Goal: Task Accomplishment & Management: Use online tool/utility

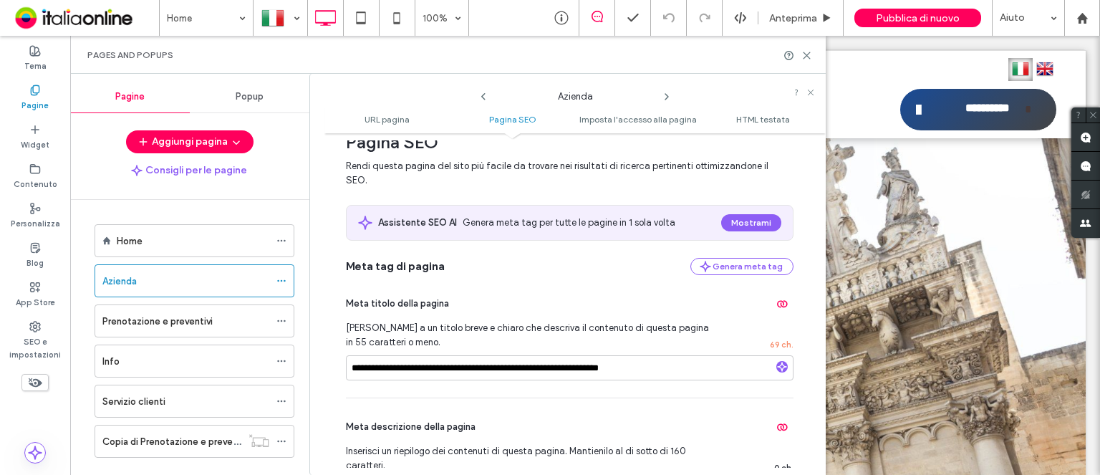
click at [666, 100] on icon at bounding box center [666, 96] width 11 height 11
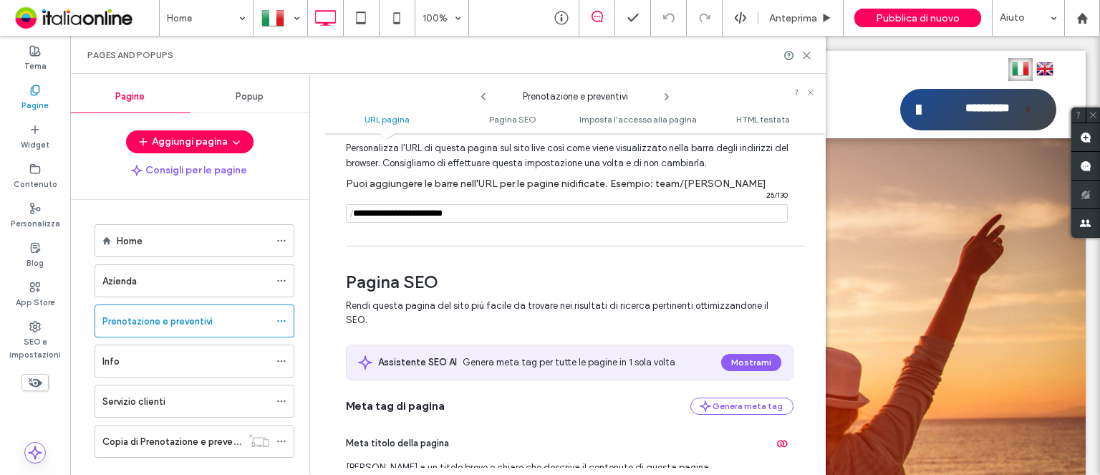
scroll to position [143, 0]
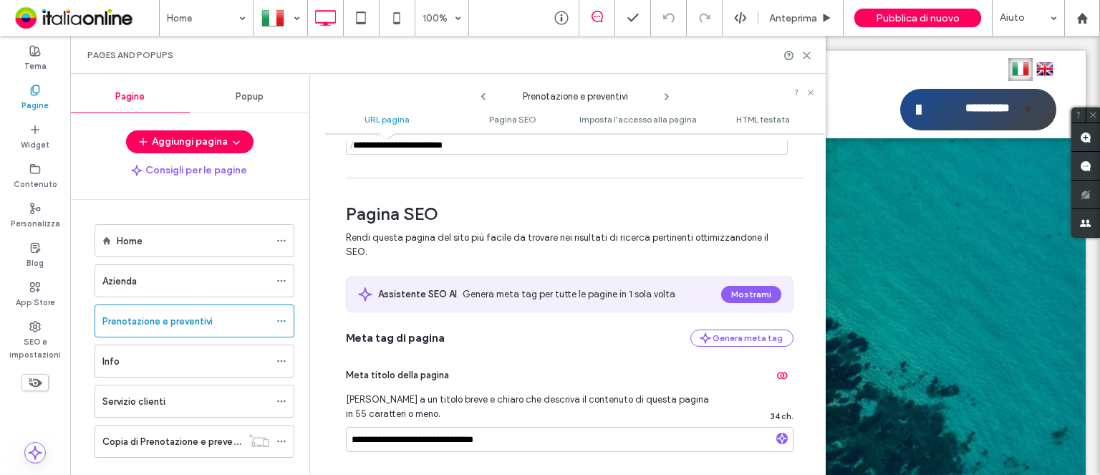
click at [485, 97] on icon at bounding box center [483, 96] width 11 height 11
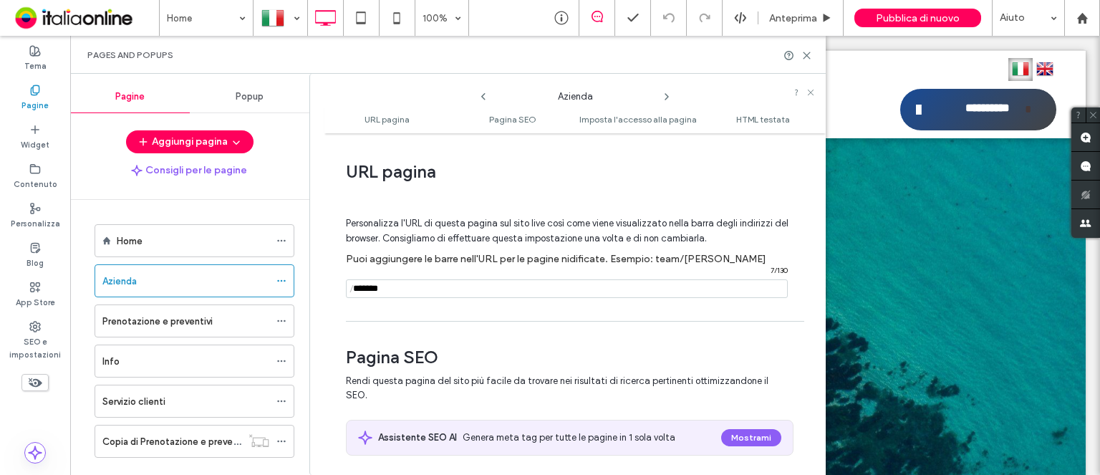
click at [485, 97] on icon at bounding box center [483, 96] width 11 height 11
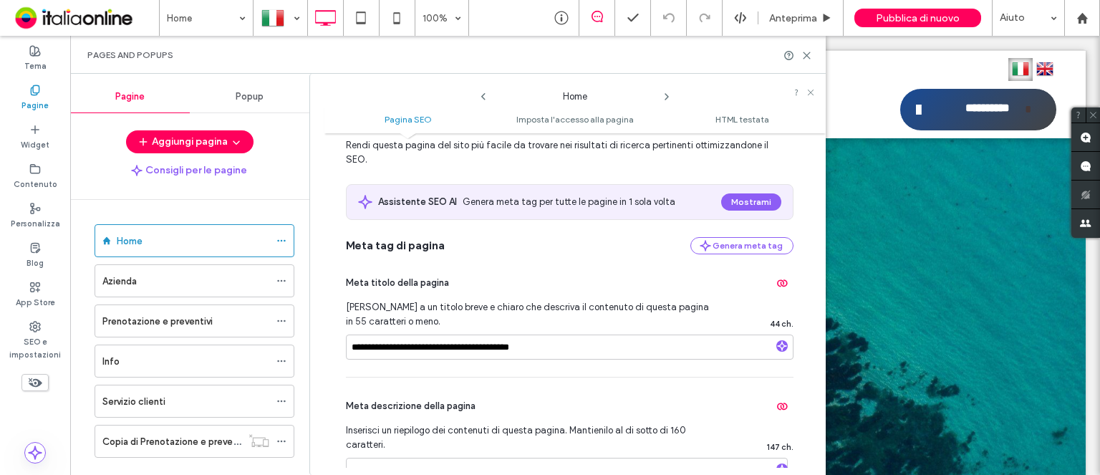
scroll to position [72, 0]
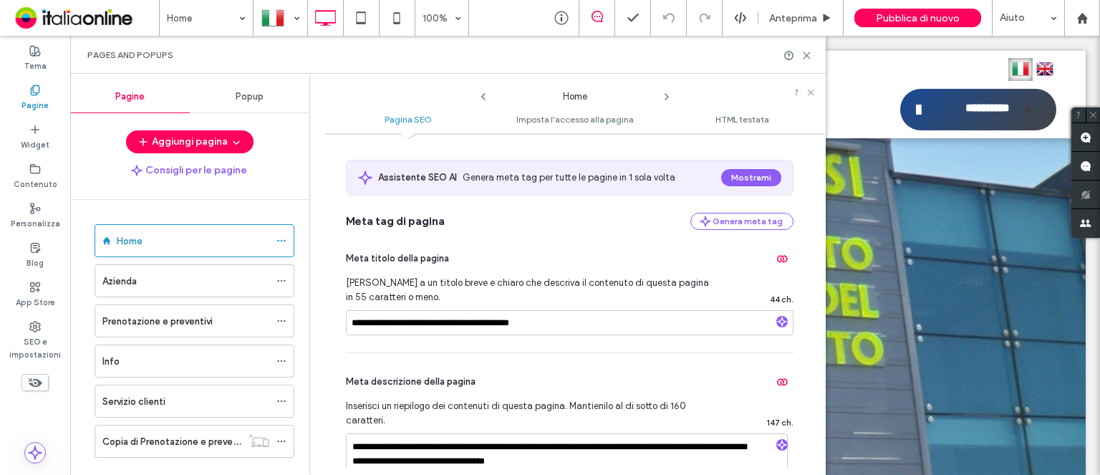
click at [662, 102] on icon at bounding box center [666, 96] width 11 height 11
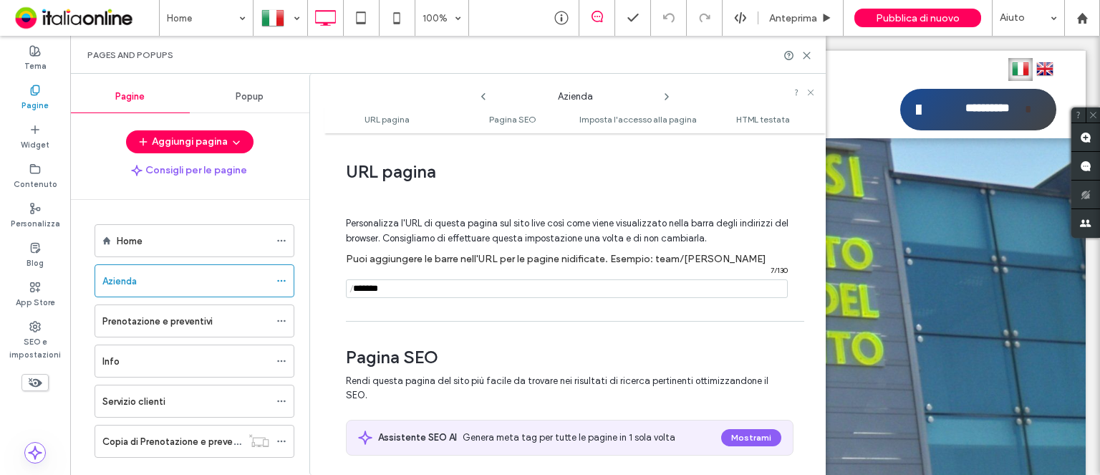
click at [662, 102] on icon at bounding box center [666, 96] width 11 height 11
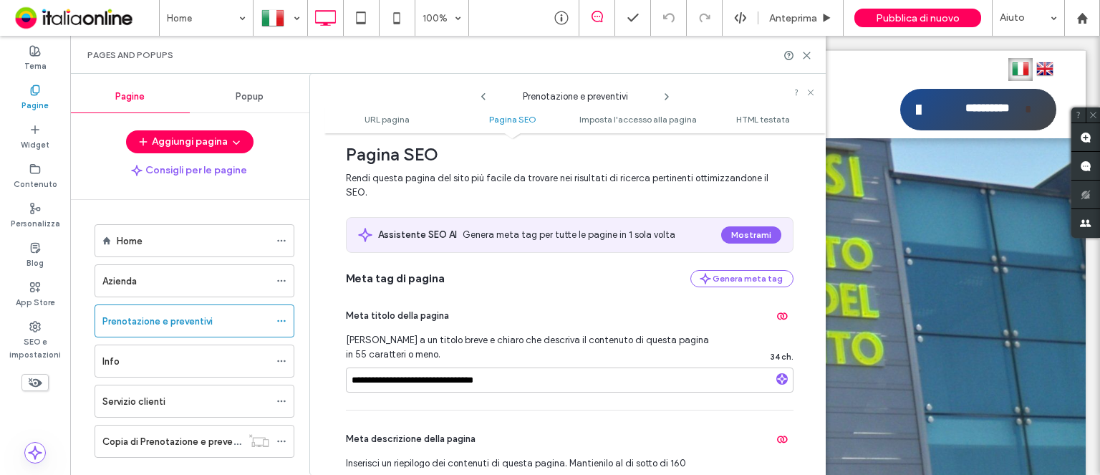
scroll to position [215, 0]
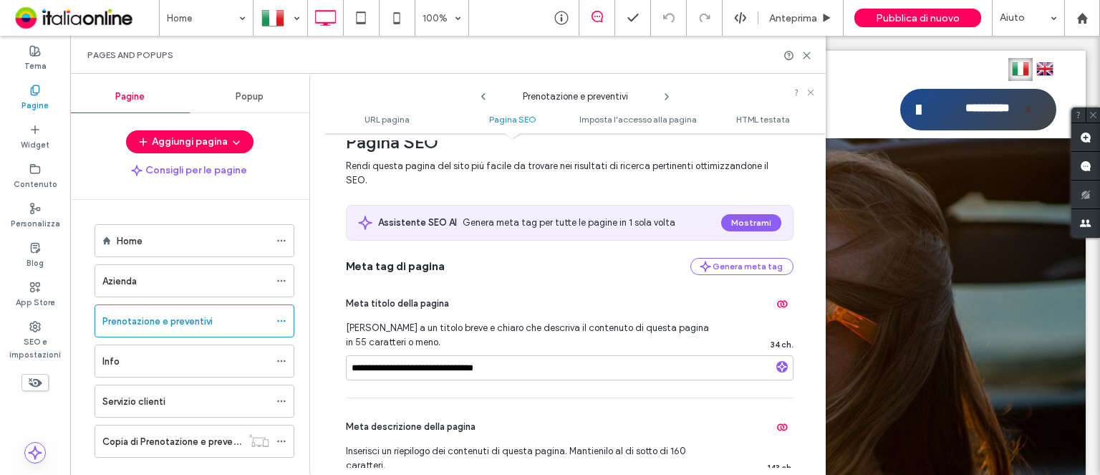
click at [667, 94] on icon at bounding box center [666, 96] width 11 height 11
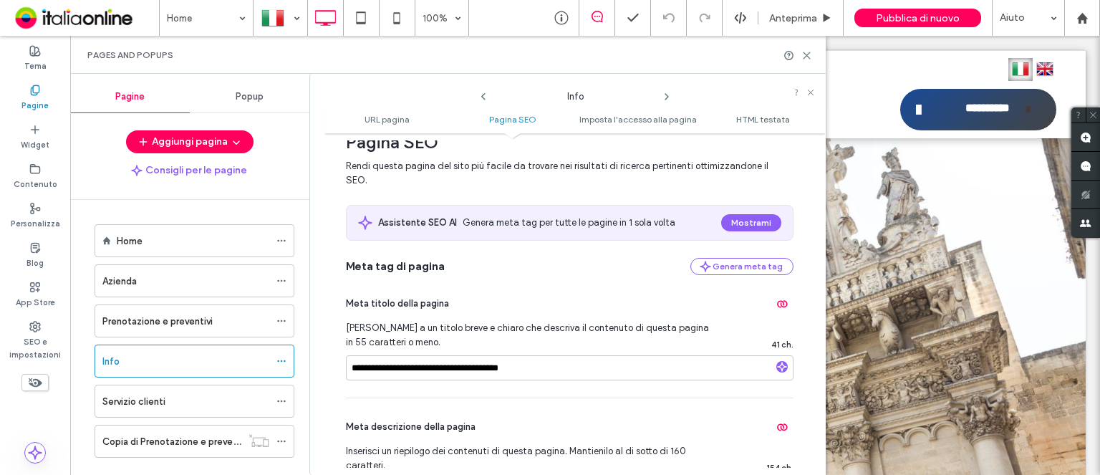
click at [670, 97] on icon at bounding box center [666, 96] width 11 height 11
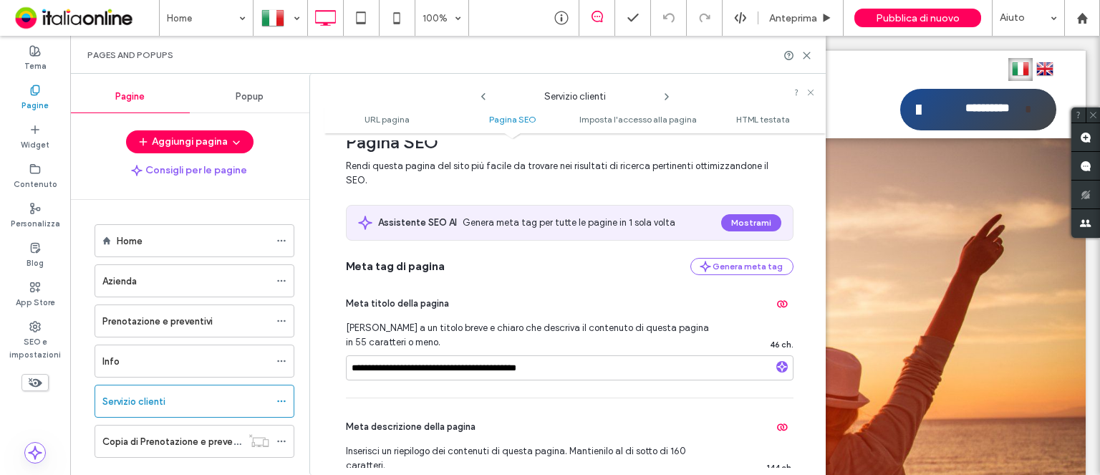
click at [667, 100] on icon at bounding box center [666, 96] width 11 height 11
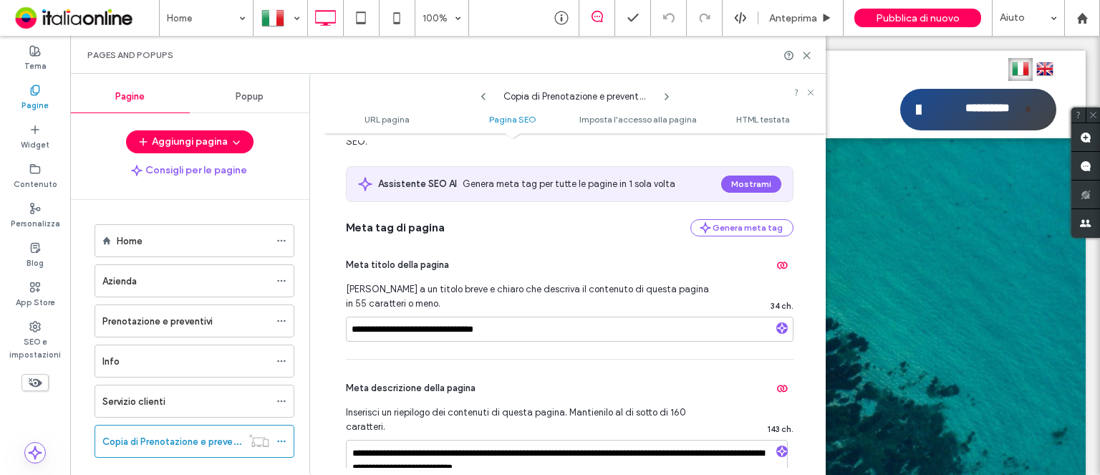
scroll to position [286, 0]
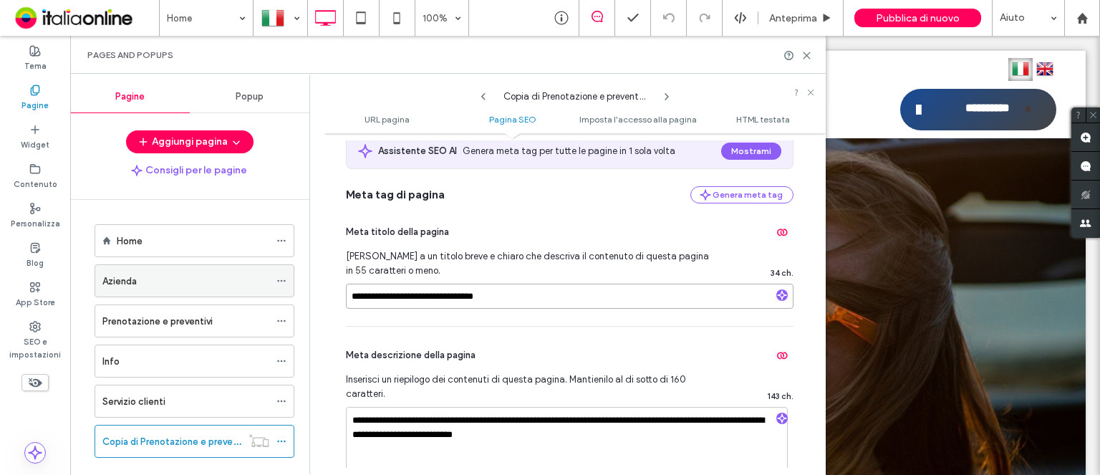
drag, startPoint x: 410, startPoint y: 297, endPoint x: 281, endPoint y: 271, distance: 131.5
click at [282, 271] on div "**********" at bounding box center [447, 274] width 755 height 401
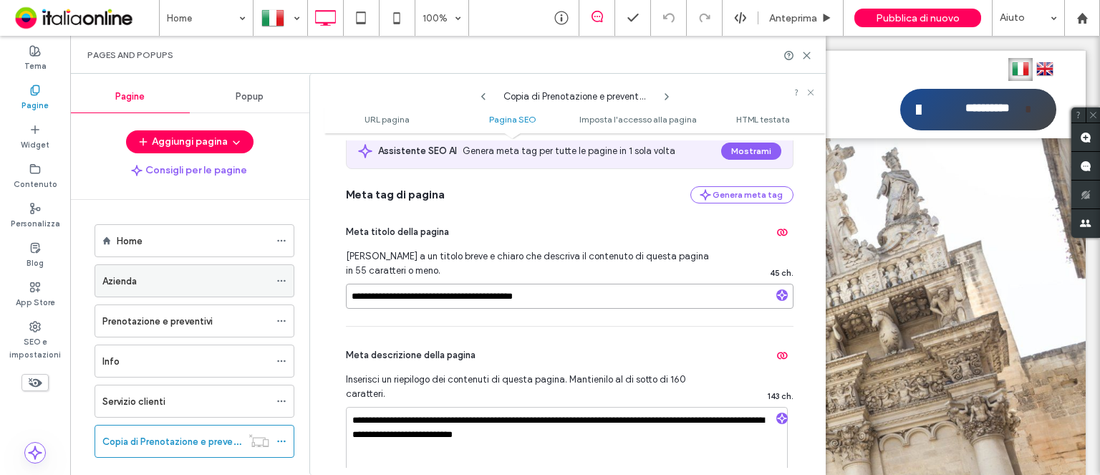
type input "**********"
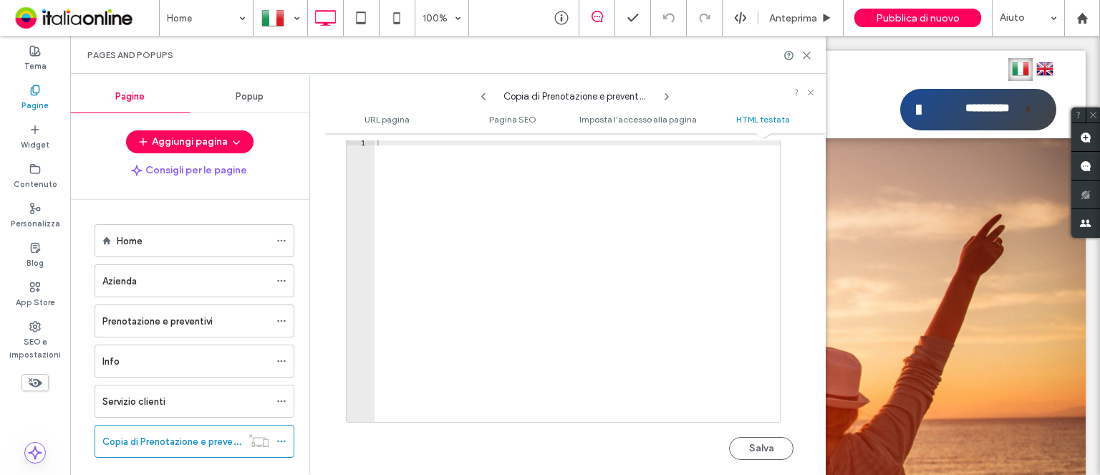
scroll to position [1517, 0]
click at [762, 415] on button "Salva" at bounding box center [761, 426] width 64 height 23
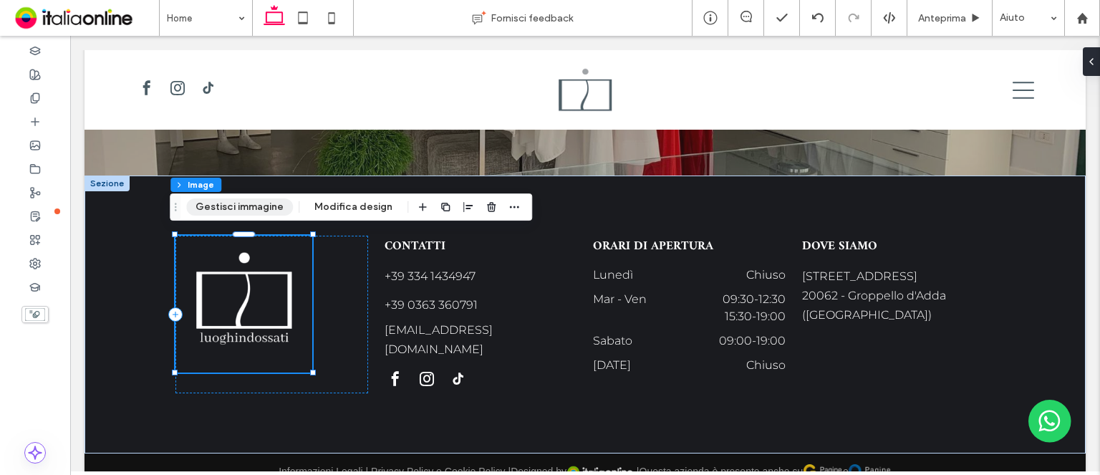
scroll to position [2506, 0]
click at [254, 201] on button "Gestisci immagine" at bounding box center [239, 206] width 107 height 17
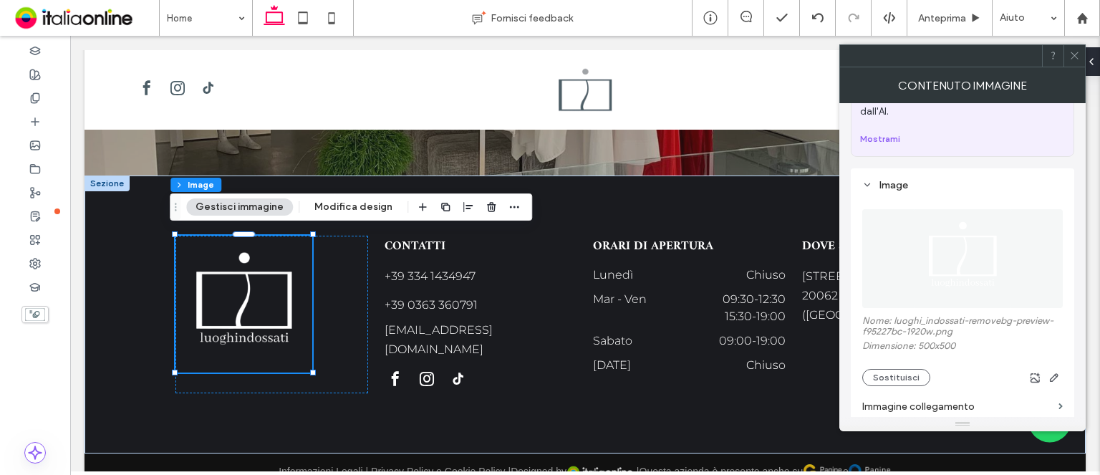
scroll to position [143, 0]
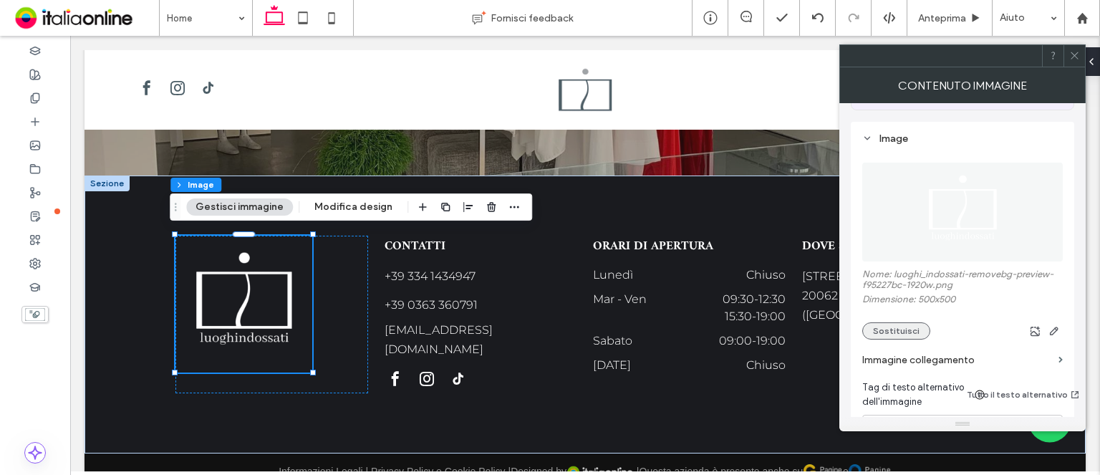
click at [897, 322] on button "Sostituisci" at bounding box center [896, 330] width 68 height 17
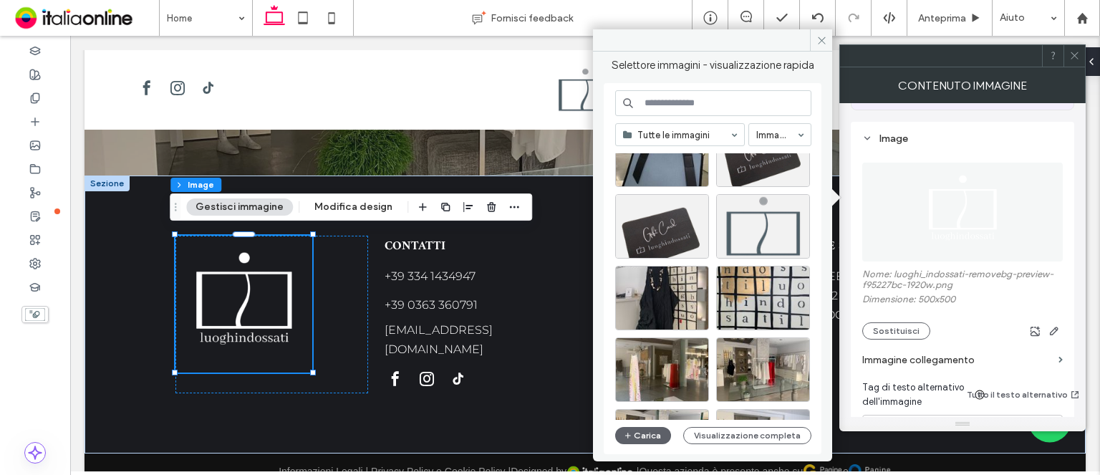
scroll to position [3349, 0]
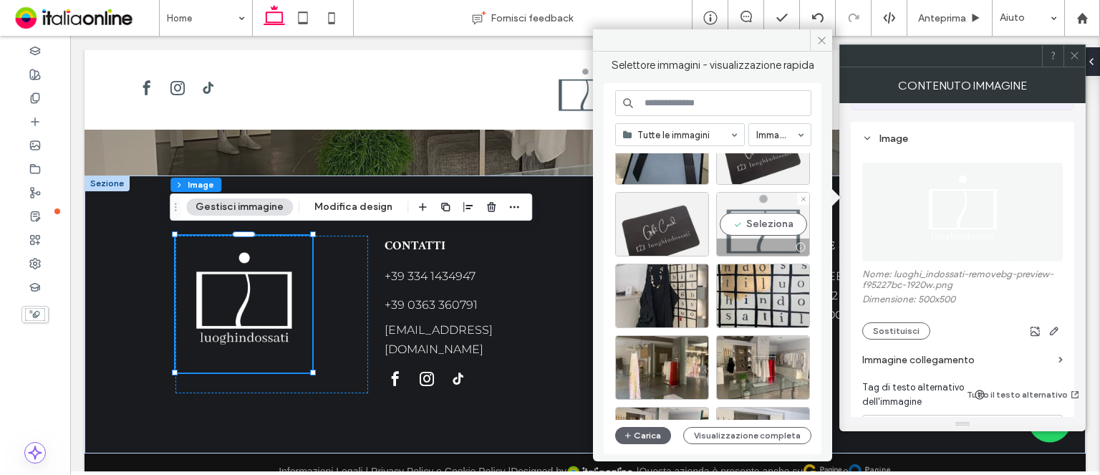
click at [762, 235] on div "Seleziona" at bounding box center [763, 224] width 94 height 64
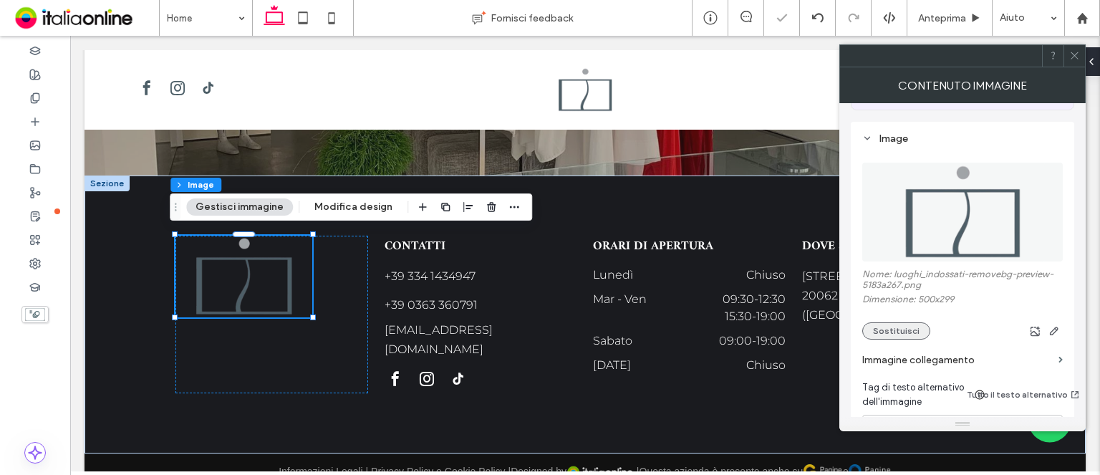
click at [874, 322] on button "Sostituisci" at bounding box center [896, 330] width 68 height 17
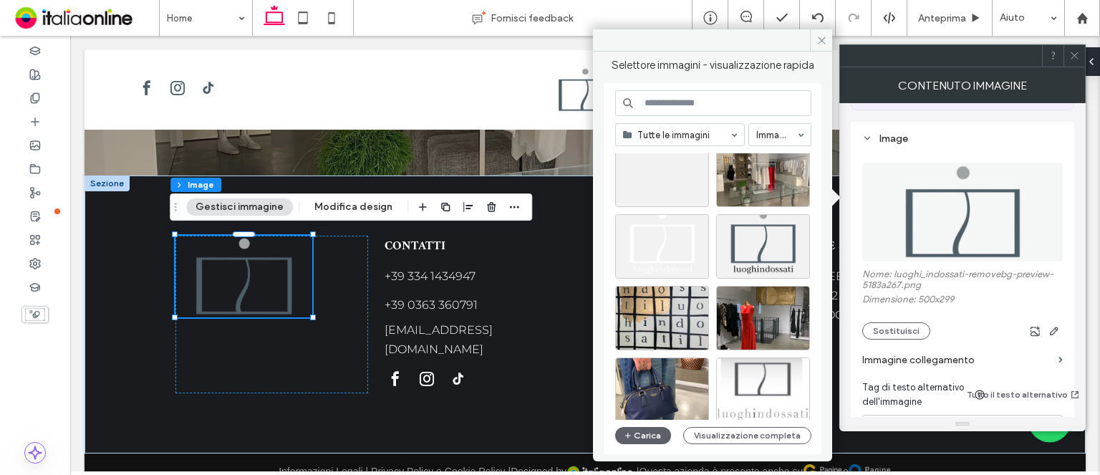
scroll to position [4051, 0]
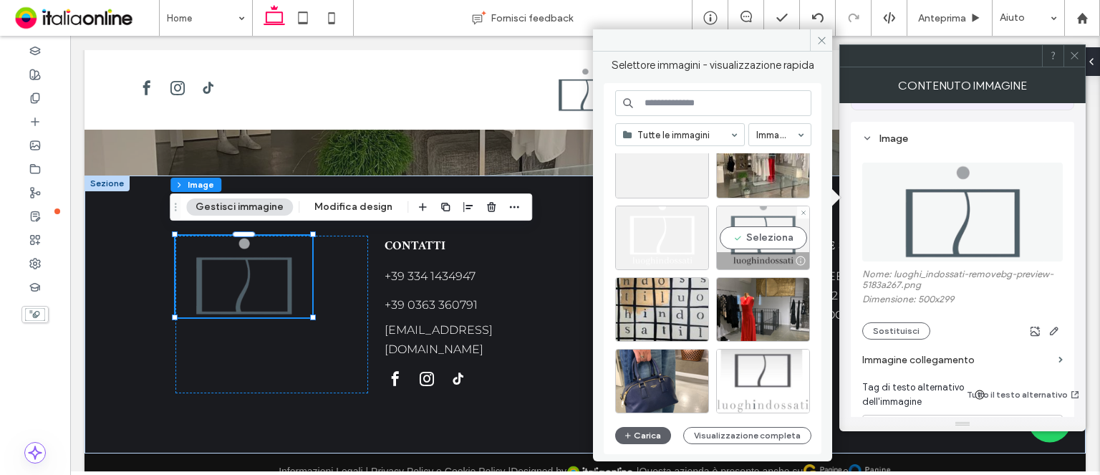
click at [753, 237] on div "Seleziona" at bounding box center [763, 238] width 94 height 64
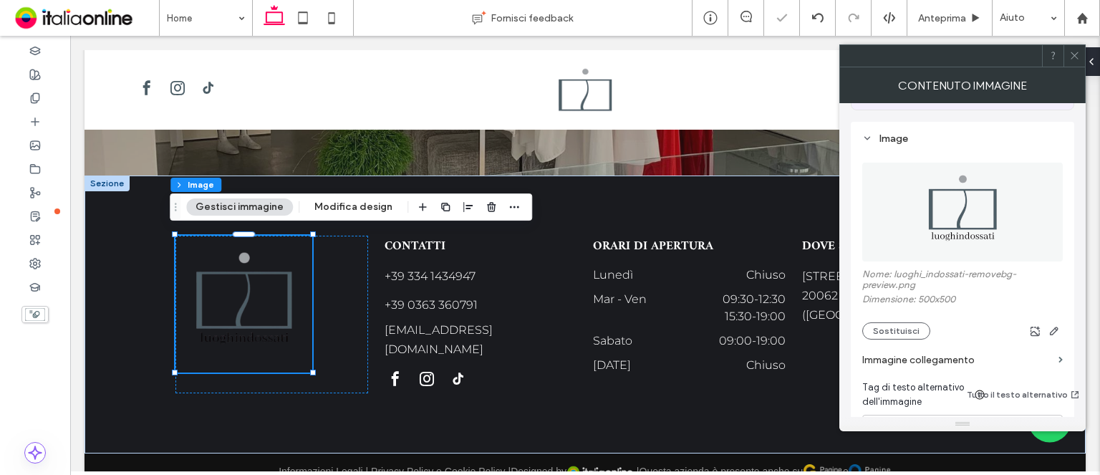
click at [1072, 60] on icon at bounding box center [1074, 55] width 11 height 11
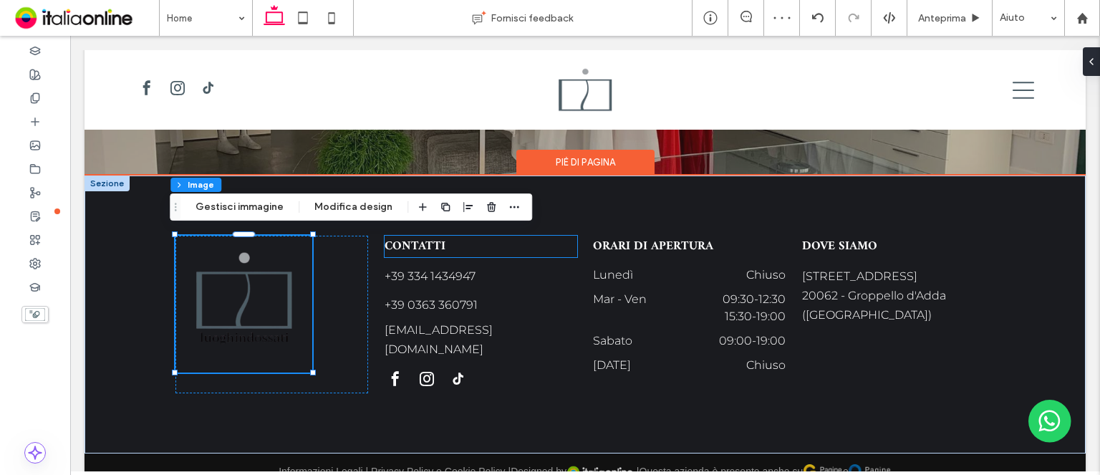
click at [450, 240] on h5 "CONTATTI" at bounding box center [481, 246] width 193 height 21
click at [450, 240] on div "CONTATTI" at bounding box center [481, 246] width 193 height 21
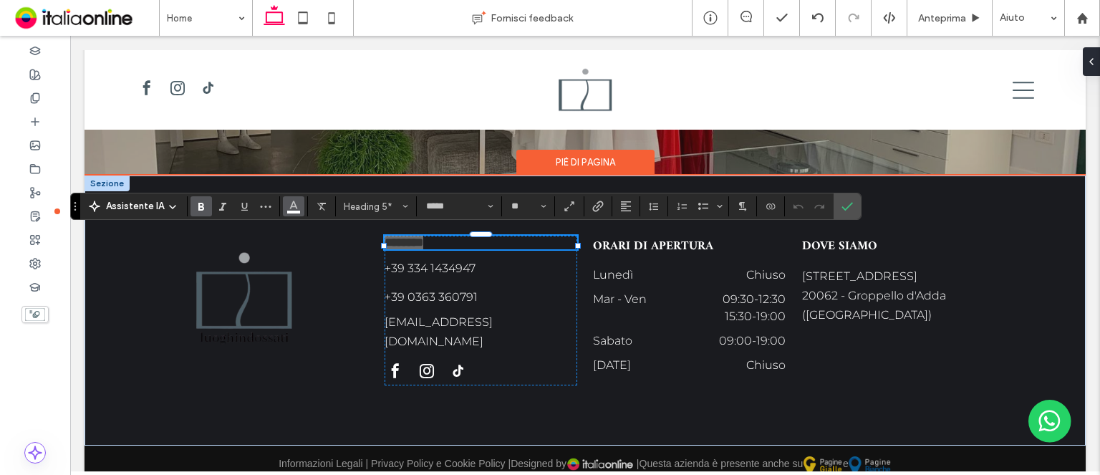
click at [294, 208] on icon "Colore" at bounding box center [293, 204] width 11 height 11
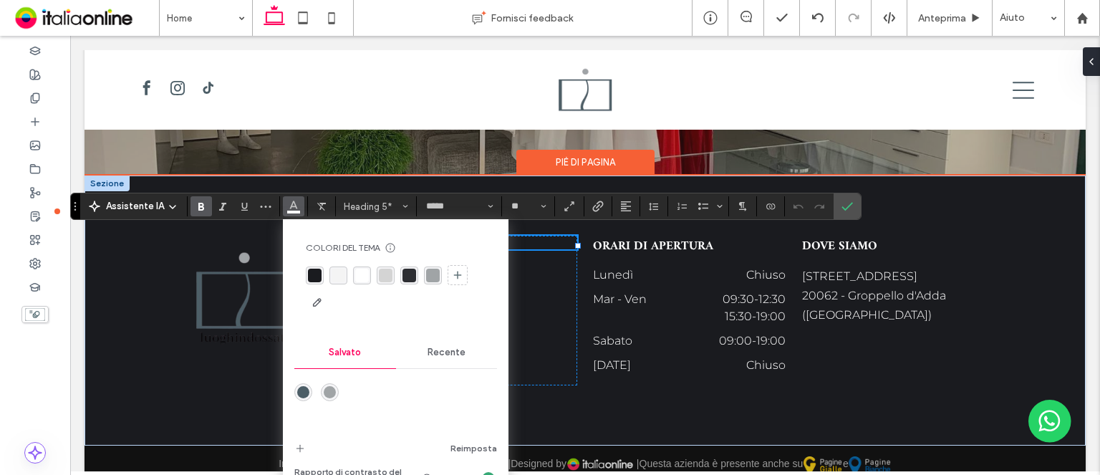
click at [304, 389] on div "rgba(76,94,103,1)" at bounding box center [303, 392] width 12 height 12
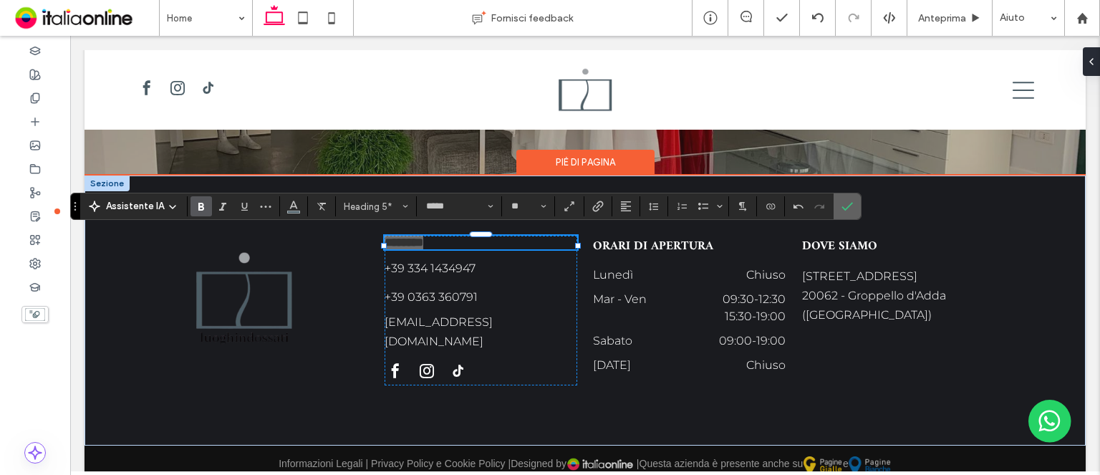
drag, startPoint x: 715, startPoint y: 185, endPoint x: 848, endPoint y: 200, distance: 134.0
click at [848, 200] on span "Conferma" at bounding box center [846, 206] width 11 height 24
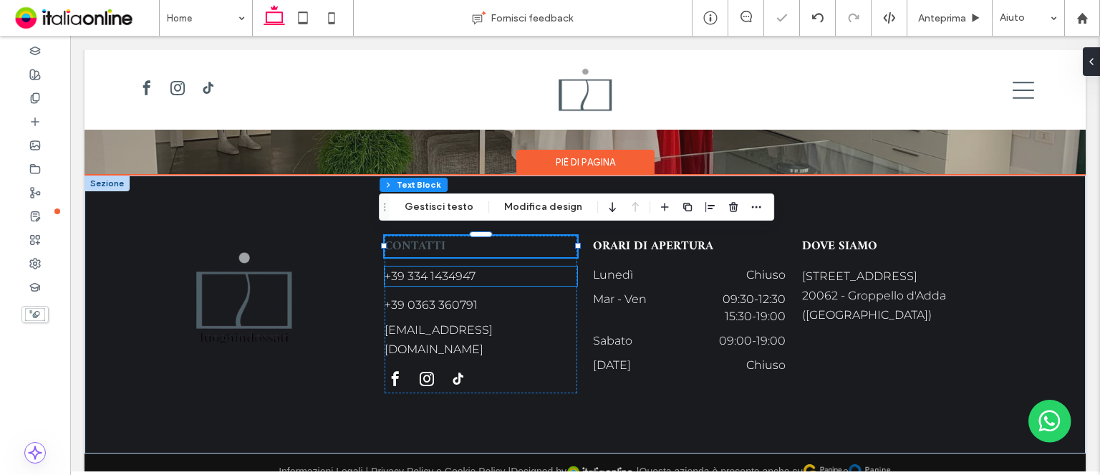
click at [485, 272] on p "+39 334 1434947" at bounding box center [481, 275] width 193 height 19
click at [485, 272] on div "+39 334 1434947" at bounding box center [481, 275] width 193 height 19
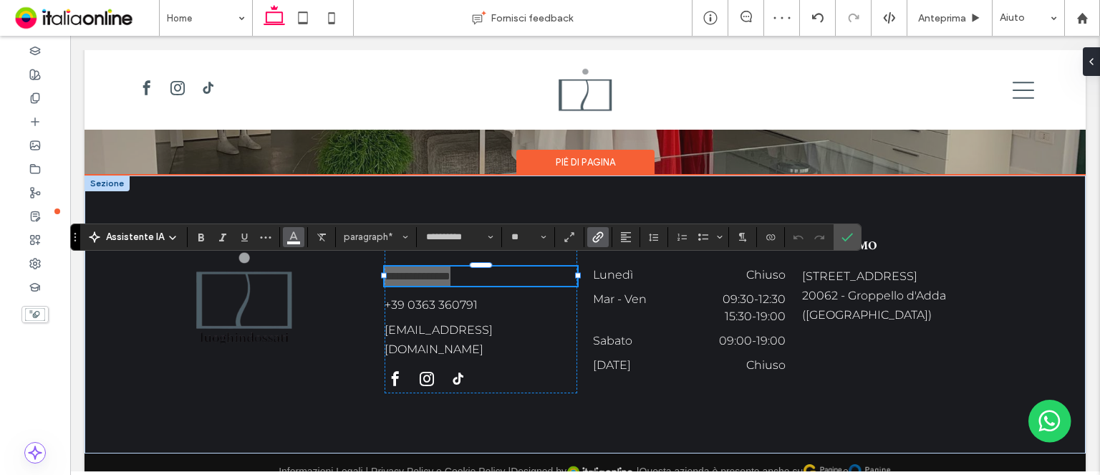
click at [298, 246] on button "Colore" at bounding box center [293, 237] width 21 height 20
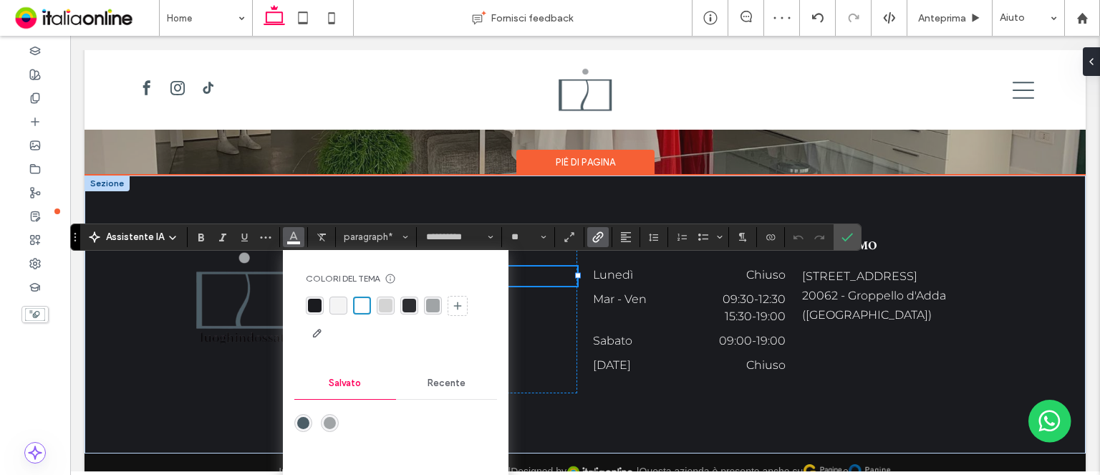
click at [314, 304] on div "rgba(26, 27, 31, 1)" at bounding box center [315, 306] width 14 height 14
click at [518, 308] on p "+39 0363 360791" at bounding box center [481, 304] width 193 height 19
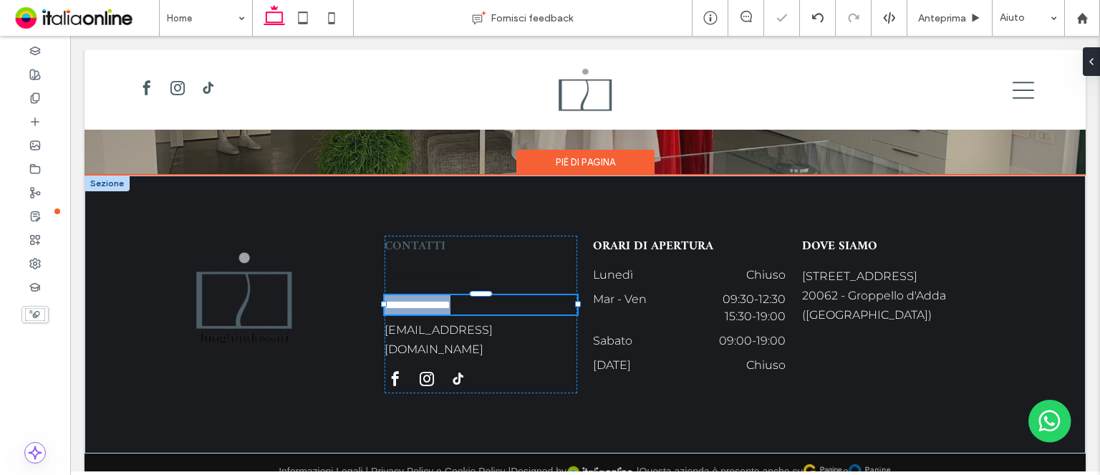
type input "**********"
type input "**"
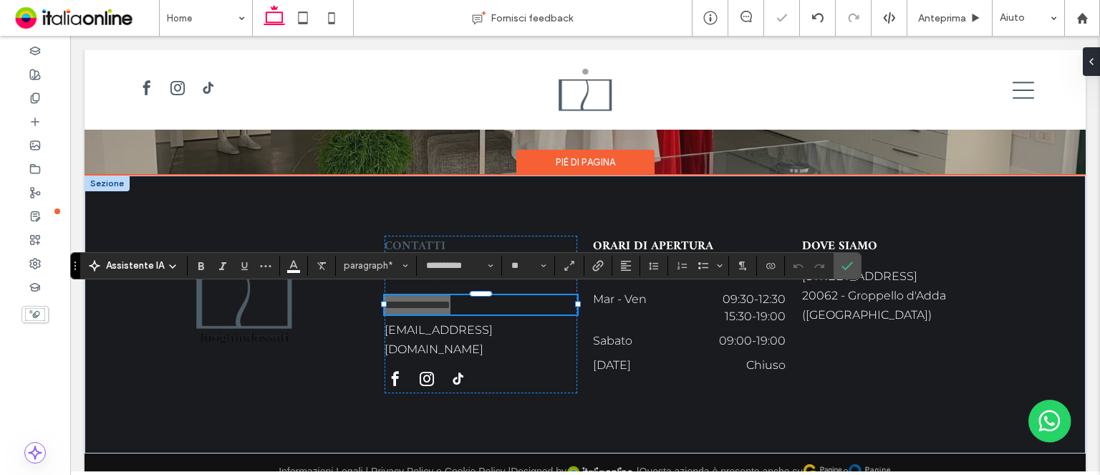
click at [280, 266] on section at bounding box center [294, 266] width 28 height 20
click at [291, 266] on icon "Colore" at bounding box center [293, 264] width 11 height 11
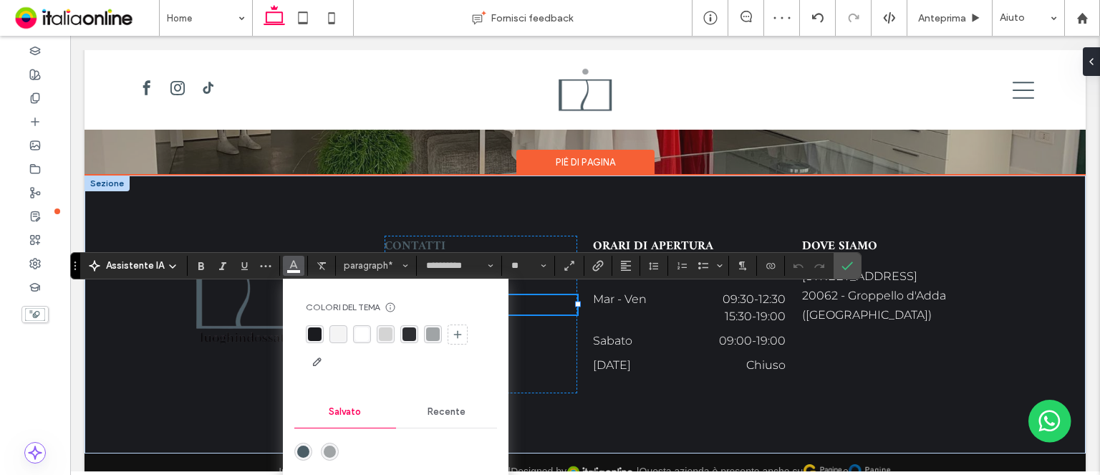
drag, startPoint x: 314, startPoint y: 337, endPoint x: 473, endPoint y: 309, distance: 162.2
click at [314, 337] on div "rgba(26, 27, 31, 1)" at bounding box center [315, 334] width 14 height 14
click at [846, 265] on use "Conferma" at bounding box center [847, 265] width 11 height 9
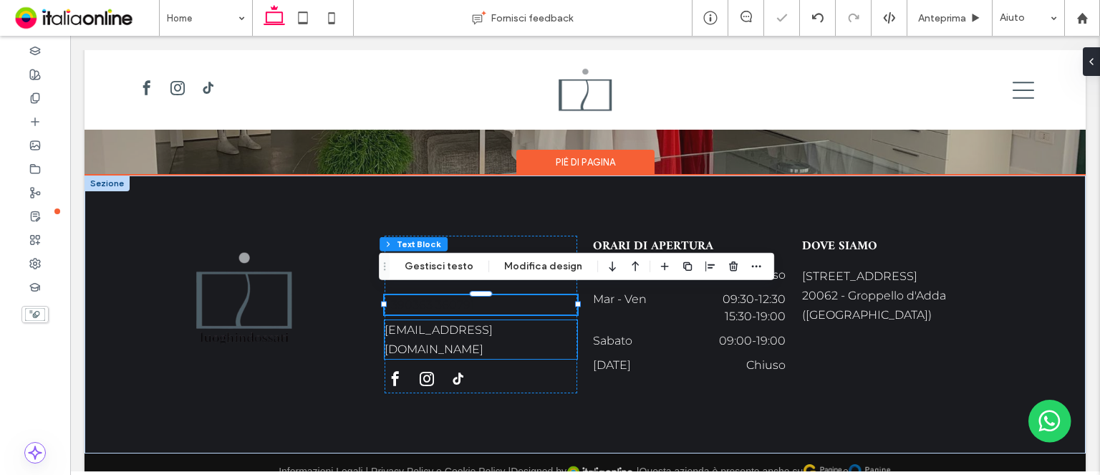
click at [451, 325] on link "[EMAIL_ADDRESS][DOMAIN_NAME]" at bounding box center [439, 339] width 108 height 33
click at [451, 325] on div "[EMAIL_ADDRESS][DOMAIN_NAME]" at bounding box center [481, 339] width 193 height 39
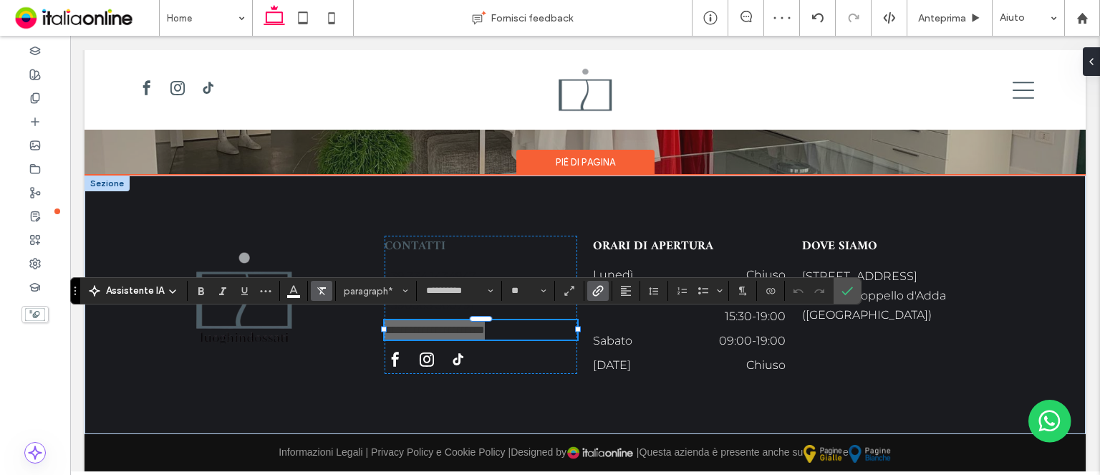
drag, startPoint x: 294, startPoint y: 284, endPoint x: 318, endPoint y: 298, distance: 28.2
click at [294, 284] on icon "Colore" at bounding box center [293, 289] width 11 height 11
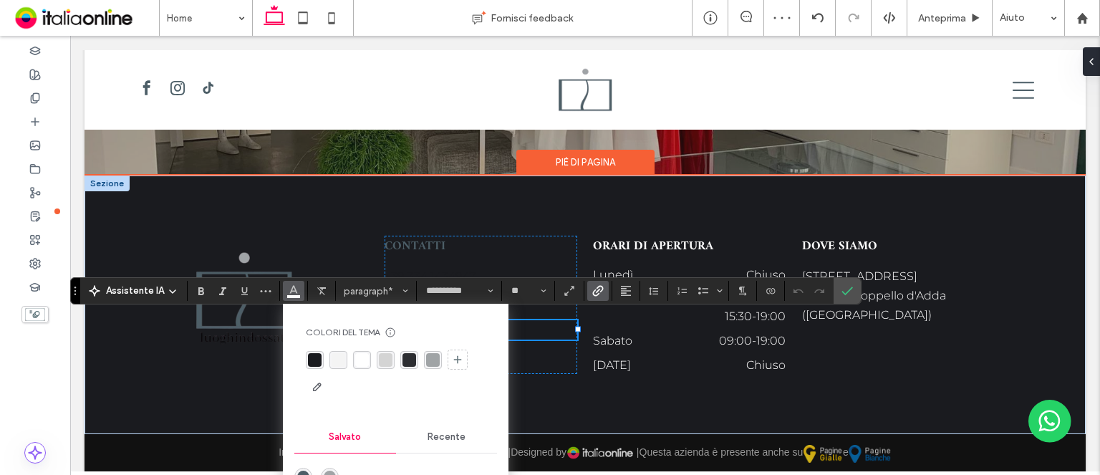
click at [310, 354] on div "rgba(26, 27, 31, 1)" at bounding box center [315, 360] width 14 height 14
drag, startPoint x: 567, startPoint y: 238, endPoint x: 846, endPoint y: 282, distance: 282.7
click at [846, 282] on span "Conferma" at bounding box center [846, 291] width 11 height 24
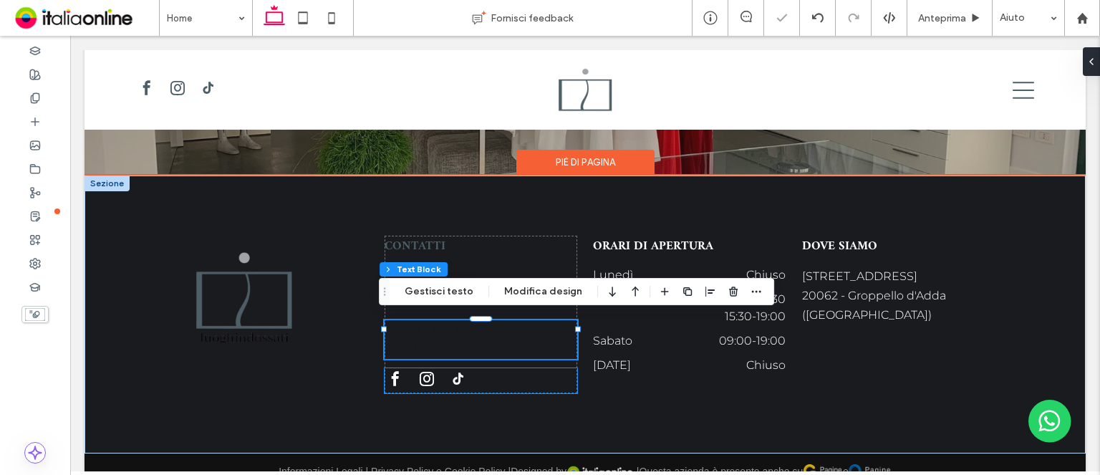
click at [423, 368] on span "instagram" at bounding box center [426, 378] width 21 height 21
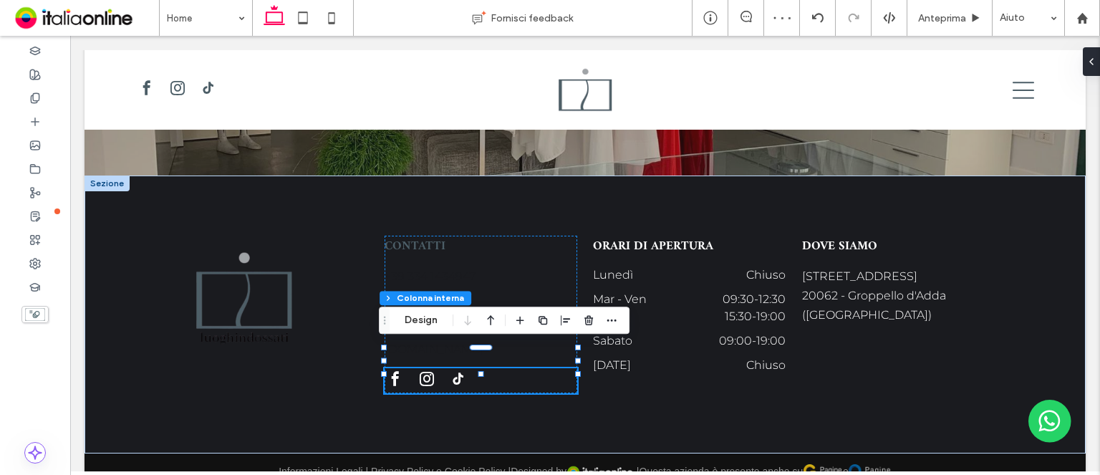
drag, startPoint x: 425, startPoint y: 320, endPoint x: 501, endPoint y: 314, distance: 76.2
click at [425, 320] on button "Design" at bounding box center [421, 320] width 52 height 17
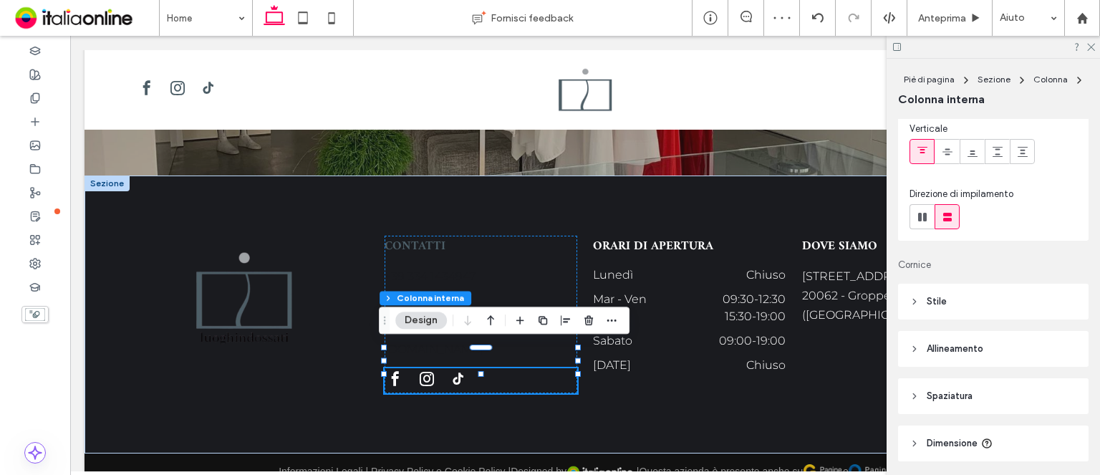
scroll to position [143, 0]
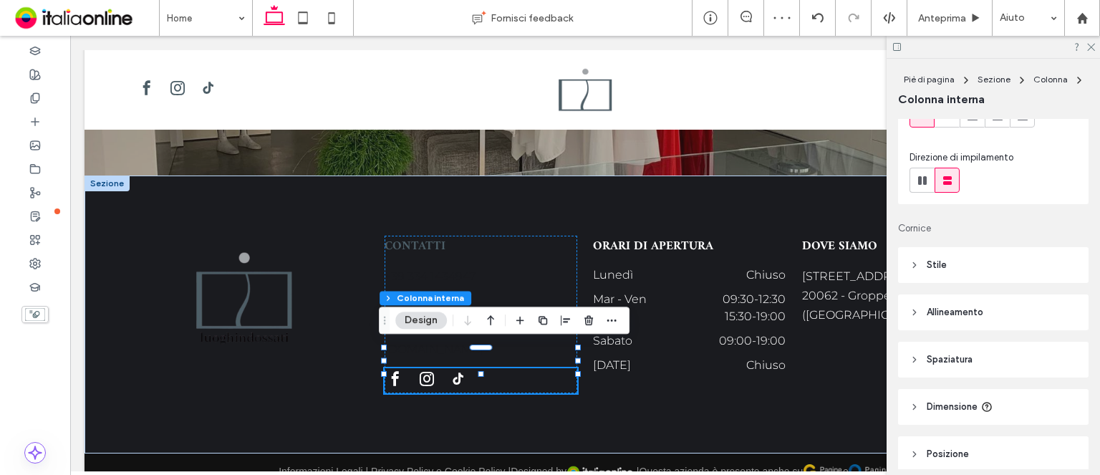
click at [972, 279] on header "Stile" at bounding box center [993, 265] width 190 height 36
click at [1009, 304] on span "Immagine" at bounding box center [993, 304] width 42 height 11
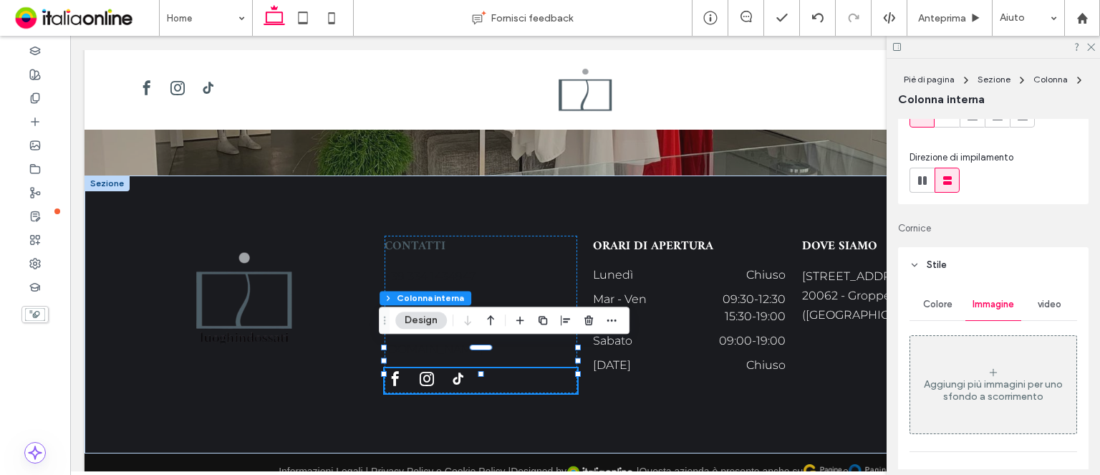
click at [914, 301] on div "Colore" at bounding box center [937, 305] width 56 height 32
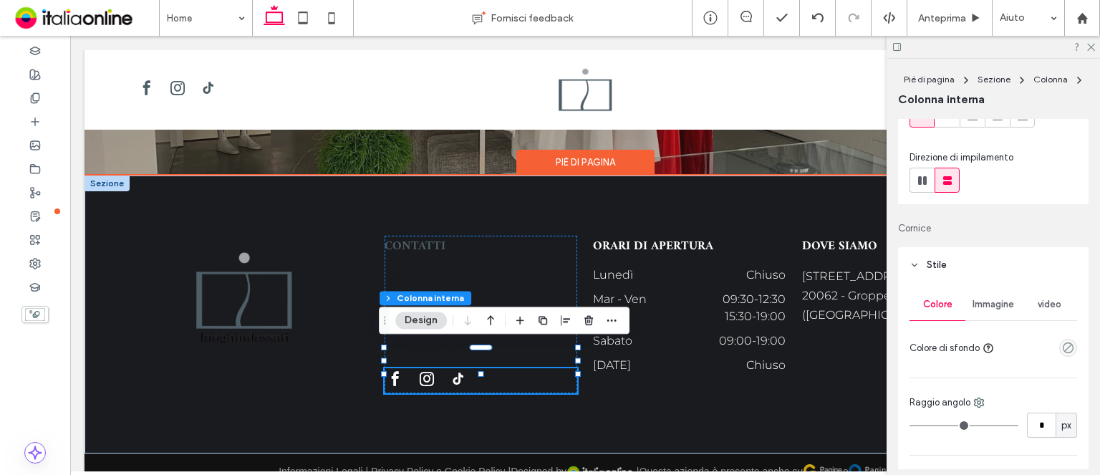
click at [470, 368] on div at bounding box center [481, 380] width 193 height 25
click at [435, 368] on div at bounding box center [427, 380] width 85 height 25
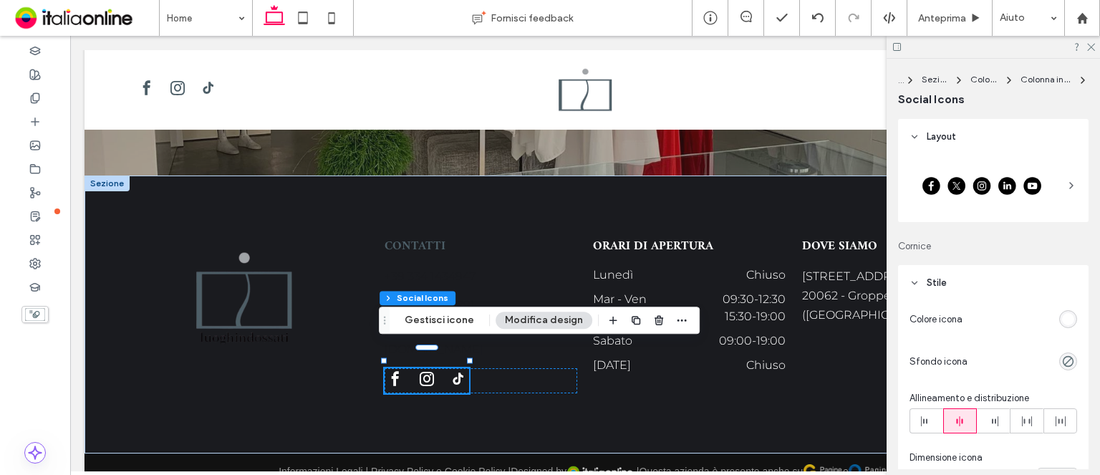
click at [1066, 317] on div "rgb(255, 255, 255)" at bounding box center [1068, 319] width 12 height 12
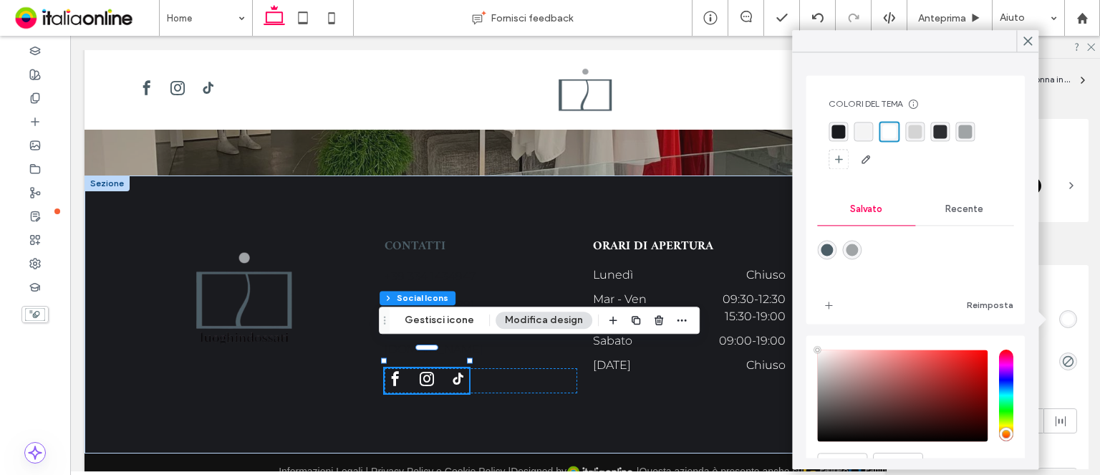
drag, startPoint x: 844, startPoint y: 132, endPoint x: 834, endPoint y: 131, distance: 10.8
click at [844, 132] on div "rgba(26, 27, 31, 1)" at bounding box center [838, 132] width 14 height 14
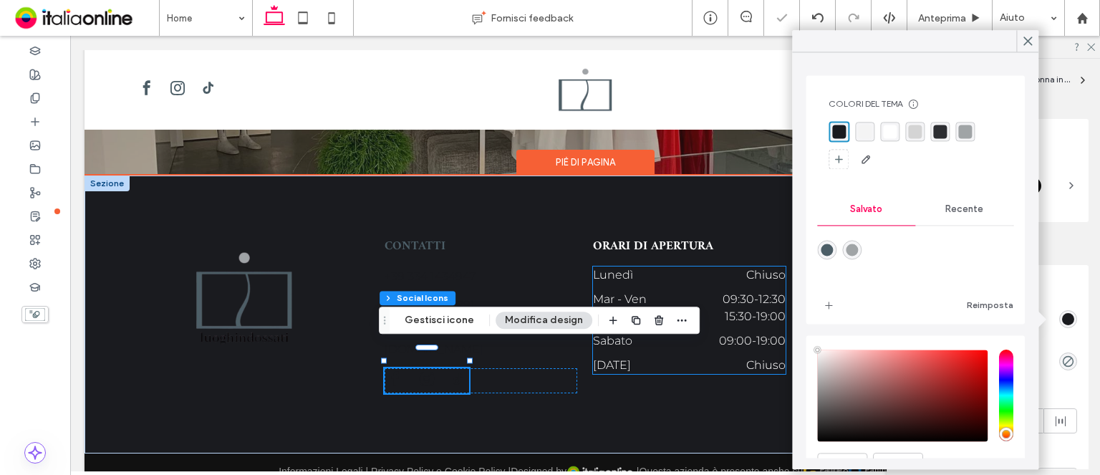
click at [685, 280] on div "Lunedì Chiuso" at bounding box center [689, 278] width 193 height 24
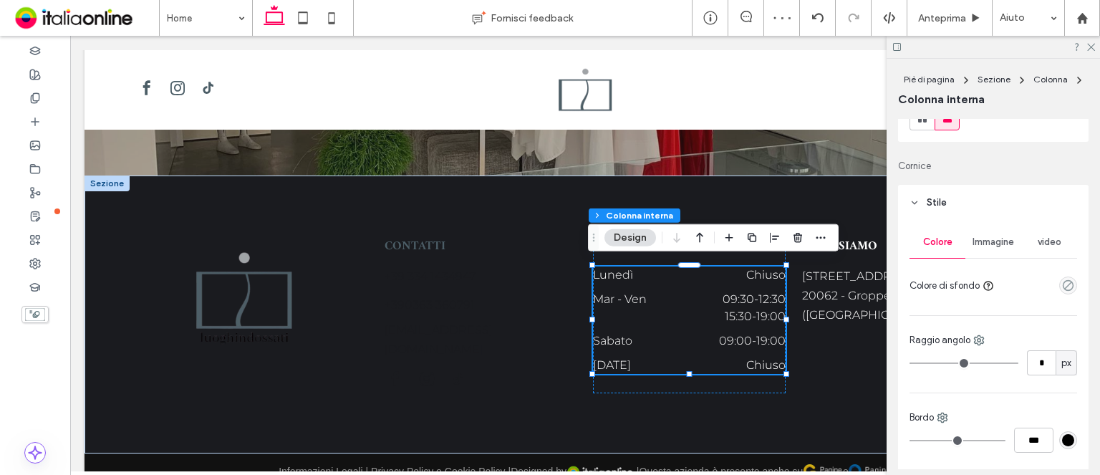
scroll to position [215, 0]
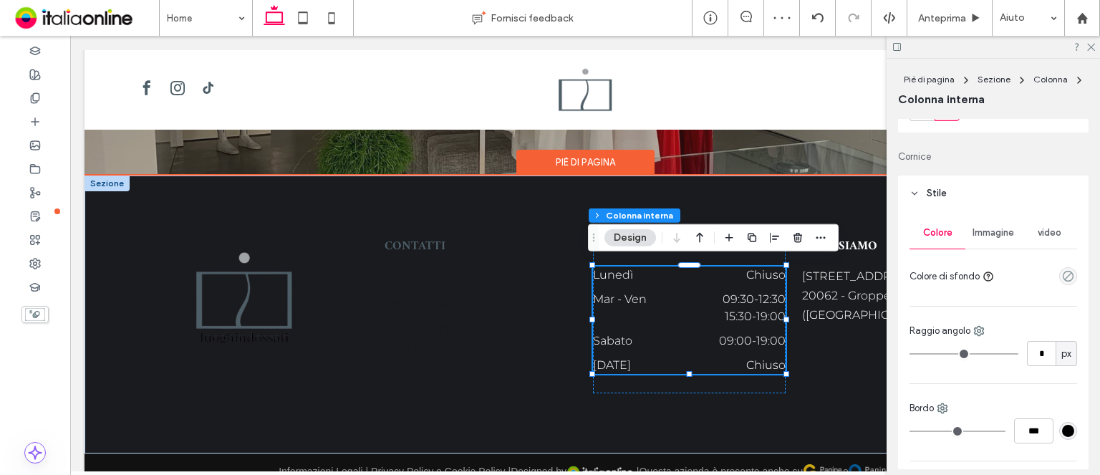
click at [630, 333] on dt "Sabato" at bounding box center [631, 340] width 77 height 17
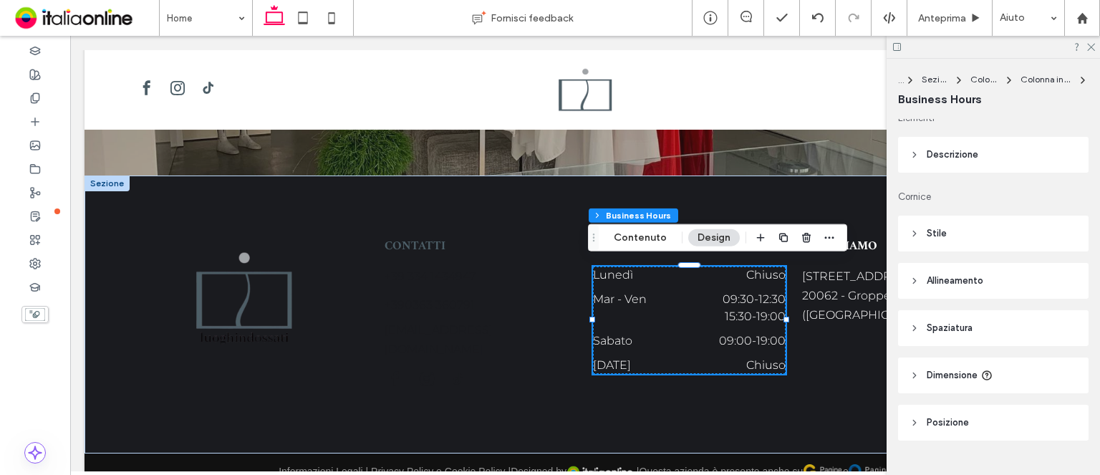
scroll to position [0, 0]
click at [1000, 246] on header "Stile" at bounding box center [993, 241] width 190 height 36
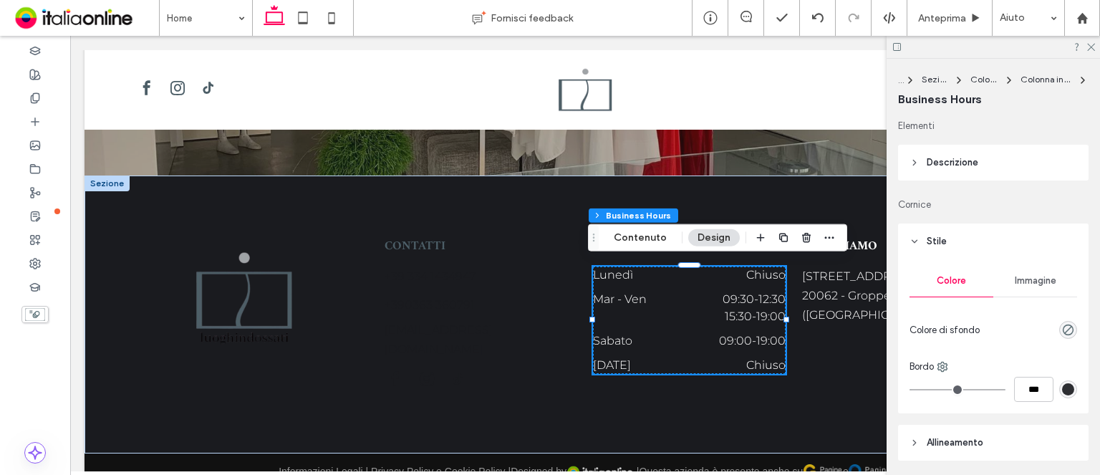
click at [1015, 281] on span "Immagine" at bounding box center [1036, 280] width 42 height 11
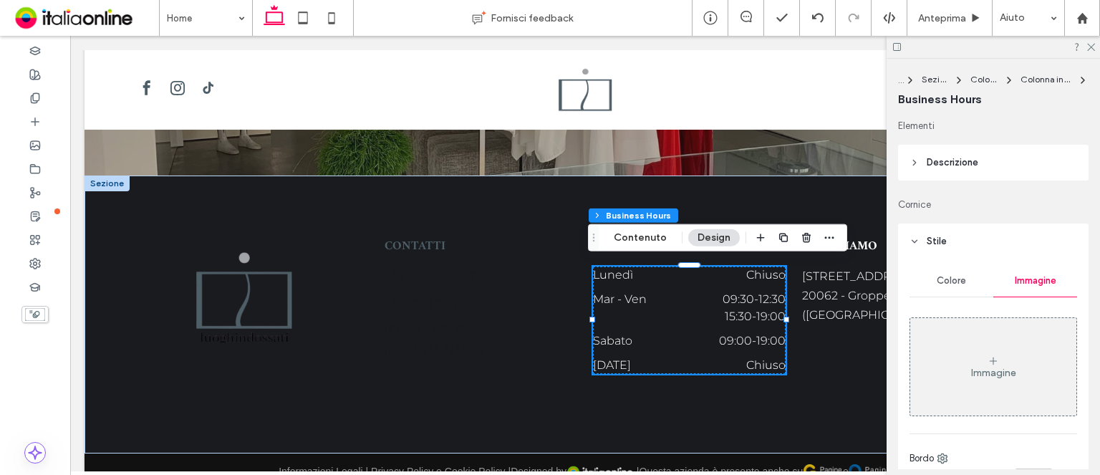
click at [995, 160] on header "Descrizione" at bounding box center [993, 163] width 190 height 36
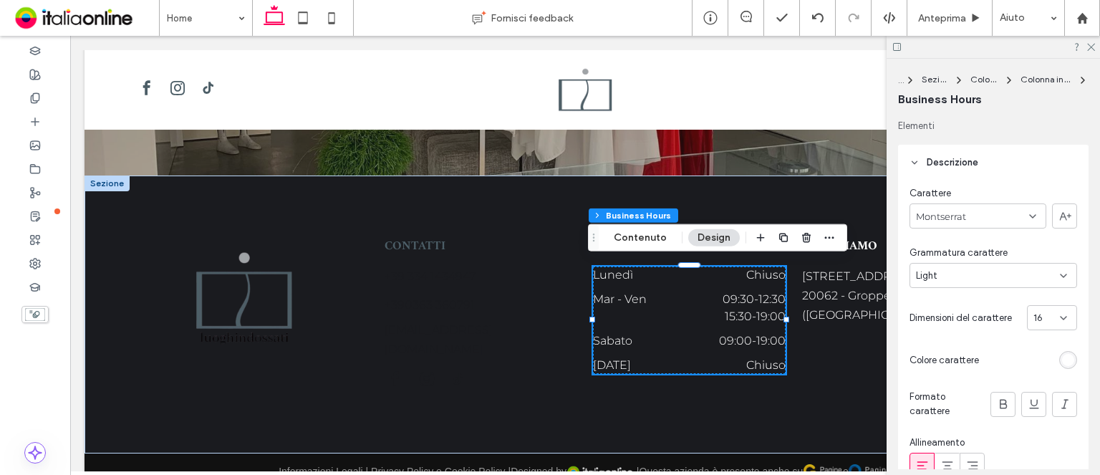
click at [1062, 358] on div "rgb(255, 255, 255)" at bounding box center [1068, 360] width 12 height 12
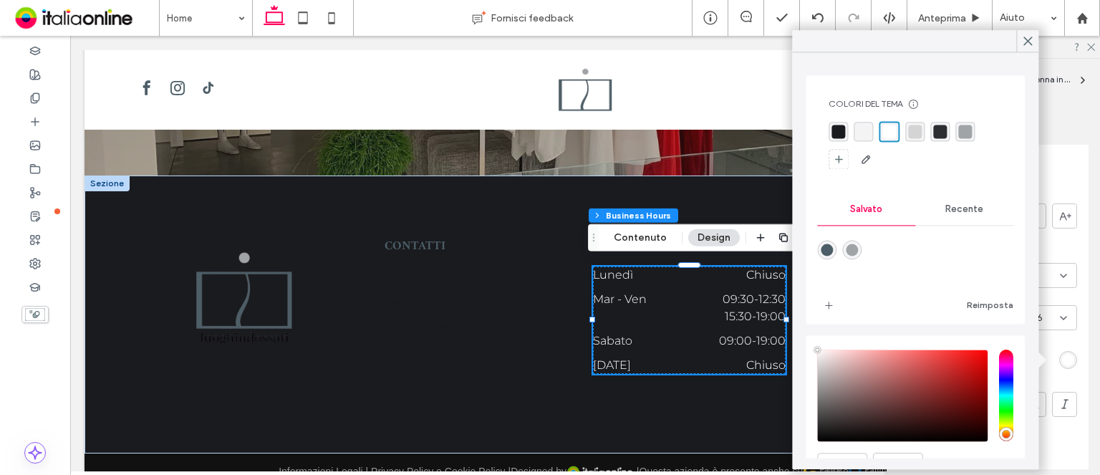
drag, startPoint x: 841, startPoint y: 124, endPoint x: 807, endPoint y: 140, distance: 37.2
click at [841, 125] on div "rgba(26, 27, 31, 1)" at bounding box center [838, 132] width 14 height 14
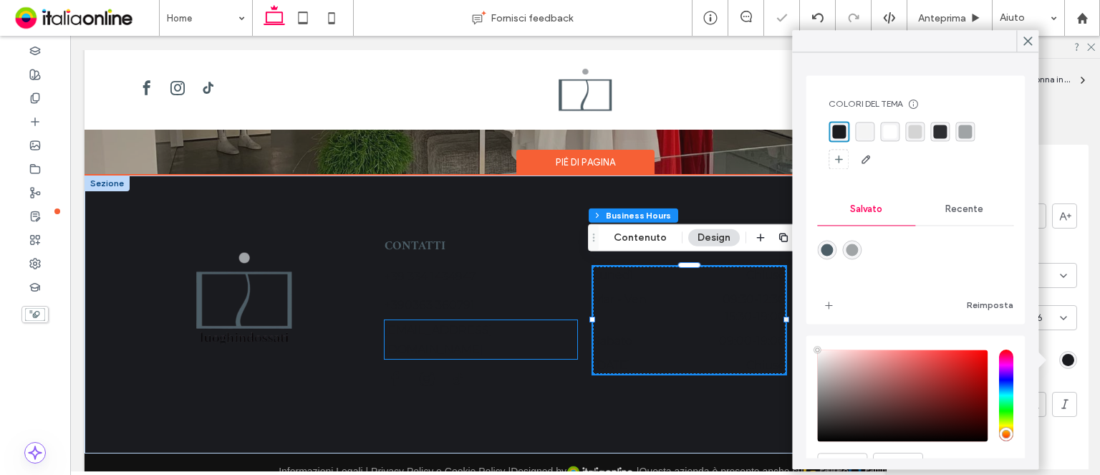
drag, startPoint x: 511, startPoint y: 320, endPoint x: 596, endPoint y: 309, distance: 86.0
click at [511, 320] on p "info@luoghindossati.it" at bounding box center [481, 339] width 193 height 39
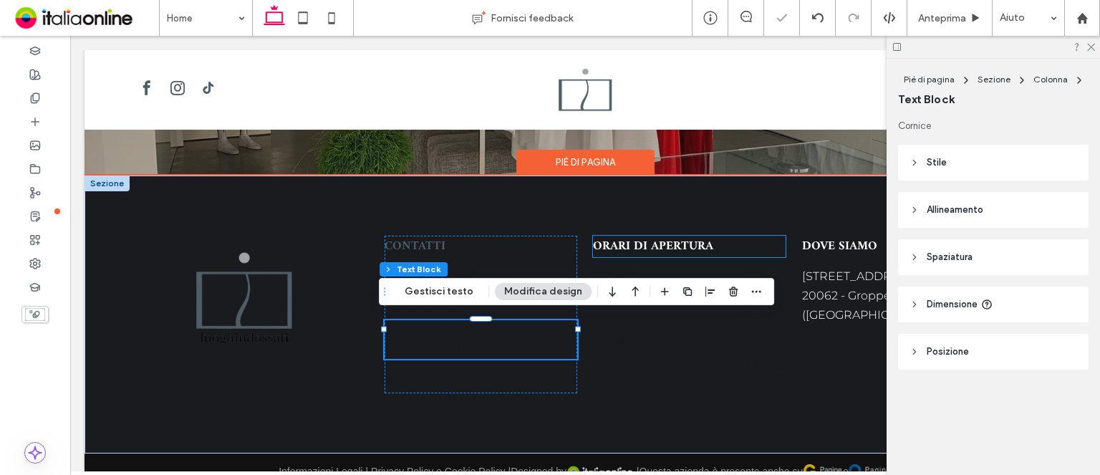
click at [688, 243] on span "ORARI DI APERTURA" at bounding box center [653, 246] width 120 height 21
click at [688, 243] on div "ORARI DI APERTURA" at bounding box center [689, 246] width 193 height 21
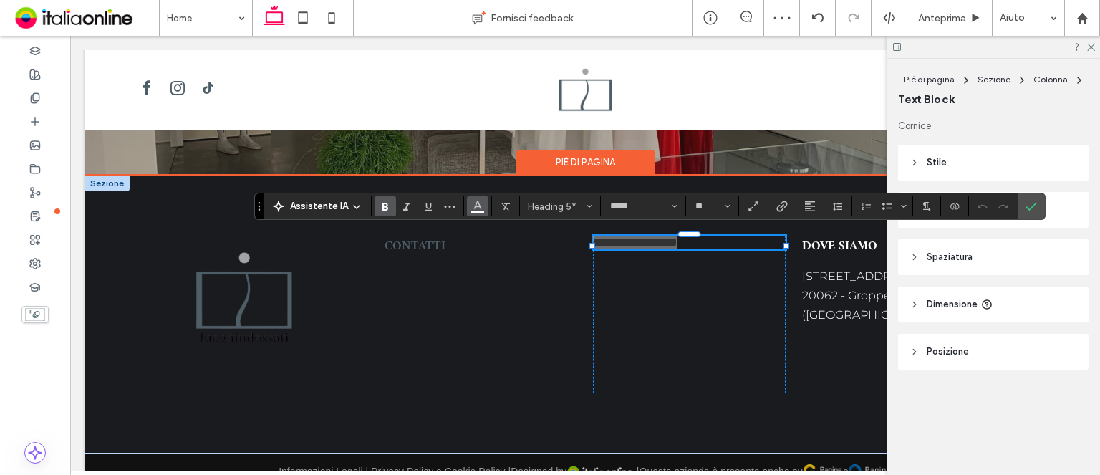
click at [476, 206] on use "Colore" at bounding box center [478, 205] width 8 height 8
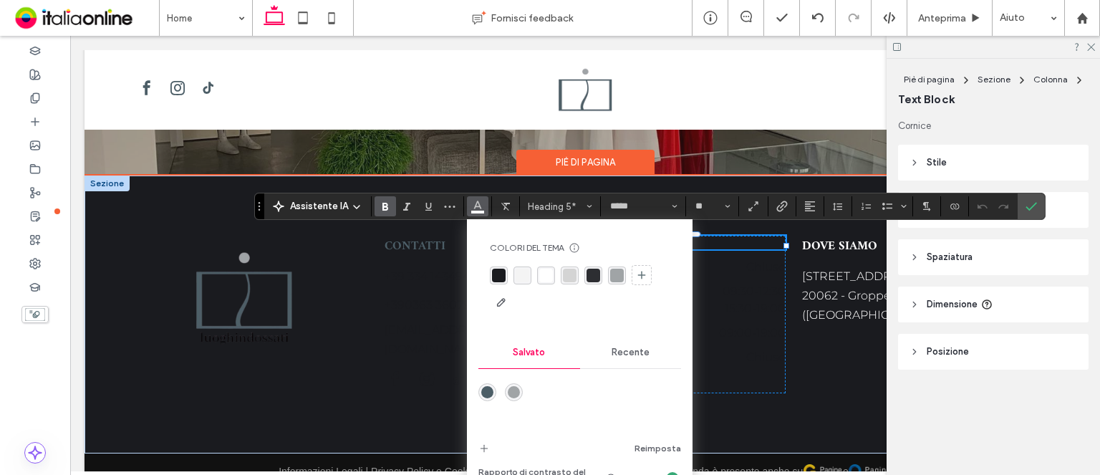
click at [488, 389] on div "rgba(76,94,103,1)" at bounding box center [487, 392] width 12 height 12
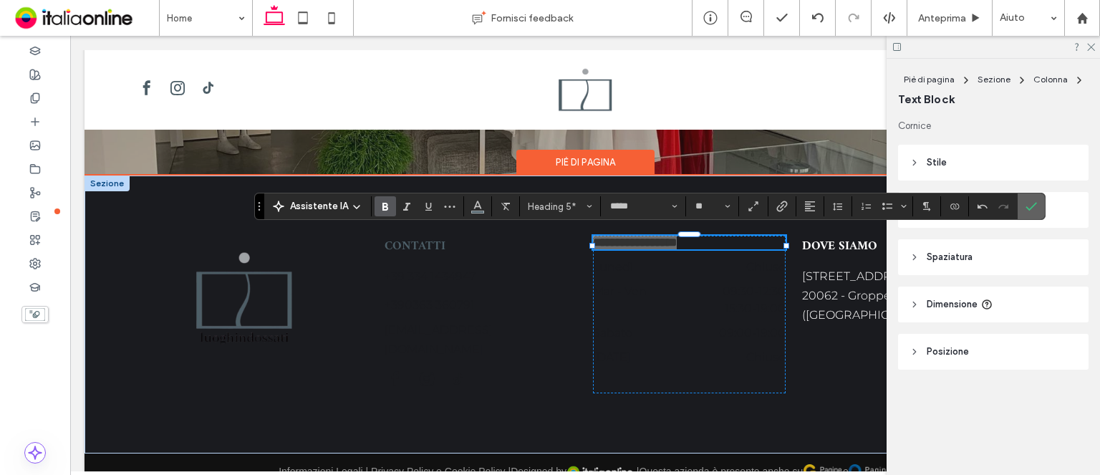
click at [1034, 204] on label "Conferma" at bounding box center [1030, 206] width 21 height 26
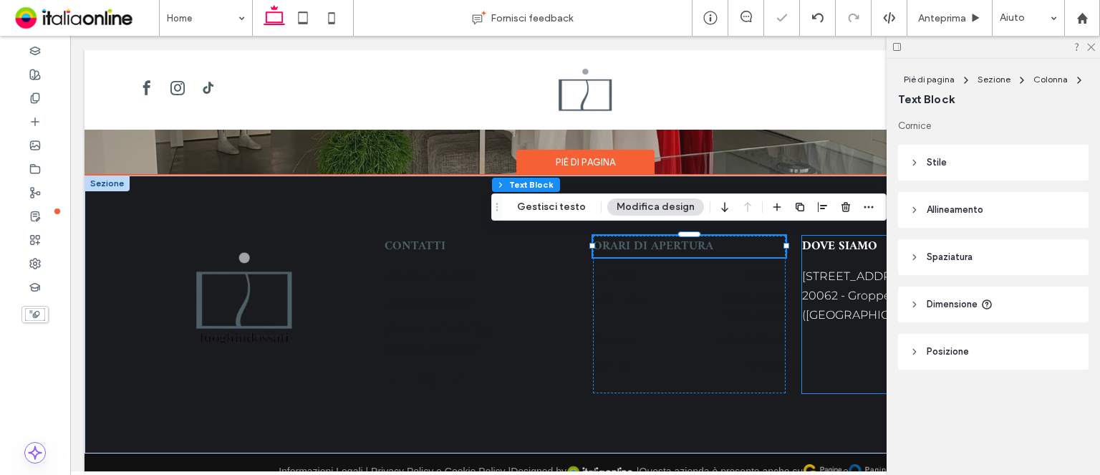
click at [824, 340] on div "DOVE SIAMO Via Cimbardi, 4 20062 - Groppello d'Adda (MI)" at bounding box center [898, 315] width 193 height 158
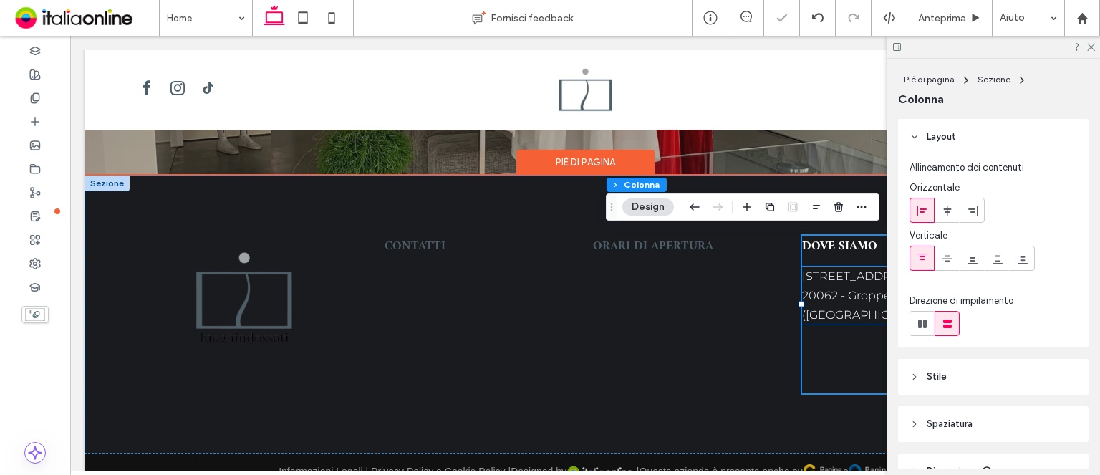
click at [827, 289] on span "20062 - Groppello d'Adda (MI)" at bounding box center [874, 305] width 144 height 33
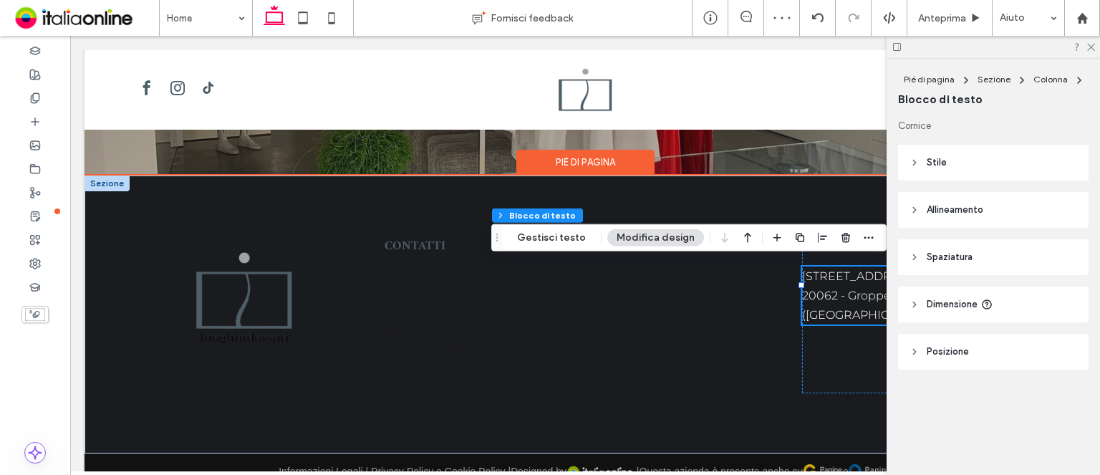
click at [827, 289] on span "20062 - Groppello d'Adda (MI)" at bounding box center [874, 305] width 144 height 33
click at [827, 290] on span "**********" at bounding box center [865, 295] width 126 height 11
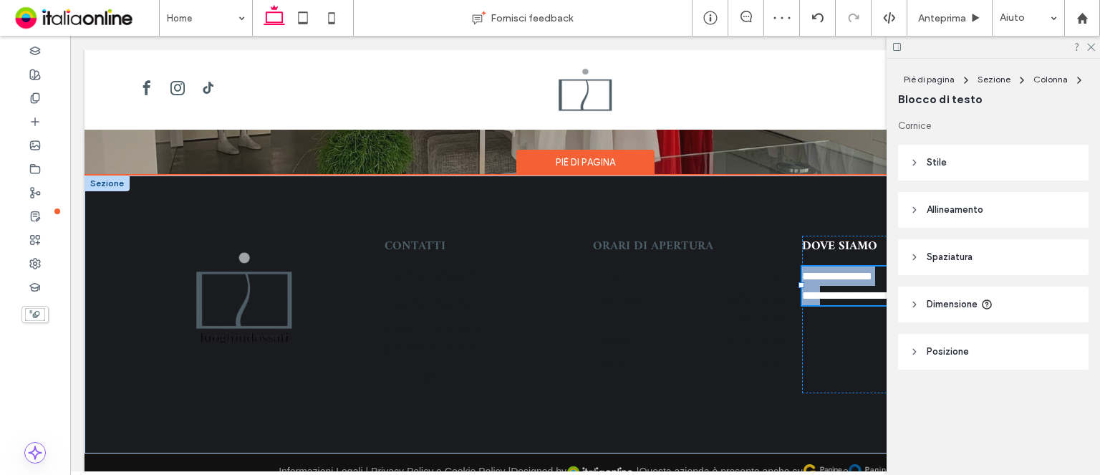
type input "**********"
type input "**"
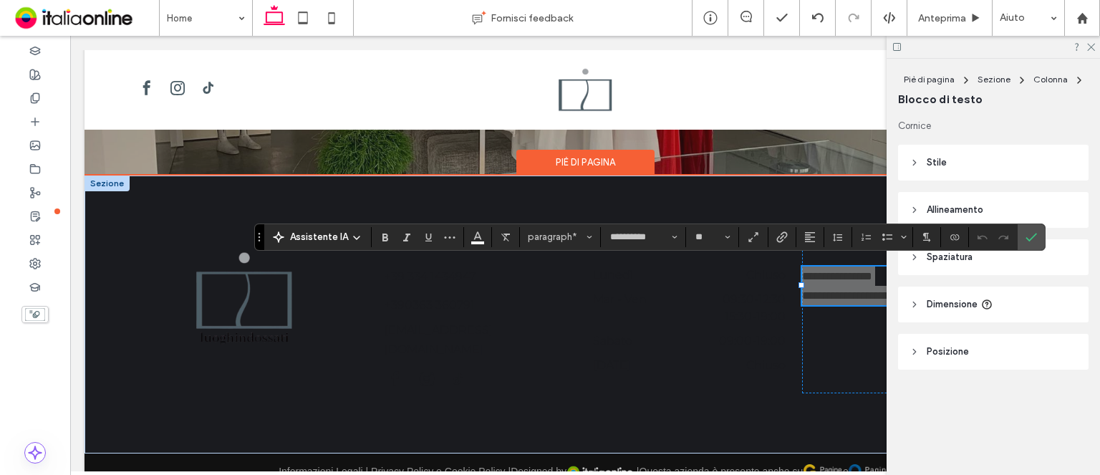
click at [962, 172] on header "Stile" at bounding box center [993, 163] width 190 height 36
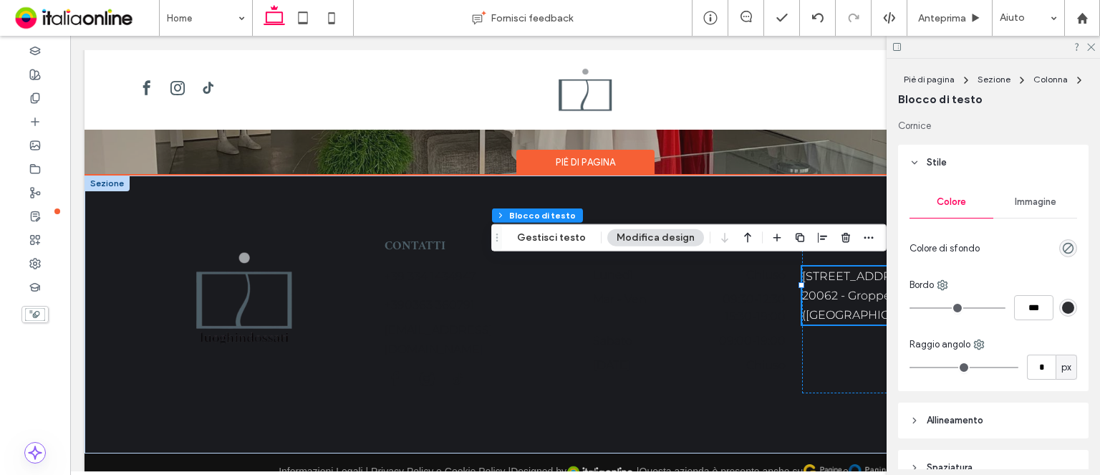
click at [861, 289] on span "20062 - Groppello d'Adda (MI)" at bounding box center [874, 305] width 144 height 33
click at [861, 290] on span "**********" at bounding box center [865, 295] width 126 height 11
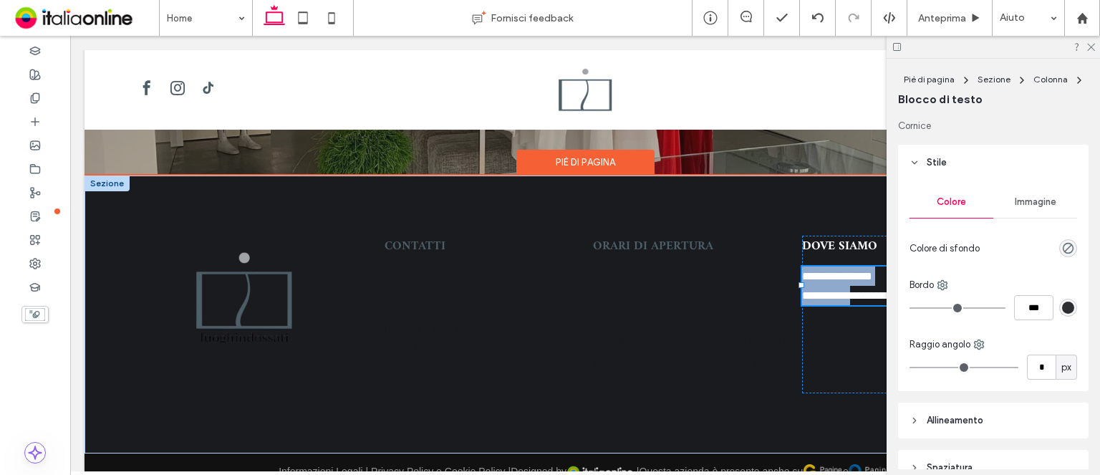
type input "**********"
type input "**"
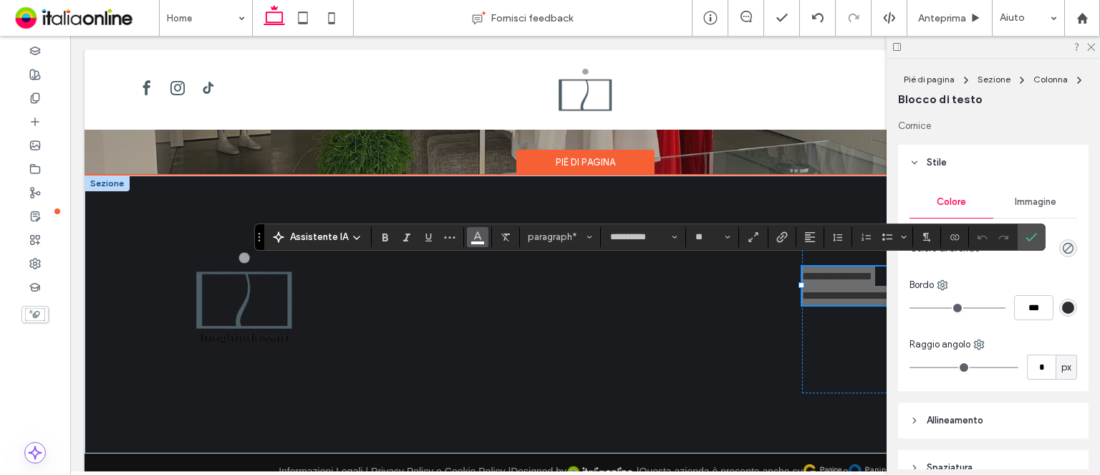
click at [475, 243] on span "Colore" at bounding box center [477, 235] width 11 height 19
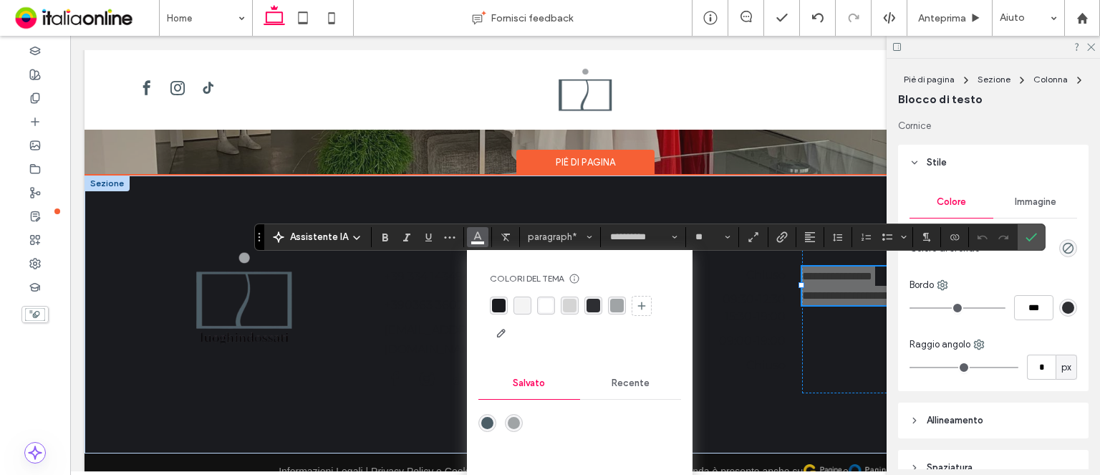
drag, startPoint x: 496, startPoint y: 303, endPoint x: 520, endPoint y: 304, distance: 24.4
click at [496, 303] on div "rgba(26, 27, 31, 1)" at bounding box center [499, 306] width 14 height 14
click at [1093, 51] on div at bounding box center [993, 47] width 213 height 22
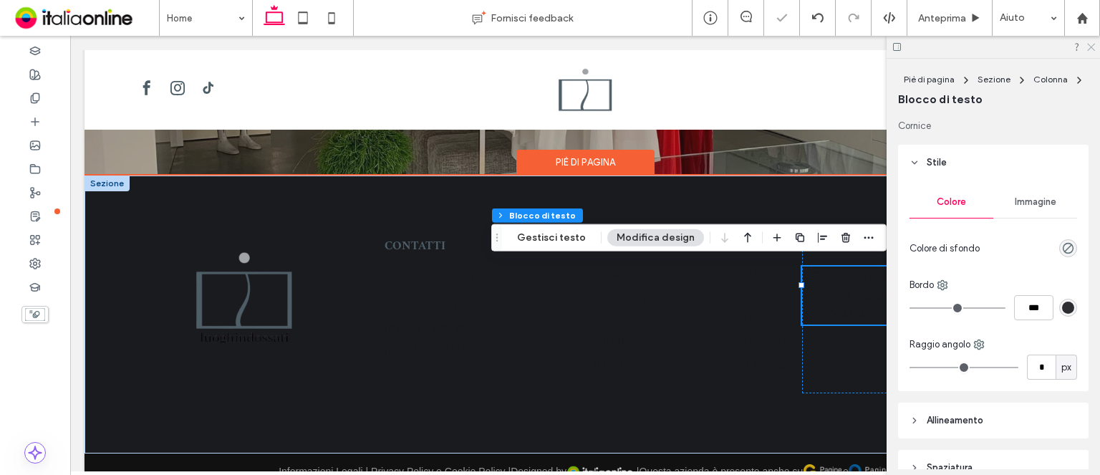
click at [1093, 50] on icon at bounding box center [1090, 46] width 9 height 9
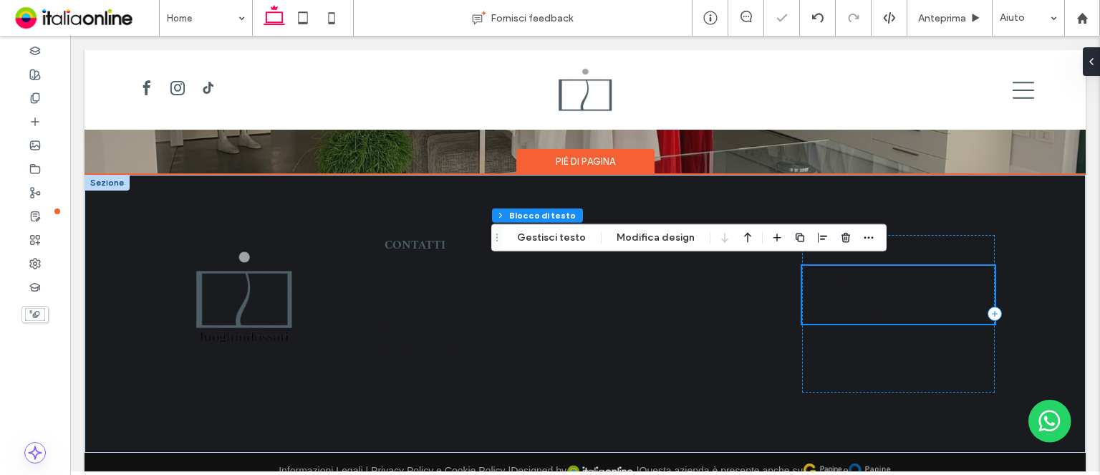
scroll to position [2506, 0]
click at [964, 248] on h5 "DOVE SIAMO" at bounding box center [898, 246] width 193 height 21
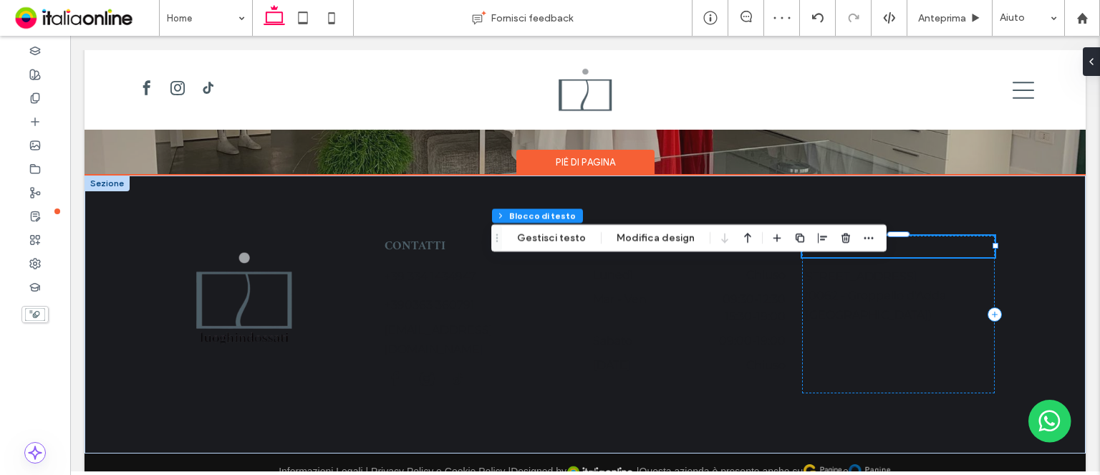
click at [964, 248] on div "DOVE SIAMO" at bounding box center [898, 246] width 193 height 21
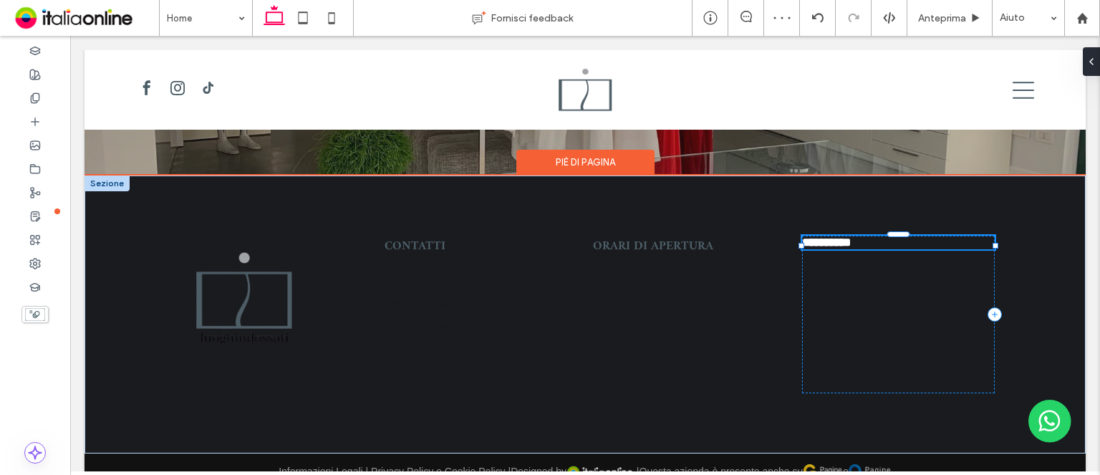
type input "*****"
type input "**"
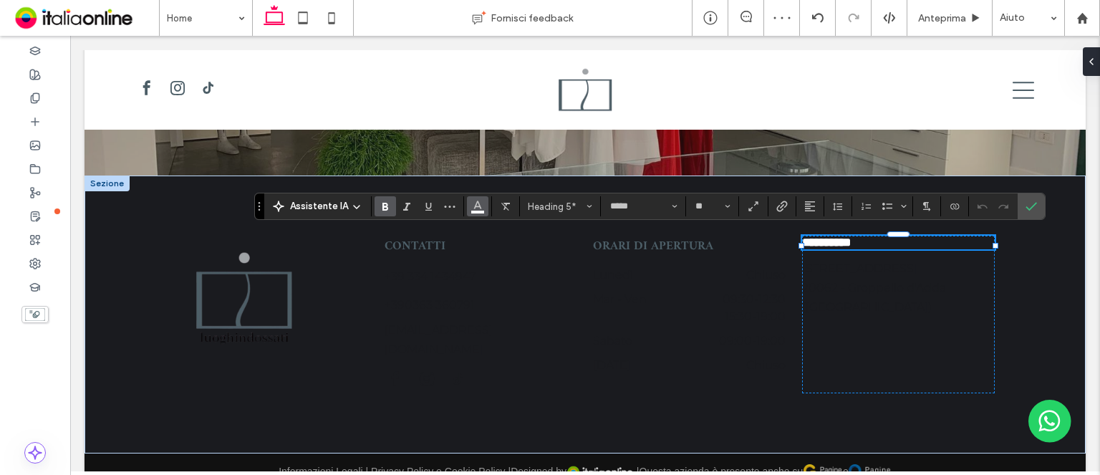
drag, startPoint x: 473, startPoint y: 212, endPoint x: 409, endPoint y: 185, distance: 69.3
click at [473, 212] on span "Colore" at bounding box center [477, 204] width 11 height 19
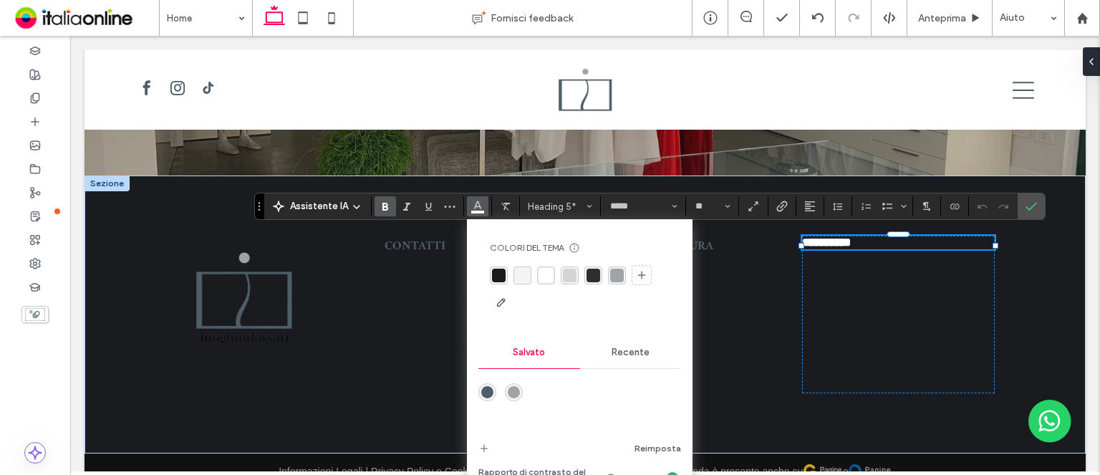
click at [484, 392] on div "rgba(76,94,103,1)" at bounding box center [487, 392] width 12 height 12
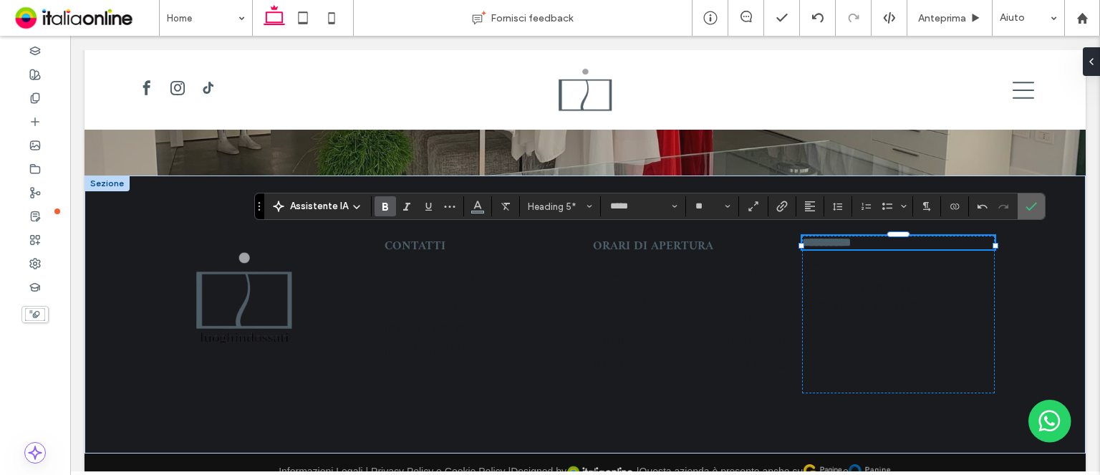
click at [1025, 206] on icon "Conferma" at bounding box center [1030, 206] width 11 height 11
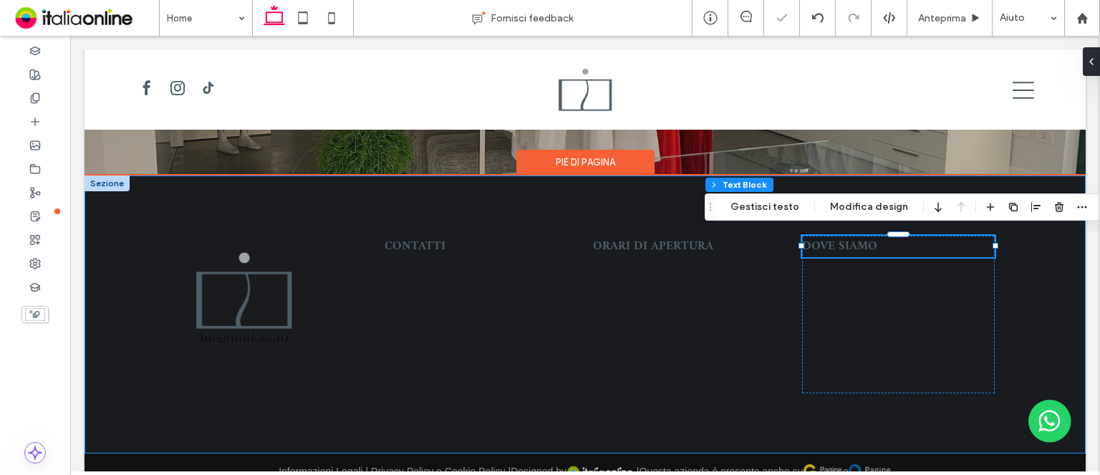
click at [243, 190] on div "CONTATTI +39 334 1434947 +39 0363 360791 info@luoghindossati.it ORARI DI APERTU…" at bounding box center [584, 314] width 859 height 279
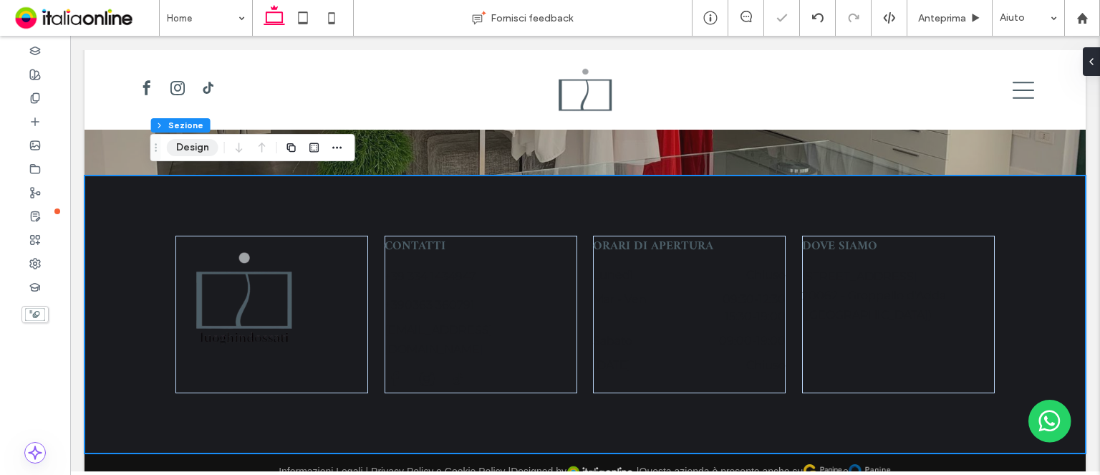
drag, startPoint x: 183, startPoint y: 140, endPoint x: 392, endPoint y: 178, distance: 213.1
click at [183, 140] on button "Design" at bounding box center [193, 147] width 52 height 17
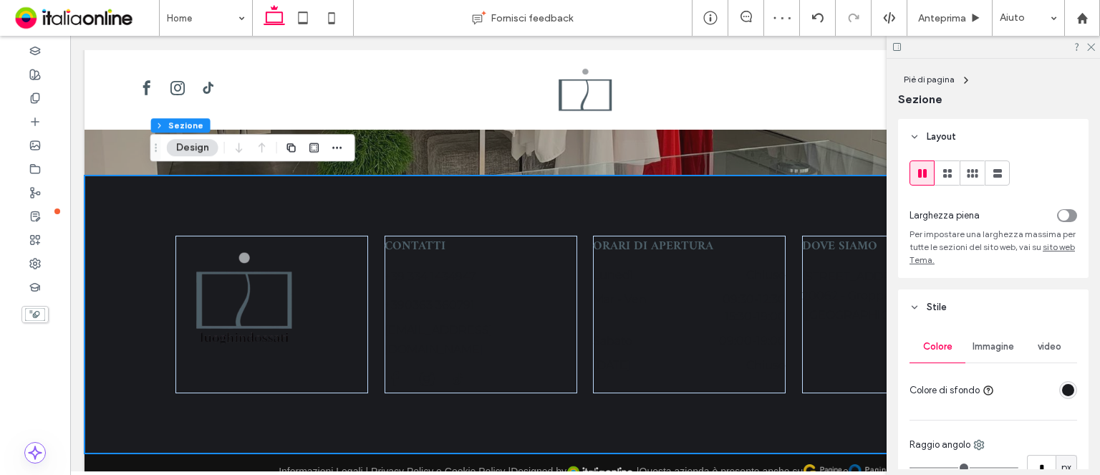
click at [1067, 387] on div "rgba(26, 27, 31, 1)" at bounding box center [1068, 390] width 18 height 18
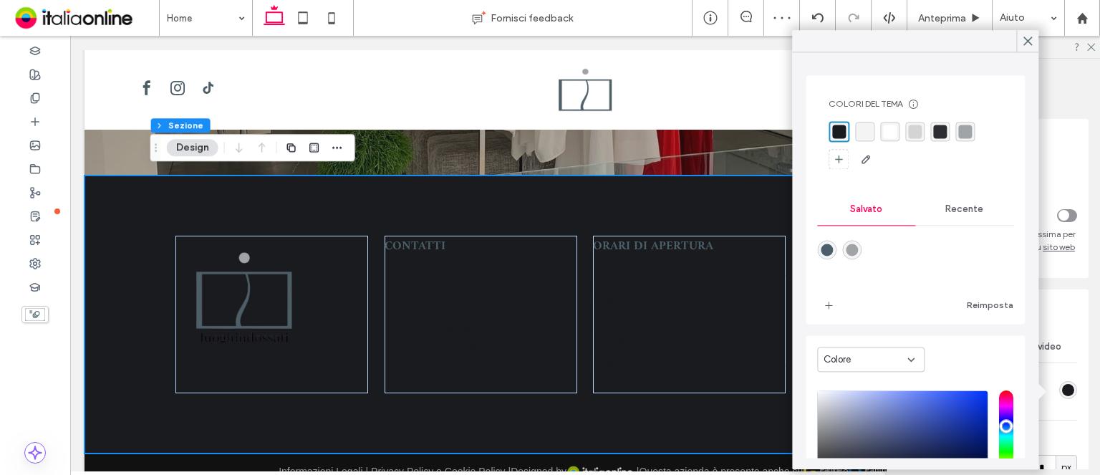
click at [946, 217] on div "Recente" at bounding box center [964, 209] width 98 height 32
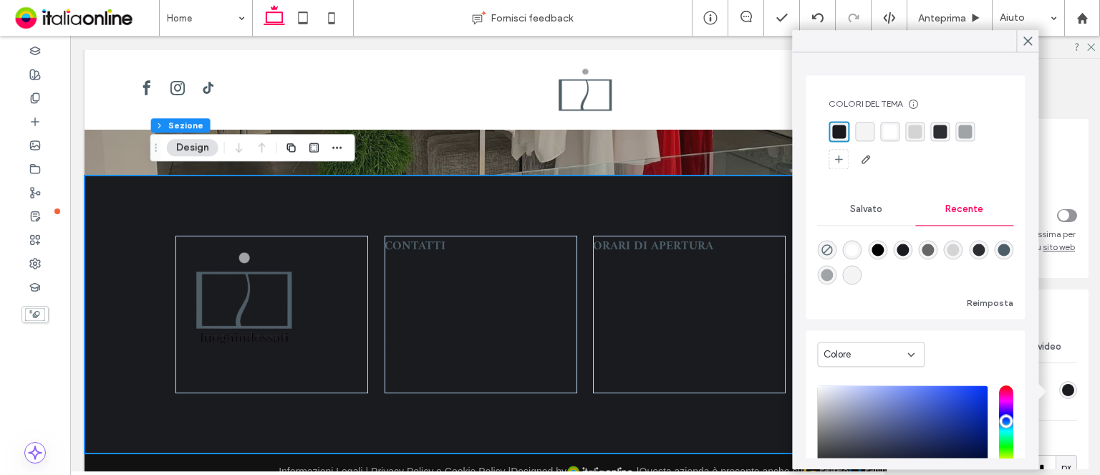
click at [855, 248] on div "rgba(255, 255, 255, 1)" at bounding box center [852, 249] width 12 height 12
type input "*******"
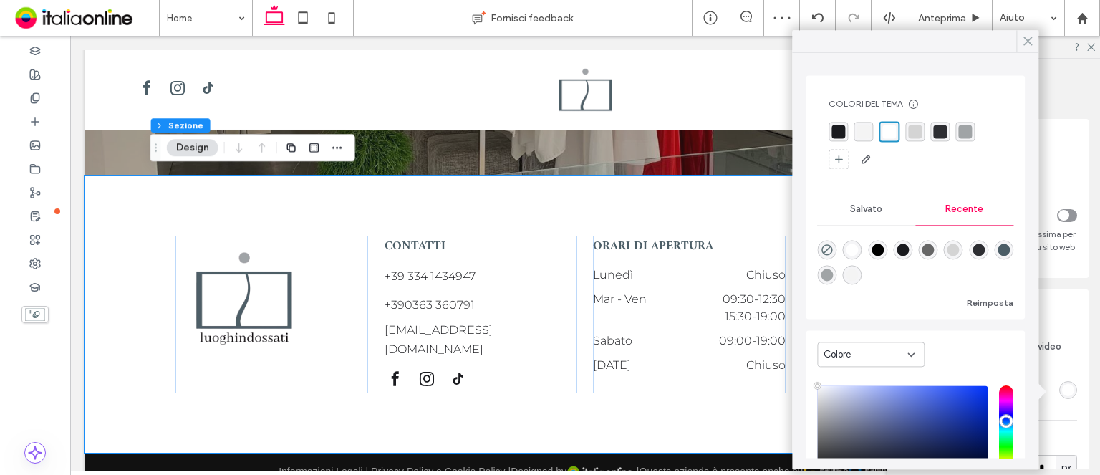
click at [1023, 42] on icon at bounding box center [1027, 40] width 13 height 13
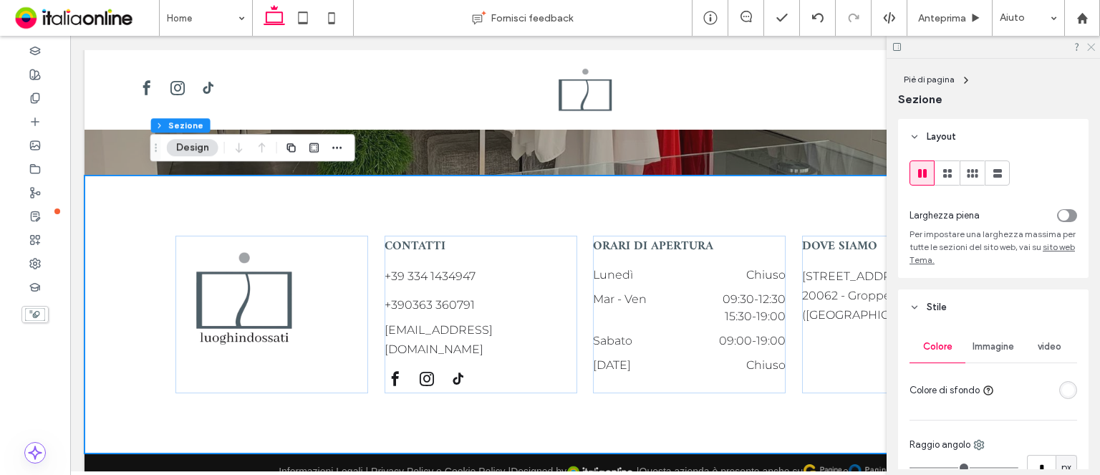
click at [1088, 46] on icon at bounding box center [1090, 46] width 9 height 9
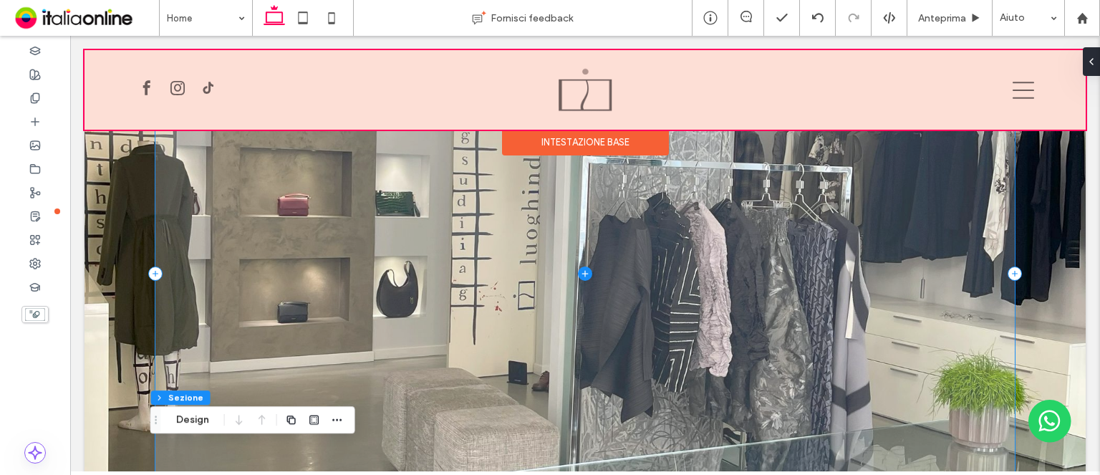
scroll to position [195, 0]
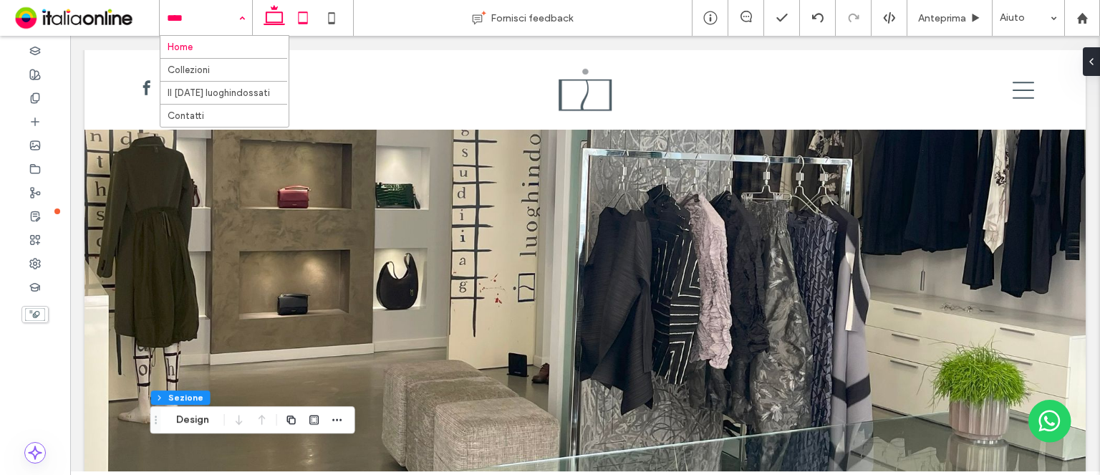
click at [300, 20] on icon at bounding box center [303, 18] width 29 height 29
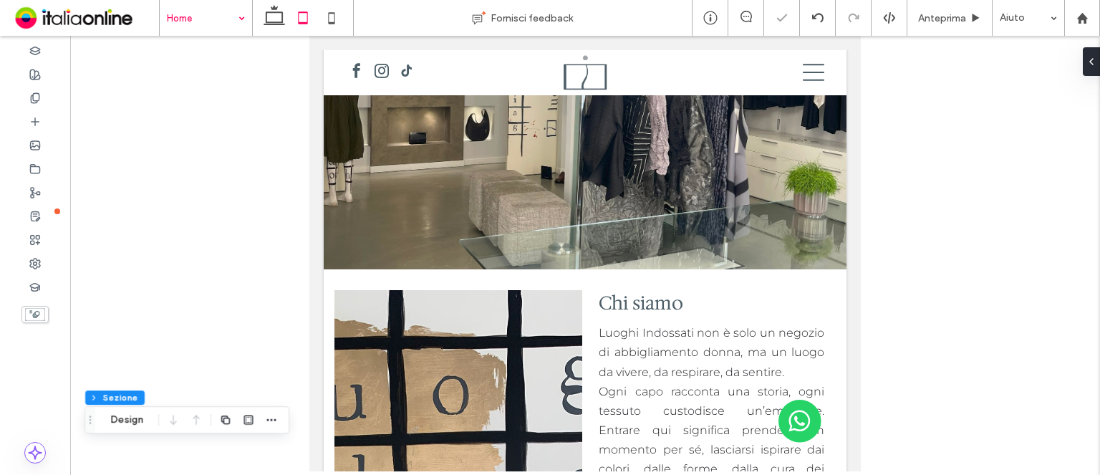
type input "*"
type input "**"
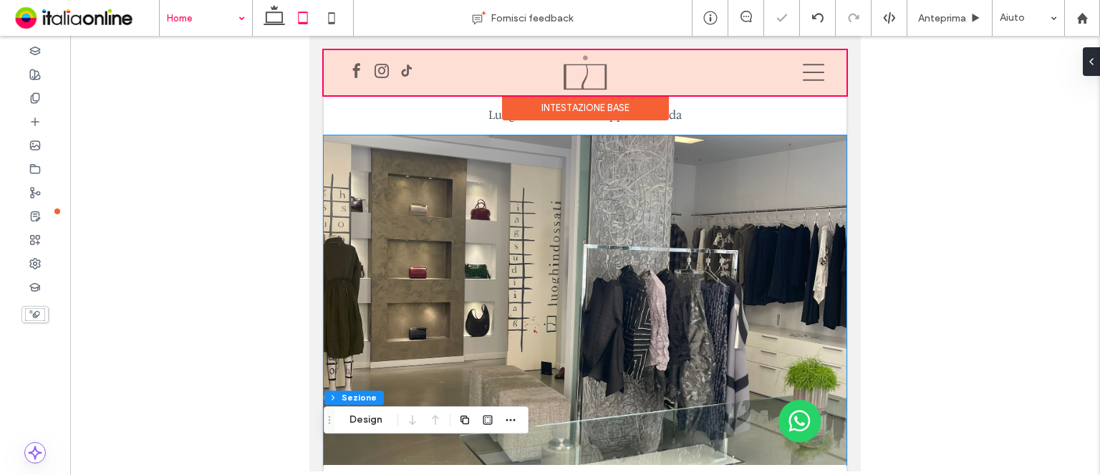
scroll to position [28, 0]
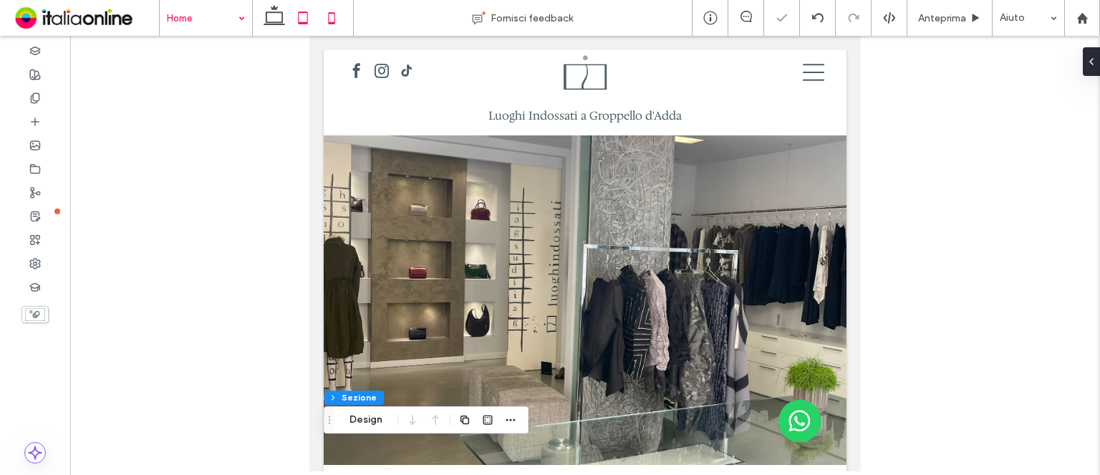
click at [331, 11] on icon at bounding box center [331, 18] width 29 height 29
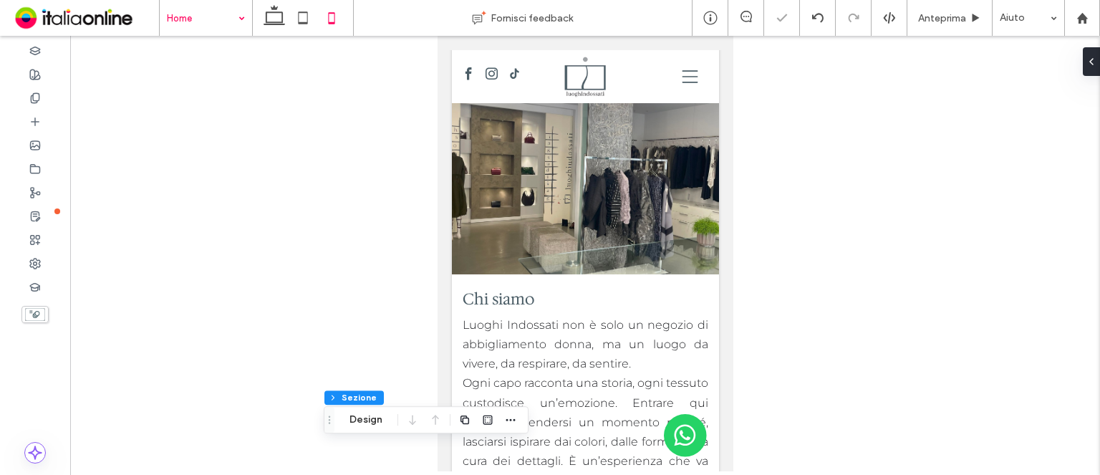
type input "**"
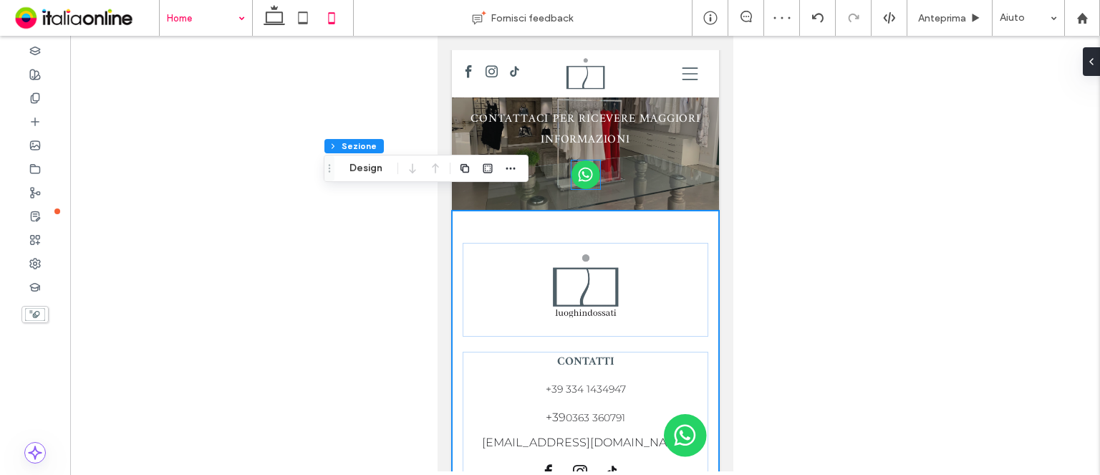
scroll to position [3376, 0]
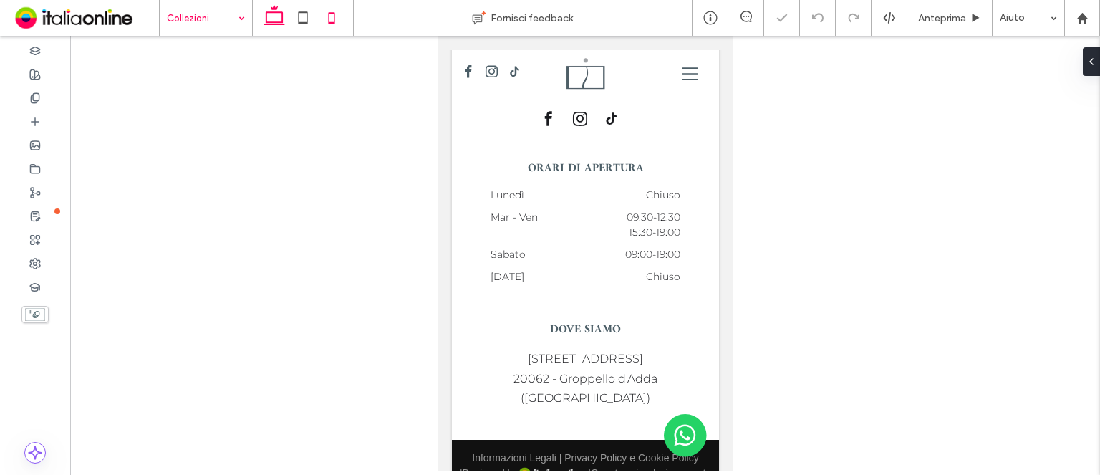
click at [268, 24] on use at bounding box center [274, 15] width 21 height 20
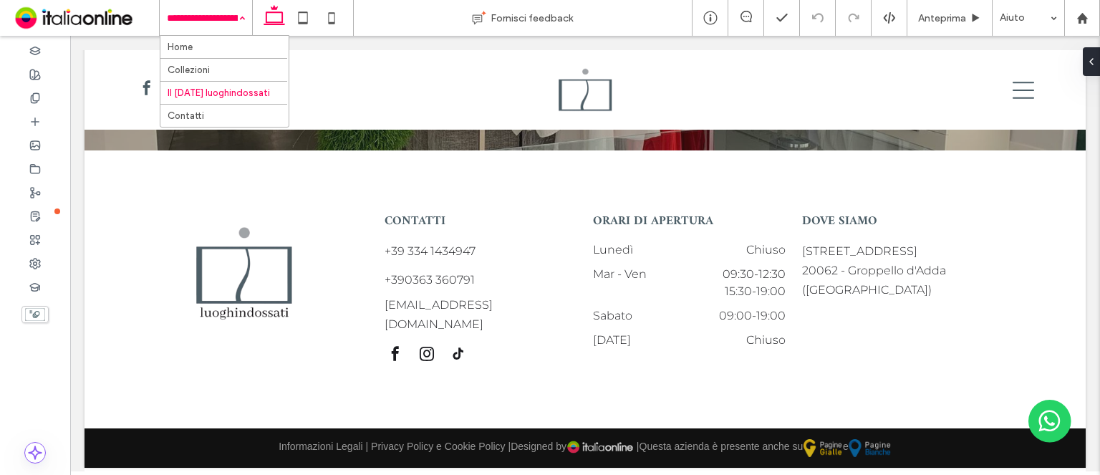
drag, startPoint x: 241, startPoint y: 25, endPoint x: 232, endPoint y: 39, distance: 16.1
click at [241, 25] on div "Home Collezioni Il Natale luoghindossati Contatti" at bounding box center [206, 18] width 92 height 36
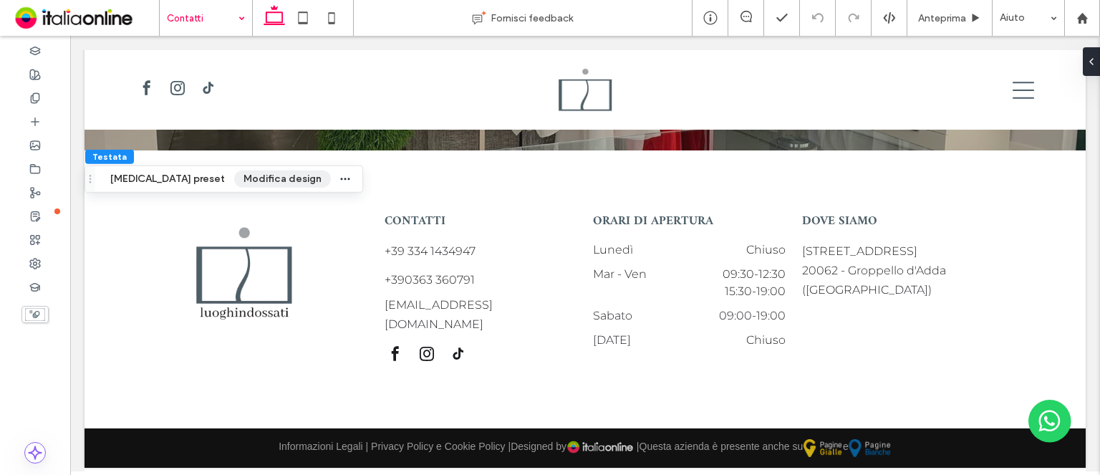
click at [249, 186] on button "Modifica design" at bounding box center [282, 178] width 97 height 17
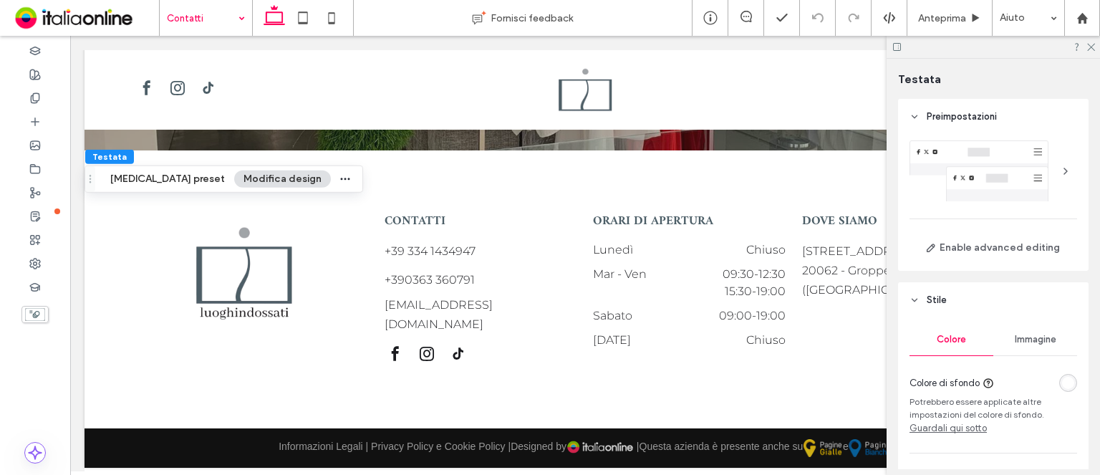
click at [1062, 386] on div "rgba(255, 255, 255, 1)" at bounding box center [1068, 383] width 12 height 12
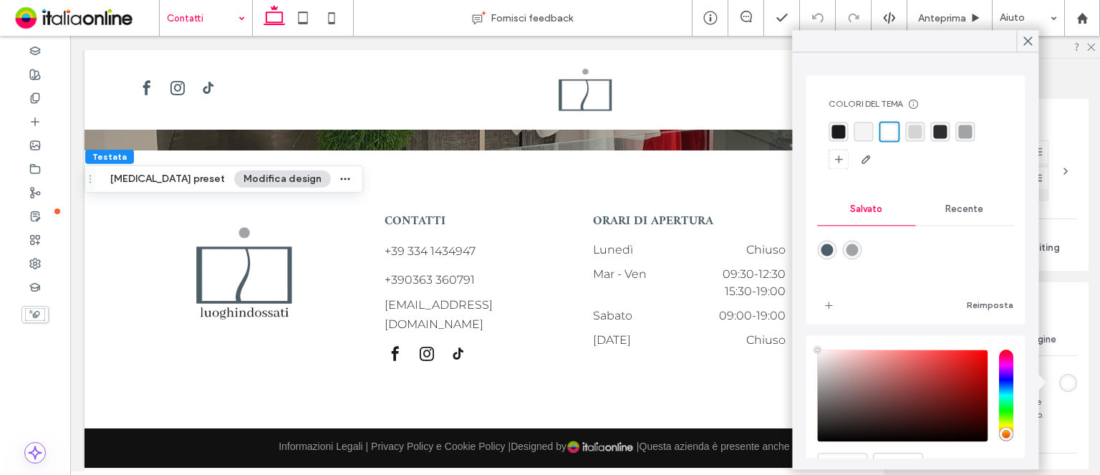
drag, startPoint x: 940, startPoint y: 211, endPoint x: 919, endPoint y: 211, distance: 20.8
click at [945, 211] on span "Recente" at bounding box center [964, 208] width 38 height 11
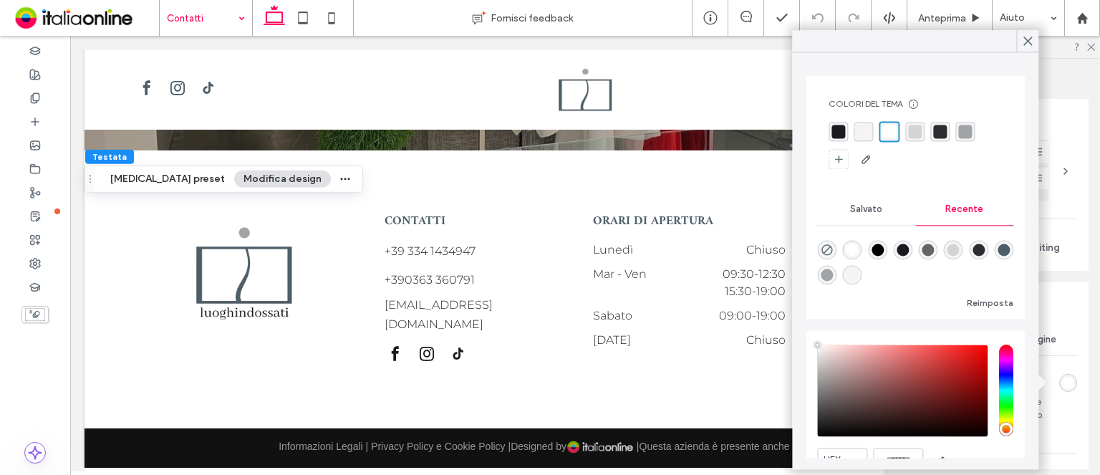
click at [854, 250] on div "rgba(255, 255, 255, 1)" at bounding box center [852, 249] width 12 height 12
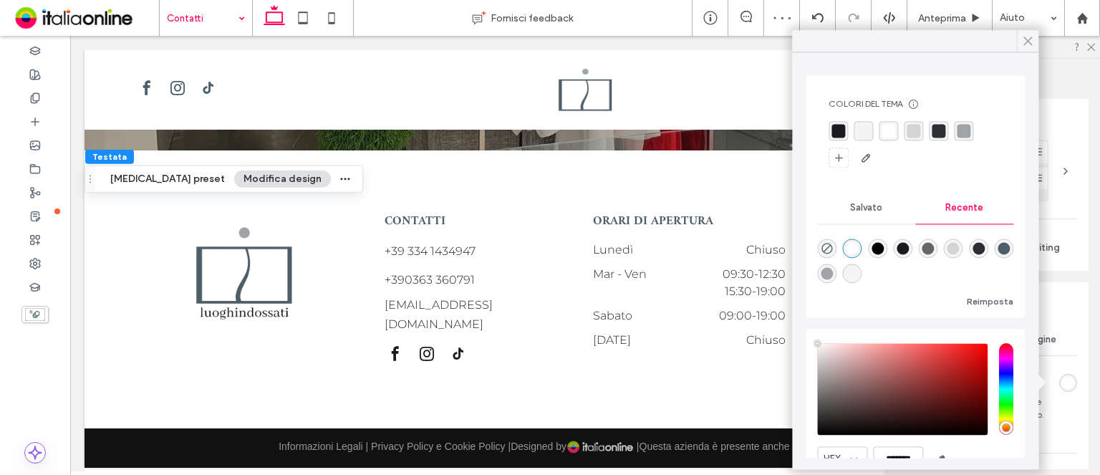
click at [1031, 42] on icon at bounding box center [1027, 40] width 13 height 13
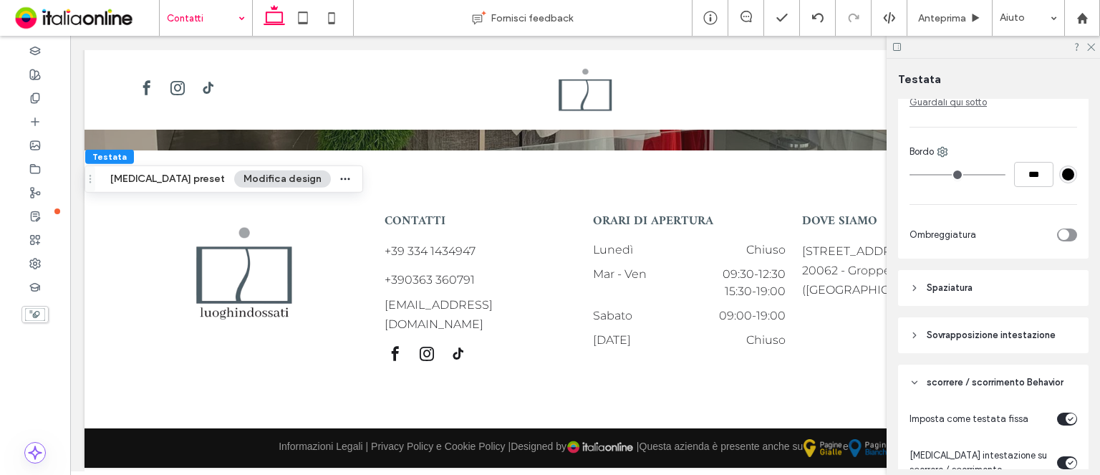
scroll to position [358, 0]
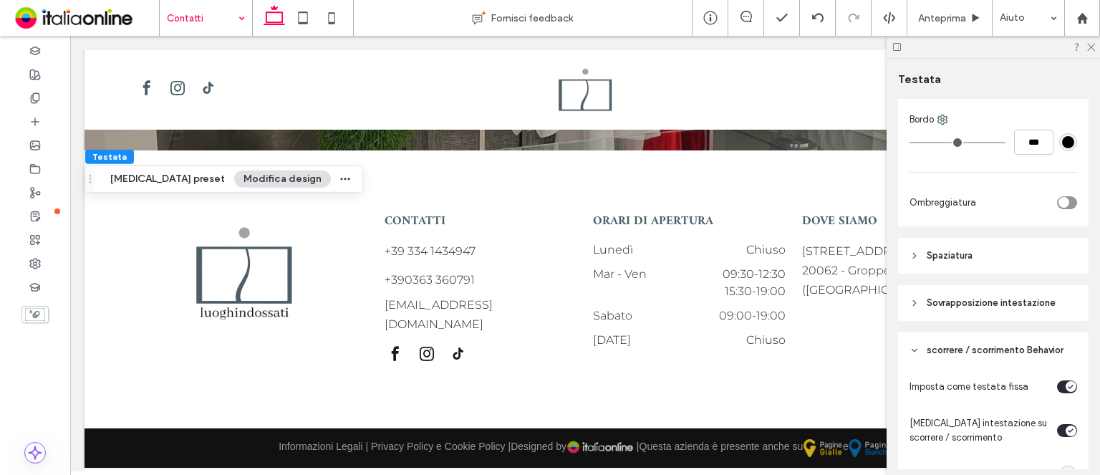
click at [1025, 299] on span "Sovrapposizione intestazione" at bounding box center [991, 303] width 129 height 14
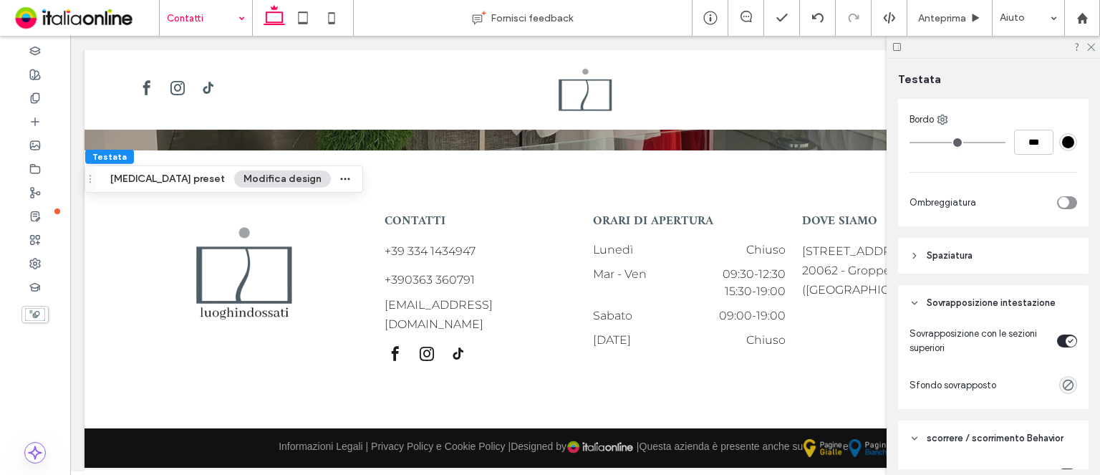
click at [1057, 341] on div "toggle" at bounding box center [1067, 340] width 20 height 13
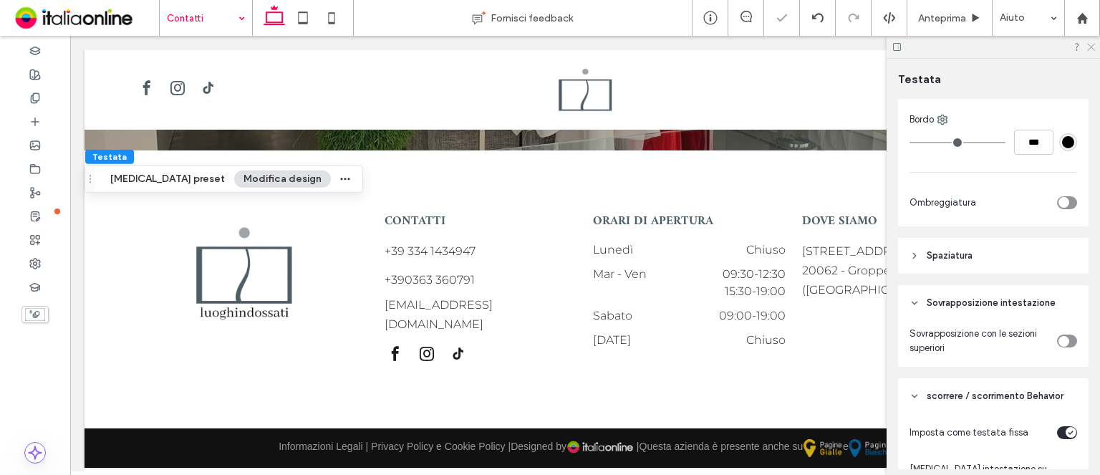
click at [1088, 42] on icon at bounding box center [1090, 46] width 9 height 9
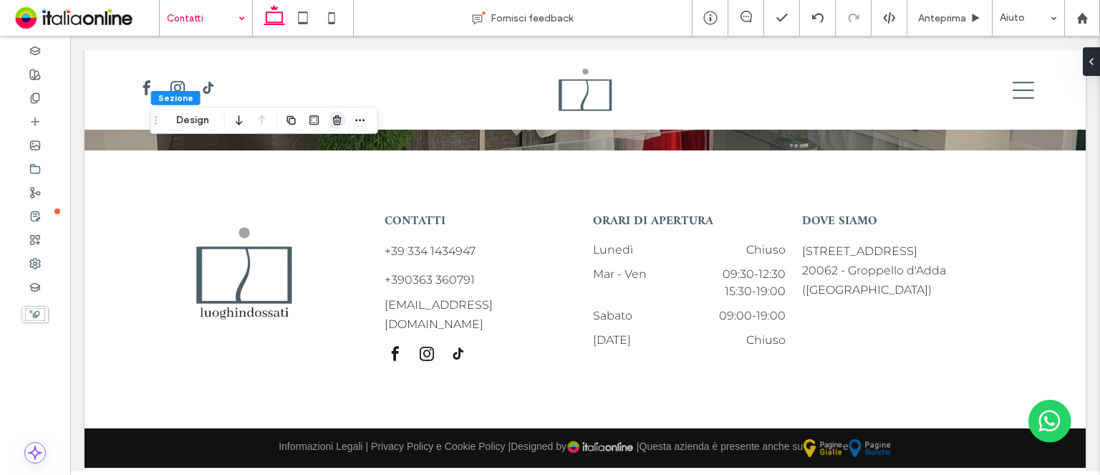
click at [342, 123] on span "button" at bounding box center [337, 120] width 17 height 17
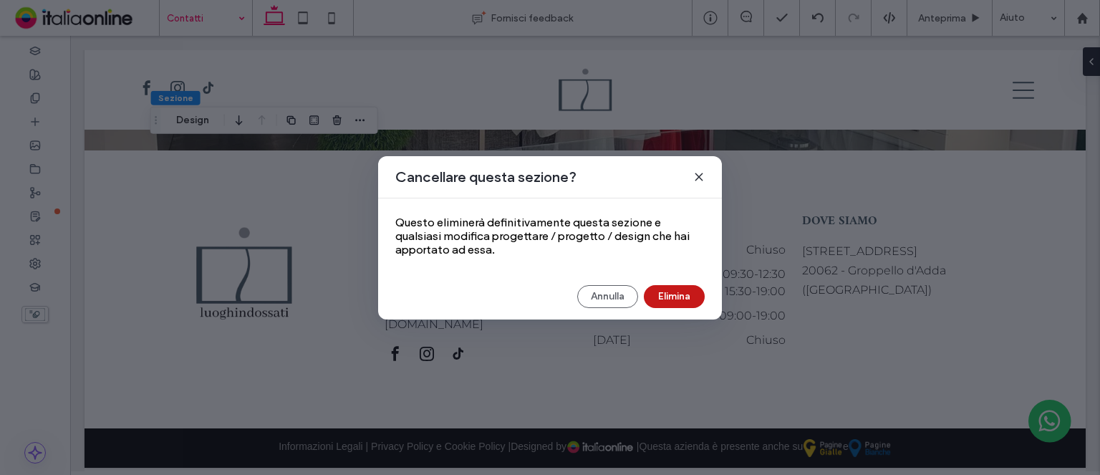
click at [652, 294] on button "Elimina" at bounding box center [674, 296] width 61 height 23
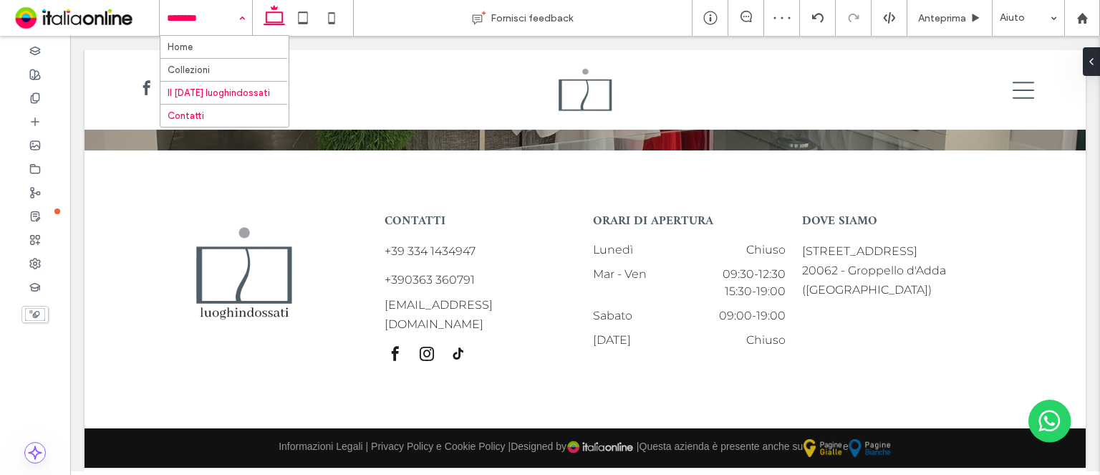
drag, startPoint x: 213, startPoint y: 97, endPoint x: 232, endPoint y: 95, distance: 19.4
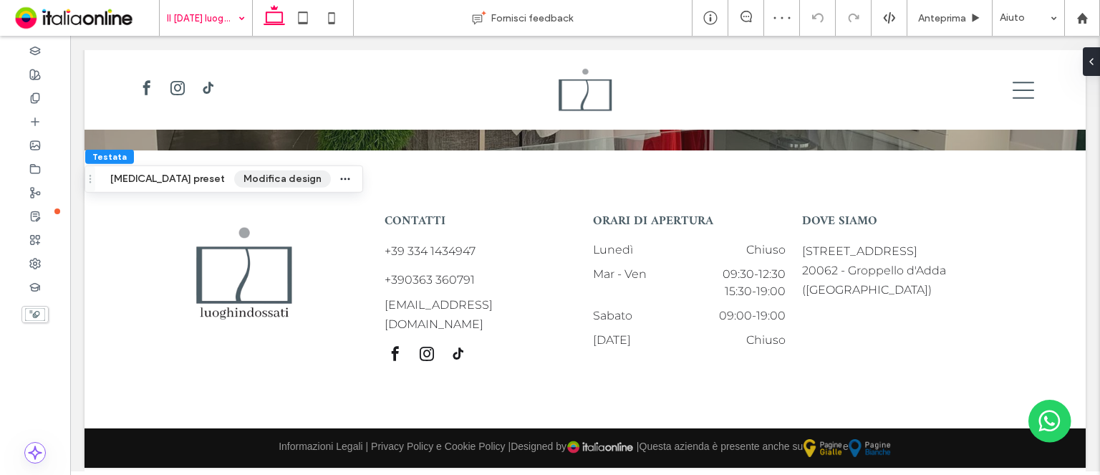
click at [254, 175] on button "Modifica design" at bounding box center [282, 178] width 97 height 17
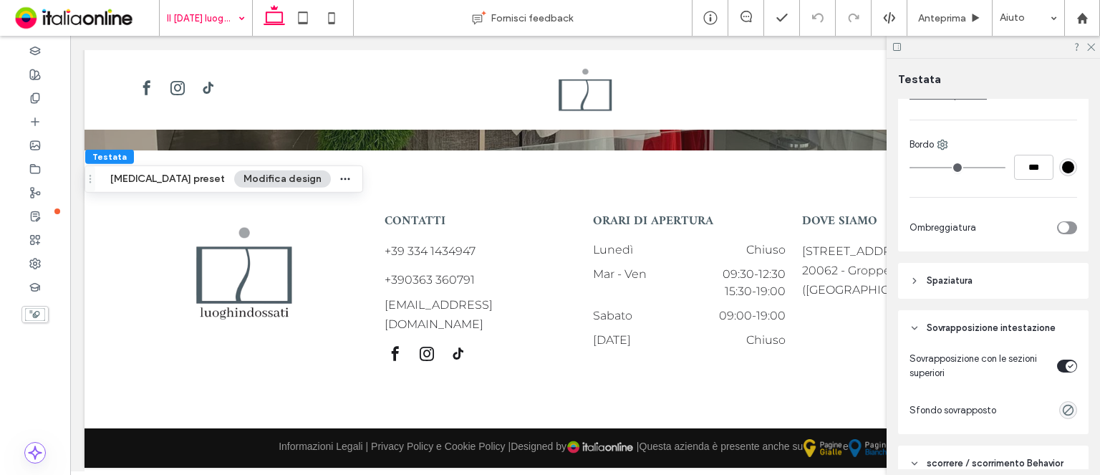
scroll to position [358, 0]
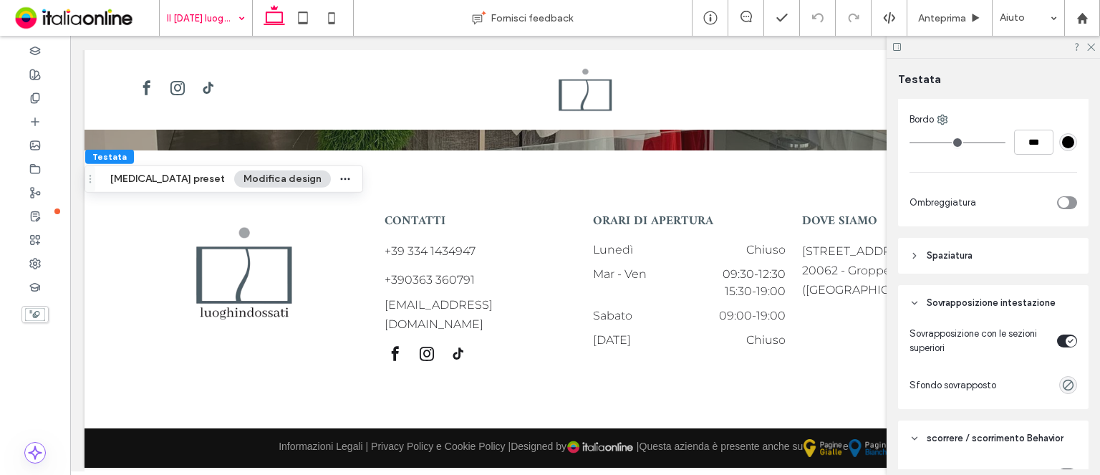
click at [1068, 343] on div "toggle" at bounding box center [1067, 340] width 20 height 13
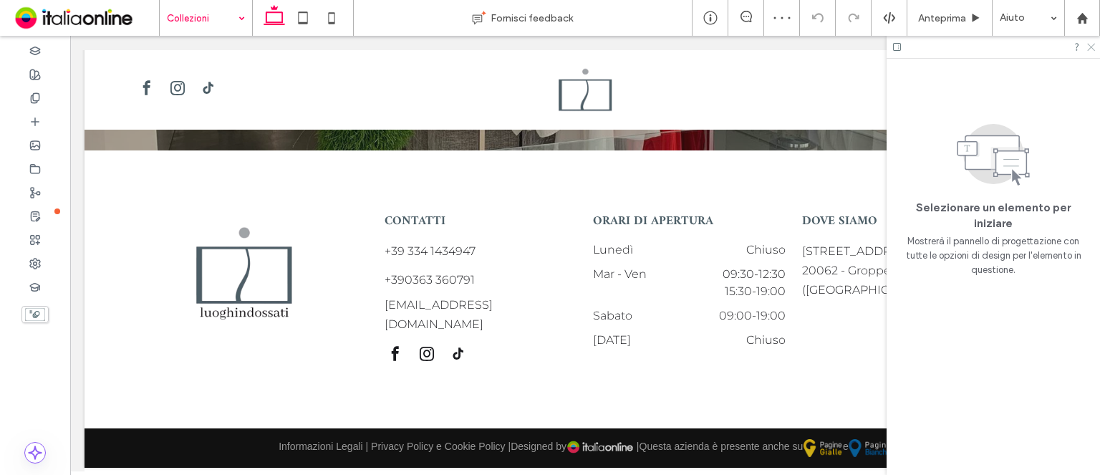
click at [1091, 47] on use at bounding box center [1091, 48] width 8 height 8
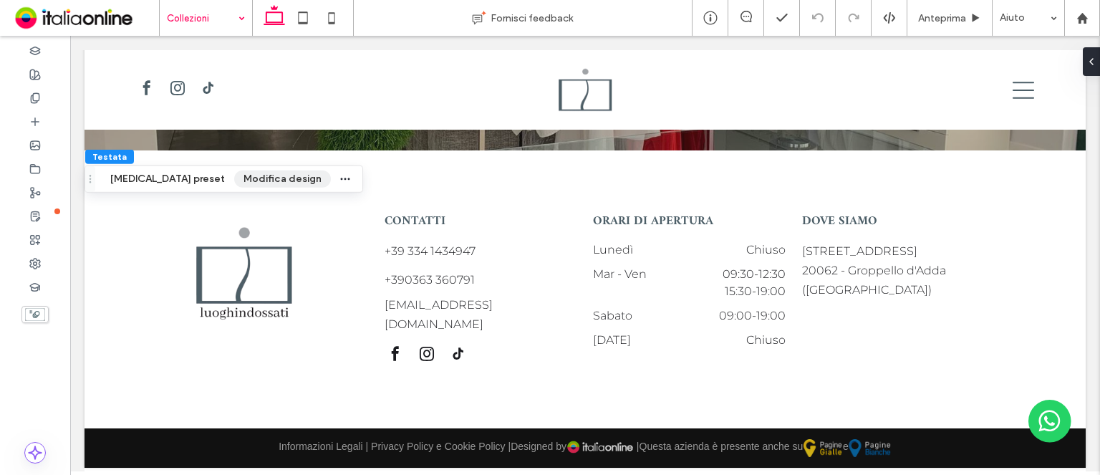
drag, startPoint x: 231, startPoint y: 178, endPoint x: 261, endPoint y: 183, distance: 30.6
click at [234, 178] on button "Modifica design" at bounding box center [282, 178] width 97 height 17
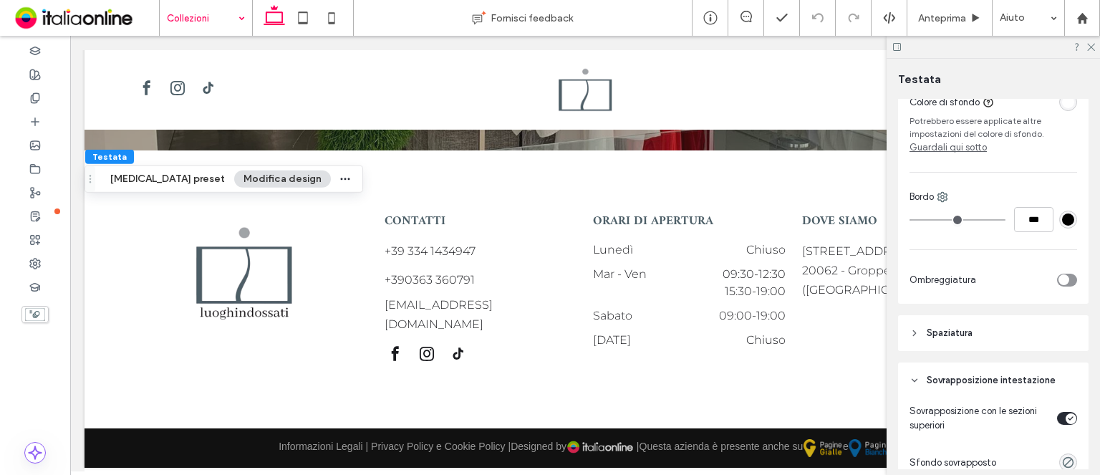
scroll to position [358, 0]
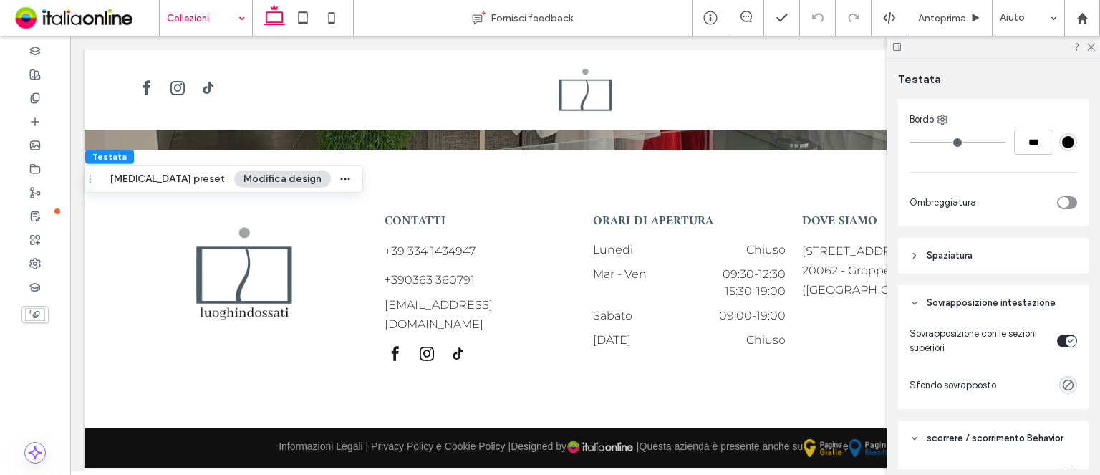
click at [1066, 341] on div "toggle" at bounding box center [1071, 341] width 11 height 11
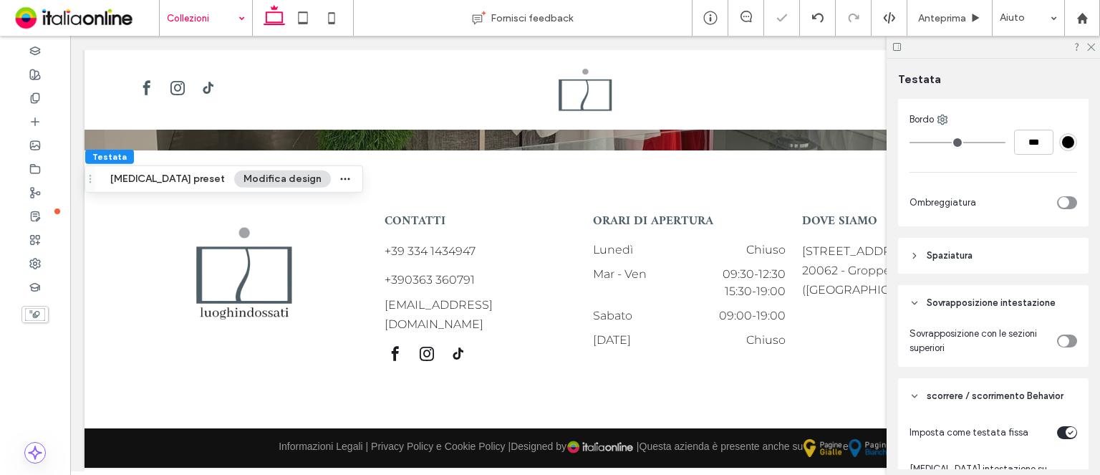
click at [1098, 49] on div at bounding box center [993, 47] width 213 height 22
click at [1090, 49] on icon at bounding box center [1090, 46] width 9 height 9
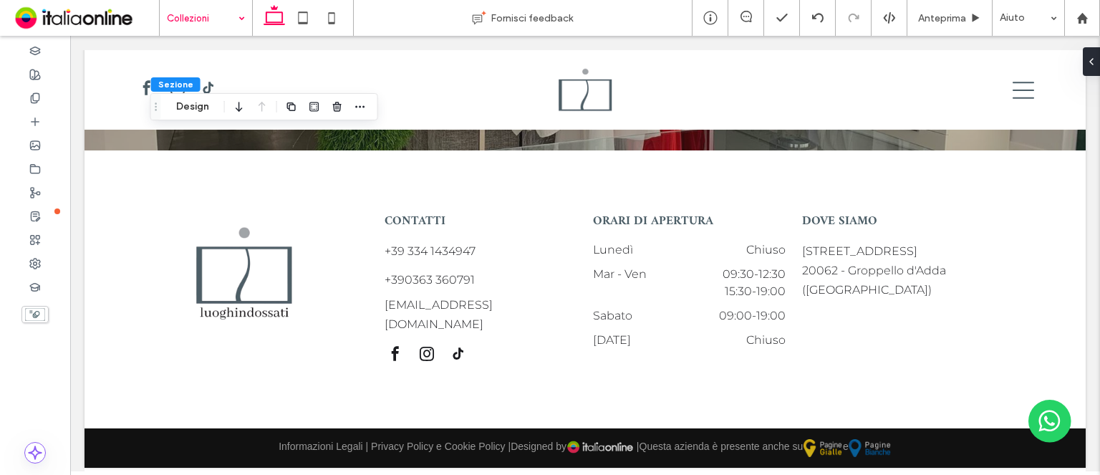
click at [160, 102] on icon "Trascina" at bounding box center [155, 107] width 11 height 10
drag, startPoint x: 180, startPoint y: 100, endPoint x: 212, endPoint y: 106, distance: 32.2
click at [180, 100] on button "Design" at bounding box center [193, 106] width 52 height 17
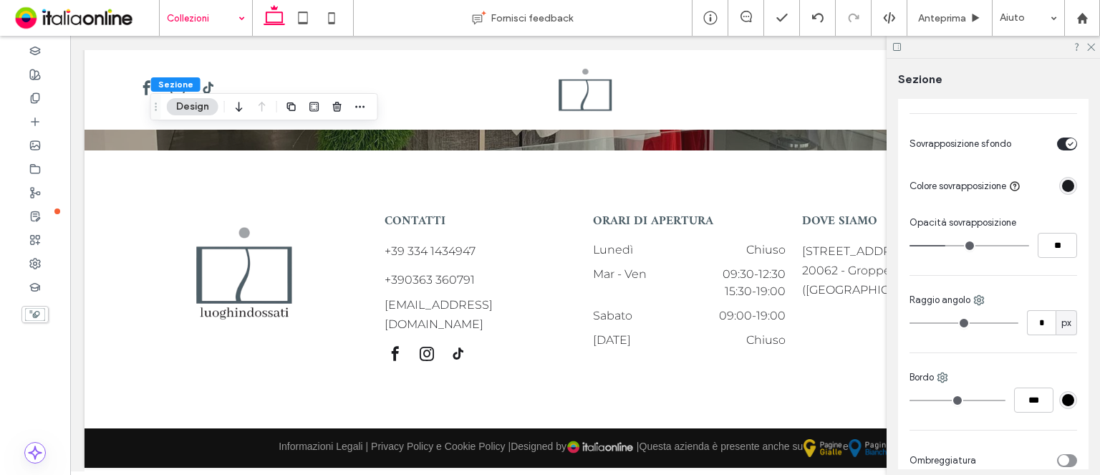
scroll to position [501, 0]
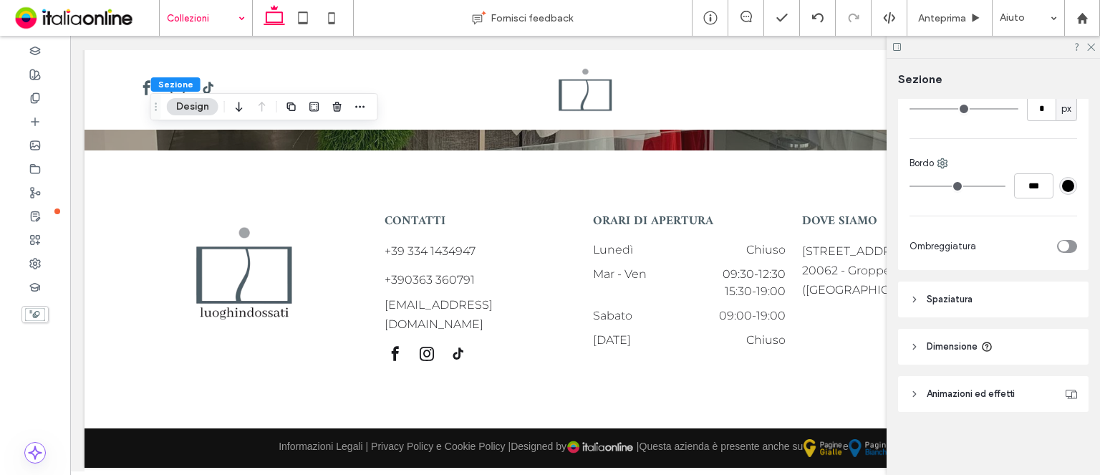
click at [999, 299] on header "Spaziatura" at bounding box center [993, 299] width 190 height 36
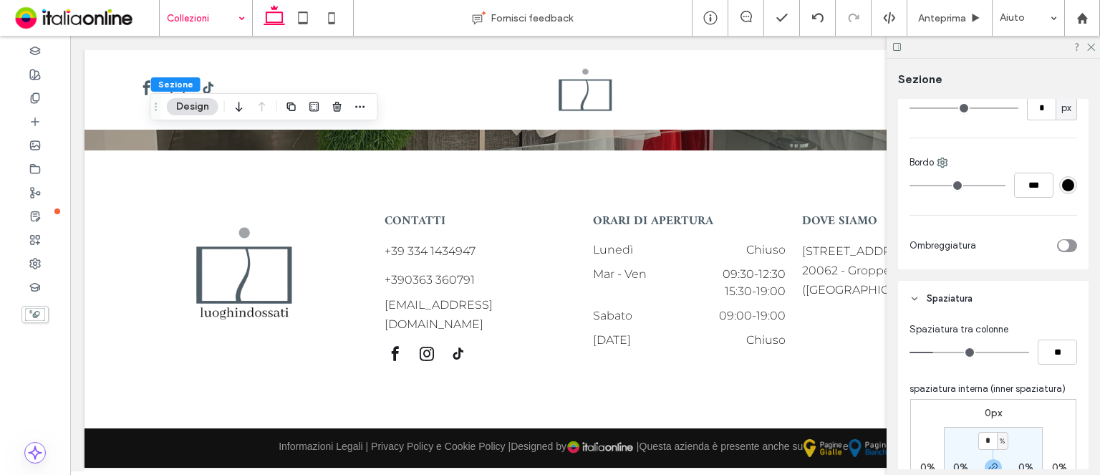
scroll to position [573, 0]
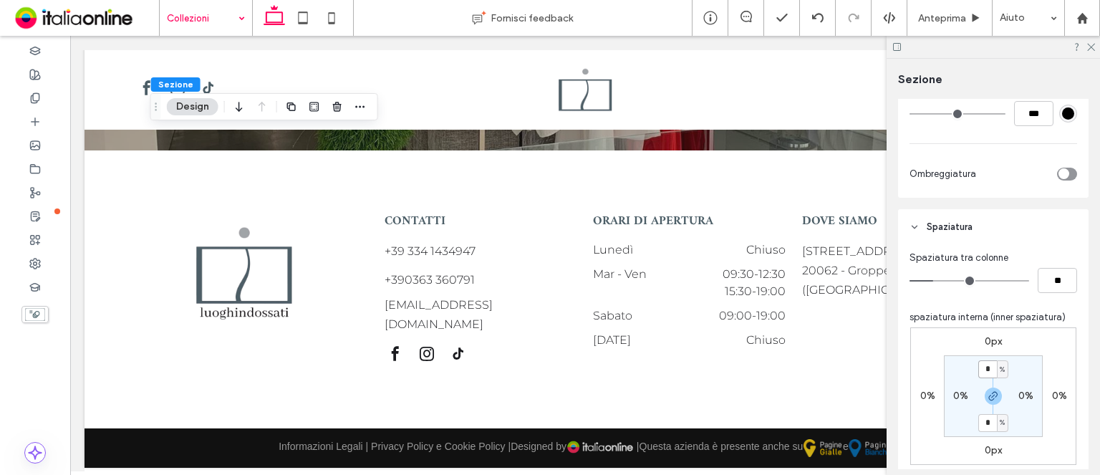
click at [983, 369] on input "*" at bounding box center [987, 369] width 19 height 18
type input "*"
click at [1083, 45] on div at bounding box center [993, 47] width 213 height 22
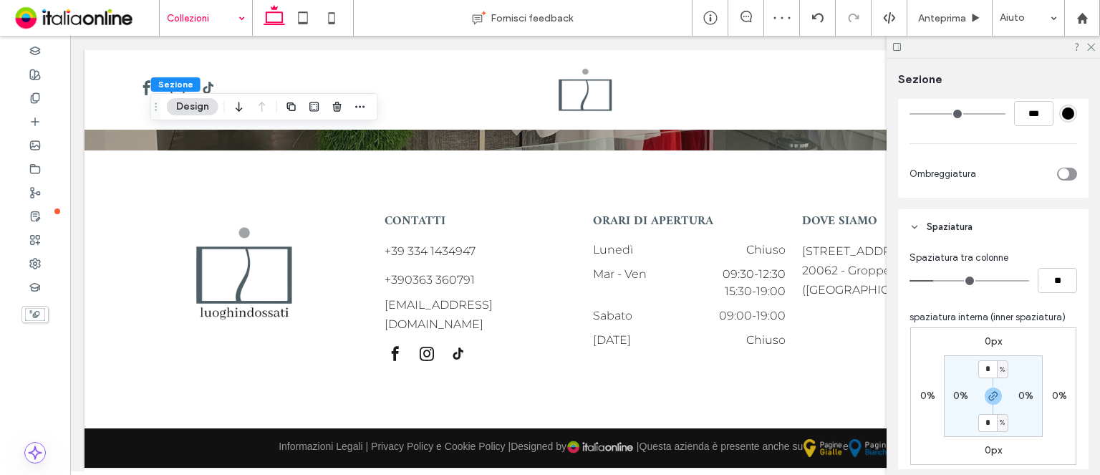
click at [1083, 44] on div at bounding box center [993, 47] width 213 height 22
click at [1091, 45] on icon at bounding box center [1090, 46] width 9 height 9
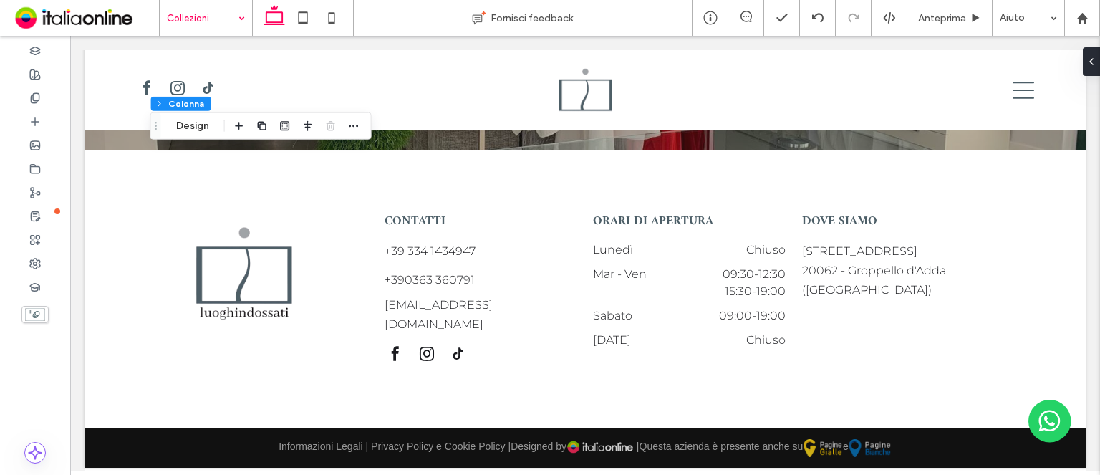
drag, startPoint x: 212, startPoint y: 129, endPoint x: 243, endPoint y: 129, distance: 30.8
click at [212, 129] on button "Design" at bounding box center [193, 125] width 52 height 17
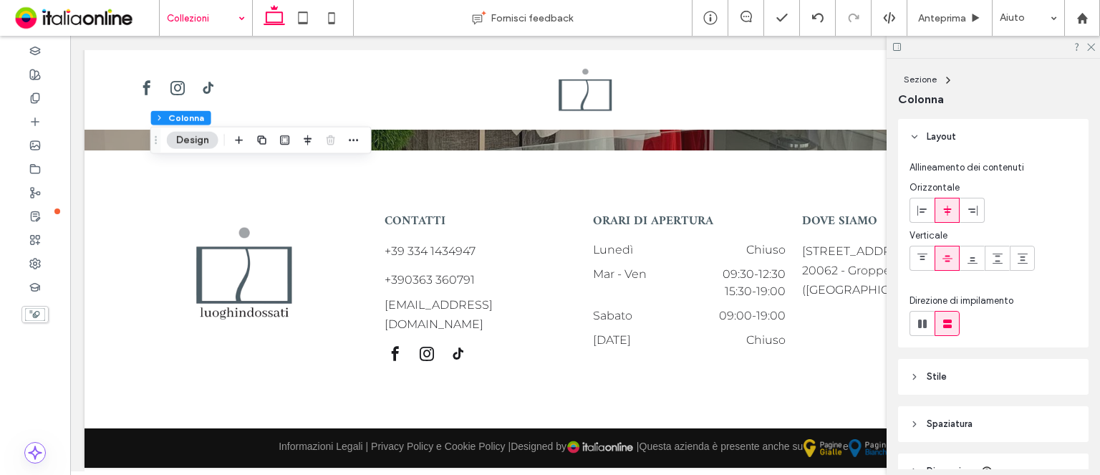
scroll to position [124, 0]
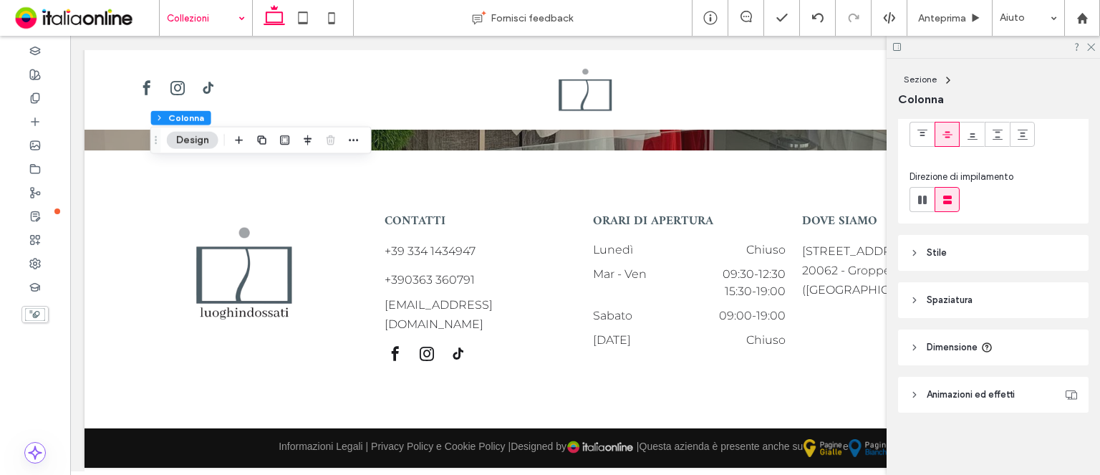
click at [968, 298] on span "Spaziatura" at bounding box center [950, 300] width 46 height 14
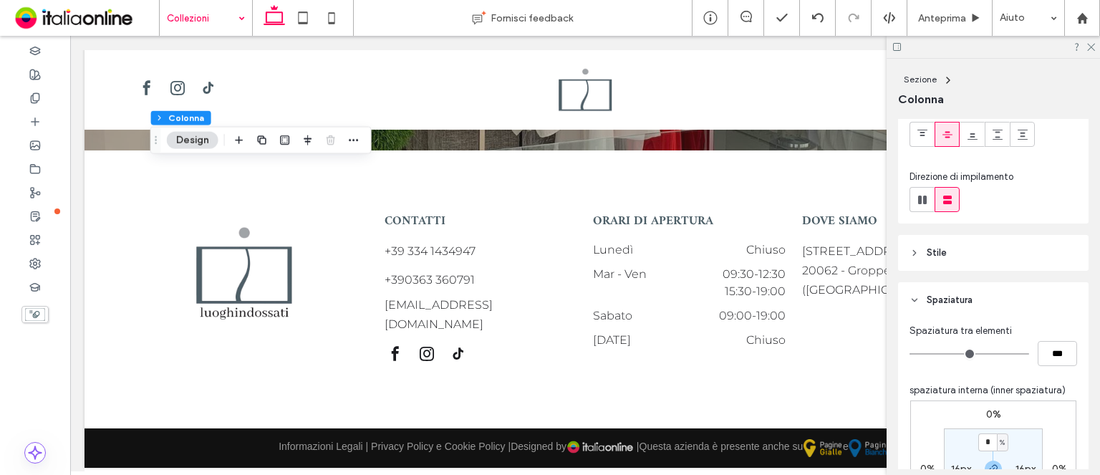
click at [971, 264] on header "Stile" at bounding box center [993, 253] width 190 height 36
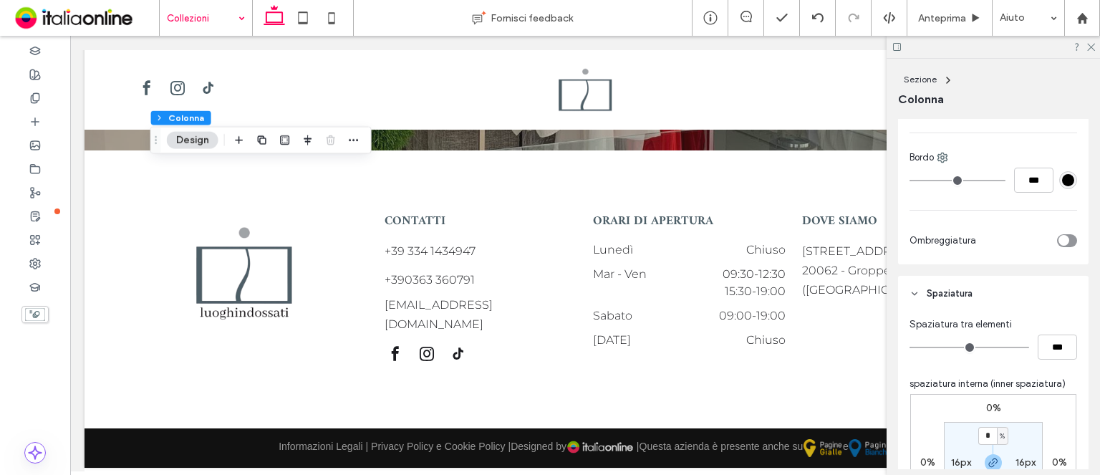
scroll to position [482, 0]
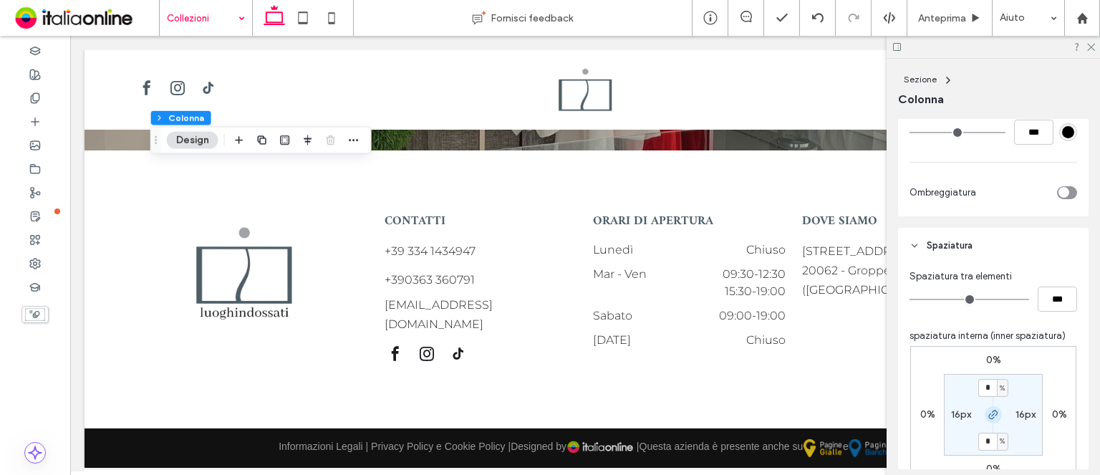
click at [985, 414] on span "button" at bounding box center [993, 414] width 17 height 17
click at [985, 387] on input "*" at bounding box center [987, 388] width 19 height 18
type input "*"
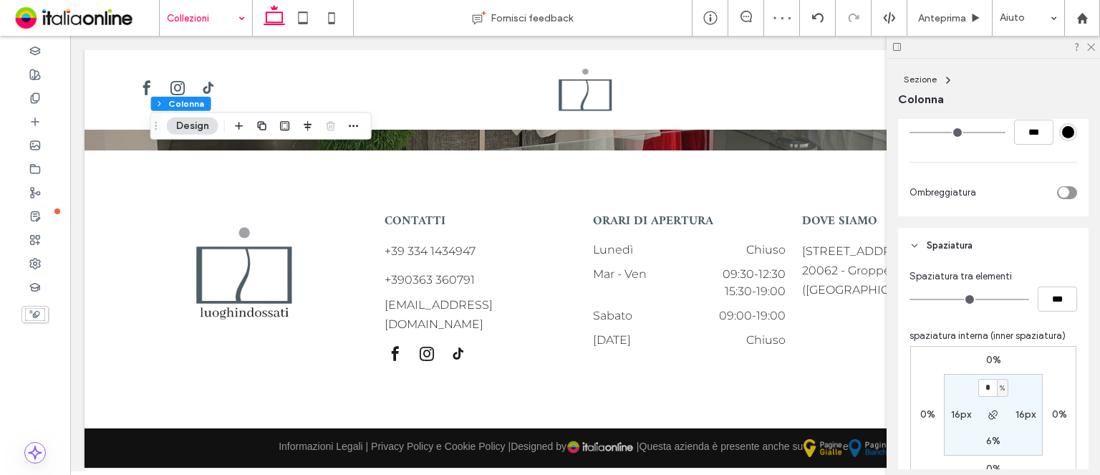
click at [1091, 51] on div at bounding box center [993, 47] width 213 height 22
drag, startPoint x: 1093, startPoint y: 45, endPoint x: 888, endPoint y: 163, distance: 236.4
click at [1093, 45] on use at bounding box center [1091, 48] width 8 height 8
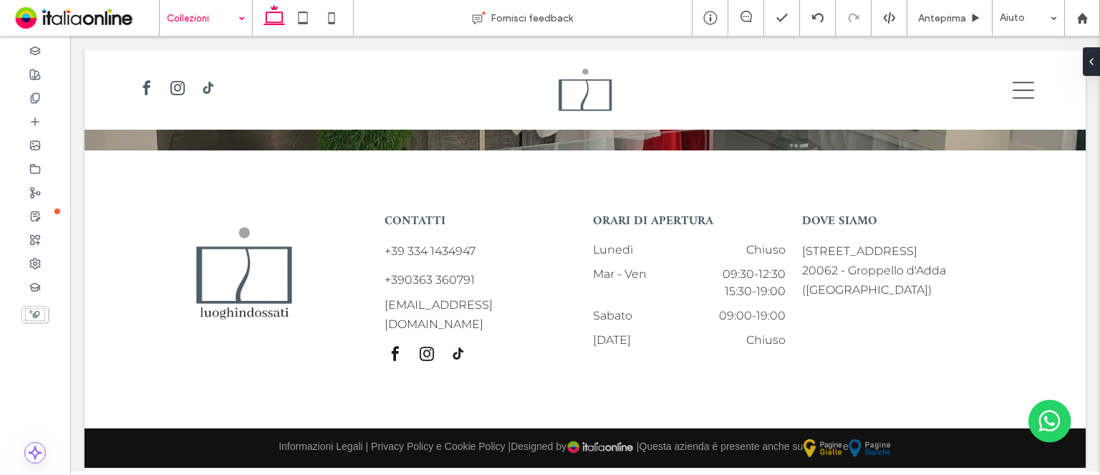
type input "***"
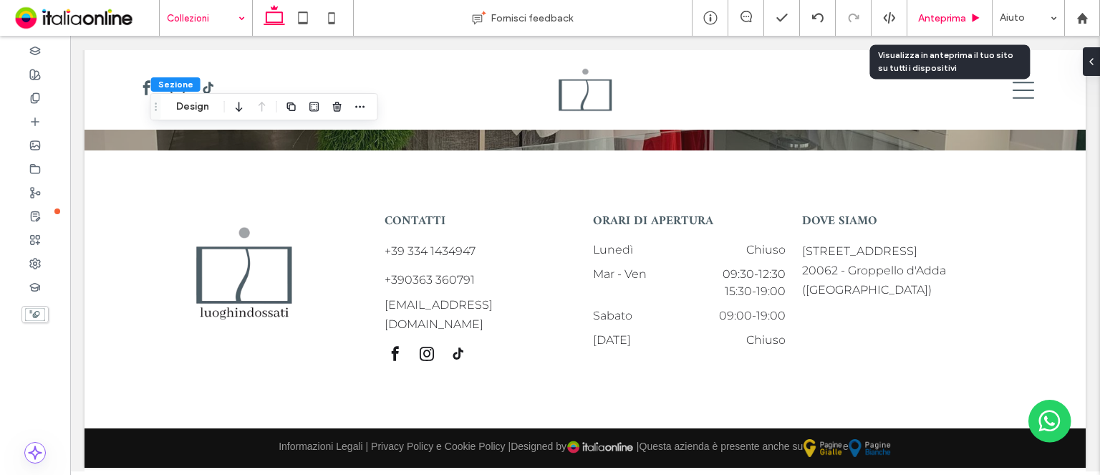
click at [953, 19] on span "Anteprima" at bounding box center [942, 18] width 48 height 12
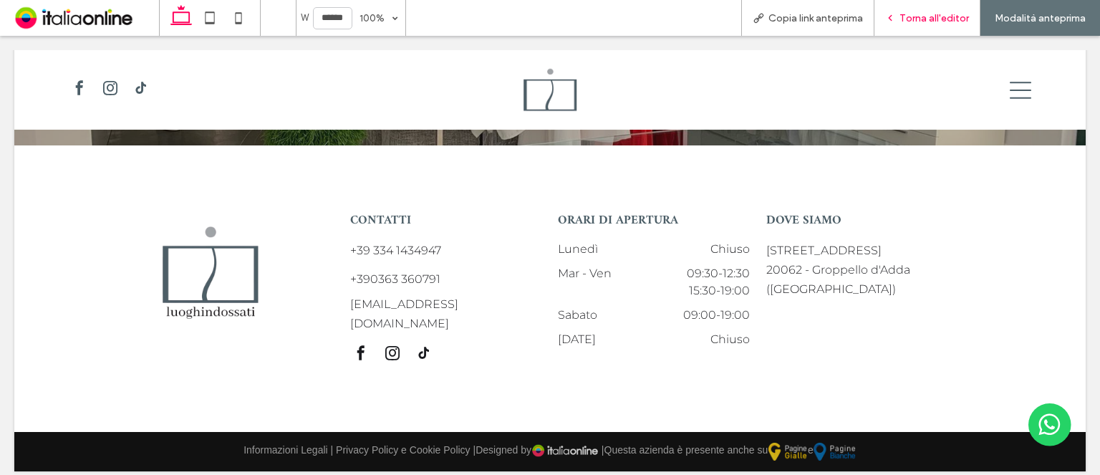
click at [902, 32] on div "Torna all'editor" at bounding box center [927, 18] width 106 height 36
click at [940, 16] on span "Torna all'editor" at bounding box center [933, 18] width 69 height 12
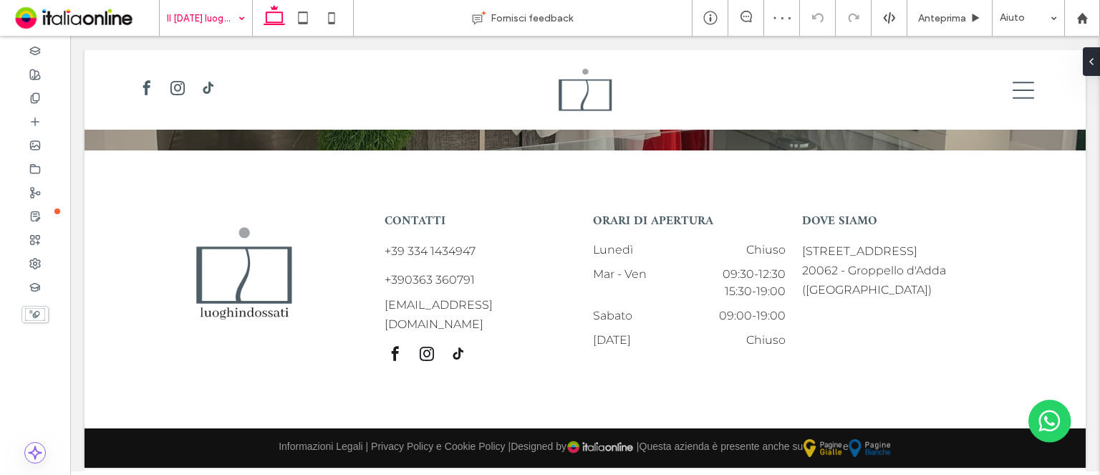
type input "***"
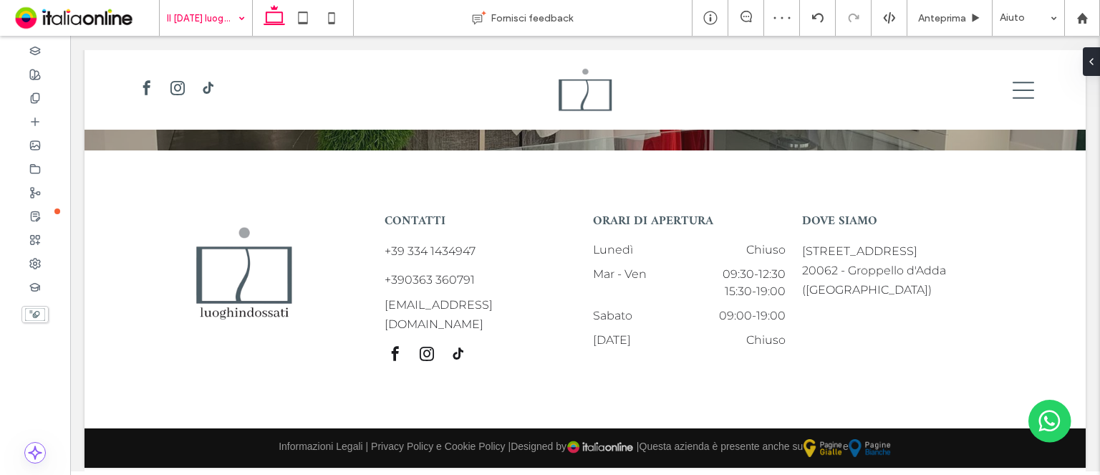
type input "***"
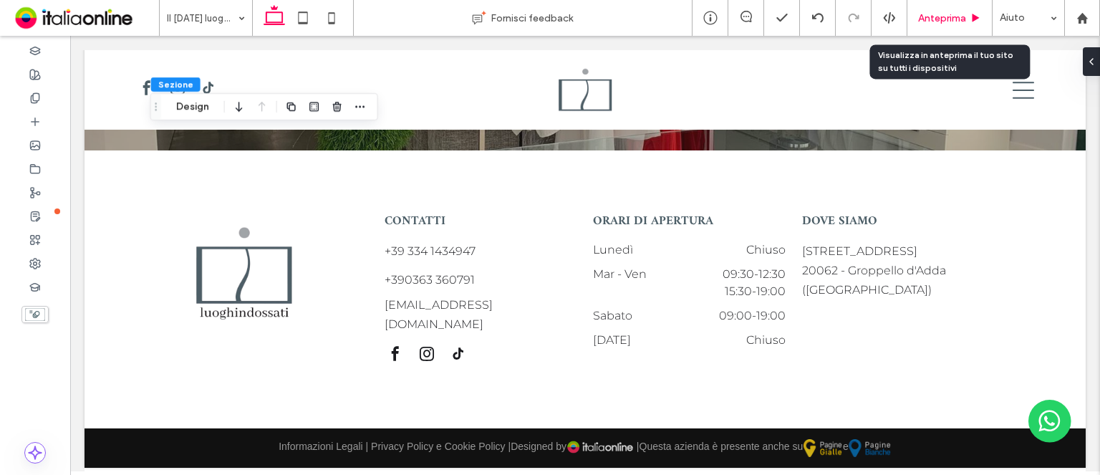
click at [938, 20] on span "Anteprima" at bounding box center [942, 18] width 48 height 12
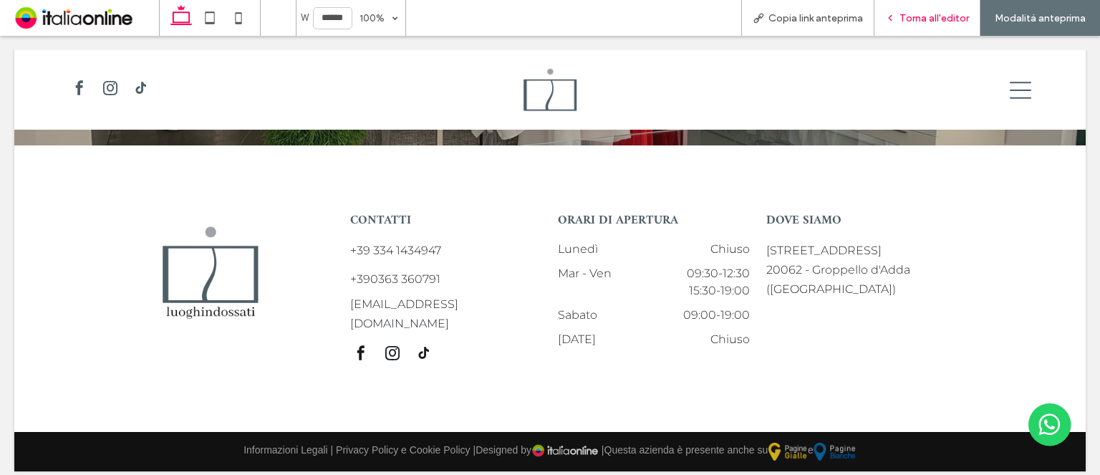
click at [914, 17] on span "Torna all'editor" at bounding box center [933, 18] width 69 height 12
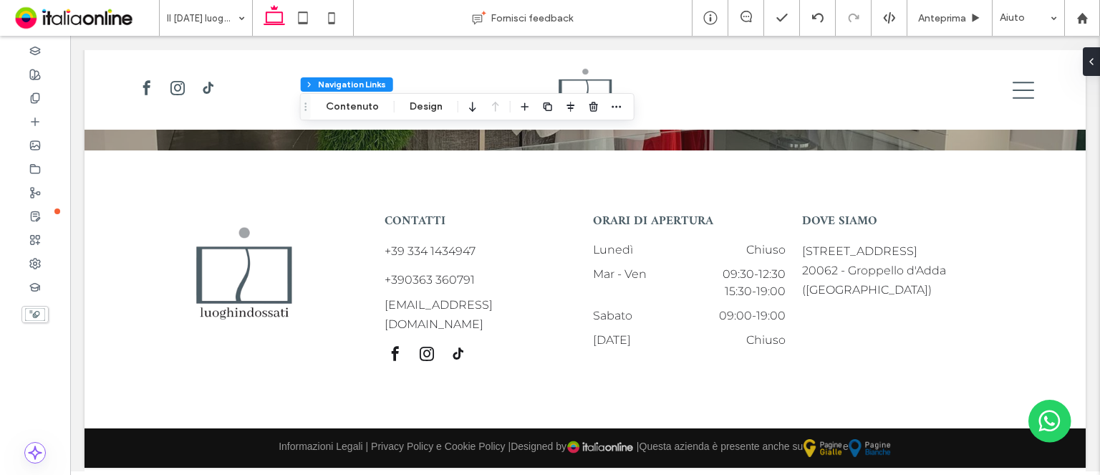
type input "***"
type input "****"
click at [402, 100] on button "Design" at bounding box center [426, 106] width 52 height 17
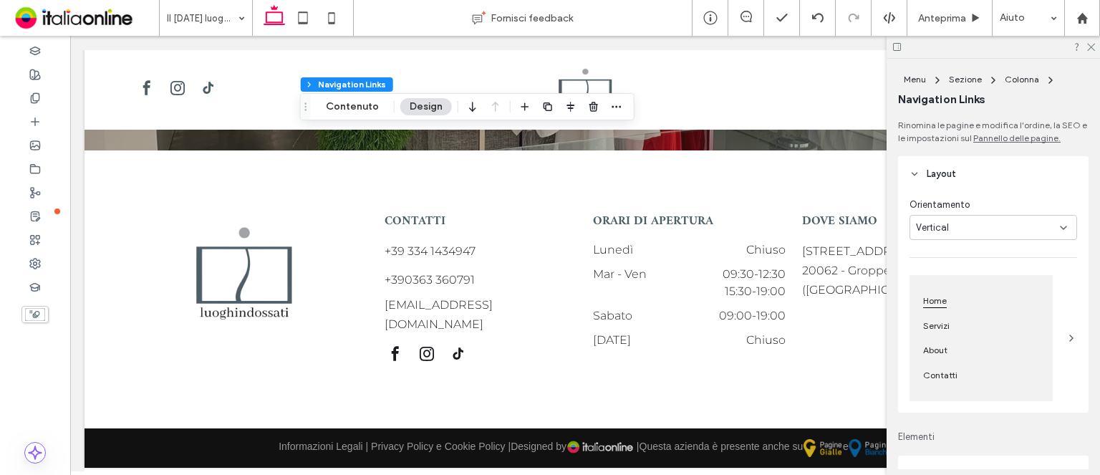
scroll to position [72, 0]
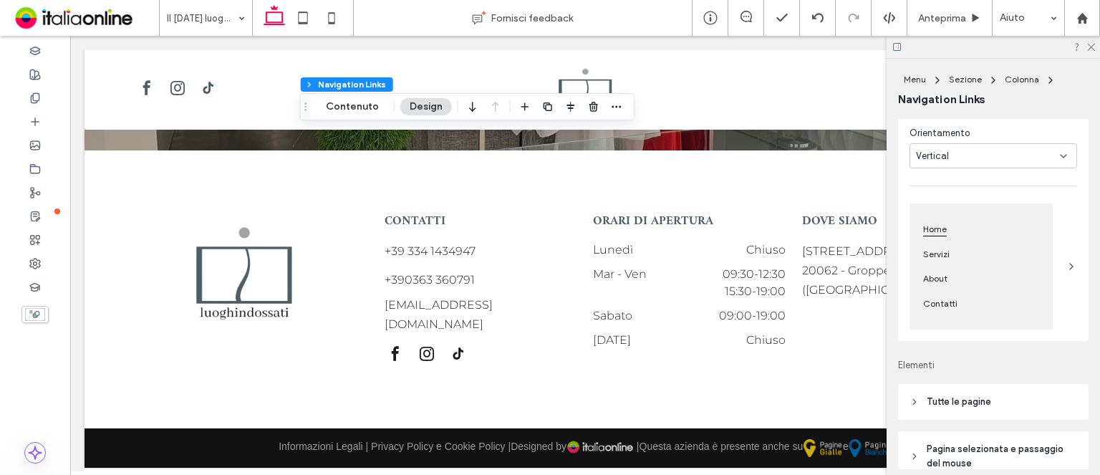
click at [1030, 150] on div "Vertical" at bounding box center [988, 156] width 144 height 14
click at [1003, 188] on div "Horizontal" at bounding box center [989, 181] width 159 height 25
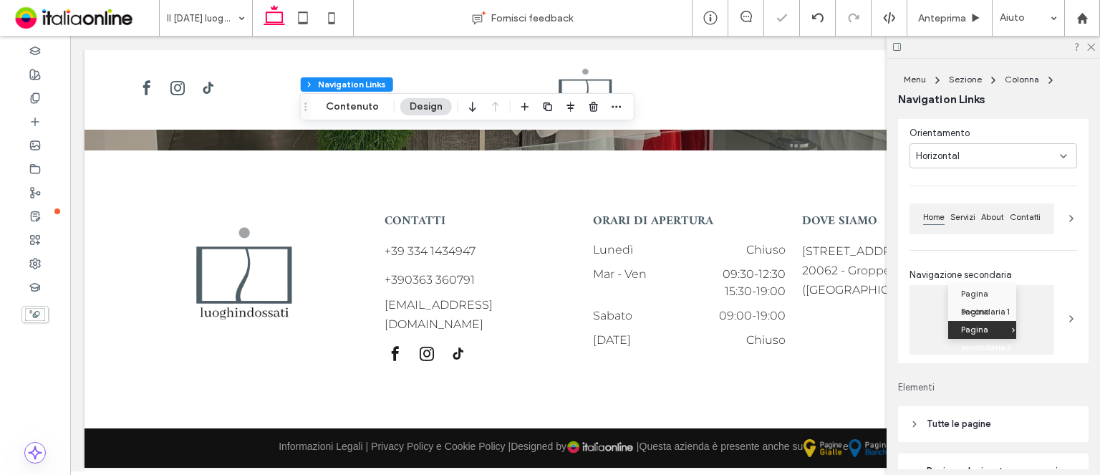
type input "*"
type input "***"
type input "*"
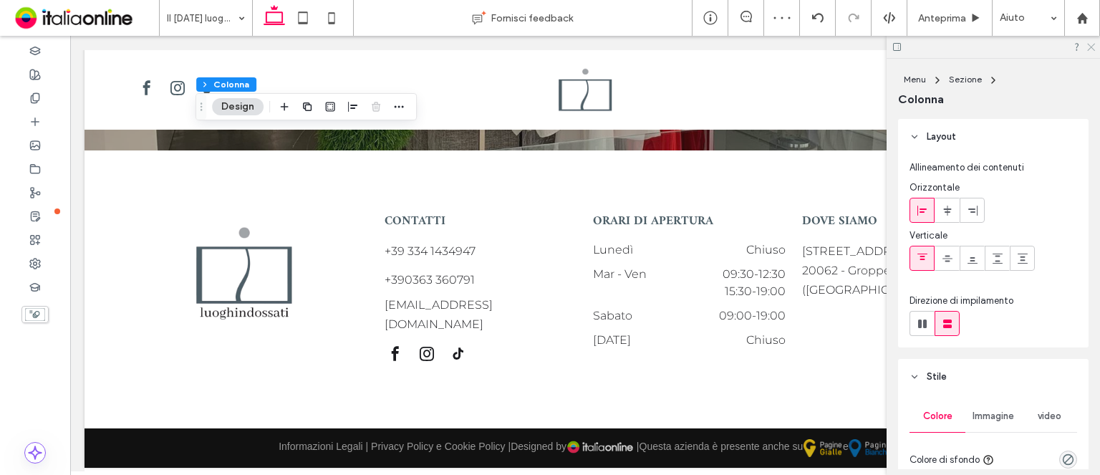
click at [1086, 43] on icon at bounding box center [1090, 46] width 9 height 9
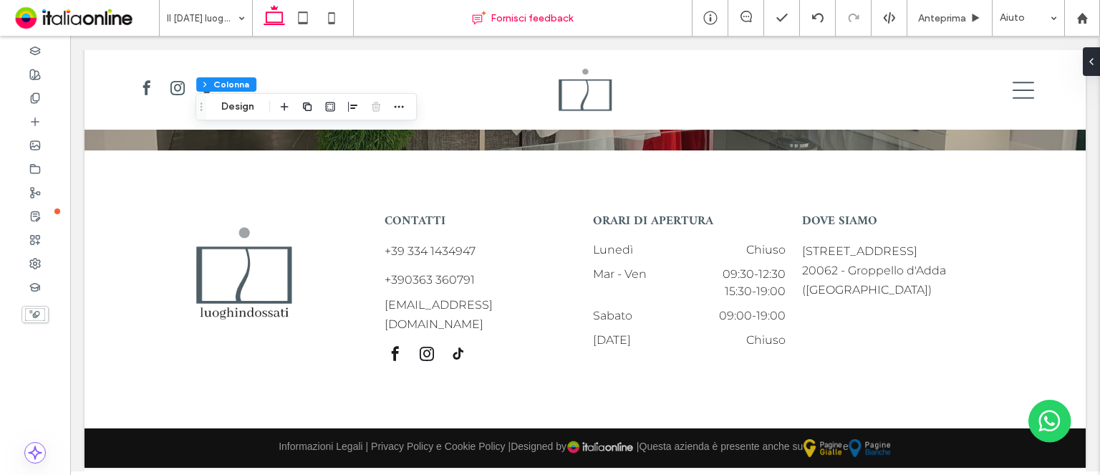
drag, startPoint x: 332, startPoint y: 21, endPoint x: 357, endPoint y: 30, distance: 25.8
click at [332, 21] on icon at bounding box center [331, 18] width 29 height 29
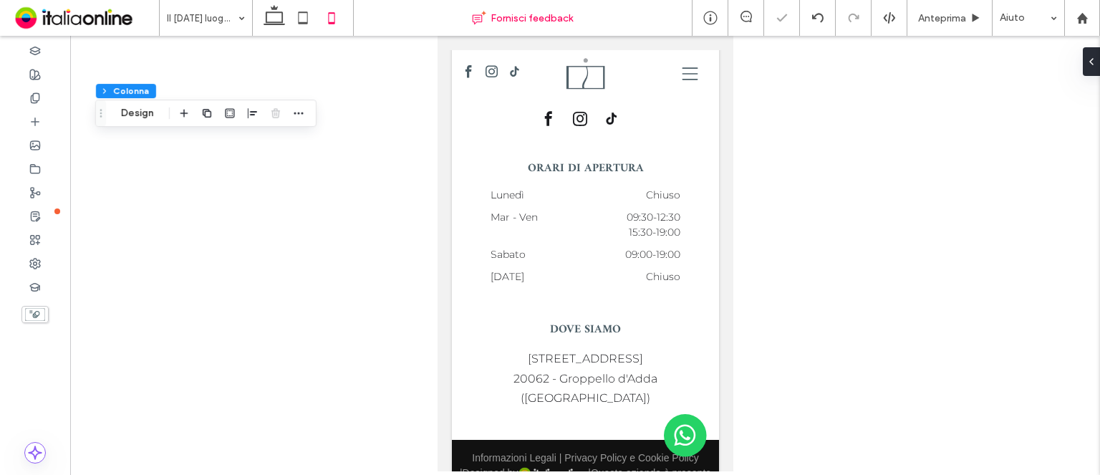
type input "**"
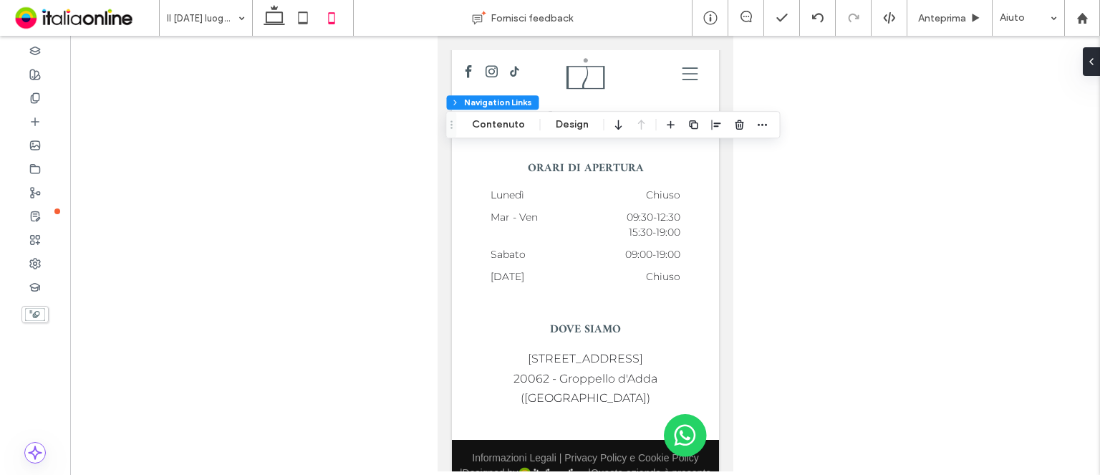
drag, startPoint x: 516, startPoint y: 124, endPoint x: 541, endPoint y: 124, distance: 25.1
click at [516, 124] on button "Contenuto" at bounding box center [499, 124] width 72 height 17
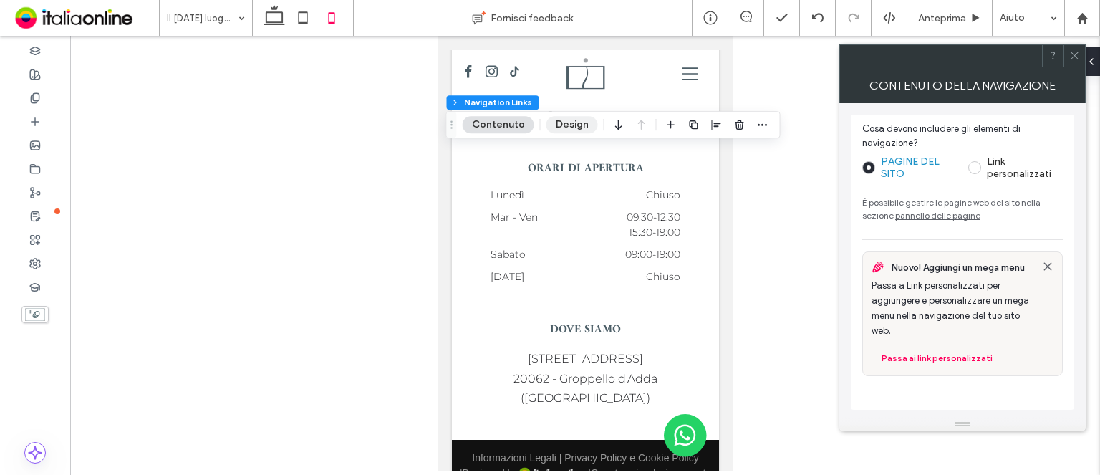
click at [586, 127] on button "Design" at bounding box center [572, 124] width 52 height 17
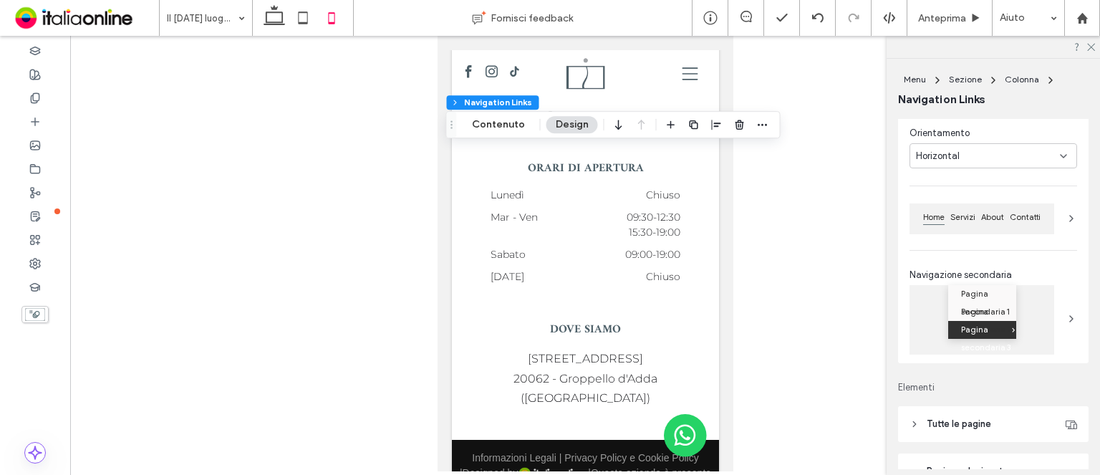
click at [982, 153] on div "Horizontal" at bounding box center [988, 156] width 144 height 14
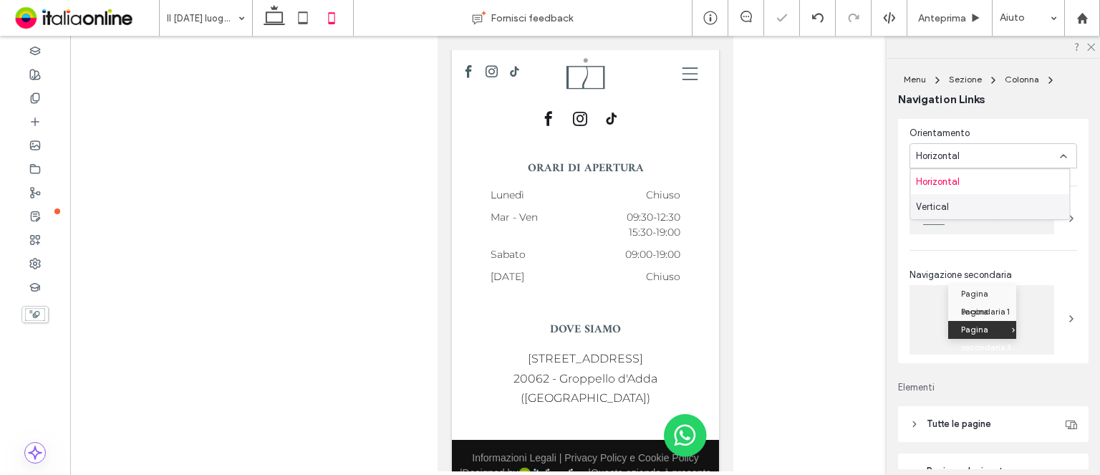
type input "***"
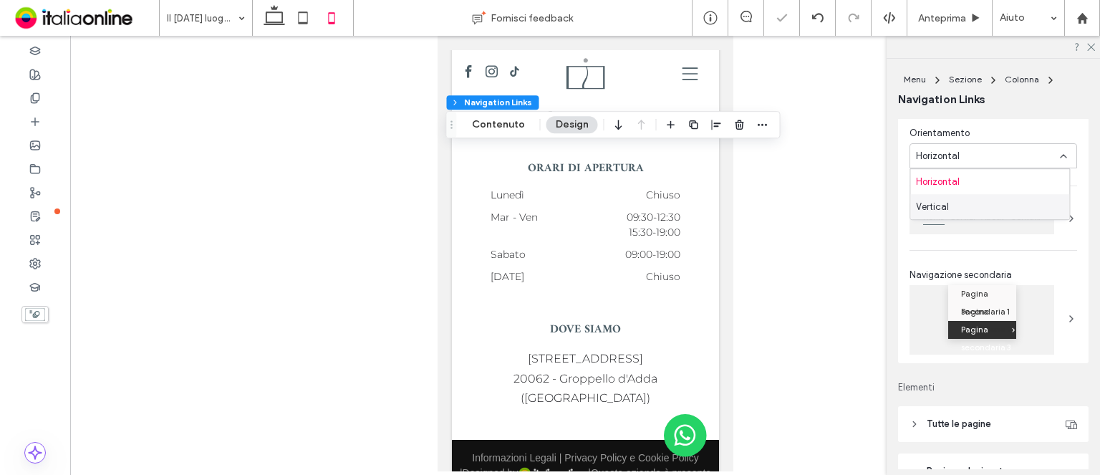
click at [1008, 203] on div "Vertical" at bounding box center [989, 206] width 159 height 25
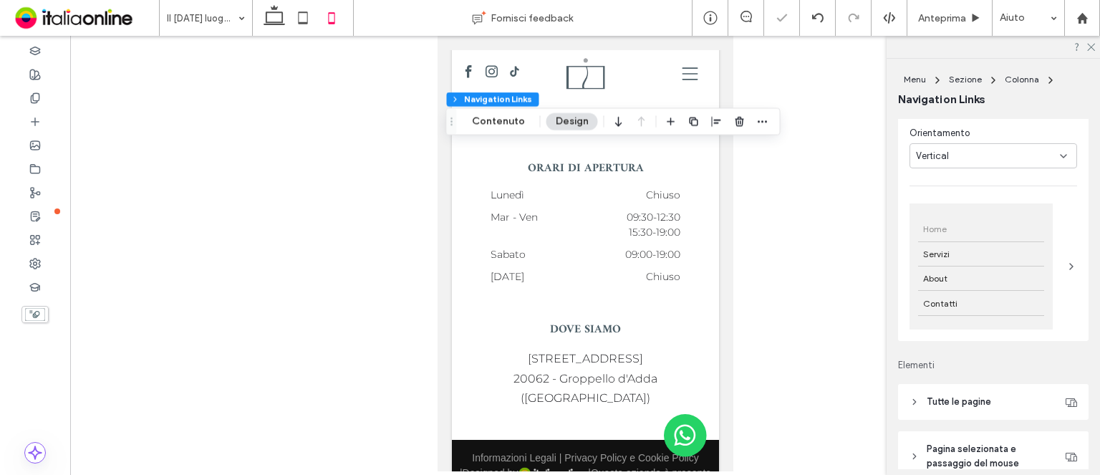
type input "*"
type input "***"
type input "****"
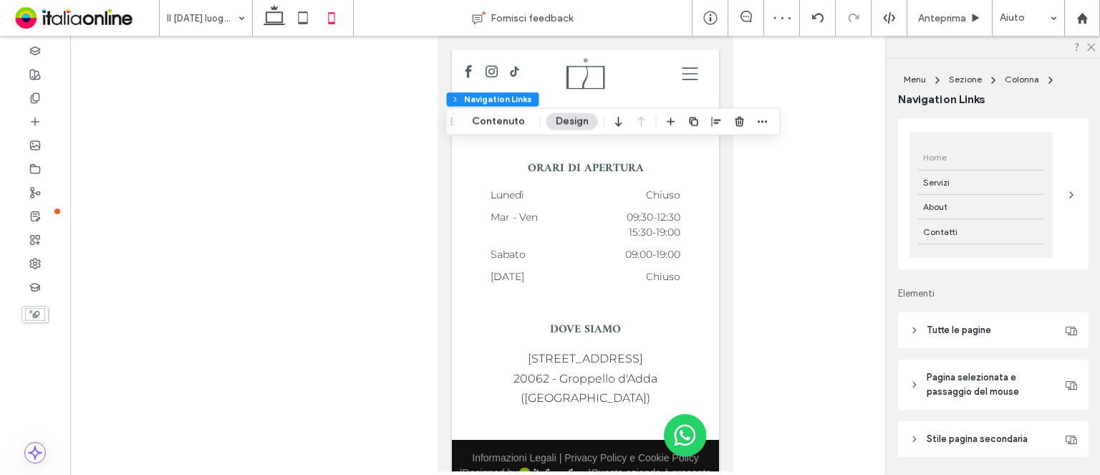
scroll to position [215, 0]
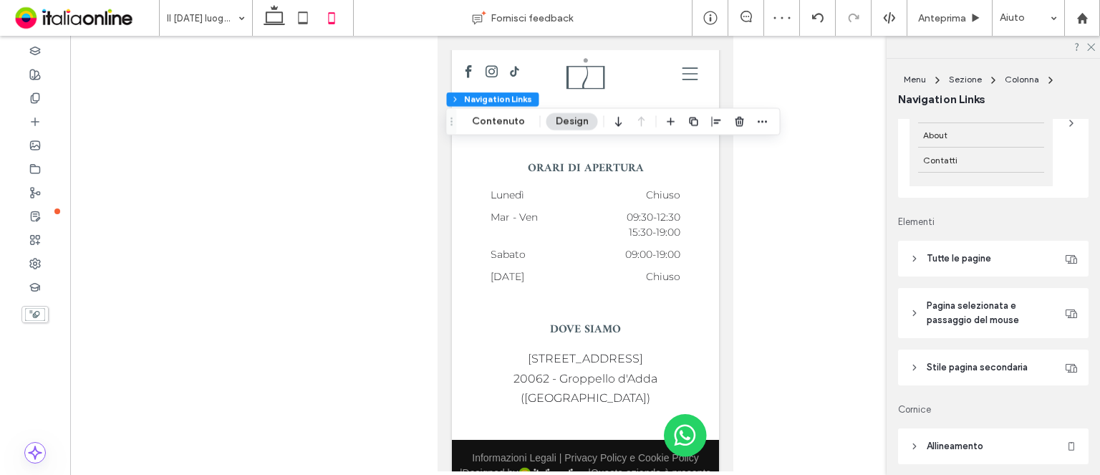
click at [1002, 256] on header "Tutte le pagine" at bounding box center [993, 259] width 190 height 36
type input "*"
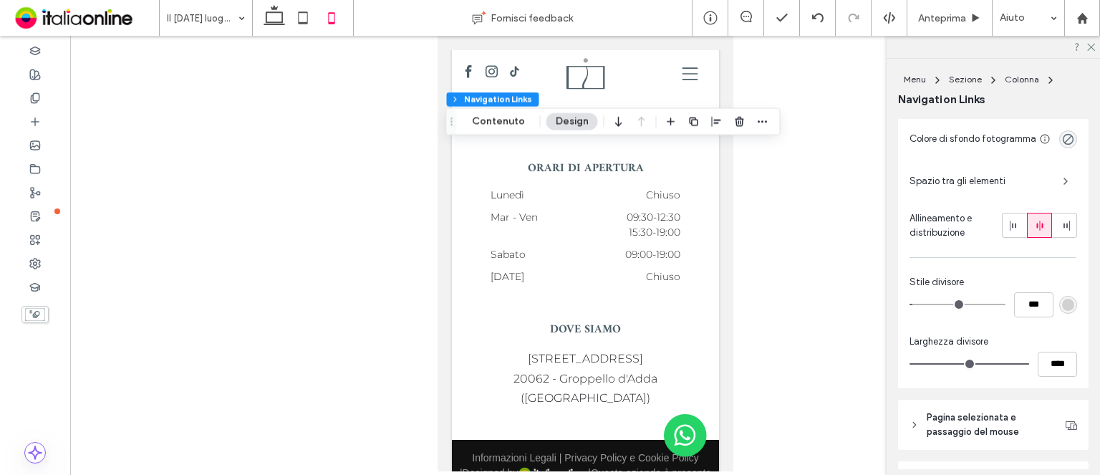
scroll to position [501, 0]
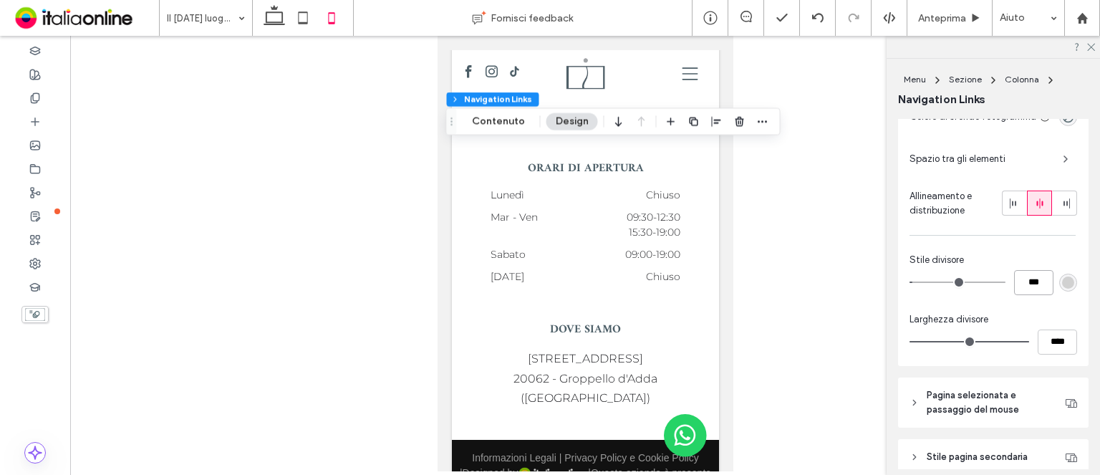
click at [1018, 283] on input "***" at bounding box center [1033, 282] width 39 height 25
type input "*"
type input "***"
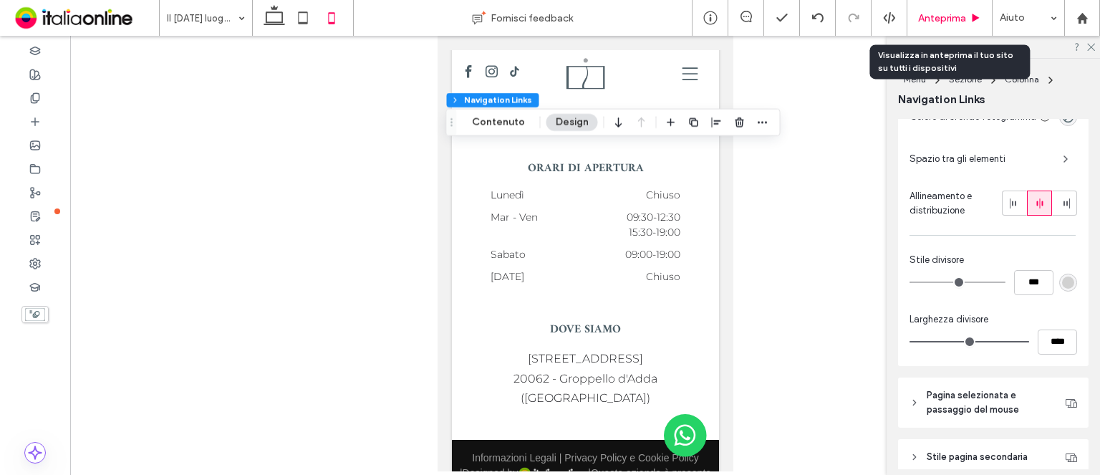
click at [934, 19] on span "Anteprima" at bounding box center [942, 18] width 48 height 12
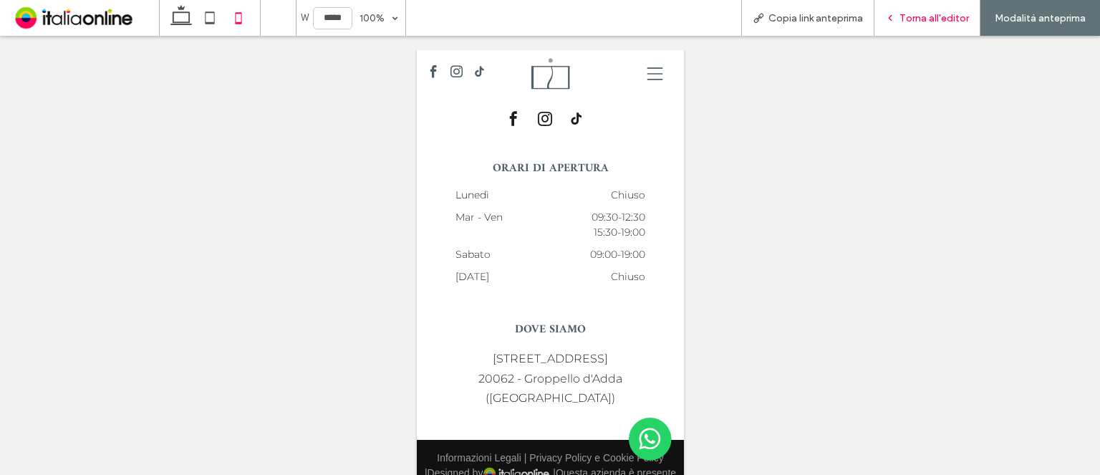
click at [916, 21] on span "Torna all'editor" at bounding box center [933, 18] width 69 height 12
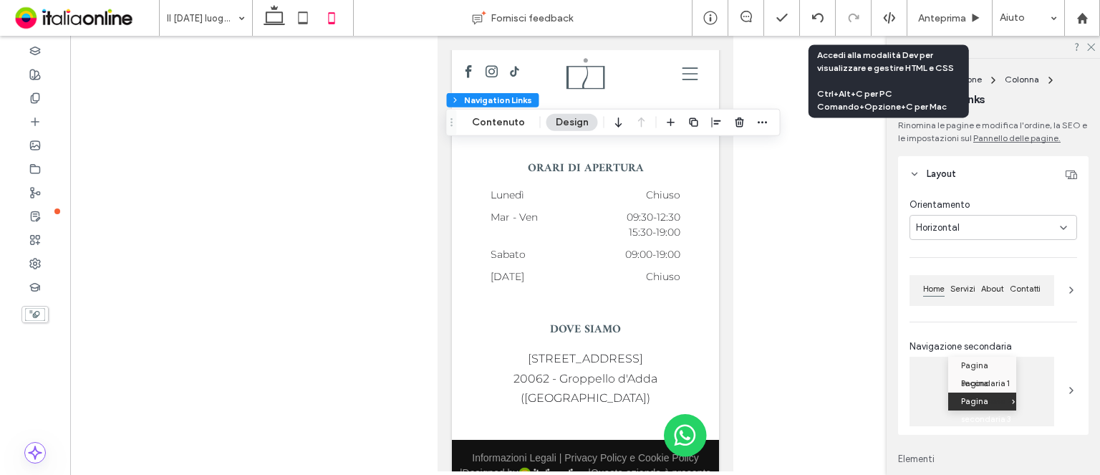
type input "***"
type input "****"
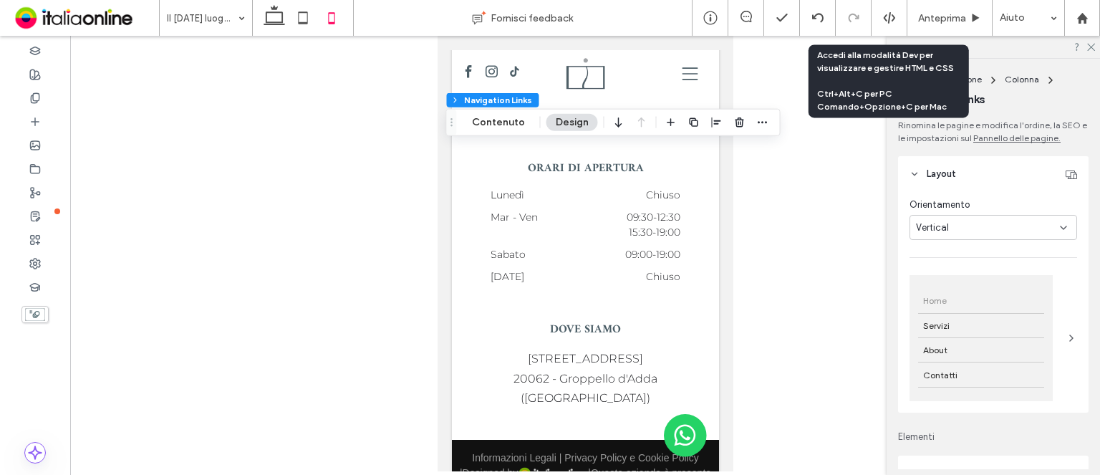
click at [967, 220] on div "Vertical" at bounding box center [993, 227] width 168 height 25
click at [960, 251] on div "Horizontal" at bounding box center [989, 253] width 159 height 25
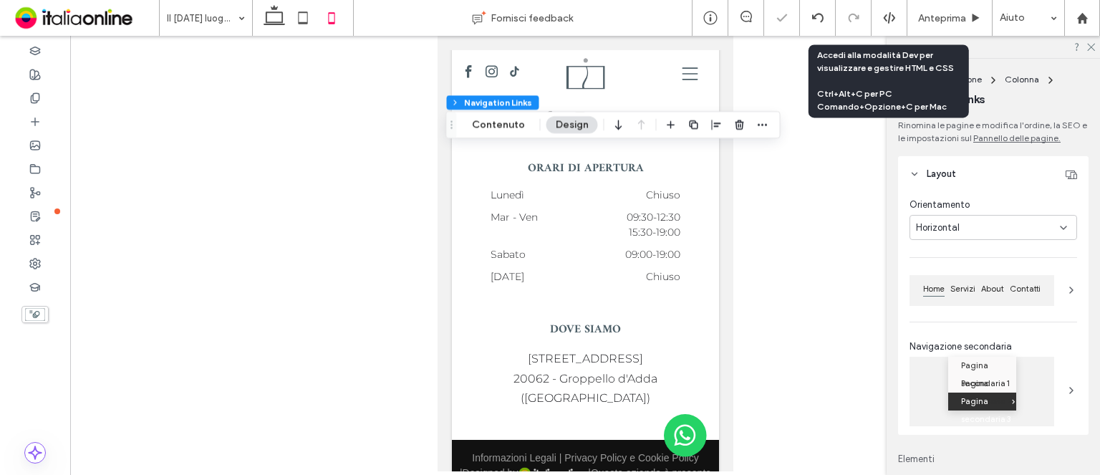
type input "*"
type input "***"
click at [961, 231] on div "Horizontal" at bounding box center [988, 228] width 144 height 14
click at [958, 271] on div "Vertical" at bounding box center [989, 278] width 159 height 25
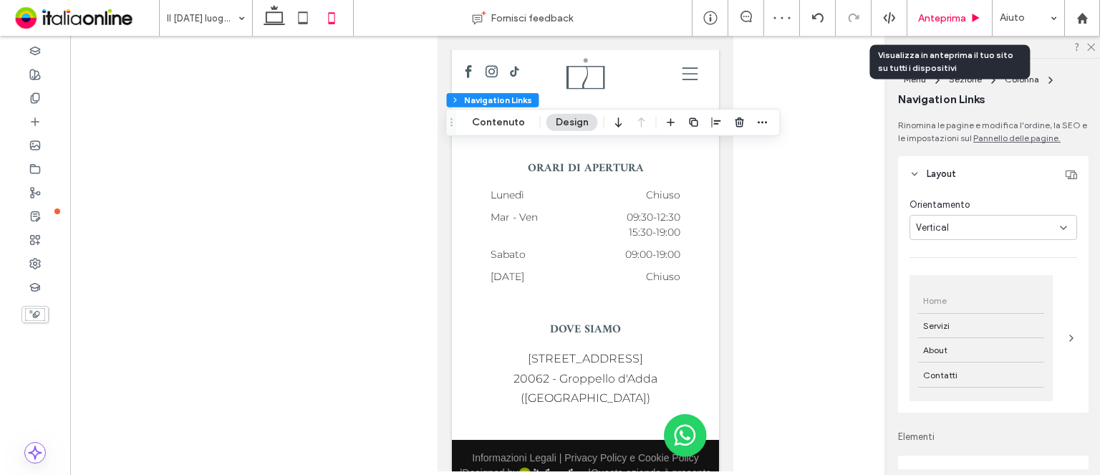
click at [931, 19] on span "Anteprima" at bounding box center [942, 18] width 48 height 12
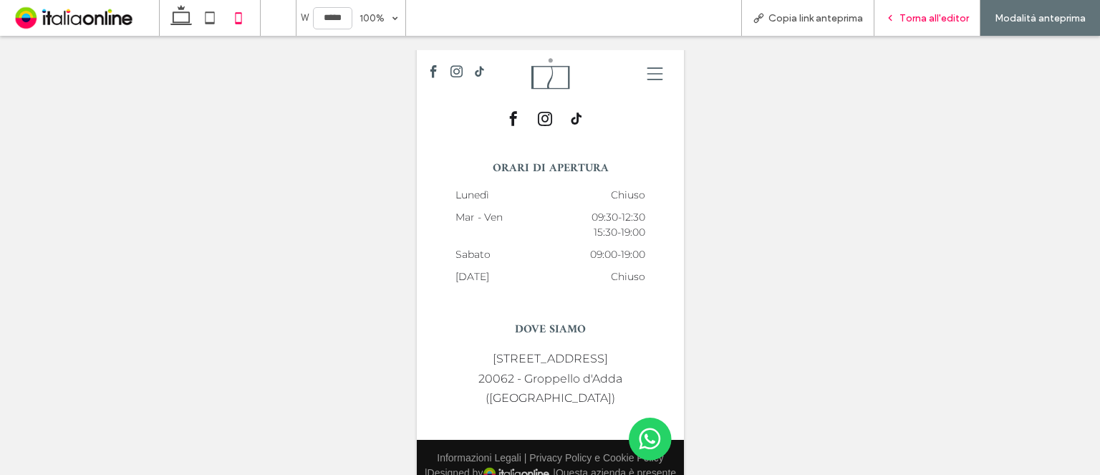
click at [909, 16] on span "Torna all'editor" at bounding box center [933, 18] width 69 height 12
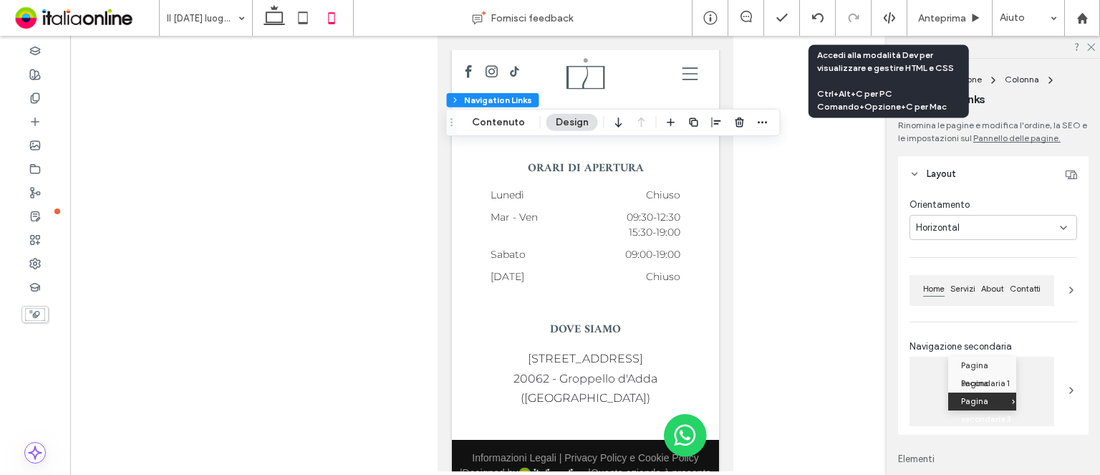
type input "***"
type input "****"
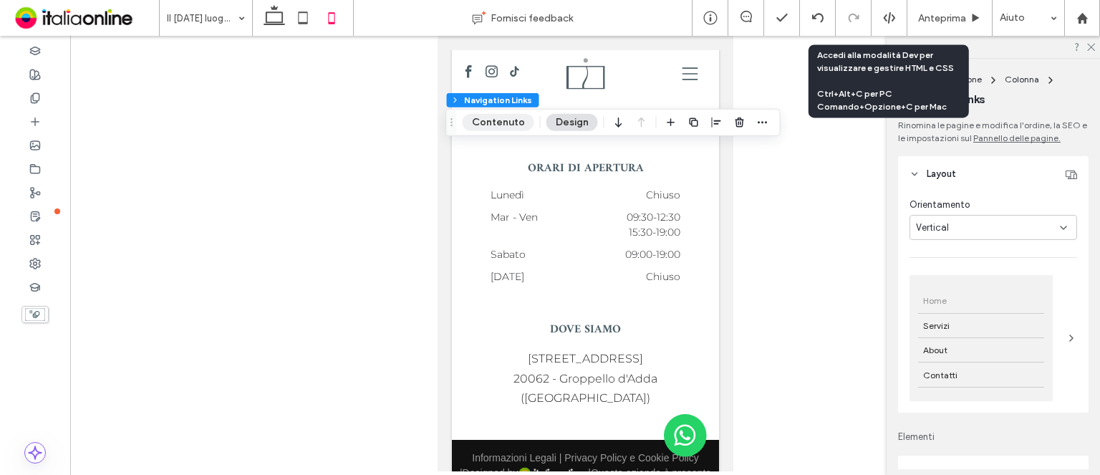
click at [503, 115] on button "Contenuto" at bounding box center [499, 122] width 72 height 17
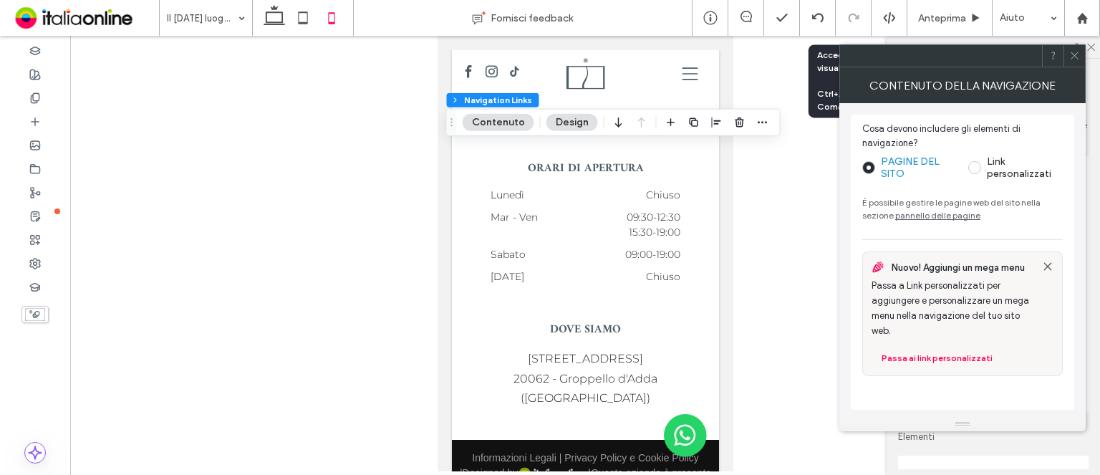
click at [1071, 59] on icon at bounding box center [1074, 55] width 11 height 11
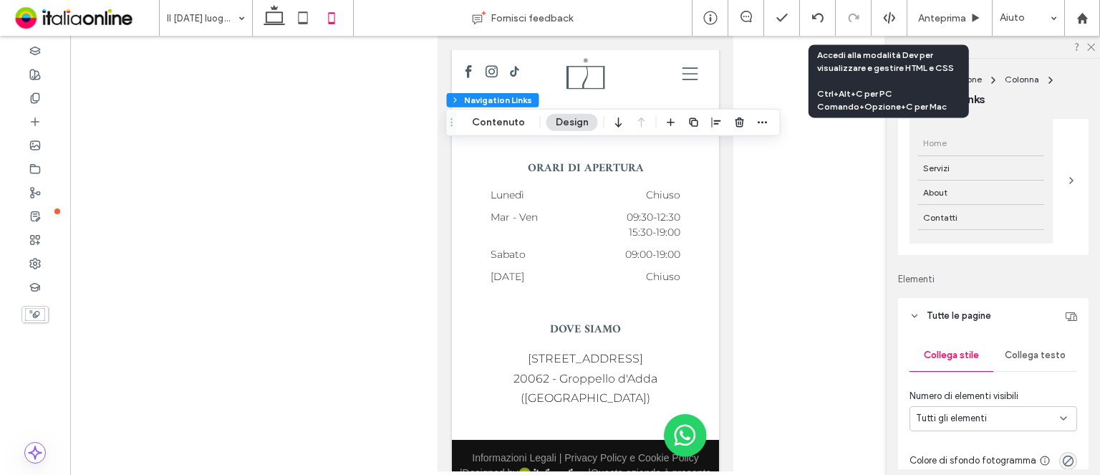
scroll to position [215, 0]
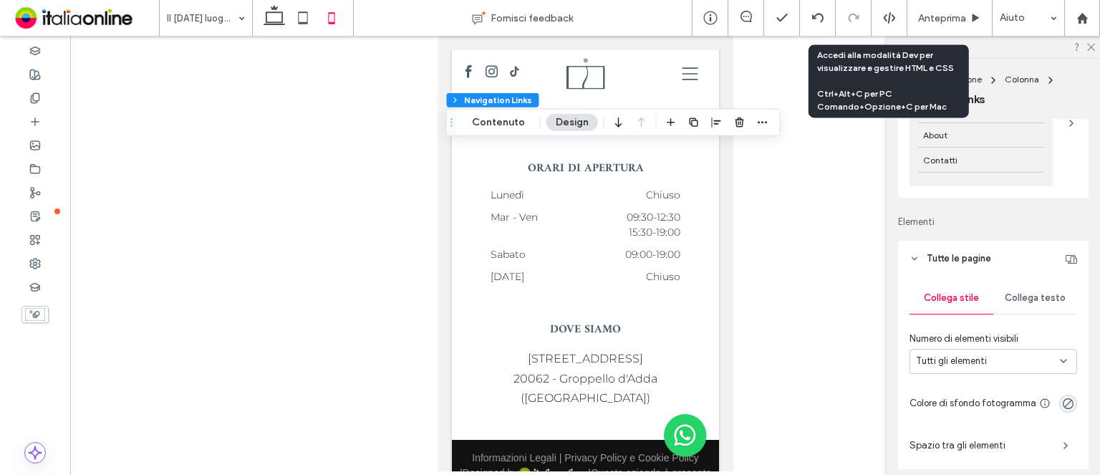
click at [1035, 283] on div "Collega testo" at bounding box center [1035, 298] width 84 height 32
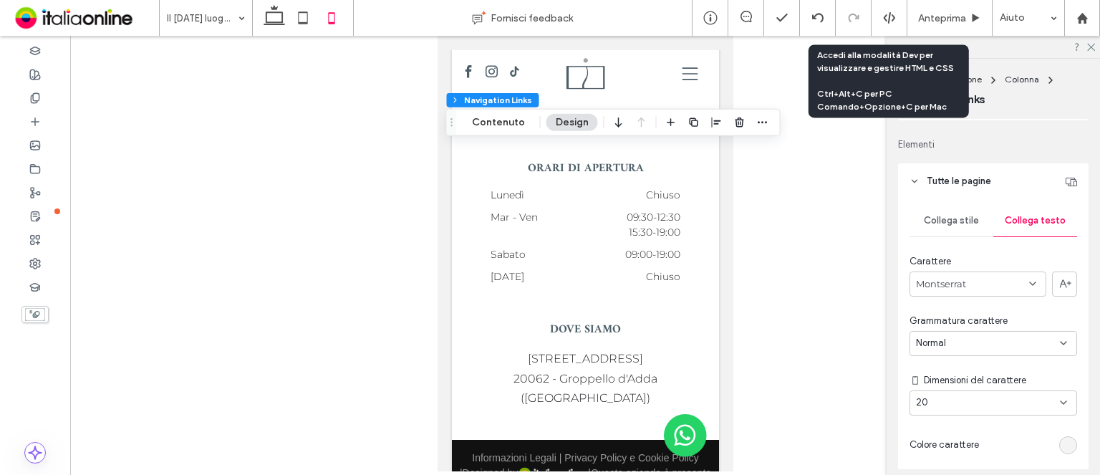
scroll to position [430, 0]
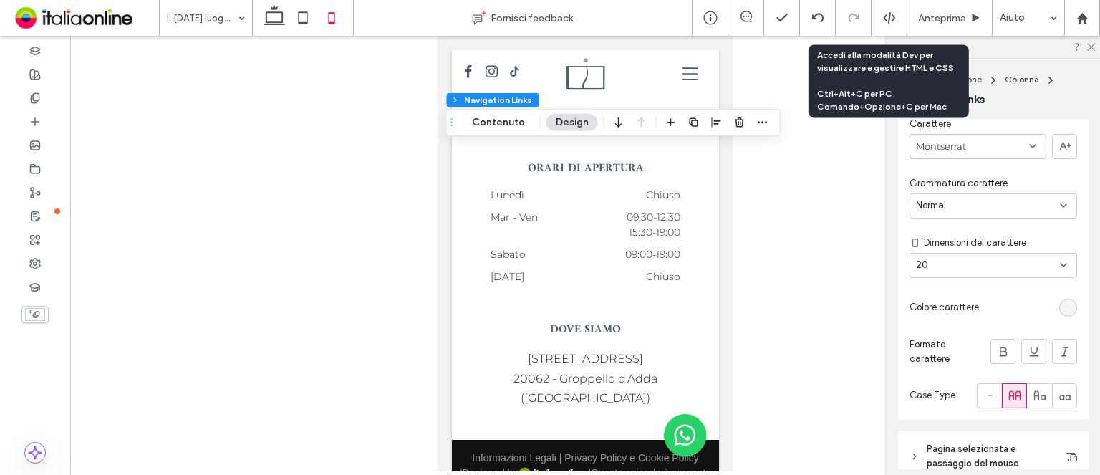
click at [1062, 309] on div "rgb(244, 244, 244)" at bounding box center [1068, 307] width 12 height 12
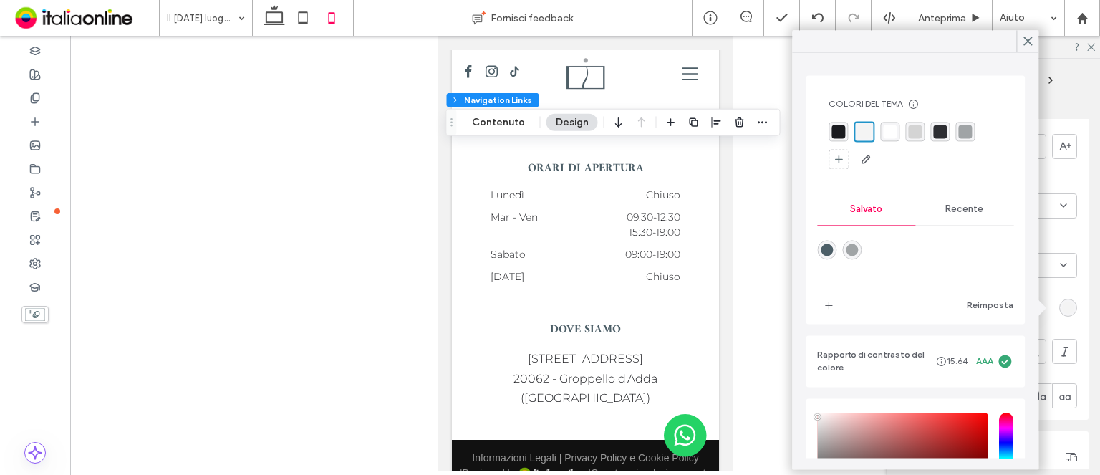
click at [836, 132] on div "rgba(26, 27, 31, 1)" at bounding box center [838, 132] width 14 height 14
drag, startPoint x: 1029, startPoint y: 39, endPoint x: 998, endPoint y: 53, distance: 34.3
click at [1028, 39] on icon at bounding box center [1027, 40] width 13 height 13
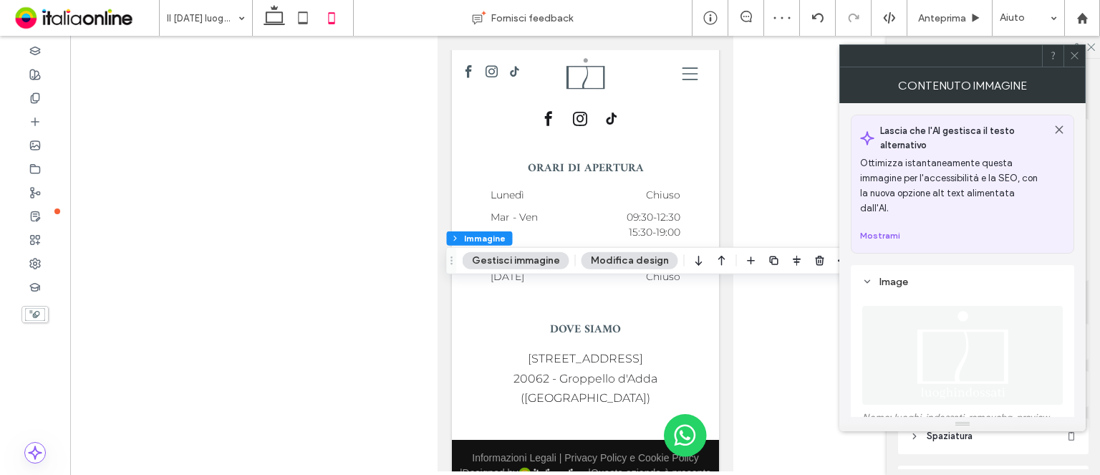
click at [531, 254] on button "Gestisci immagine" at bounding box center [516, 260] width 107 height 17
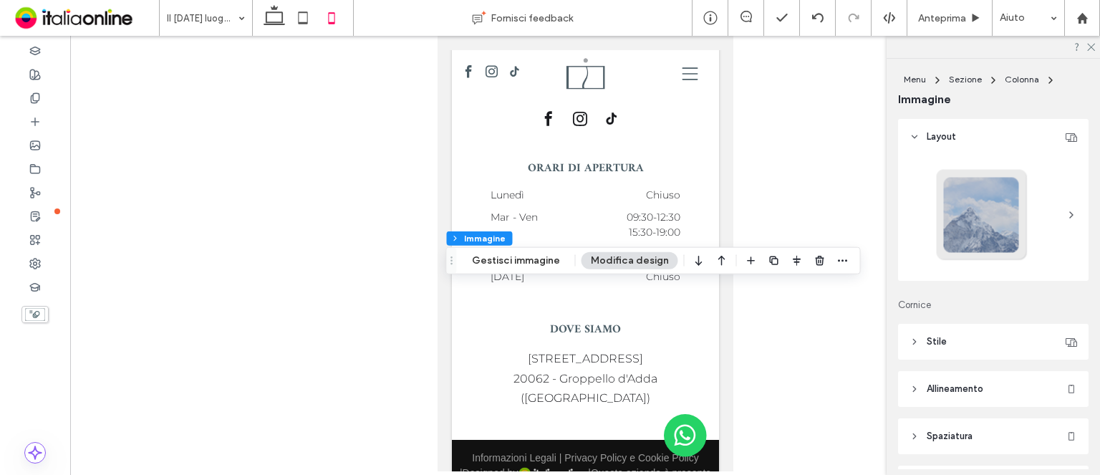
click at [961, 343] on header "Stile" at bounding box center [993, 342] width 190 height 36
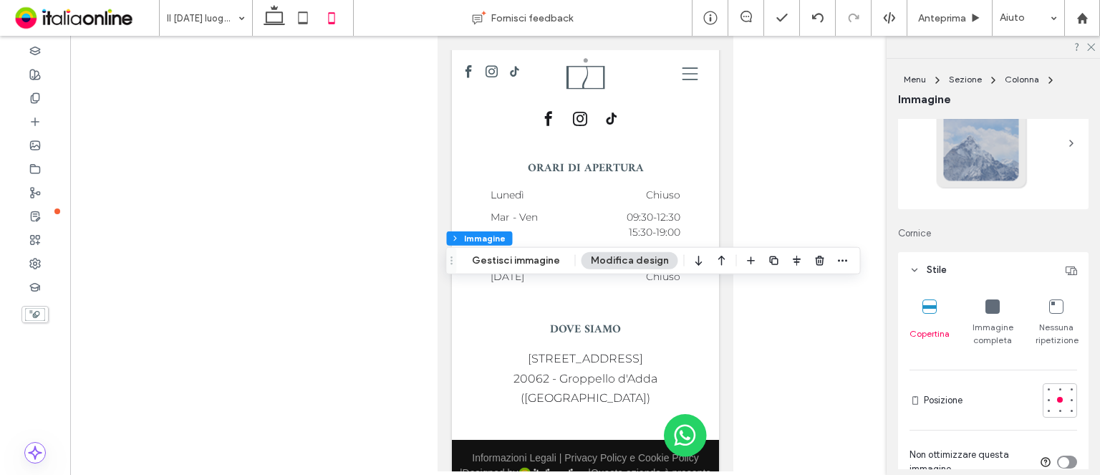
click at [982, 322] on span "Immagine completa" at bounding box center [993, 334] width 42 height 26
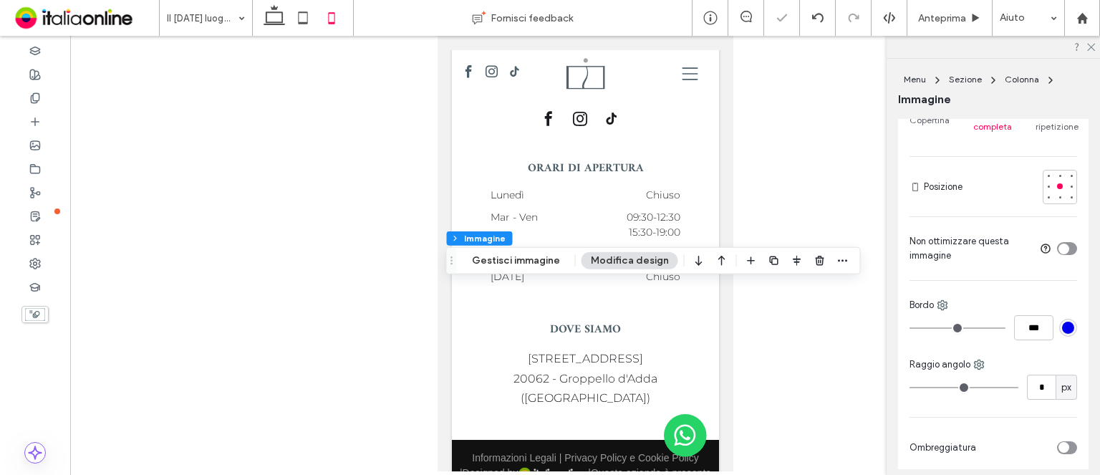
scroll to position [286, 0]
click at [537, 251] on div "Menu Sezione Colonna Immagine Gestisci immagine Modifica design" at bounding box center [653, 260] width 415 height 27
click at [536, 258] on button "Gestisci immagine" at bounding box center [516, 260] width 107 height 17
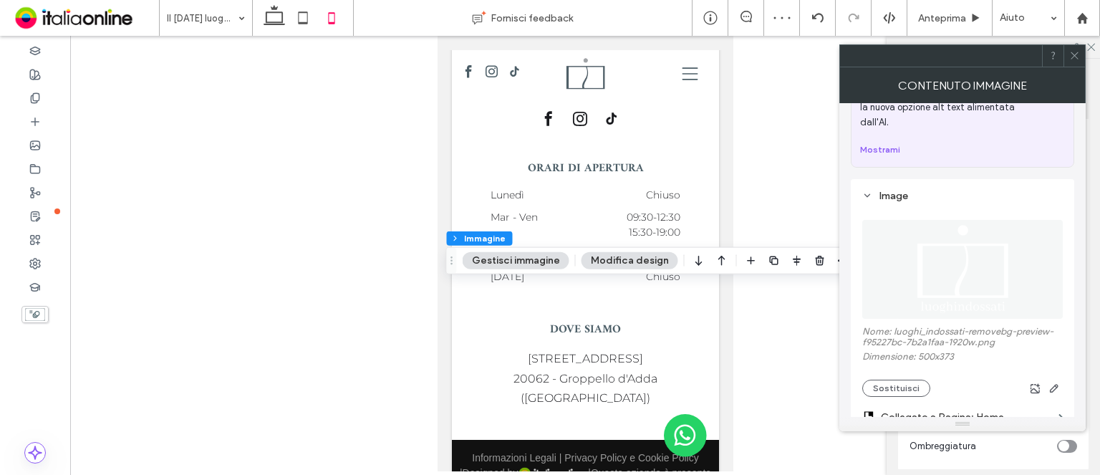
scroll to position [143, 0]
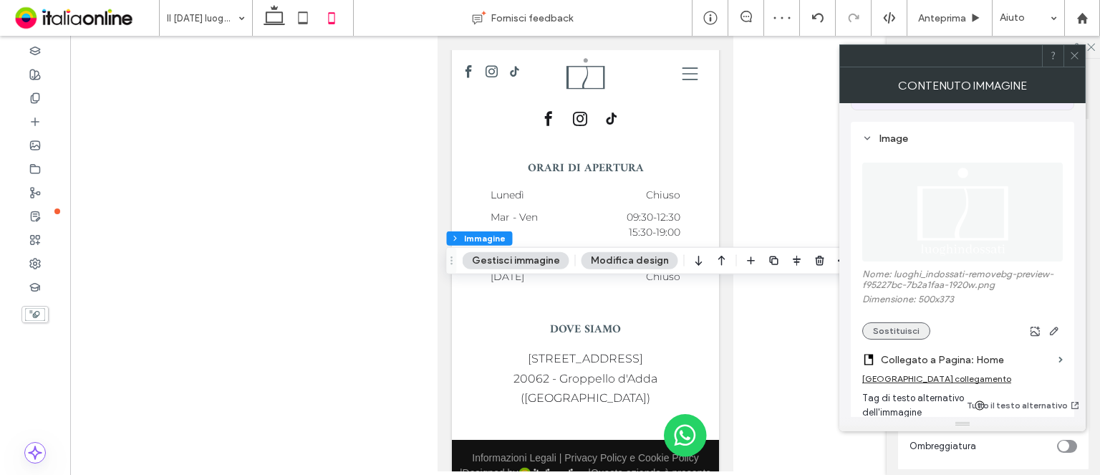
click at [883, 306] on div "Nome: luoghi_indossati-removebg-preview-f95227bc-7b2a1faa-1920w.png Dimensione:…" at bounding box center [962, 304] width 201 height 71
click at [882, 322] on button "Sostituisci" at bounding box center [896, 330] width 68 height 17
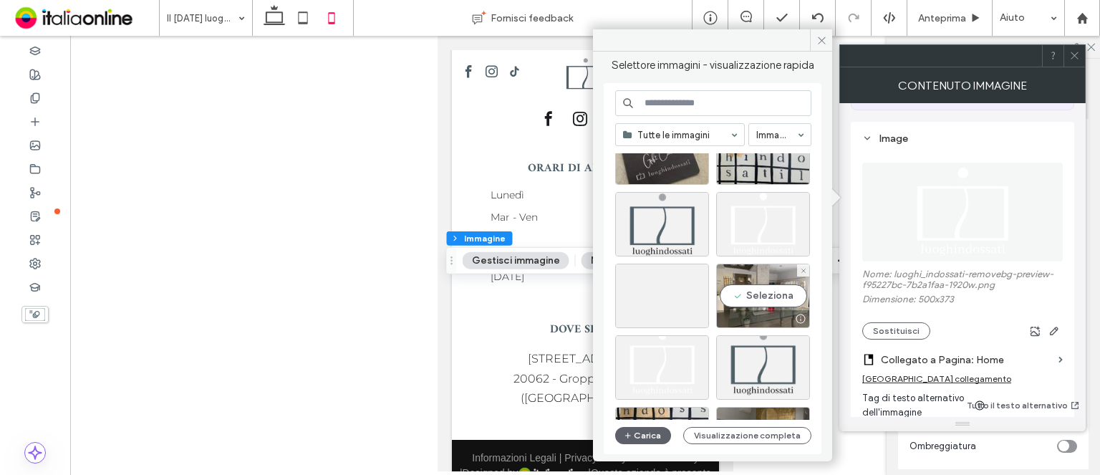
scroll to position [3993, 0]
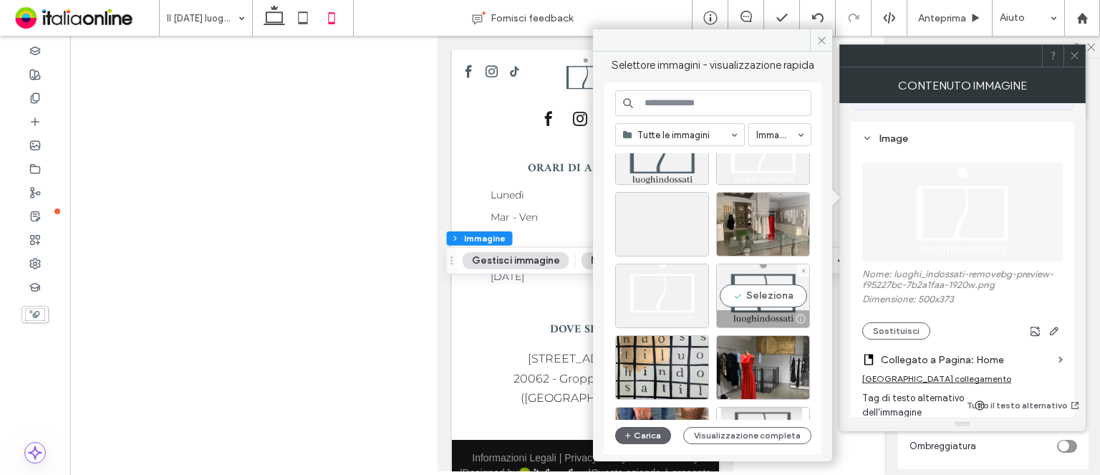
click at [742, 294] on div "Seleziona" at bounding box center [763, 296] width 94 height 64
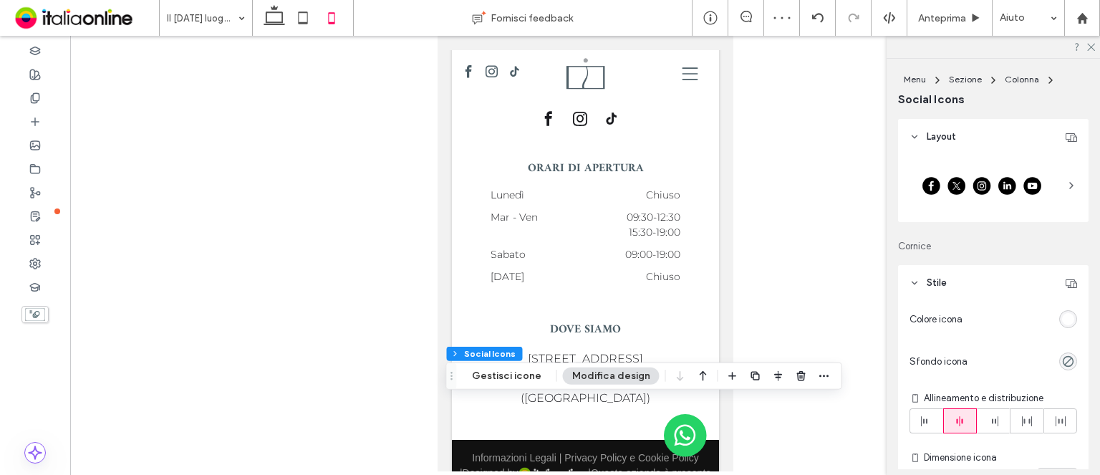
click at [1062, 313] on div "rgb(255, 255, 255)" at bounding box center [1068, 319] width 12 height 12
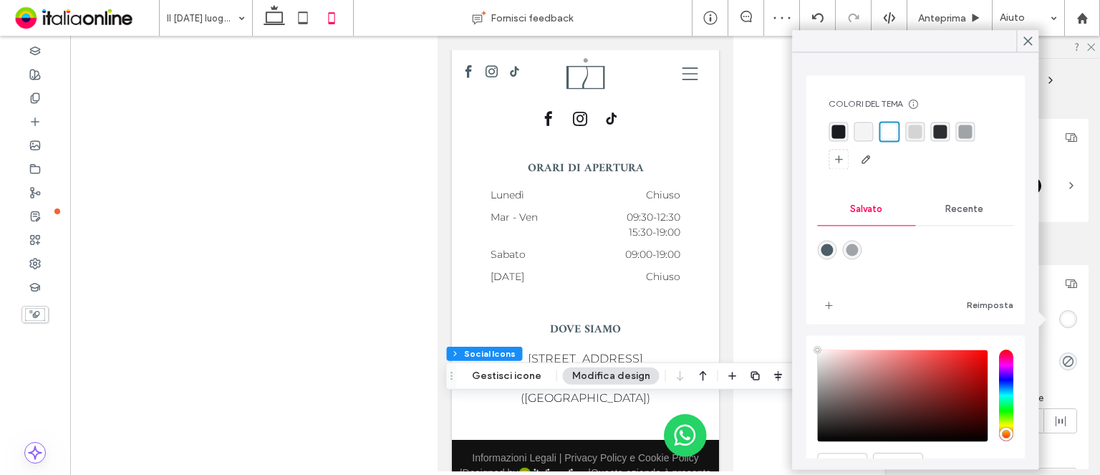
click at [932, 198] on div "Recente" at bounding box center [964, 209] width 98 height 32
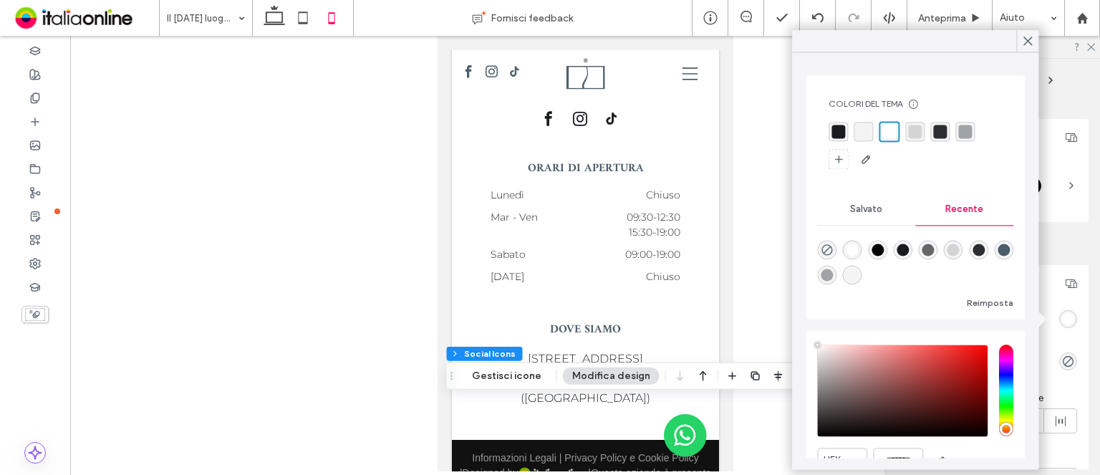
click at [877, 251] on div "rgba(0, 0, 0, 1)" at bounding box center [878, 249] width 12 height 12
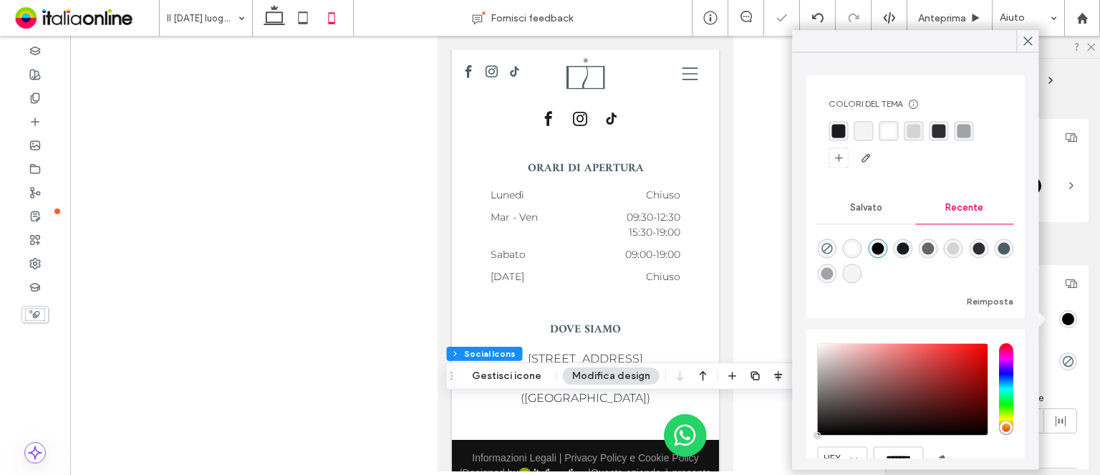
type input "*******"
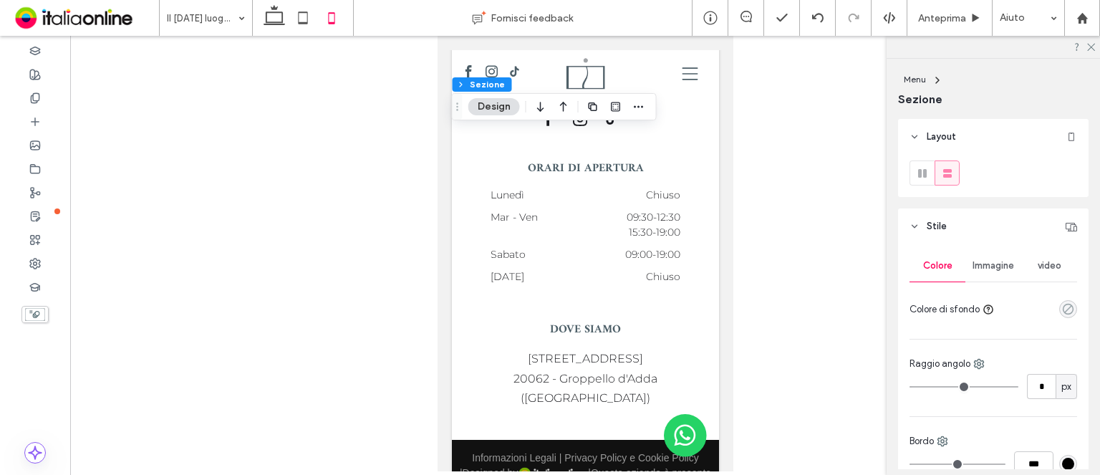
click at [1062, 306] on icon "rgba(0, 0, 0, 0)" at bounding box center [1068, 309] width 12 height 12
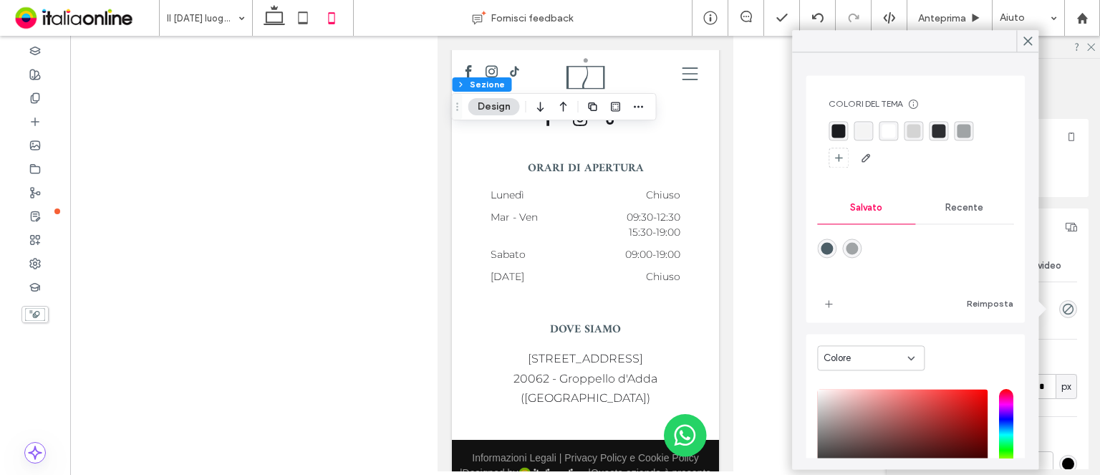
click at [945, 210] on span "Recente" at bounding box center [964, 207] width 38 height 11
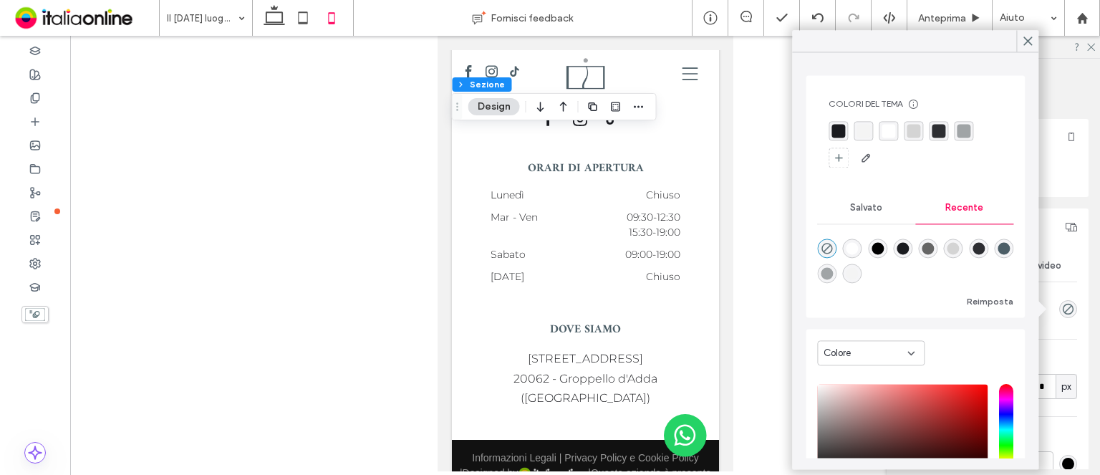
click at [854, 245] on div "rgba(255, 255, 255, 1)" at bounding box center [852, 248] width 12 height 12
type input "*******"
type input "***"
type input "****"
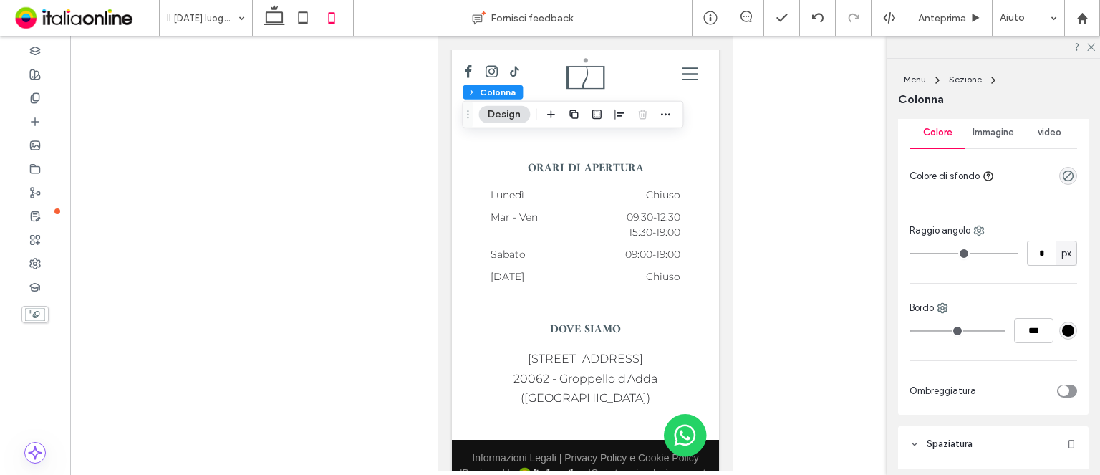
scroll to position [286, 0]
drag, startPoint x: 1065, startPoint y: 171, endPoint x: 1057, endPoint y: 173, distance: 8.0
click at [1065, 171] on use "rgba(0, 0, 0, 0)" at bounding box center [1068, 173] width 11 height 11
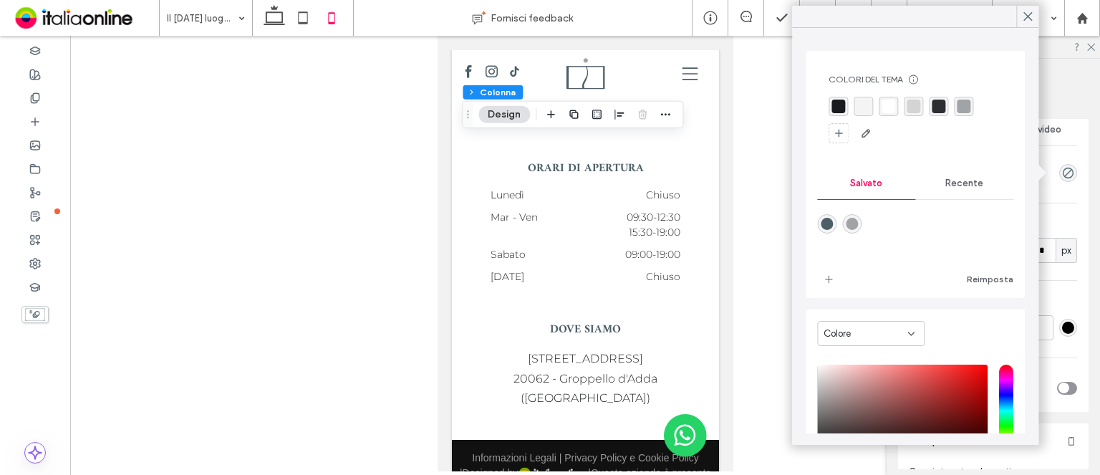
click at [887, 111] on div "rgba(255, 255, 255, 1)" at bounding box center [889, 107] width 14 height 14
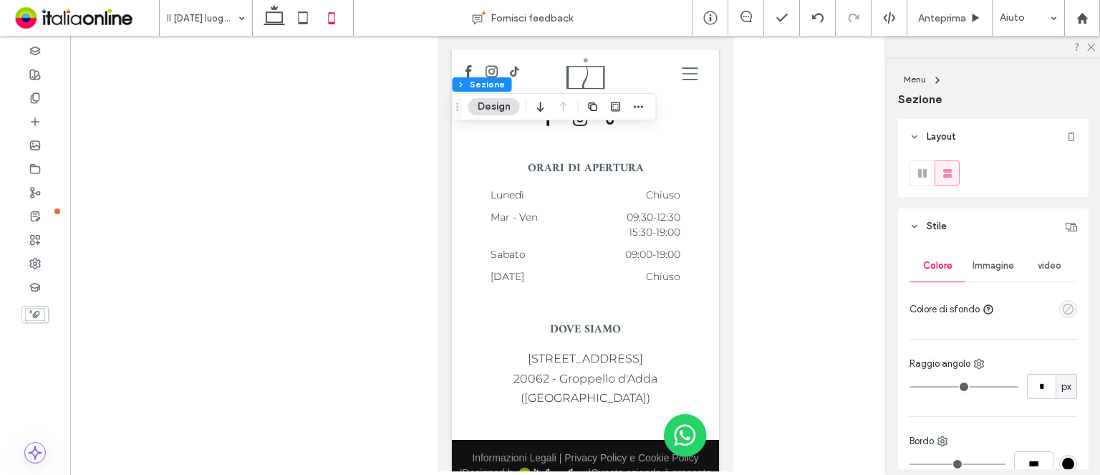
click at [1062, 307] on icon "empty color" at bounding box center [1068, 309] width 12 height 12
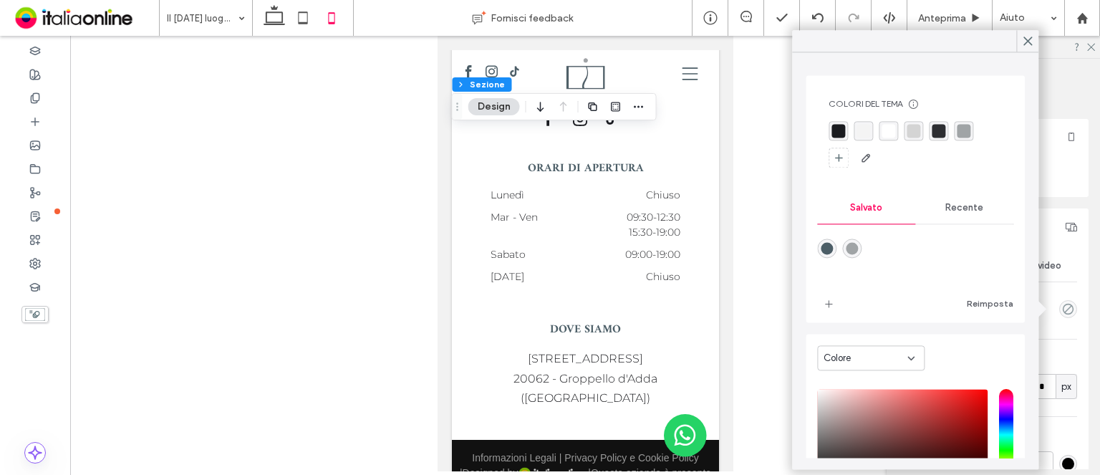
click at [936, 206] on div "Recente" at bounding box center [964, 208] width 98 height 32
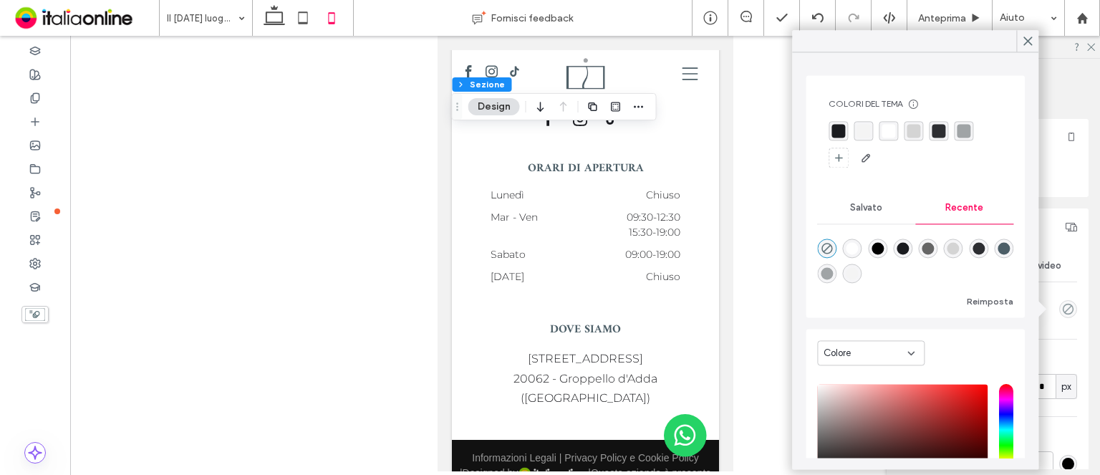
click at [851, 244] on div "rgba(255, 255, 255, 1)" at bounding box center [852, 248] width 12 height 12
type input "*******"
type input "***"
type input "****"
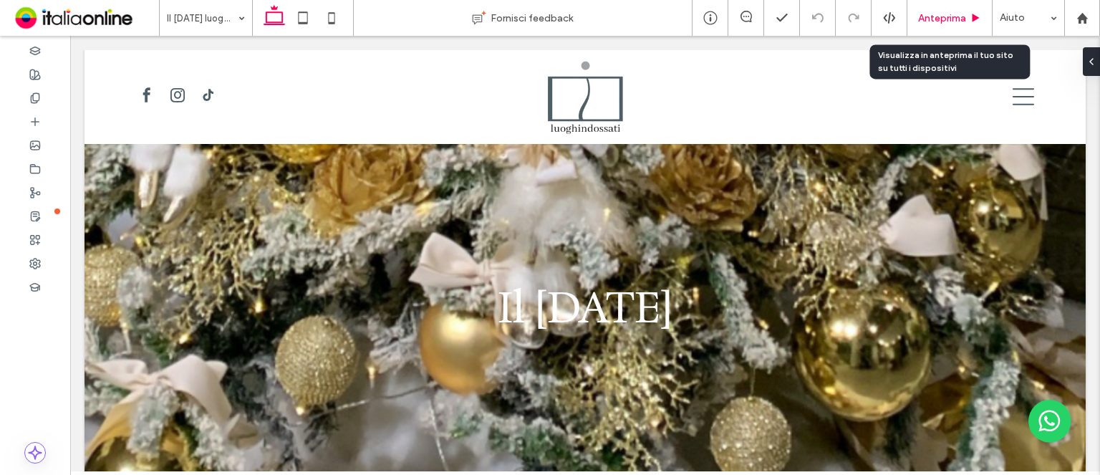
click at [922, 14] on span "Anteprima" at bounding box center [942, 18] width 48 height 12
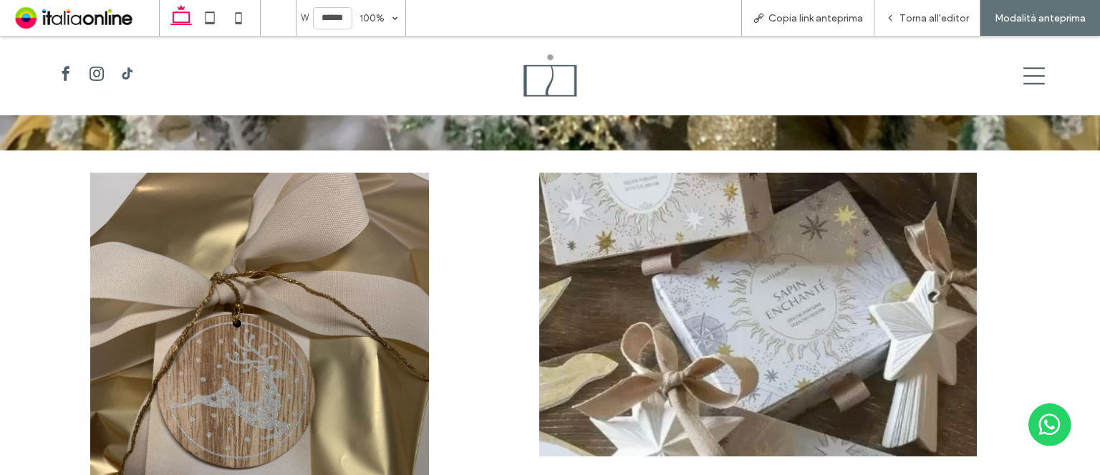
scroll to position [421, 0]
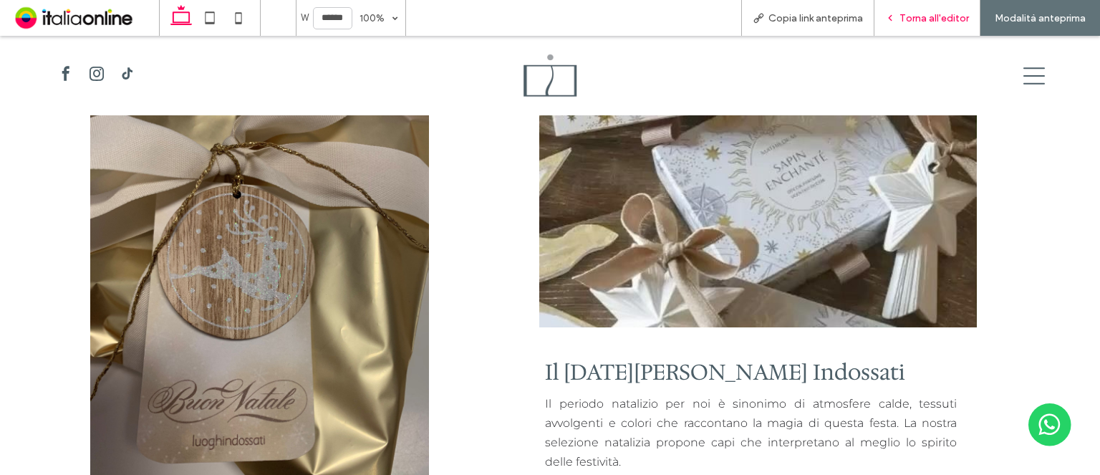
click at [925, 18] on span "Torna all'editor" at bounding box center [933, 18] width 69 height 12
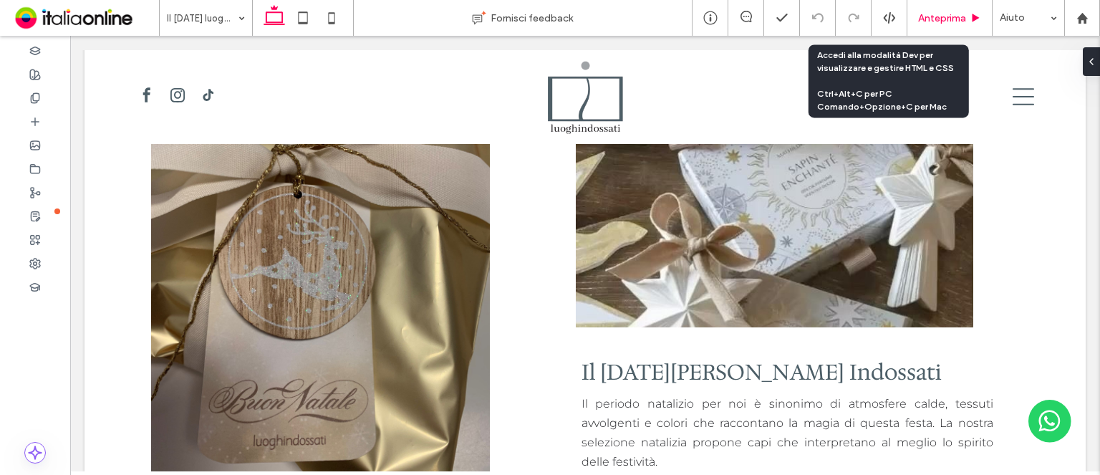
scroll to position [434, 0]
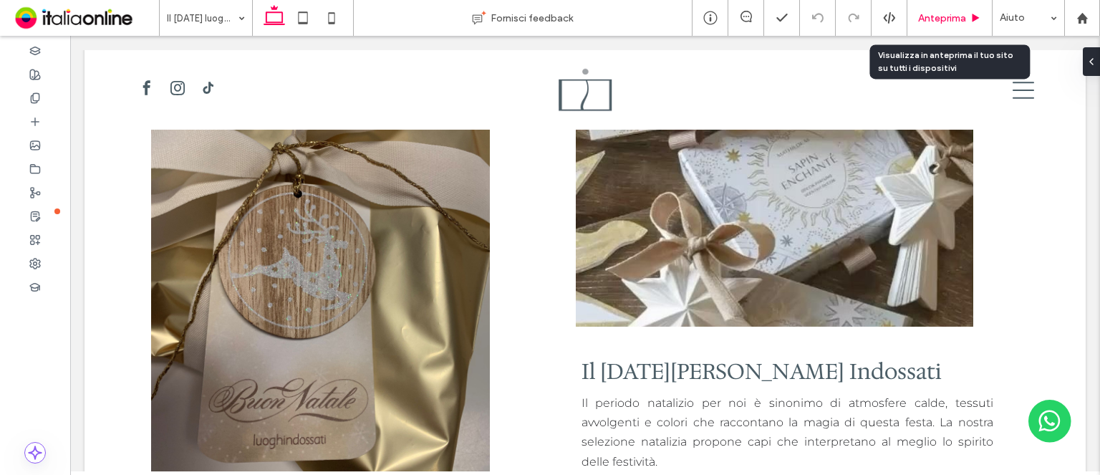
click at [962, 25] on div "Anteprima" at bounding box center [949, 18] width 85 height 36
click at [937, 20] on span "Anteprima" at bounding box center [942, 18] width 48 height 12
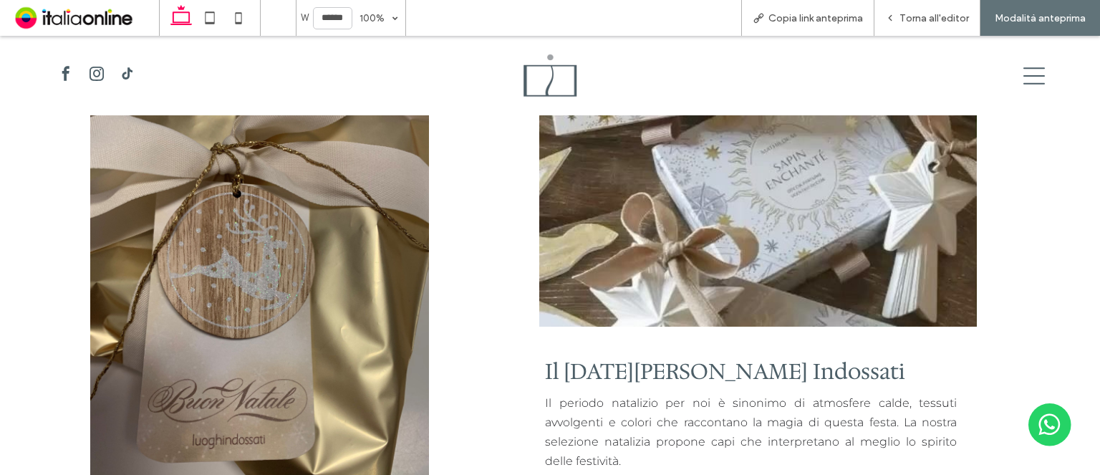
scroll to position [421, 0]
click at [1023, 81] on icon at bounding box center [1033, 75] width 21 height 21
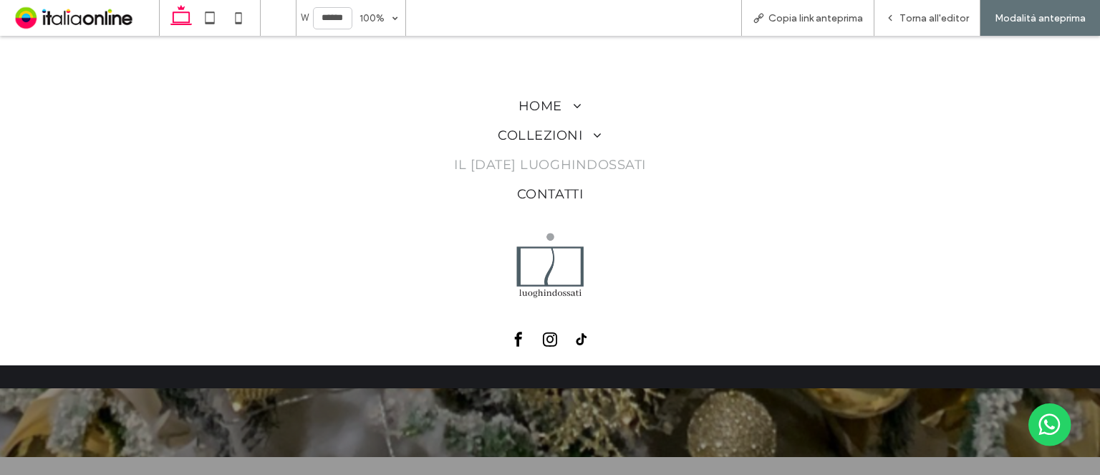
scroll to position [0, 0]
drag, startPoint x: 918, startPoint y: 16, endPoint x: 841, endPoint y: 75, distance: 96.5
click at [918, 16] on span "Torna all'editor" at bounding box center [933, 18] width 69 height 12
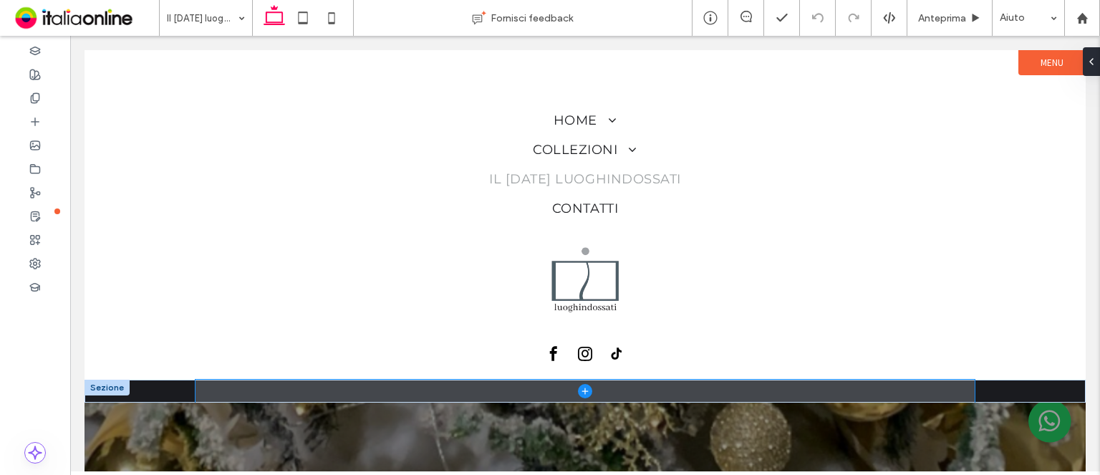
click at [619, 385] on span at bounding box center [584, 391] width 779 height 23
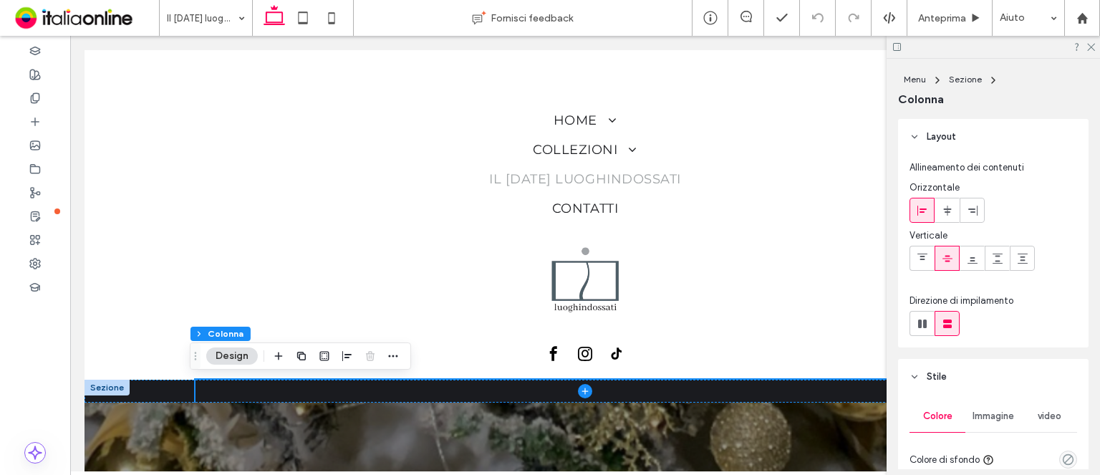
click at [99, 384] on div at bounding box center [107, 388] width 45 height 16
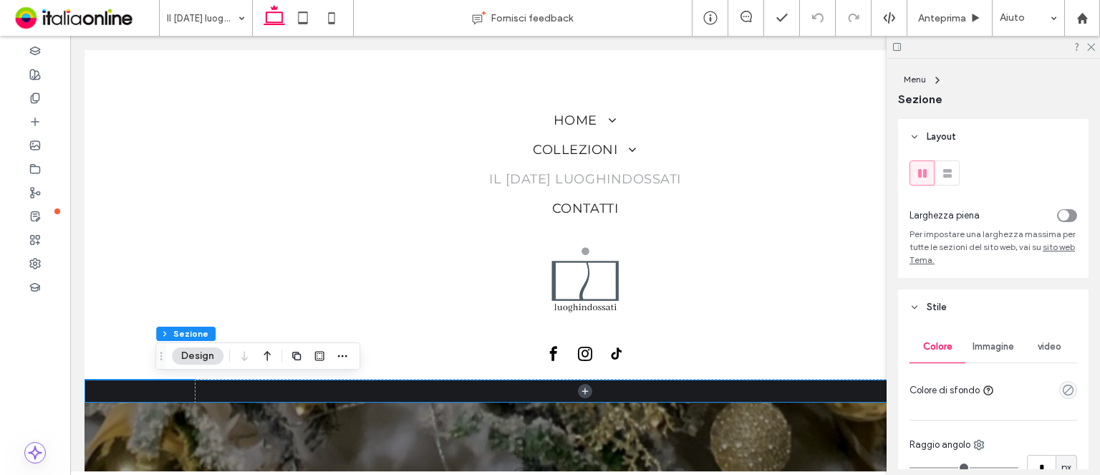
click at [1071, 391] on div "Colore Immagine video Colore di sfondo Raggio angolo * px Bordo *** Ombreggiatu…" at bounding box center [993, 477] width 190 height 304
click at [1068, 392] on div "empty color" at bounding box center [1068, 390] width 18 height 18
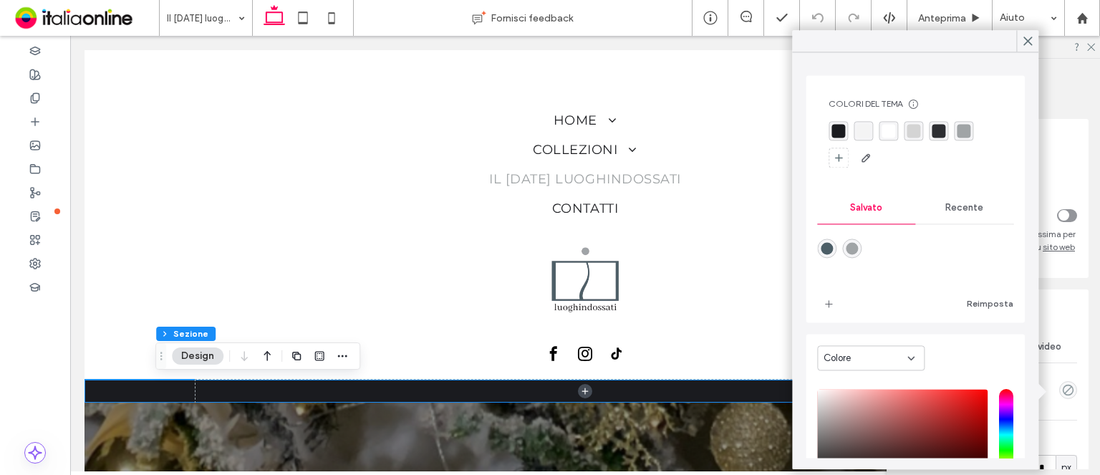
click at [888, 132] on div "rgba(255, 255, 255, 1)" at bounding box center [889, 131] width 14 height 14
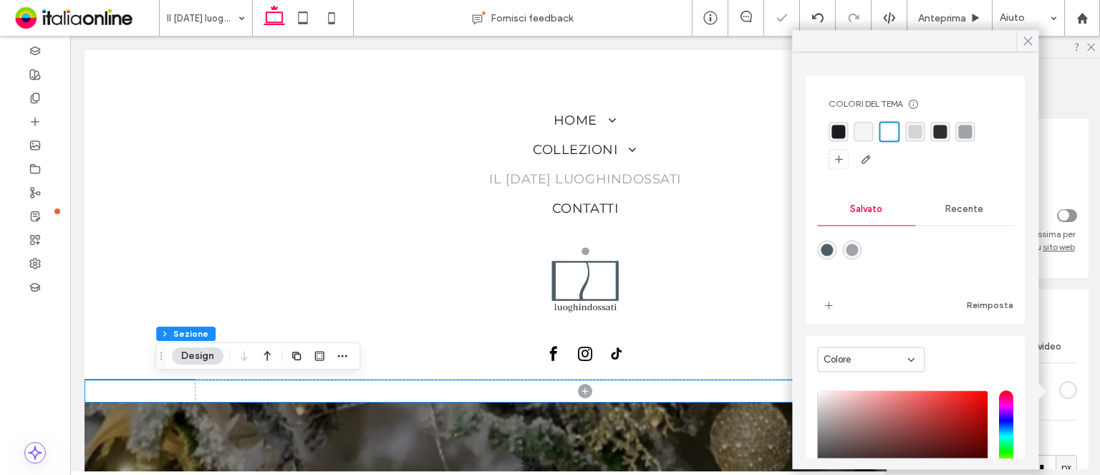
click at [1016, 32] on div at bounding box center [1027, 40] width 22 height 21
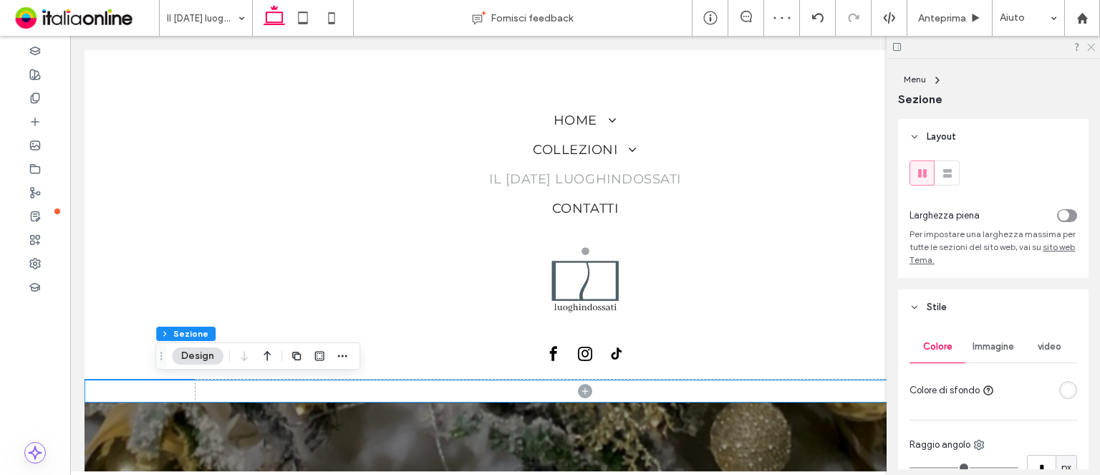
click at [1096, 48] on div at bounding box center [993, 47] width 213 height 22
drag, startPoint x: 1088, startPoint y: 42, endPoint x: 1068, endPoint y: 40, distance: 20.9
click at [1088, 42] on icon at bounding box center [1090, 46] width 9 height 9
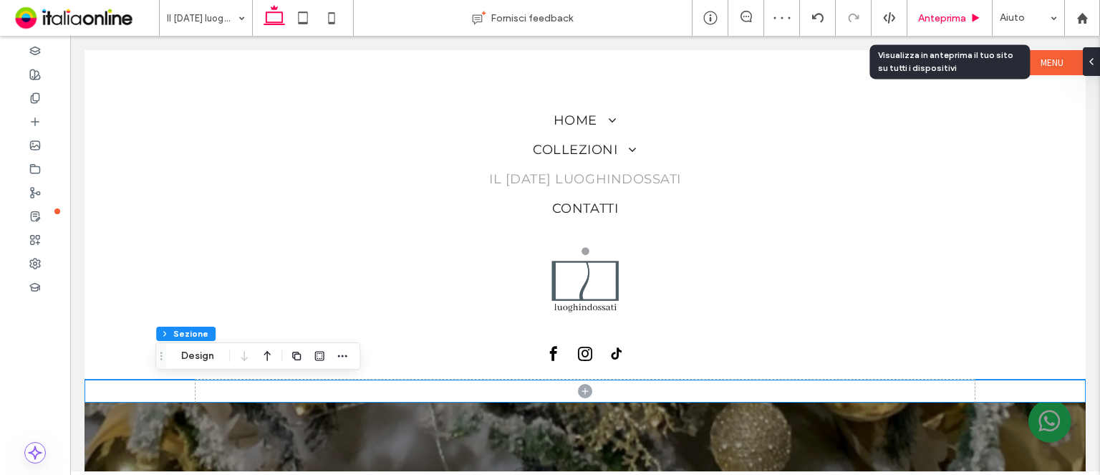
click at [948, 14] on span "Anteprima" at bounding box center [942, 18] width 48 height 12
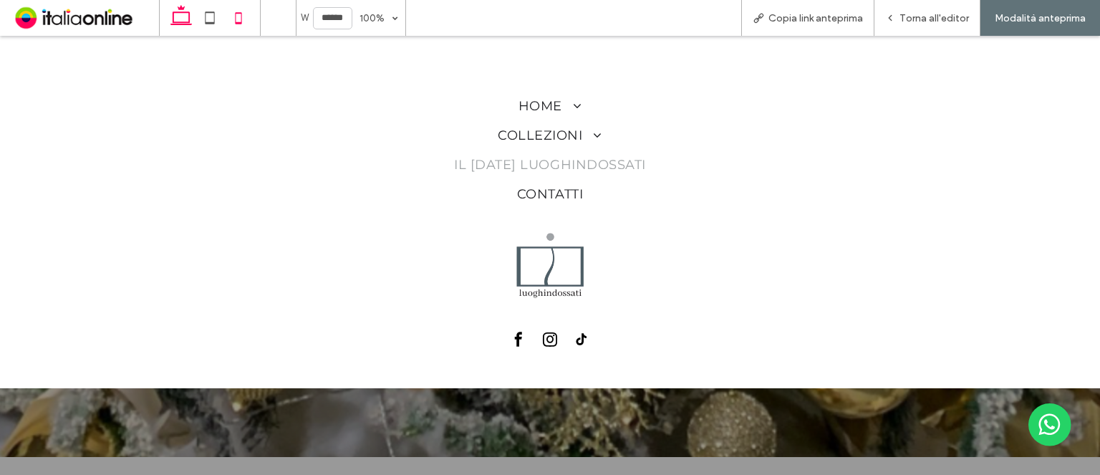
click at [249, 14] on icon at bounding box center [238, 18] width 29 height 29
type input "*****"
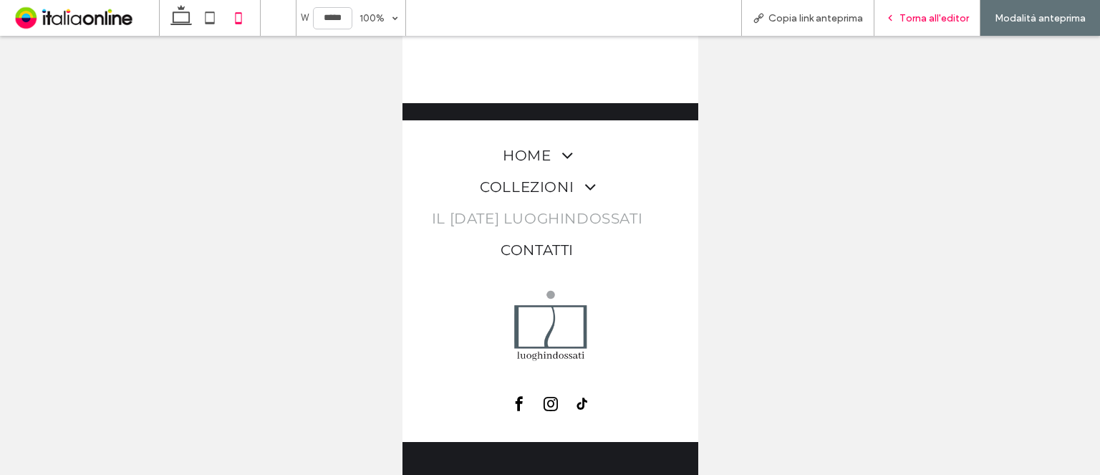
click at [937, 22] on span "Torna all'editor" at bounding box center [933, 18] width 69 height 12
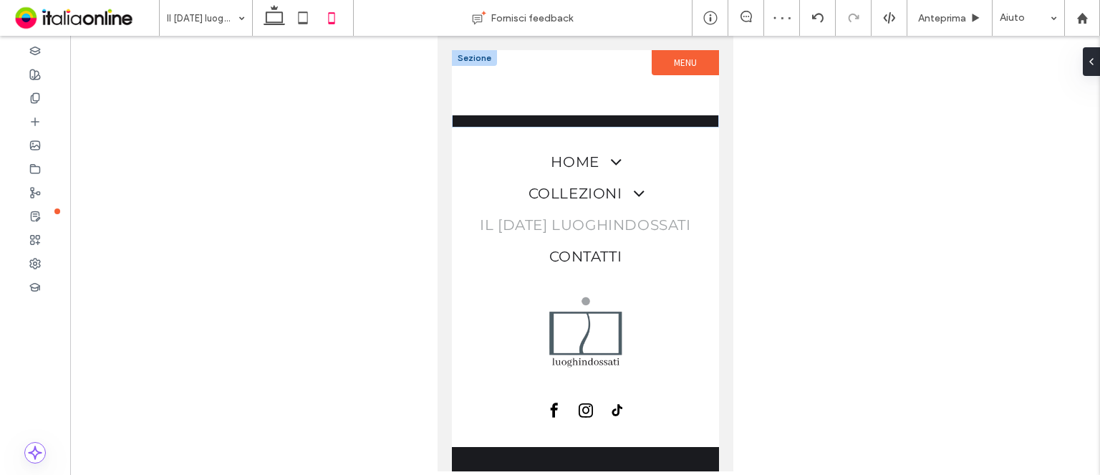
click at [669, 125] on div "Sezione + Aggiungi sezione" at bounding box center [584, 88] width 267 height 77
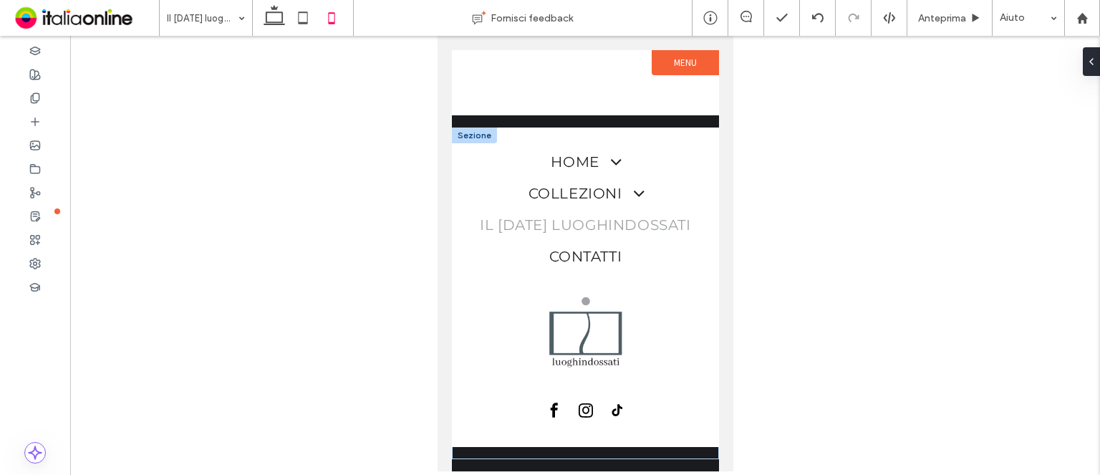
click at [478, 132] on div at bounding box center [473, 135] width 45 height 16
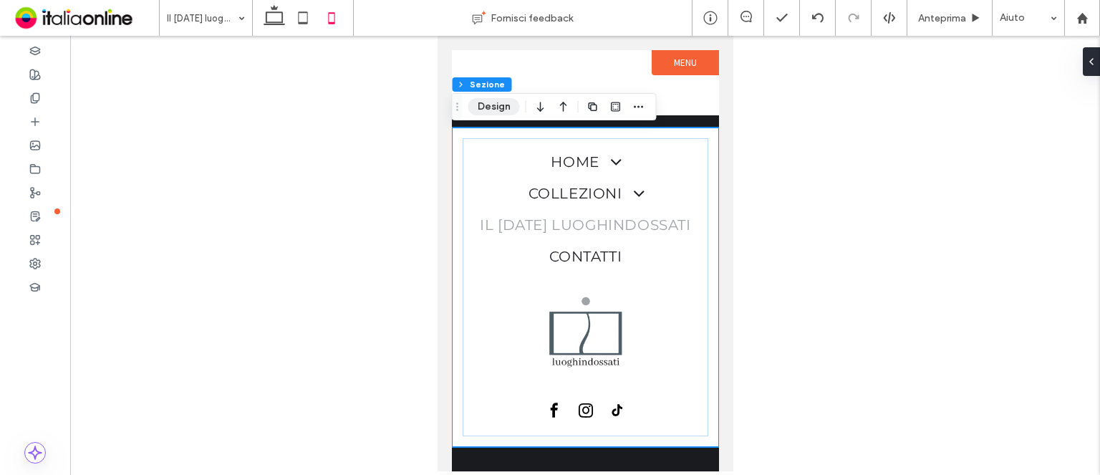
click at [493, 102] on button "Design" at bounding box center [494, 106] width 52 height 17
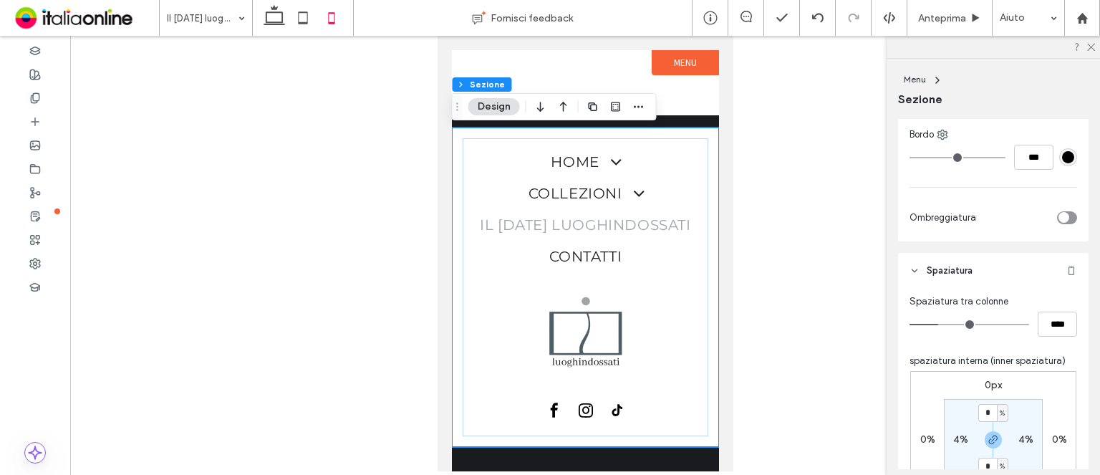
scroll to position [358, 0]
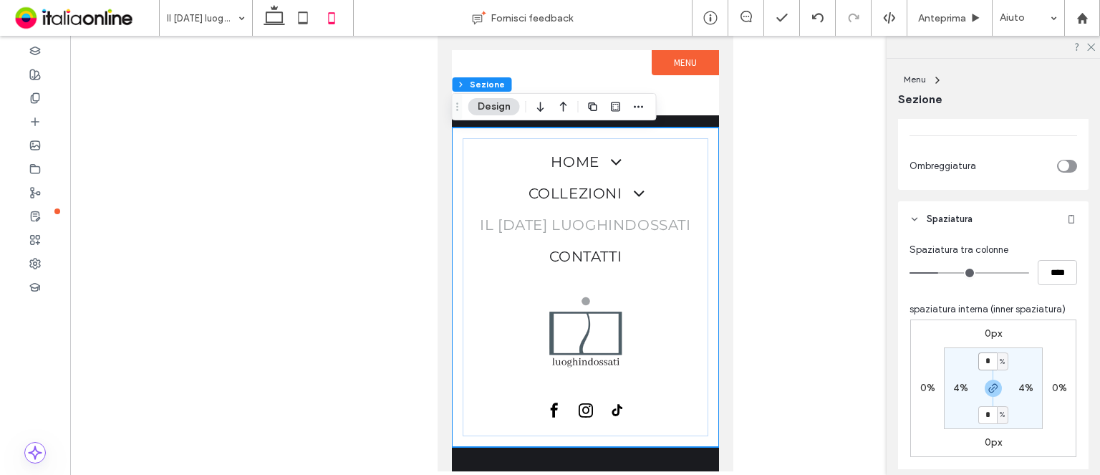
click at [985, 357] on input "*" at bounding box center [987, 361] width 19 height 18
type input "*"
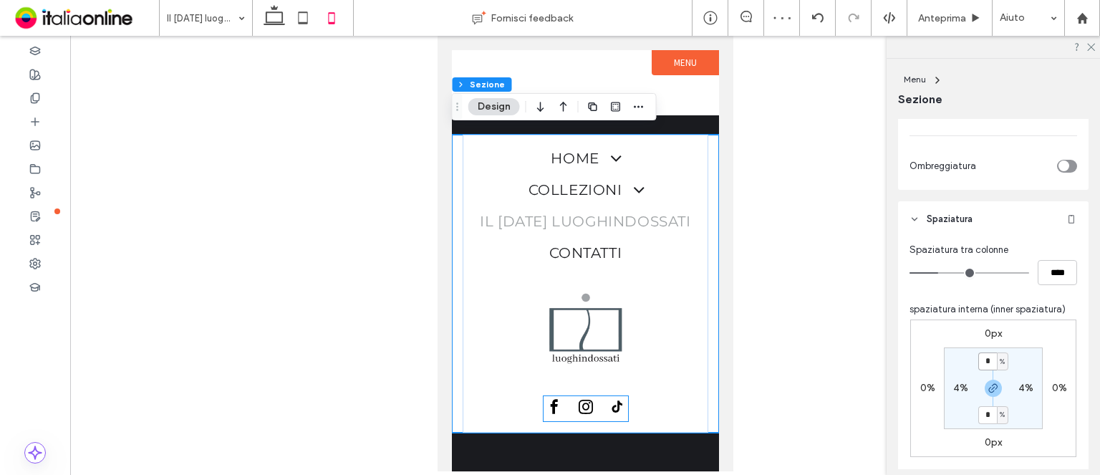
drag, startPoint x: 550, startPoint y: 415, endPoint x: 539, endPoint y: 433, distance: 20.9
click at [539, 433] on div "Home Gift card Collezioni Accessori Il Natale luoghindossati Contatti Sezione +…" at bounding box center [584, 293] width 267 height 317
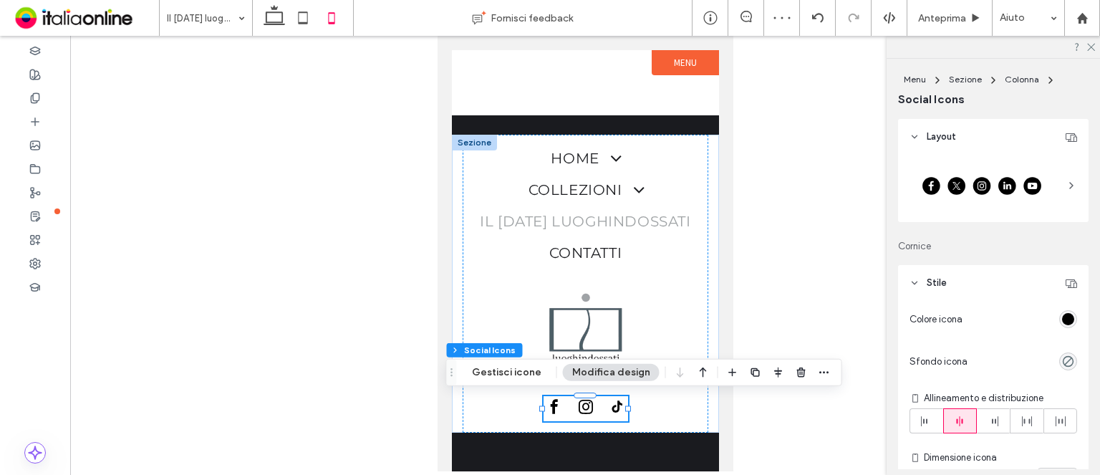
click at [481, 442] on div "Home Gift card Collezioni Accessori Il Natale luoghindossati Contatti Sezione +…" at bounding box center [584, 293] width 267 height 317
click at [671, 445] on div "Home Gift card Collezioni Accessori Il Natale luoghindossati Contatti Sezione +…" at bounding box center [584, 293] width 267 height 317
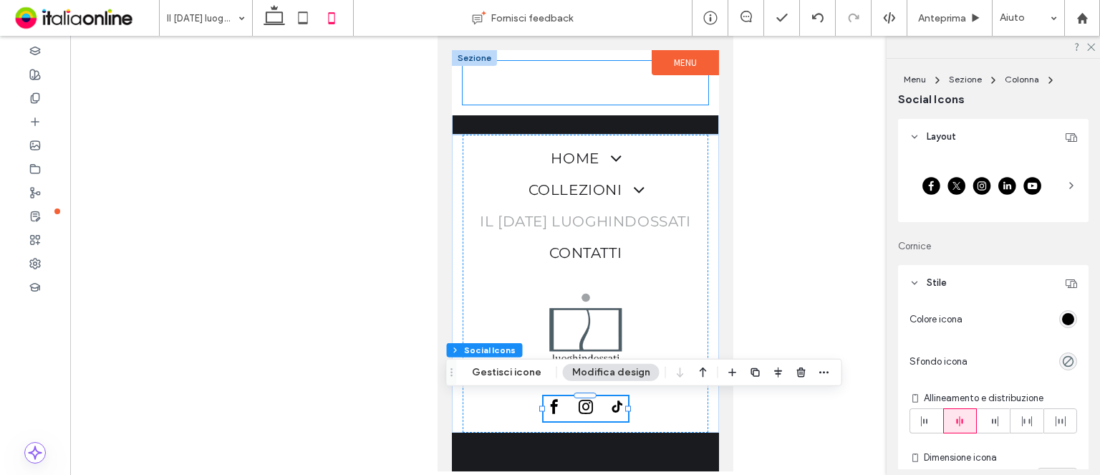
click at [660, 98] on div at bounding box center [585, 83] width 246 height 44
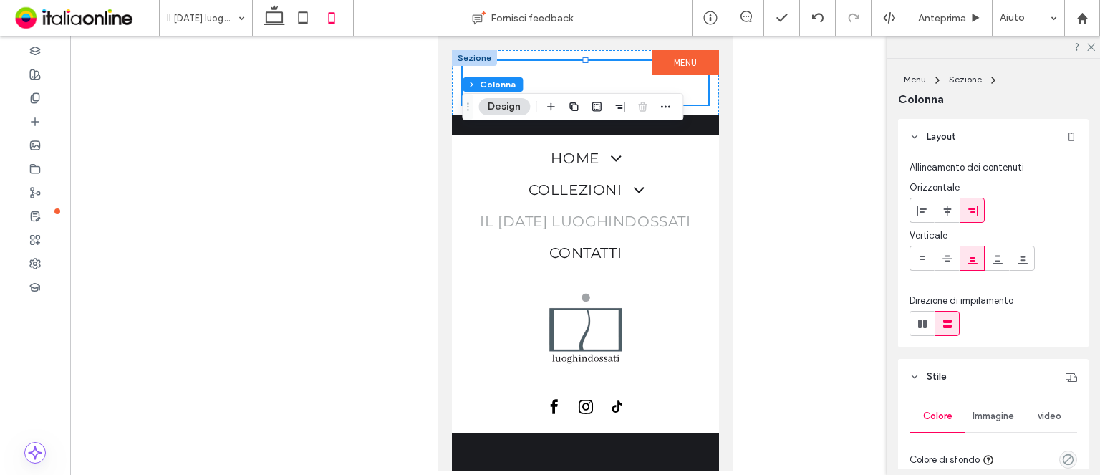
click at [668, 122] on div "Sezione + Aggiungi sezione" at bounding box center [584, 92] width 267 height 85
click at [695, 130] on div "Sezione + Aggiungi sezione" at bounding box center [584, 92] width 267 height 85
click at [715, 113] on div at bounding box center [584, 82] width 267 height 65
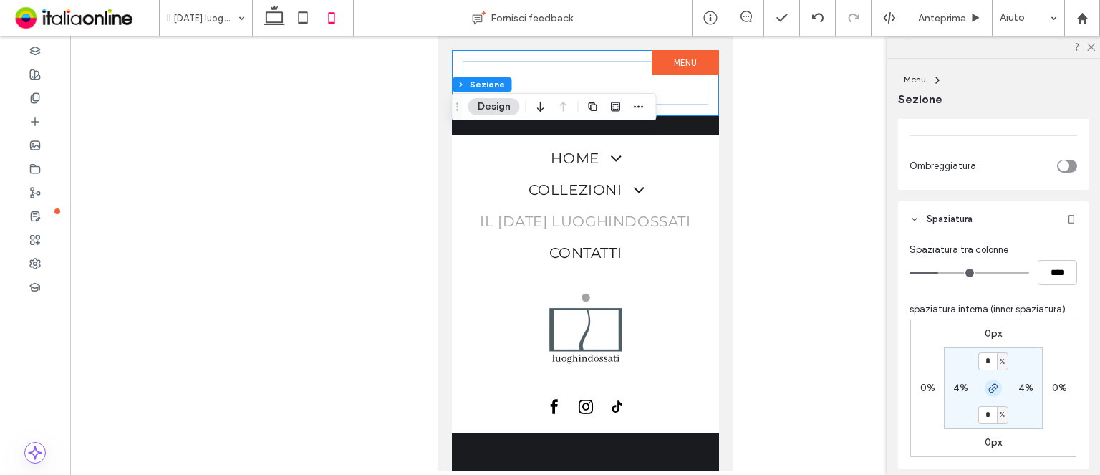
click at [990, 387] on icon "button" at bounding box center [993, 387] width 11 height 11
click at [985, 414] on label "4%" at bounding box center [992, 414] width 15 height 12
type input "*"
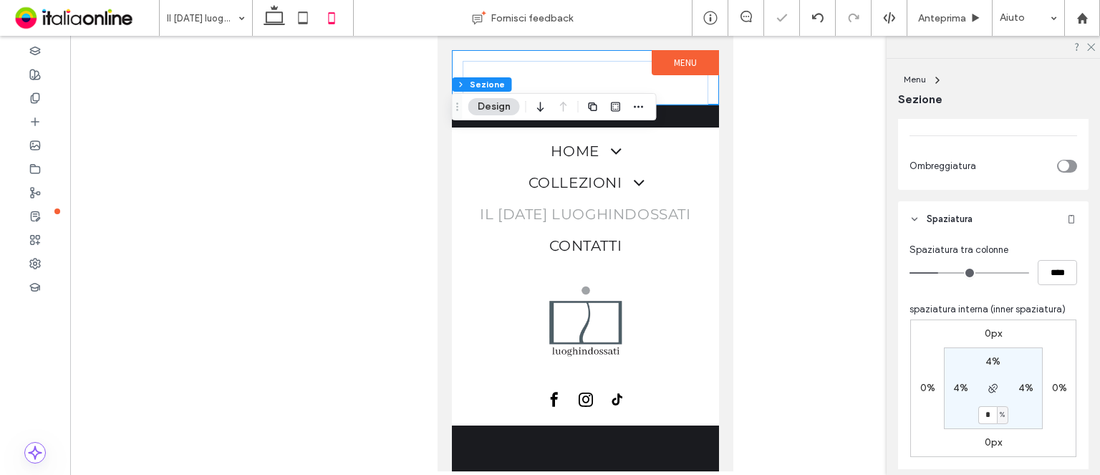
type input "*"
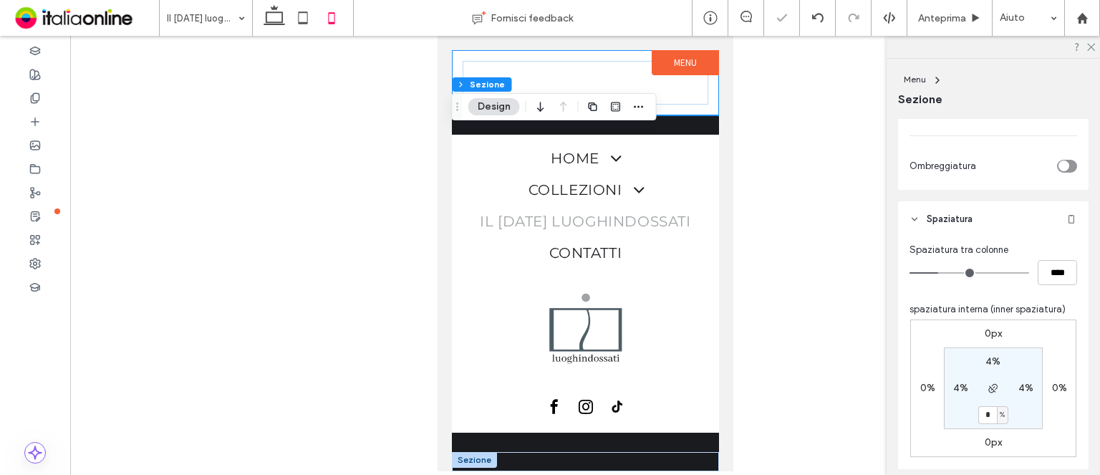
click at [651, 455] on div "Sezione + Aggiungi sezione" at bounding box center [584, 461] width 267 height 19
click at [463, 452] on div at bounding box center [473, 460] width 45 height 16
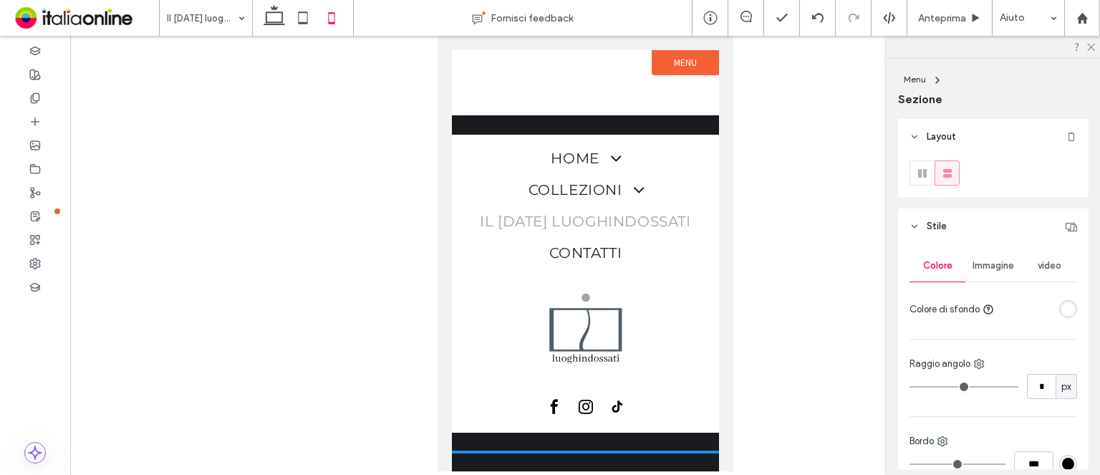
click at [1062, 312] on div "rgba(255, 255, 255, 1)" at bounding box center [1068, 309] width 12 height 12
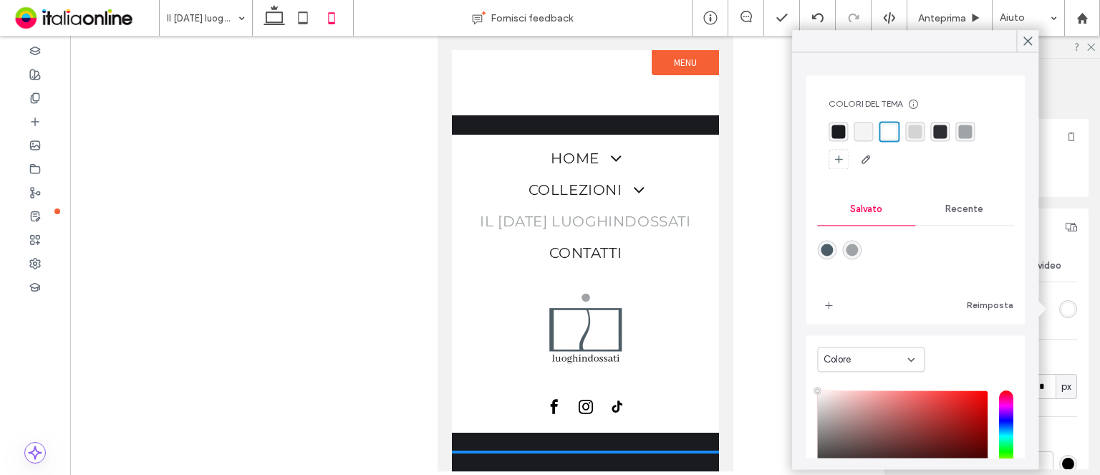
click at [958, 213] on span "Recente" at bounding box center [964, 208] width 38 height 11
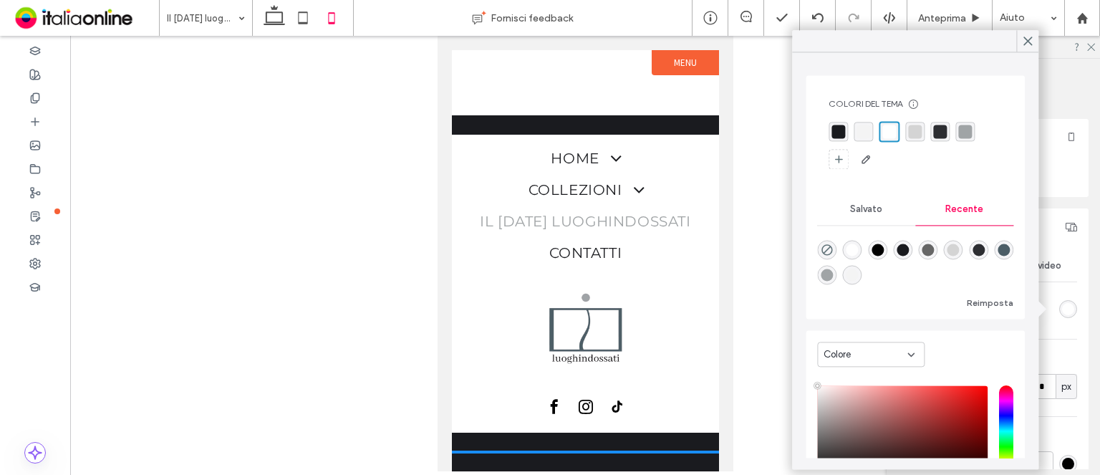
click at [856, 245] on div "rgba(255, 255, 255, 1)" at bounding box center [852, 249] width 12 height 12
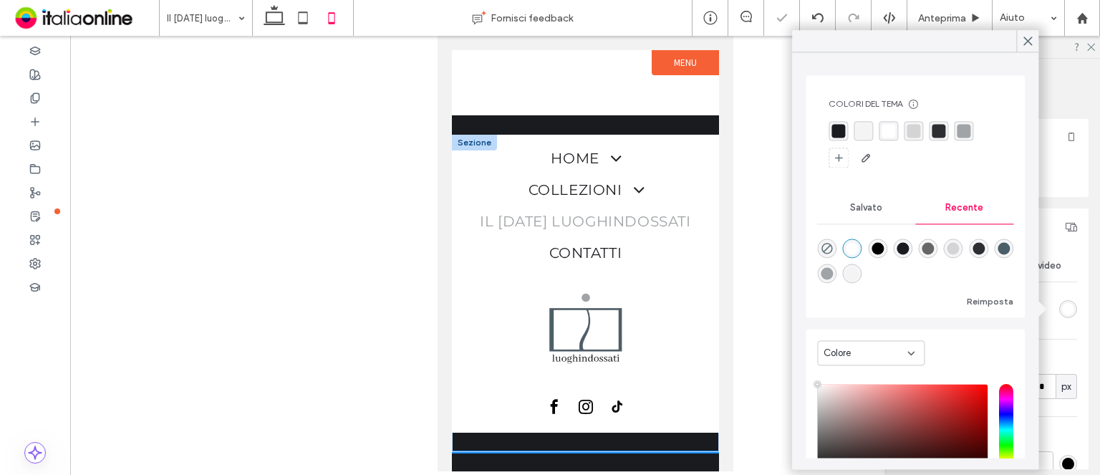
click at [460, 135] on div at bounding box center [473, 143] width 45 height 16
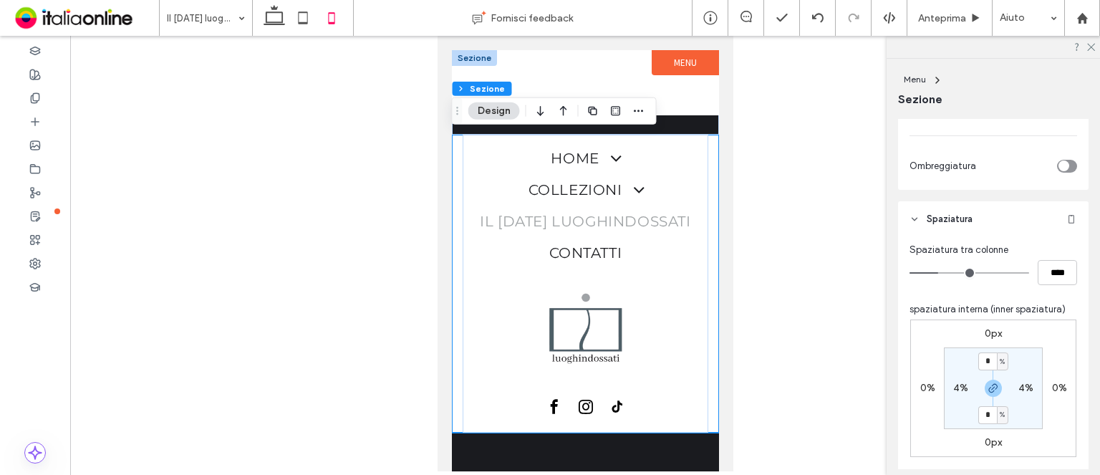
click at [705, 120] on div "Sezione + Aggiungi sezione" at bounding box center [584, 92] width 267 height 85
click at [625, 438] on div "Home Gift card Collezioni Accessori Il Natale luoghindossati Contatti Sezione +…" at bounding box center [584, 293] width 267 height 317
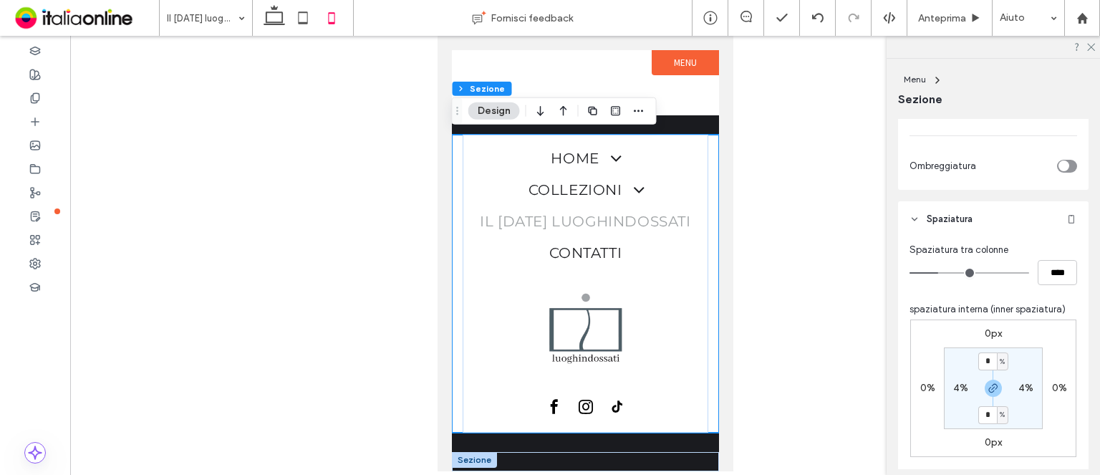
click at [485, 460] on div at bounding box center [473, 460] width 45 height 16
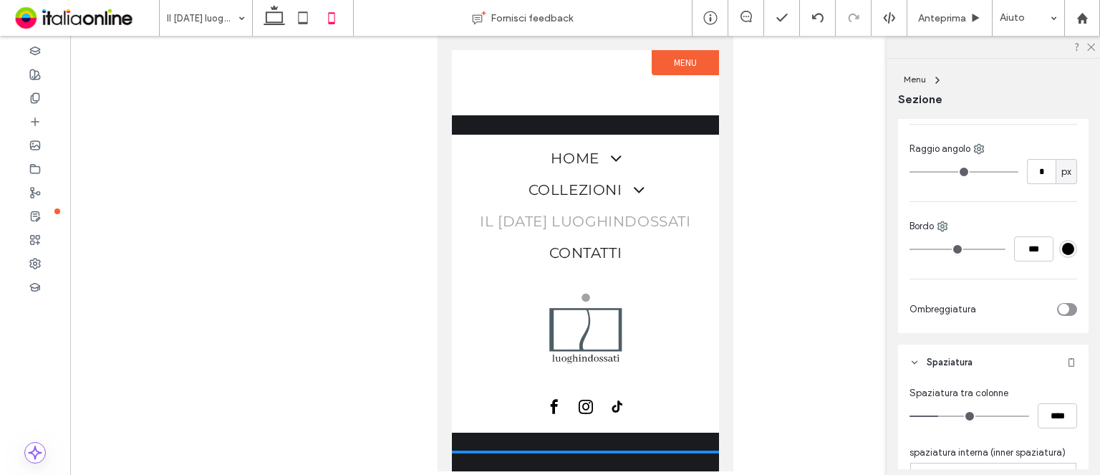
scroll to position [532, 0]
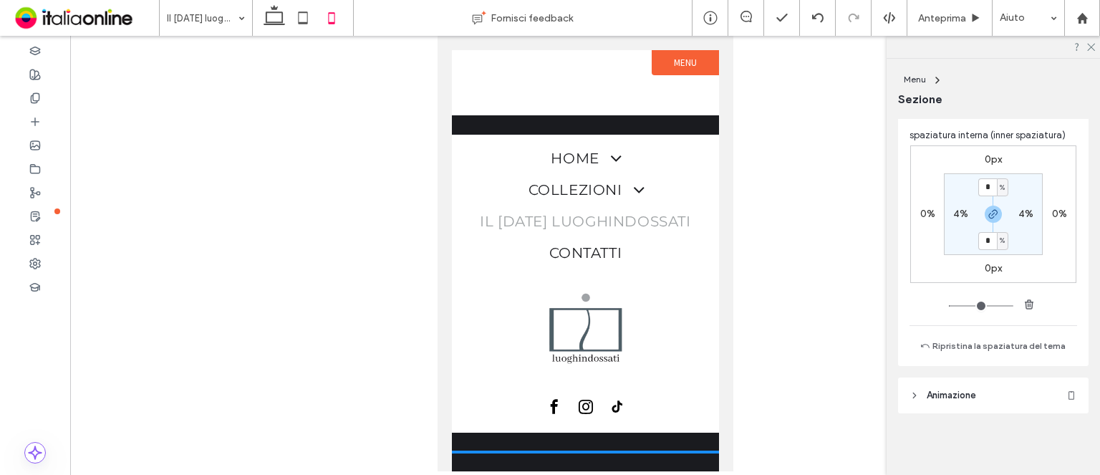
click at [686, 48] on body "Sezione Intestazione base Sezione + Aggiungi sezione Home Gift card Collezioni …" at bounding box center [585, 253] width 296 height 435
click at [685, 66] on label "Menu" at bounding box center [684, 62] width 67 height 25
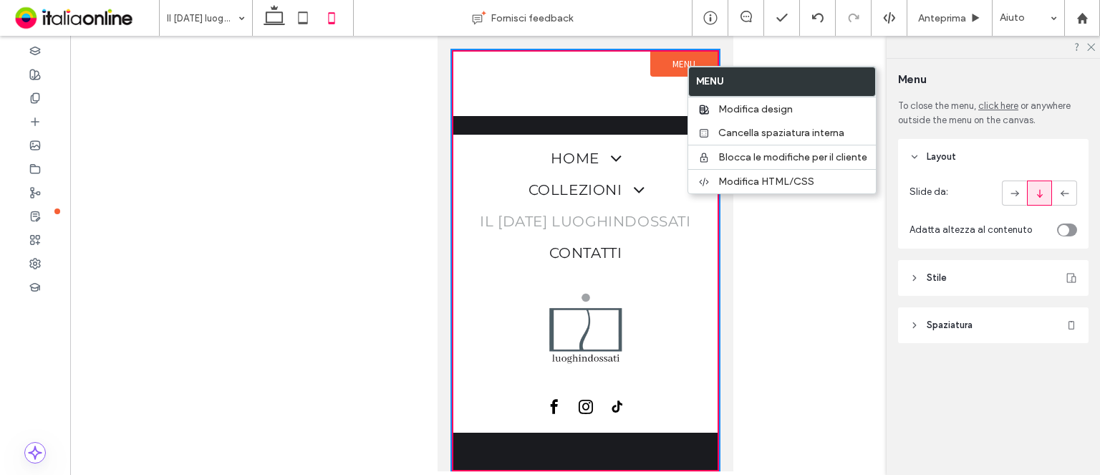
click at [998, 277] on header "Stile" at bounding box center [993, 278] width 190 height 36
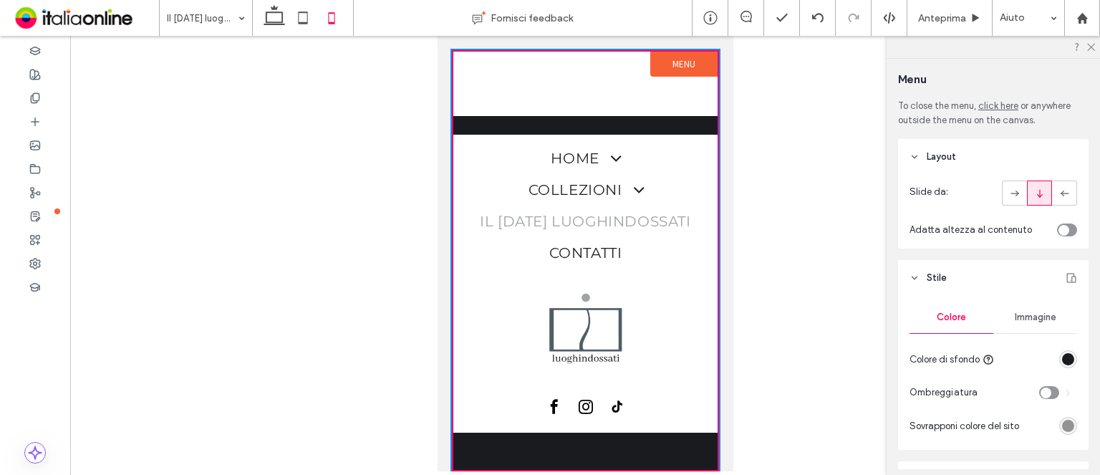
click at [1058, 232] on div "toggle" at bounding box center [1063, 230] width 11 height 11
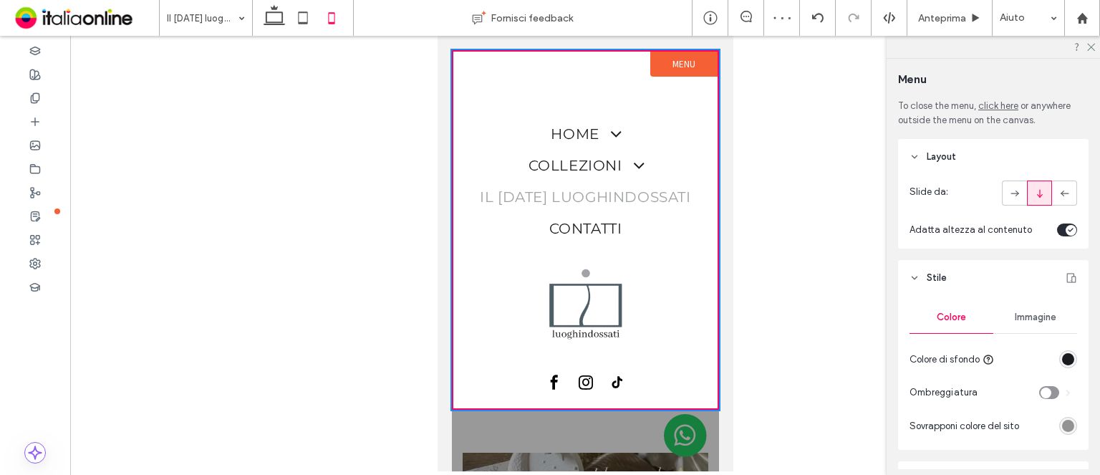
click at [1057, 232] on div "toggle" at bounding box center [1067, 229] width 20 height 13
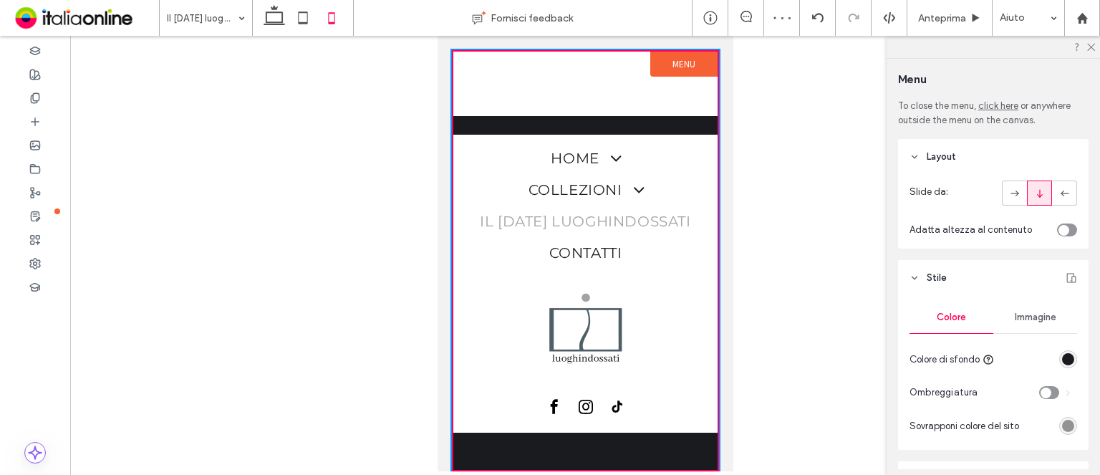
drag, startPoint x: 1061, startPoint y: 357, endPoint x: 1050, endPoint y: 349, distance: 13.8
click at [1062, 357] on div "rgb(26, 27, 31)" at bounding box center [1068, 359] width 12 height 12
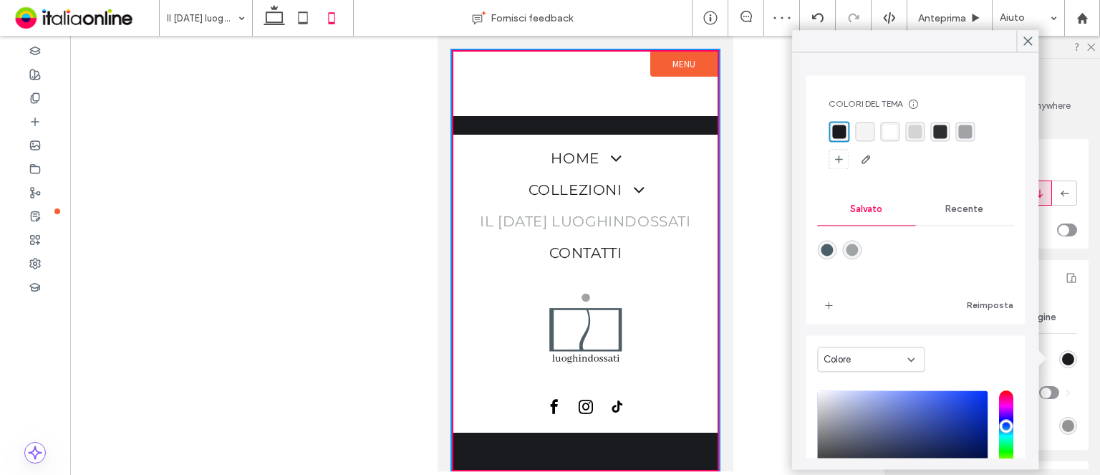
click at [941, 202] on div "Recente" at bounding box center [964, 209] width 98 height 32
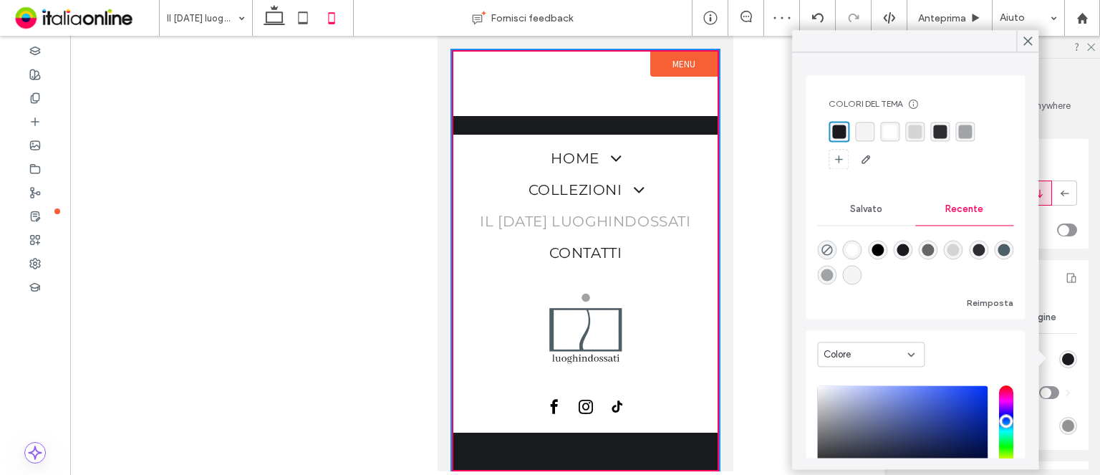
drag, startPoint x: 853, startPoint y: 243, endPoint x: 871, endPoint y: 242, distance: 17.9
click at [853, 244] on div "rgba(255, 255, 255, 1)" at bounding box center [852, 249] width 12 height 12
type input "*******"
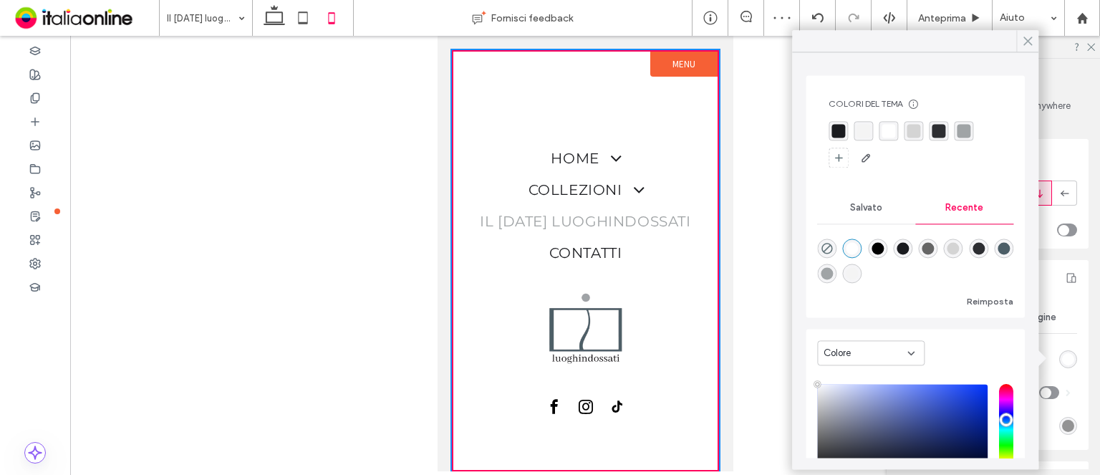
click at [1025, 42] on icon at bounding box center [1027, 40] width 13 height 13
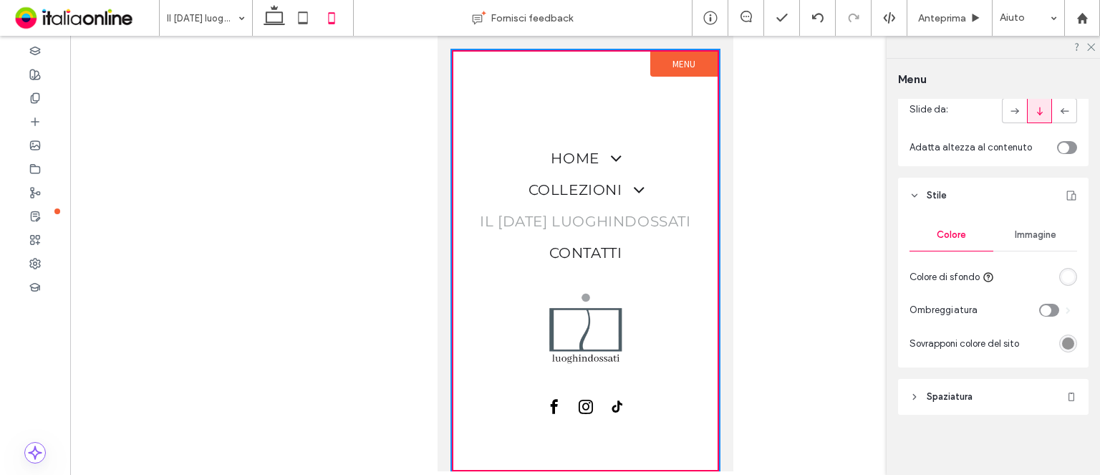
scroll to position [84, 0]
click at [579, 211] on span "Il [DATE] luoghindossati" at bounding box center [584, 221] width 211 height 21
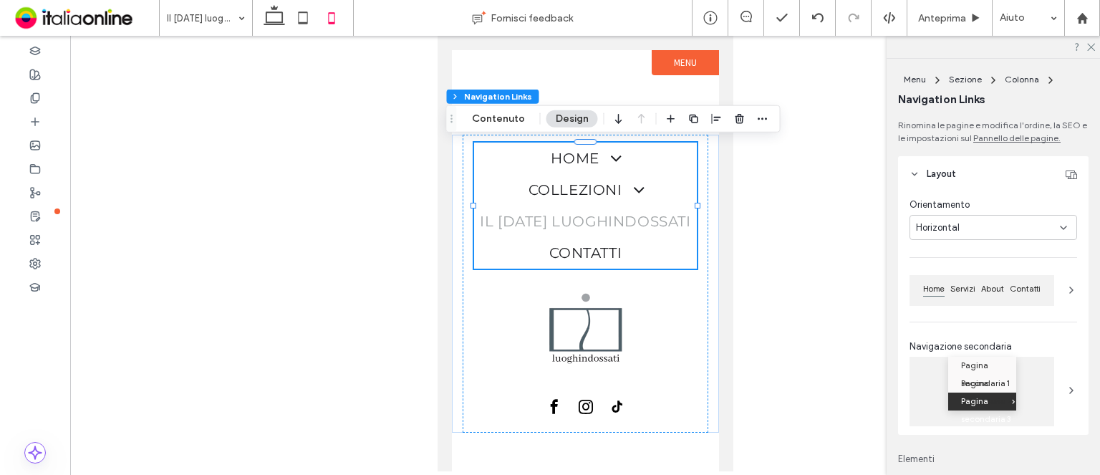
type input "***"
type input "****"
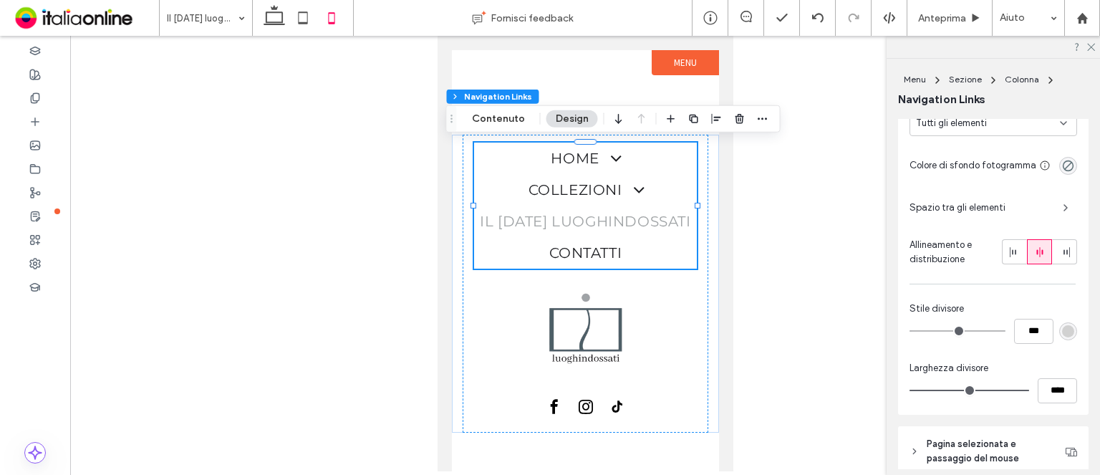
scroll to position [644, 0]
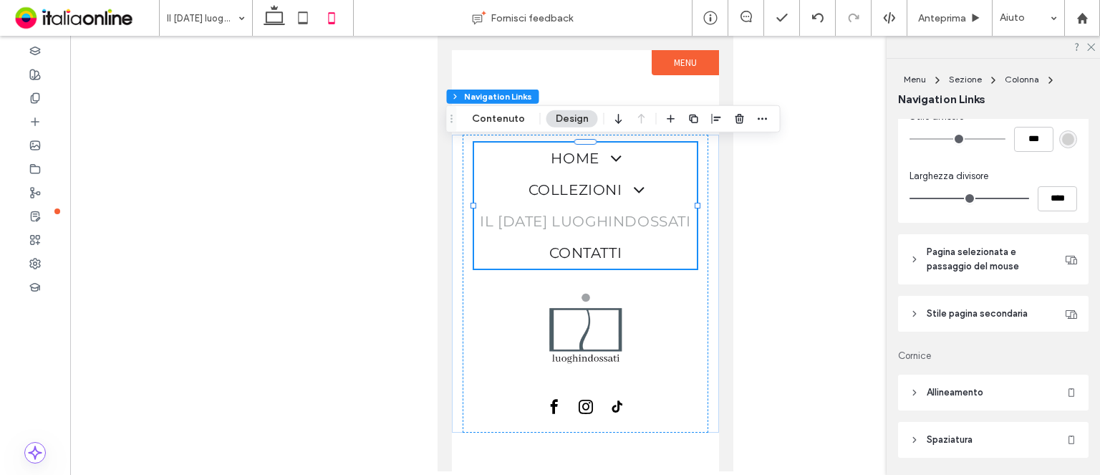
click at [1005, 317] on span "Stile pagina secondaria" at bounding box center [977, 313] width 101 height 14
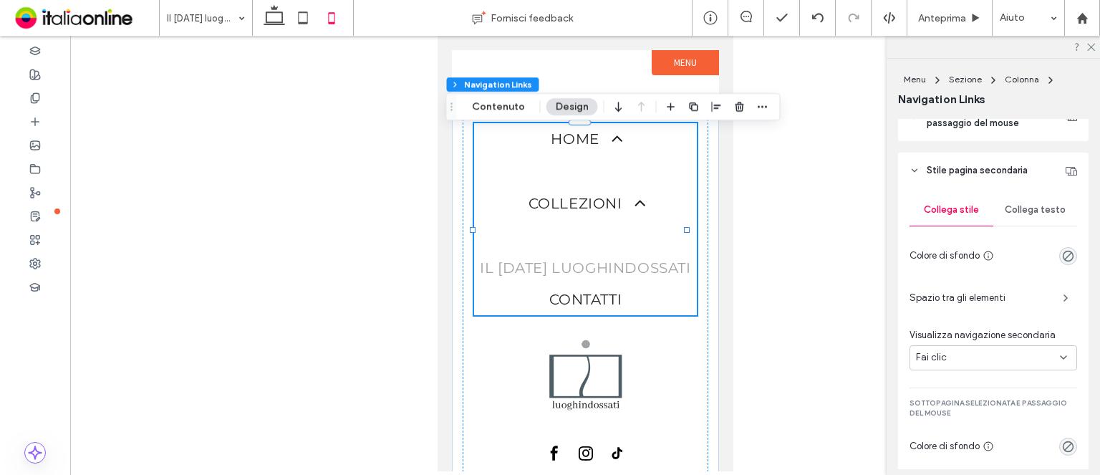
scroll to position [859, 0]
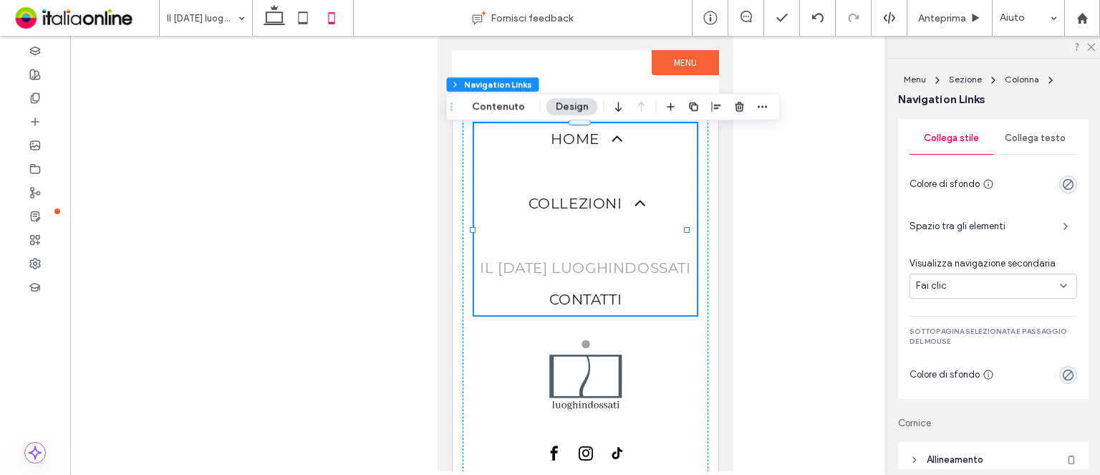
click at [1025, 144] on span "Collega testo" at bounding box center [1035, 137] width 61 height 11
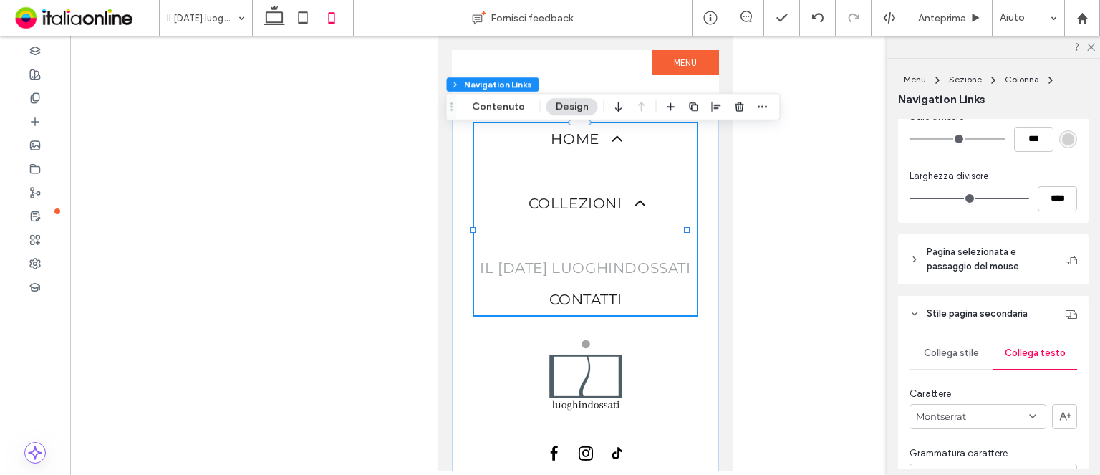
click at [1003, 261] on span "Pagina selezionata e passaggio del mouse" at bounding box center [993, 259] width 132 height 29
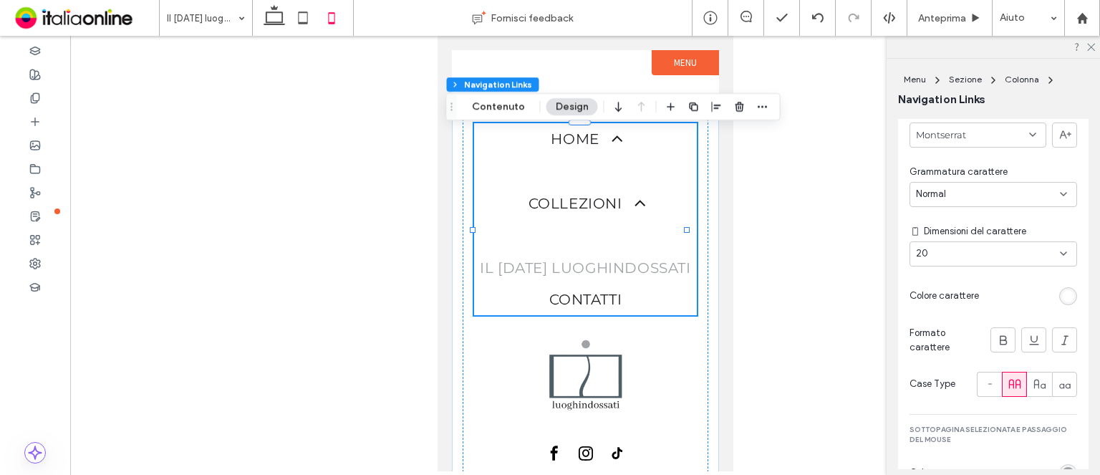
scroll to position [1217, 0]
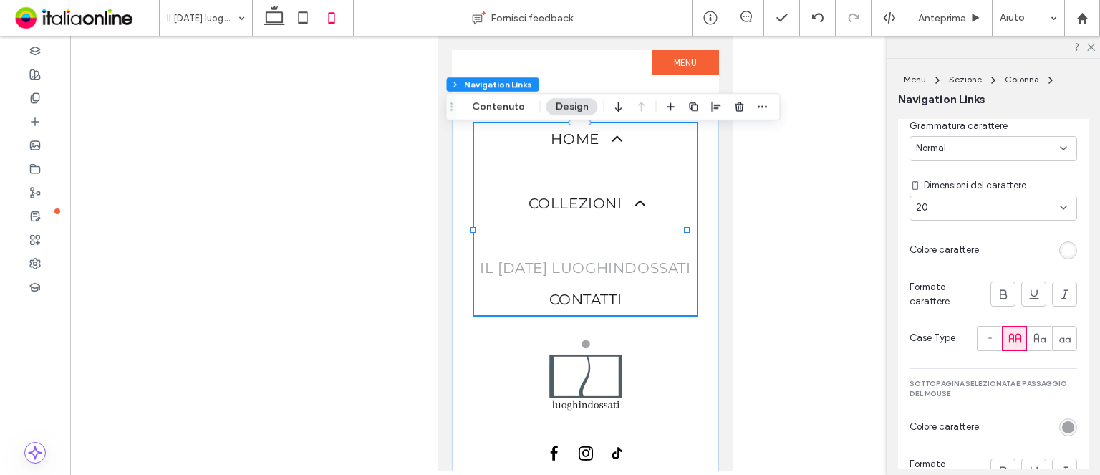
drag, startPoint x: 1064, startPoint y: 284, endPoint x: 1047, endPoint y: 280, distance: 17.6
click at [1063, 256] on div "rgb(255, 255, 255)" at bounding box center [1068, 250] width 12 height 12
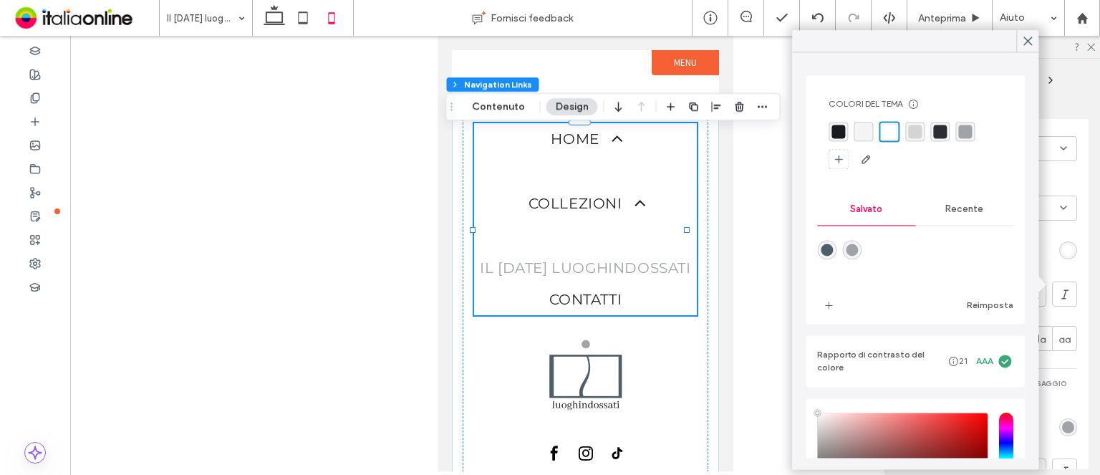
click at [841, 129] on div "rgba(26, 27, 31, 1)" at bounding box center [838, 132] width 14 height 14
click at [1030, 42] on use at bounding box center [1028, 41] width 8 height 8
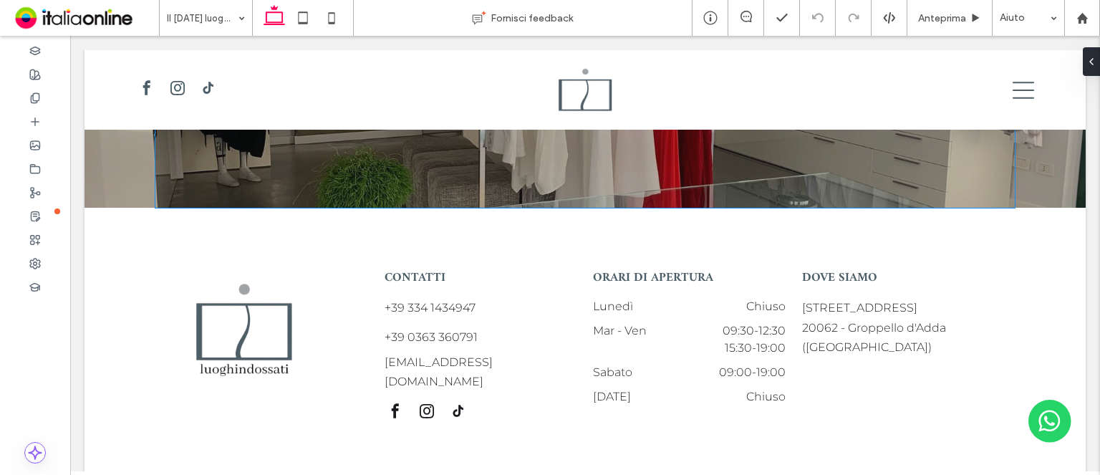
scroll to position [1640, 0]
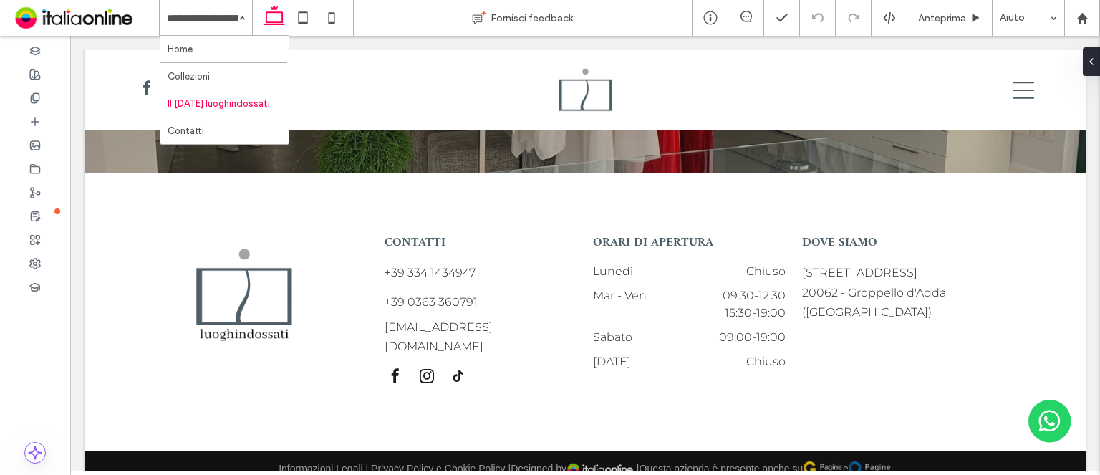
drag, startPoint x: 190, startPoint y: 45, endPoint x: 246, endPoint y: 32, distance: 56.8
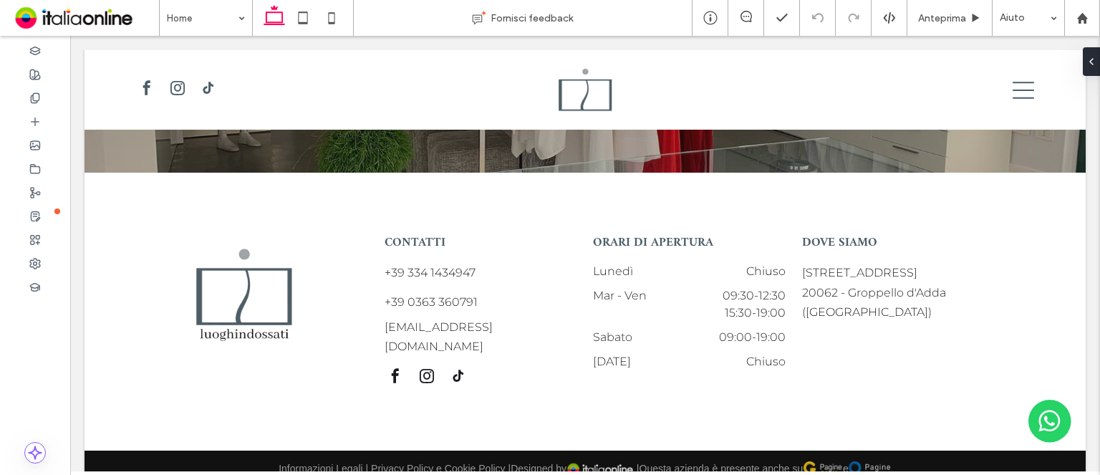
click at [335, 18] on div at bounding box center [550, 237] width 1100 height 475
click at [334, 18] on icon at bounding box center [331, 18] width 29 height 29
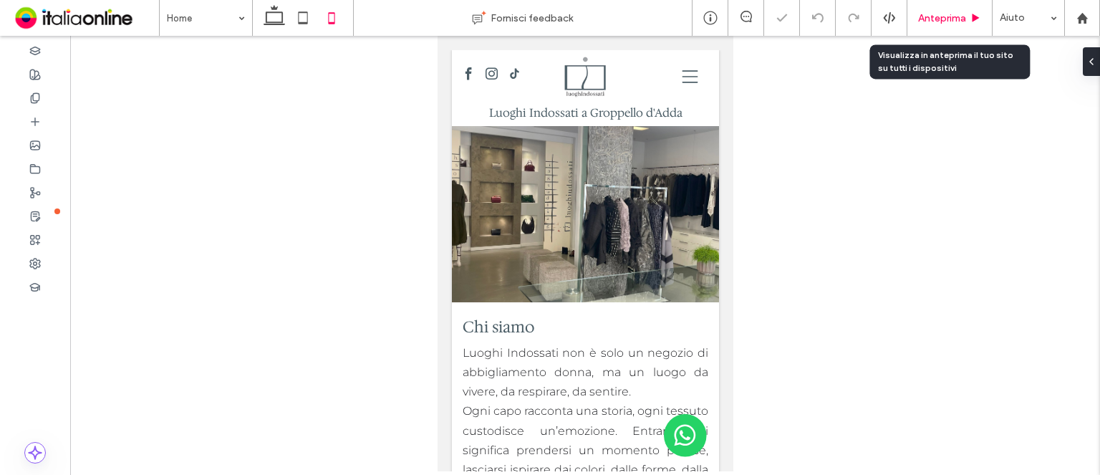
click at [933, 24] on div "Anteprima" at bounding box center [949, 18] width 85 height 36
click at [916, 27] on div "Anteprima" at bounding box center [949, 18] width 85 height 36
click at [928, 19] on span "Anteprima" at bounding box center [942, 18] width 48 height 12
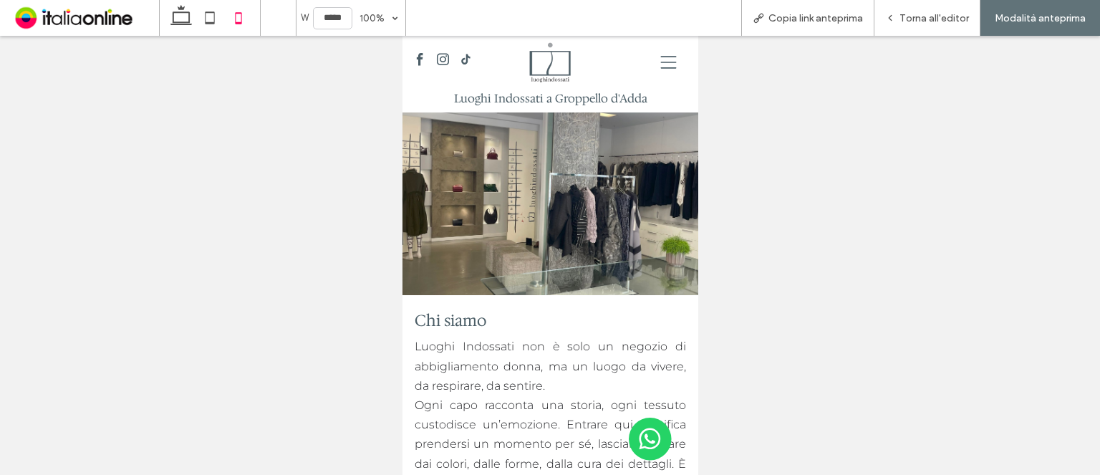
click at [655, 59] on icon at bounding box center [667, 62] width 25 height 16
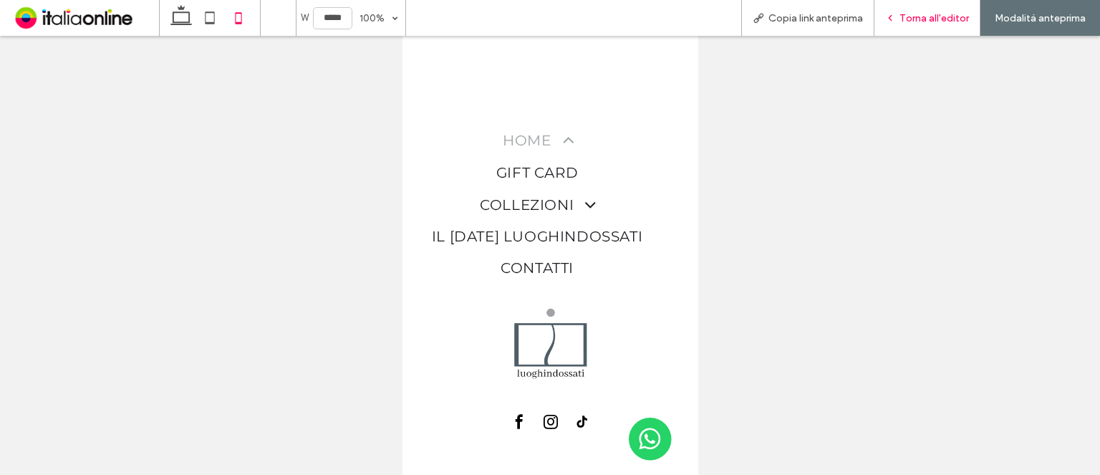
click at [901, 25] on div "Torna all'editor" at bounding box center [927, 18] width 106 height 36
click at [897, 34] on div "Torna all'editor" at bounding box center [927, 18] width 106 height 36
click at [900, 25] on div "Torna all'editor" at bounding box center [927, 18] width 106 height 36
click at [901, 24] on div "Torna all'editor" at bounding box center [927, 18] width 106 height 36
click at [902, 24] on div "Torna all'editor" at bounding box center [927, 18] width 106 height 36
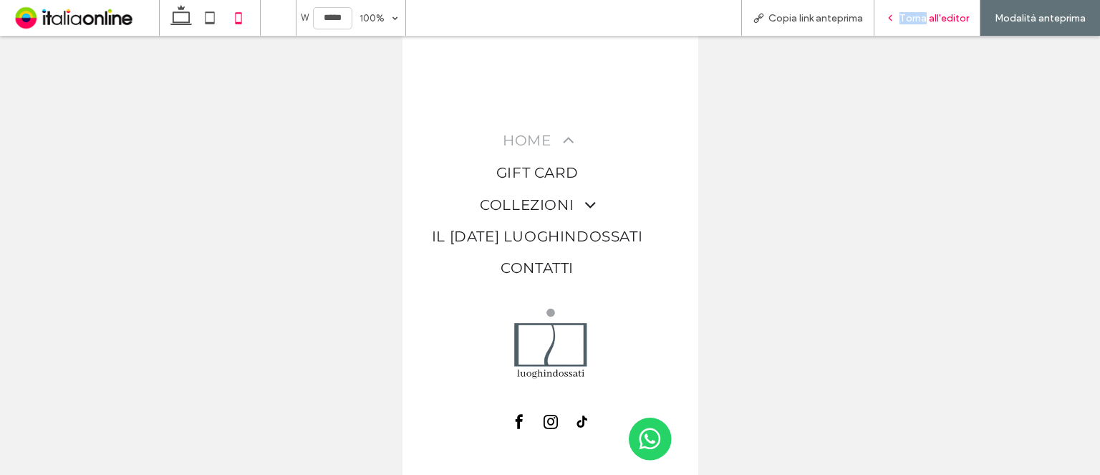
click at [902, 24] on div "Torna all'editor" at bounding box center [927, 18] width 106 height 36
click at [901, 21] on div "Torna all'editor" at bounding box center [926, 18] width 105 height 12
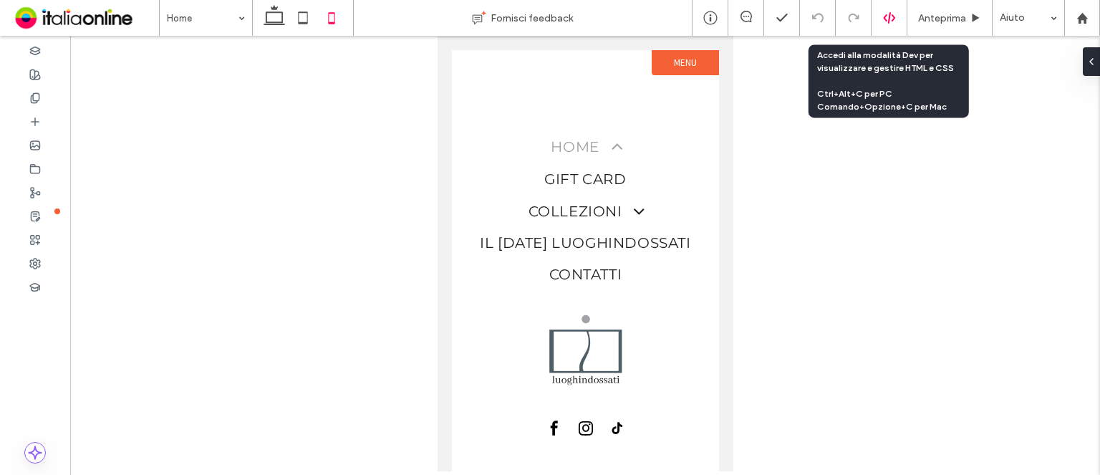
drag, startPoint x: 901, startPoint y: 21, endPoint x: 892, endPoint y: 16, distance: 9.9
click at [892, 16] on use at bounding box center [888, 17] width 11 height 11
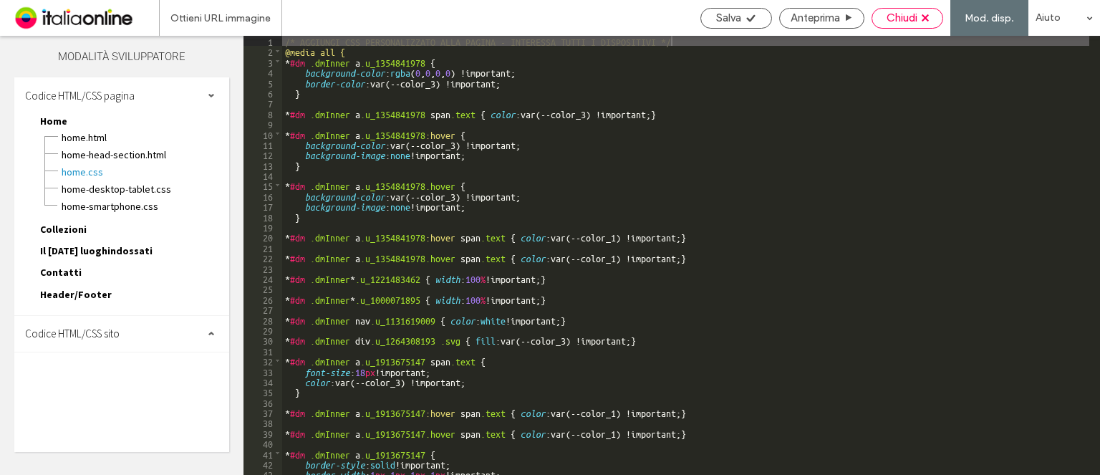
click at [919, 21] on div "Chiudi" at bounding box center [907, 17] width 70 height 13
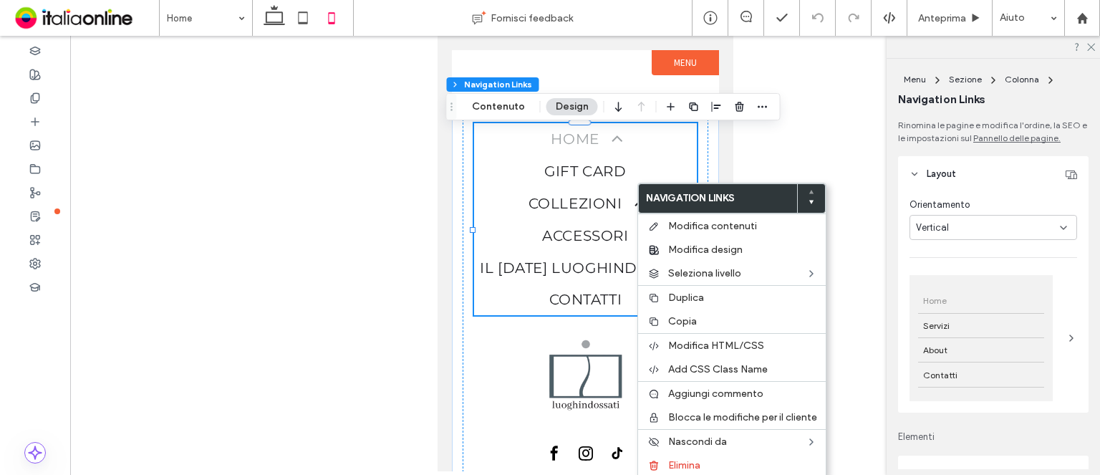
type input "***"
type input "****"
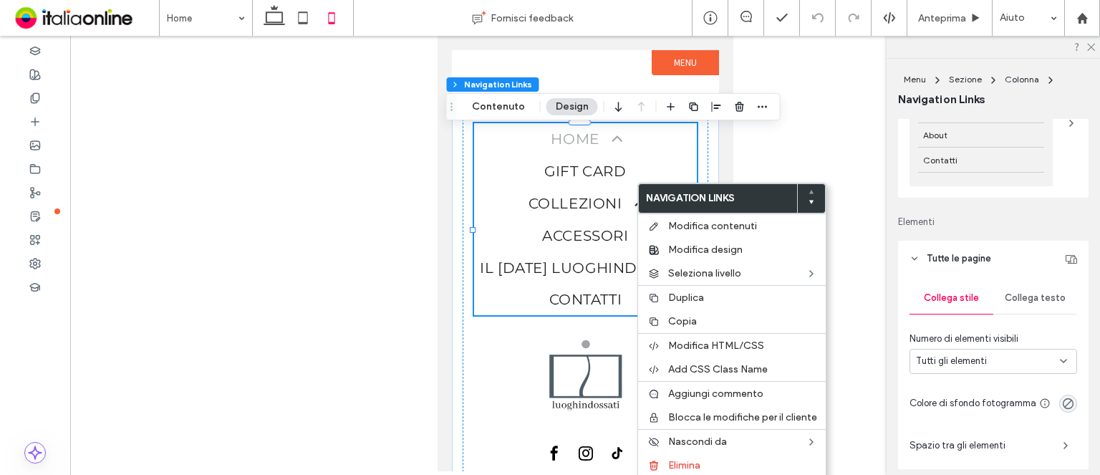
scroll to position [286, 0]
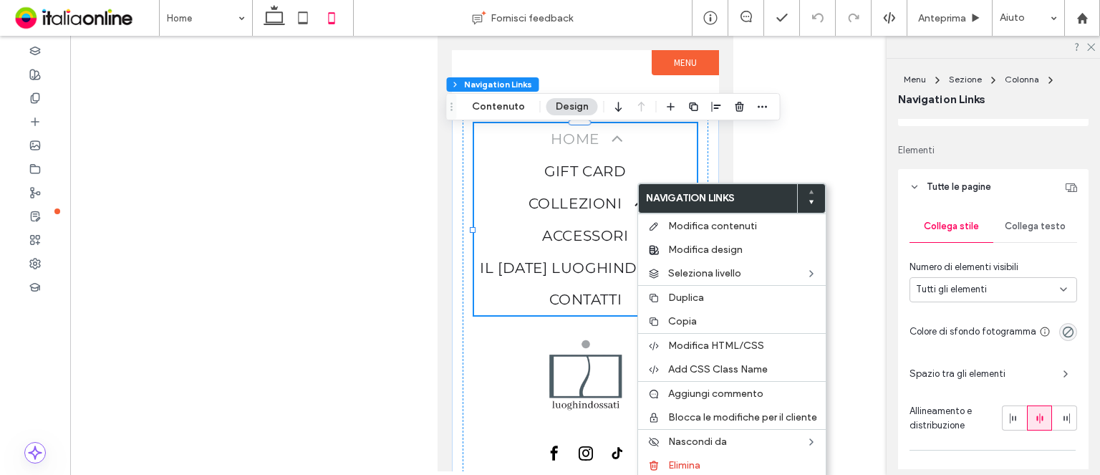
click at [1022, 223] on span "Collega testo" at bounding box center [1035, 226] width 61 height 11
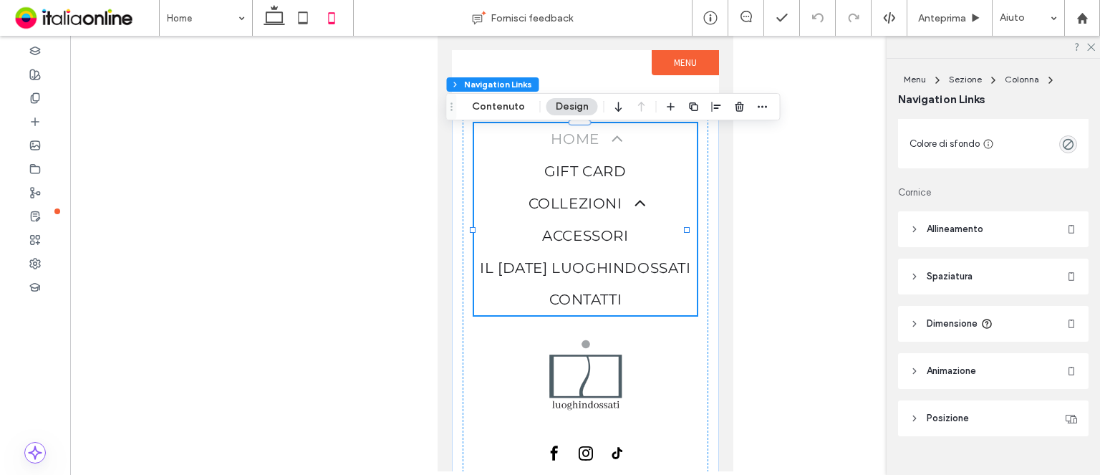
scroll to position [1372, 0]
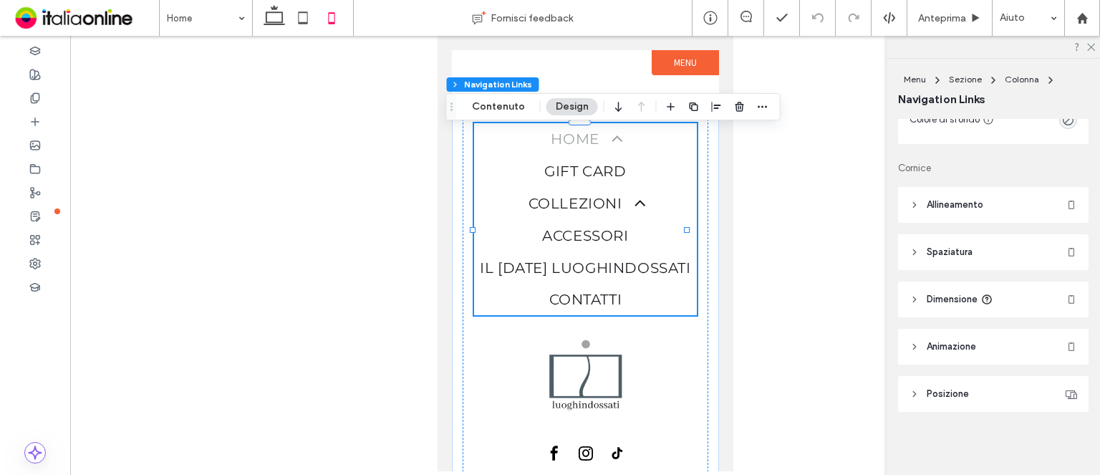
click at [969, 209] on span "Allineamento" at bounding box center [955, 205] width 57 height 14
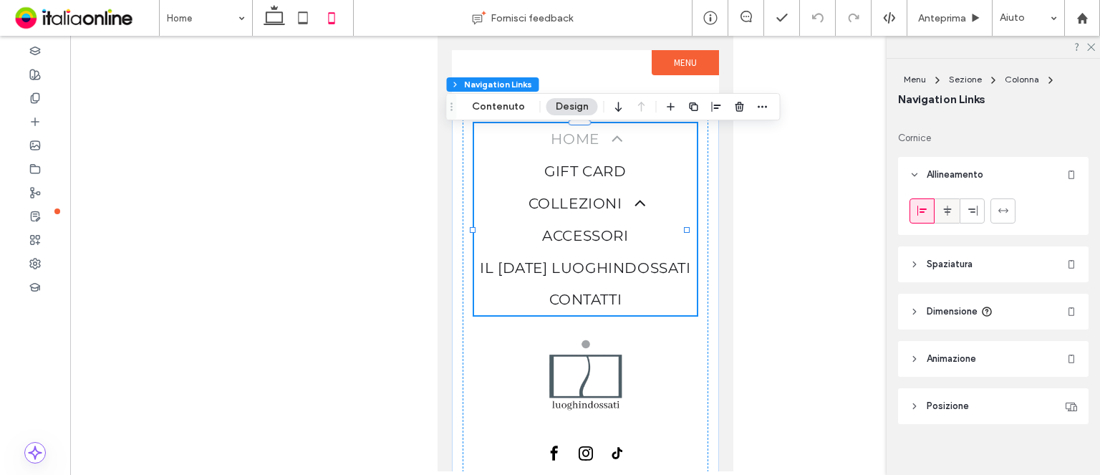
click at [952, 216] on icon at bounding box center [947, 210] width 11 height 11
click at [1060, 223] on div at bounding box center [993, 210] width 168 height 25
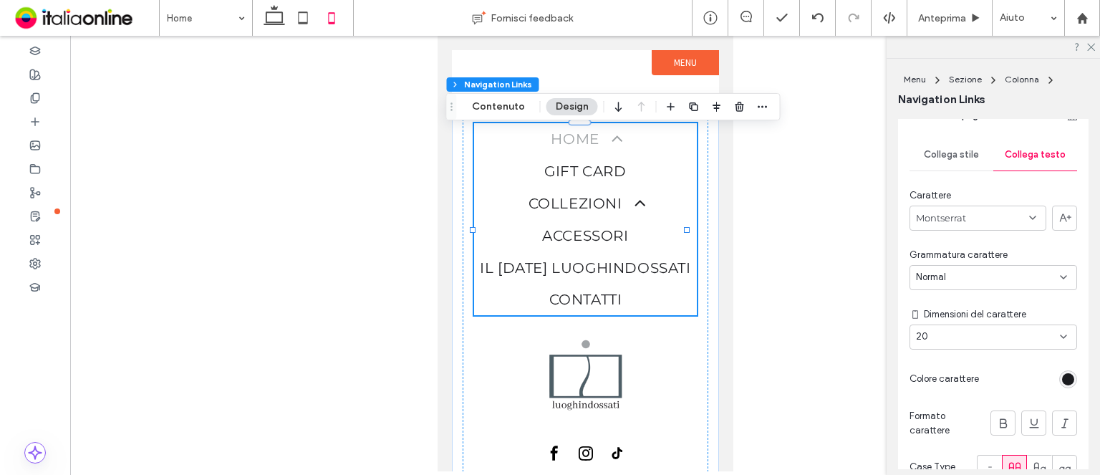
scroll to position [501, 0]
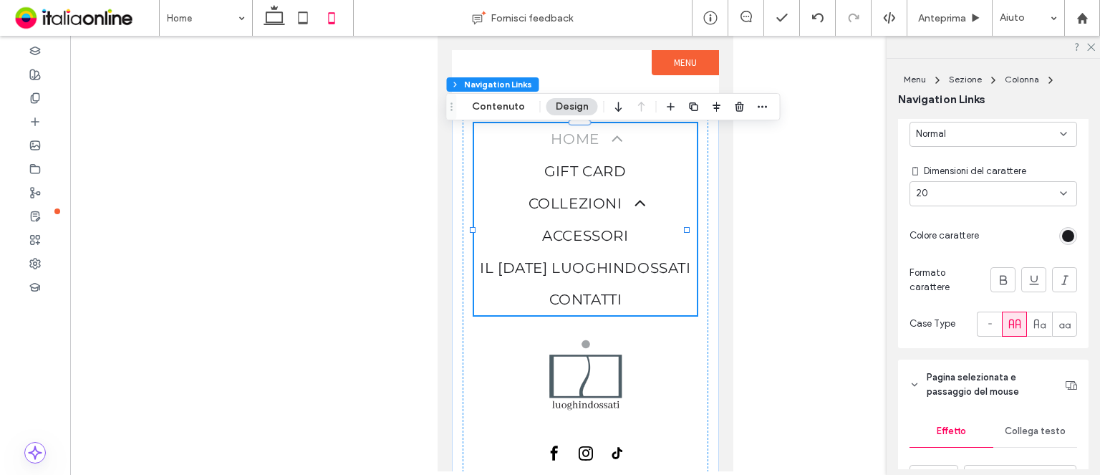
click at [947, 183] on div "20" at bounding box center [993, 193] width 168 height 25
click at [941, 289] on div "16" at bounding box center [989, 297] width 159 height 25
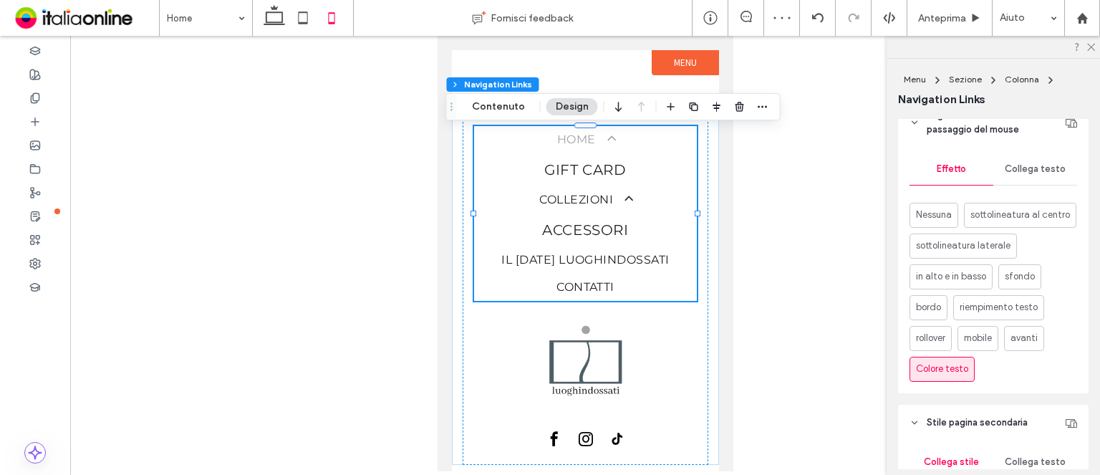
scroll to position [788, 0]
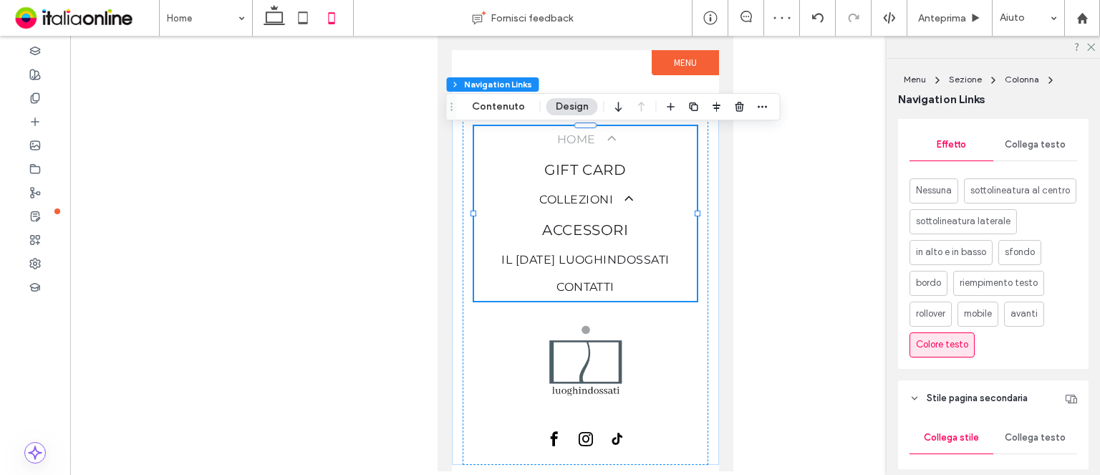
click at [1035, 160] on div "Effetto Collega testo Nessuna sottolineatura al centro sottolineatura laterale …" at bounding box center [993, 246] width 190 height 246
click at [1035, 160] on div "Collega testo" at bounding box center [1035, 145] width 84 height 32
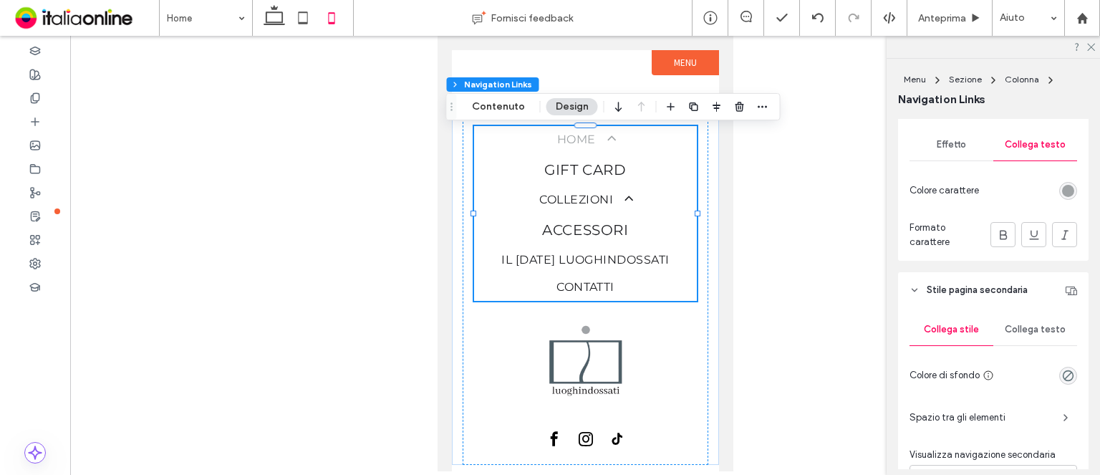
click at [1020, 332] on span "Collega testo" at bounding box center [1035, 329] width 61 height 11
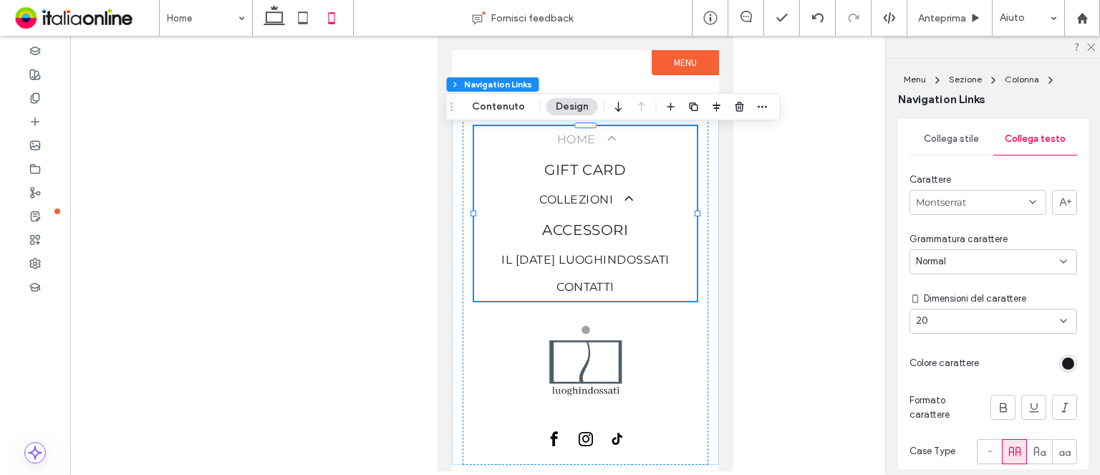
scroll to position [1003, 0]
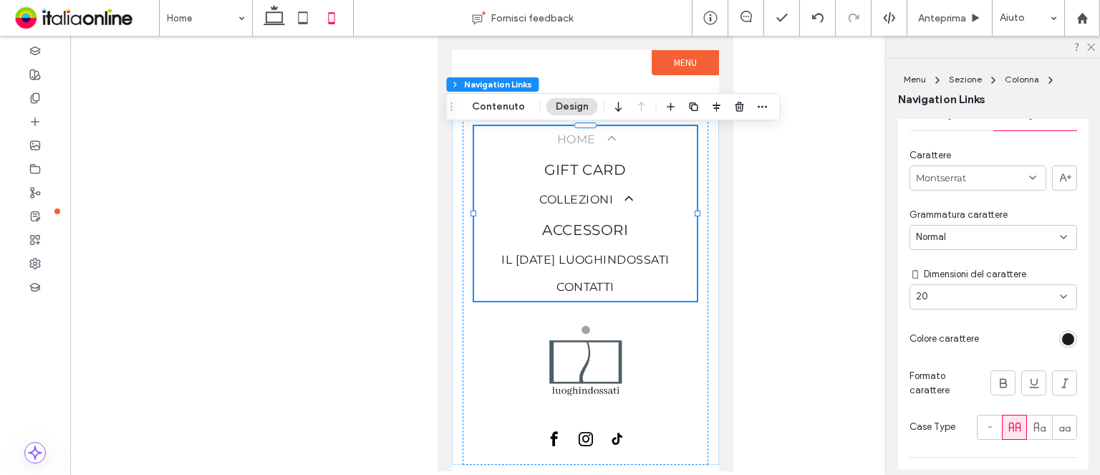
click at [1009, 297] on div "20" at bounding box center [984, 296] width 137 height 14
click at [958, 392] on div "16" at bounding box center [989, 400] width 159 height 25
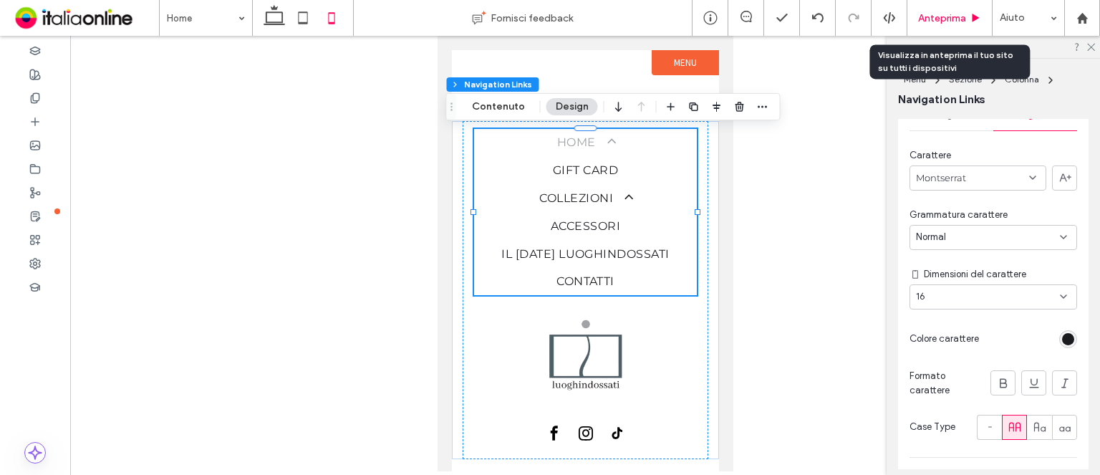
click at [960, 7] on div "Anteprima" at bounding box center [949, 18] width 85 height 36
click at [958, 8] on div "Anteprima" at bounding box center [949, 18] width 85 height 36
click at [945, 16] on span "Anteprima" at bounding box center [942, 18] width 48 height 12
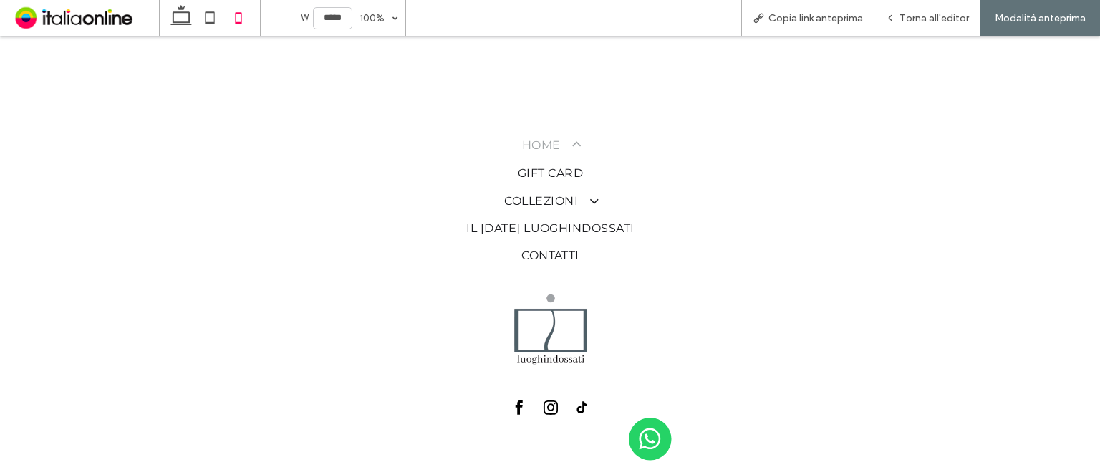
drag, startPoint x: 945, startPoint y: 16, endPoint x: 741, endPoint y: 120, distance: 228.0
click at [926, 16] on span "Torna all'editor" at bounding box center [933, 18] width 69 height 12
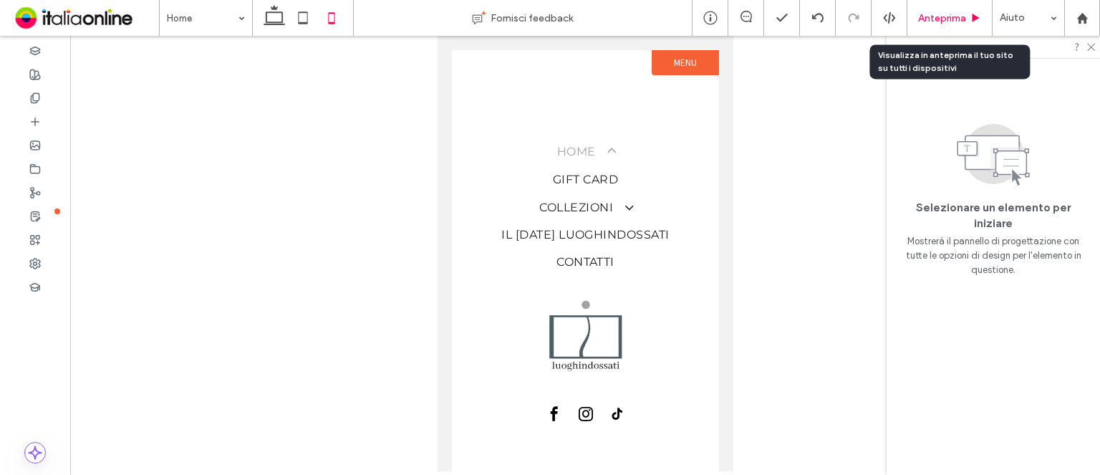
click at [938, 16] on span "Anteprima" at bounding box center [942, 18] width 48 height 12
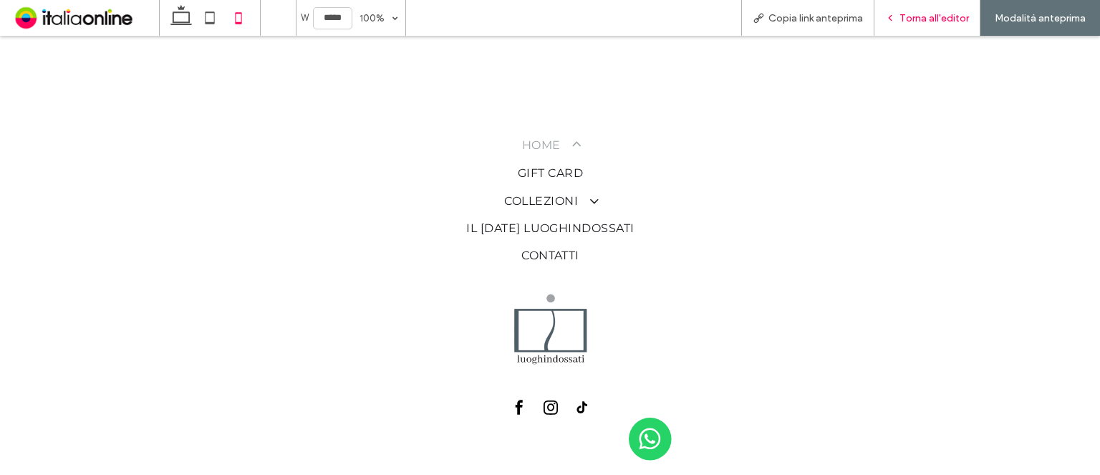
click at [936, 11] on div "Torna all'editor" at bounding box center [927, 18] width 106 height 36
click at [914, 18] on span "Torna all'editor" at bounding box center [933, 18] width 69 height 12
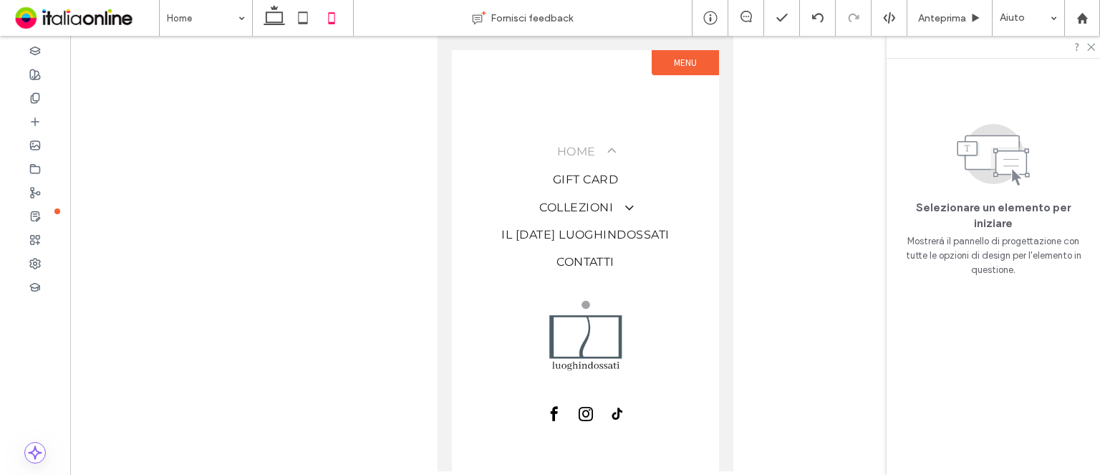
click at [689, 60] on label "Menu" at bounding box center [684, 62] width 67 height 25
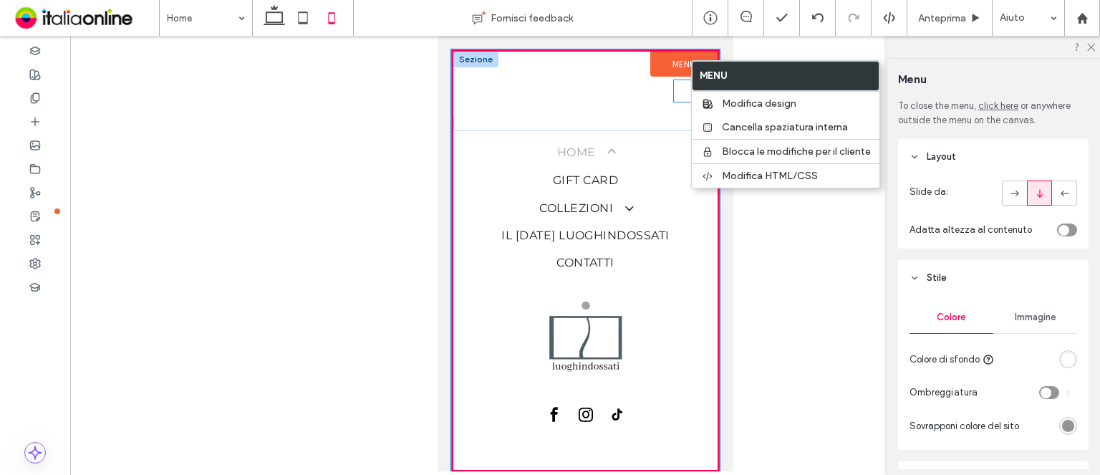
click at [677, 88] on icon at bounding box center [683, 90] width 21 height 21
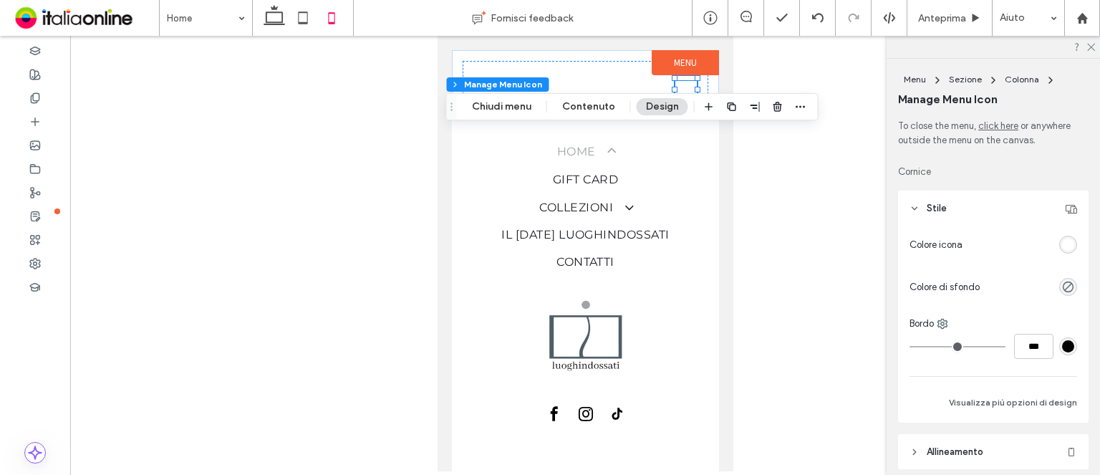
click at [1062, 244] on div "rgba(255, 255, 255, 1)" at bounding box center [1068, 244] width 12 height 12
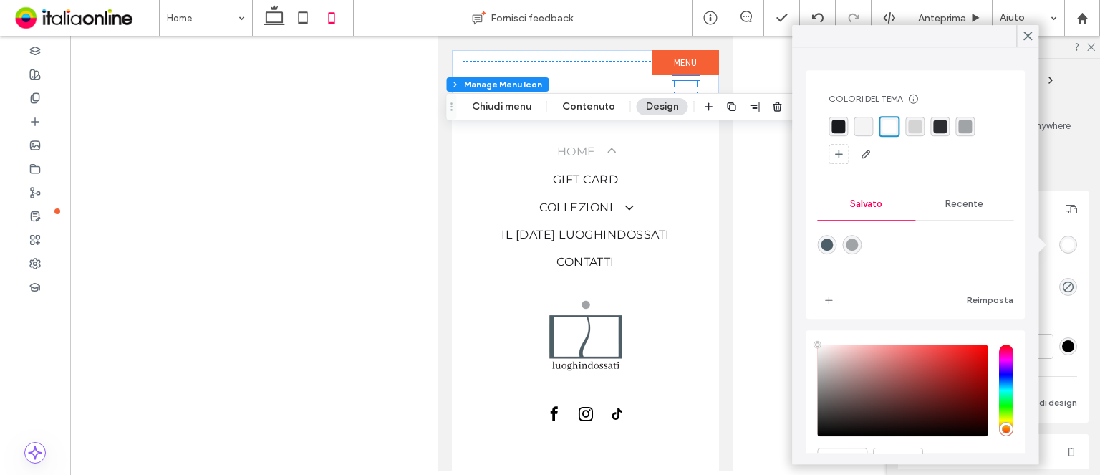
click at [830, 122] on div "rgba(26, 27, 31, 1)" at bounding box center [838, 126] width 19 height 19
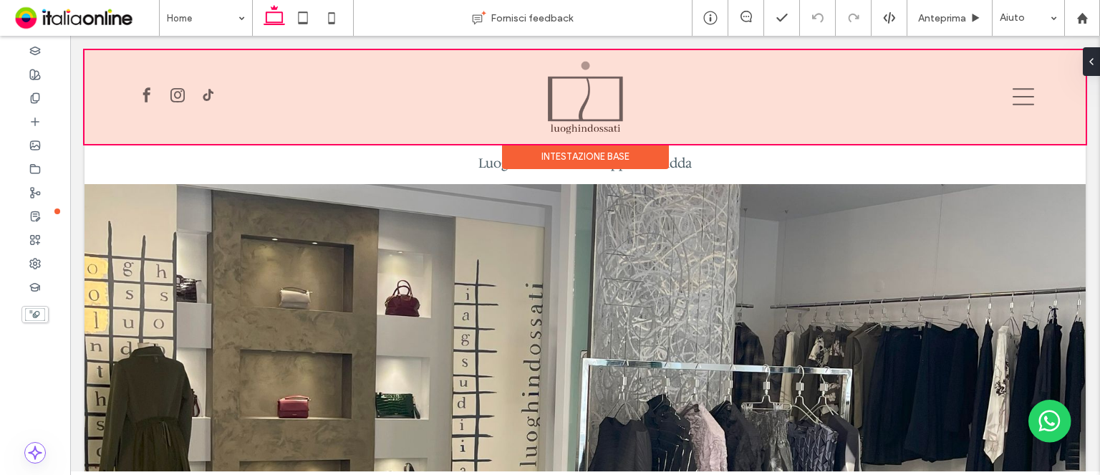
click at [607, 92] on div at bounding box center [585, 97] width 1001 height 94
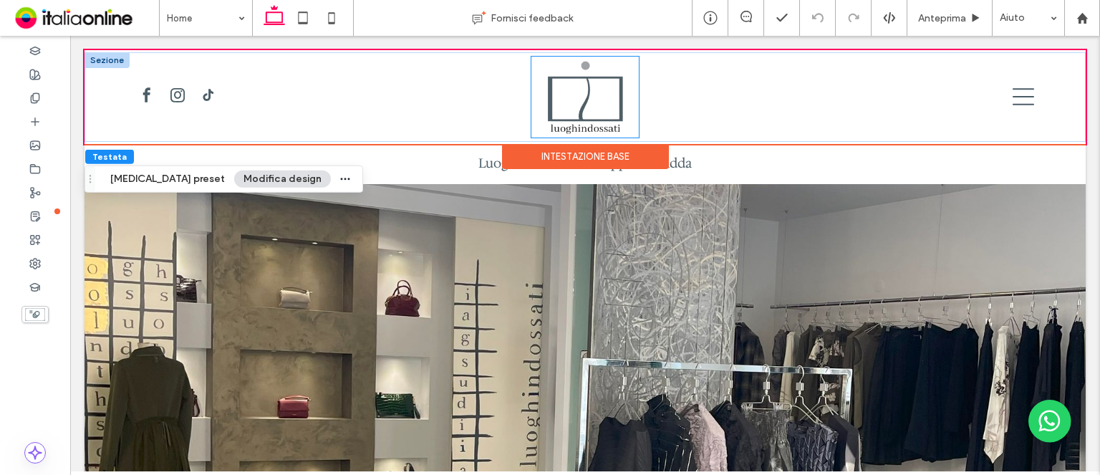
click at [607, 92] on img at bounding box center [584, 97] width 107 height 81
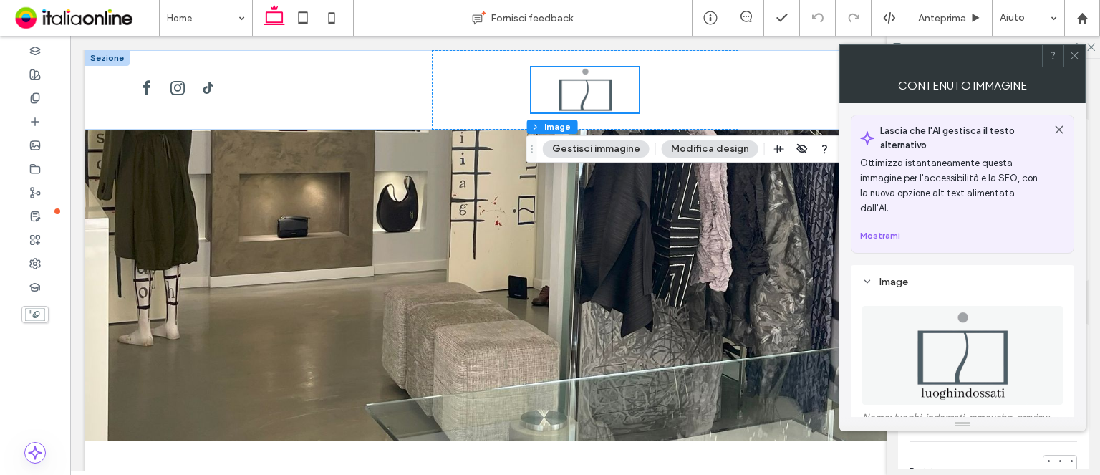
scroll to position [272, 0]
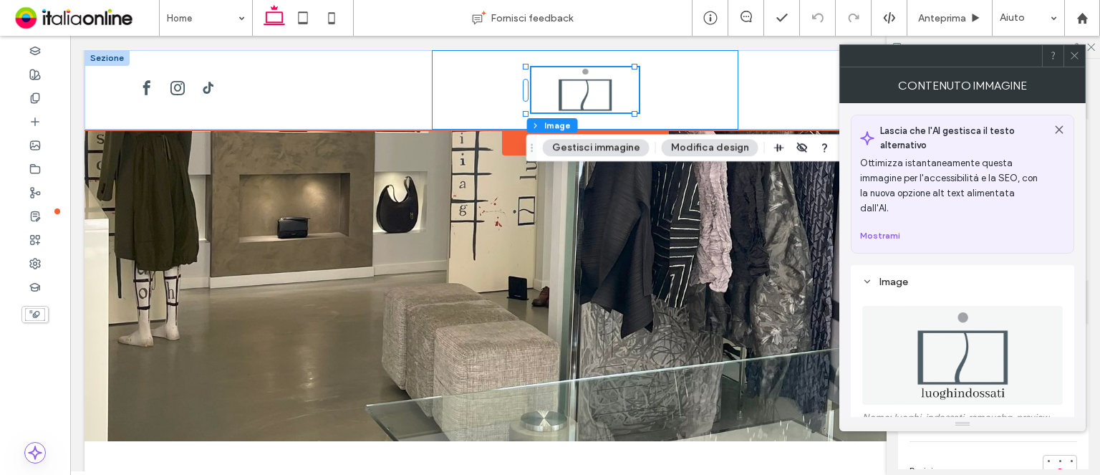
click at [604, 124] on div at bounding box center [585, 89] width 307 height 79
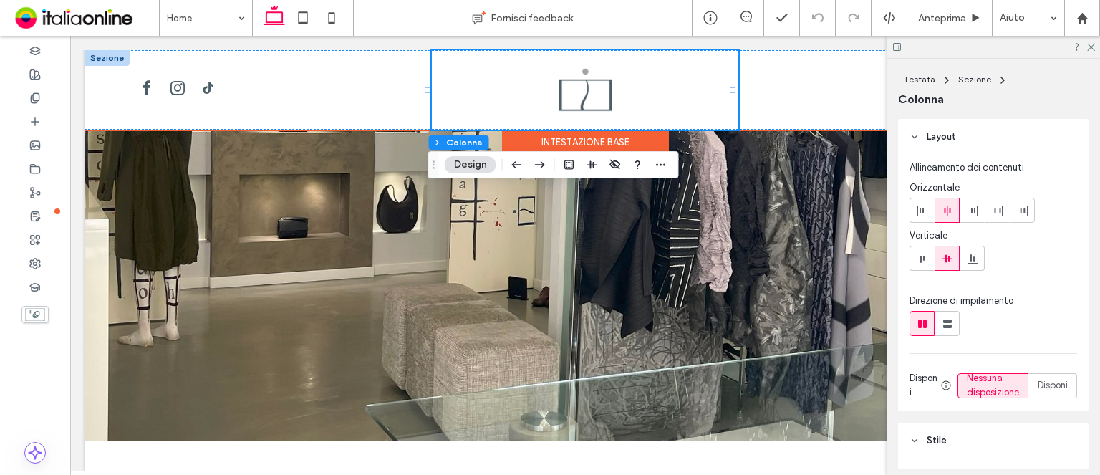
click at [513, 135] on div "Intestazione base" at bounding box center [585, 143] width 167 height 26
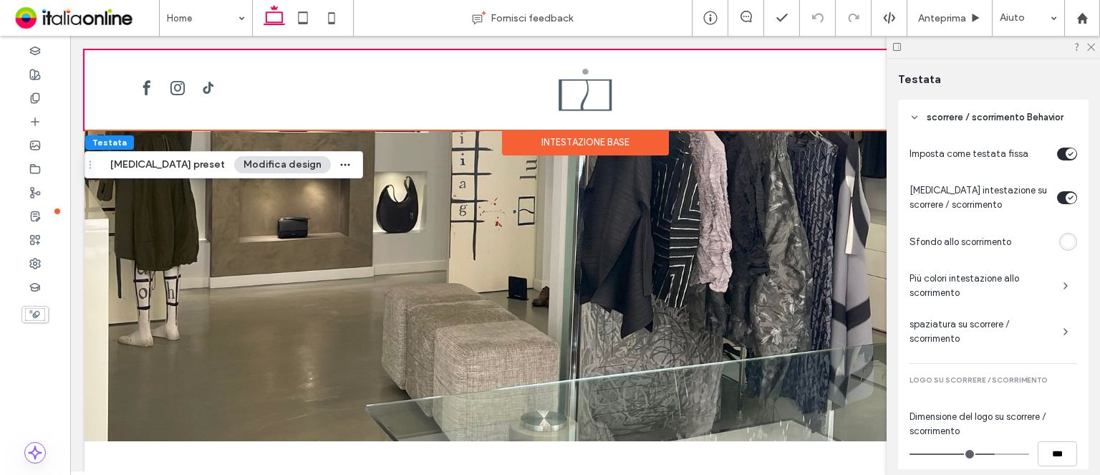
scroll to position [638, 0]
click at [589, 90] on img at bounding box center [585, 90] width 77 height 46
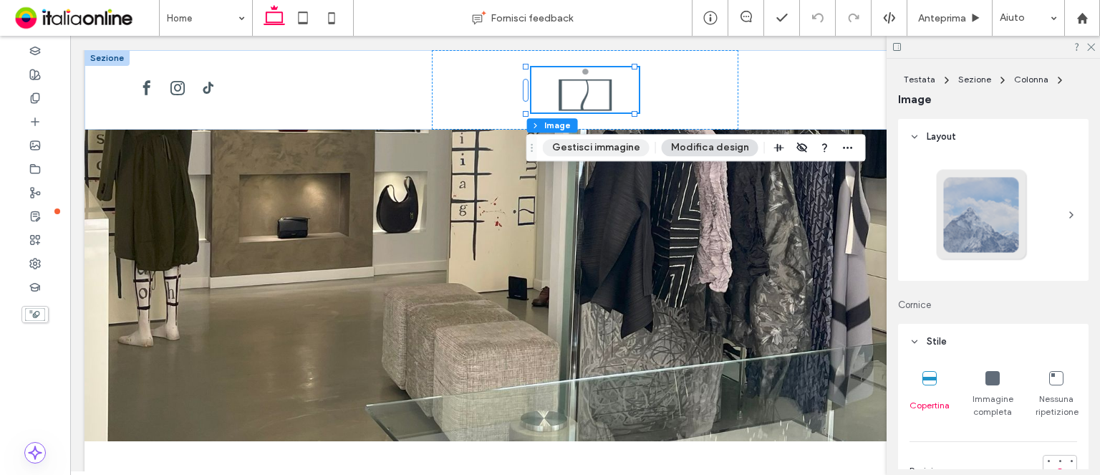
click at [613, 145] on button "Gestisci immagine" at bounding box center [596, 147] width 107 height 17
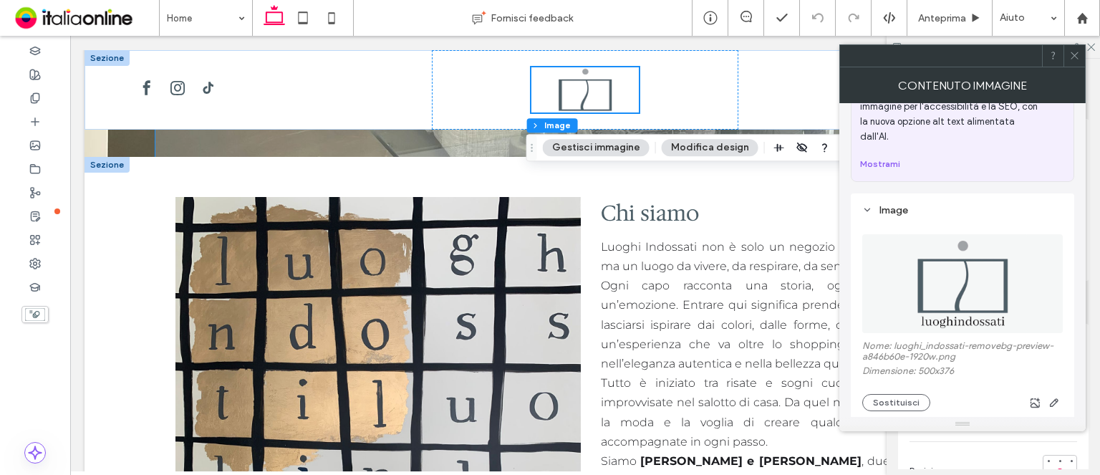
scroll to position [559, 0]
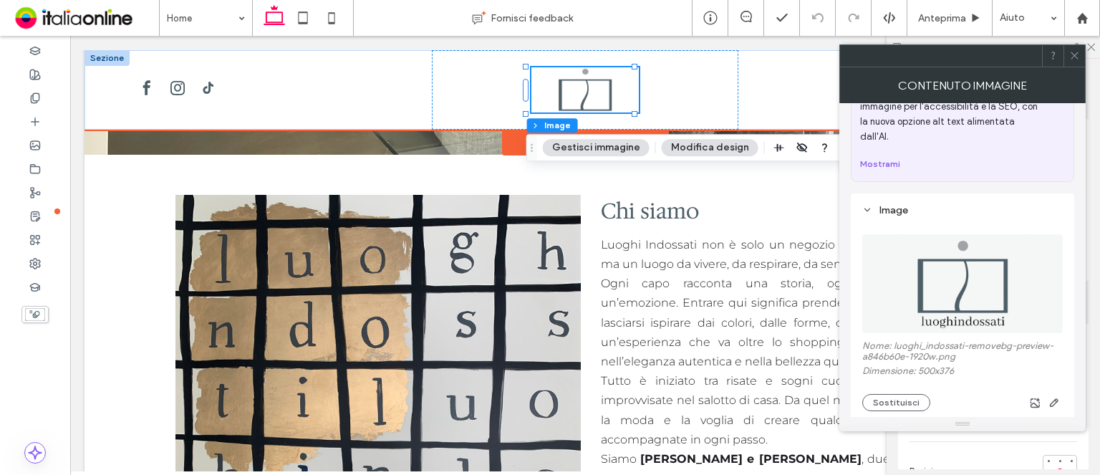
click at [510, 141] on div "Intestazione base" at bounding box center [585, 143] width 167 height 26
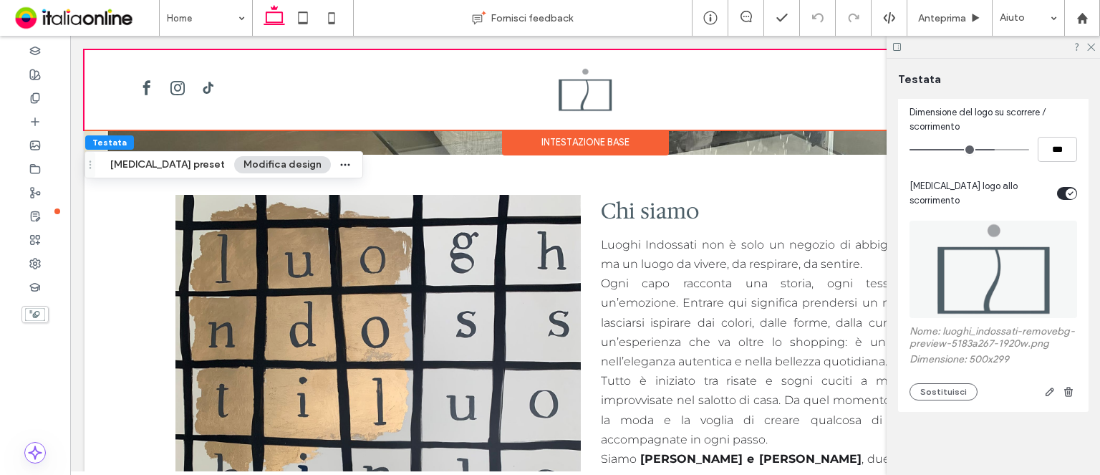
scroll to position [949, 0]
click at [957, 389] on button "Sostituisci" at bounding box center [943, 391] width 68 height 17
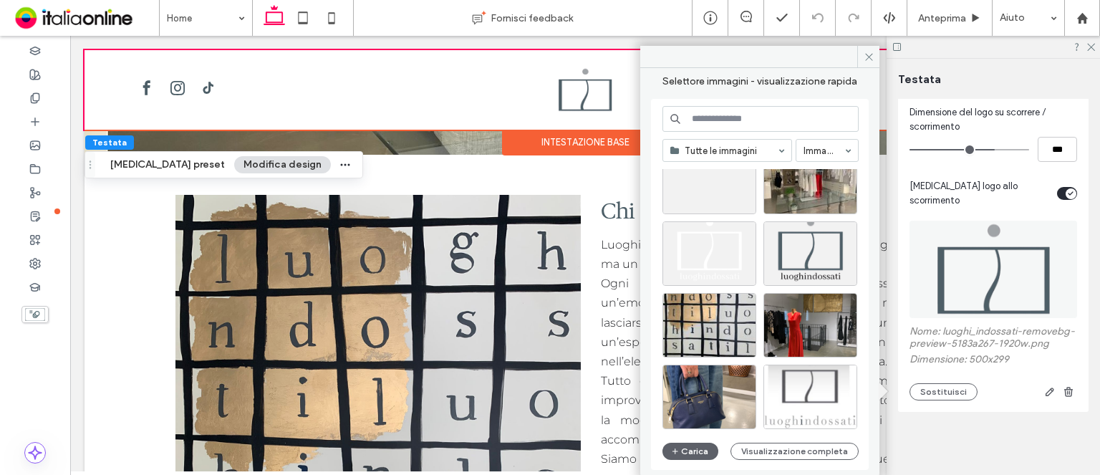
scroll to position [3836, 0]
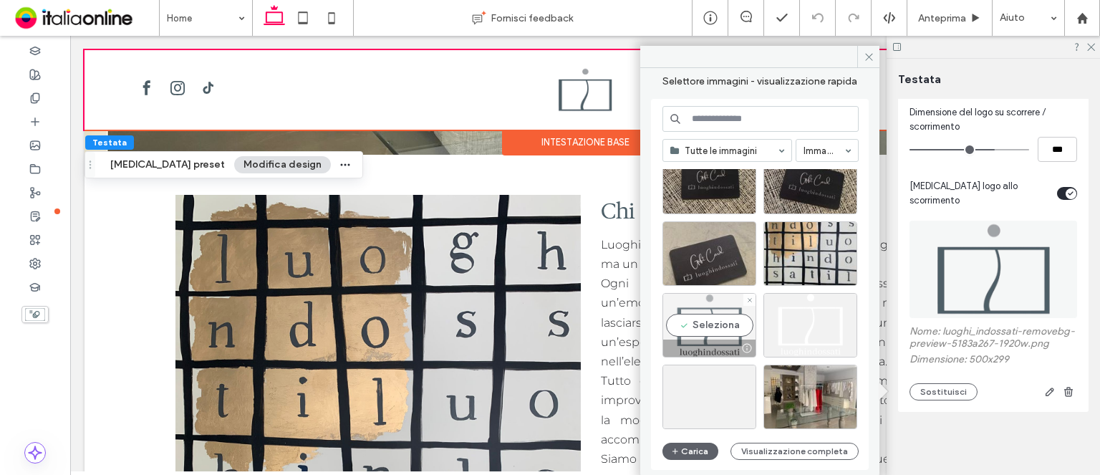
click at [682, 334] on div "Seleziona" at bounding box center [709, 325] width 94 height 64
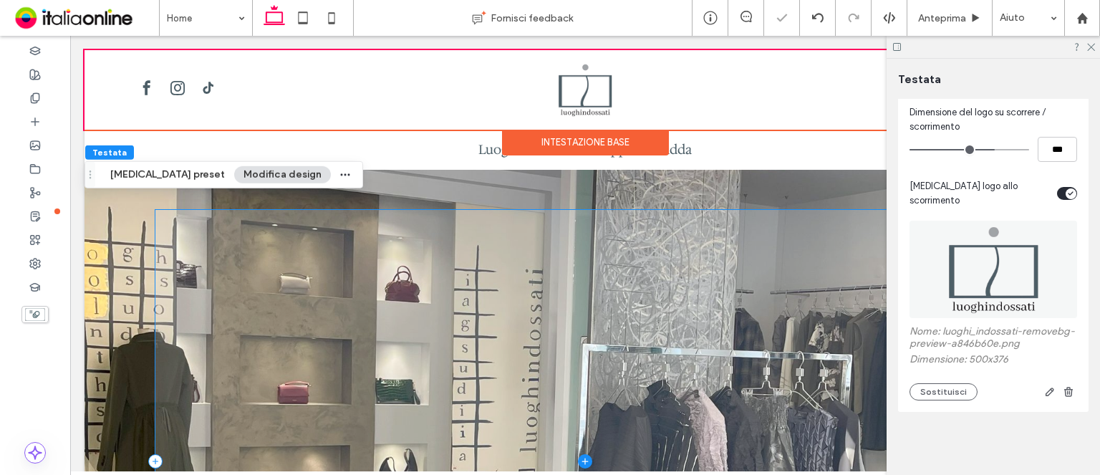
scroll to position [339, 0]
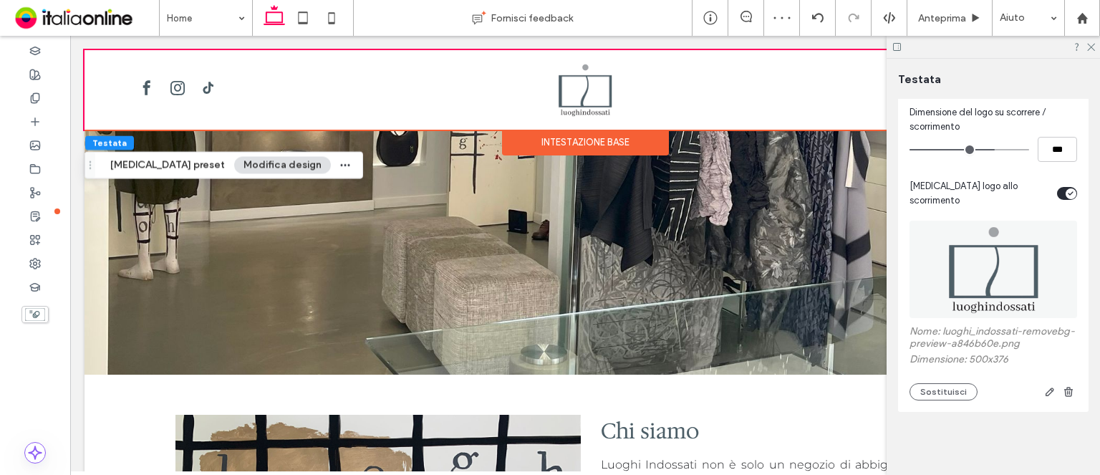
click at [1086, 48] on icon at bounding box center [1090, 46] width 9 height 9
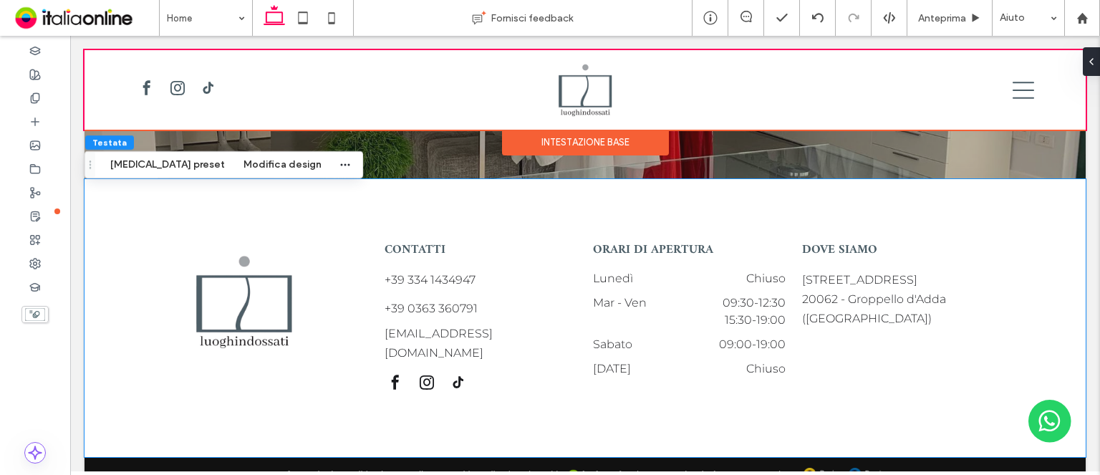
scroll to position [2506, 0]
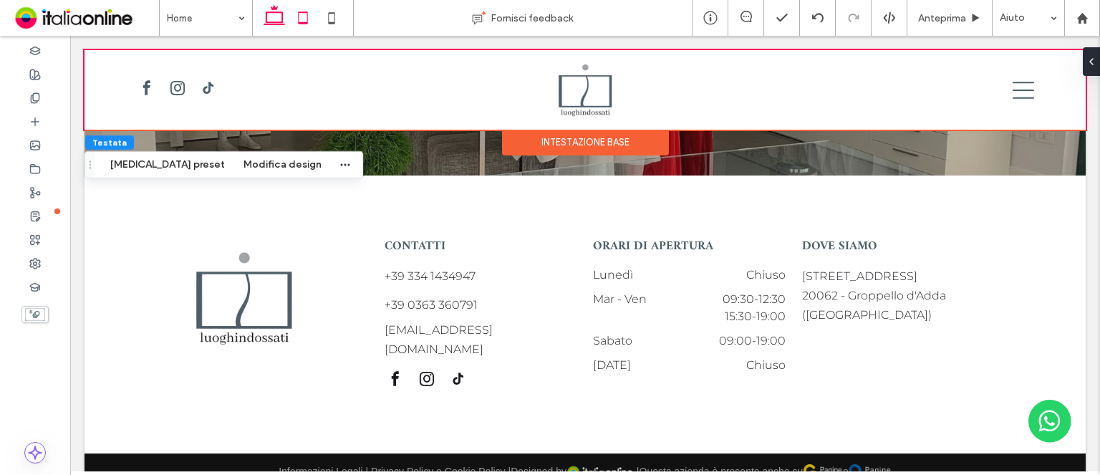
click at [309, 21] on icon at bounding box center [303, 18] width 29 height 29
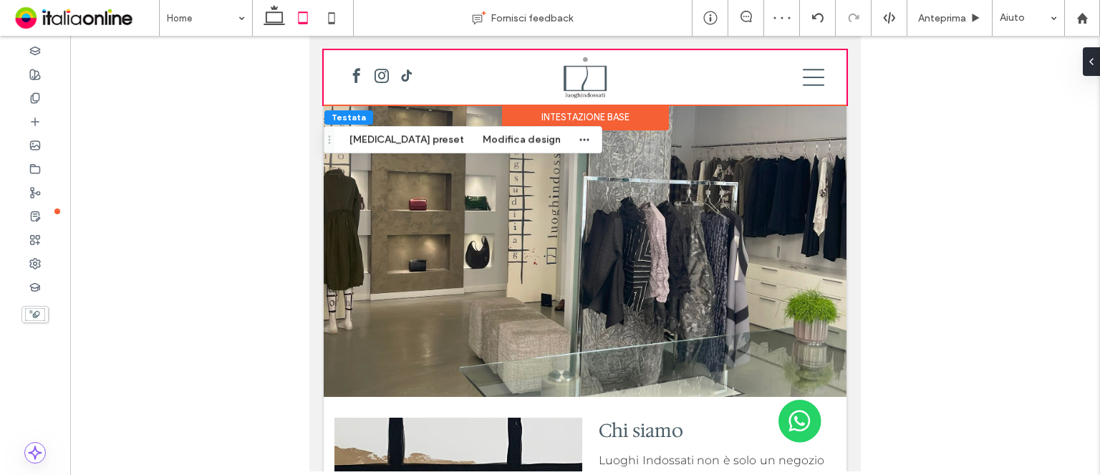
scroll to position [0, 0]
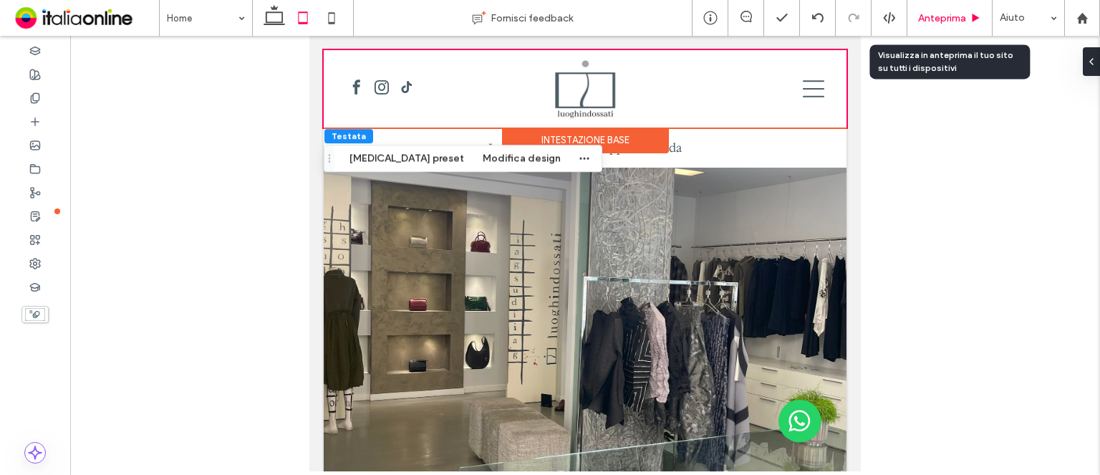
click at [926, 22] on span "Anteprima" at bounding box center [942, 18] width 48 height 12
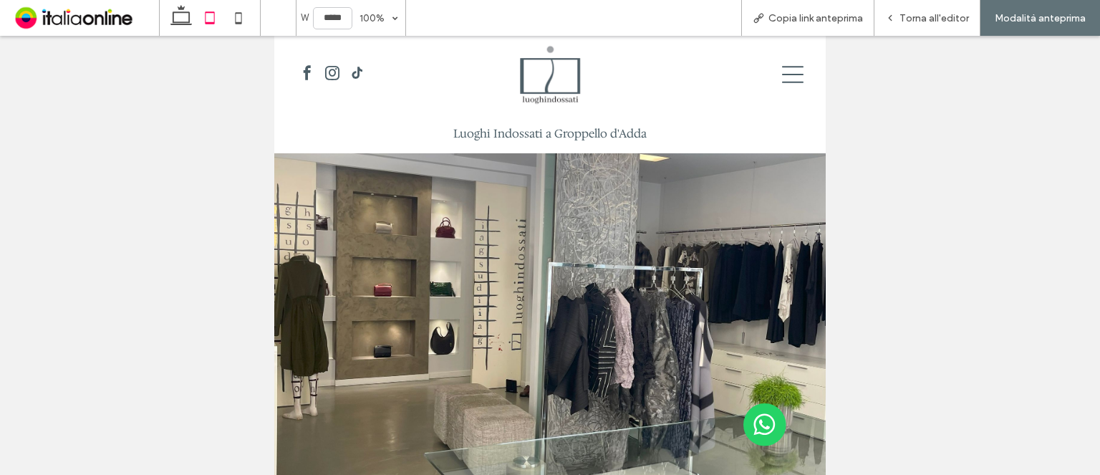
click at [782, 74] on icon at bounding box center [792, 74] width 21 height 17
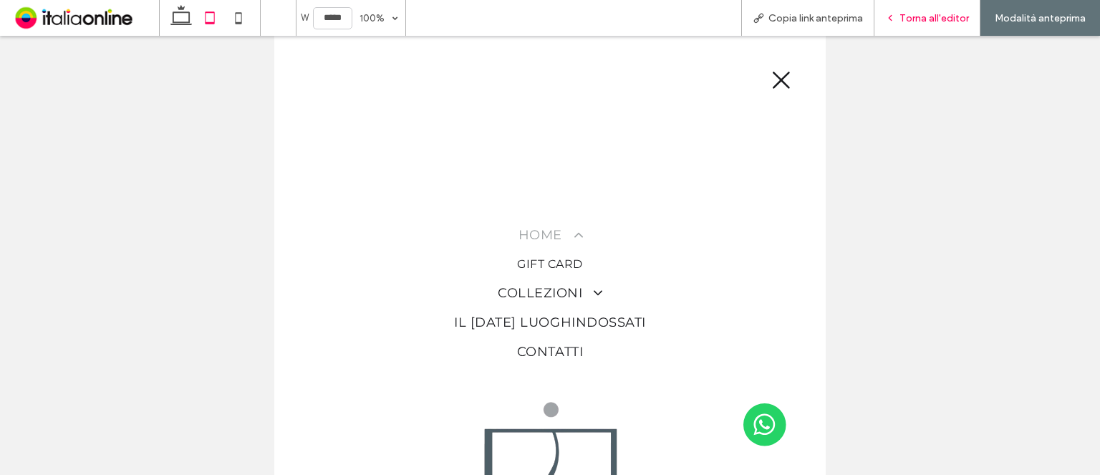
click at [940, 12] on span "Torna all'editor" at bounding box center [933, 18] width 69 height 12
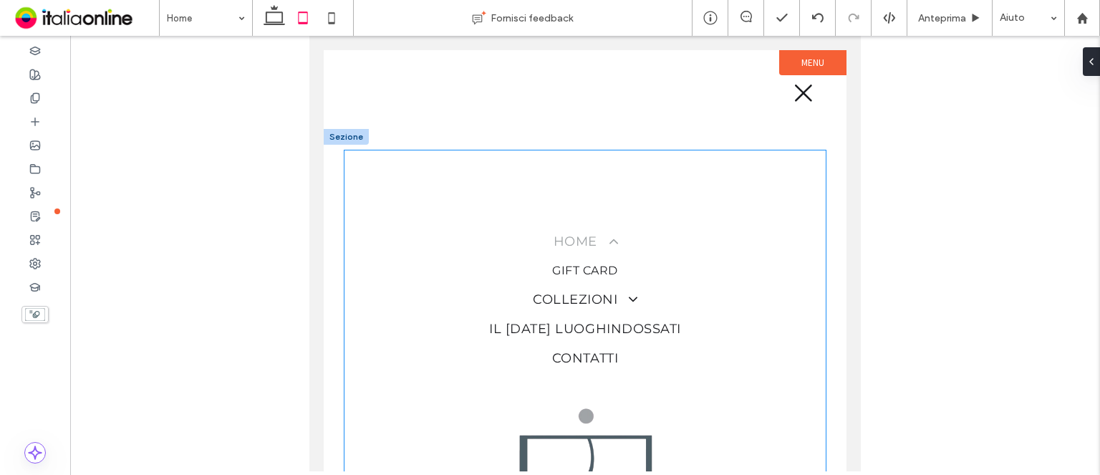
click at [670, 157] on div "Home Gift card Collezioni Accessori Il Natale luoghindossati Contatti" at bounding box center [584, 386] width 481 height 473
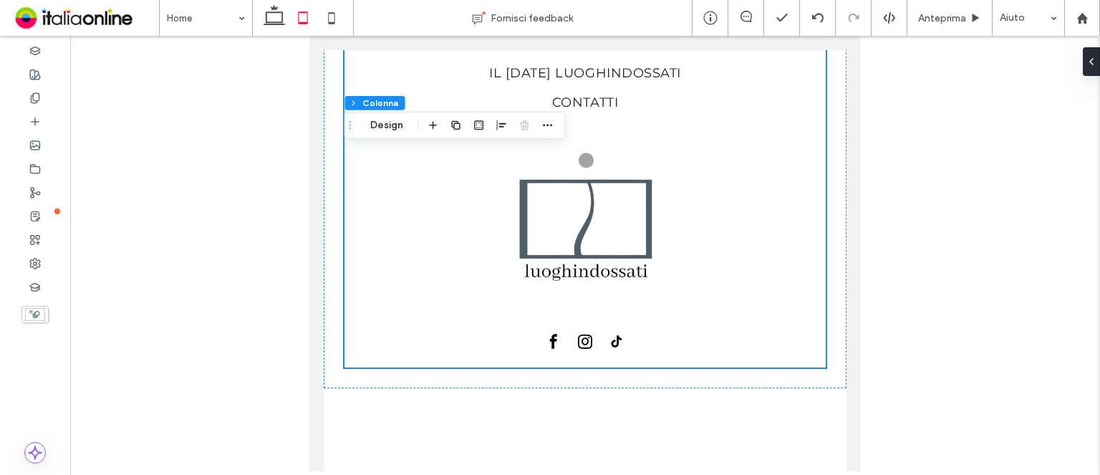
scroll to position [286, 0]
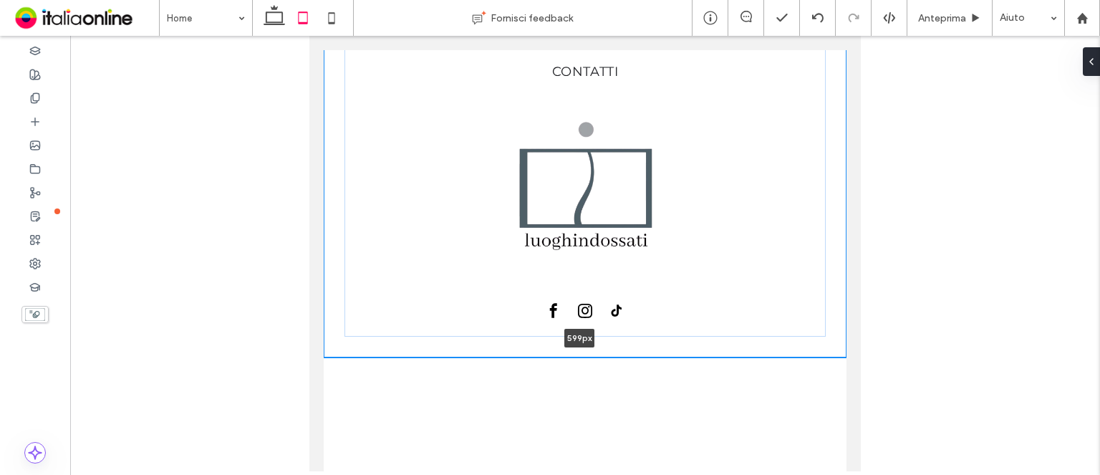
drag, startPoint x: 628, startPoint y: 357, endPoint x: 642, endPoint y: 260, distance: 98.3
click at [642, 260] on div "Home Gift card Collezioni Accessori Il Natale luoghindossati Contatti 599px Sez…" at bounding box center [585, 99] width 523 height 515
type input "***"
click at [672, 326] on div "Home Gift card Collezioni Accessori Il Natale luoghindossati Contatti" at bounding box center [584, 100] width 481 height 473
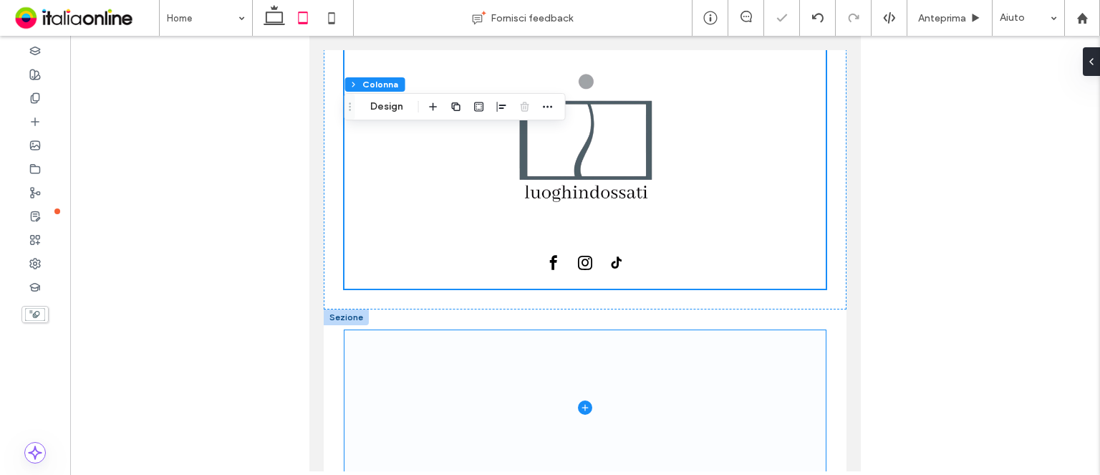
scroll to position [370, 0]
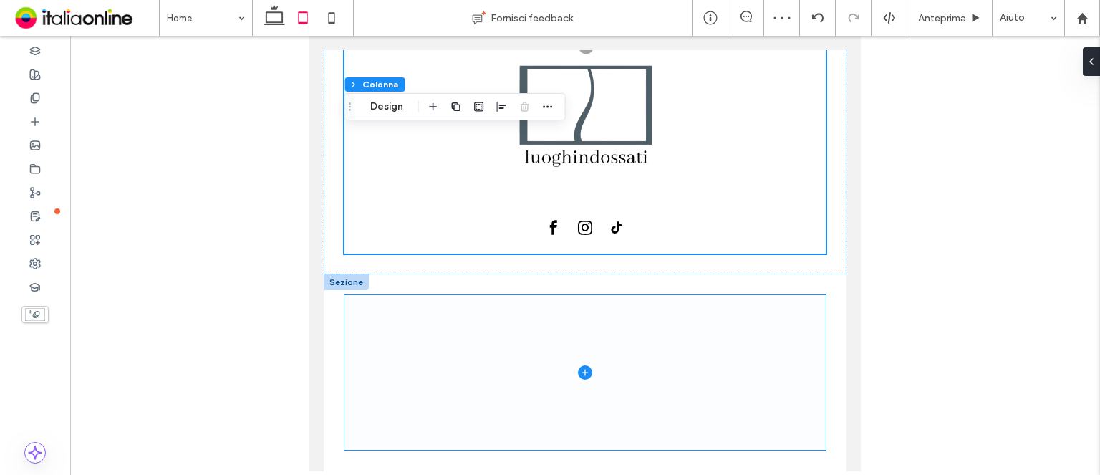
click at [582, 422] on span at bounding box center [584, 372] width 481 height 154
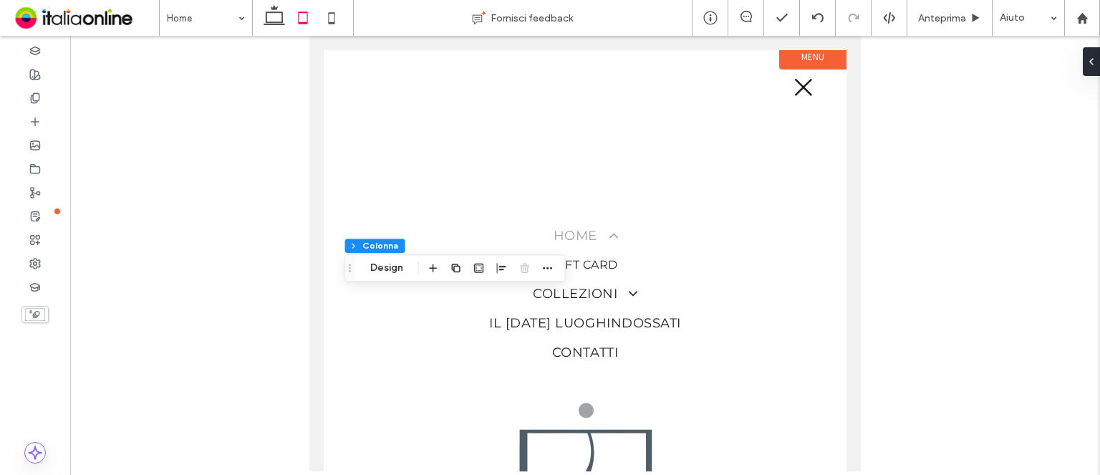
scroll to position [0, 0]
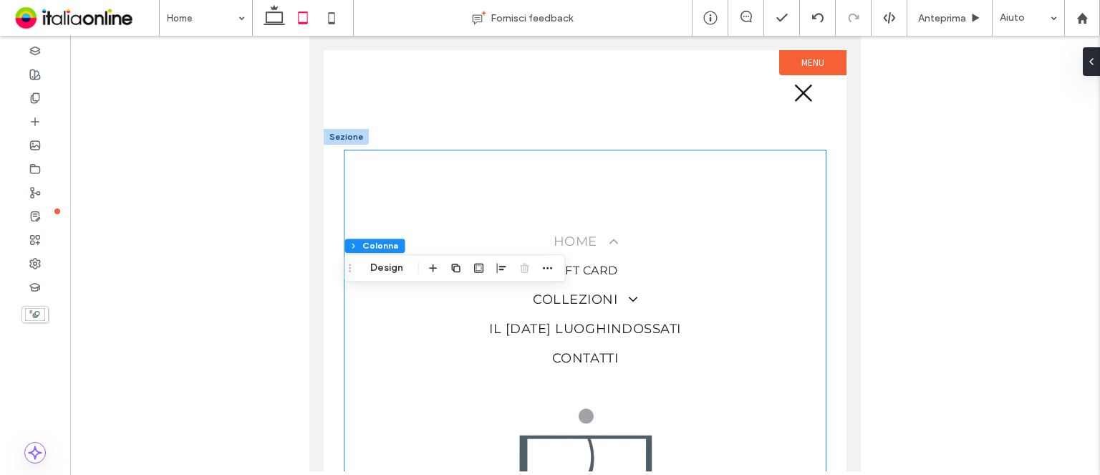
click at [584, 187] on div "Home Gift card Collezioni Accessori Il Natale luoghindossati Contatti" at bounding box center [584, 386] width 481 height 473
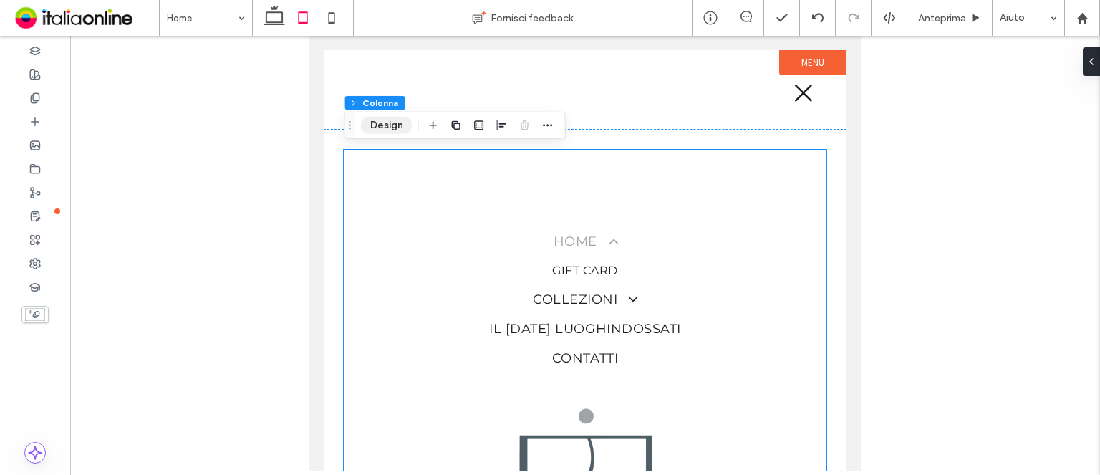
drag, startPoint x: 395, startPoint y: 115, endPoint x: 390, endPoint y: 122, distance: 9.3
click at [395, 116] on div "Menu Sezione Colonna Design" at bounding box center [454, 125] width 221 height 27
click at [392, 130] on button "Design" at bounding box center [387, 125] width 52 height 17
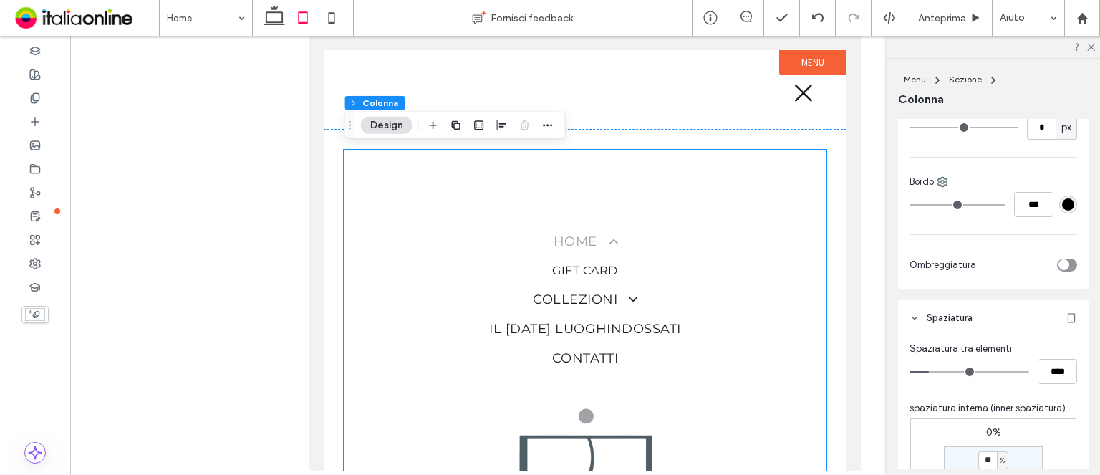
scroll to position [501, 0]
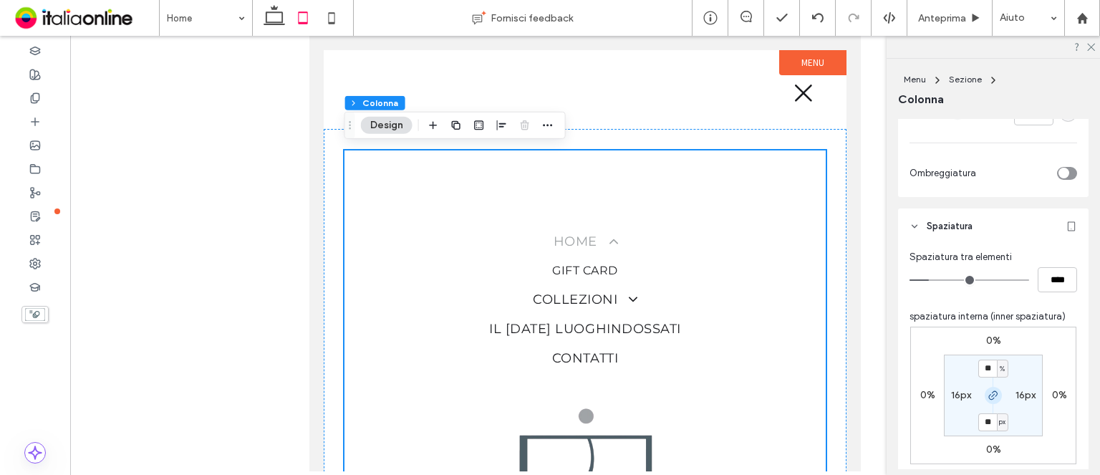
click at [985, 390] on span "button" at bounding box center [993, 395] width 17 height 17
click at [982, 374] on input "**" at bounding box center [987, 368] width 19 height 18
type input "*"
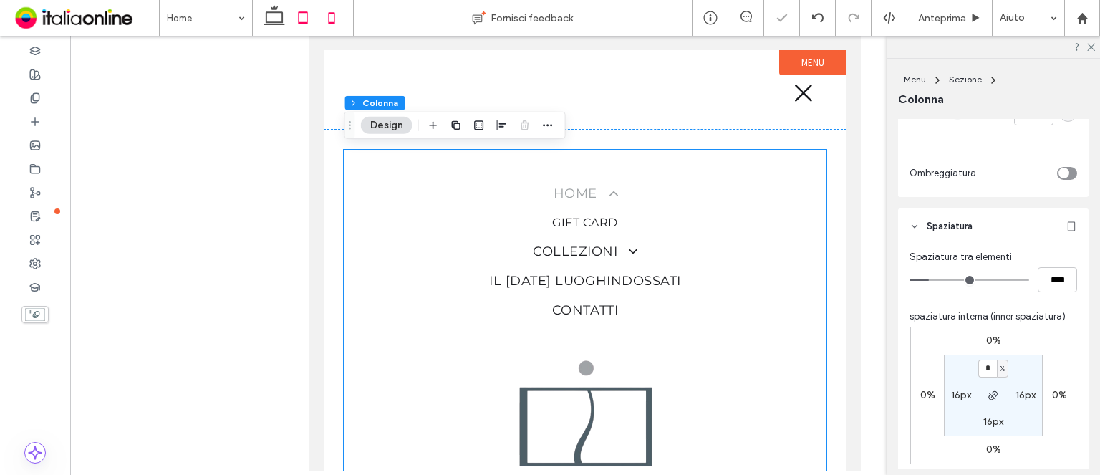
click at [323, 24] on icon at bounding box center [331, 18] width 29 height 29
type input "**"
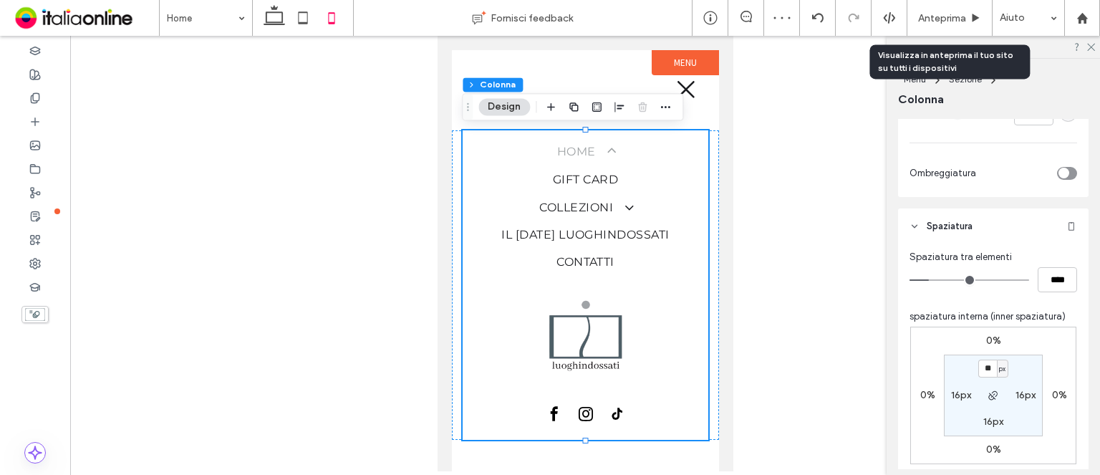
drag, startPoint x: 947, startPoint y: 20, endPoint x: 796, endPoint y: 59, distance: 155.3
click at [947, 20] on span "Anteprima" at bounding box center [942, 18] width 48 height 12
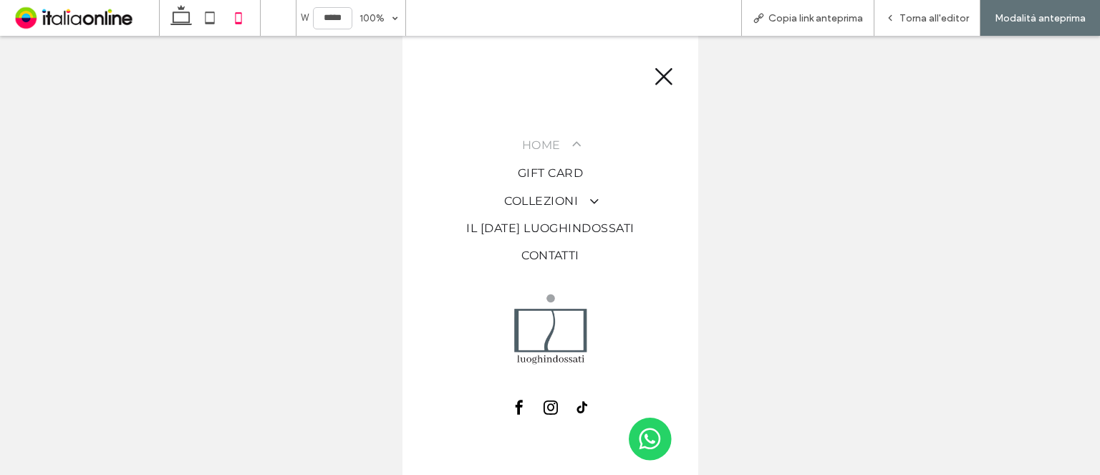
click at [571, 138] on span at bounding box center [569, 144] width 24 height 15
click at [566, 145] on span at bounding box center [569, 144] width 24 height 15
click at [517, 203] on span "Collezioni" at bounding box center [549, 201] width 92 height 17
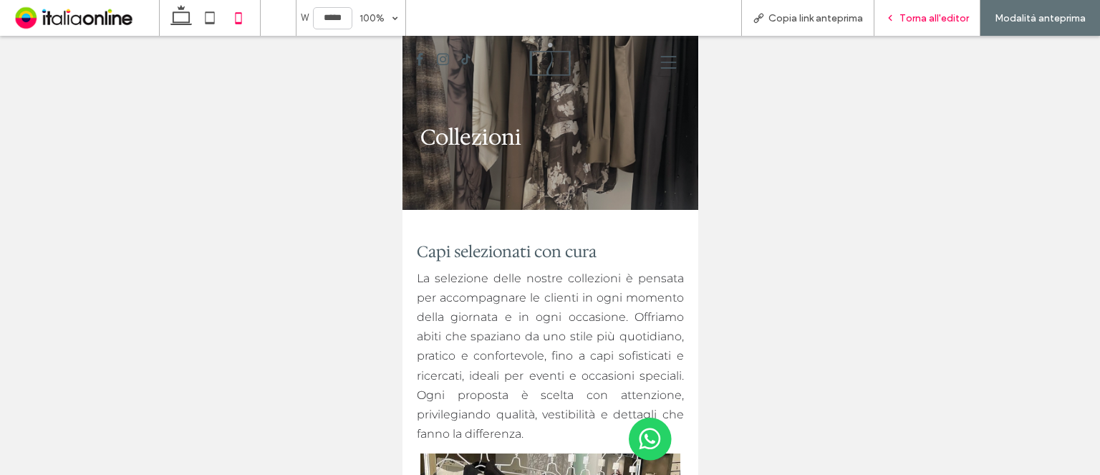
click at [909, 19] on span "Torna all'editor" at bounding box center [933, 18] width 69 height 12
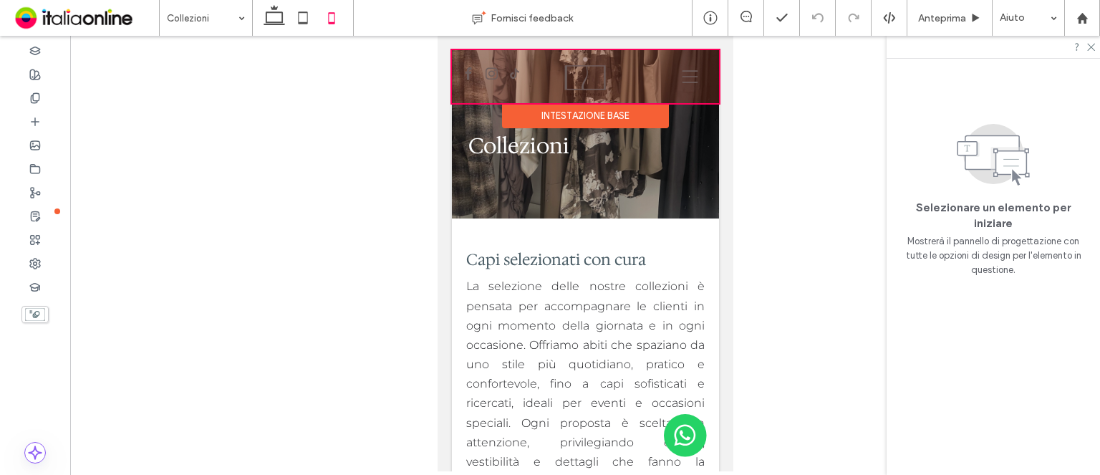
click at [674, 70] on div at bounding box center [584, 76] width 267 height 53
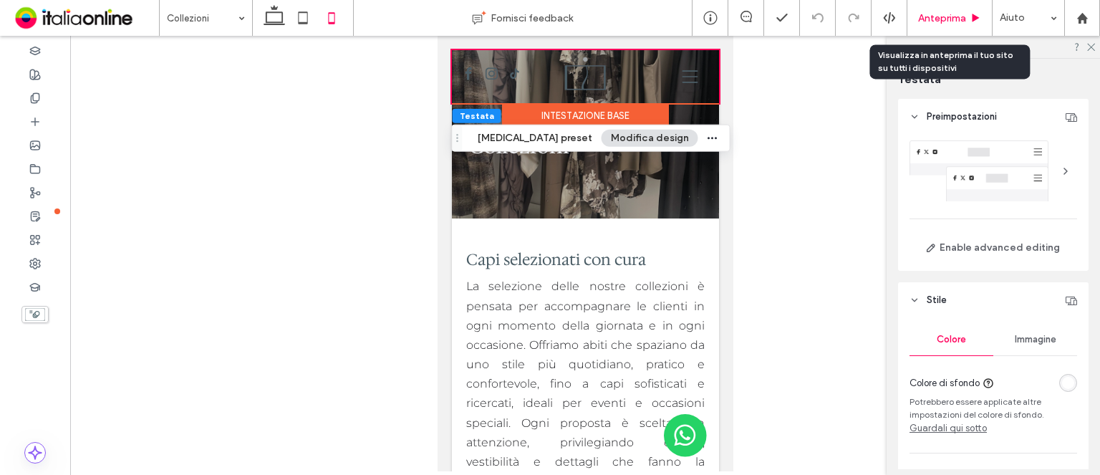
click at [971, 19] on icon at bounding box center [975, 18] width 11 height 11
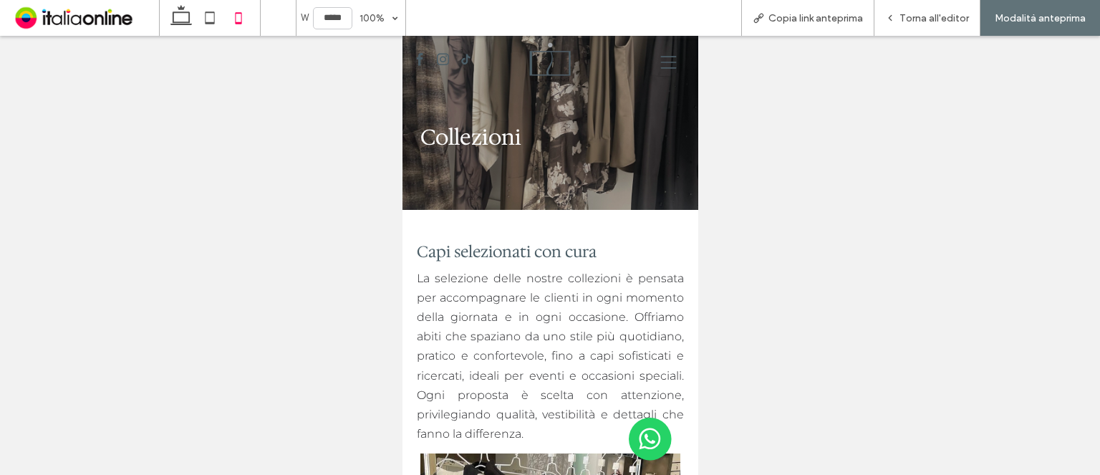
click at [663, 57] on icon at bounding box center [668, 62] width 16 height 12
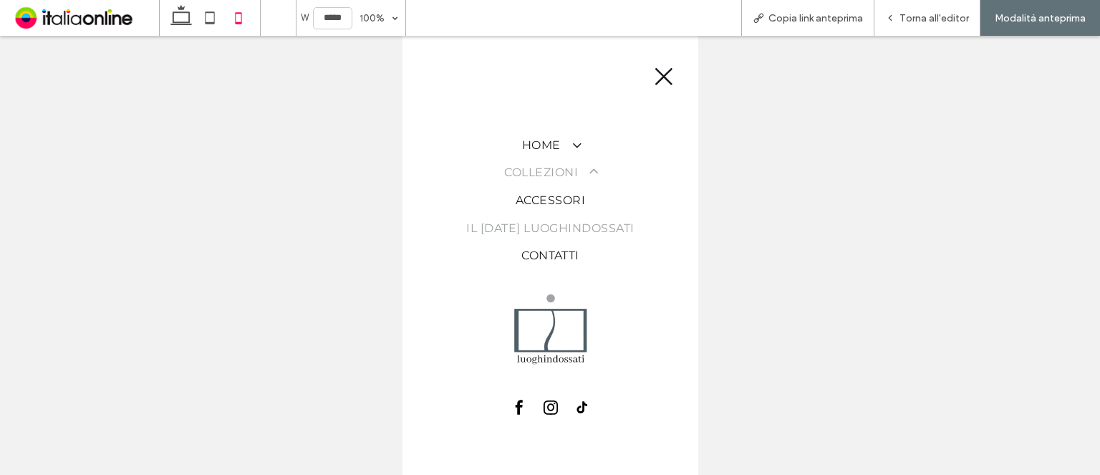
click at [539, 226] on span "Il Natale luoghindossati" at bounding box center [549, 228] width 168 height 17
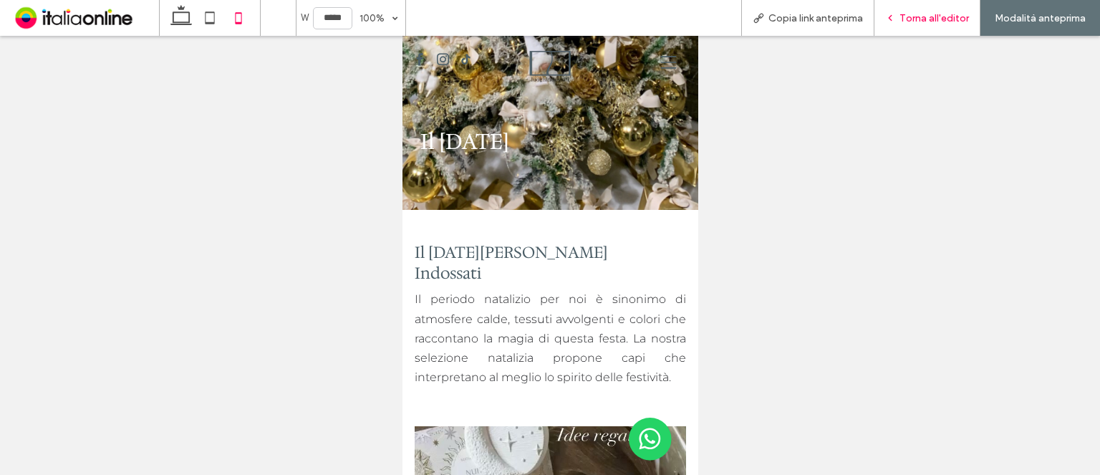
click at [940, 10] on div "Torna all'editor" at bounding box center [927, 18] width 106 height 36
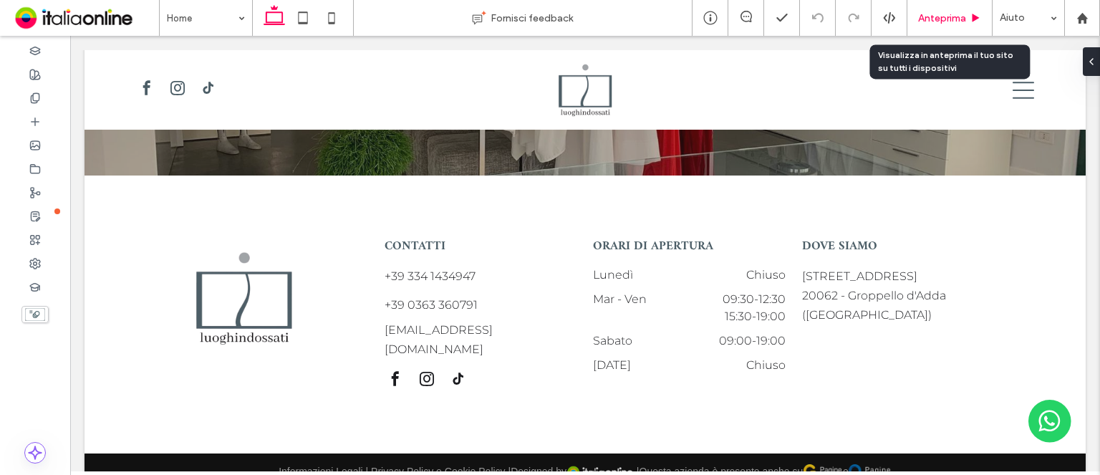
click at [954, 26] on div "Anteprima" at bounding box center [949, 18] width 85 height 36
click at [922, 23] on span "Anteprima" at bounding box center [942, 18] width 48 height 12
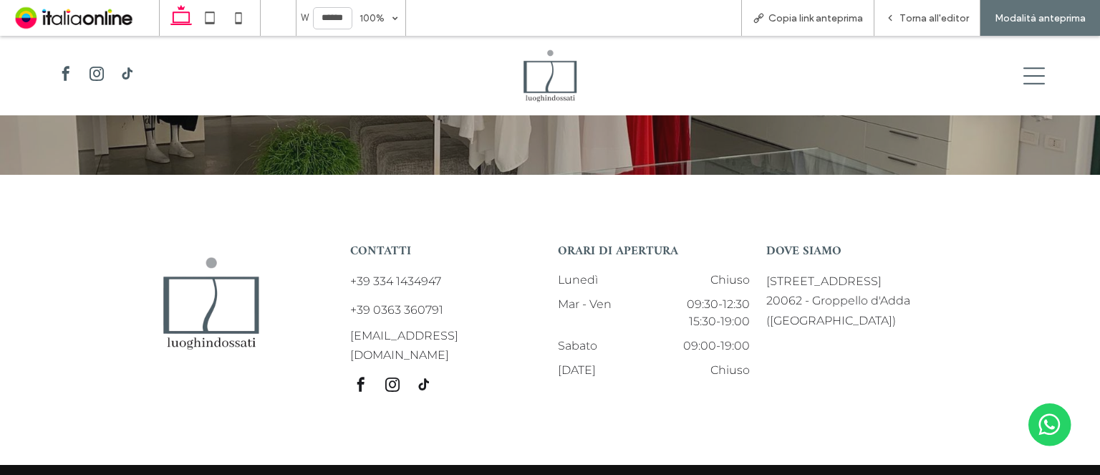
scroll to position [2531, 0]
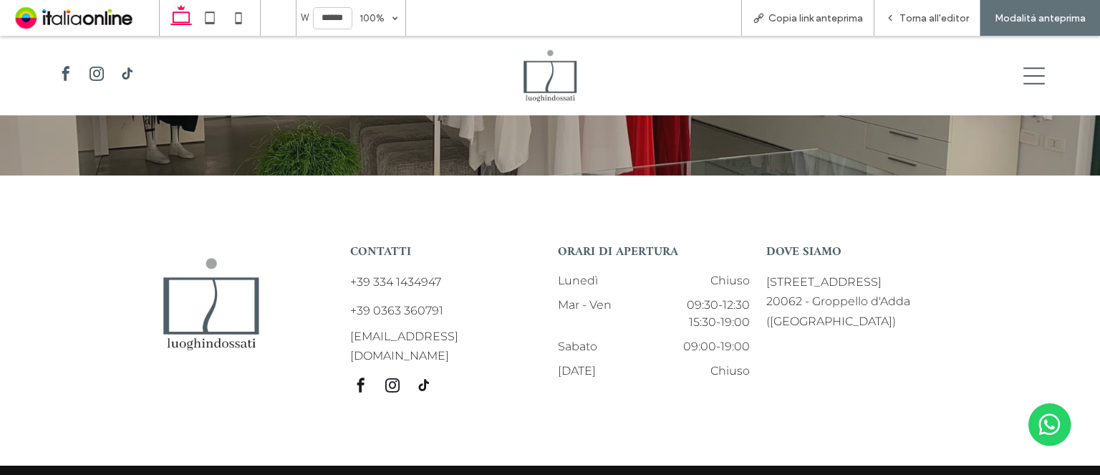
click at [1023, 72] on icon at bounding box center [1033, 75] width 21 height 21
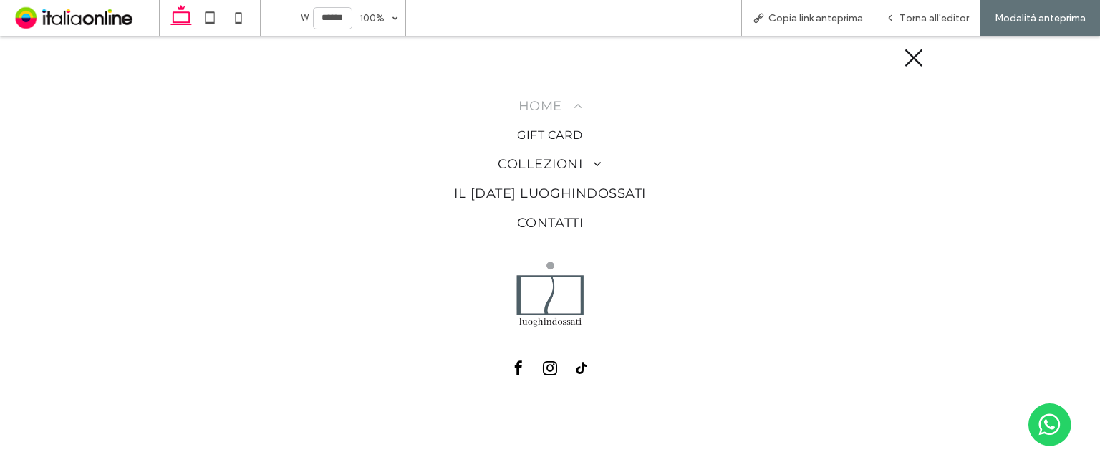
scroll to position [0, 0]
click at [541, 163] on span "Collezioni" at bounding box center [550, 164] width 105 height 19
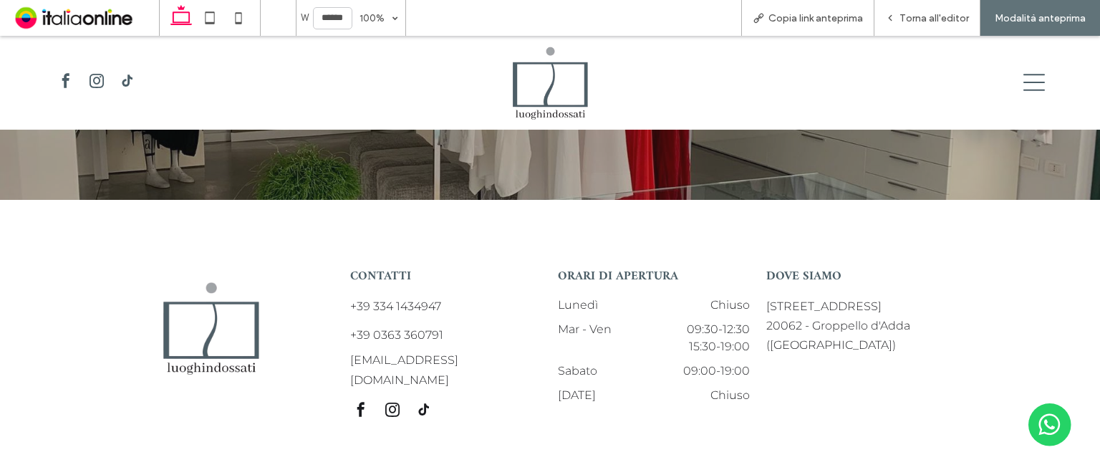
scroll to position [2517, 0]
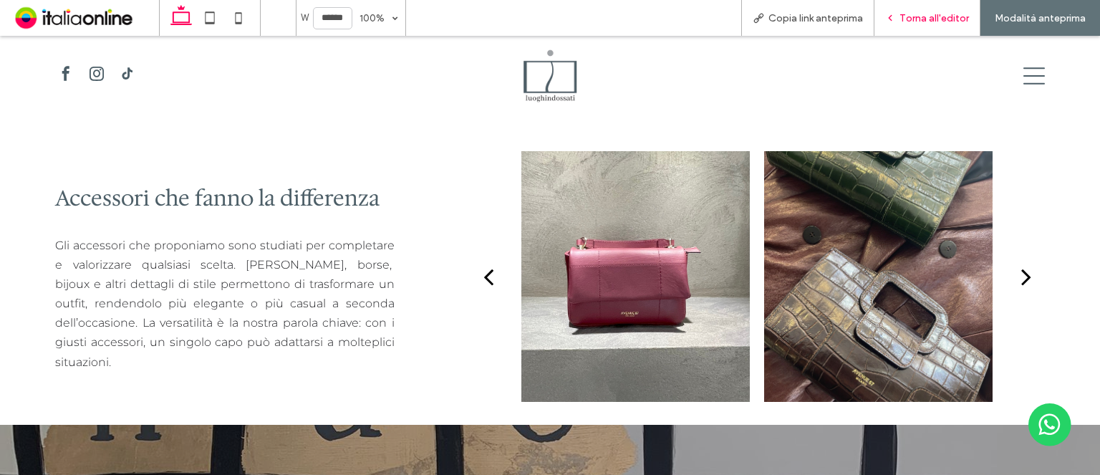
scroll to position [785, 0]
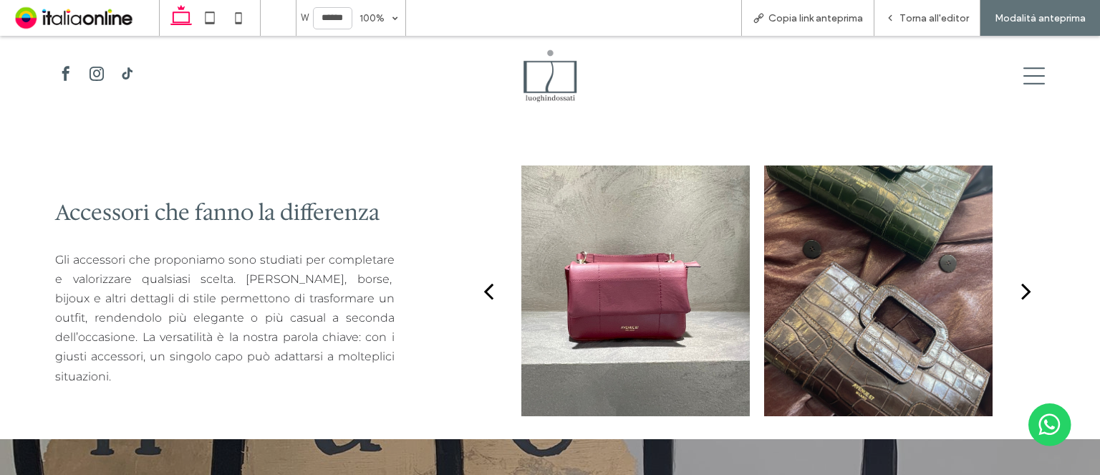
click at [1023, 65] on icon at bounding box center [1033, 75] width 21 height 21
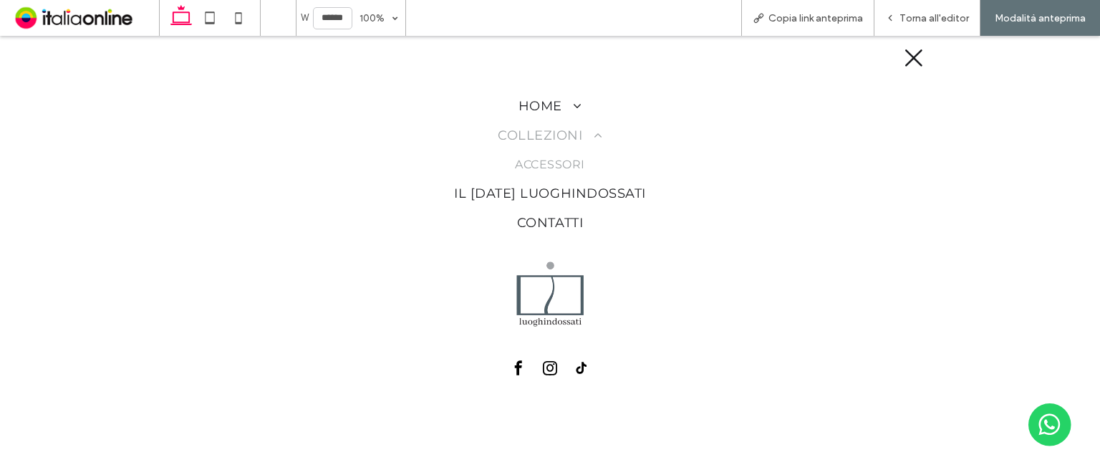
scroll to position [0, 0]
click at [525, 196] on span "Il Natale luoghindossati" at bounding box center [550, 193] width 192 height 19
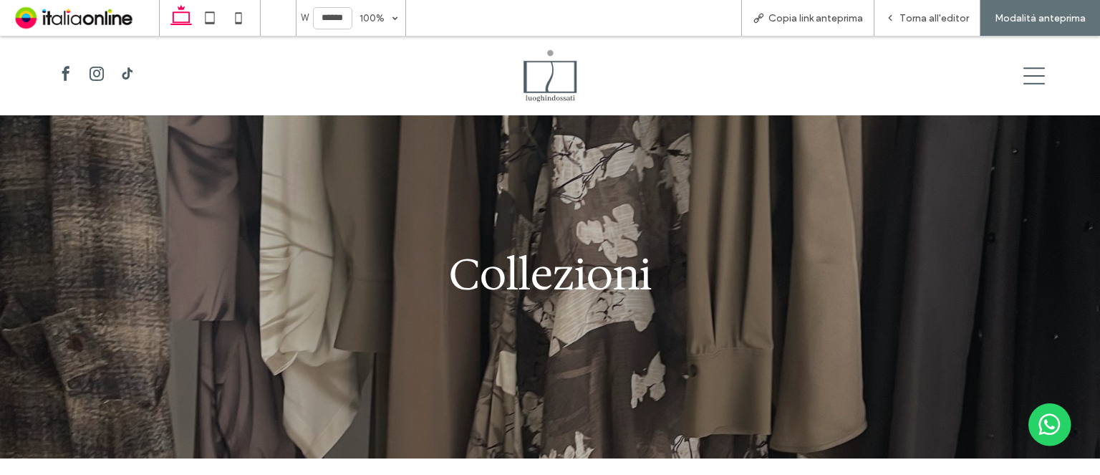
scroll to position [771, 0]
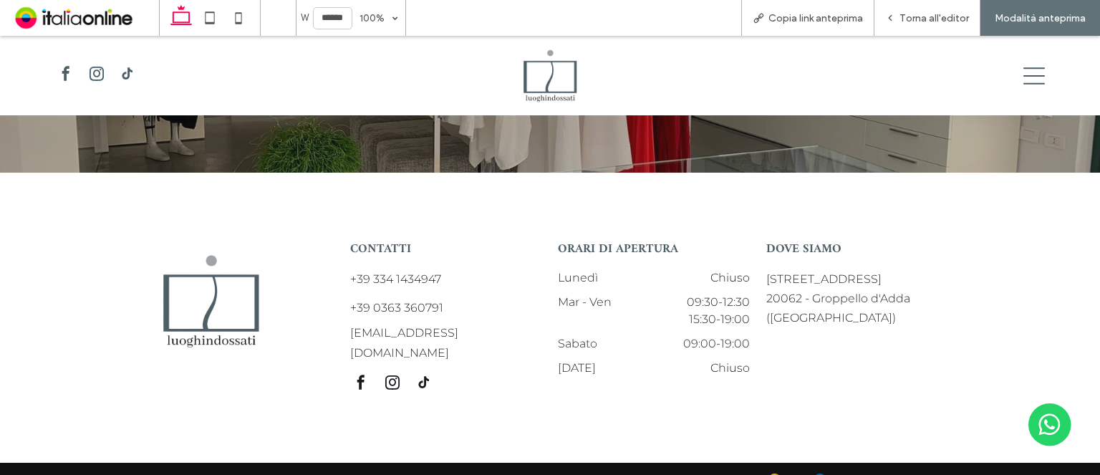
scroll to position [1619, 0]
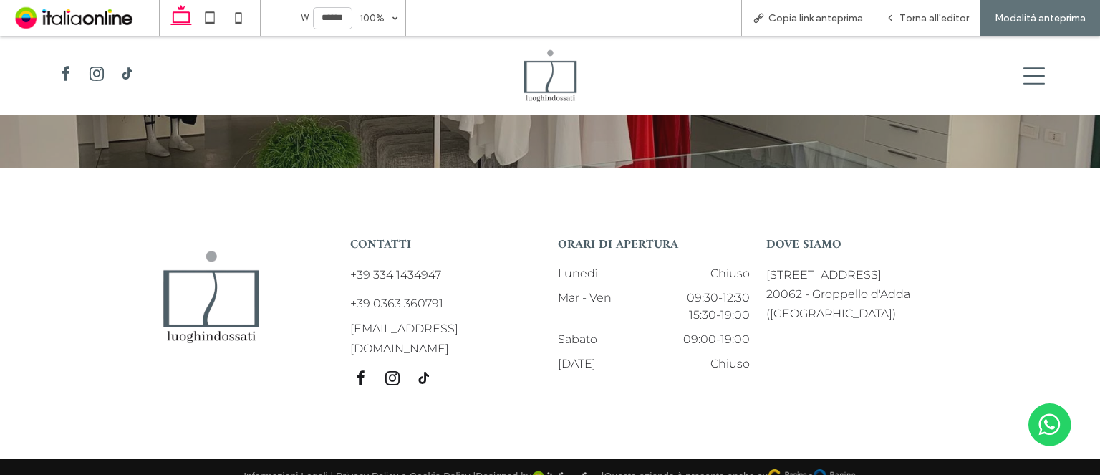
click at [1023, 77] on icon at bounding box center [1033, 75] width 21 height 21
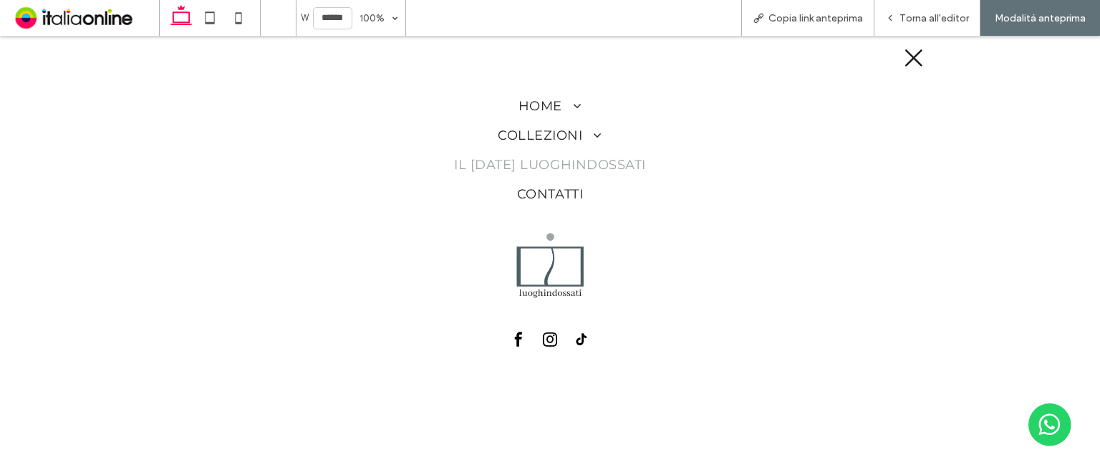
scroll to position [0, 0]
click at [550, 196] on span "Contatti" at bounding box center [550, 194] width 66 height 19
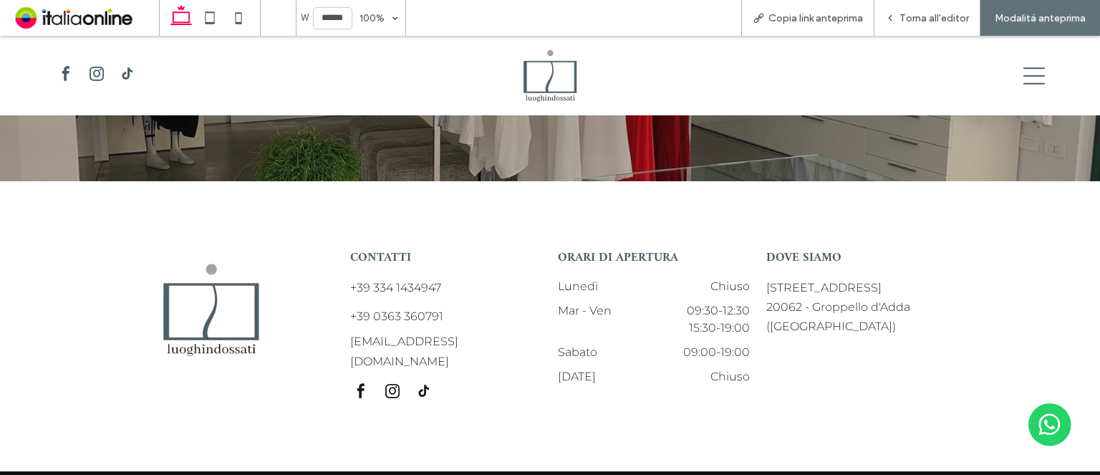
scroll to position [1605, 0]
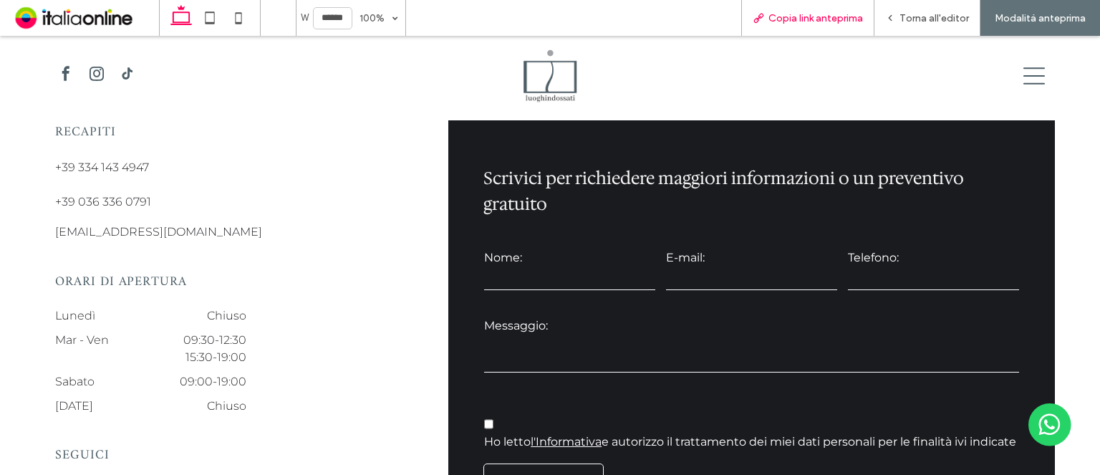
scroll to position [196, 0]
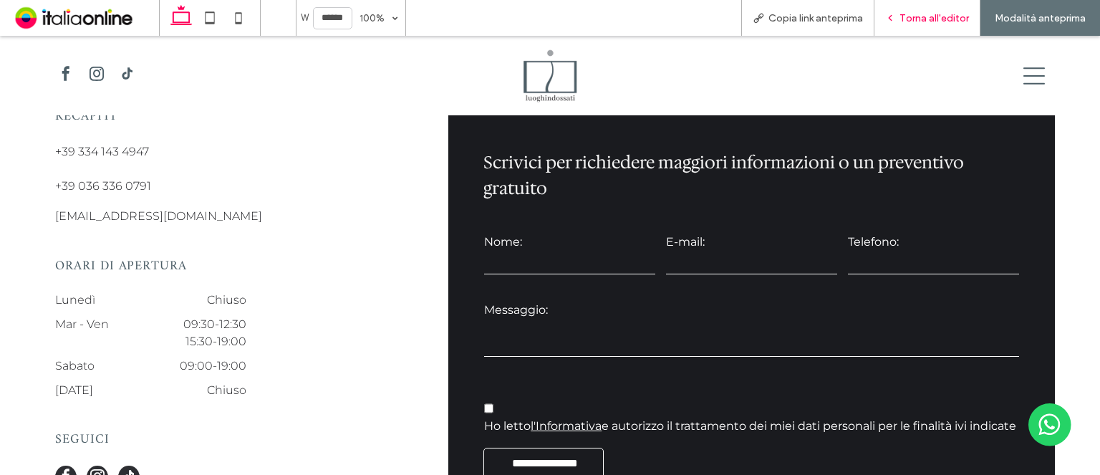
click at [909, 8] on div "Torna all'editor" at bounding box center [927, 18] width 106 height 36
click at [904, 20] on span "Torna all'editor" at bounding box center [933, 18] width 69 height 12
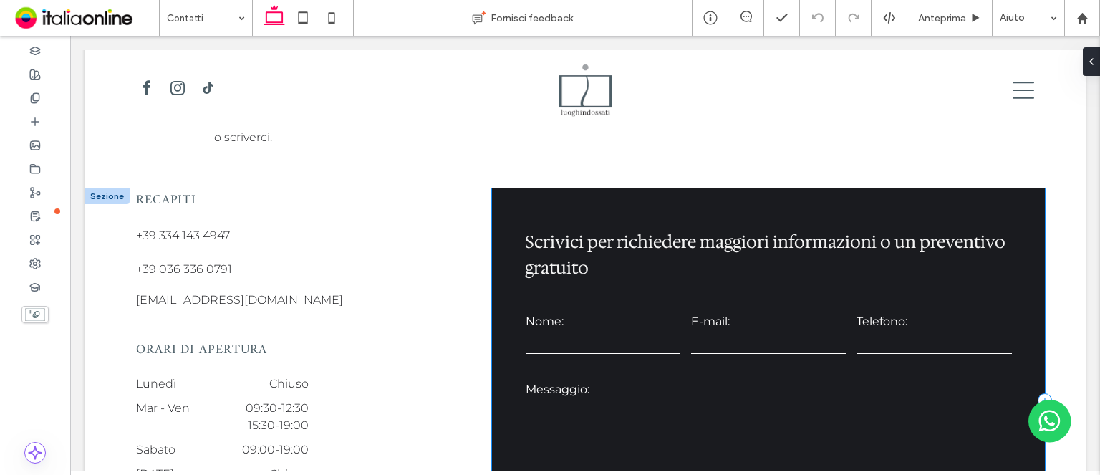
scroll to position [64, 0]
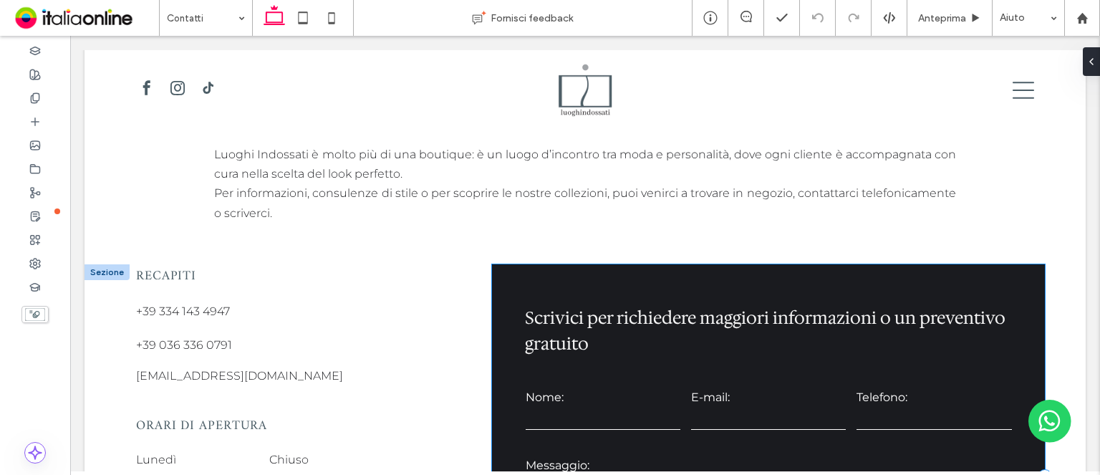
click at [493, 283] on div "**********" at bounding box center [768, 476] width 553 height 425
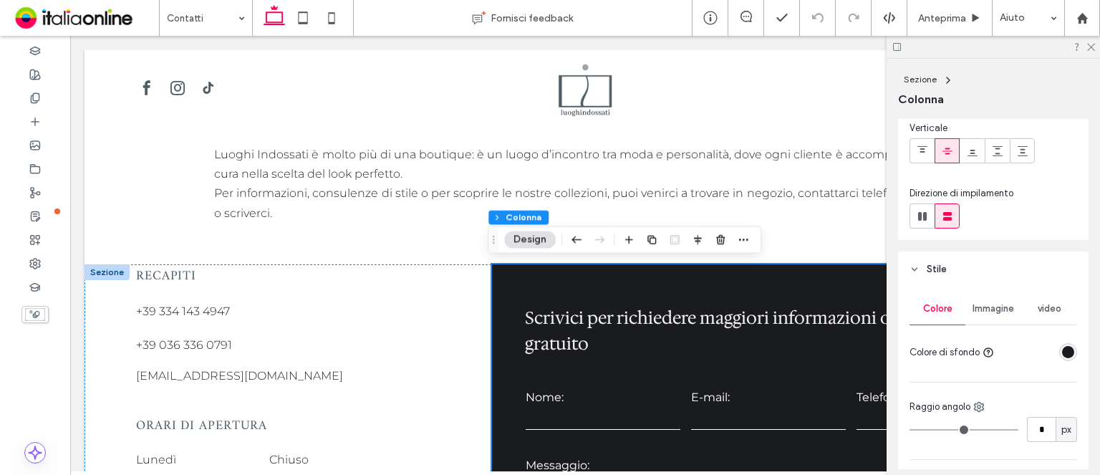
scroll to position [143, 0]
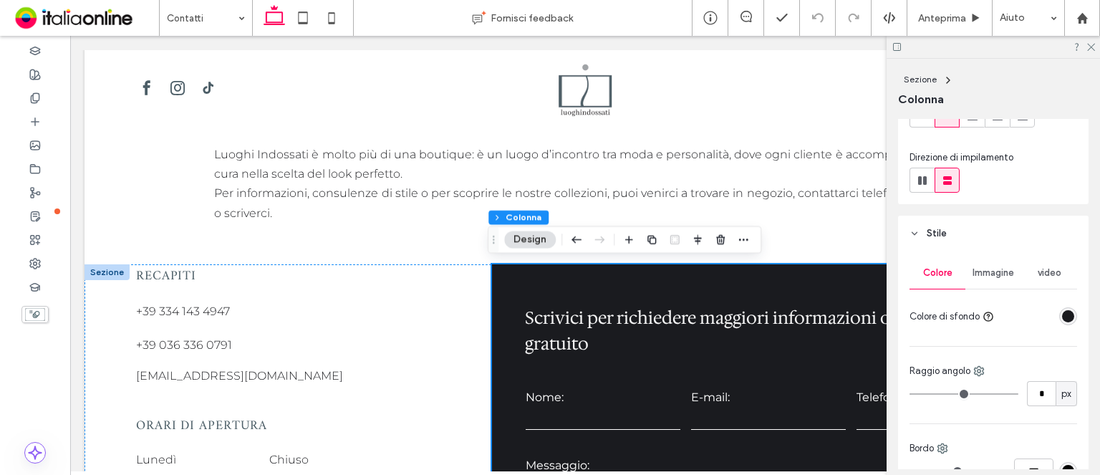
click at [1066, 319] on div "rgba(26, 27, 31, 1)" at bounding box center [1068, 316] width 12 height 12
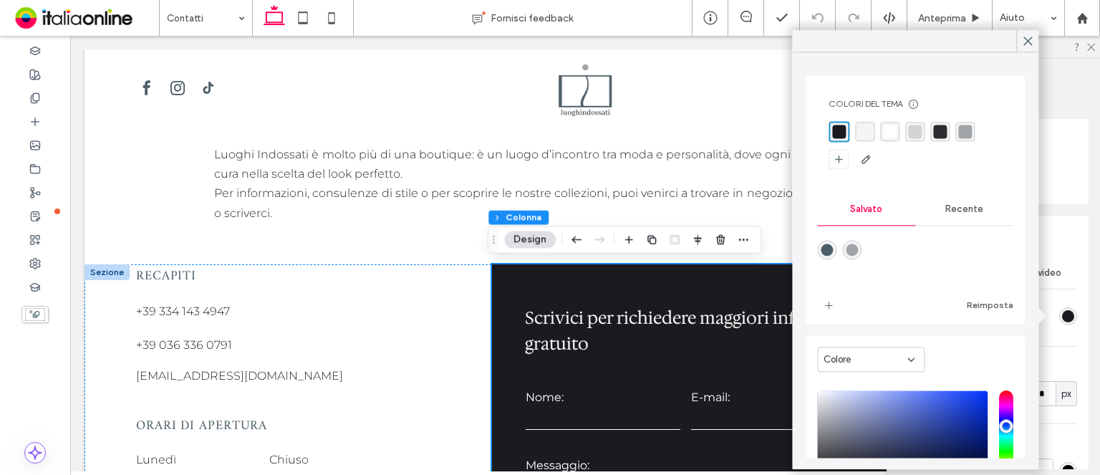
click at [891, 140] on div "rgba(255, 255, 255, 1)" at bounding box center [889, 131] width 19 height 19
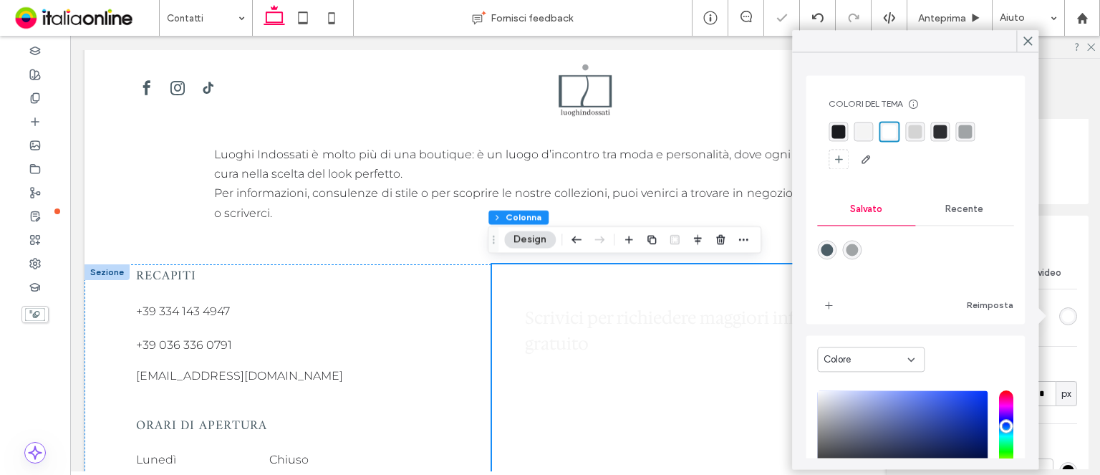
click at [1087, 219] on div "Layout Allineamento dei contenuti Orizzontale Verticale Direzione di impilament…" at bounding box center [998, 294] width 200 height 350
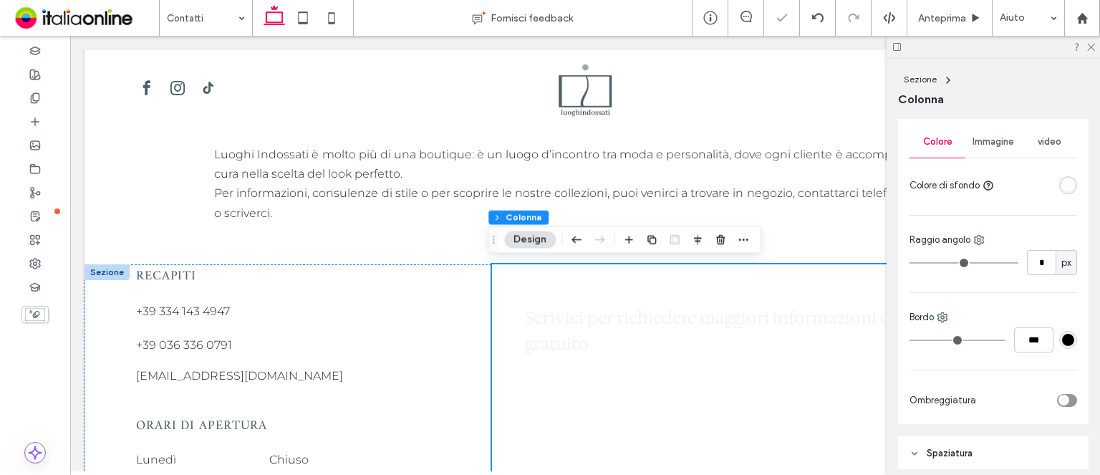
scroll to position [286, 0]
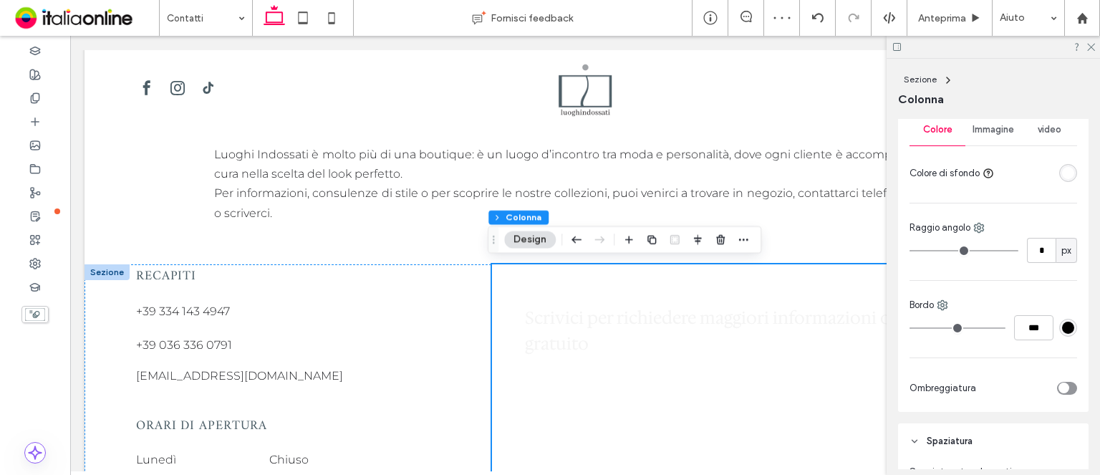
click at [1060, 383] on div "toggle" at bounding box center [1063, 387] width 11 height 11
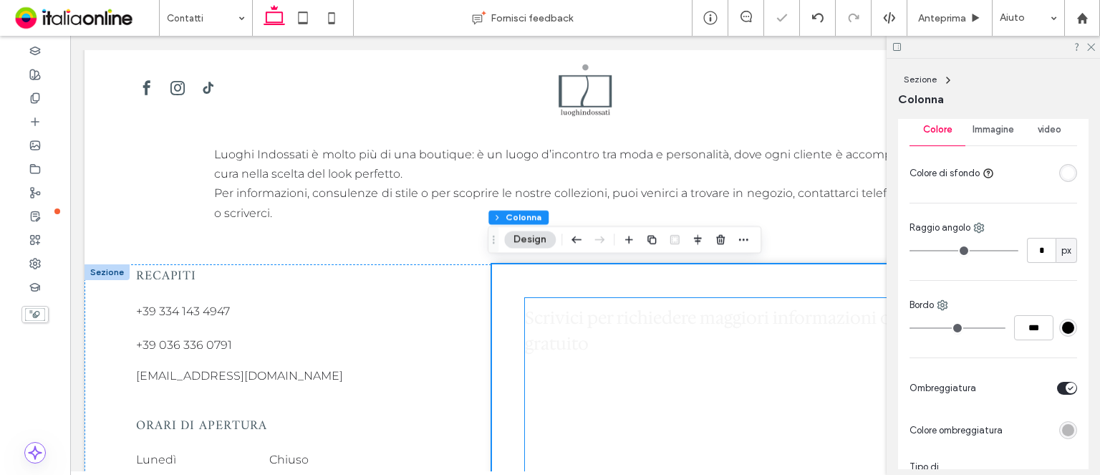
click at [624, 314] on h3 "Scrivici per richiedere maggiori informazioni o un preventivo gratuito" at bounding box center [769, 331] width 488 height 52
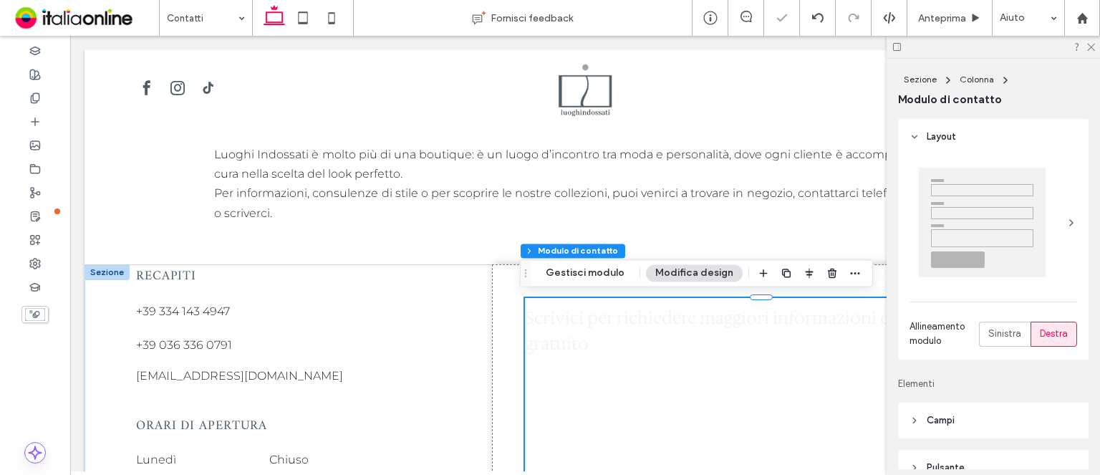
click at [622, 314] on h3 "Scrivici per richiedere maggiori informazioni o un preventivo gratuito" at bounding box center [769, 331] width 488 height 52
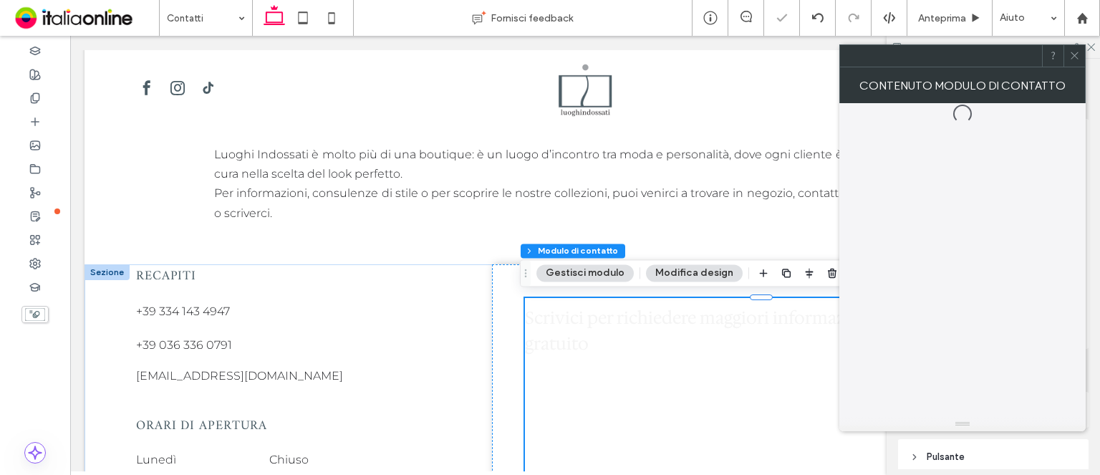
type input "*"
type input "***"
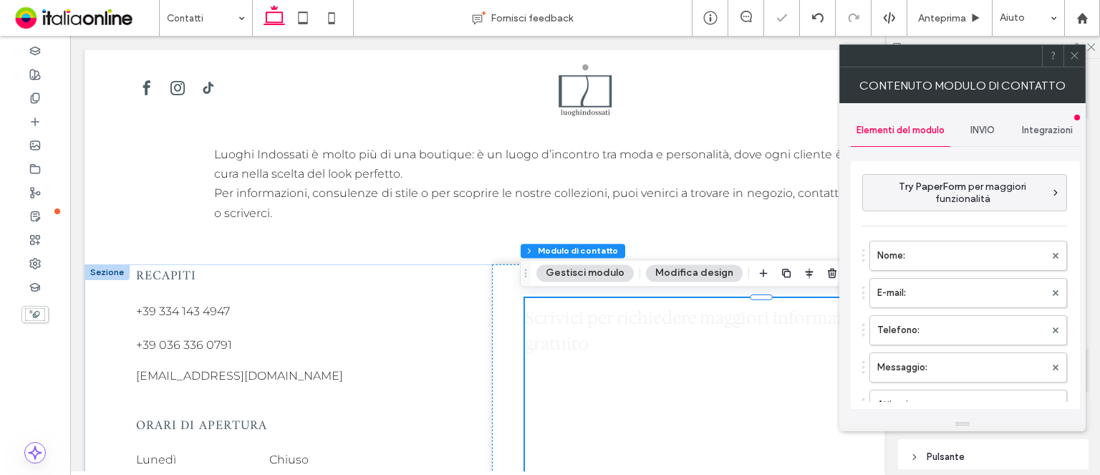
click at [610, 320] on h3 "Scrivici per richiedere maggiori informazioni o un preventivo gratuito" at bounding box center [769, 331] width 488 height 52
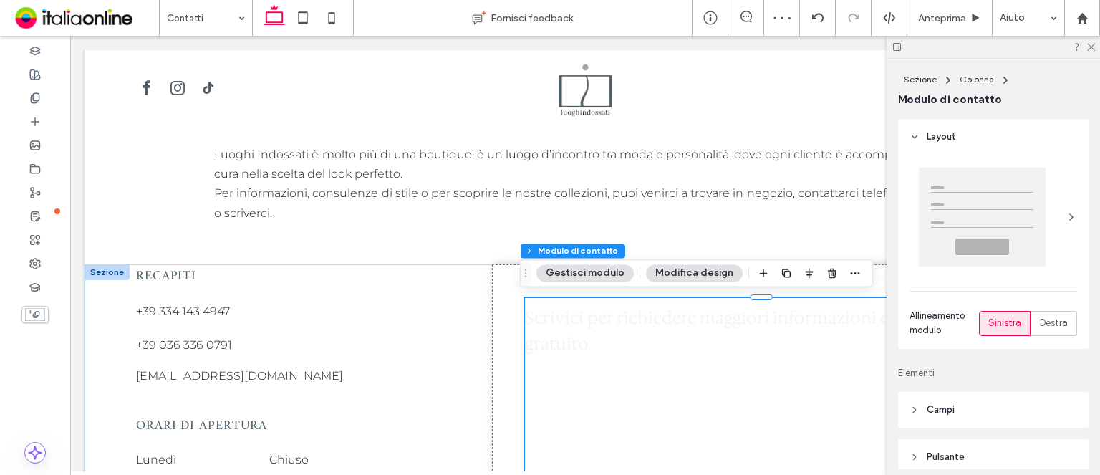
click at [610, 320] on h3 "Scrivici per richiedere maggiori informazioni o un preventivo gratuito" at bounding box center [769, 331] width 488 height 52
click at [530, 335] on h3 "Scrivici per richiedere maggiori informazioni o un preventivo gratuito" at bounding box center [769, 331] width 488 height 52
click at [531, 329] on h3 "Scrivici per richiedere maggiori informazioni o un preventivo gratuito" at bounding box center [769, 331] width 488 height 52
click at [574, 271] on button "Gestisci modulo" at bounding box center [584, 272] width 97 height 17
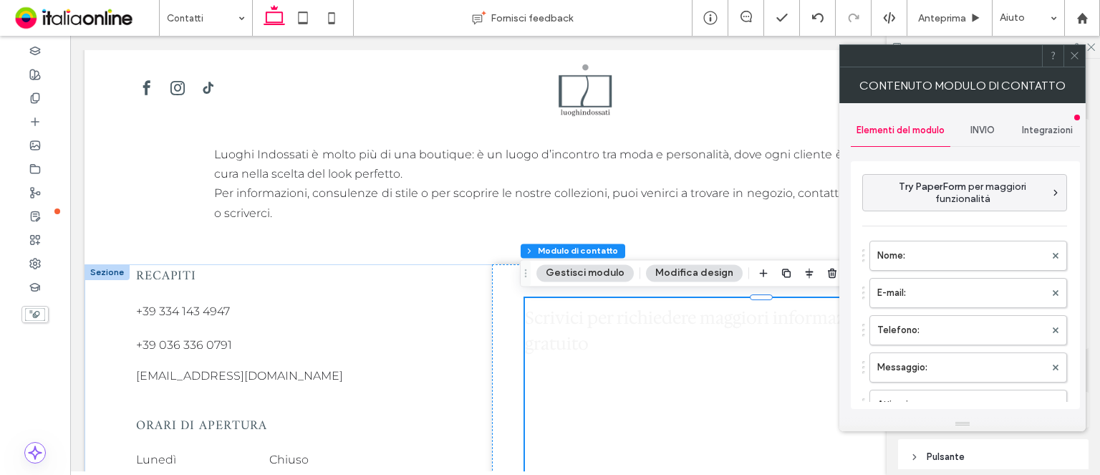
click at [991, 130] on span "INVIO" at bounding box center [982, 130] width 24 height 11
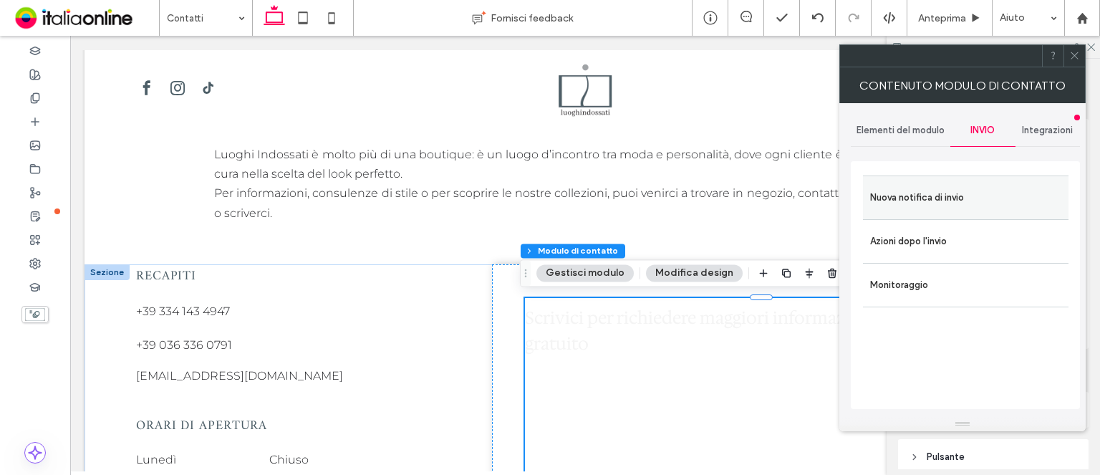
click at [980, 199] on label "Nuova notifica di invio" at bounding box center [965, 197] width 191 height 29
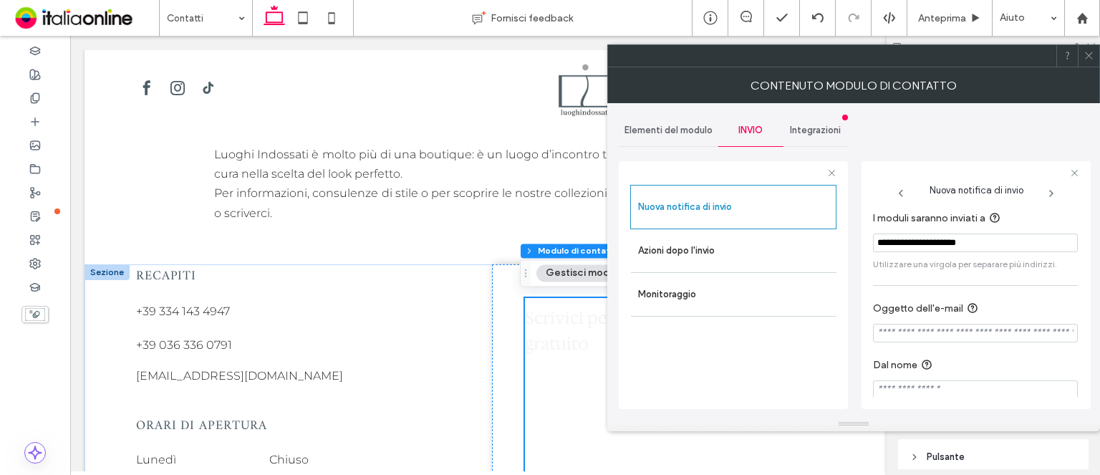
click at [1098, 49] on div at bounding box center [1088, 55] width 21 height 21
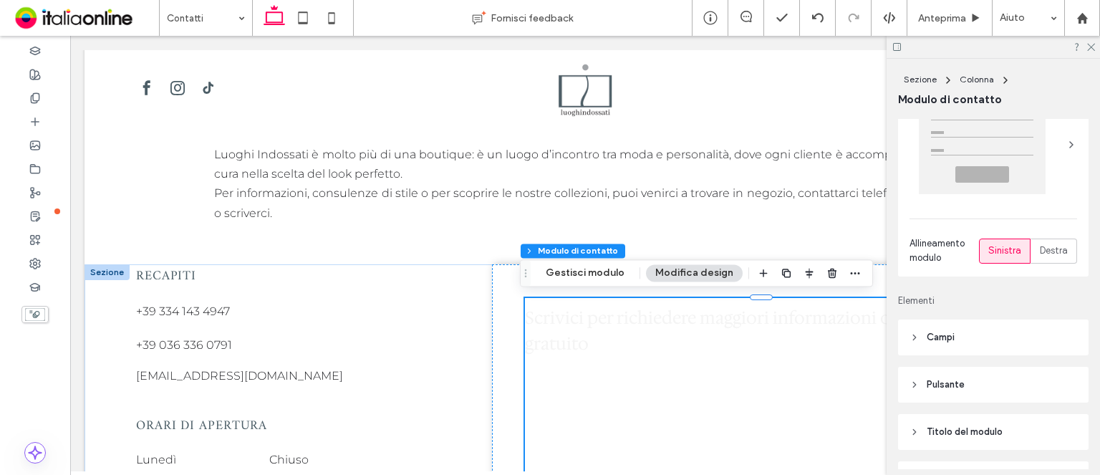
scroll to position [143, 0]
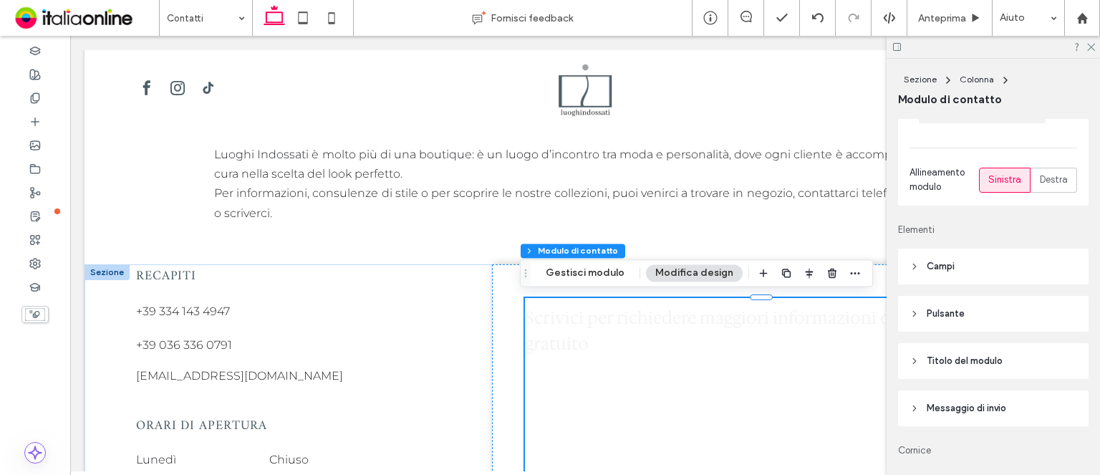
click at [980, 266] on header "Campi" at bounding box center [993, 266] width 190 height 36
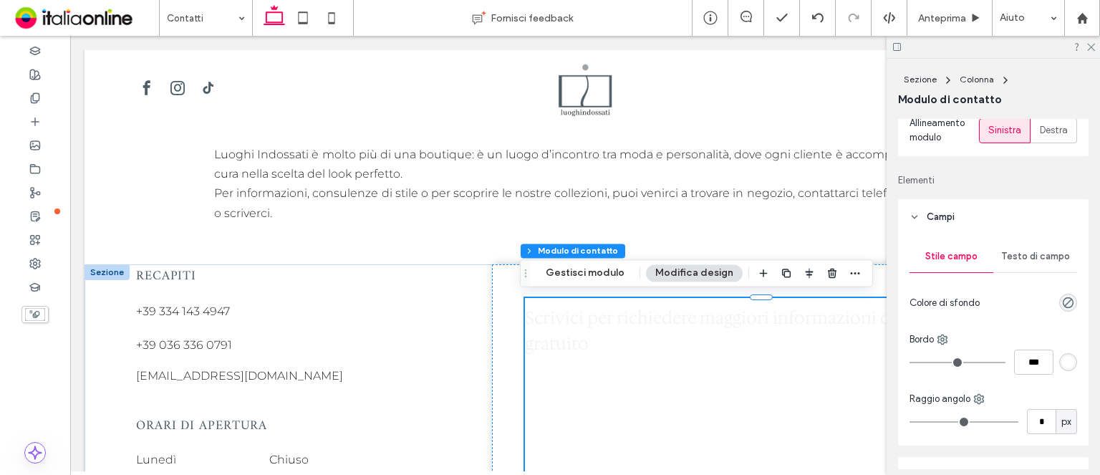
scroll to position [215, 0]
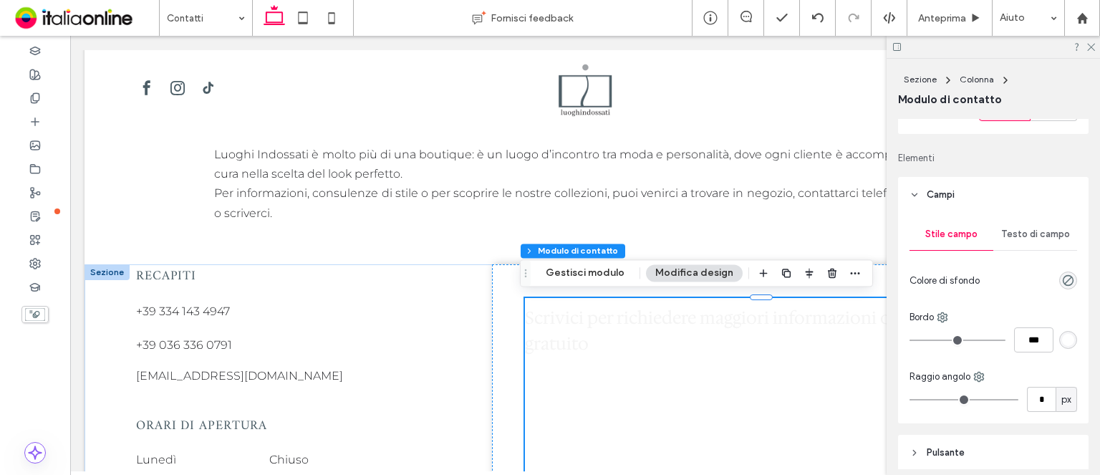
click at [1003, 241] on div "Testo di campo" at bounding box center [1035, 234] width 84 height 32
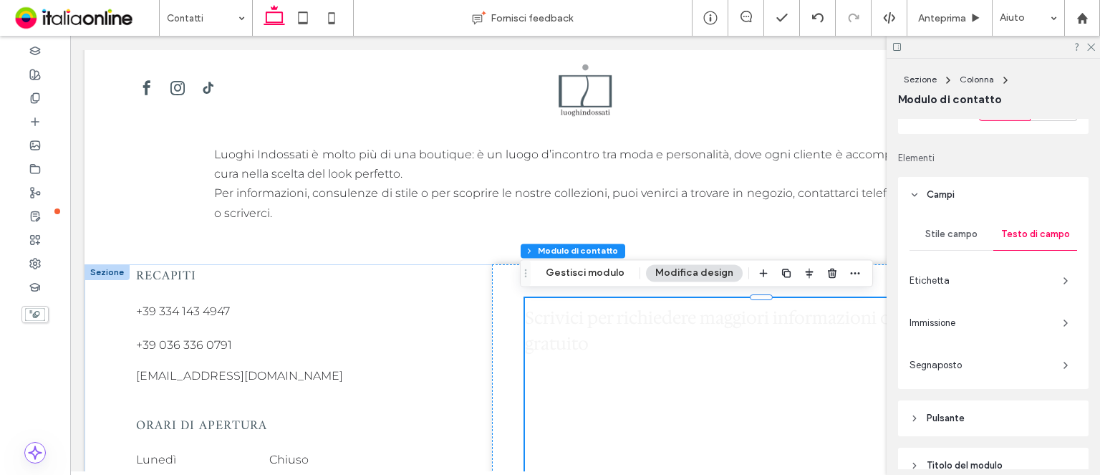
click at [1046, 277] on div "Etichetta" at bounding box center [993, 280] width 168 height 23
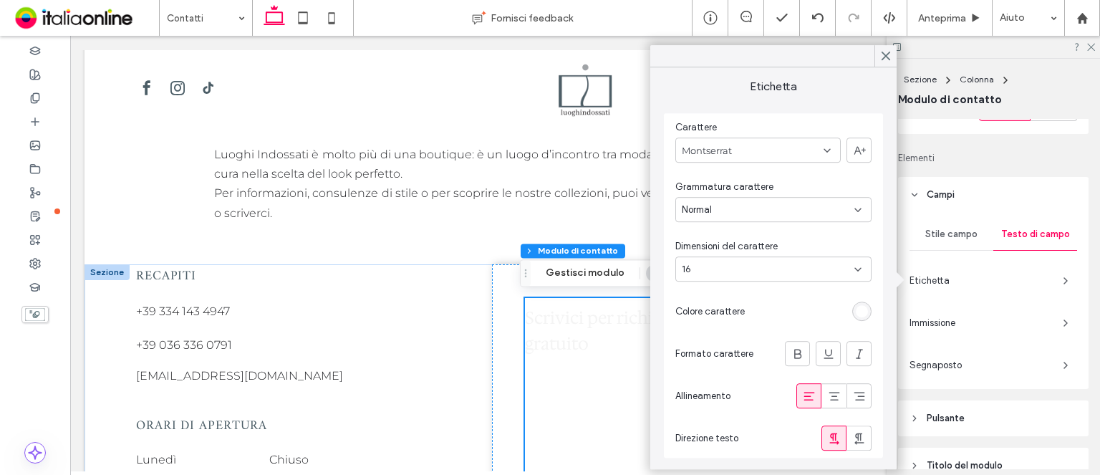
click at [872, 319] on div "Carattere Montserrat Grammatura carattere Normal Dimensioni del carattere 16 Co…" at bounding box center [773, 285] width 219 height 344
click at [872, 315] on div "Carattere Montserrat Grammatura carattere Normal Dimensioni del carattere 16 Co…" at bounding box center [773, 285] width 219 height 344
click at [866, 314] on div "rgb(255, 255, 255)" at bounding box center [862, 311] width 12 height 12
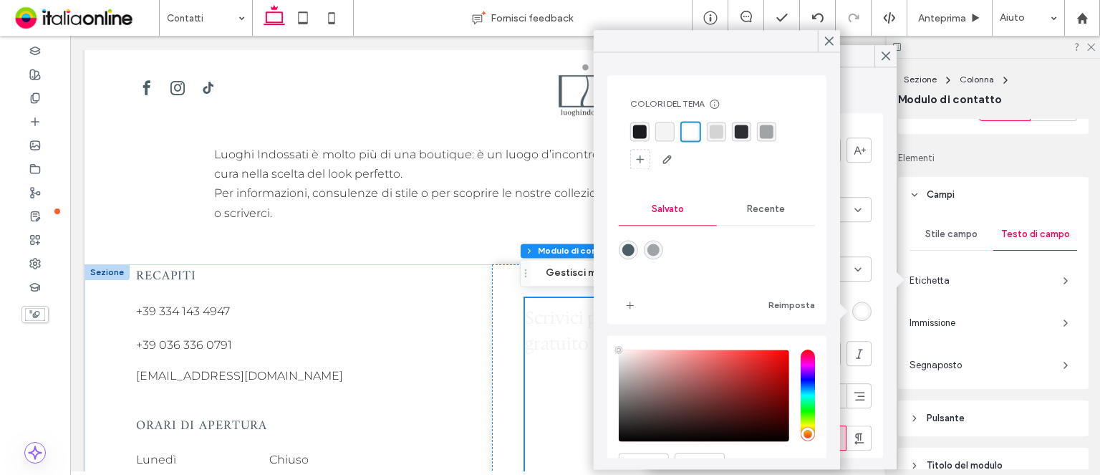
click at [637, 134] on div "rgba(26, 27, 31, 1)" at bounding box center [640, 132] width 14 height 14
click at [824, 42] on icon at bounding box center [829, 40] width 13 height 13
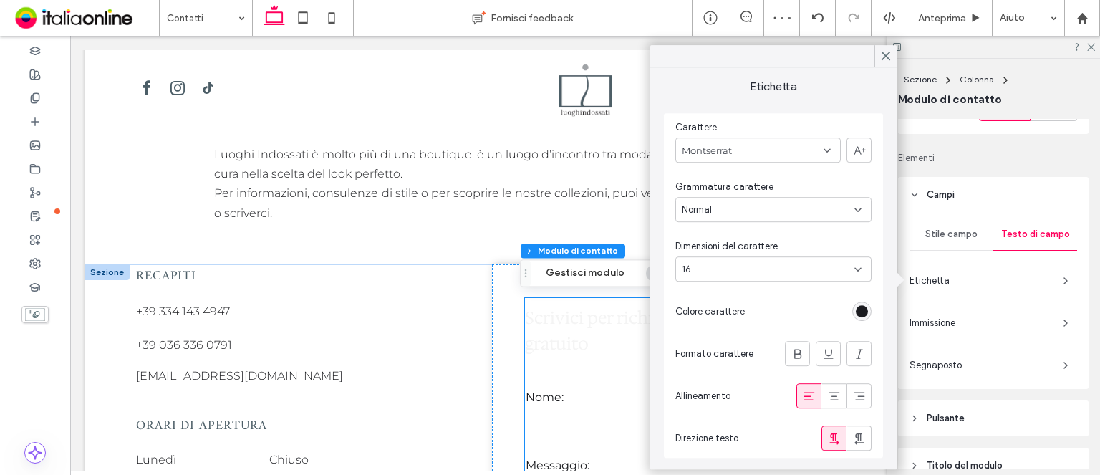
click at [1043, 329] on div "Immissione" at bounding box center [993, 323] width 168 height 23
click at [860, 311] on div "rgb(255, 255, 255)" at bounding box center [862, 311] width 12 height 12
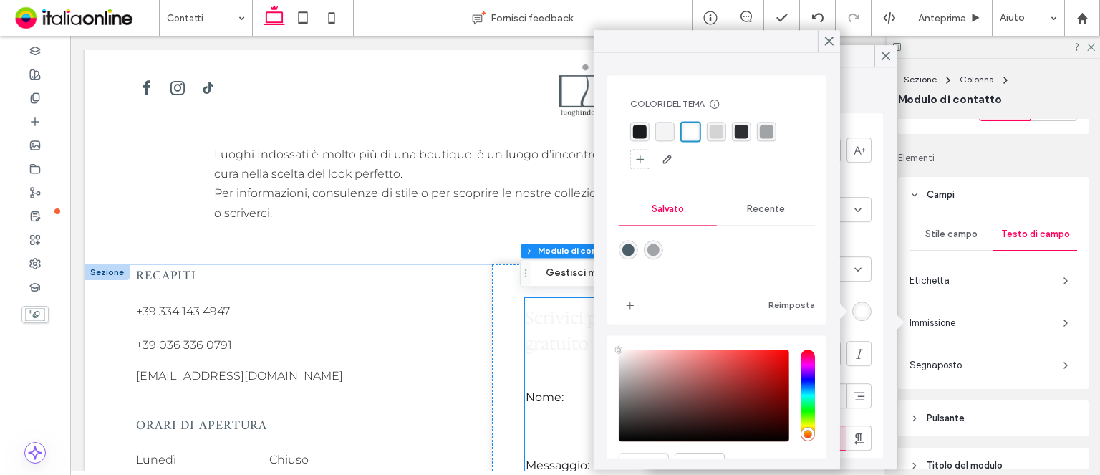
click at [637, 128] on div "rgba(26, 27, 31, 1)" at bounding box center [640, 132] width 14 height 14
click at [1039, 363] on span "Segnaposto" at bounding box center [980, 365] width 142 height 14
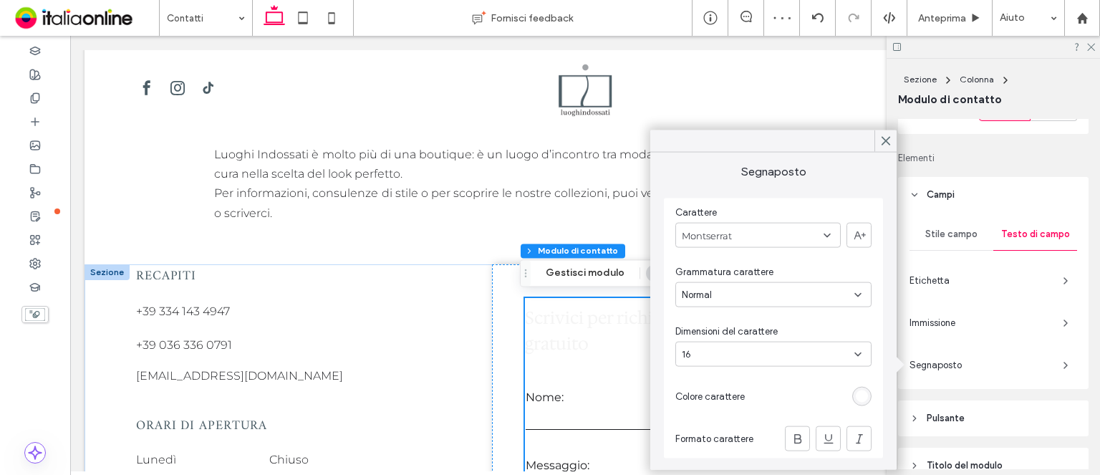
click at [855, 391] on div "rgb(255, 255, 255)" at bounding box center [861, 396] width 19 height 19
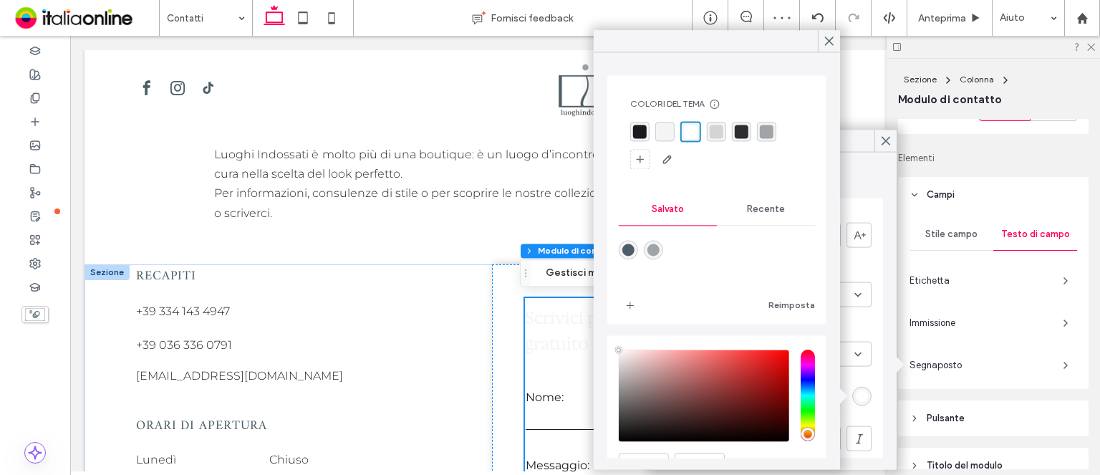
click at [660, 244] on div "rgba(160,164,166,1)" at bounding box center [653, 249] width 12 height 12
type input "*"
type input "*******"
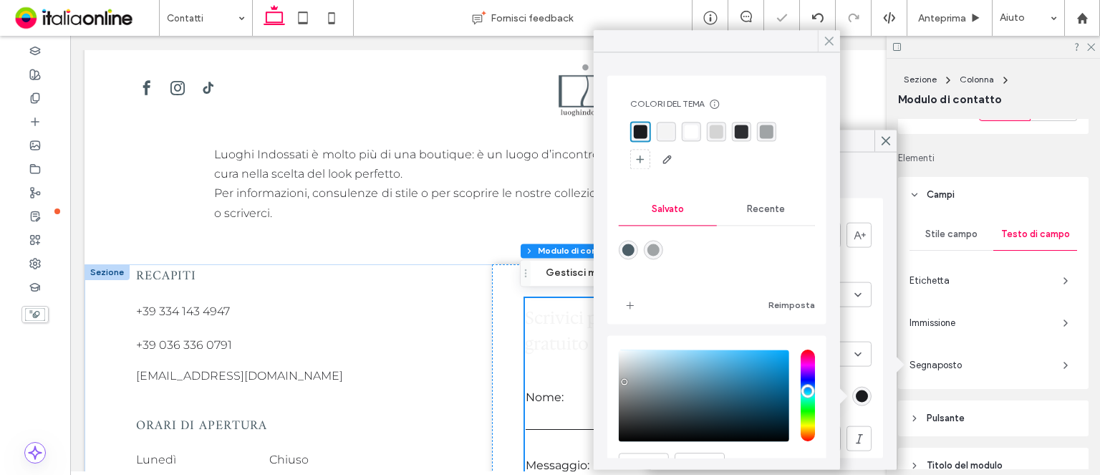
click at [823, 39] on icon at bounding box center [829, 40] width 13 height 13
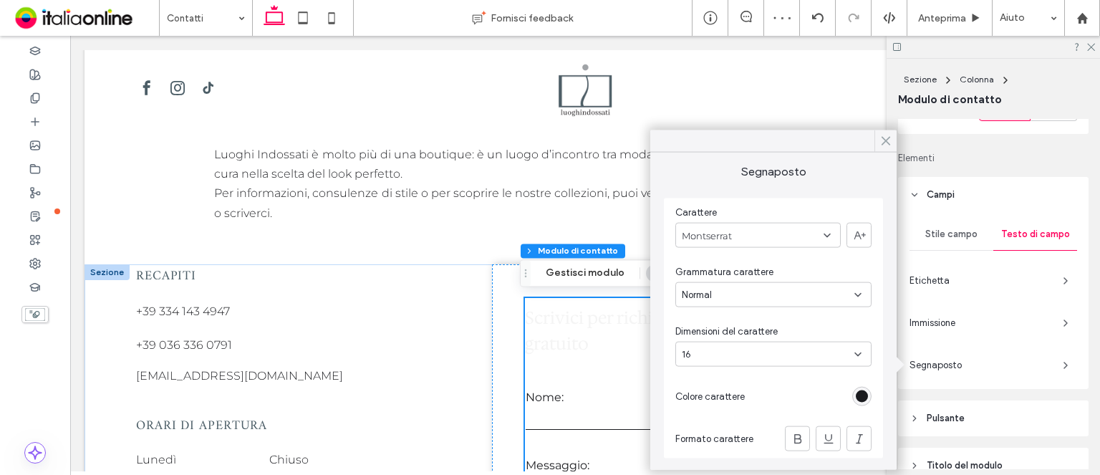
click at [892, 140] on icon at bounding box center [885, 141] width 13 height 13
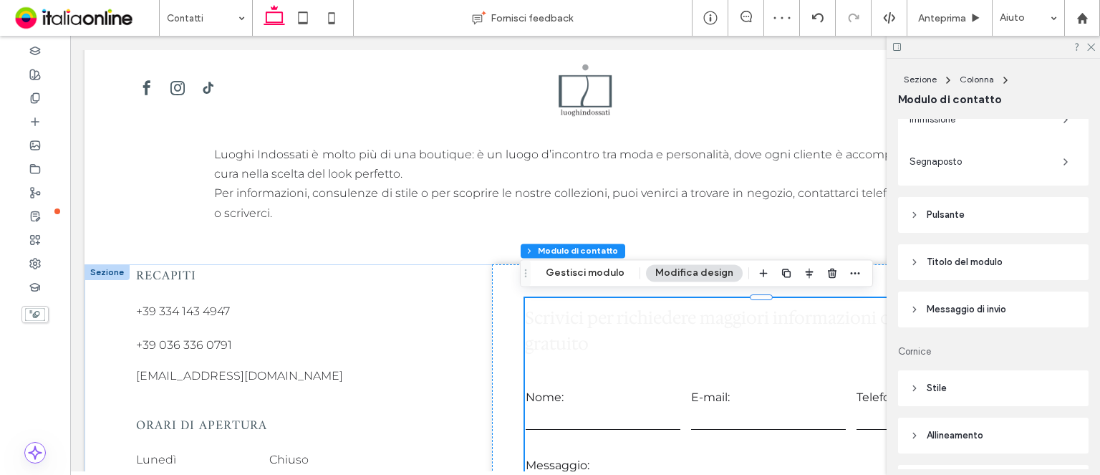
scroll to position [430, 0]
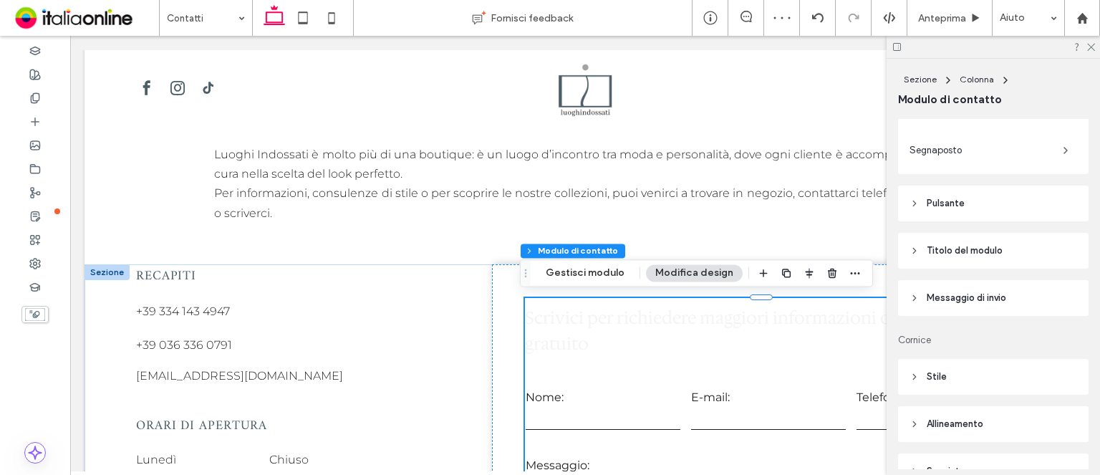
click at [945, 251] on span "Titolo del modulo" at bounding box center [965, 250] width 76 height 14
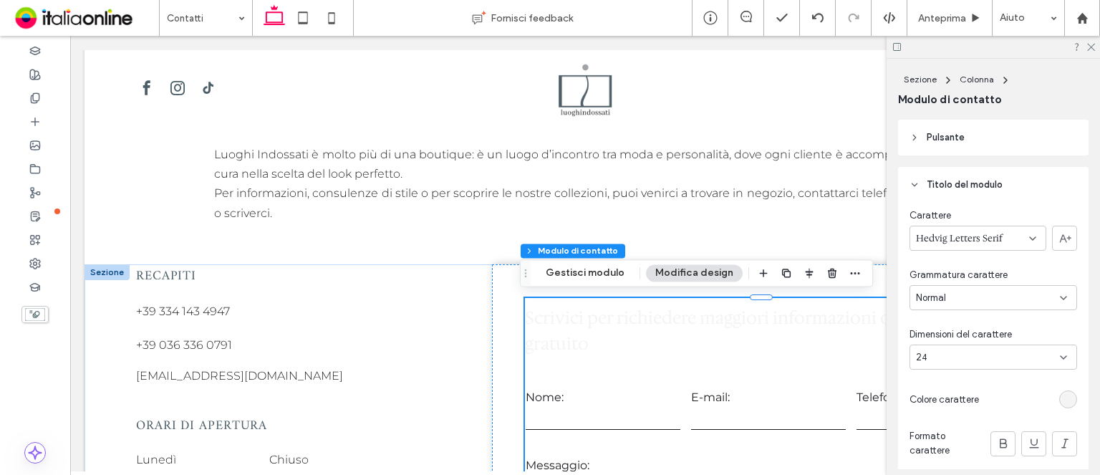
scroll to position [573, 0]
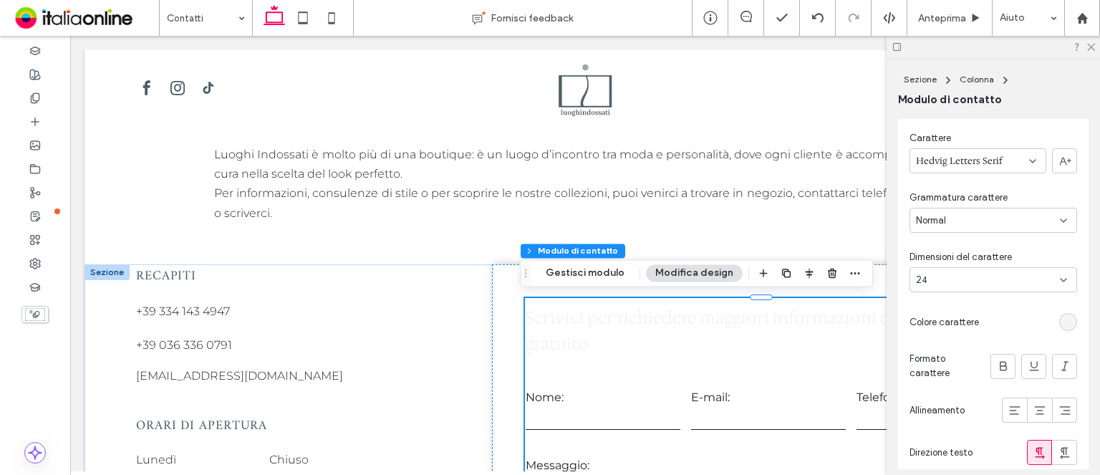
drag, startPoint x: 1063, startPoint y: 320, endPoint x: 1053, endPoint y: 320, distance: 10.0
click at [1062, 320] on div "rgb(244, 244, 244)" at bounding box center [1068, 322] width 12 height 12
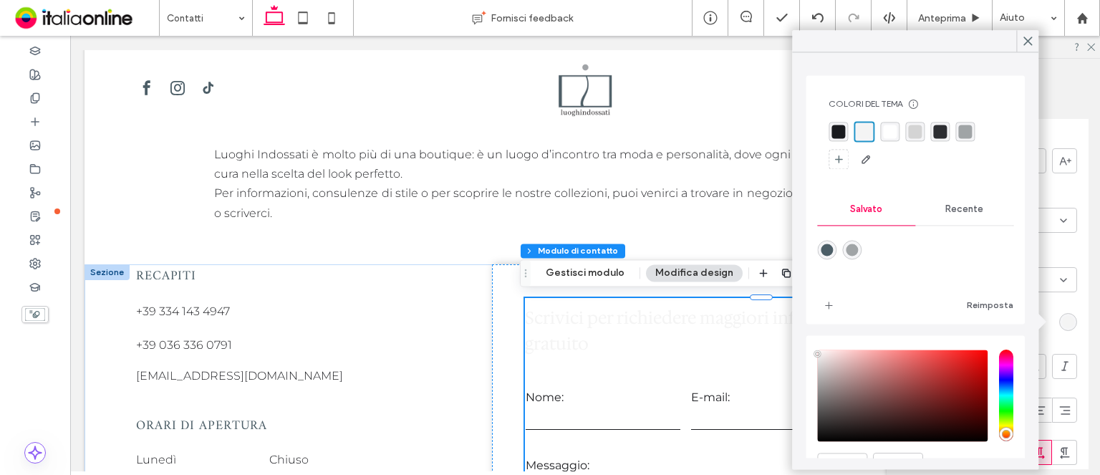
click at [831, 246] on div "rgba(76,94,103,1)" at bounding box center [827, 249] width 12 height 12
type input "*"
type input "*******"
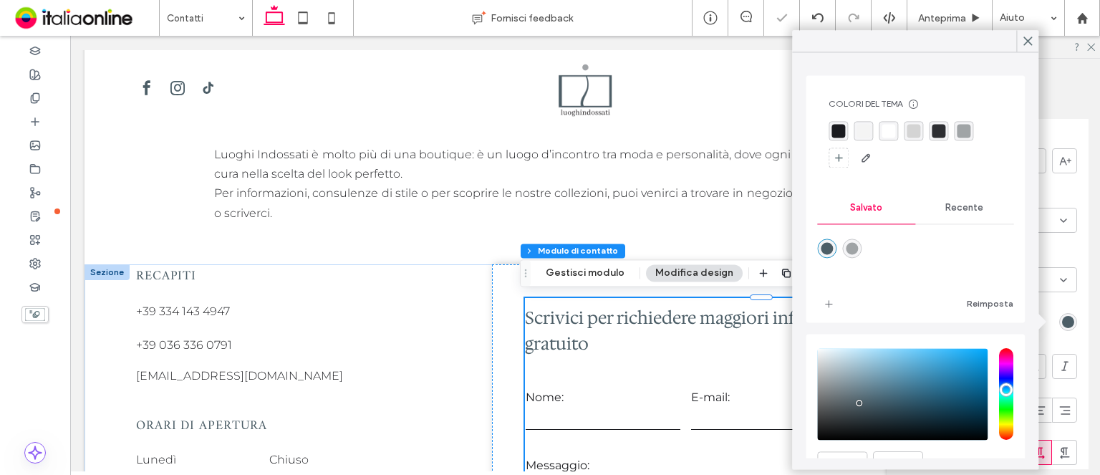
type input "*"
click at [1028, 41] on use at bounding box center [1028, 41] width 8 height 8
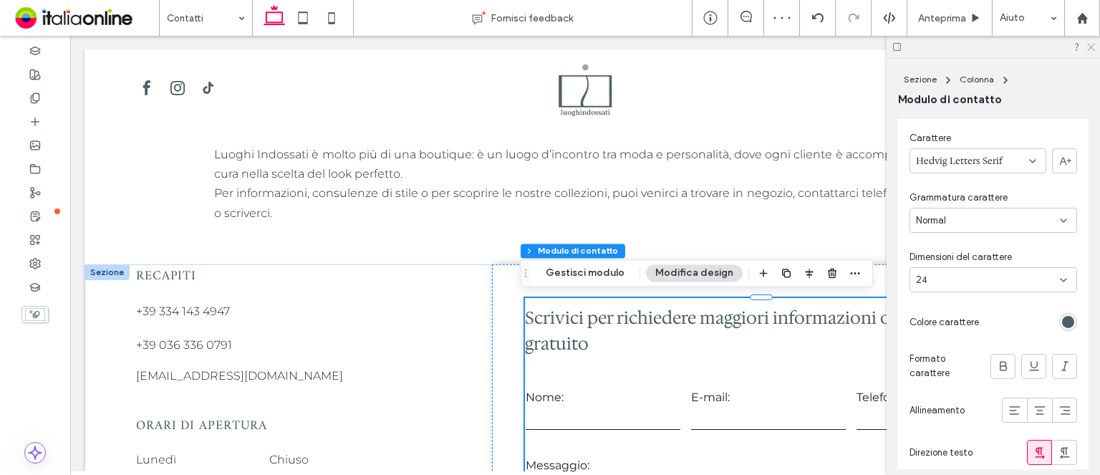
click at [1091, 49] on icon at bounding box center [1090, 46] width 9 height 9
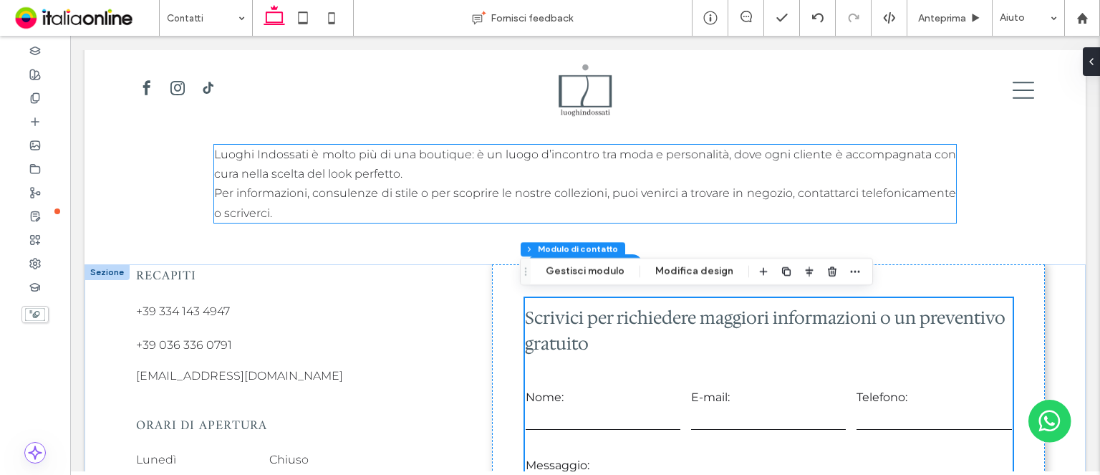
scroll to position [208, 0]
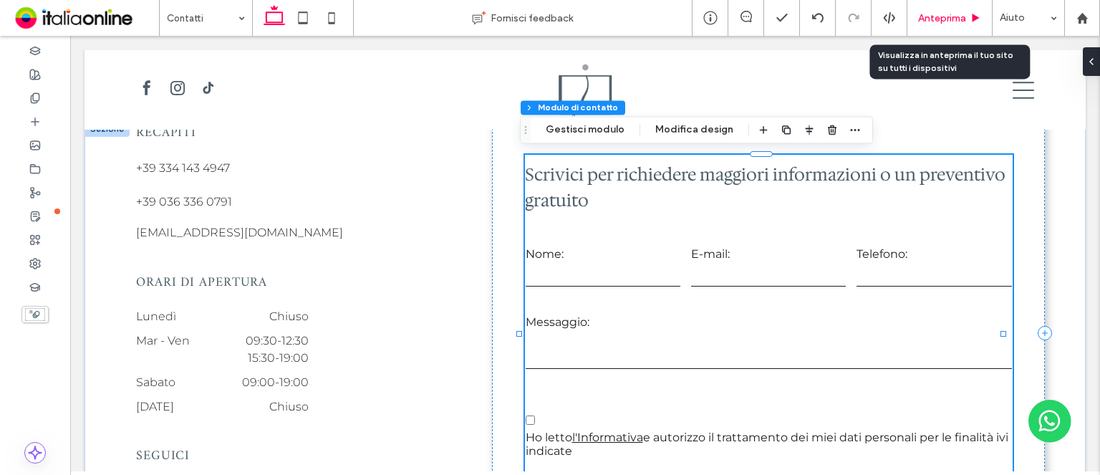
click at [948, 26] on div "Anteprima" at bounding box center [949, 18] width 85 height 36
click at [949, 16] on span "Anteprima" at bounding box center [942, 18] width 48 height 12
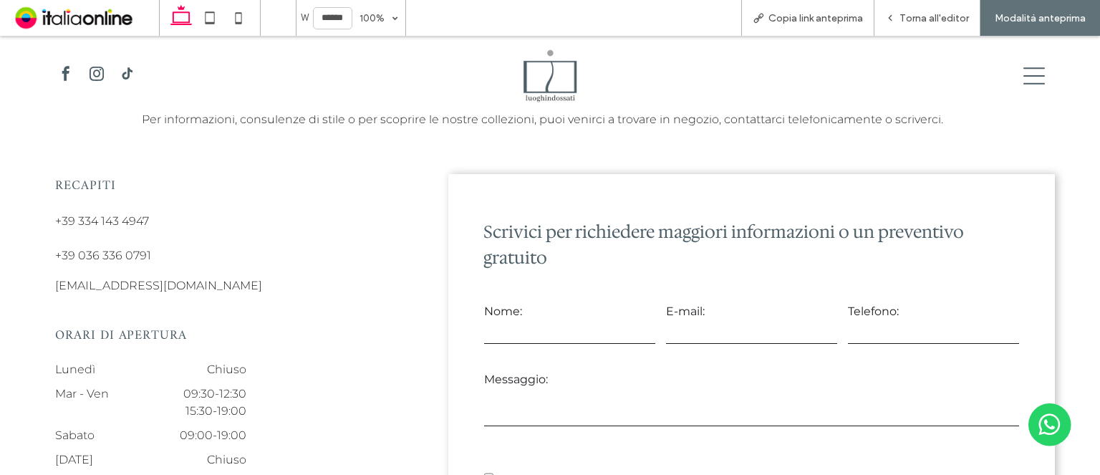
scroll to position [125, 0]
click at [932, 22] on span "Torna all'editor" at bounding box center [933, 18] width 69 height 12
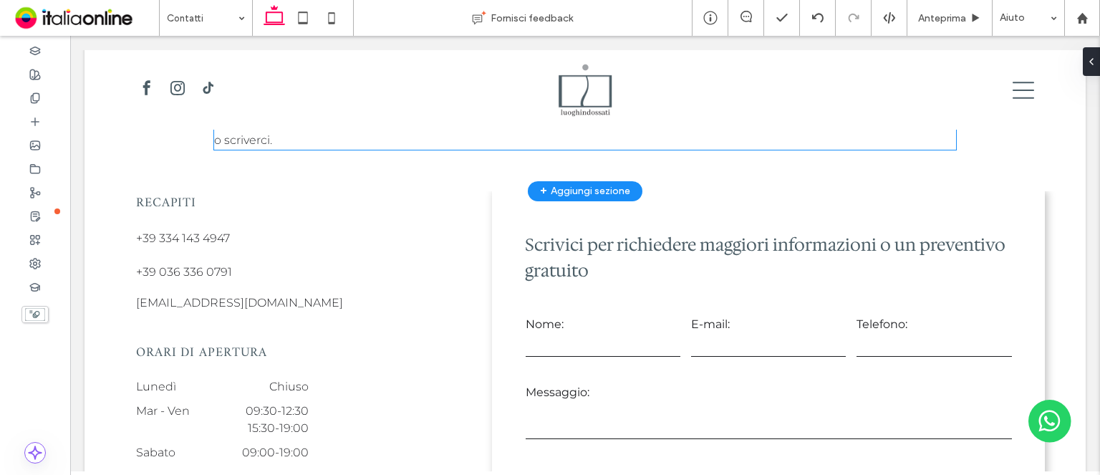
scroll to position [136, 0]
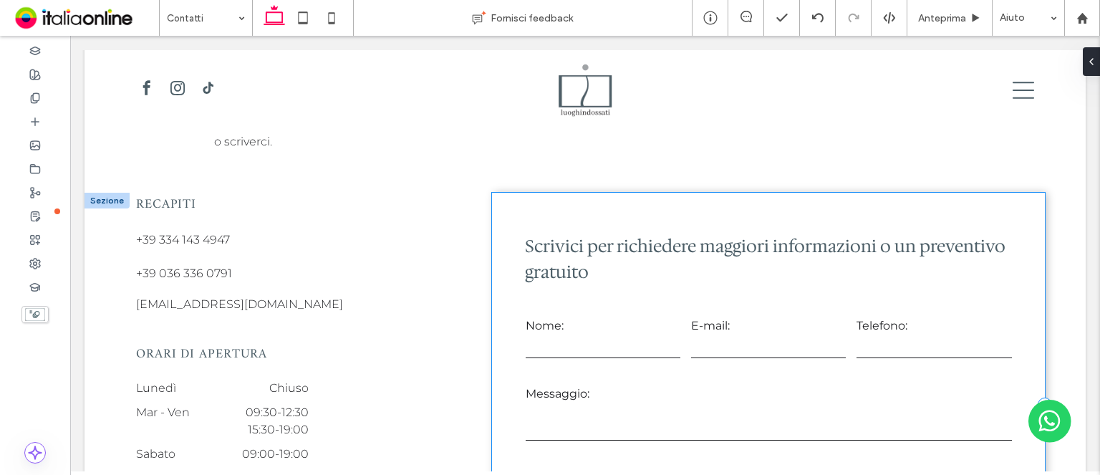
click at [731, 206] on div "**********" at bounding box center [768, 405] width 553 height 425
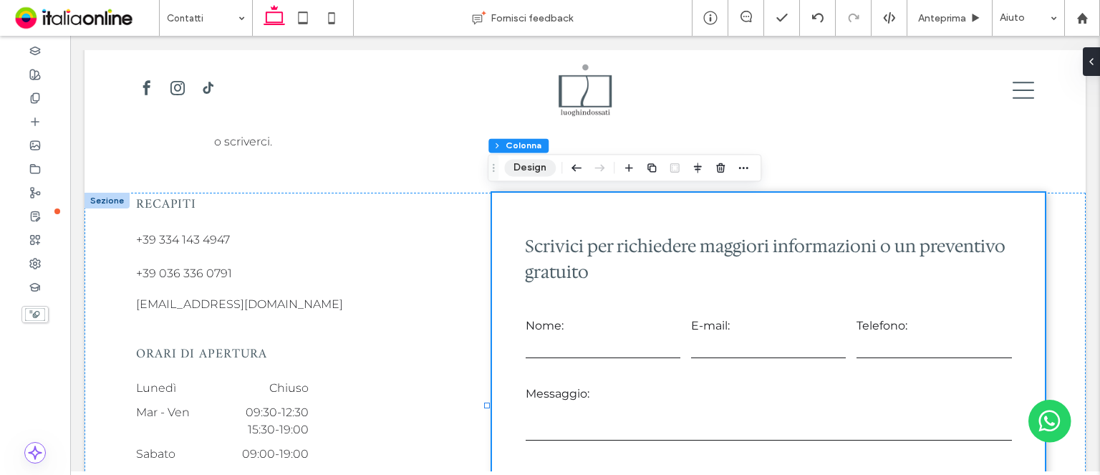
click at [524, 166] on button "Design" at bounding box center [530, 167] width 52 height 17
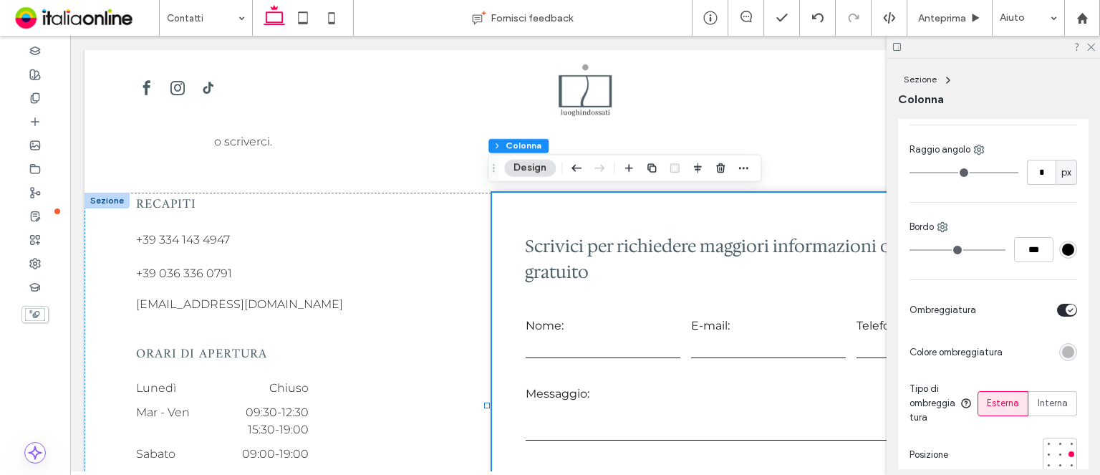
scroll to position [430, 0]
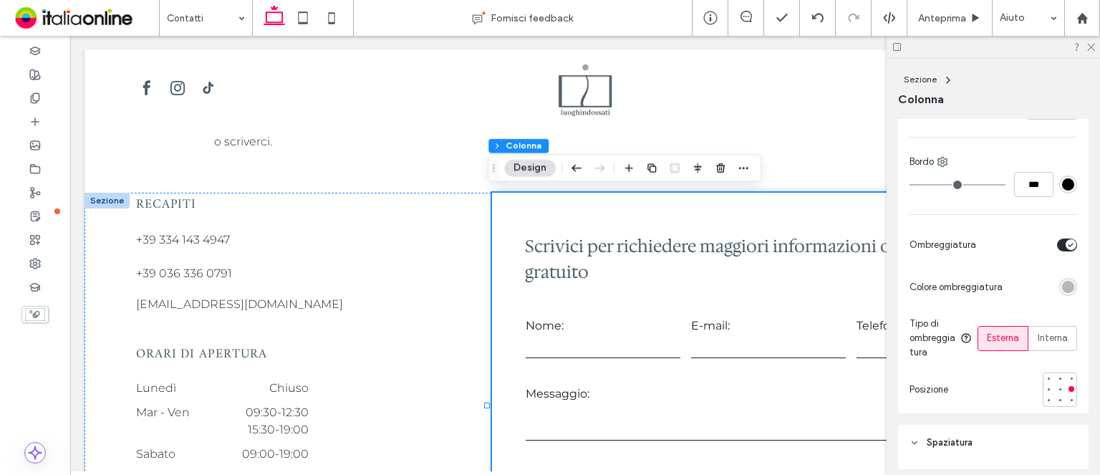
click at [1046, 389] on div at bounding box center [1060, 389] width 34 height 34
click at [1057, 389] on div at bounding box center [1060, 389] width 6 height 6
click at [1092, 48] on use at bounding box center [1091, 48] width 8 height 8
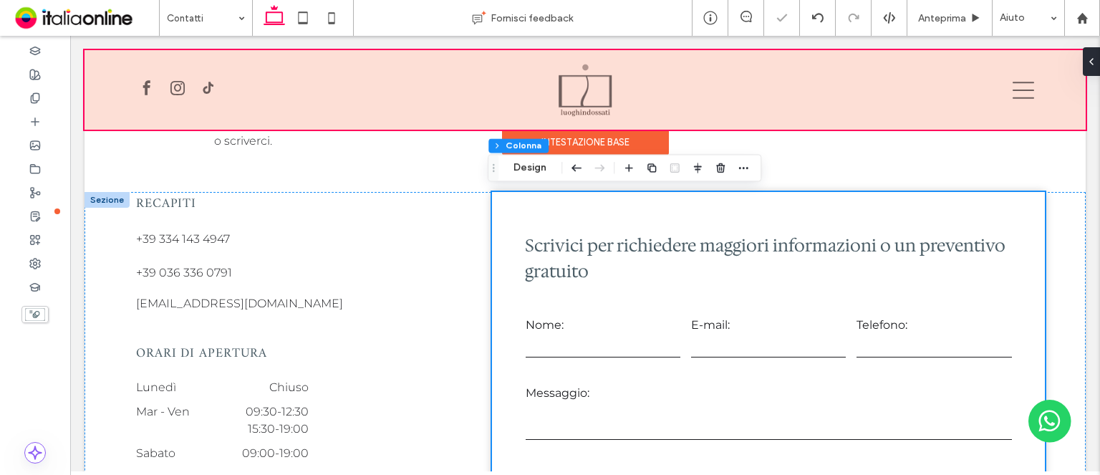
scroll to position [136, 0]
click at [990, 120] on div at bounding box center [585, 89] width 1001 height 79
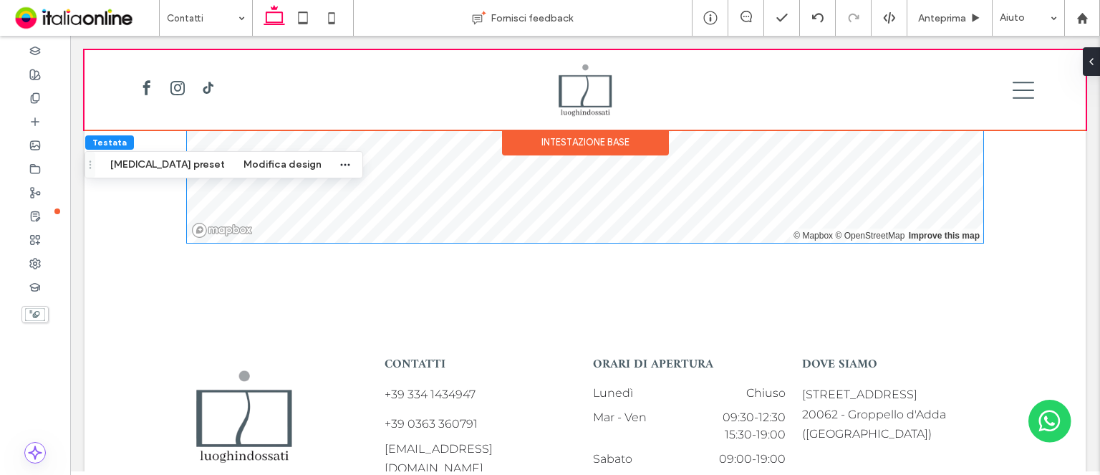
scroll to position [924, 0]
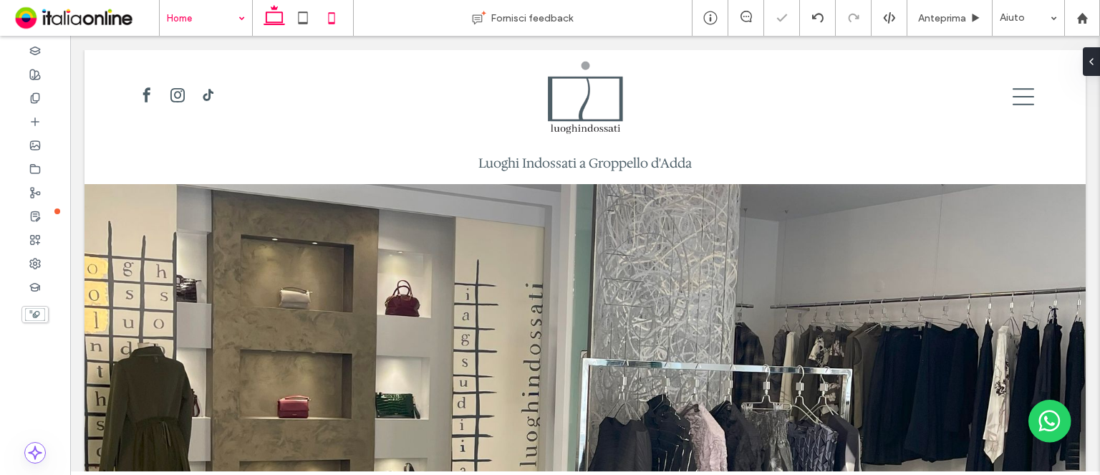
click at [327, 22] on icon at bounding box center [331, 18] width 29 height 29
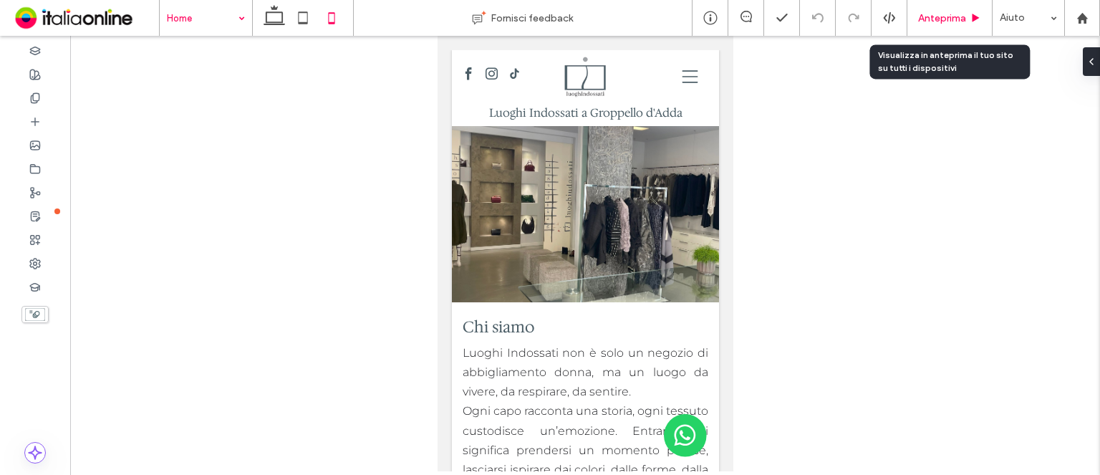
click at [978, 24] on div "Anteprima" at bounding box center [949, 18] width 85 height 36
click at [962, 24] on div "Anteprima" at bounding box center [949, 18] width 85 height 36
click at [911, 24] on div "Anteprima" at bounding box center [949, 18] width 85 height 36
click at [939, 15] on span "Anteprima" at bounding box center [942, 18] width 48 height 12
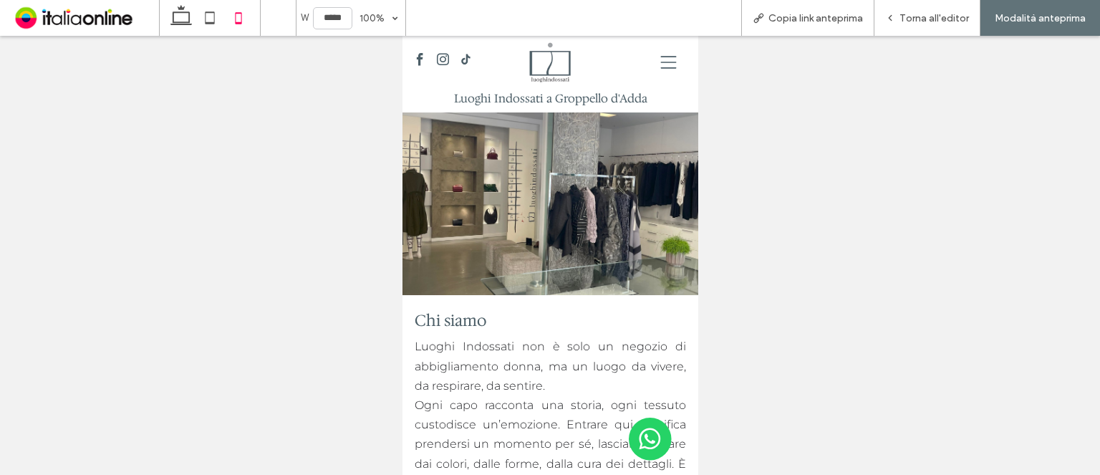
click at [660, 66] on icon at bounding box center [667, 62] width 25 height 16
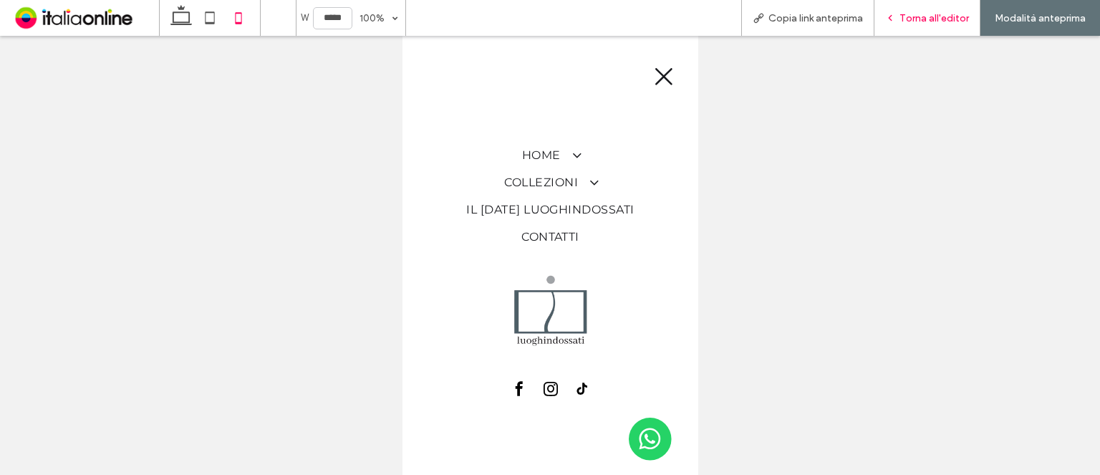
click at [899, 8] on div "Torna all'editor" at bounding box center [927, 18] width 106 height 36
click at [899, 16] on div "Torna all'editor" at bounding box center [926, 18] width 105 height 12
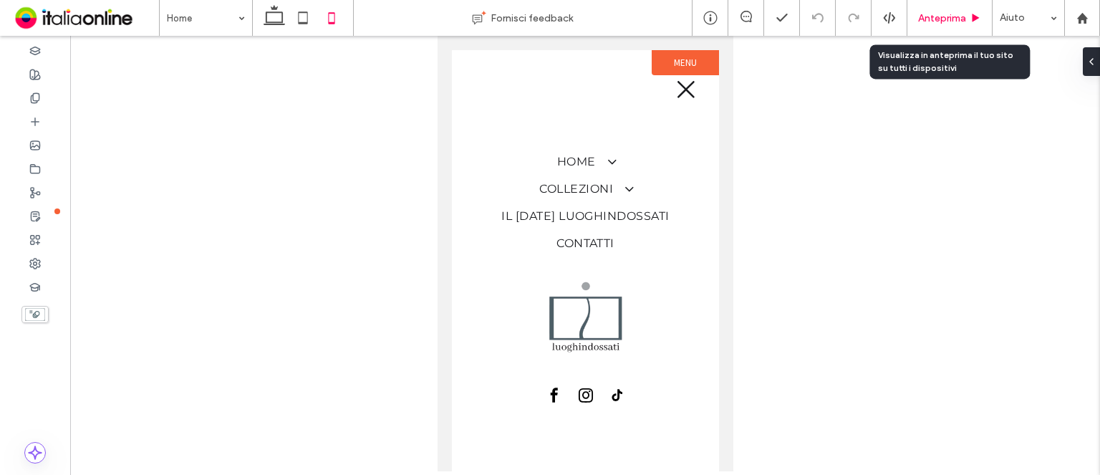
click at [944, 25] on div "Anteprima" at bounding box center [949, 18] width 85 height 36
click at [945, 23] on span "Anteprima" at bounding box center [942, 18] width 48 height 12
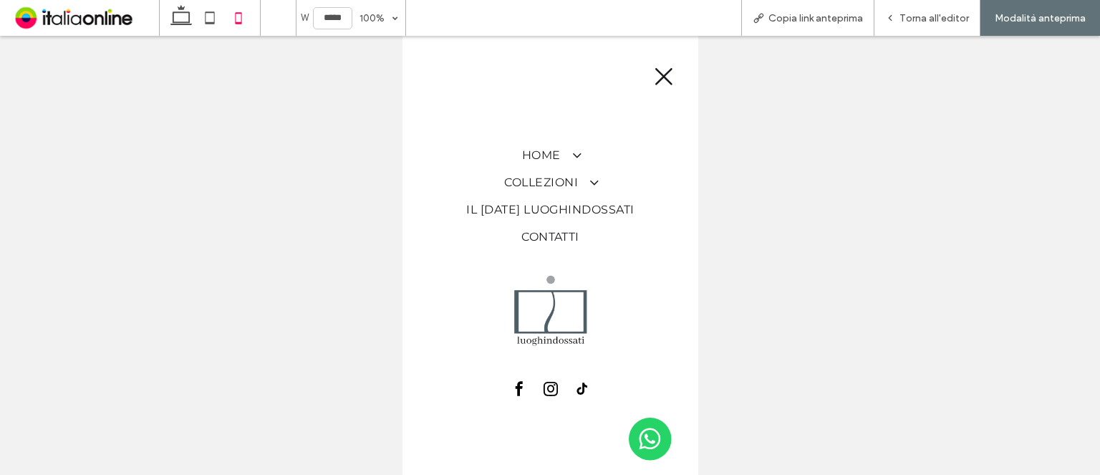
click at [669, 67] on icon at bounding box center [662, 76] width 21 height 21
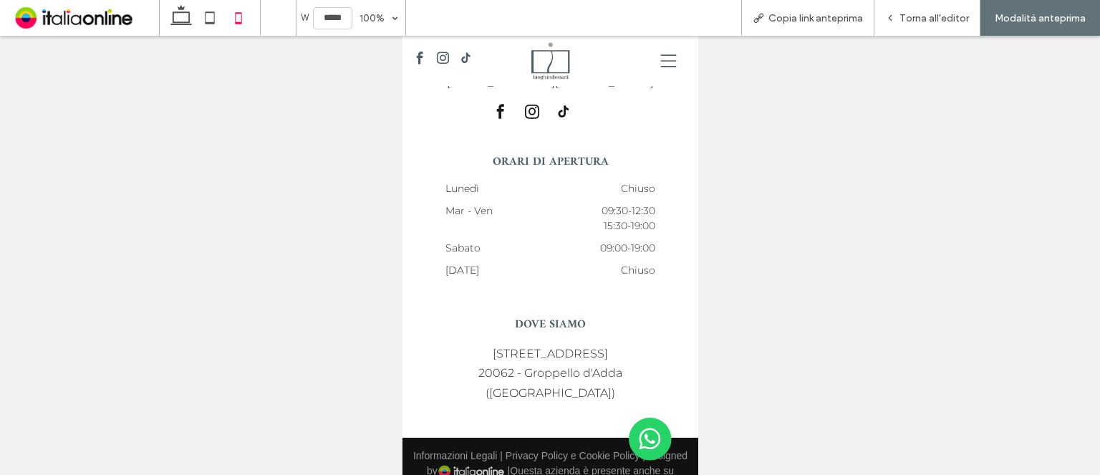
scroll to position [3283, 0]
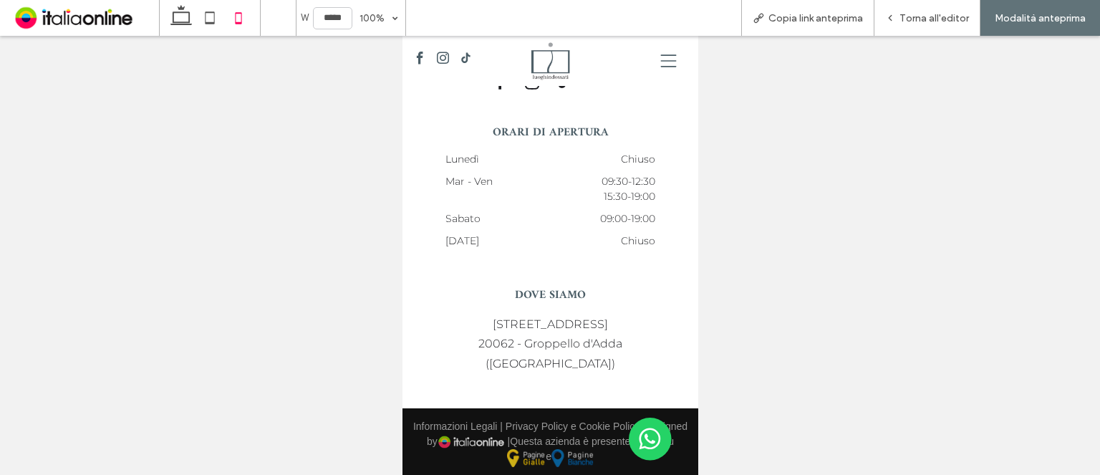
click at [655, 65] on icon at bounding box center [667, 61] width 25 height 16
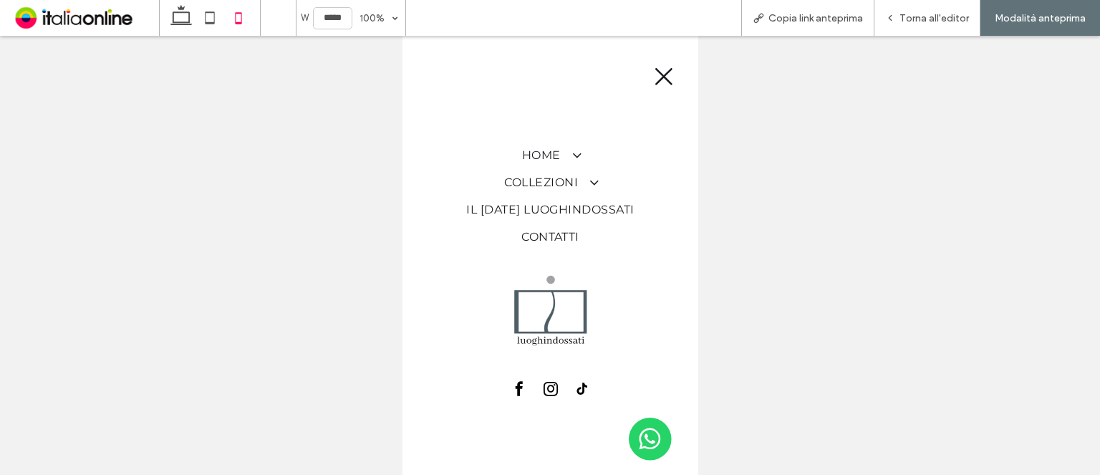
scroll to position [0, 0]
click at [561, 175] on span "Collezioni" at bounding box center [549, 182] width 92 height 17
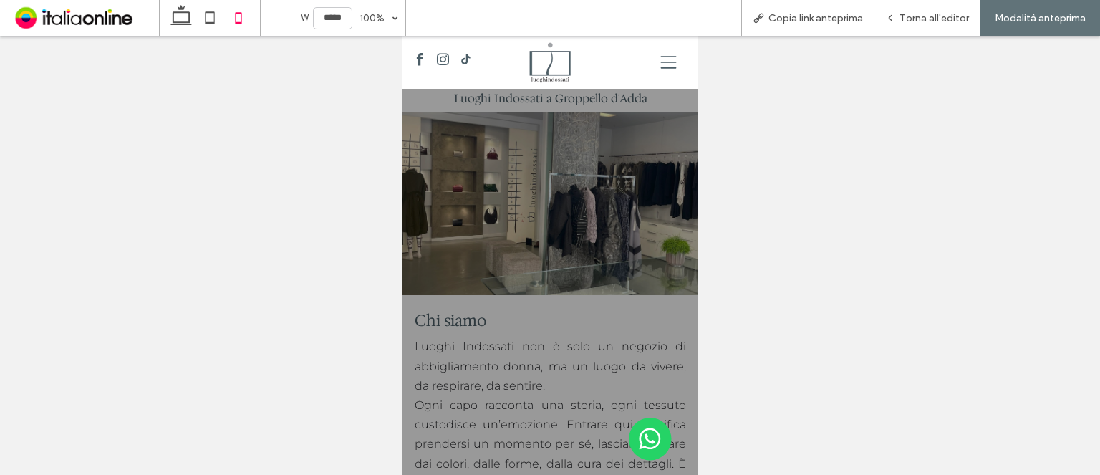
scroll to position [3280, 0]
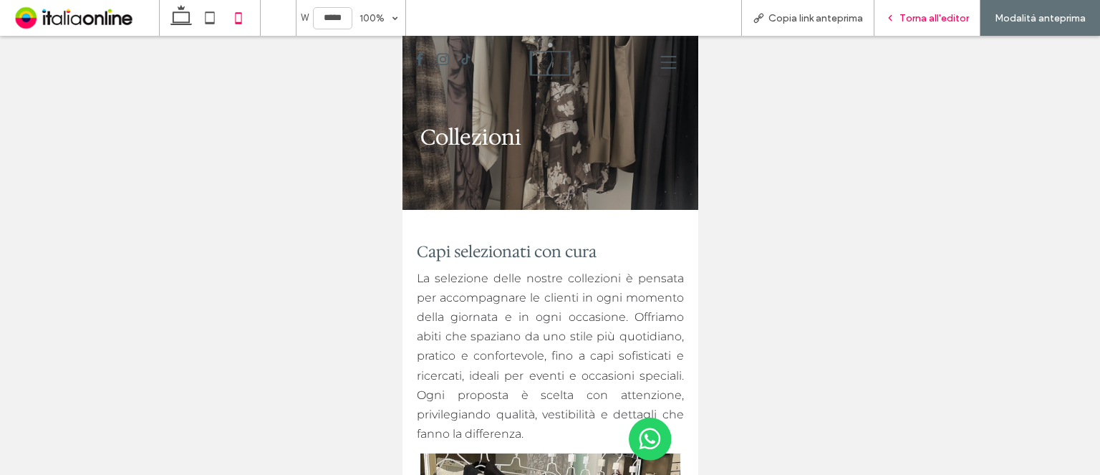
click at [930, 12] on span "Torna all'editor" at bounding box center [933, 18] width 69 height 12
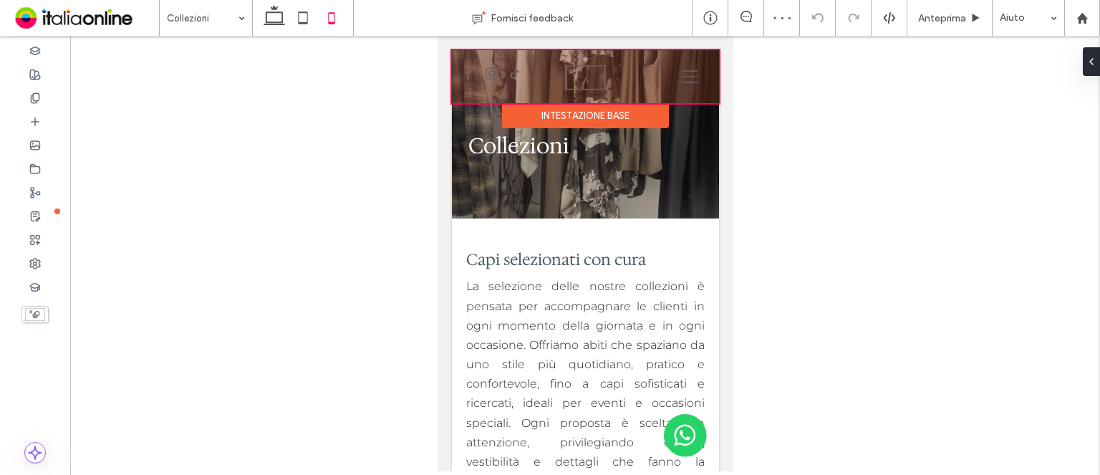
click at [579, 112] on div "Intestazione base" at bounding box center [584, 116] width 167 height 26
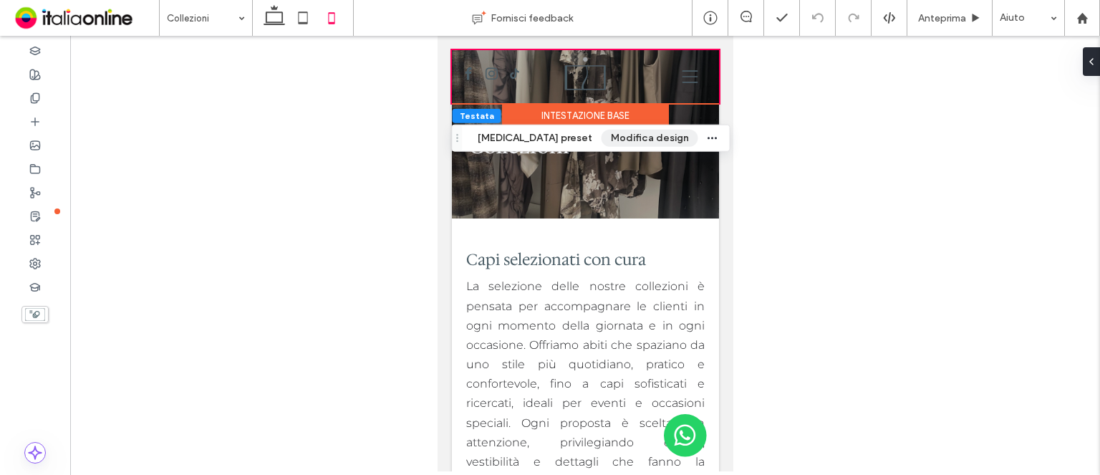
drag, startPoint x: 590, startPoint y: 137, endPoint x: 605, endPoint y: 140, distance: 15.5
click at [602, 137] on button "Modifica design" at bounding box center [650, 138] width 97 height 17
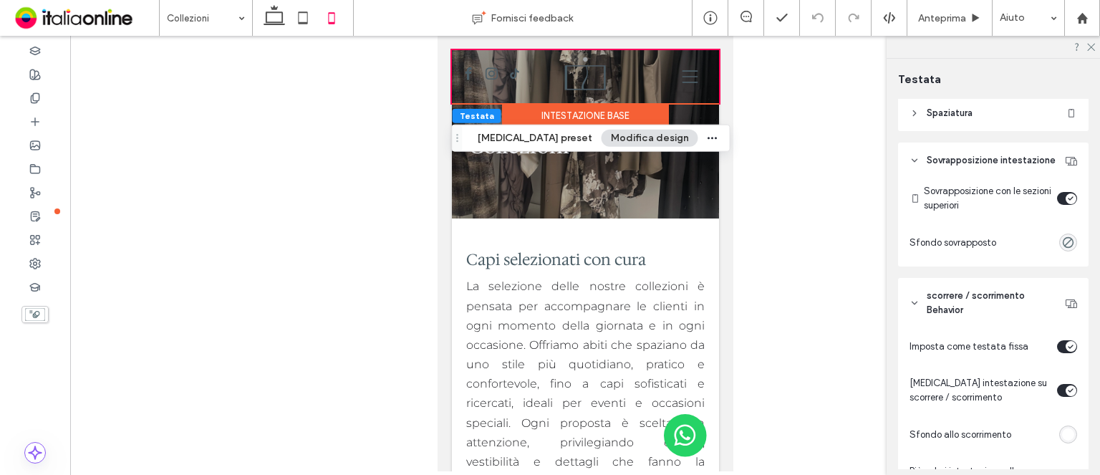
scroll to position [501, 0]
click at [1066, 203] on div "toggle" at bounding box center [1071, 198] width 11 height 11
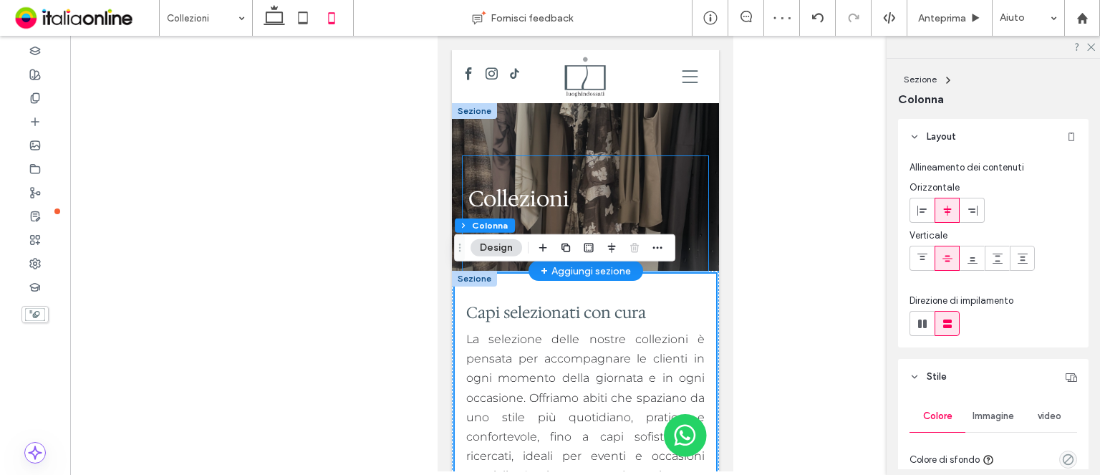
click at [642, 160] on div "Collezioni" at bounding box center [585, 213] width 246 height 115
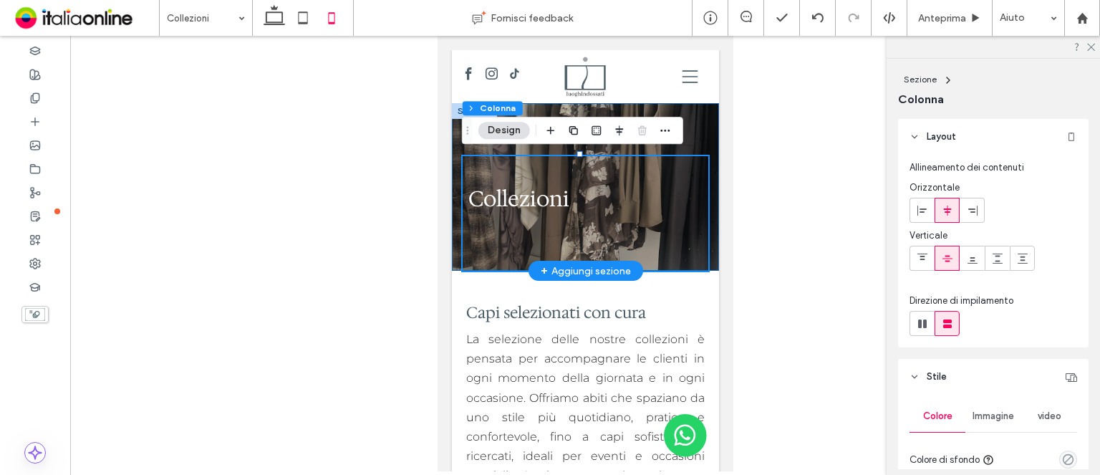
click at [692, 140] on div "Collezioni" at bounding box center [584, 187] width 267 height 168
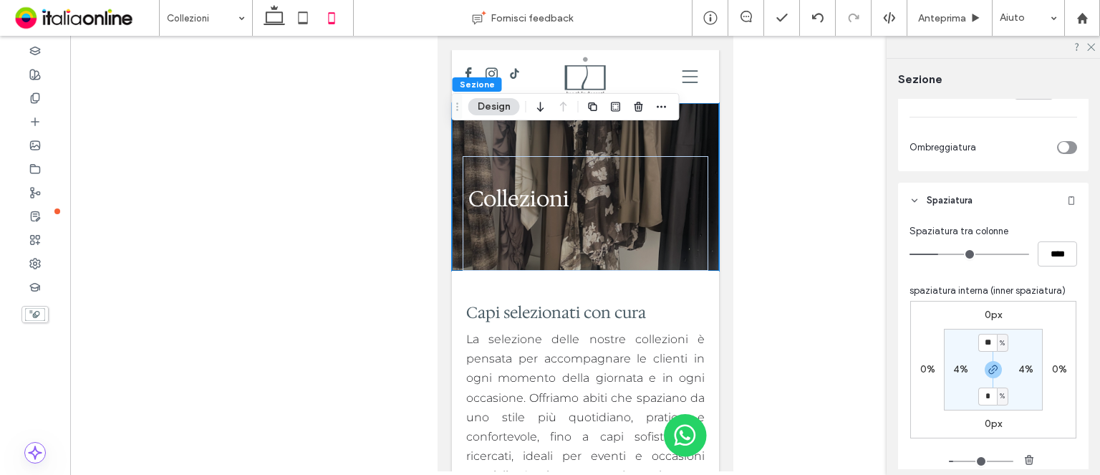
scroll to position [573, 0]
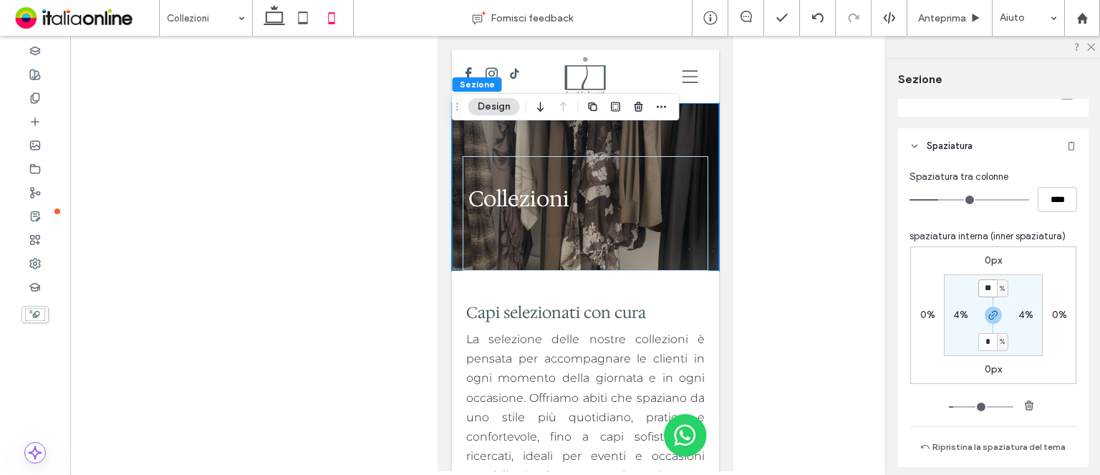
click at [985, 283] on input "**" at bounding box center [987, 288] width 19 height 18
type input "*"
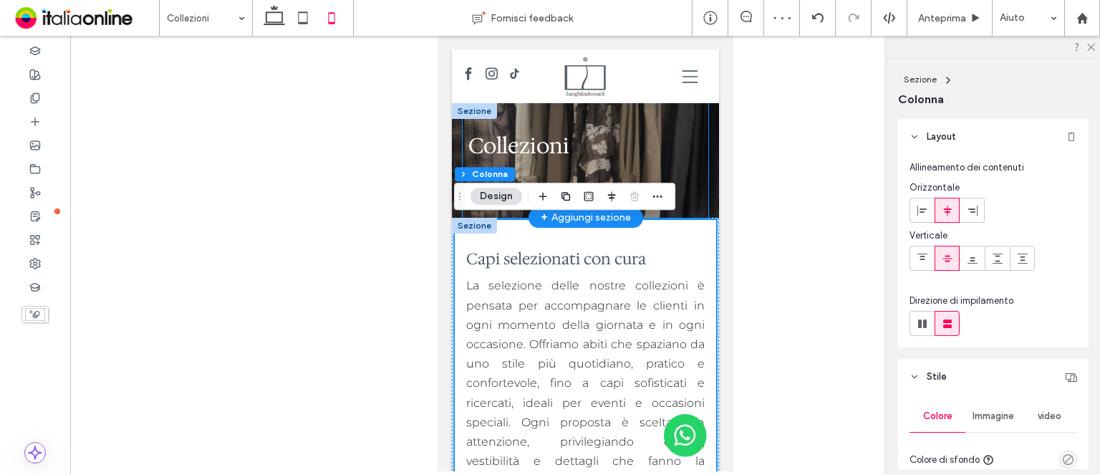
click at [692, 185] on div "Collezioni" at bounding box center [585, 160] width 246 height 115
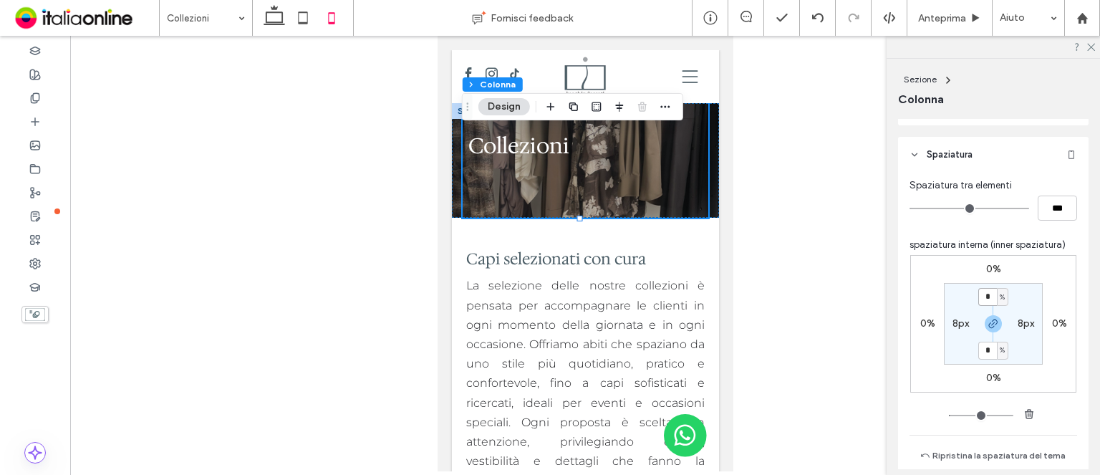
click at [988, 294] on input "*" at bounding box center [987, 297] width 19 height 18
type input "*"
drag, startPoint x: 198, startPoint y: 291, endPoint x: 736, endPoint y: 326, distance: 538.9
click at [736, 326] on div at bounding box center [585, 253] width 1030 height 435
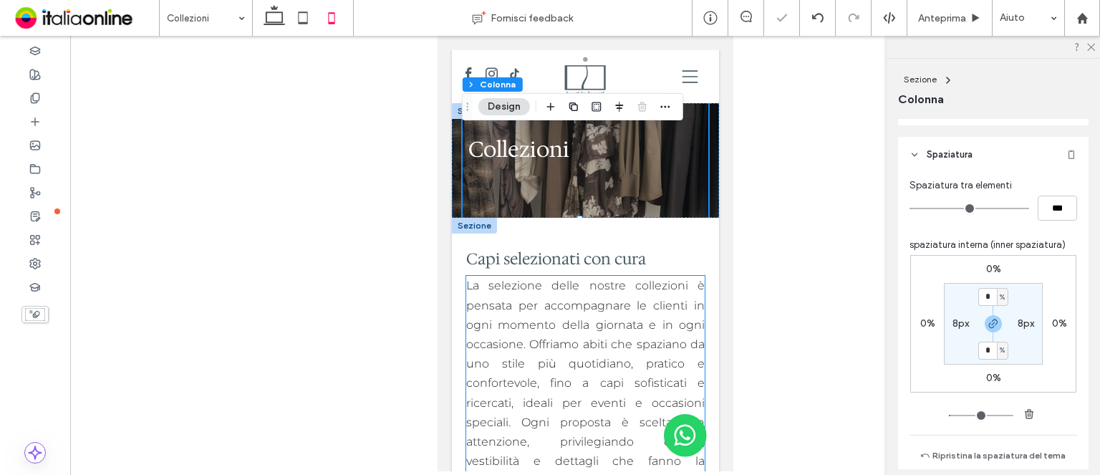
click at [620, 327] on span "La selezione delle nostre collezioni è pensata per accompagnare le clienti in o…" at bounding box center [584, 383] width 239 height 208
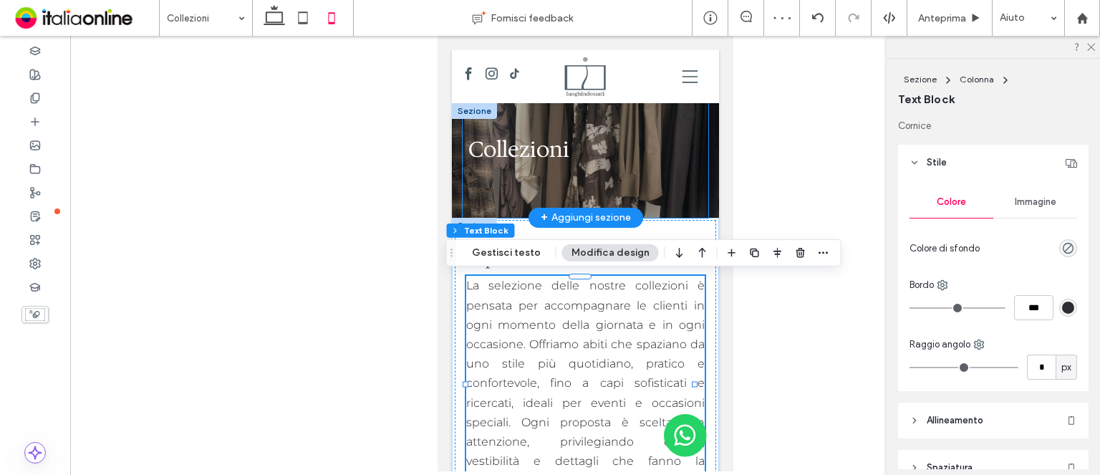
click at [688, 183] on div "Collezioni" at bounding box center [585, 160] width 246 height 115
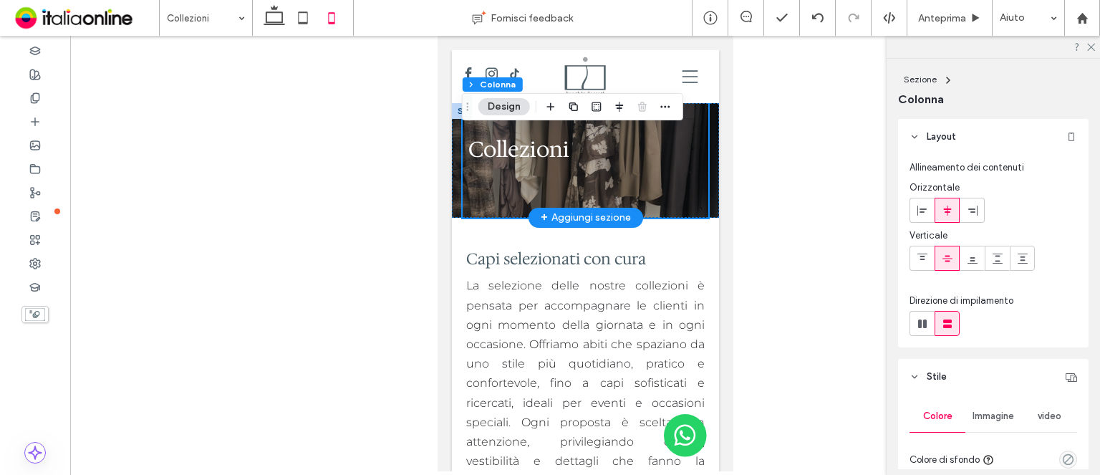
click at [688, 183] on div "Collezioni" at bounding box center [585, 160] width 246 height 115
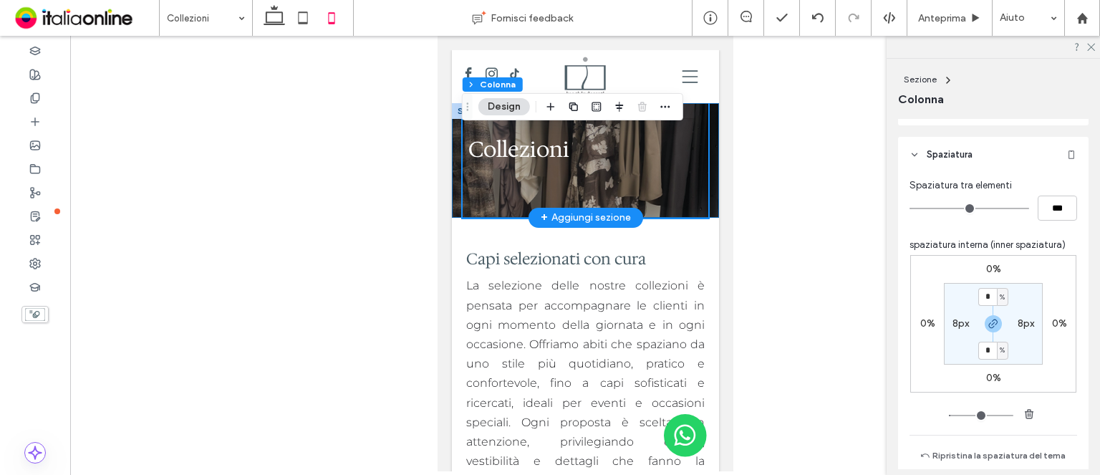
click at [705, 206] on div "Collezioni" at bounding box center [584, 160] width 267 height 115
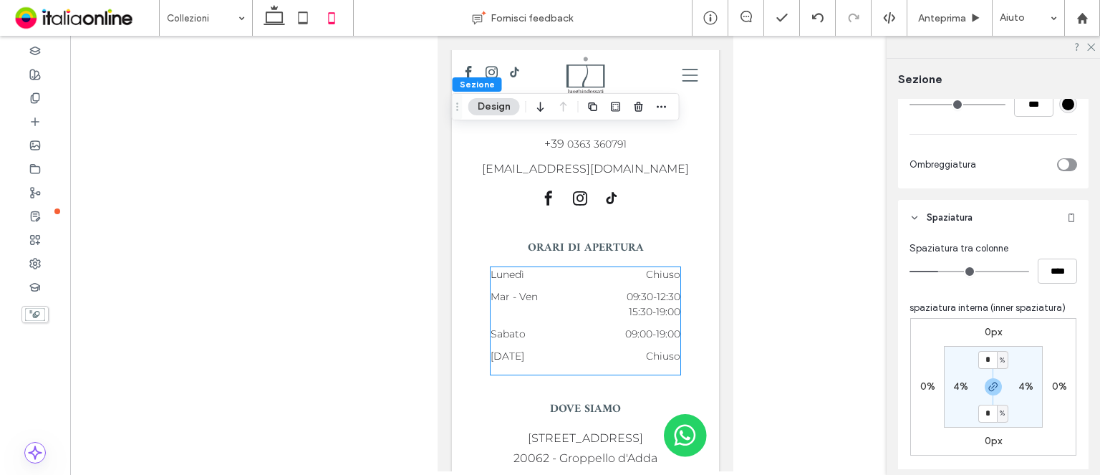
scroll to position [2620, 0]
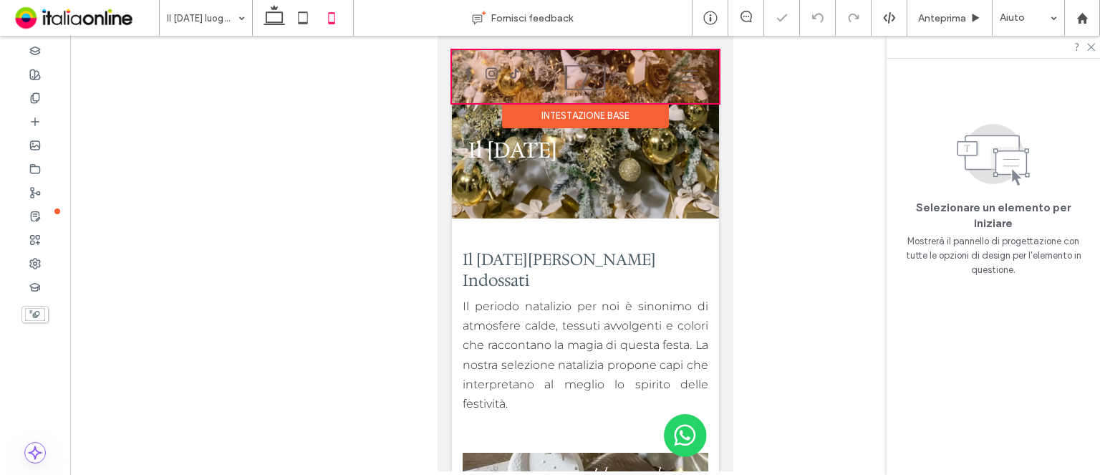
click at [588, 108] on div "Intestazione base" at bounding box center [584, 116] width 167 height 26
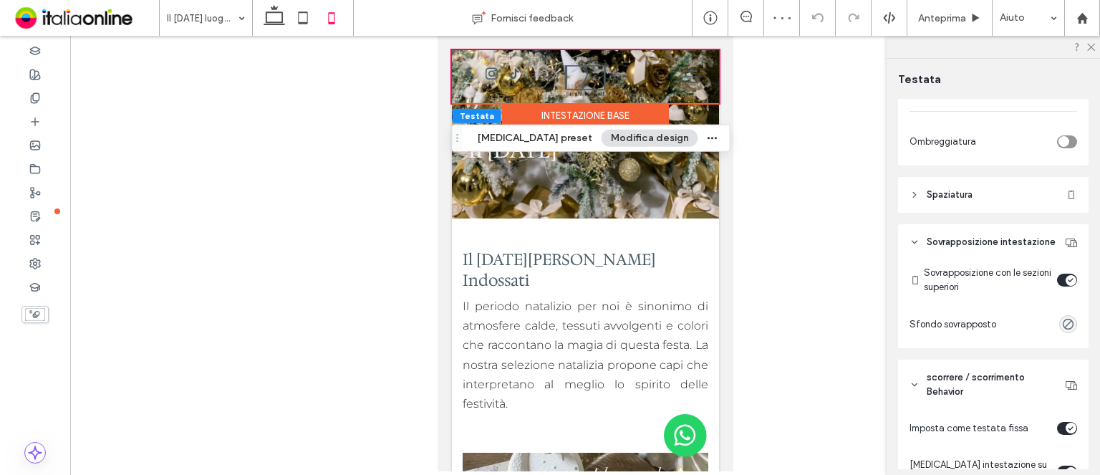
scroll to position [430, 0]
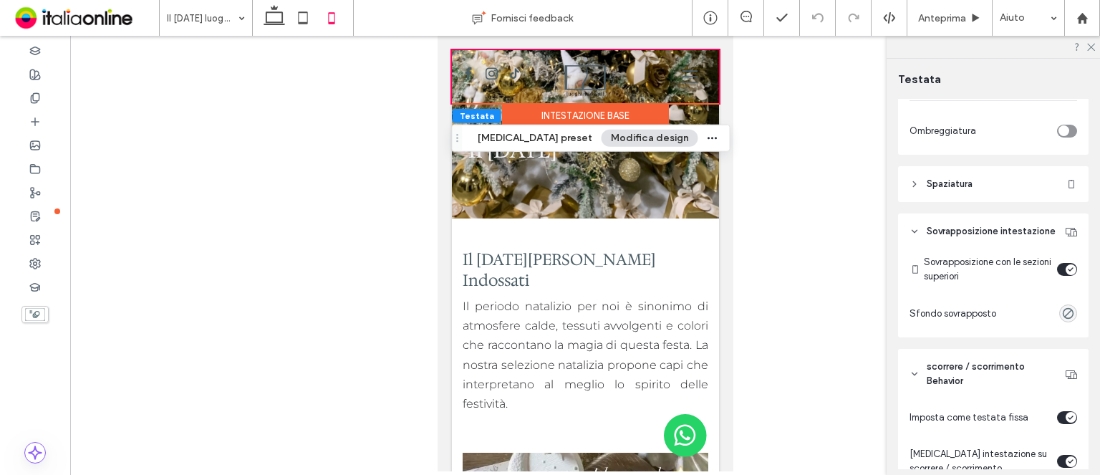
click at [1066, 275] on div "toggle" at bounding box center [1071, 269] width 11 height 11
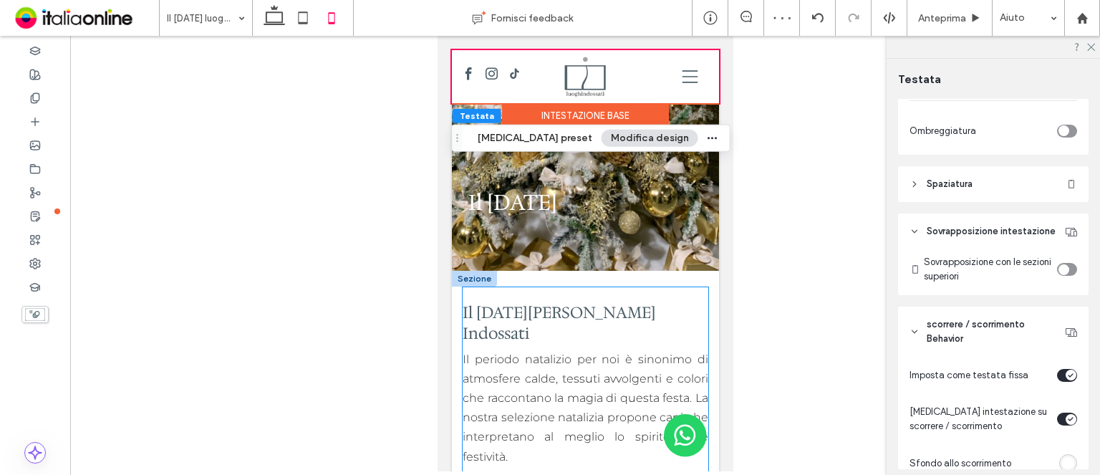
click at [666, 349] on p "Il periodo natalizio per noi è sinonimo di atmosfere calde, tessuti avvolgenti …" at bounding box center [585, 407] width 246 height 117
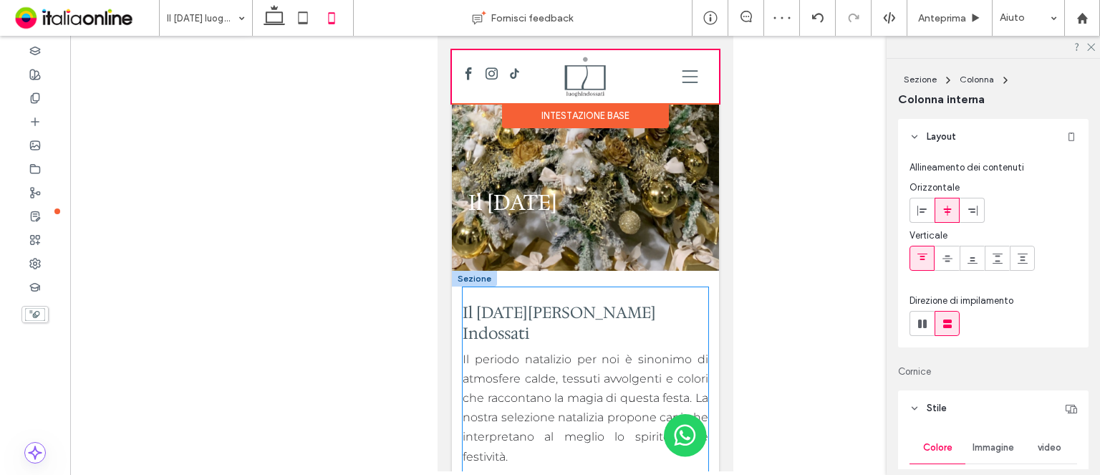
type input "**"
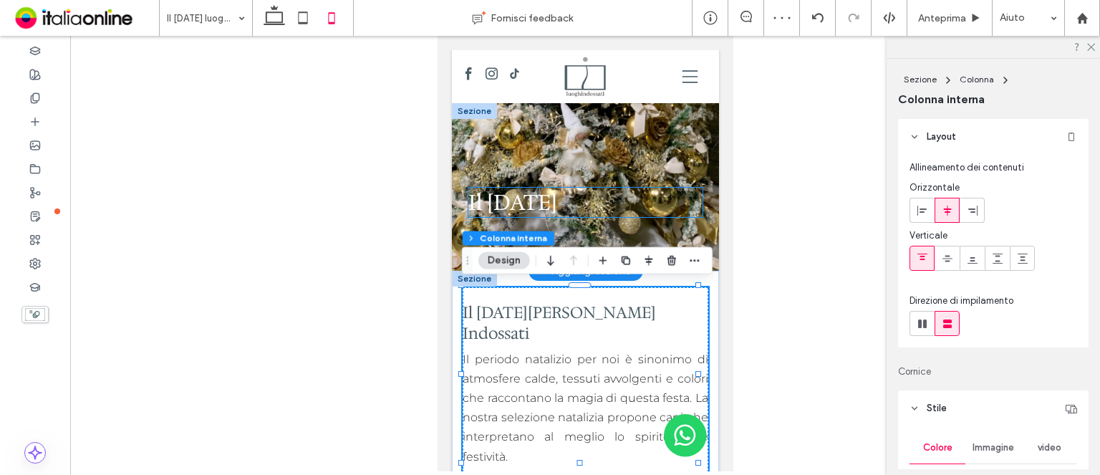
click at [651, 207] on h1 "Il Natale" at bounding box center [585, 202] width 234 height 29
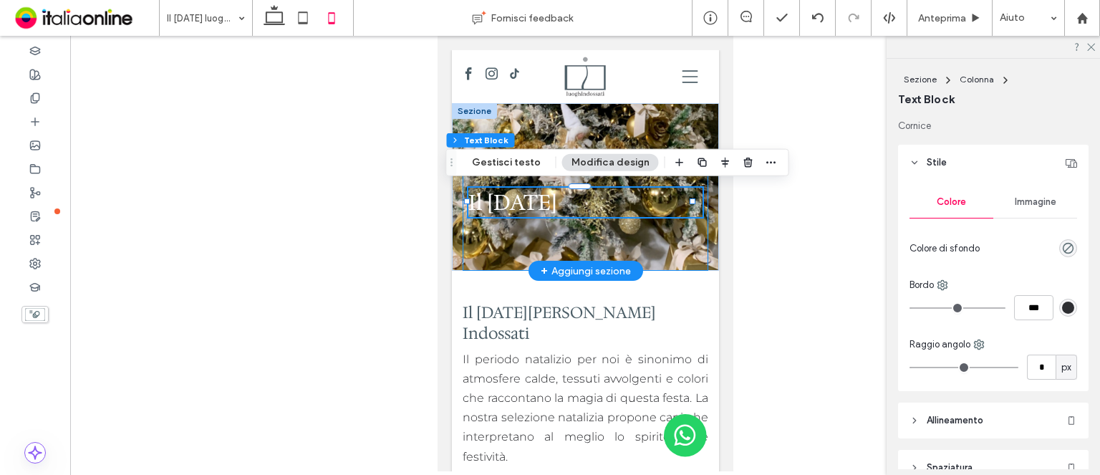
click at [694, 186] on div "Il Natale" at bounding box center [585, 213] width 246 height 115
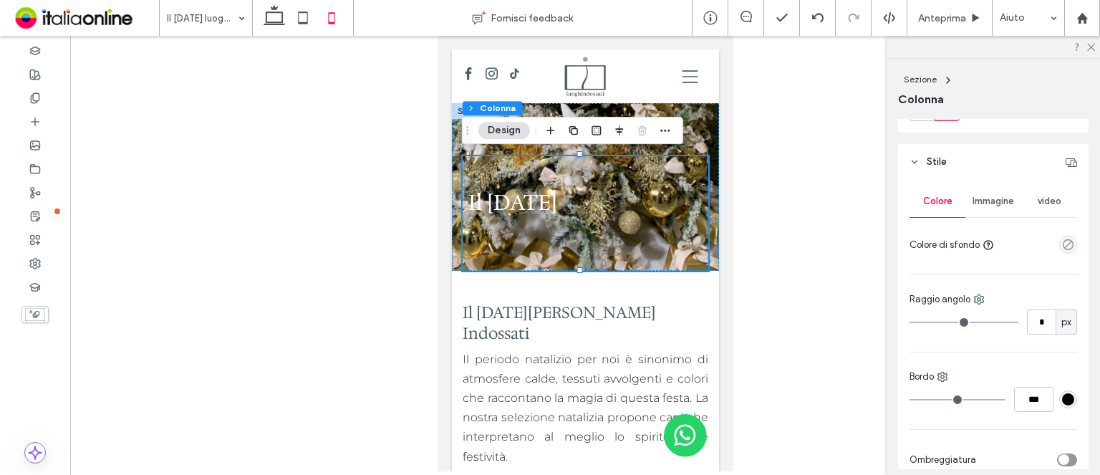
scroll to position [501, 0]
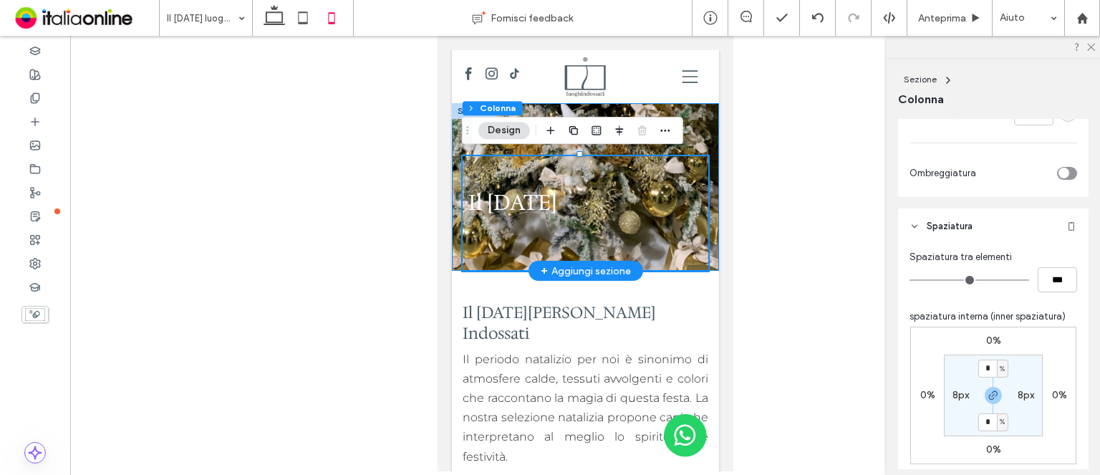
click at [698, 257] on div "Il Natale" at bounding box center [584, 187] width 267 height 168
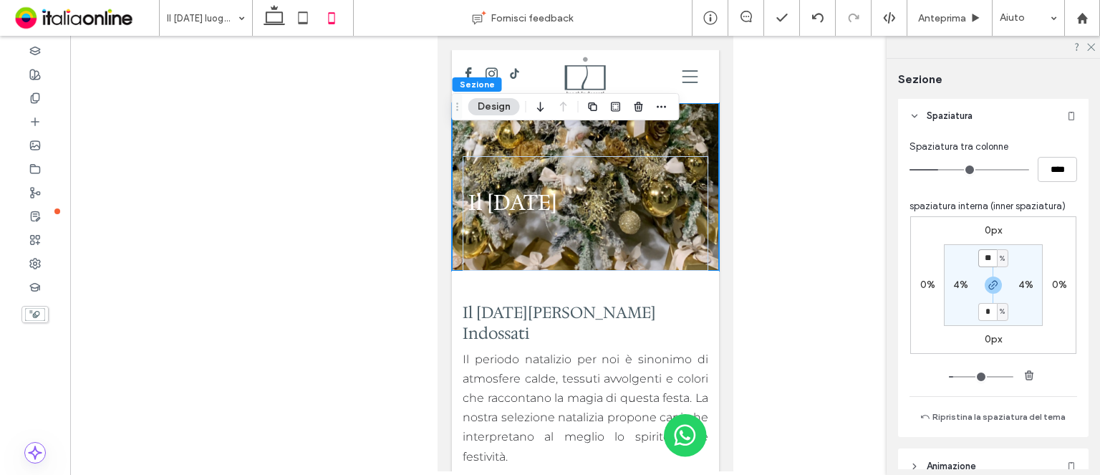
click at [985, 257] on input "**" at bounding box center [987, 258] width 19 height 18
type input "*"
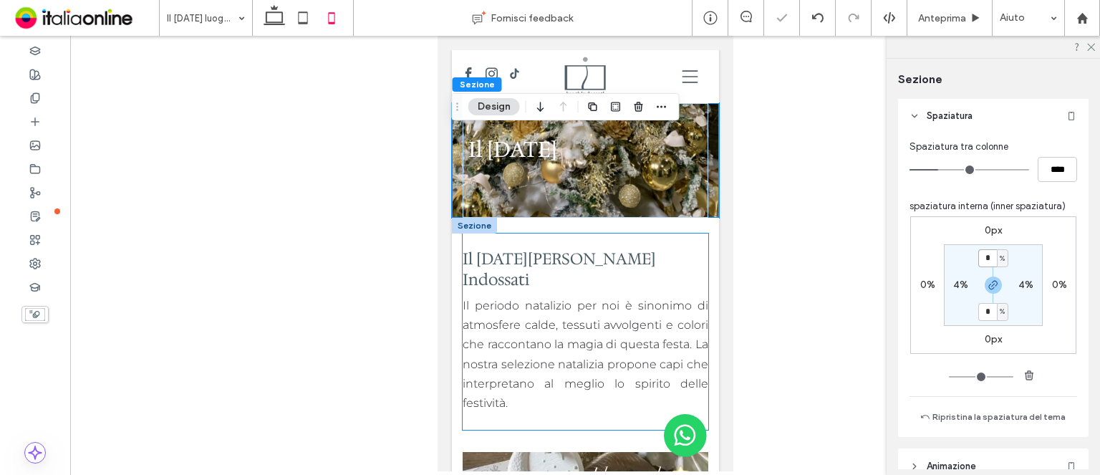
click at [697, 263] on div "Il Natale Luoghi Indossati Il periodo natalizio per noi è sinonimo di atmosfere…" at bounding box center [585, 331] width 246 height 196
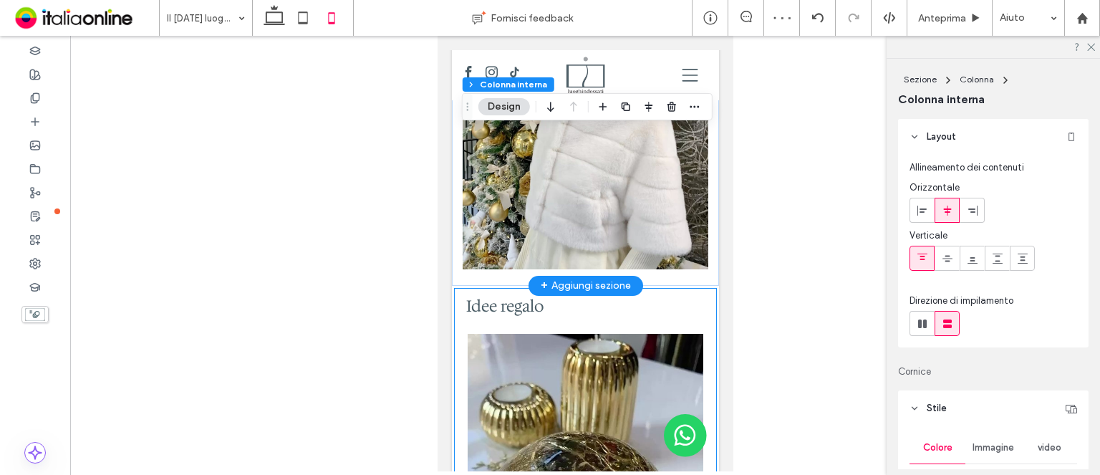
scroll to position [1142, 0]
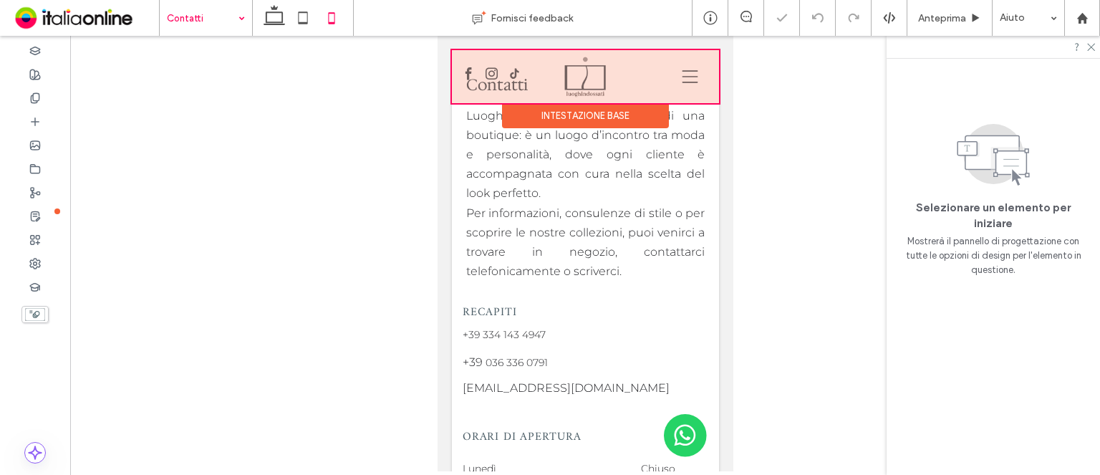
click at [577, 111] on div "Intestazione base" at bounding box center [584, 116] width 167 height 26
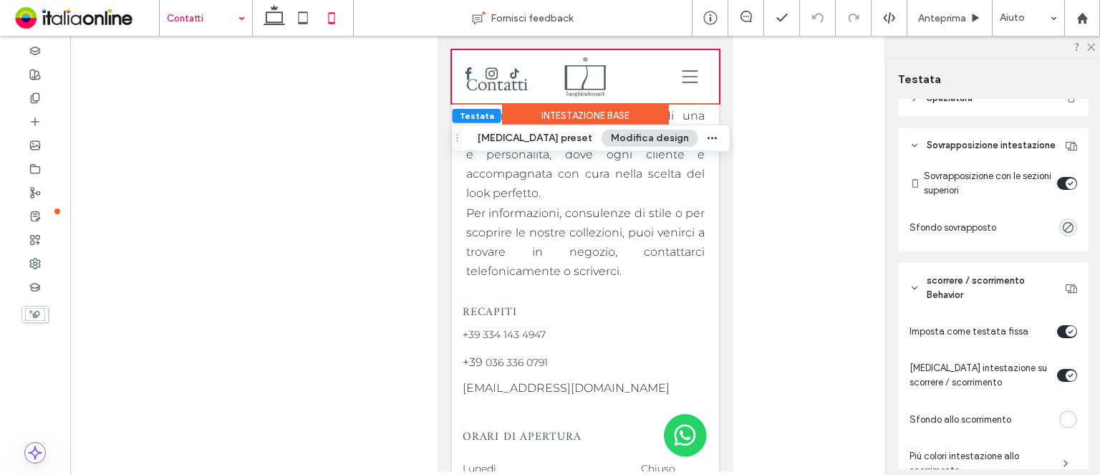
scroll to position [501, 0]
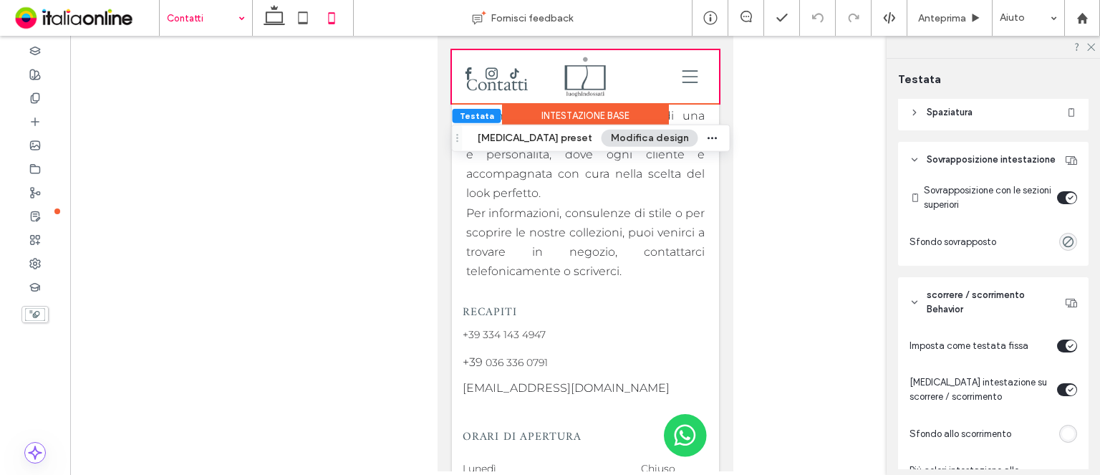
click at [1057, 204] on div "toggle" at bounding box center [1067, 197] width 20 height 13
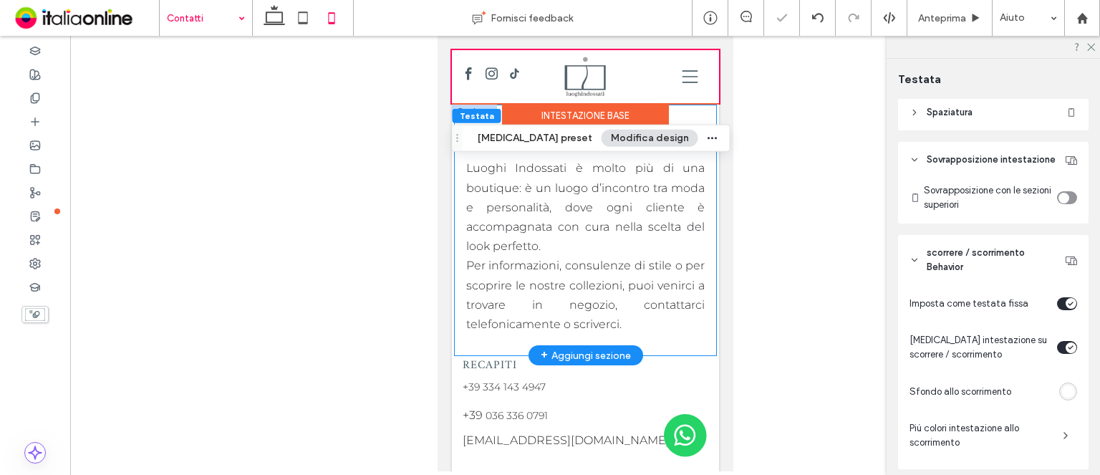
click at [664, 336] on div "Contatti Luoghi Indossati è molto più di una boutique: è un luogo d’incontro tr…" at bounding box center [585, 230] width 262 height 250
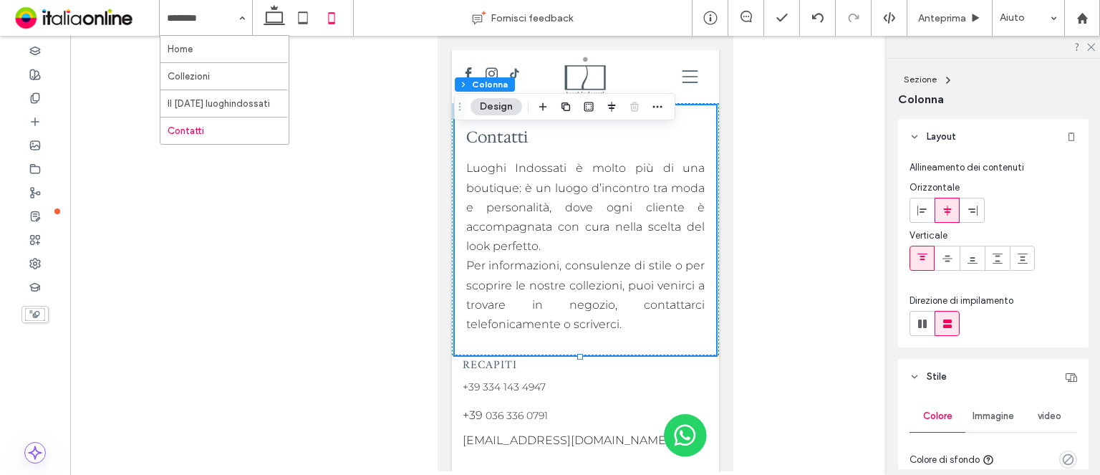
drag, startPoint x: 226, startPoint y: 59, endPoint x: 252, endPoint y: 59, distance: 25.8
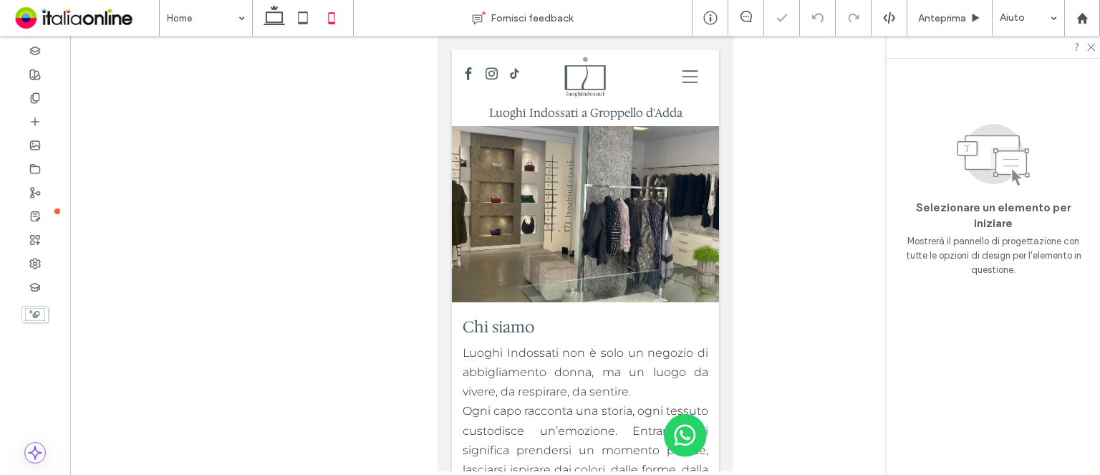
drag, startPoint x: 1094, startPoint y: 48, endPoint x: 1046, endPoint y: 40, distance: 49.3
click at [1094, 48] on icon at bounding box center [1090, 46] width 9 height 9
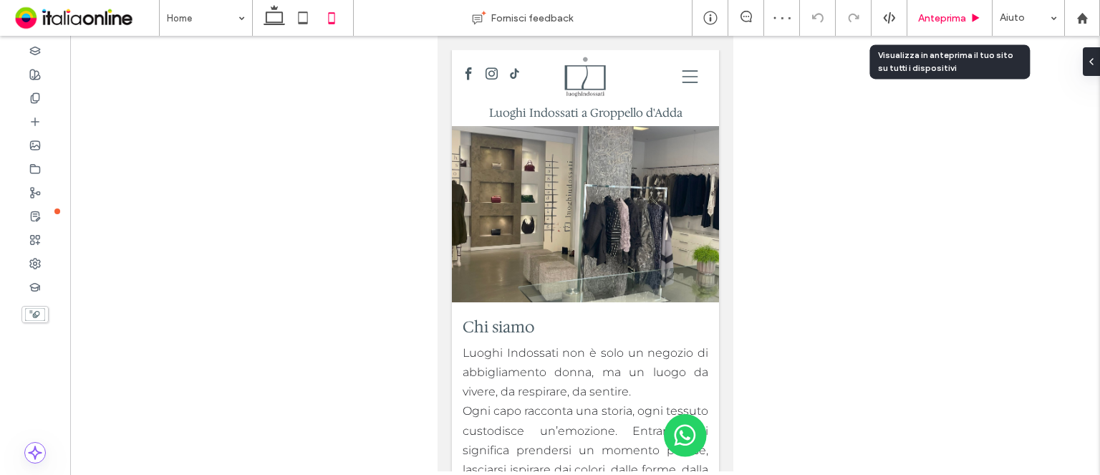
click at [974, 26] on div "Anteprima" at bounding box center [949, 18] width 85 height 36
click at [947, 26] on div "Anteprima" at bounding box center [949, 18] width 85 height 36
click at [965, 16] on span "Anteprima" at bounding box center [942, 18] width 48 height 12
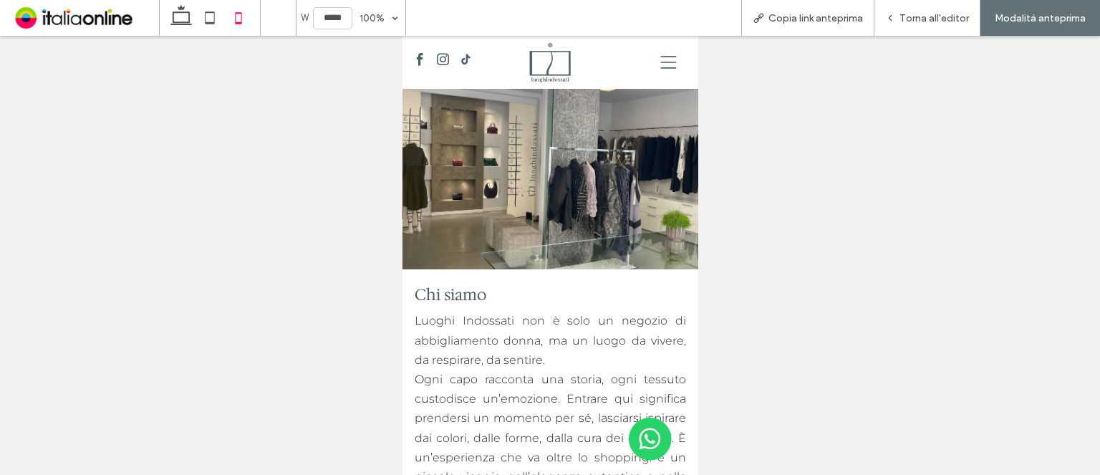
scroll to position [69, 0]
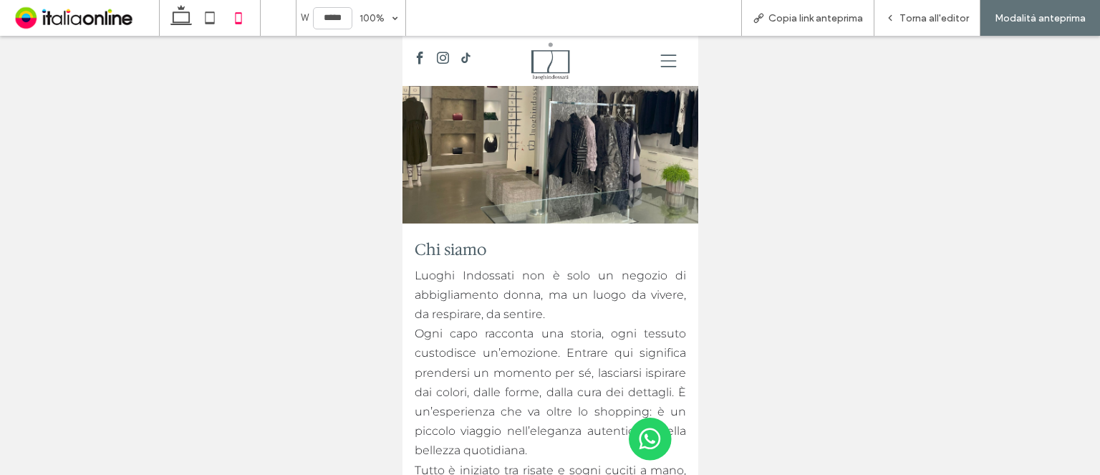
click at [656, 62] on icon at bounding box center [667, 61] width 25 height 16
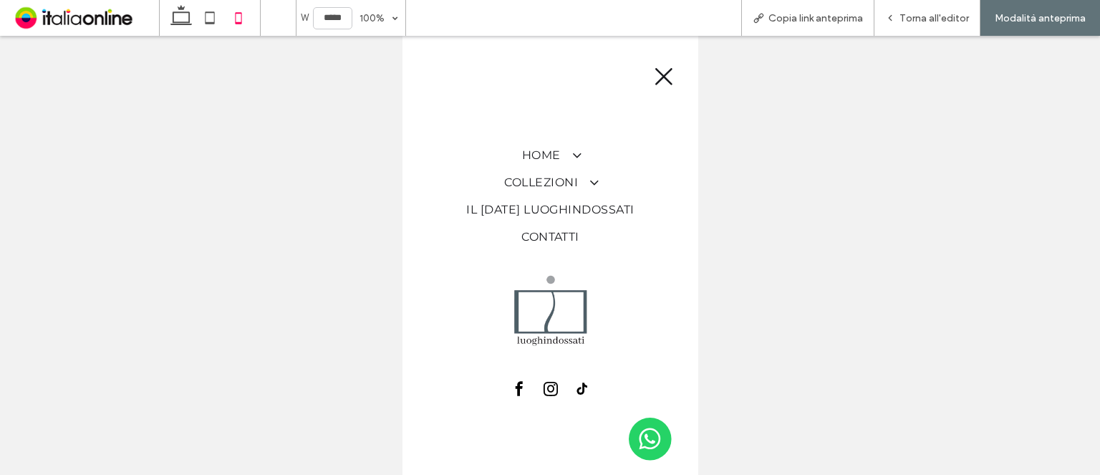
scroll to position [0, 0]
click at [656, 62] on div at bounding box center [550, 70] width 272 height 44
click at [922, 21] on span "Torna all'editor" at bounding box center [933, 18] width 69 height 12
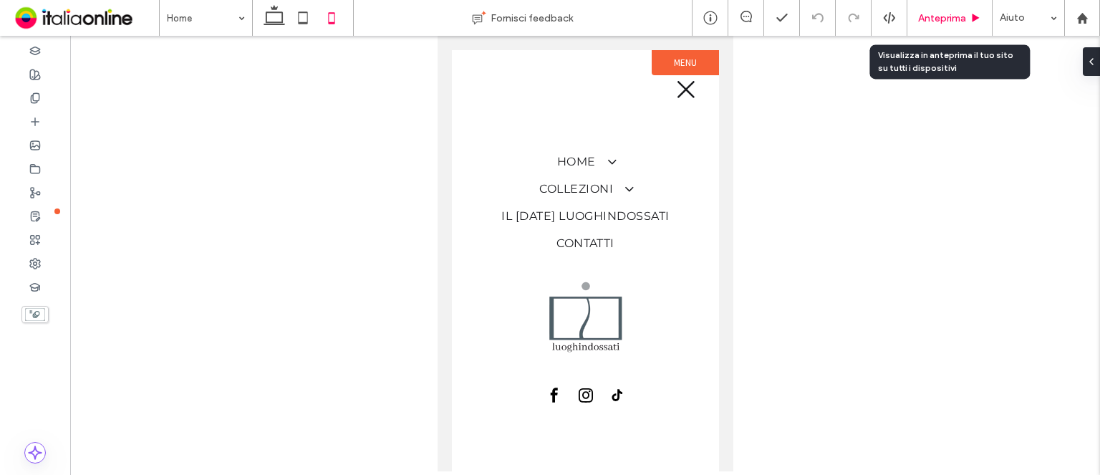
click at [957, 16] on span "Anteprima" at bounding box center [942, 18] width 48 height 12
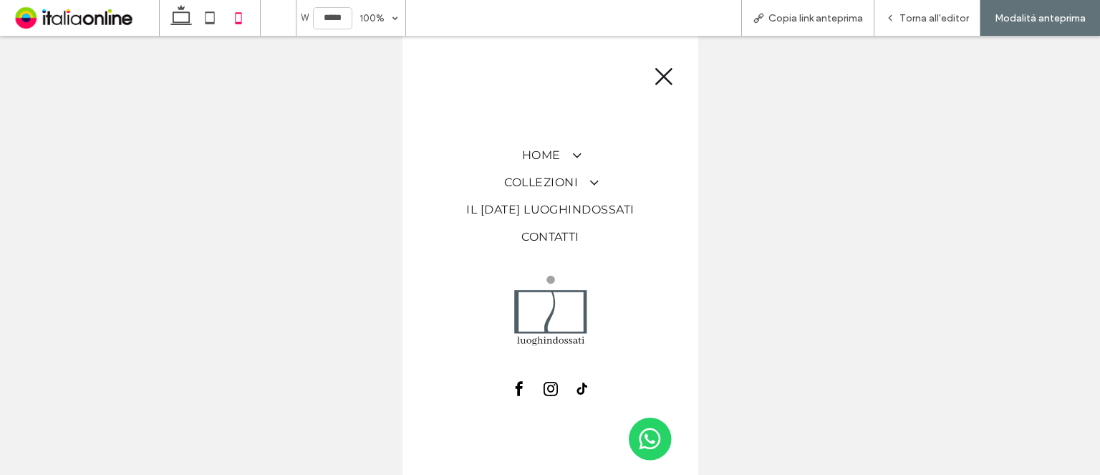
click at [650, 77] on div at bounding box center [550, 70] width 272 height 44
click at [670, 81] on icon at bounding box center [662, 76] width 21 height 21
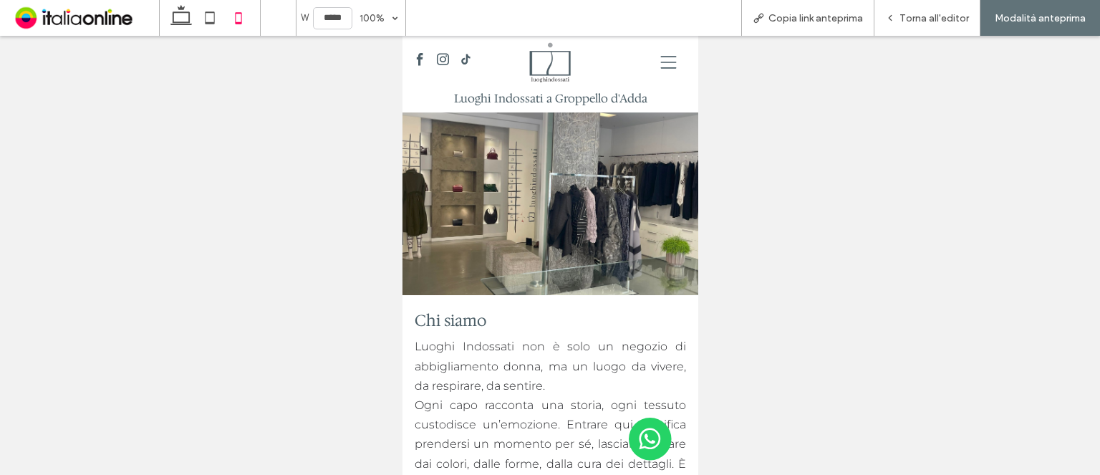
click at [660, 64] on icon at bounding box center [667, 62] width 25 height 16
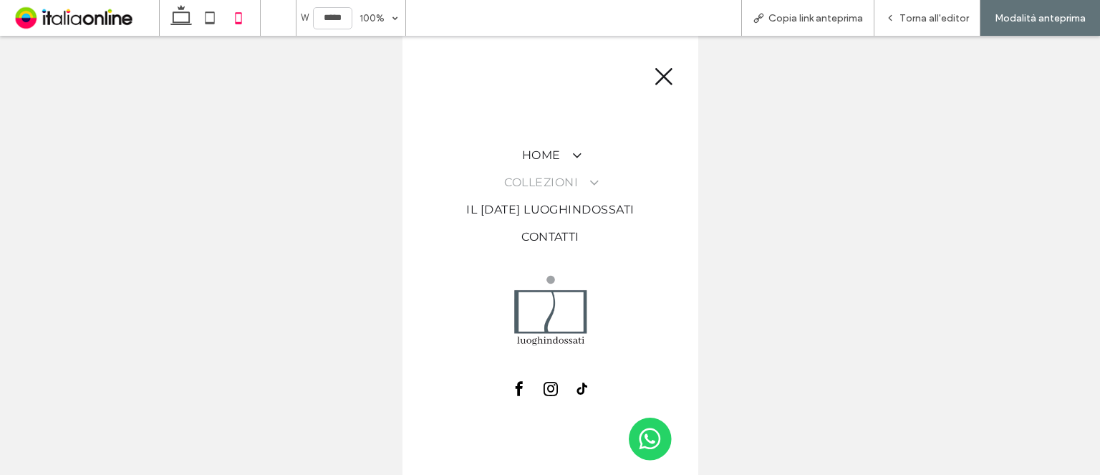
click at [568, 180] on span "Collezioni" at bounding box center [549, 182] width 92 height 17
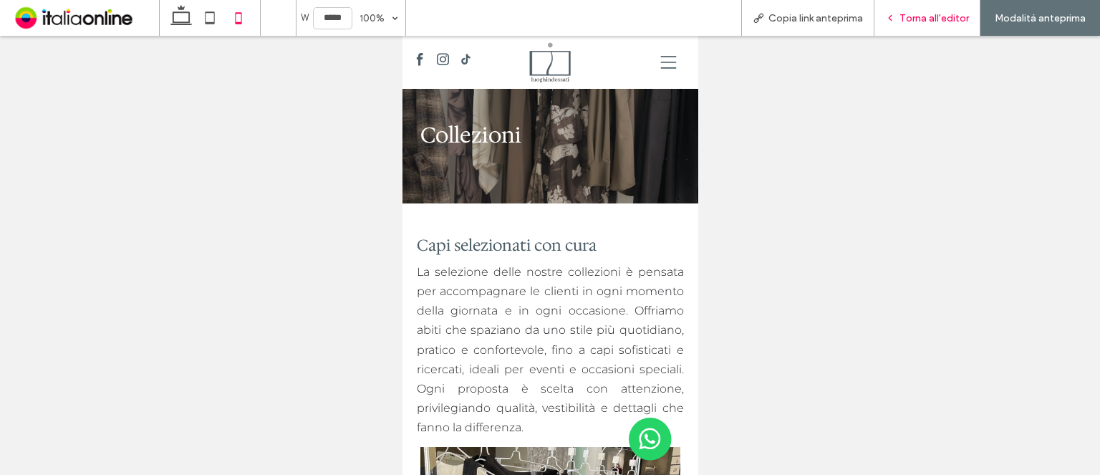
click at [906, 17] on span "Torna all'editor" at bounding box center [933, 18] width 69 height 12
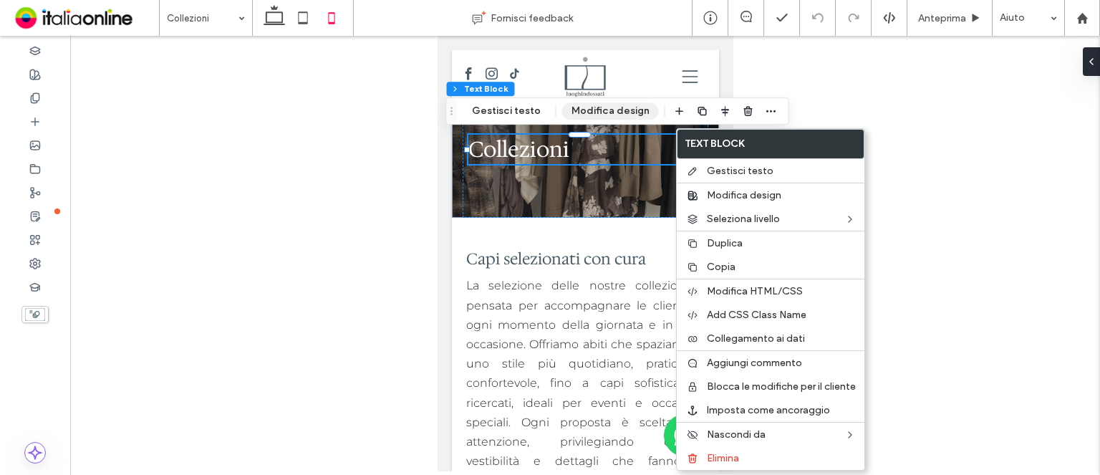
click at [592, 120] on button "Modifica design" at bounding box center [610, 110] width 97 height 17
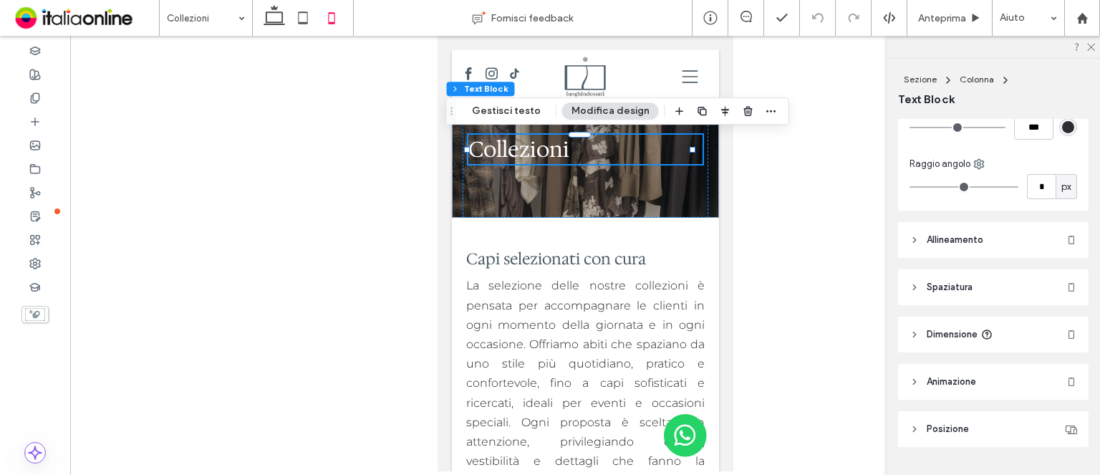
scroll to position [215, 0]
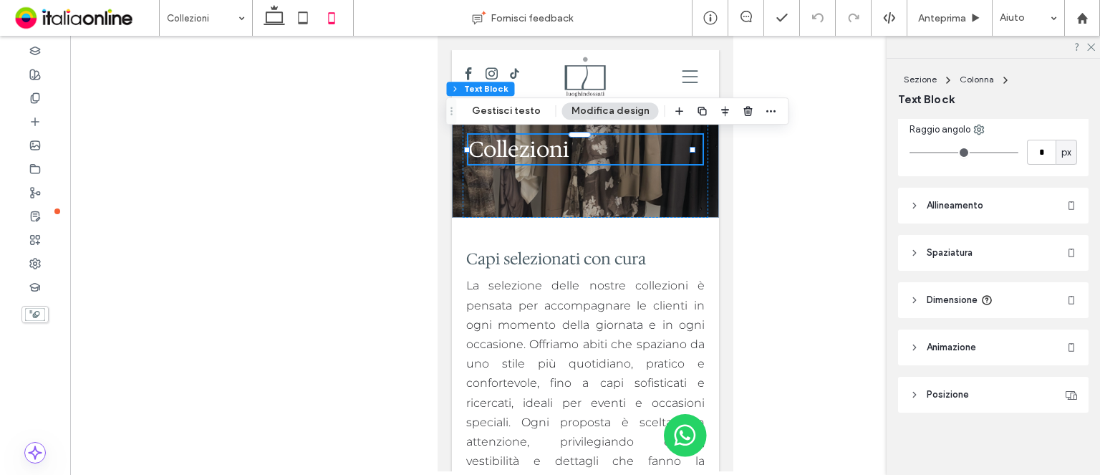
click at [966, 253] on span "Spaziatura" at bounding box center [950, 253] width 46 height 14
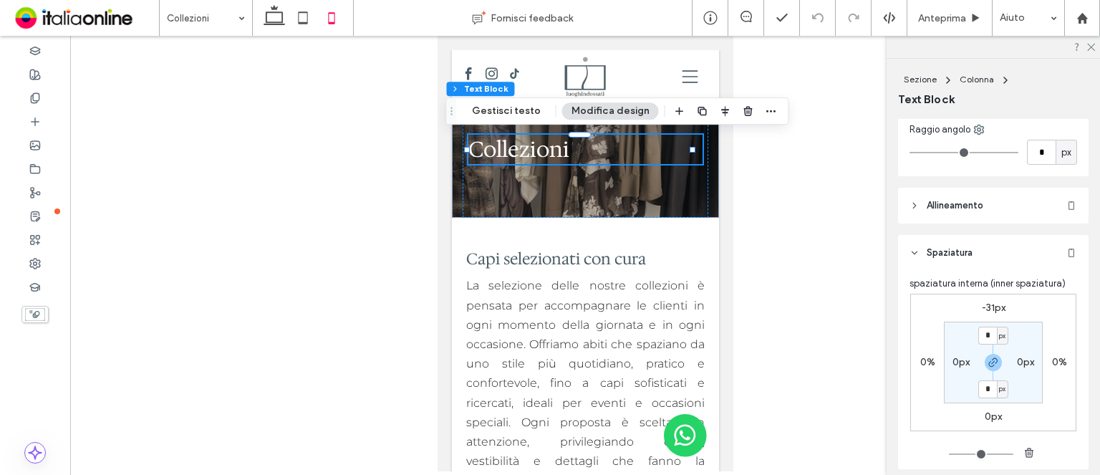
click at [993, 304] on label "-31px" at bounding box center [994, 307] width 24 height 12
type input "*"
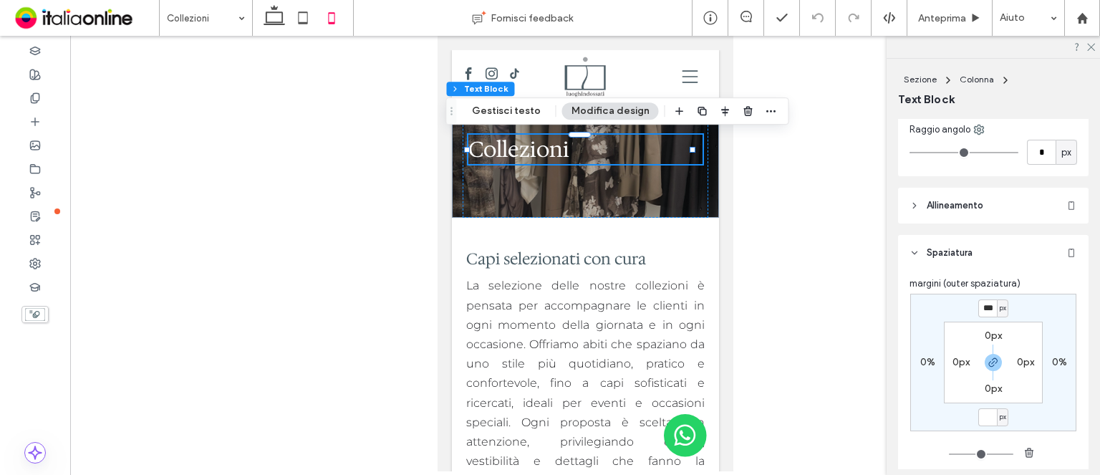
type input "*"
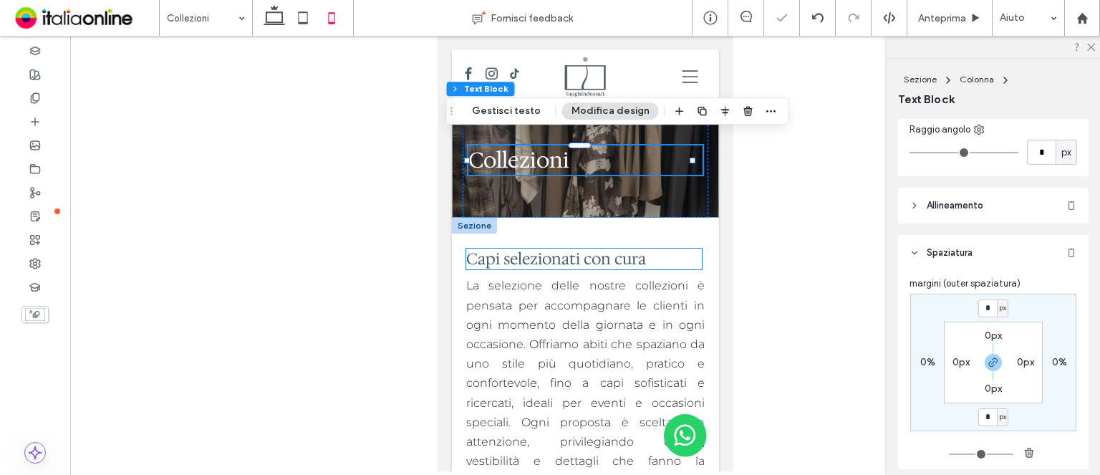
click at [687, 252] on h2 "Capi selezionati con cura" at bounding box center [583, 258] width 236 height 21
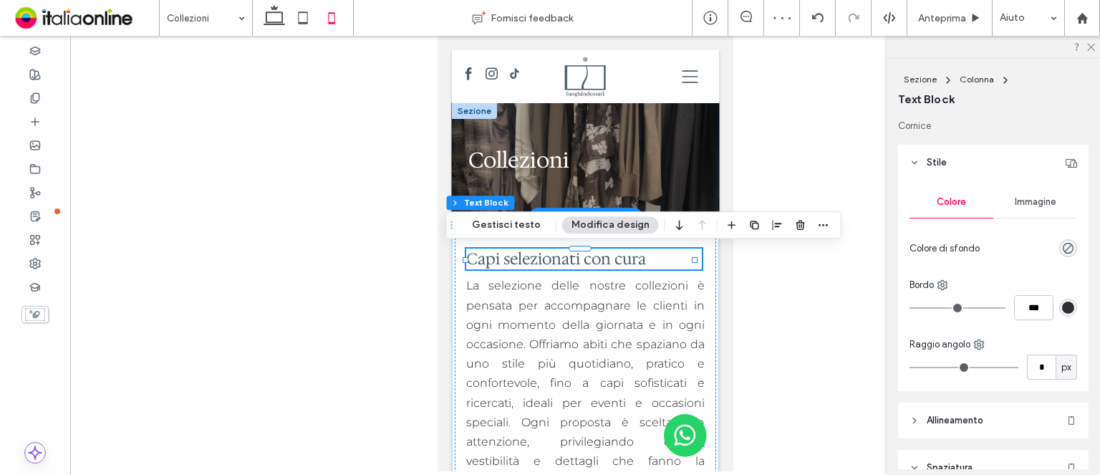
click at [697, 183] on div "Collezioni" at bounding box center [584, 160] width 267 height 115
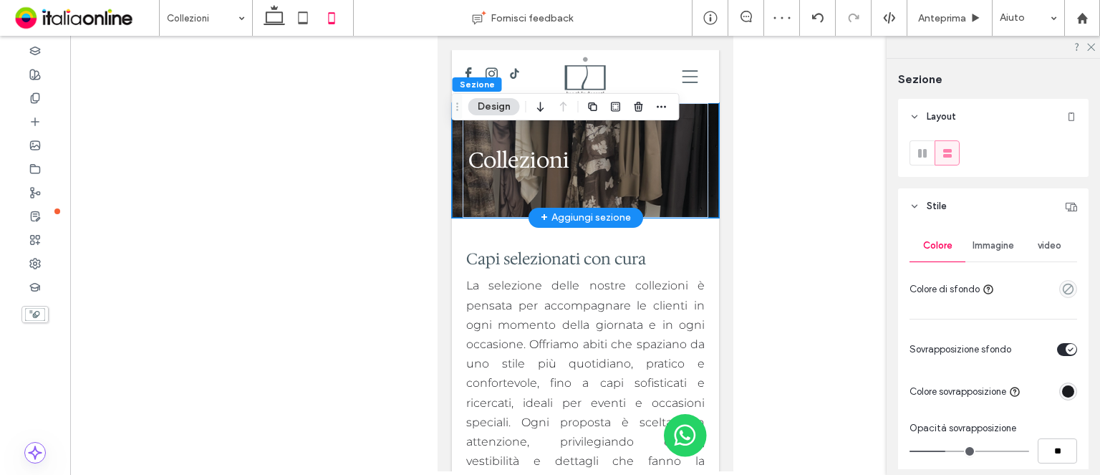
click at [697, 183] on div "Collezioni" at bounding box center [584, 160] width 267 height 115
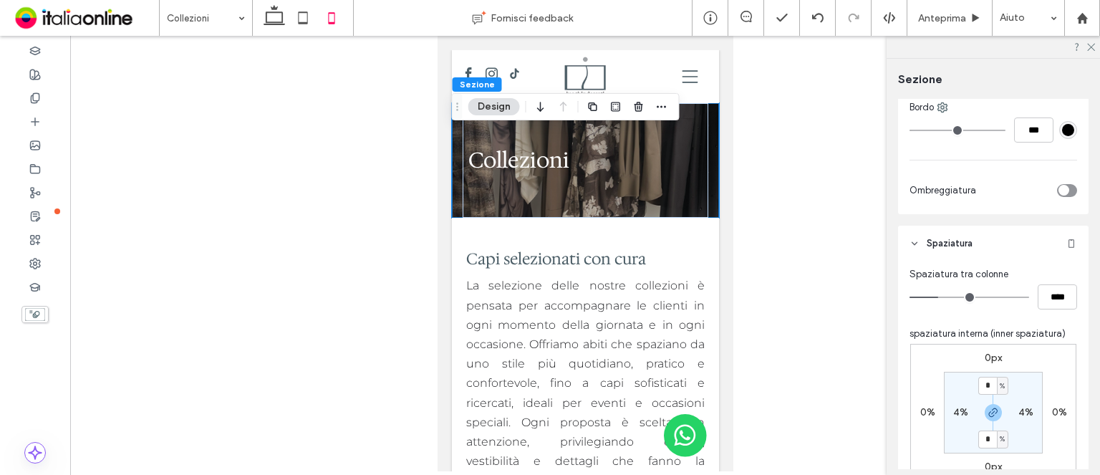
scroll to position [573, 0]
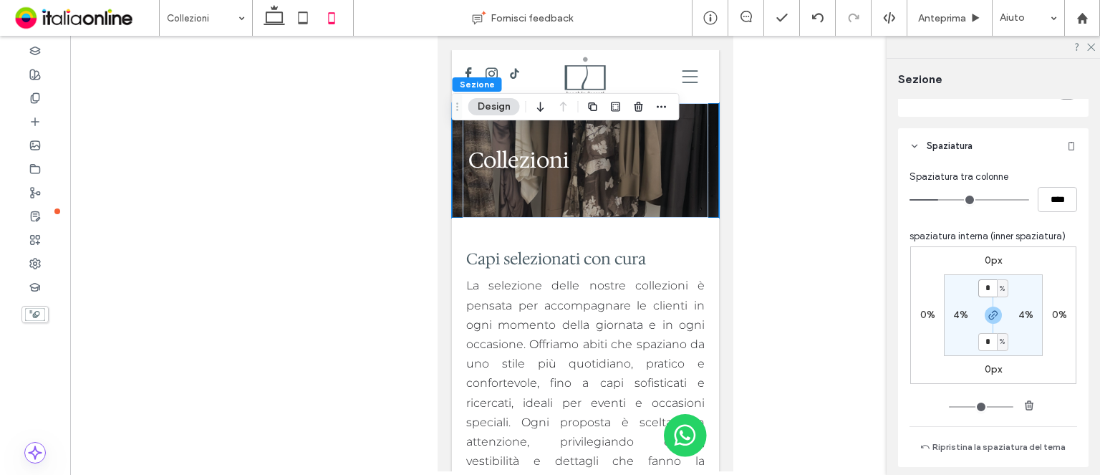
click at [985, 289] on input "*" at bounding box center [987, 288] width 19 height 18
type input "*"
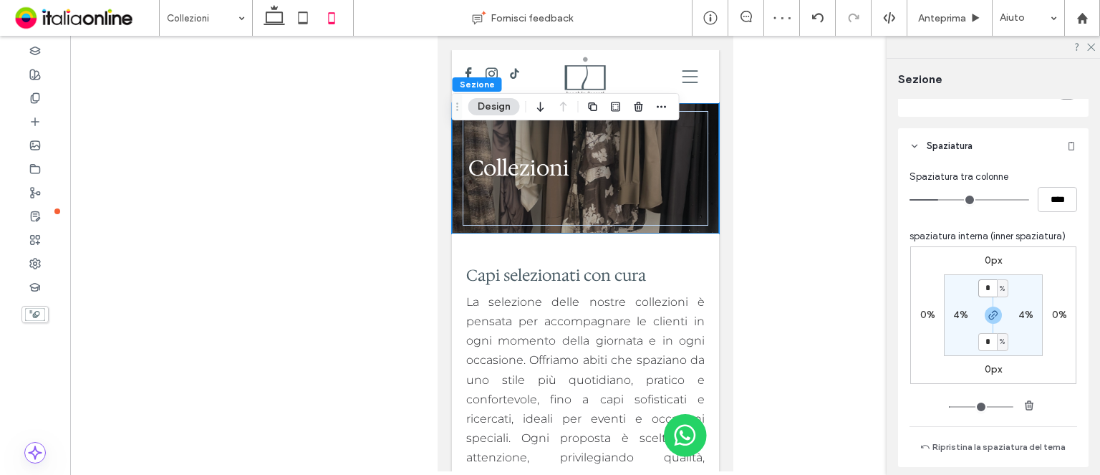
type input "*"
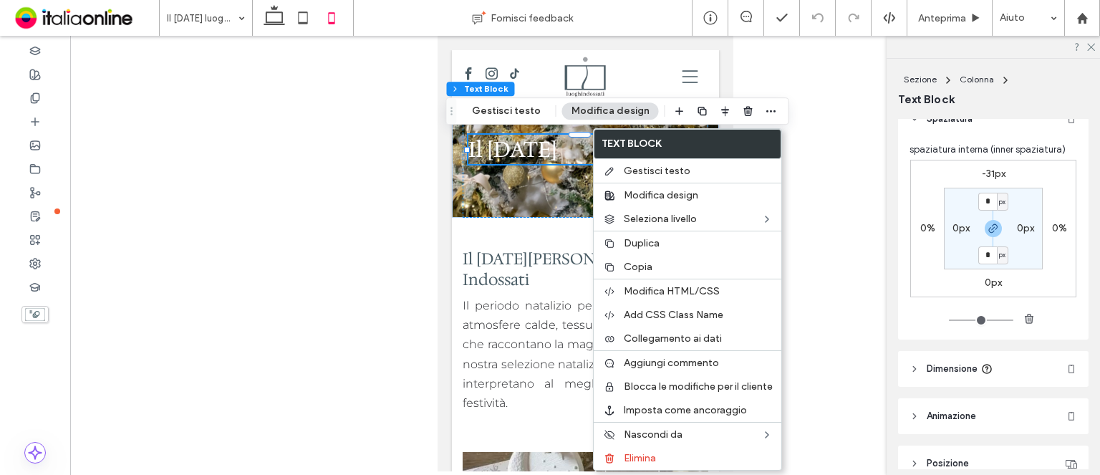
scroll to position [358, 0]
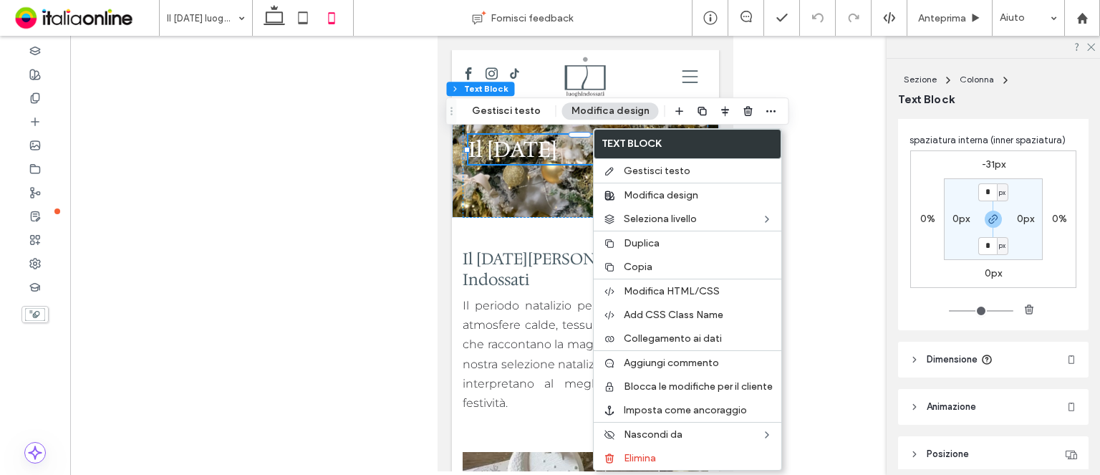
click at [991, 165] on label "-31px" at bounding box center [994, 164] width 24 height 12
type input "*"
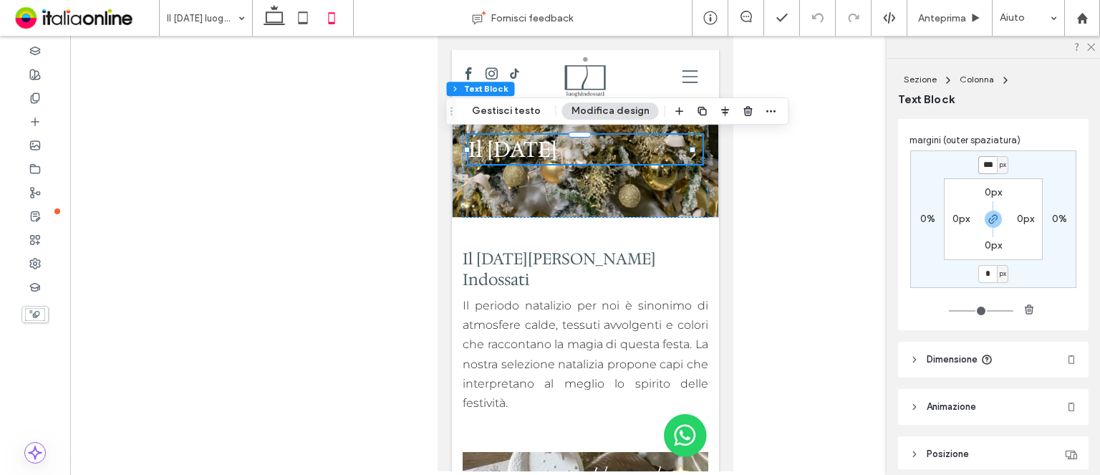
click at [991, 165] on input "***" at bounding box center [987, 165] width 19 height 18
type input "*"
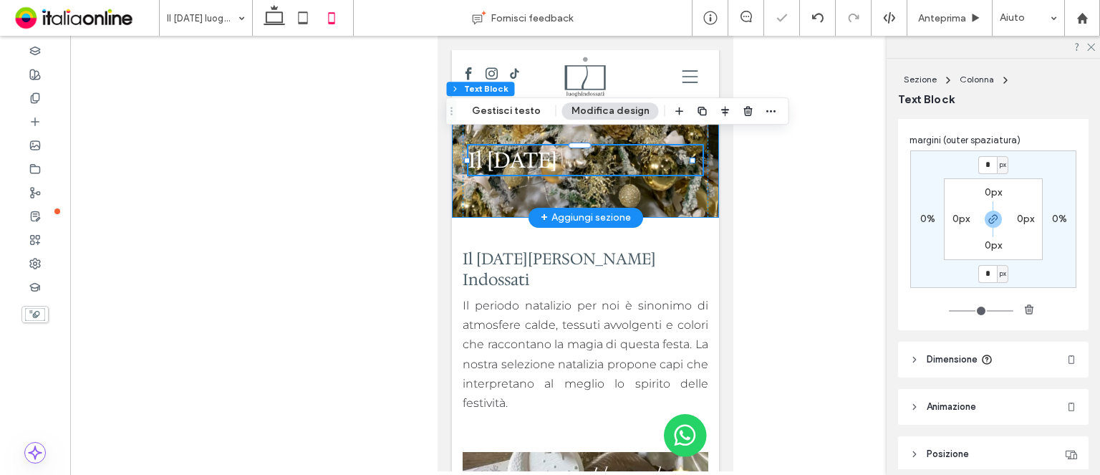
click at [697, 206] on div "Il Natale" at bounding box center [584, 160] width 267 height 115
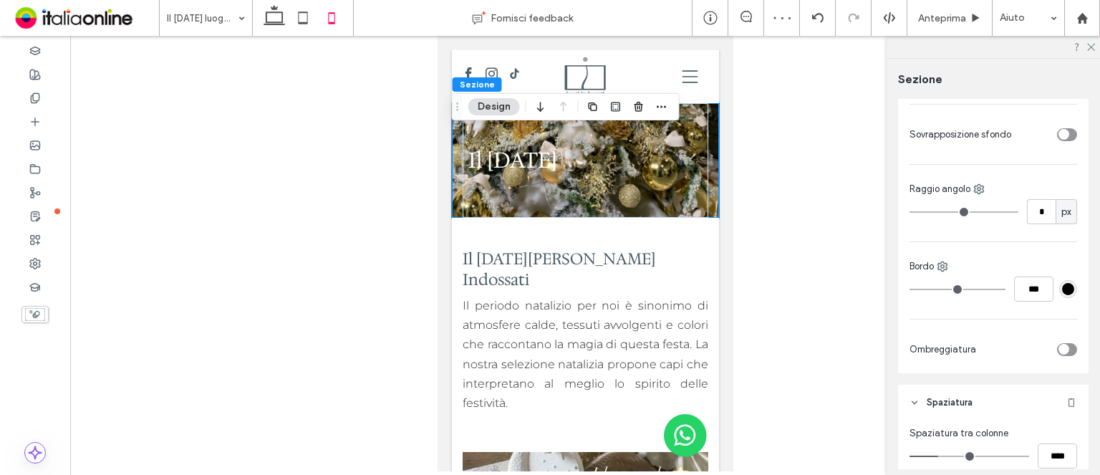
scroll to position [430, 0]
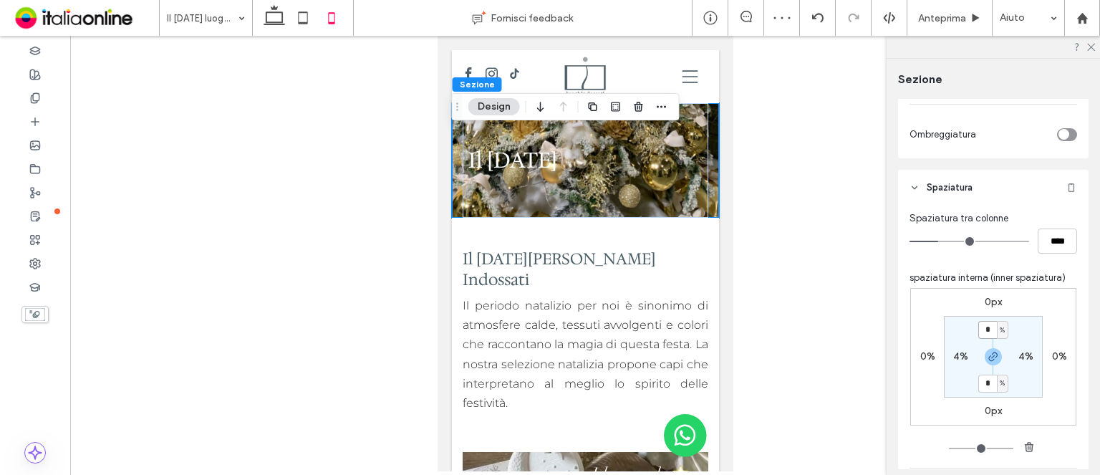
click at [990, 331] on input "*" at bounding box center [987, 330] width 19 height 18
type input "*"
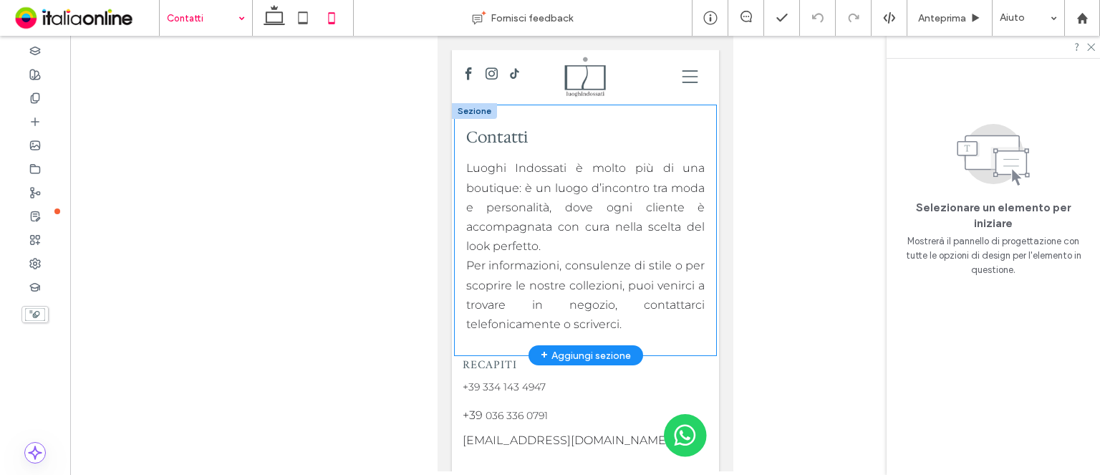
click at [463, 261] on div "Contatti Luoghi Indossati è molto più di una boutique: è un luogo d’incontro tr…" at bounding box center [585, 230] width 262 height 250
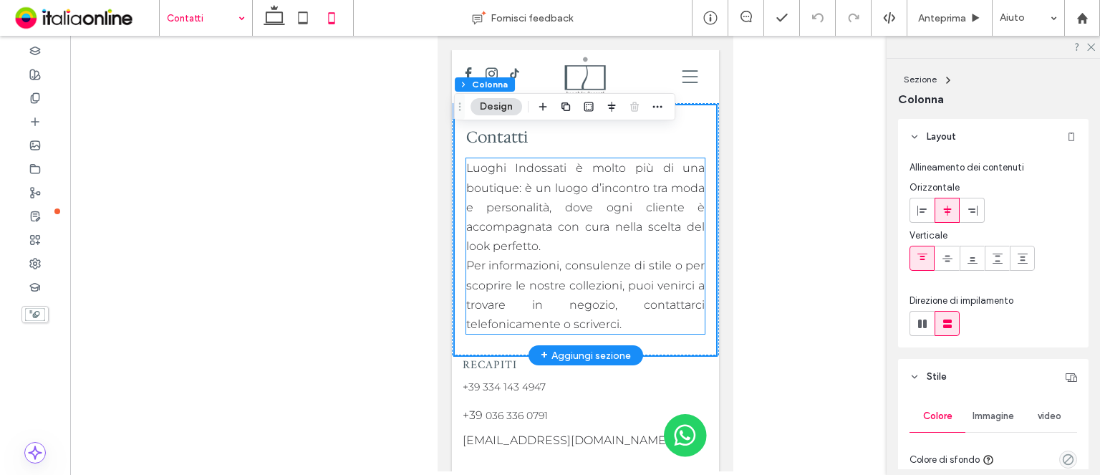
click at [468, 259] on span "Per informazioni, consulenze di stile o per scoprire le nostre collezioni, puoi…" at bounding box center [584, 295] width 239 height 72
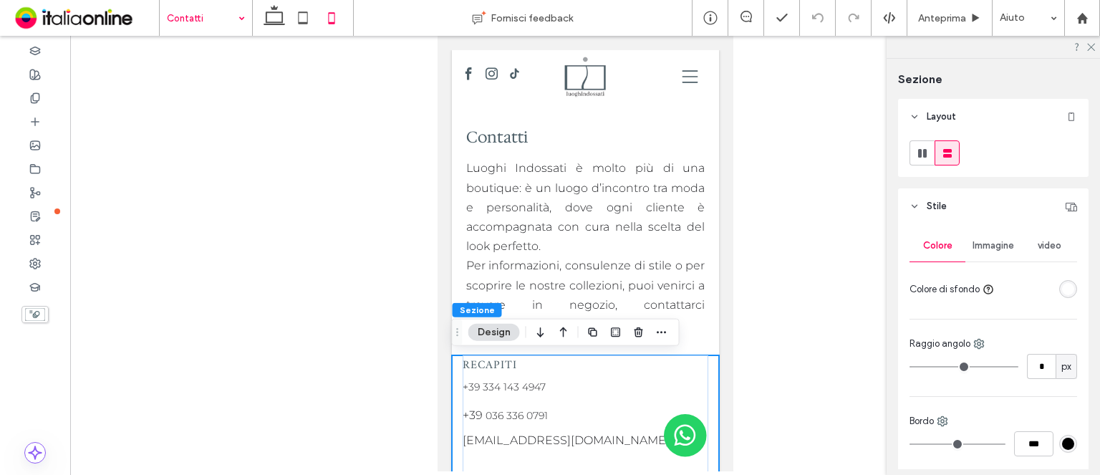
click at [464, 382] on span "+39" at bounding box center [470, 386] width 17 height 13
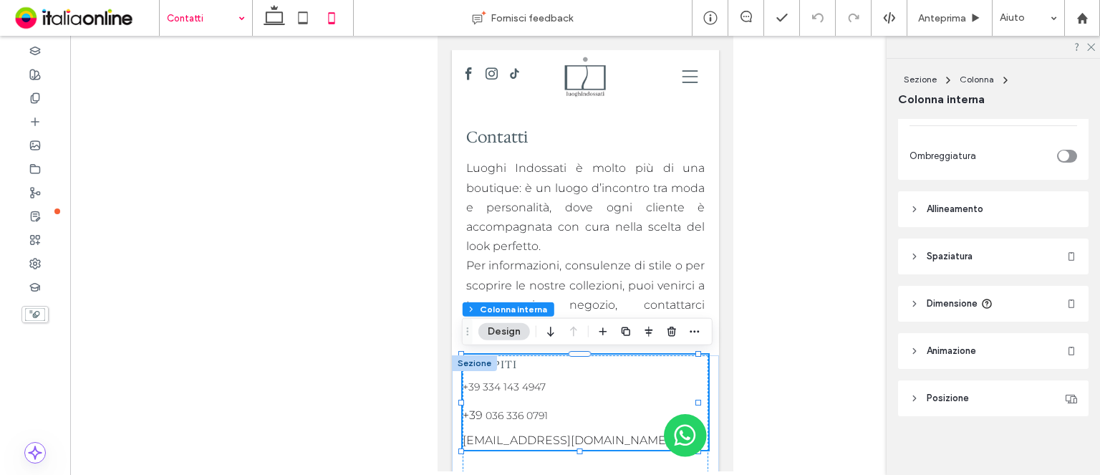
scroll to position [553, 0]
click at [967, 251] on span "Spaziatura" at bounding box center [950, 253] width 46 height 14
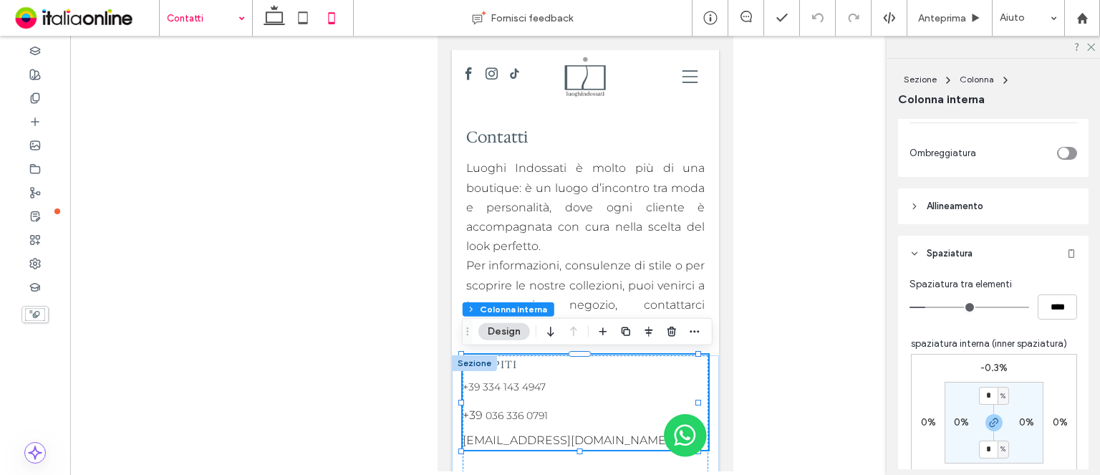
click at [967, 251] on span "Spaziatura" at bounding box center [950, 253] width 46 height 14
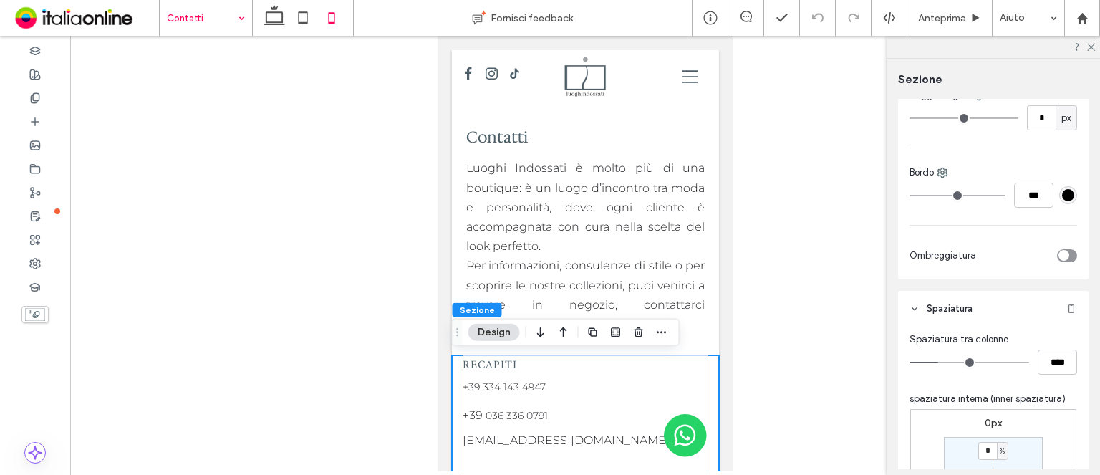
scroll to position [358, 0]
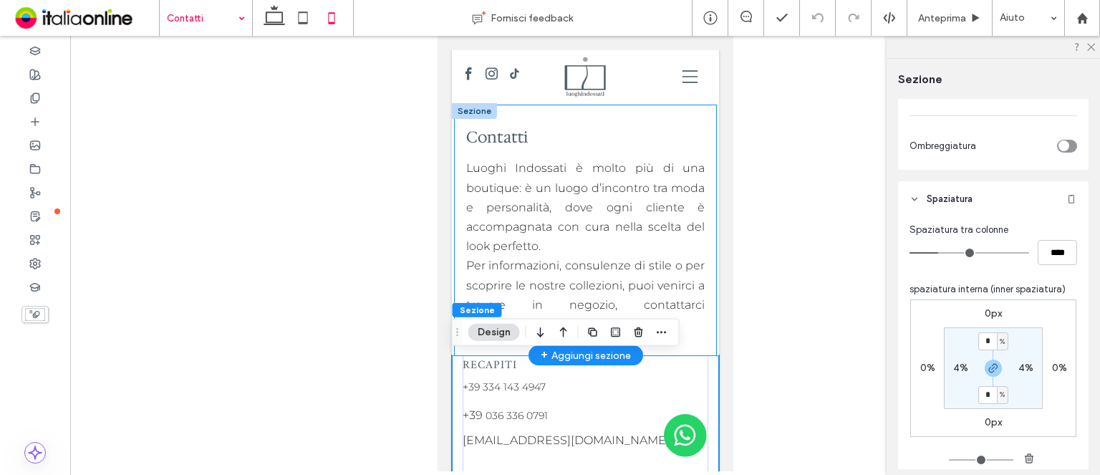
click at [700, 260] on div "Contatti Luoghi Indossati è molto più di una boutique: è un luogo d’incontro tr…" at bounding box center [585, 230] width 262 height 250
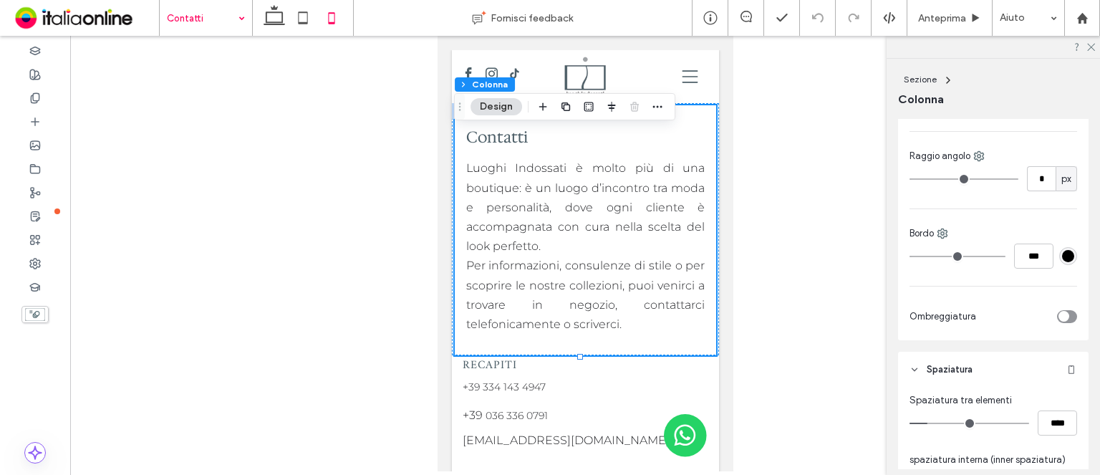
scroll to position [573, 0]
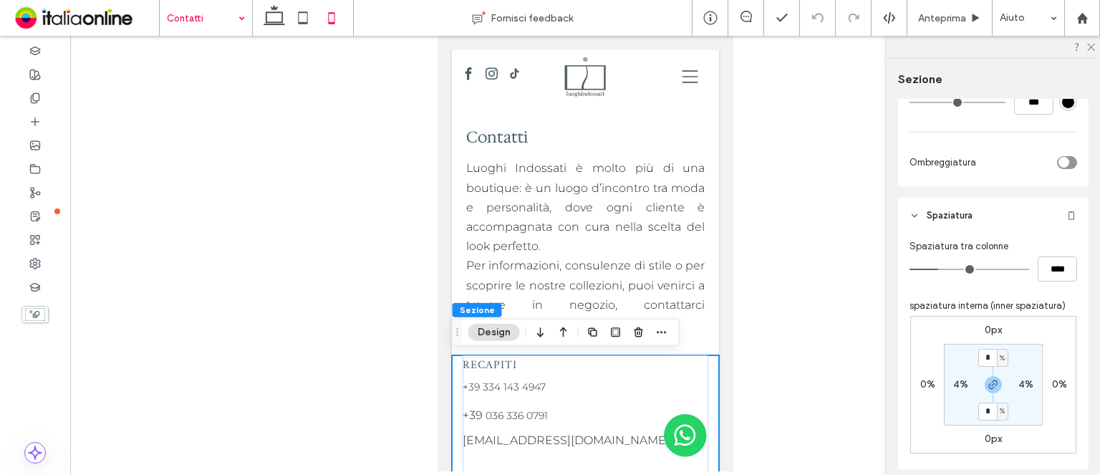
scroll to position [358, 0]
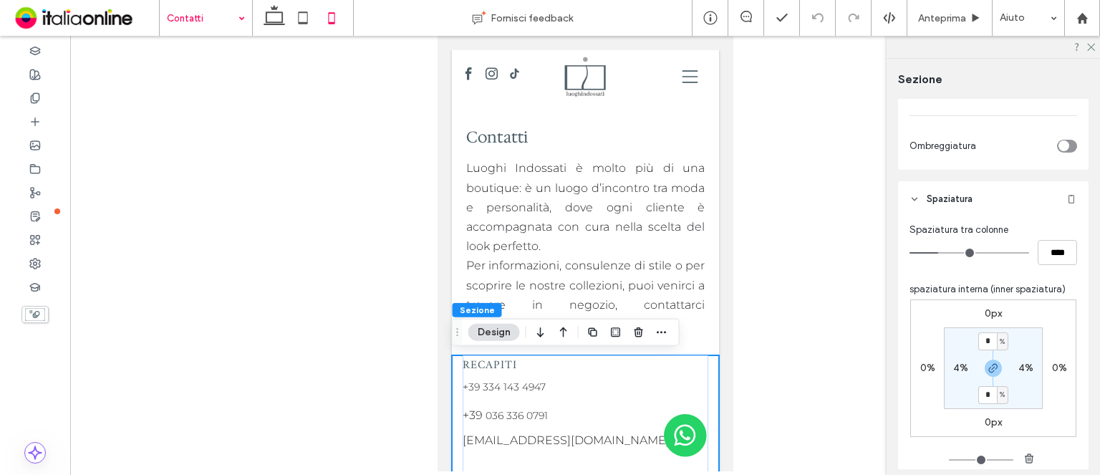
click at [962, 367] on label "4%" at bounding box center [960, 368] width 15 height 12
click at [967, 367] on span "%" at bounding box center [969, 368] width 5 height 14
click at [967, 269] on div "px" at bounding box center [961, 270] width 20 height 25
type input "**"
type input "****"
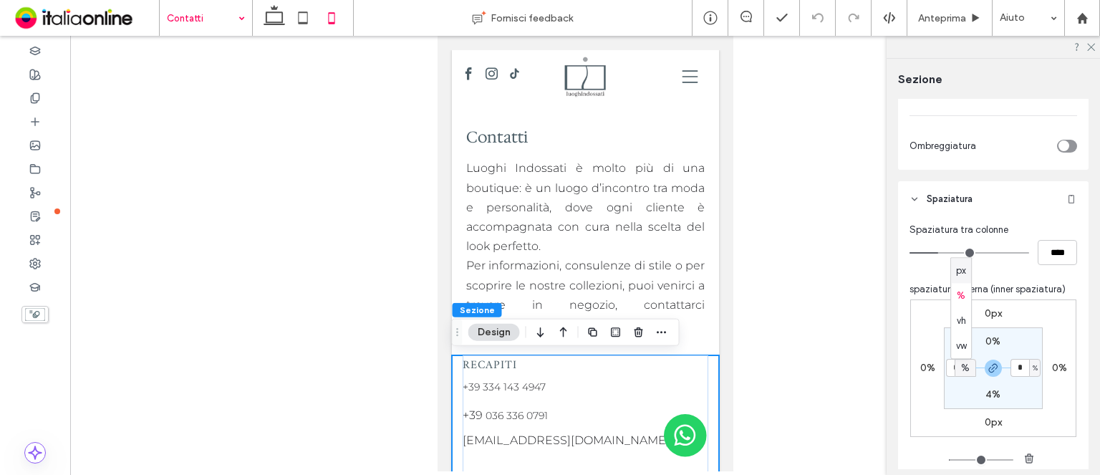
type input "****"
type input "**"
click at [953, 363] on input "****" at bounding box center [955, 368] width 19 height 18
type input "**"
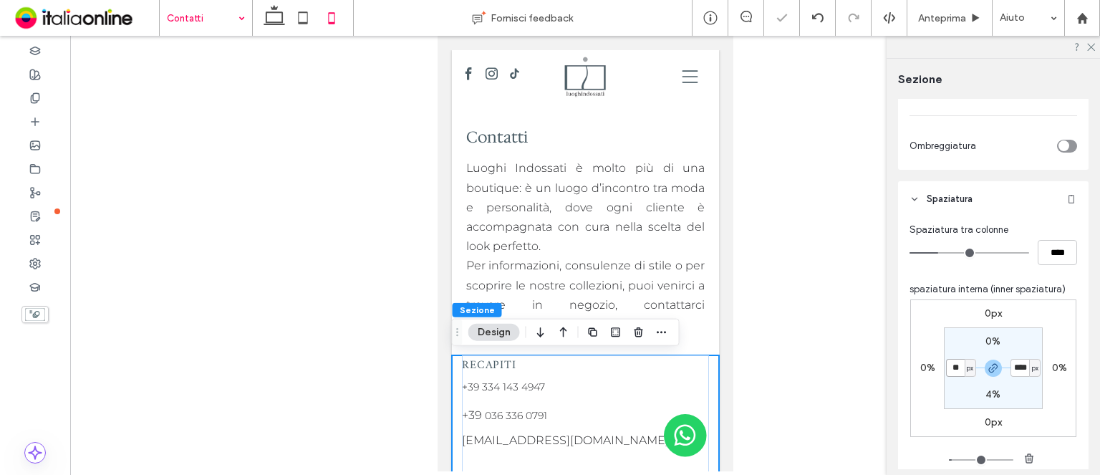
type input "**"
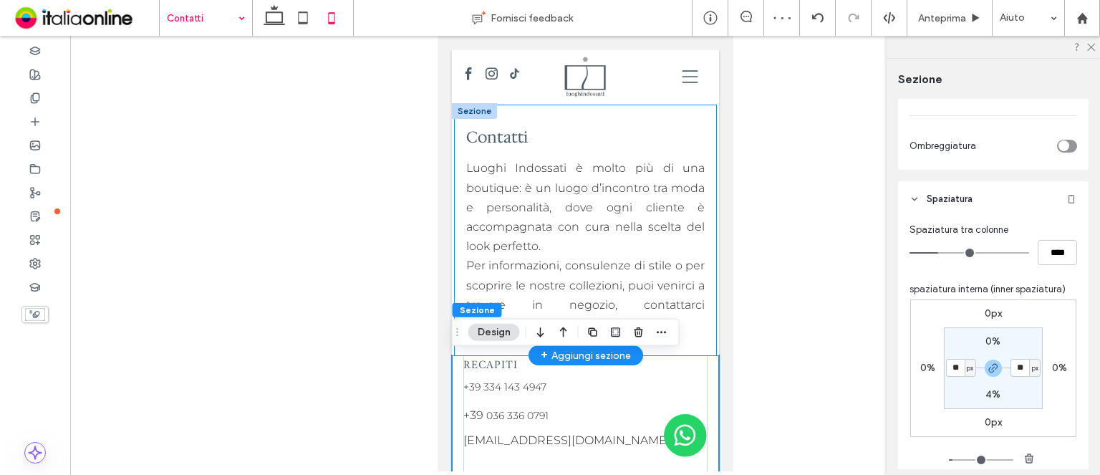
click at [460, 209] on div "Contatti Luoghi Indossati è molto più di una boutique: è un luogo d’incontro tr…" at bounding box center [585, 230] width 262 height 250
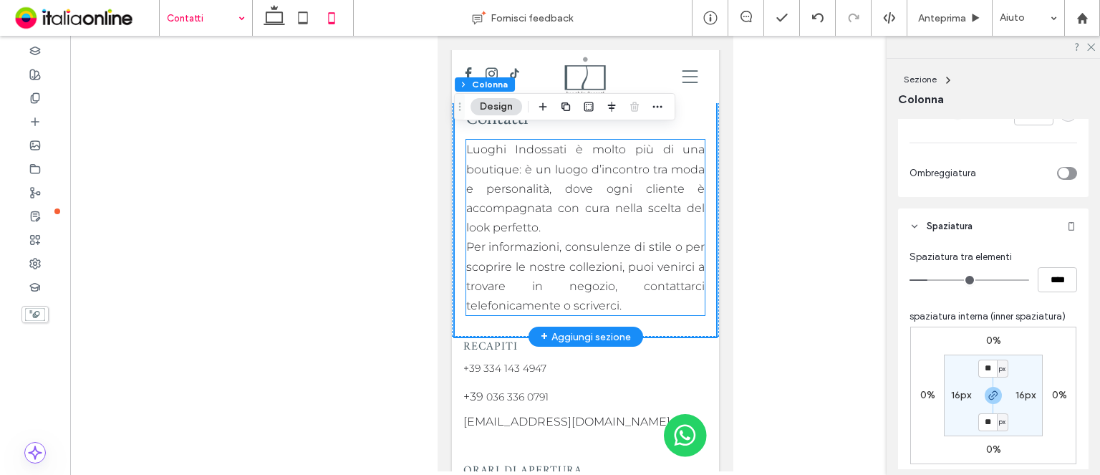
scroll to position [0, 0]
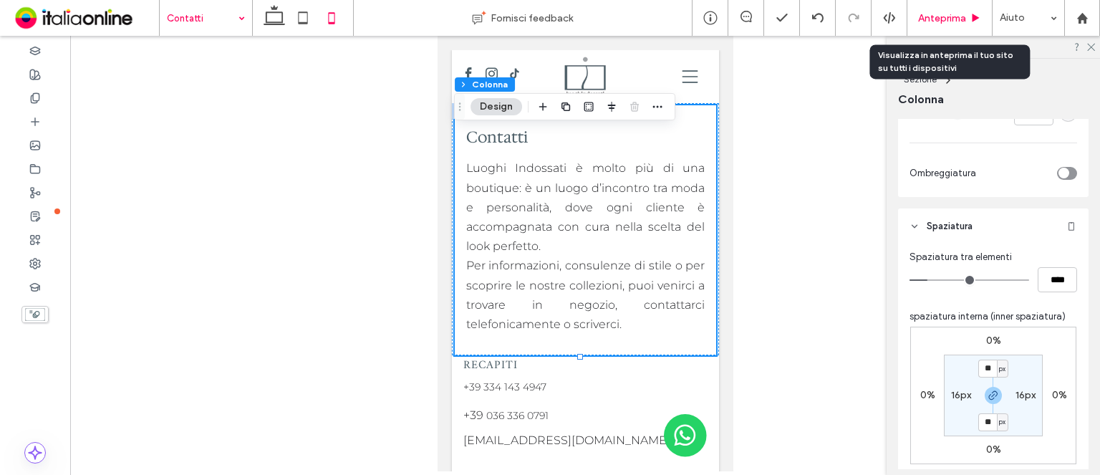
click at [942, 19] on span "Anteprima" at bounding box center [942, 18] width 48 height 12
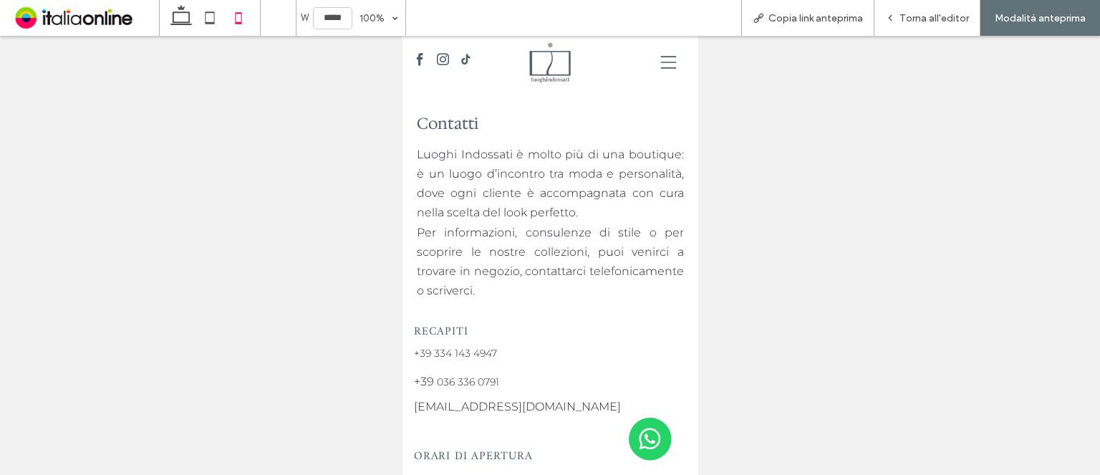
click at [655, 69] on icon at bounding box center [667, 62] width 25 height 16
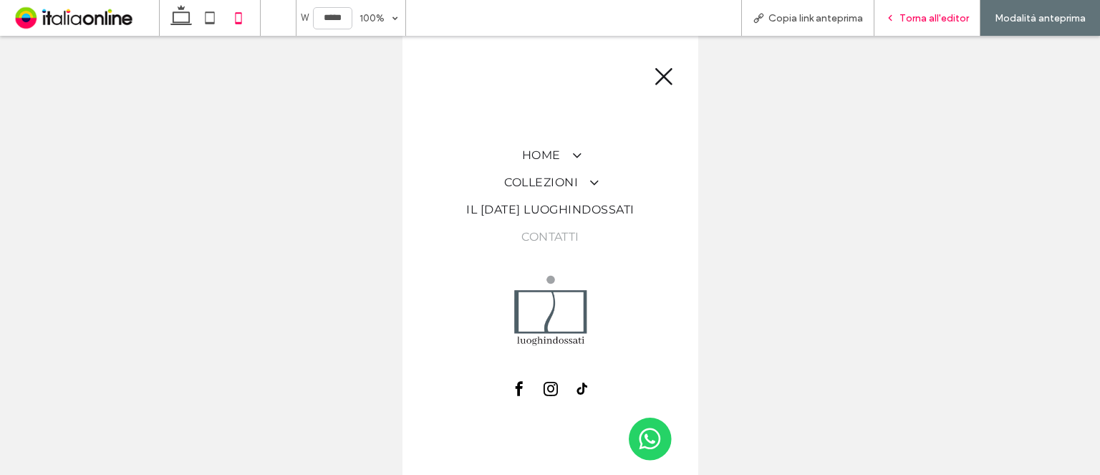
click at [912, 15] on span "Torna all'editor" at bounding box center [933, 18] width 69 height 12
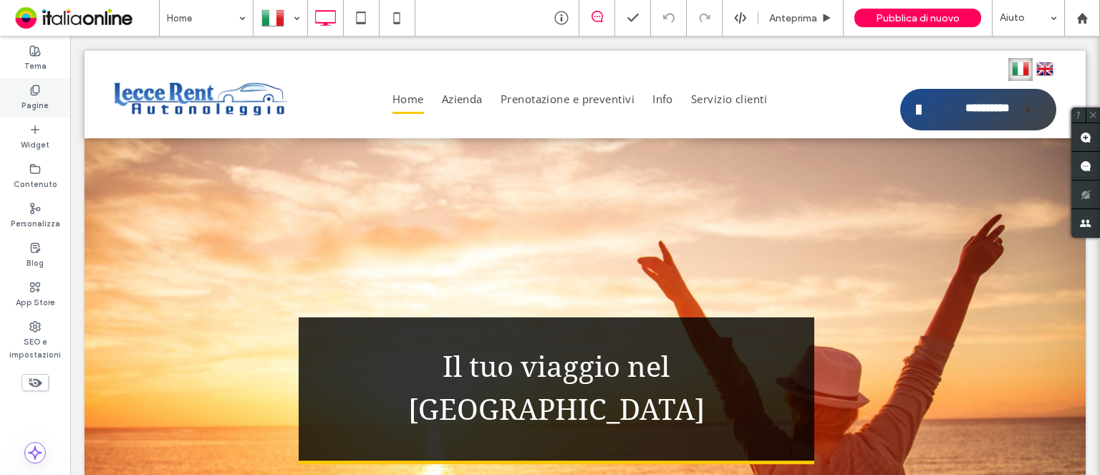
drag, startPoint x: 40, startPoint y: 97, endPoint x: 48, endPoint y: 100, distance: 8.4
click at [39, 97] on label "Pagine" at bounding box center [34, 104] width 27 height 16
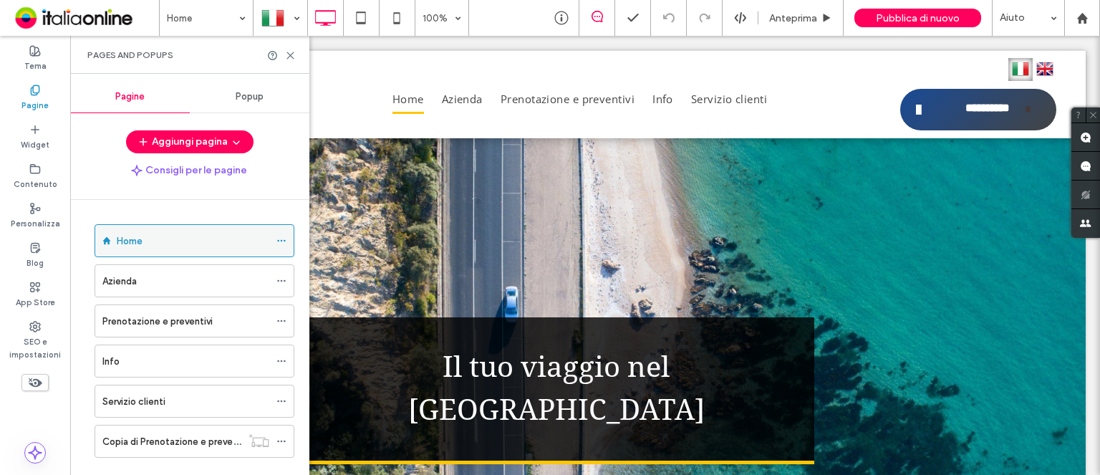
click at [281, 231] on span at bounding box center [281, 240] width 10 height 21
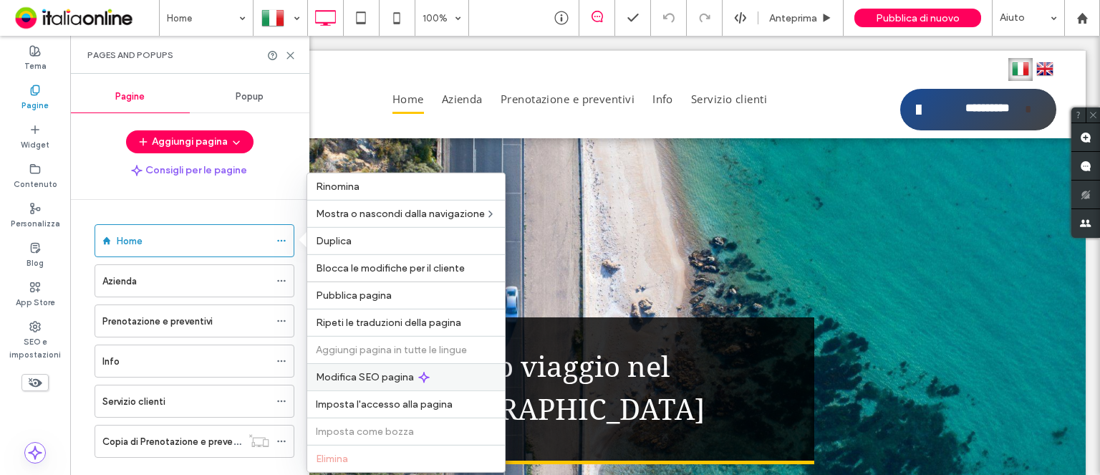
click at [392, 378] on span "Modifica SEO pagina" at bounding box center [365, 377] width 98 height 12
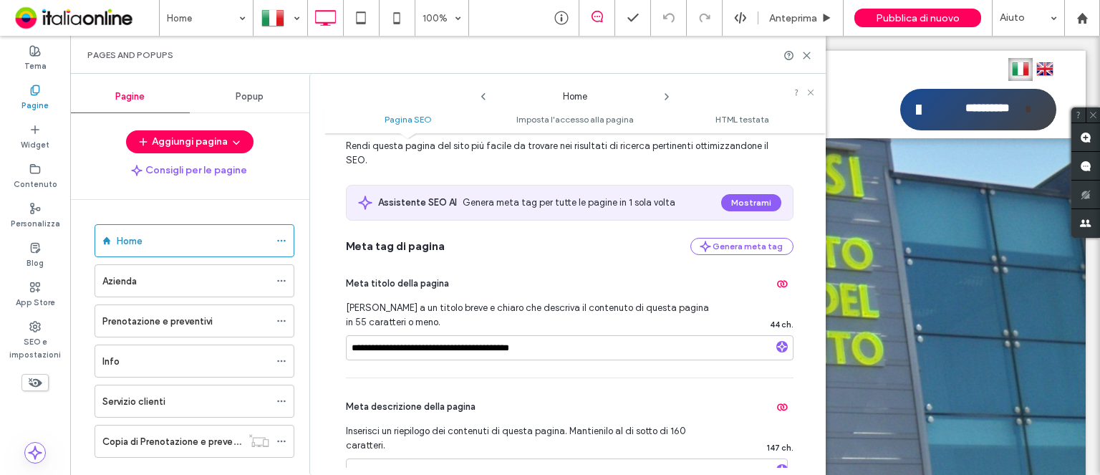
scroll to position [72, 0]
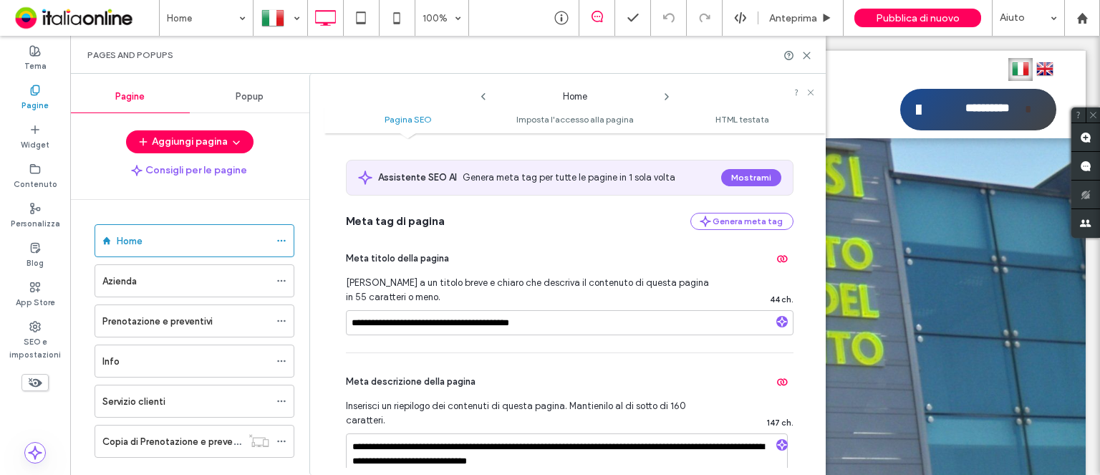
click at [673, 100] on div "Home" at bounding box center [574, 93] width 501 height 24
click at [667, 97] on icon at bounding box center [666, 96] width 11 height 11
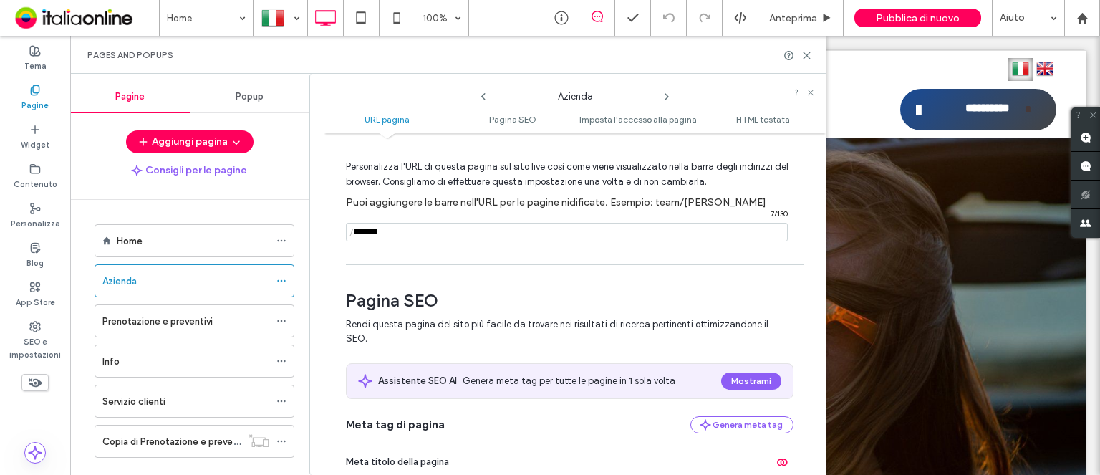
scroll to position [143, 0]
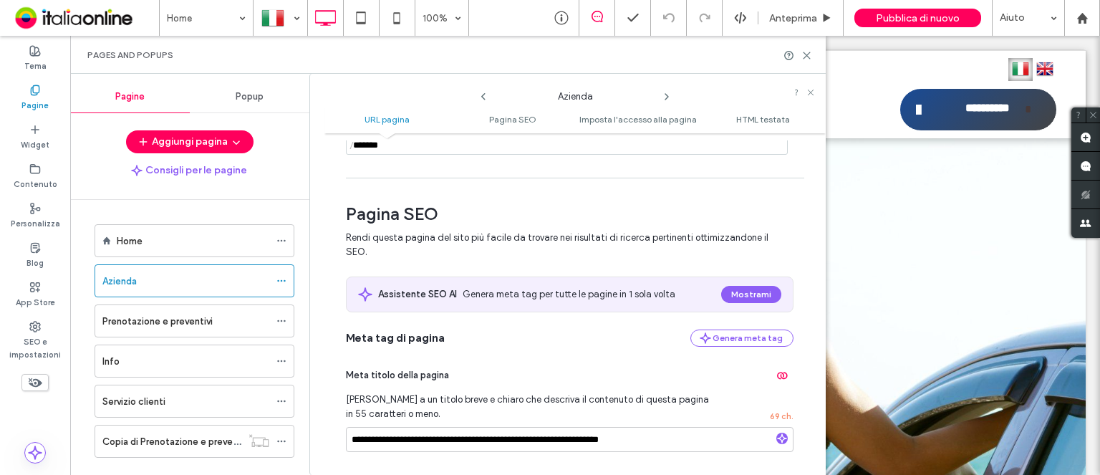
click at [666, 95] on icon at bounding box center [666, 96] width 11 height 11
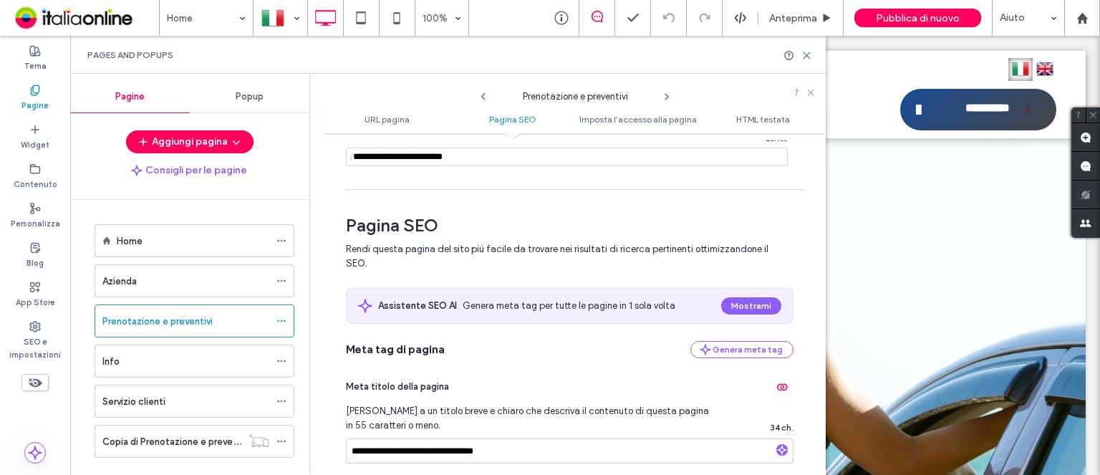
scroll to position [215, 0]
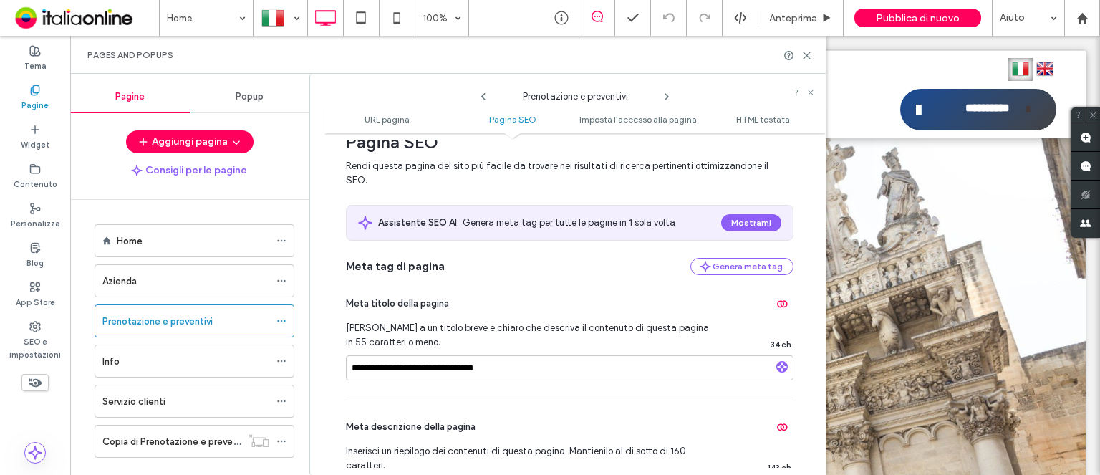
click at [673, 96] on div "Prenotazione e preventivi" at bounding box center [574, 93] width 501 height 24
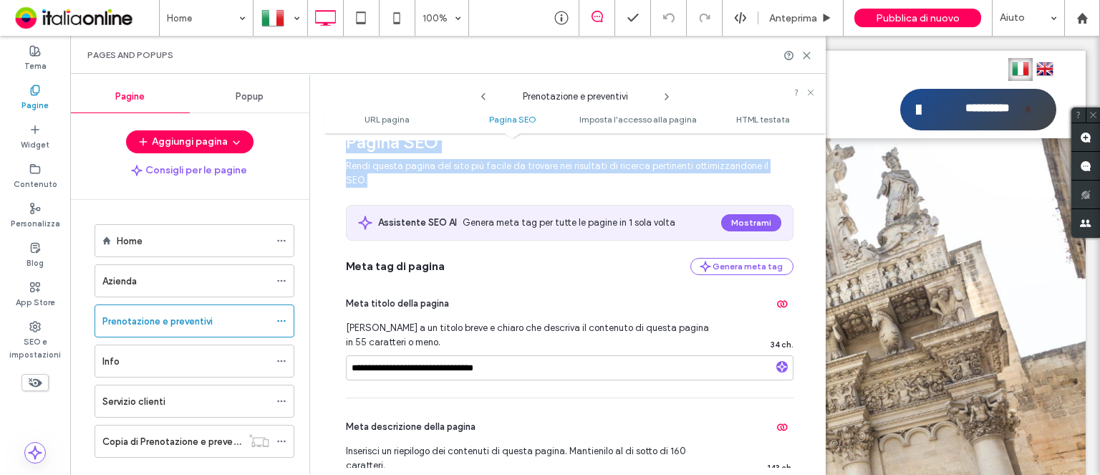
drag, startPoint x: 667, startPoint y: 92, endPoint x: 634, endPoint y: 251, distance: 161.7
click at [672, 220] on div "**********" at bounding box center [574, 278] width 501 height 394
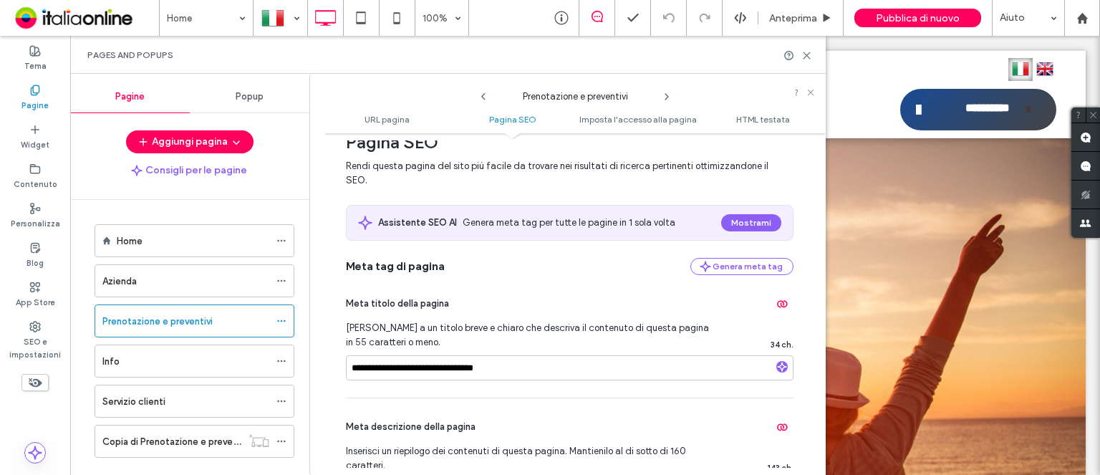
click at [611, 279] on div "**********" at bounding box center [570, 336] width 448 height 122
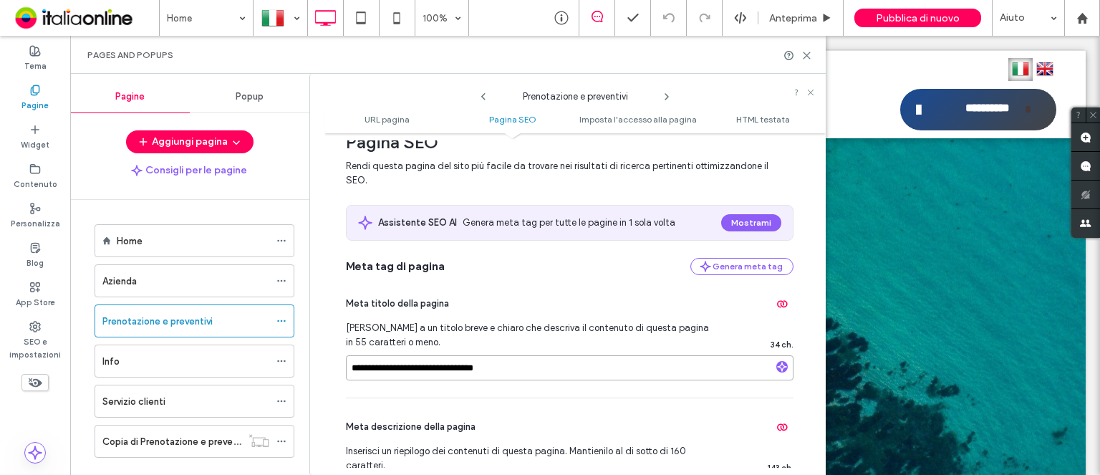
click at [411, 374] on input "**********" at bounding box center [570, 367] width 448 height 25
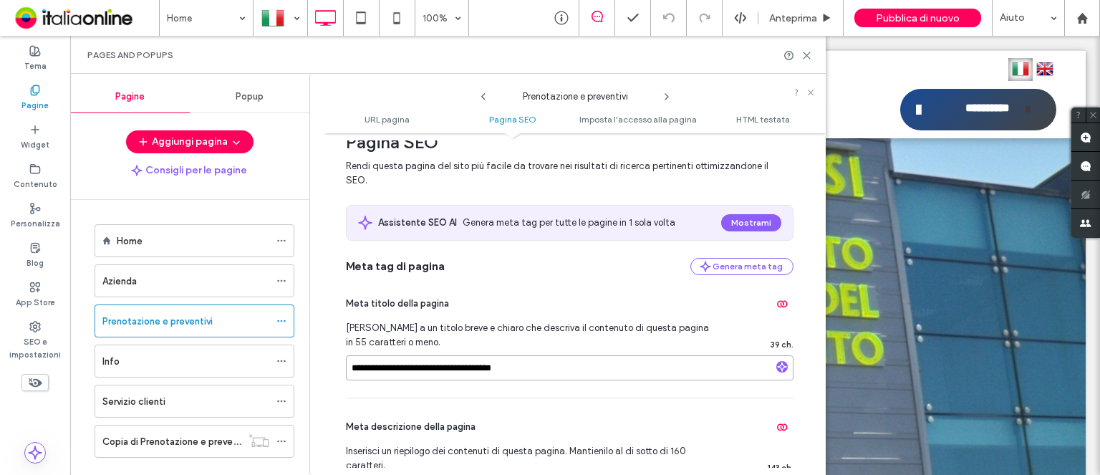
type input "**********"
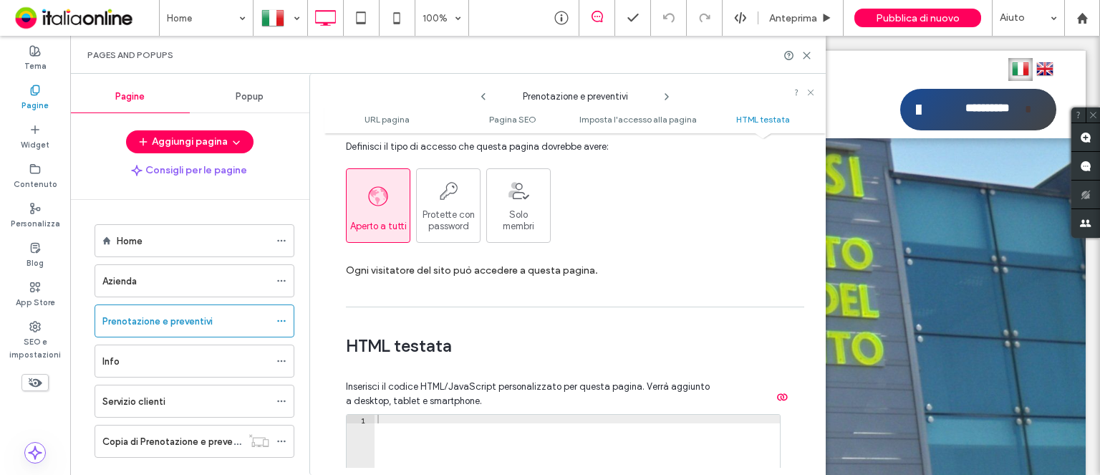
scroll to position [1517, 0]
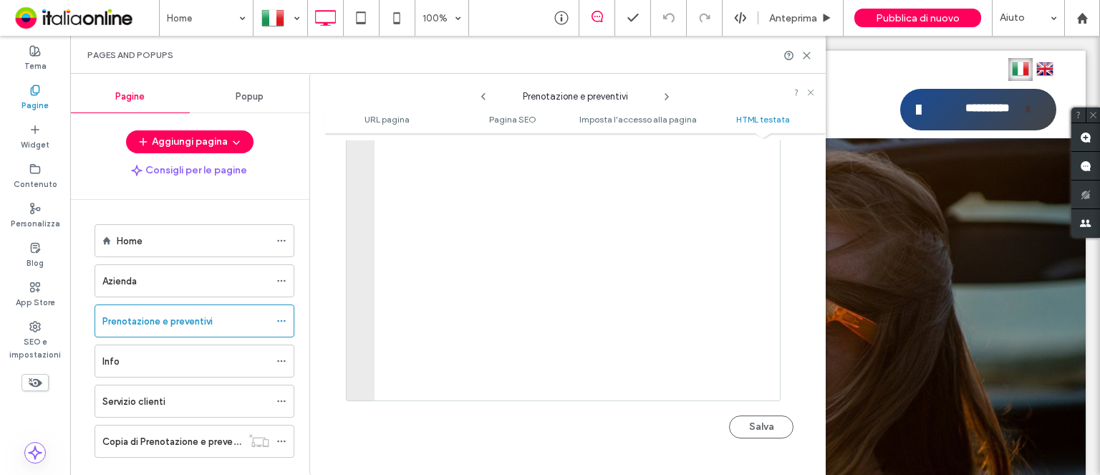
drag, startPoint x: 761, startPoint y: 418, endPoint x: 682, endPoint y: 240, distance: 194.9
click at [761, 418] on button "Salva" at bounding box center [761, 426] width 64 height 23
click at [667, 94] on icon at bounding box center [666, 96] width 11 height 11
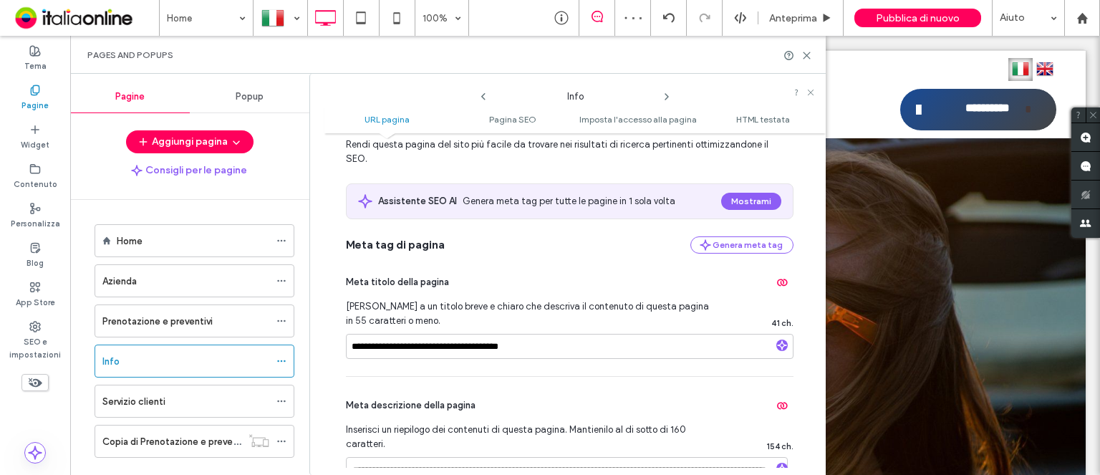
scroll to position [358, 0]
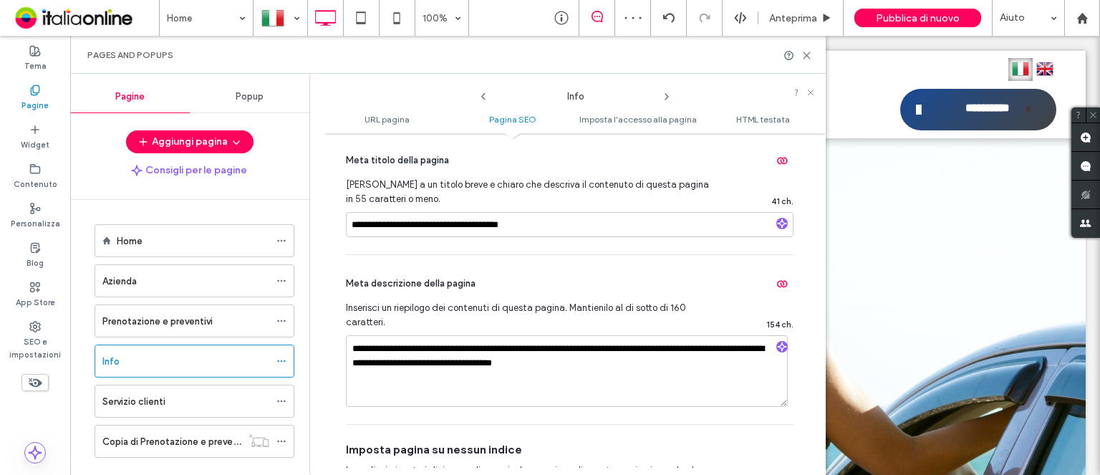
click at [667, 94] on use at bounding box center [666, 97] width 3 height 6
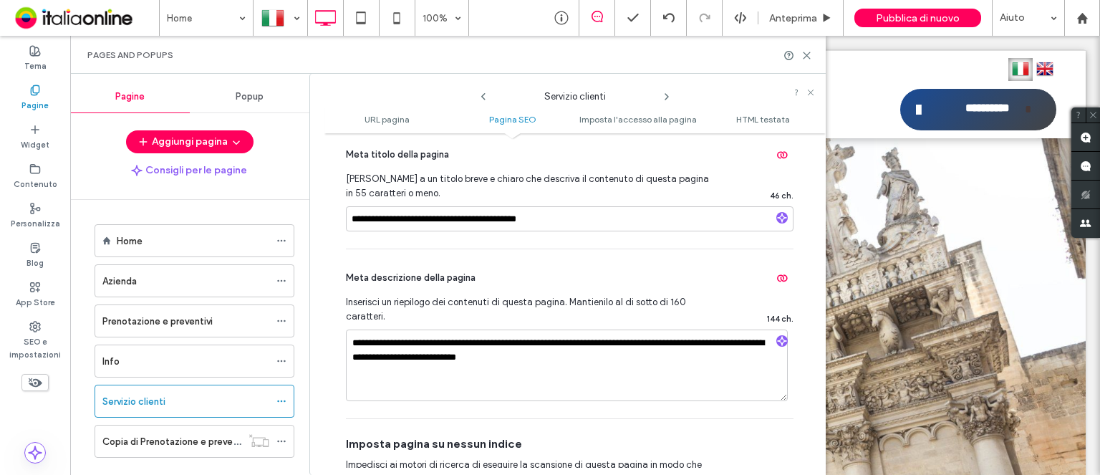
scroll to position [430, 0]
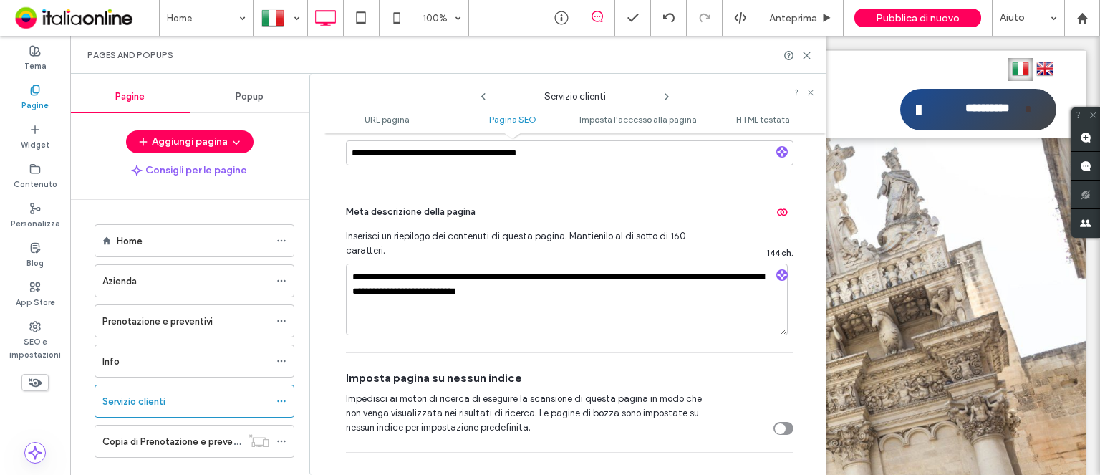
click at [665, 94] on use at bounding box center [666, 97] width 3 height 6
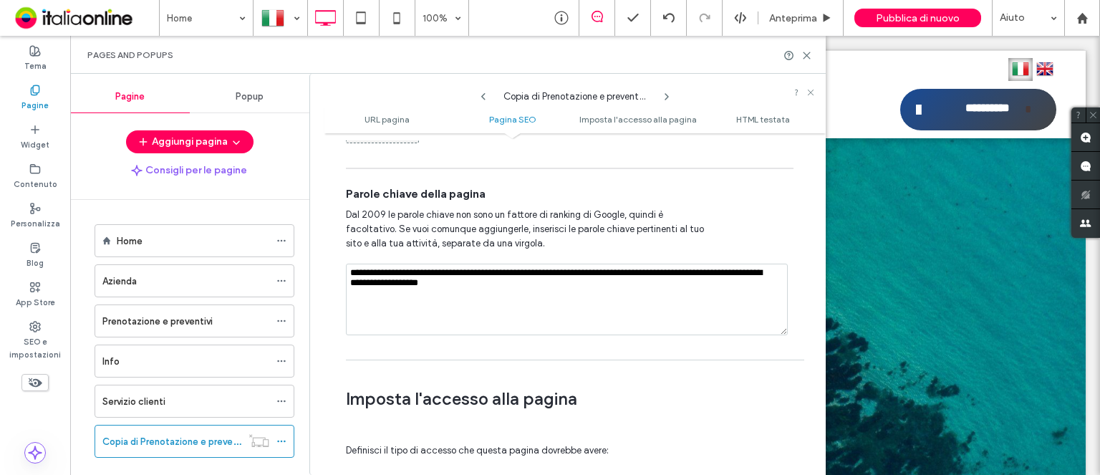
scroll to position [1003, 0]
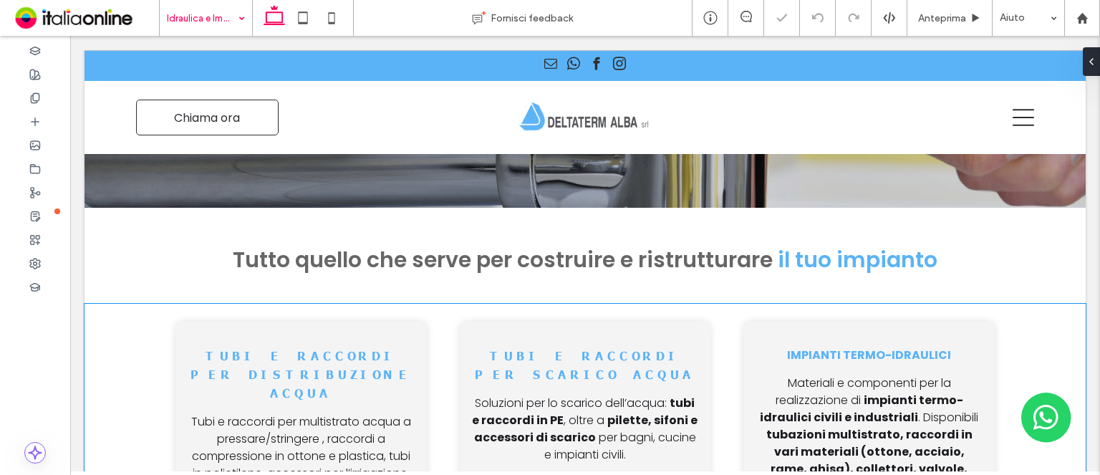
scroll to position [358, 0]
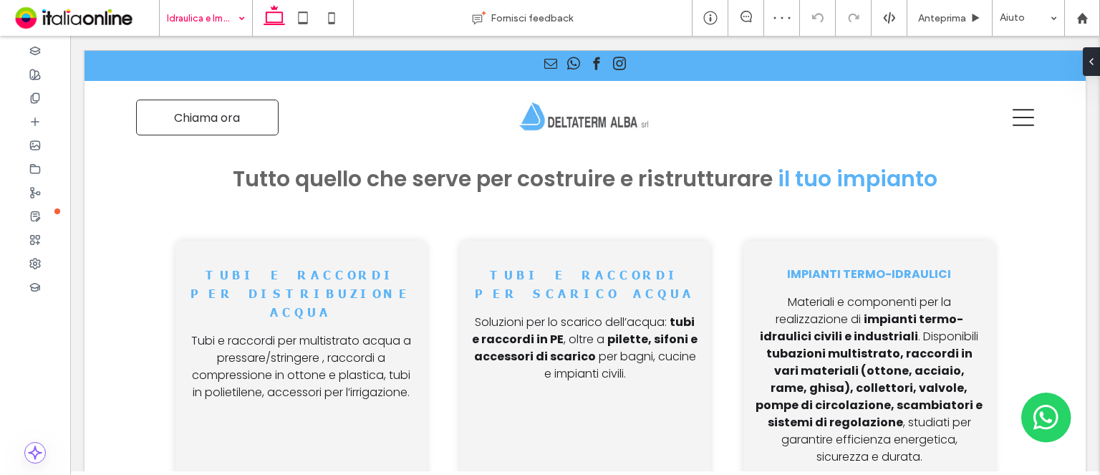
click at [179, 16] on input at bounding box center [202, 18] width 71 height 36
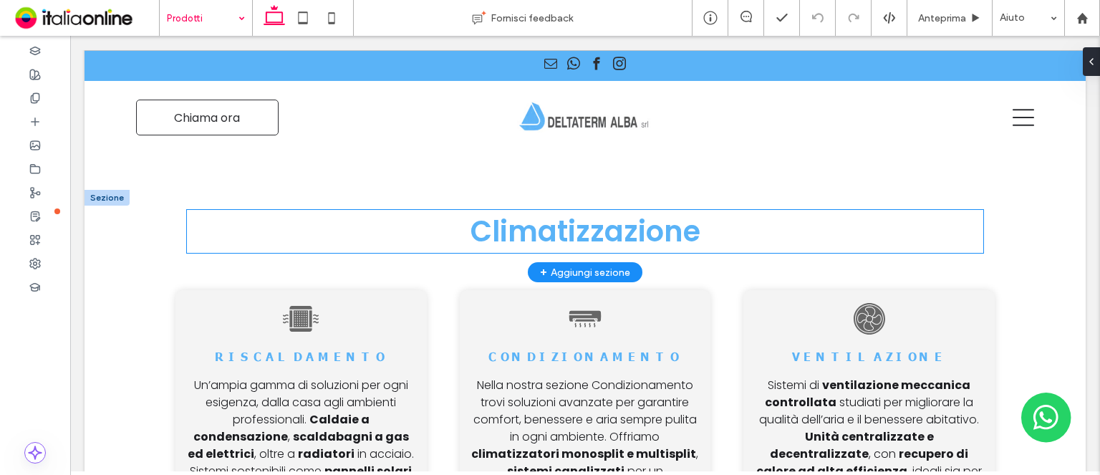
scroll to position [430, 0]
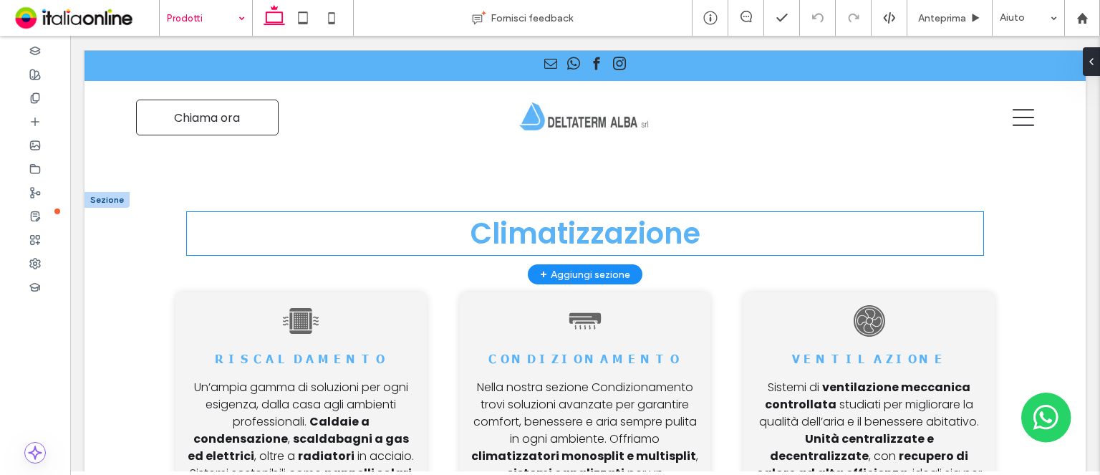
click at [463, 231] on h2 "Climatizzazione" at bounding box center [585, 233] width 796 height 43
click at [463, 231] on div "Climatizzazione" at bounding box center [585, 233] width 796 height 43
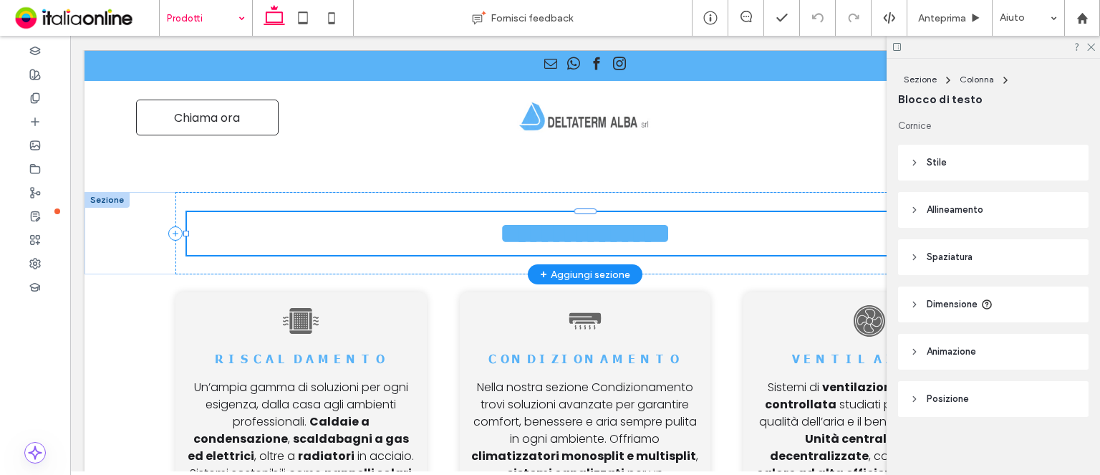
type input "*******"
type input "**"
click at [463, 231] on h2 "**********" at bounding box center [585, 233] width 796 height 43
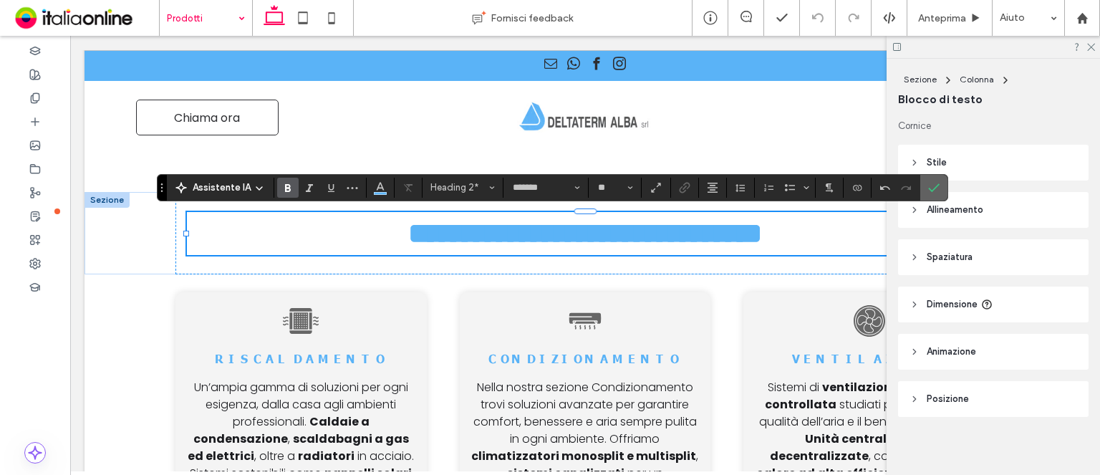
click at [928, 183] on icon "Conferma" at bounding box center [933, 187] width 11 height 11
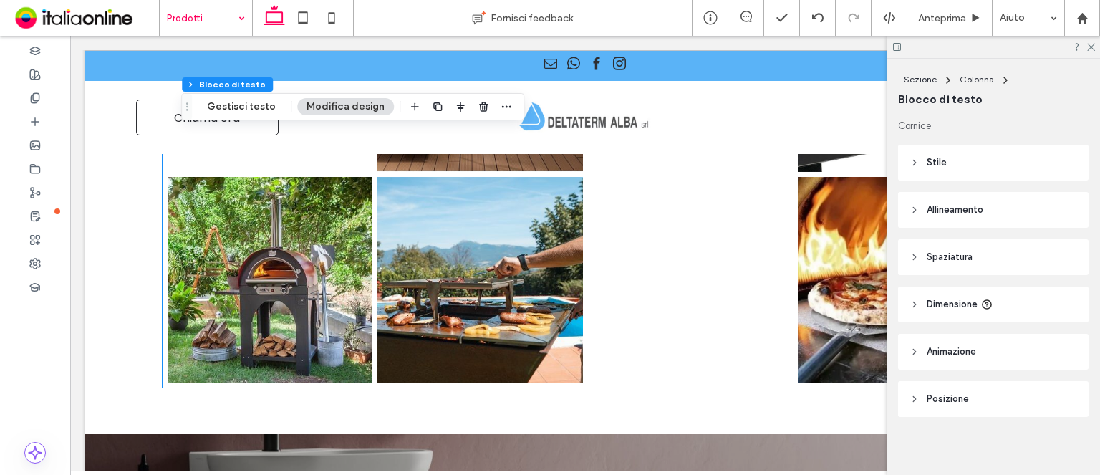
scroll to position [5442, 0]
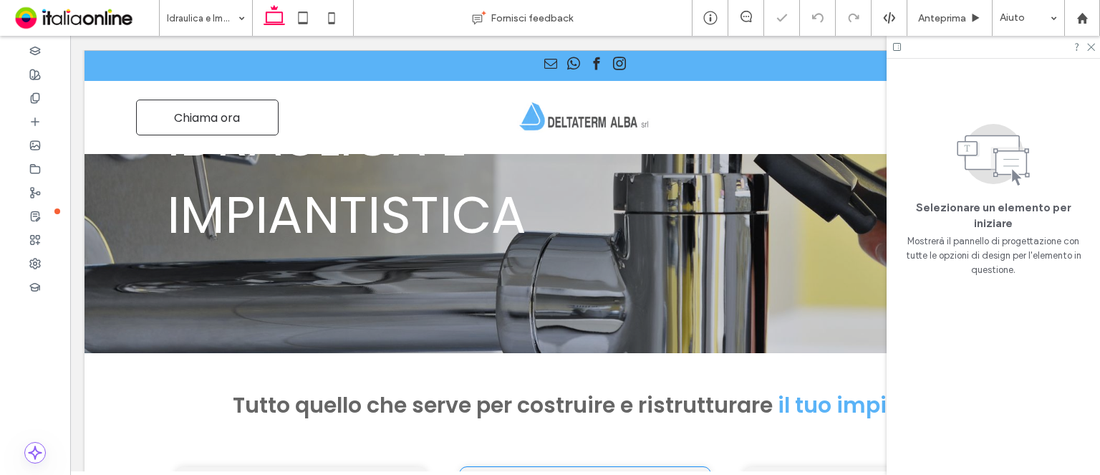
scroll to position [573, 0]
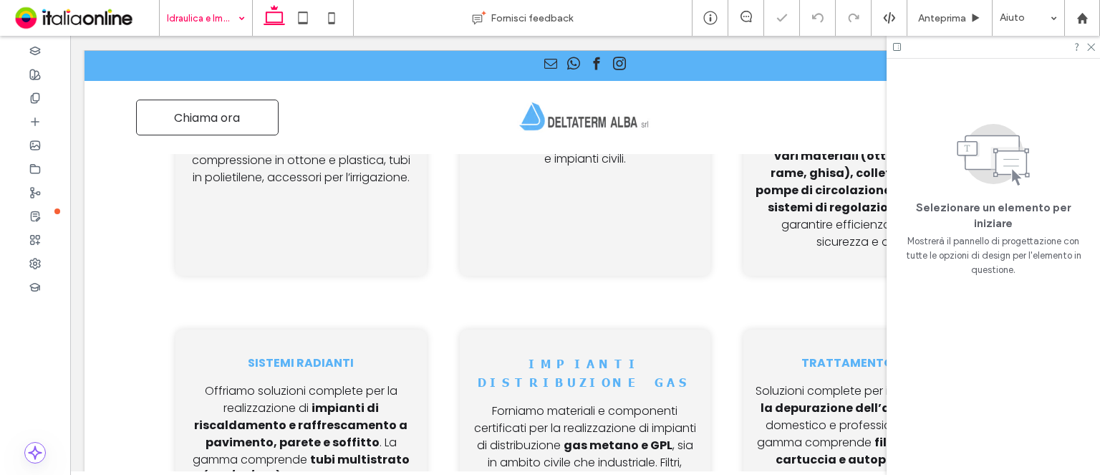
click at [175, 14] on input at bounding box center [202, 18] width 71 height 36
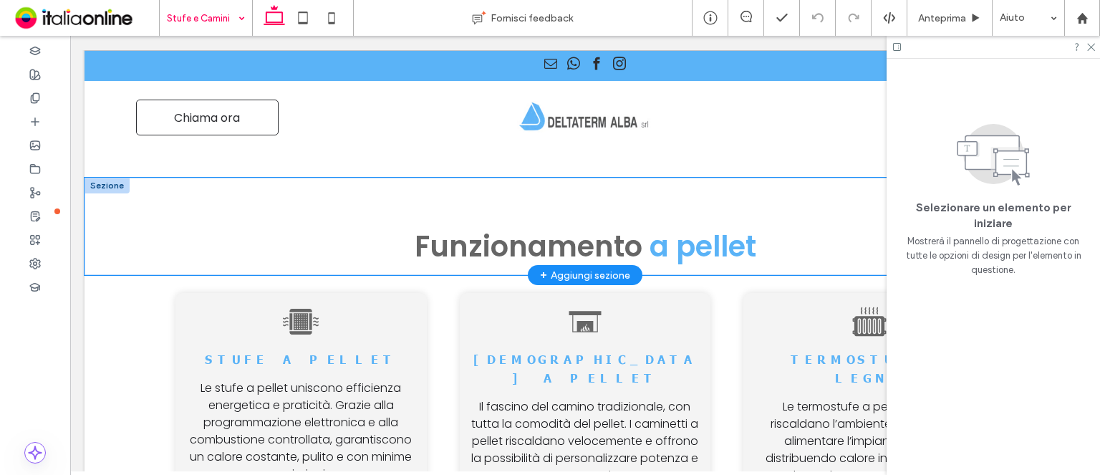
scroll to position [1719, 0]
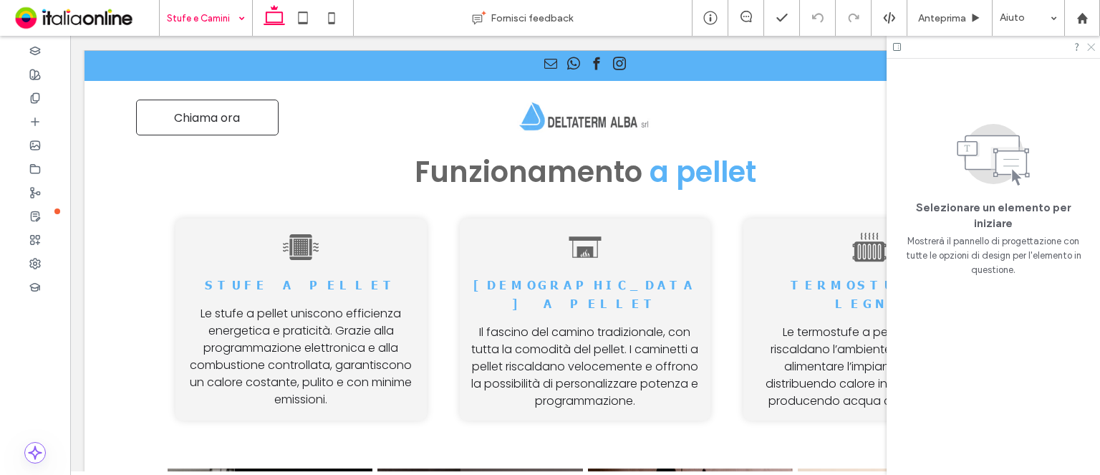
click at [1091, 45] on icon at bounding box center [1090, 46] width 9 height 9
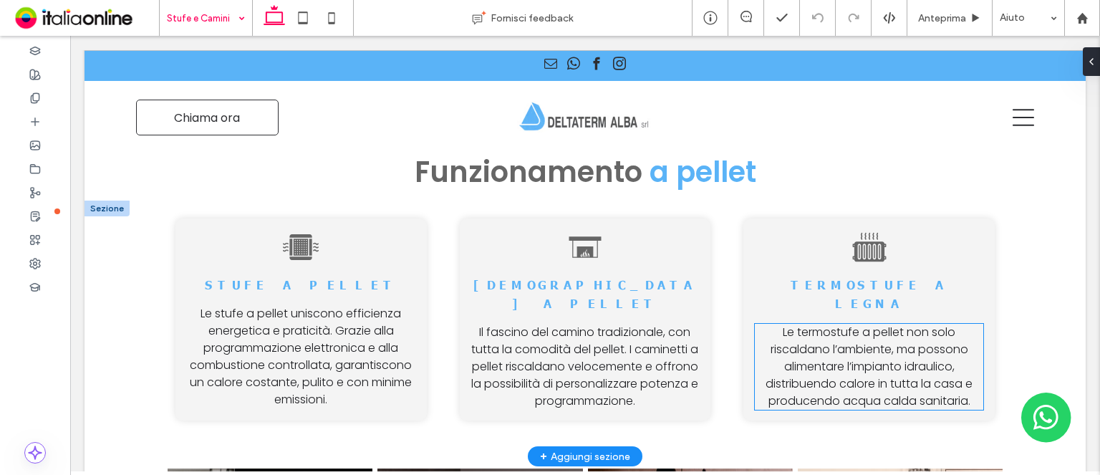
scroll to position [1647, 0]
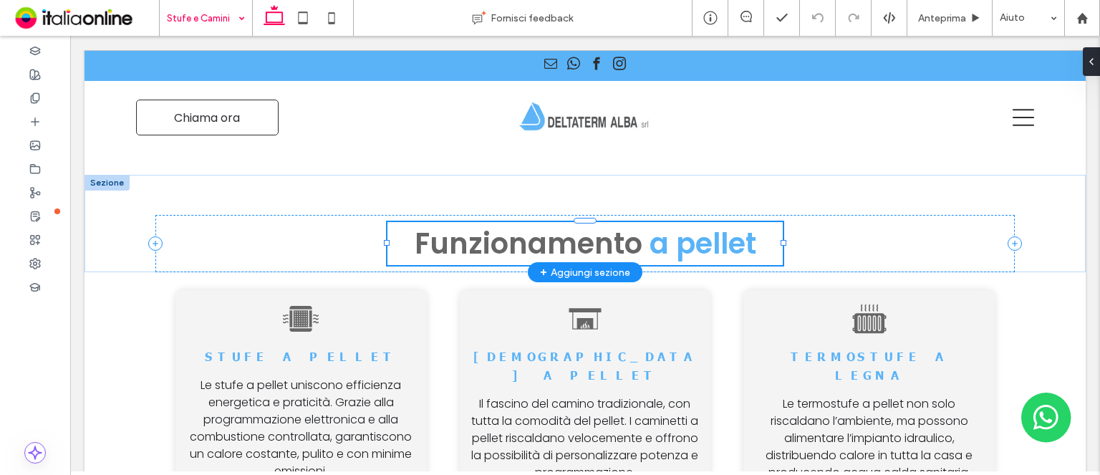
click at [507, 223] on span "Funzionamento" at bounding box center [529, 243] width 228 height 40
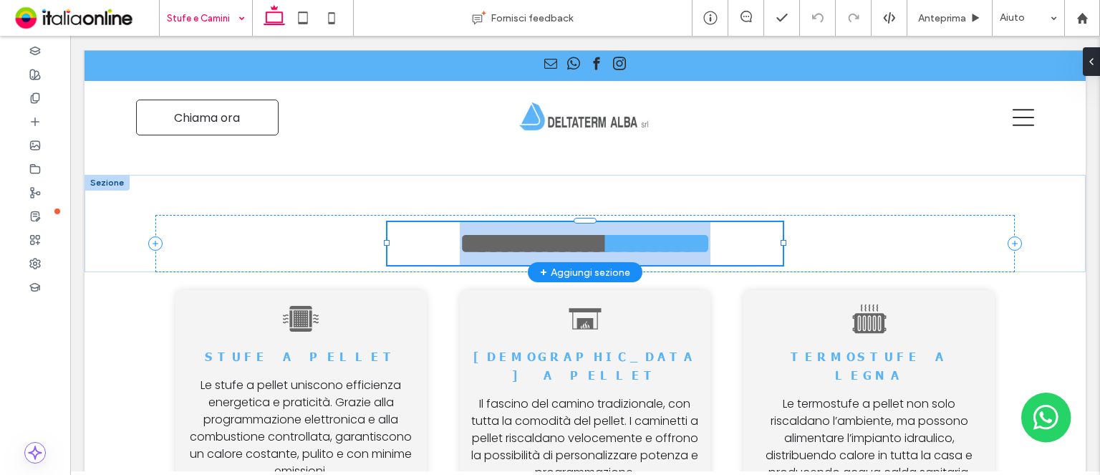
type input "*******"
type input "**"
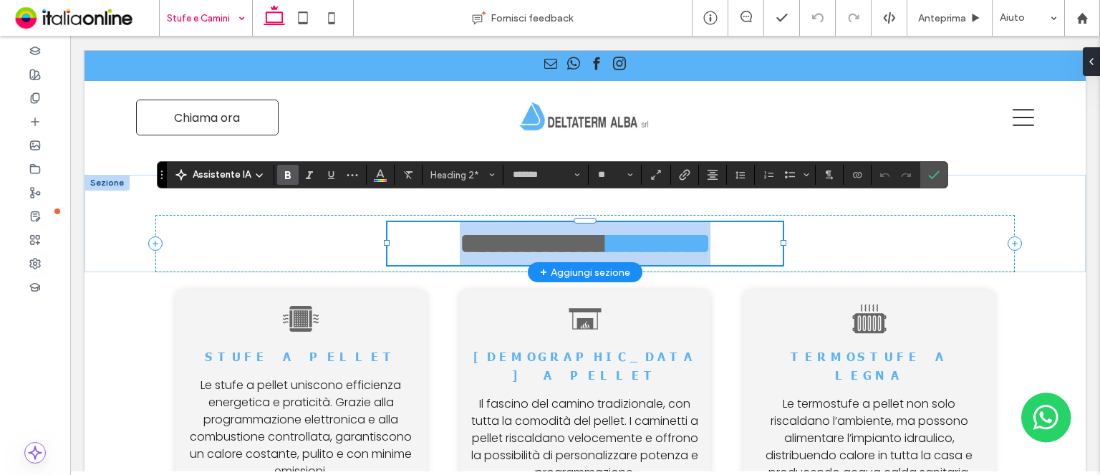
click at [507, 229] on span "**********" at bounding box center [534, 243] width 148 height 28
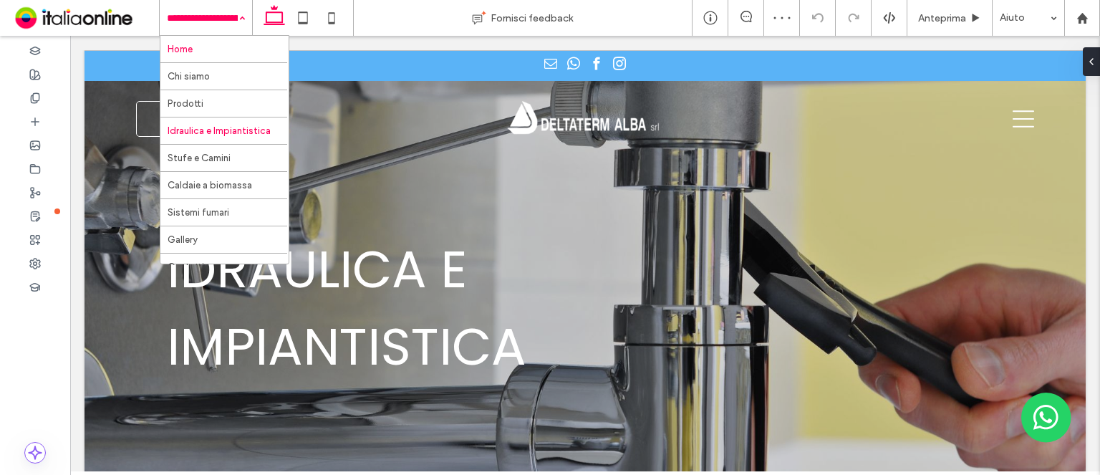
drag, startPoint x: 209, startPoint y: 6, endPoint x: 209, endPoint y: 44, distance: 38.0
click at [209, 6] on input at bounding box center [202, 18] width 71 height 36
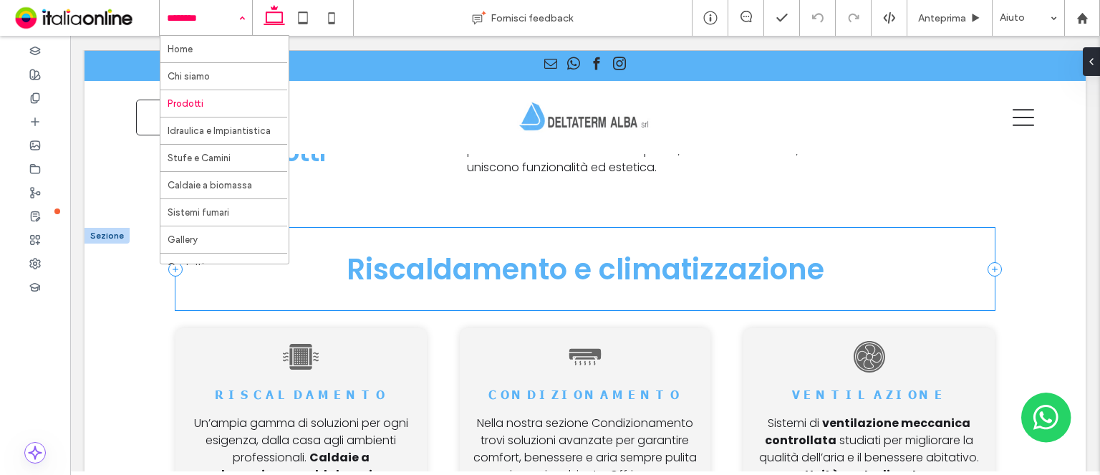
scroll to position [430, 0]
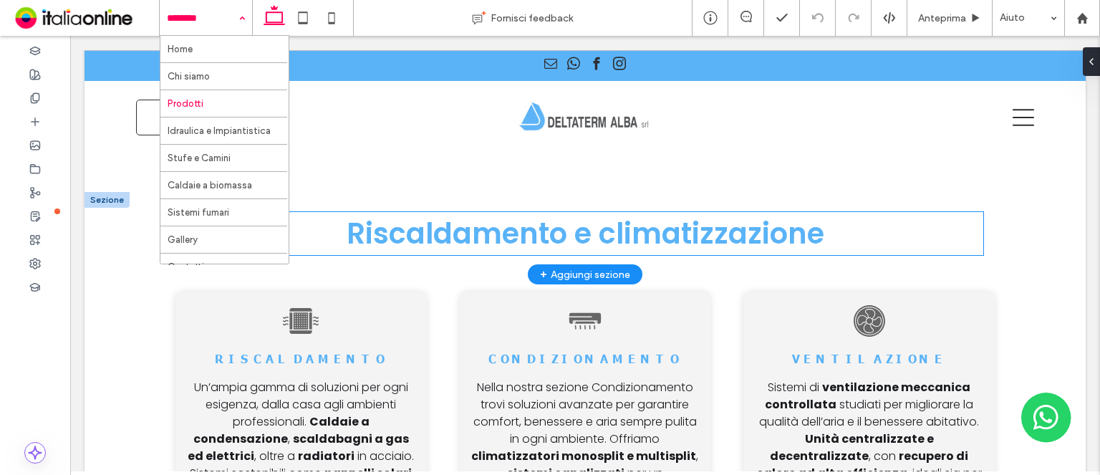
click at [529, 222] on span "Riscaldamento e climatizzazione" at bounding box center [586, 233] width 478 height 40
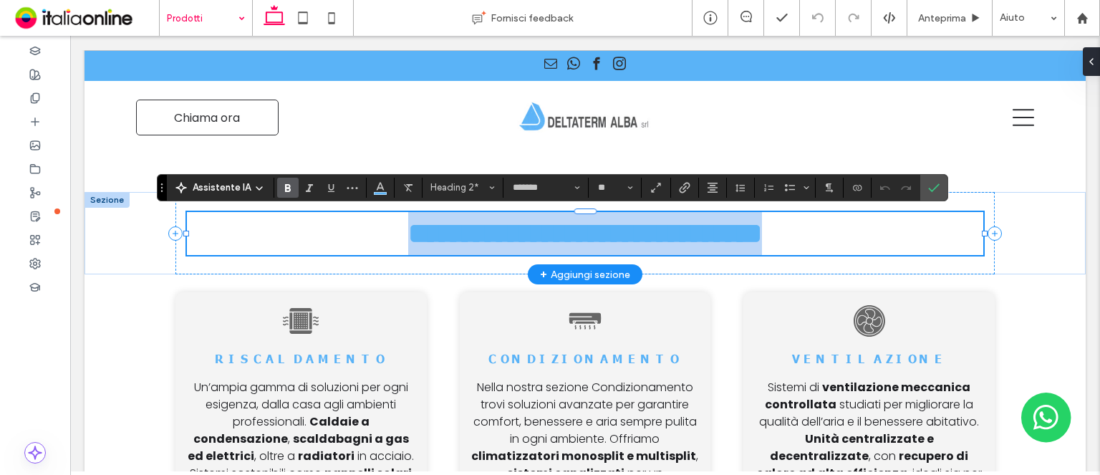
click at [550, 223] on span "**********" at bounding box center [585, 233] width 354 height 28
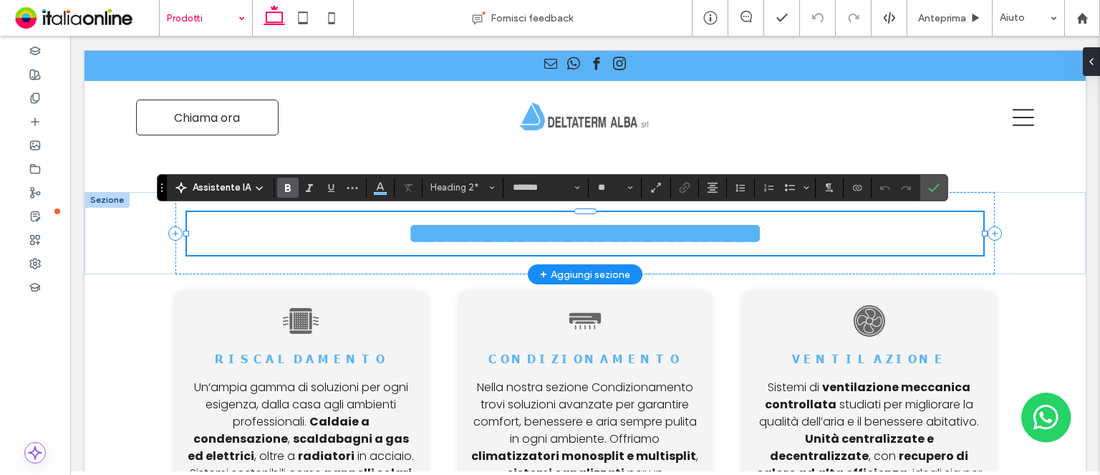
click at [536, 226] on span "**********" at bounding box center [585, 233] width 354 height 28
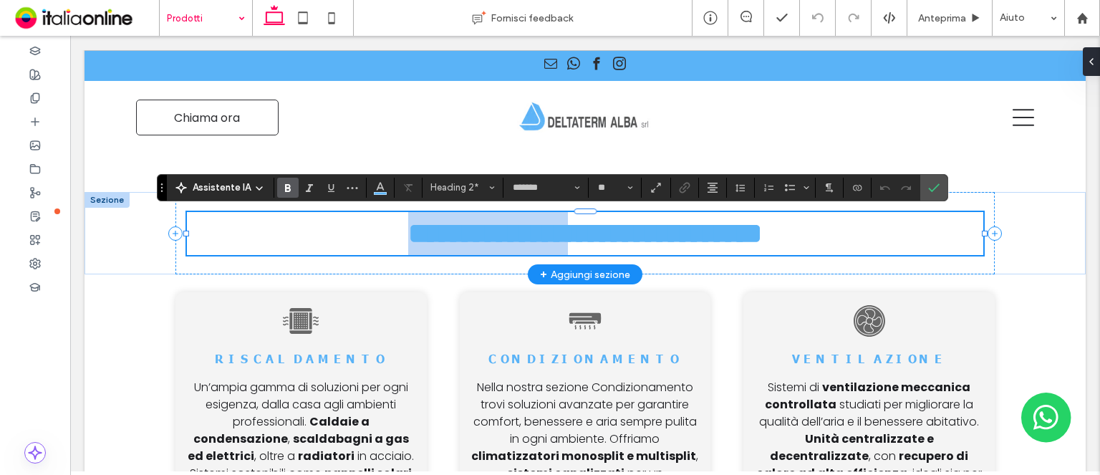
click at [536, 226] on span "**********" at bounding box center [585, 233] width 354 height 28
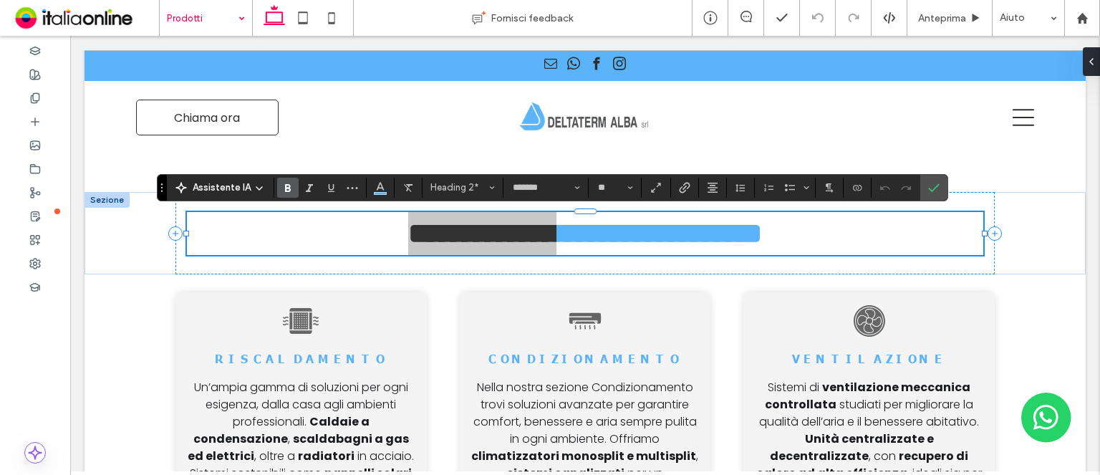
click at [364, 188] on section at bounding box center [320, 188] width 92 height 20
click at [375, 188] on icon "Colore" at bounding box center [380, 185] width 11 height 11
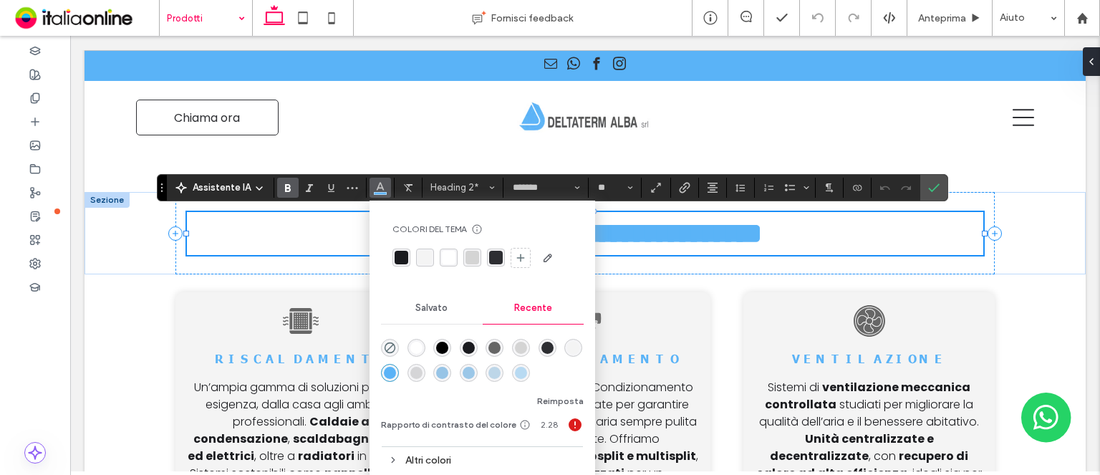
click at [549, 347] on div "rgba(45, 46, 50, 1)" at bounding box center [547, 348] width 12 height 12
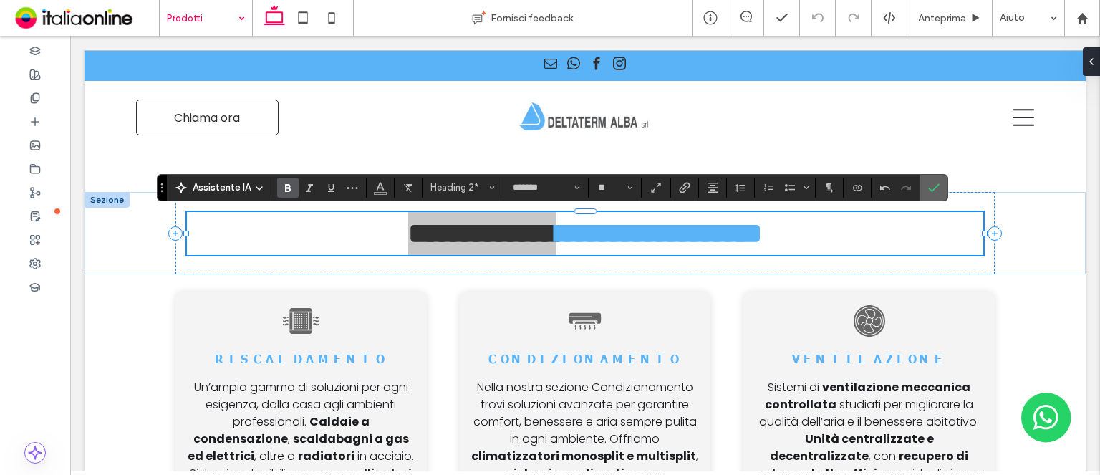
click at [940, 187] on label "Conferma" at bounding box center [933, 188] width 21 height 26
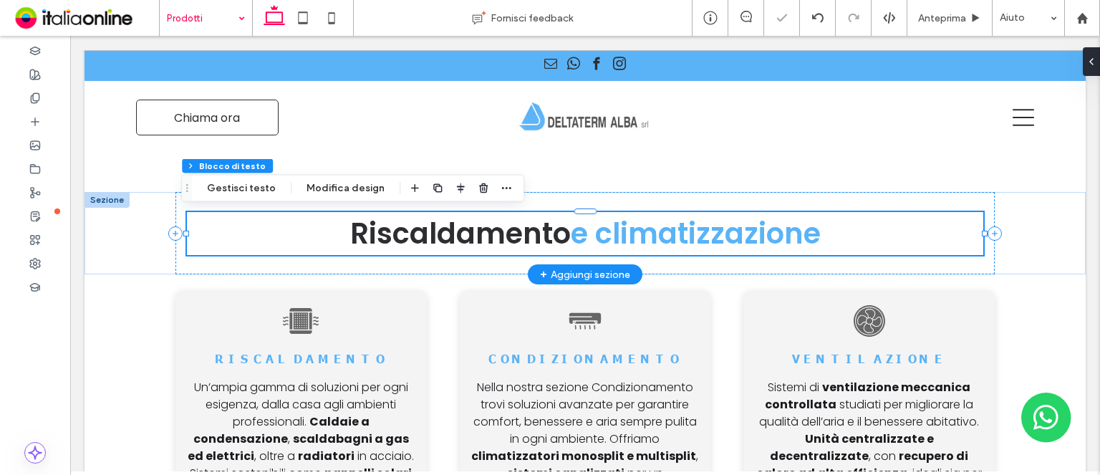
click at [475, 238] on span "Riscaldamento" at bounding box center [460, 233] width 221 height 40
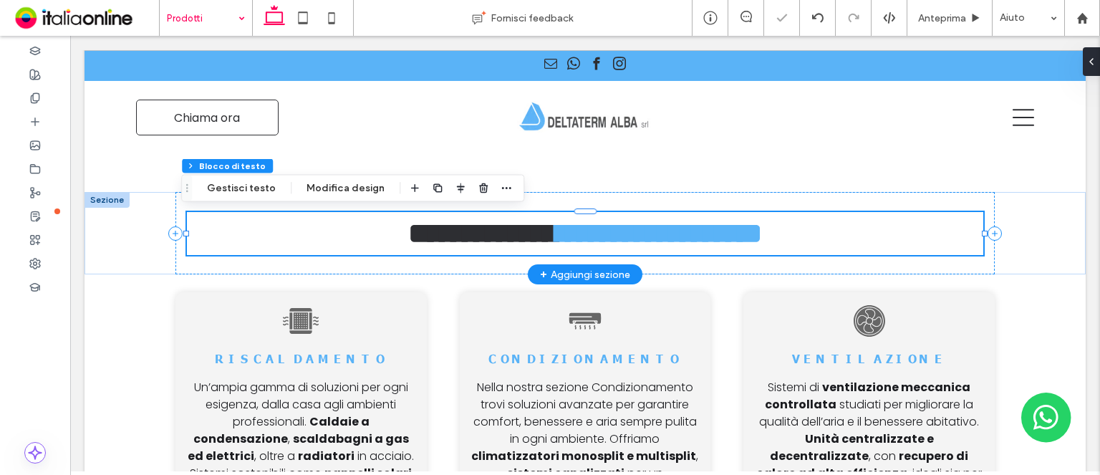
click at [475, 238] on span "**********" at bounding box center [482, 233] width 148 height 28
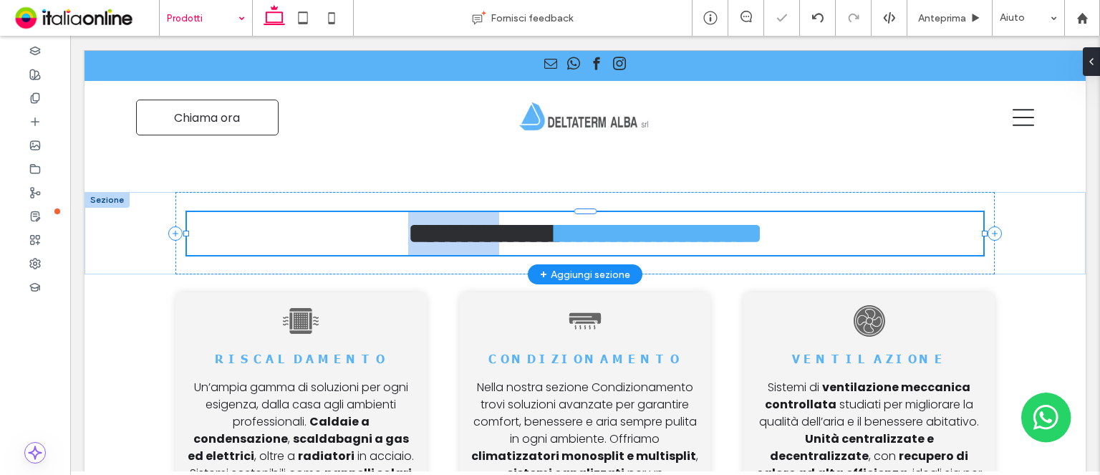
type input "*******"
type input "**"
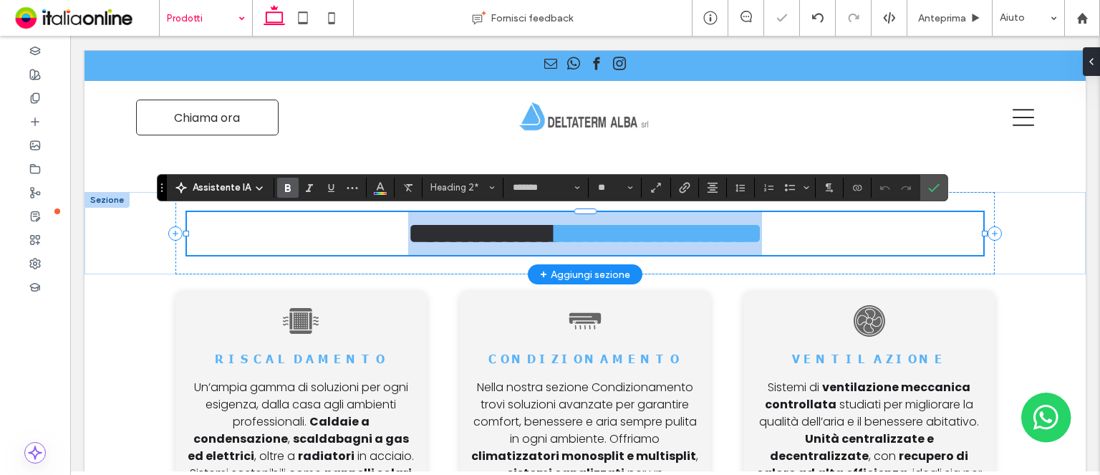
click at [475, 238] on span "**********" at bounding box center [482, 233] width 148 height 28
click at [489, 236] on span "**********" at bounding box center [482, 233] width 148 height 28
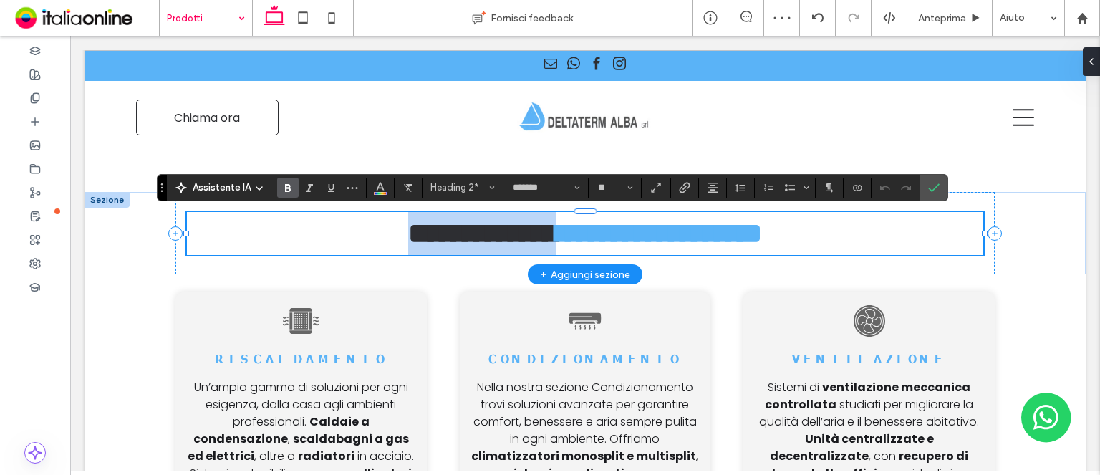
click at [489, 236] on span "**********" at bounding box center [482, 233] width 148 height 28
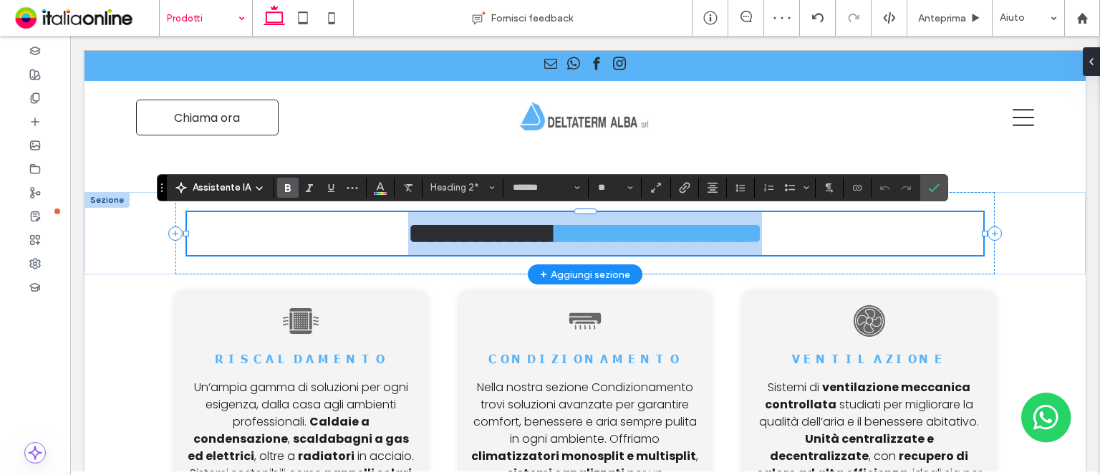
click at [489, 236] on span "**********" at bounding box center [482, 233] width 148 height 28
drag, startPoint x: 521, startPoint y: 234, endPoint x: 475, endPoint y: 226, distance: 47.3
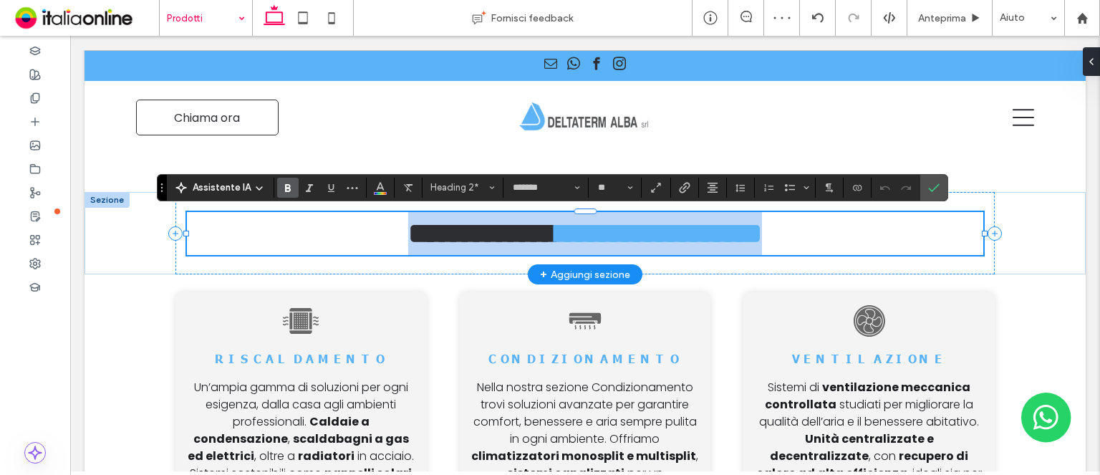
click at [521, 234] on span "**********" at bounding box center [482, 233] width 148 height 28
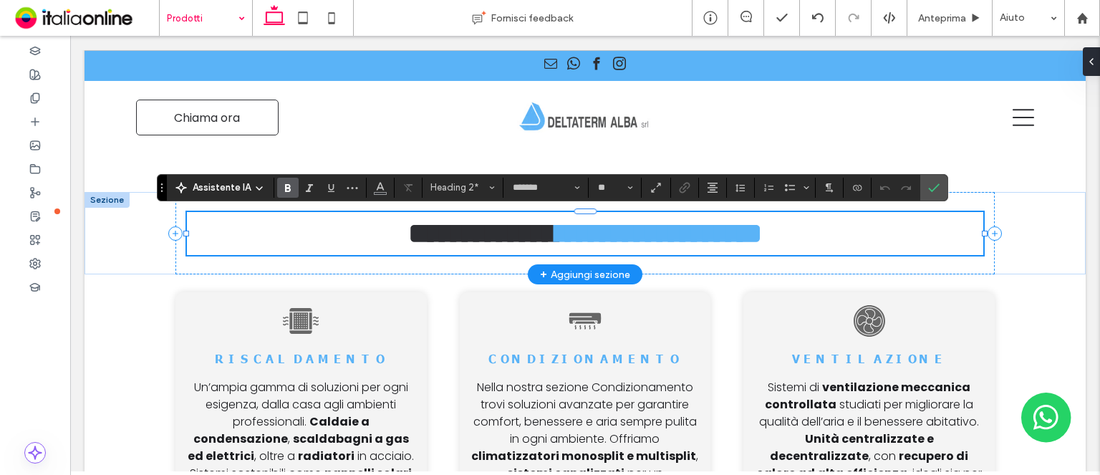
click at [445, 223] on span "**********" at bounding box center [482, 233] width 148 height 28
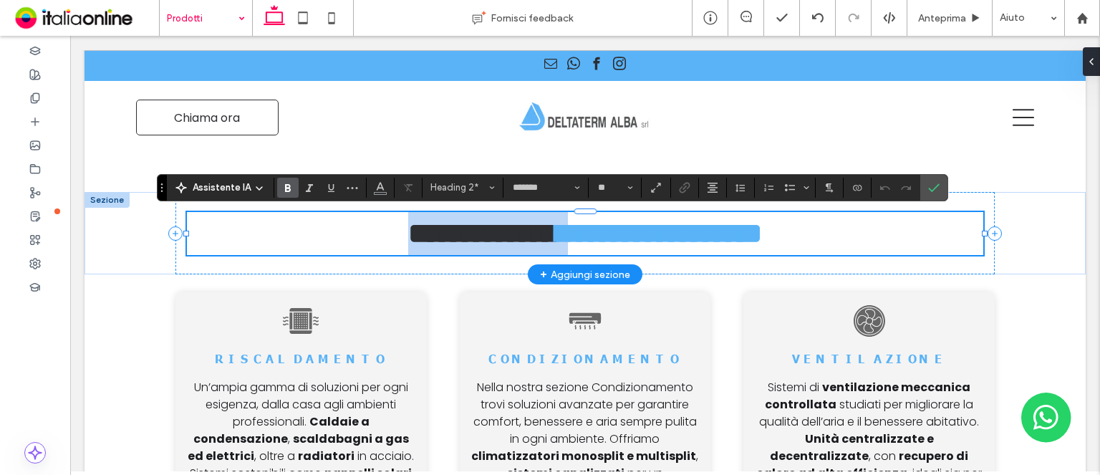
click at [445, 223] on span "**********" at bounding box center [482, 233] width 148 height 28
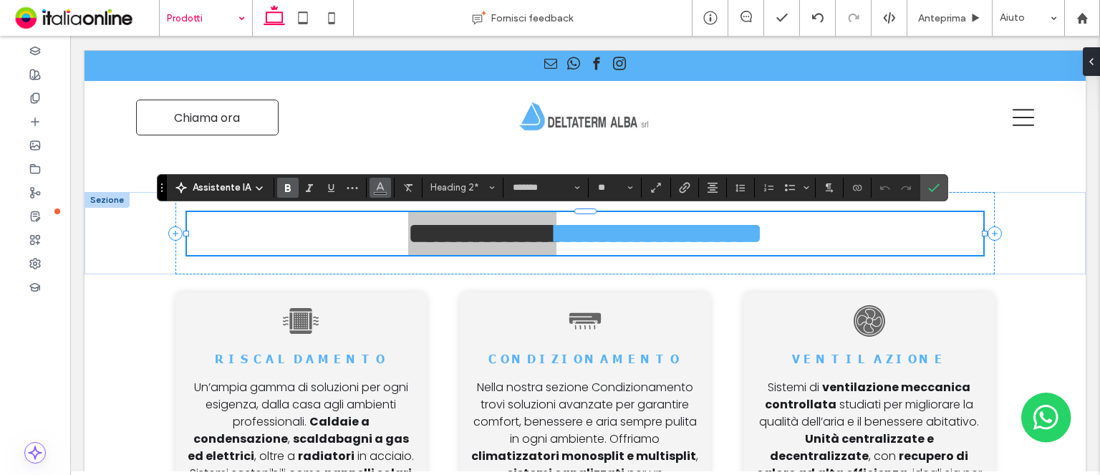
click at [378, 191] on icon "Colore" at bounding box center [380, 185] width 11 height 11
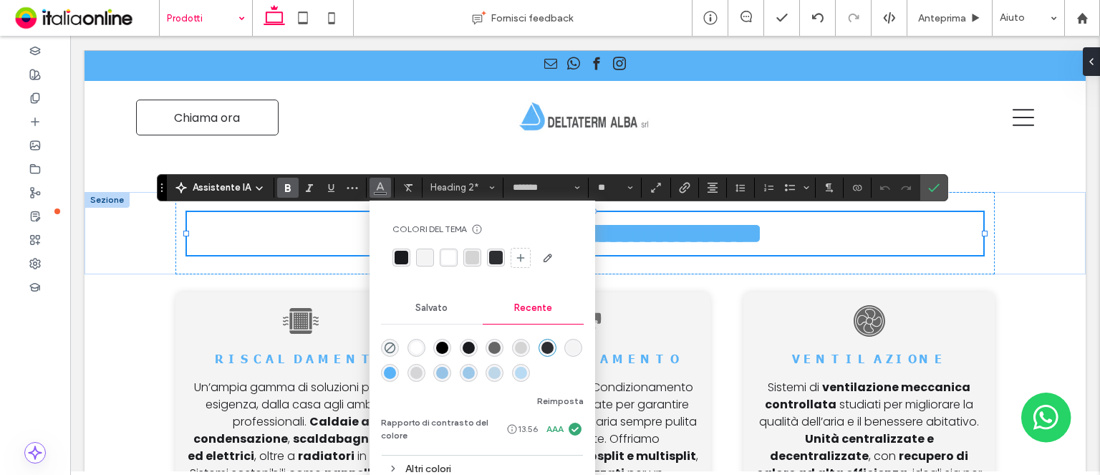
click at [470, 346] on div "rgba(26, 27, 31, 1)" at bounding box center [469, 348] width 12 height 12
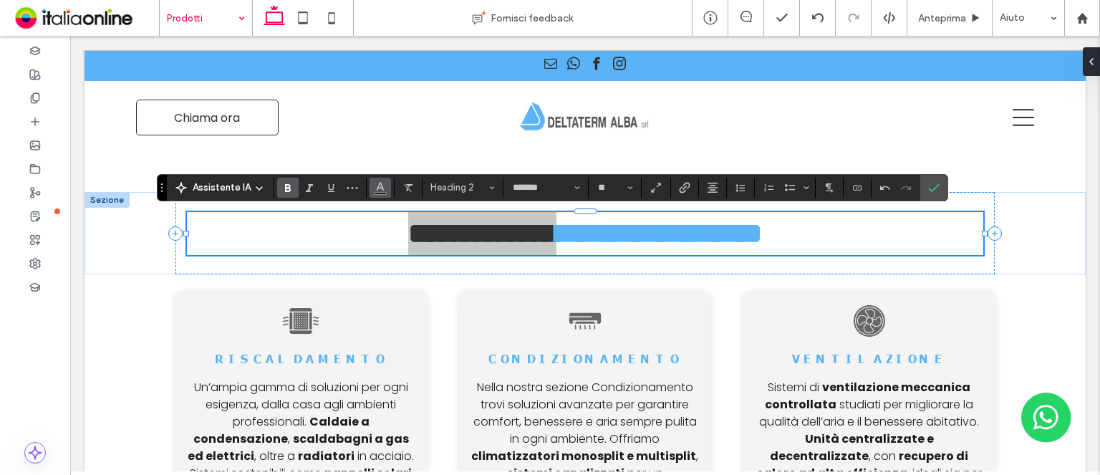
click at [378, 186] on icon "Colore" at bounding box center [380, 185] width 11 height 11
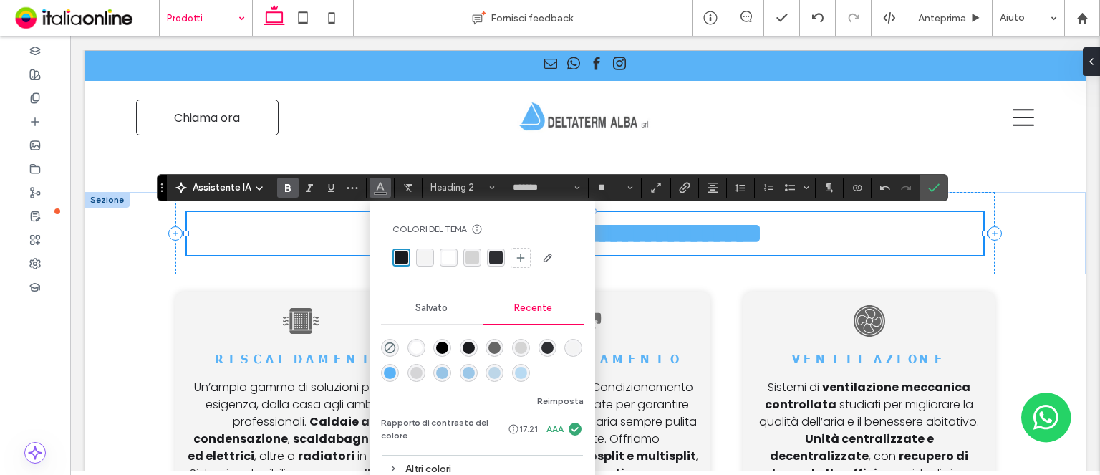
click at [488, 343] on div "rgba(102, 102, 102, 1)" at bounding box center [494, 348] width 12 height 12
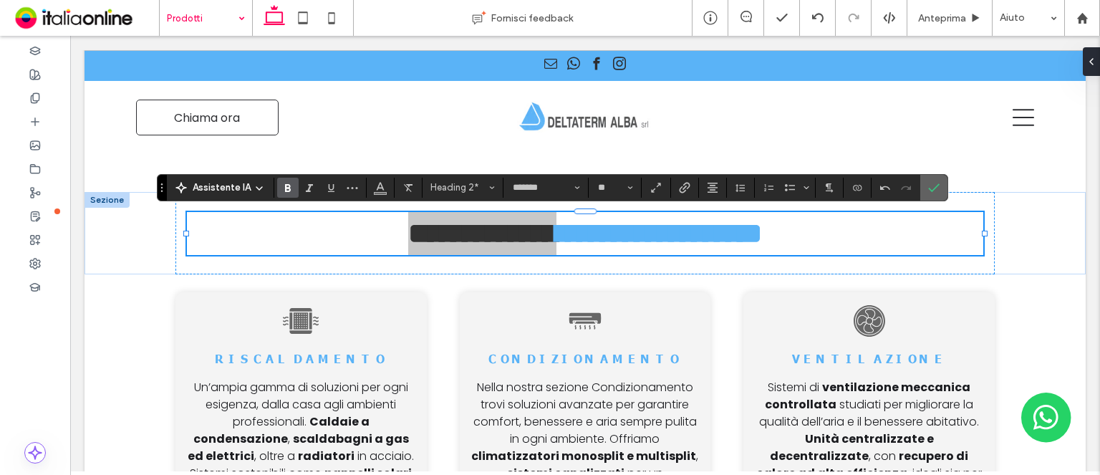
click at [936, 186] on icon "Conferma" at bounding box center [933, 187] width 11 height 11
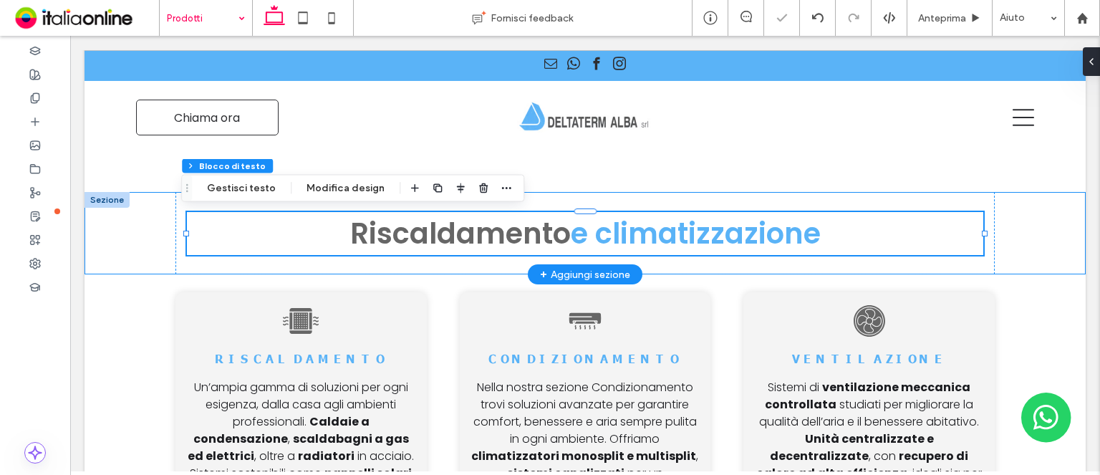
click at [1021, 266] on div "Riscaldamento e climatizzazione" at bounding box center [585, 233] width 1001 height 82
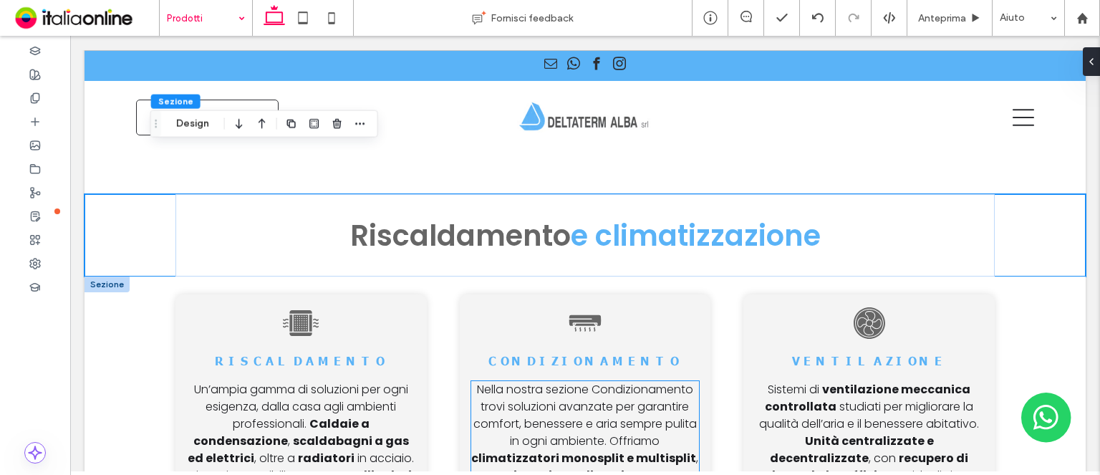
scroll to position [358, 0]
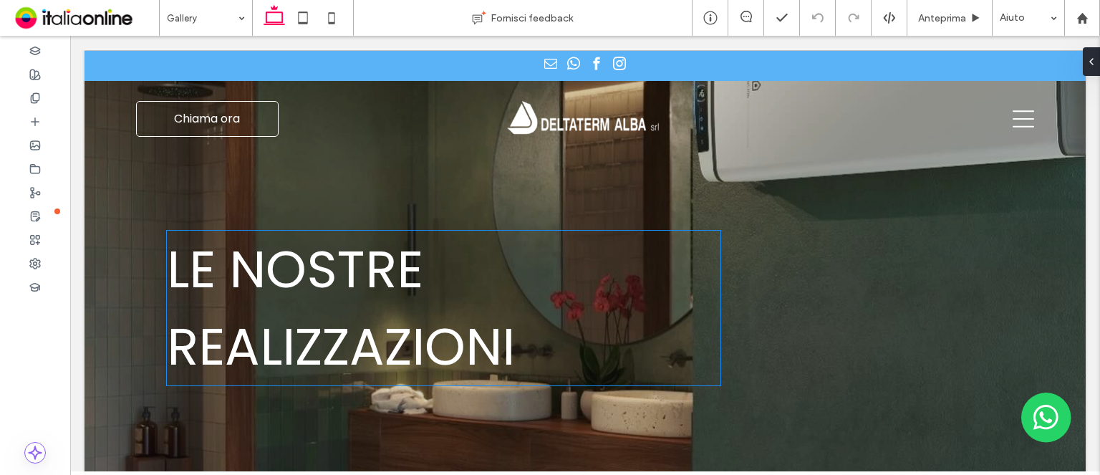
click at [324, 269] on span "Le nostre realizzazioni" at bounding box center [341, 308] width 348 height 150
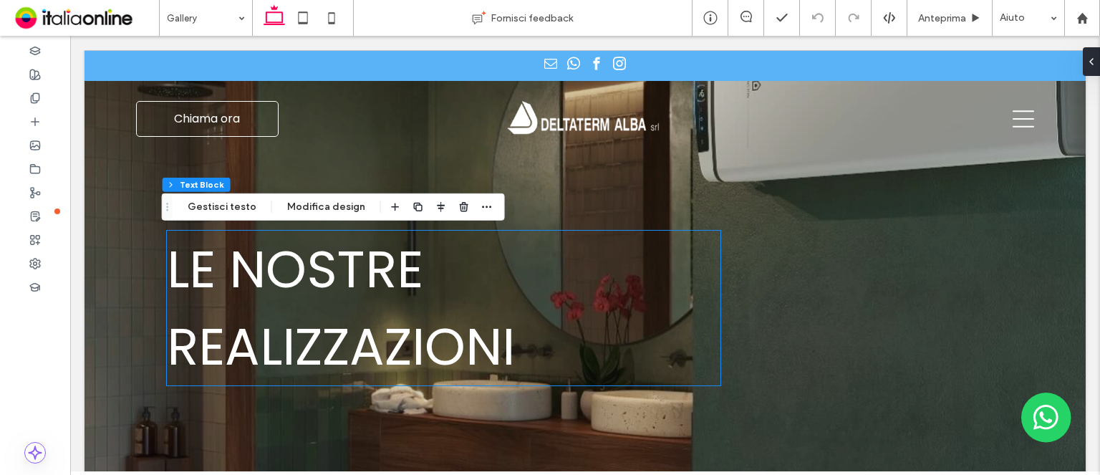
click at [324, 269] on div "Le nostre realizzazioni" at bounding box center [444, 308] width 554 height 155
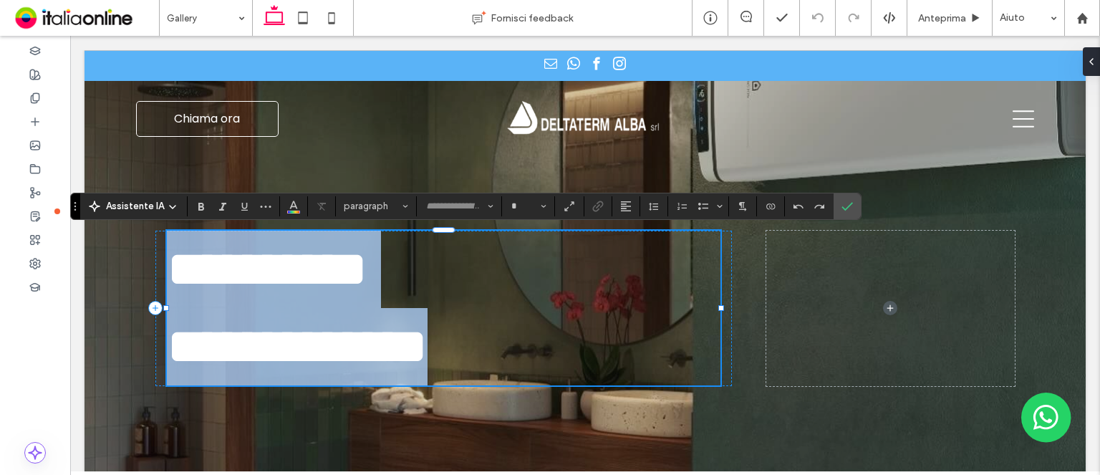
type input "*******"
type input "**"
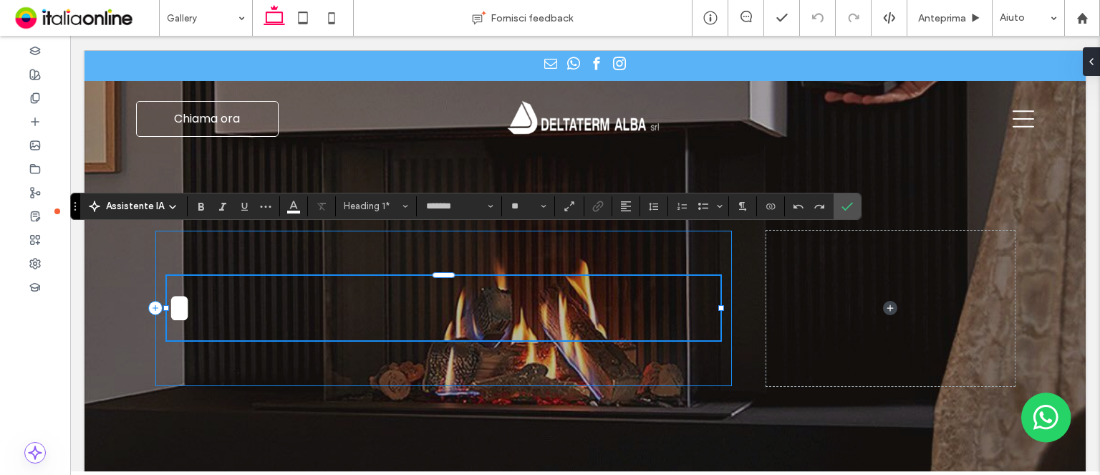
type input "**"
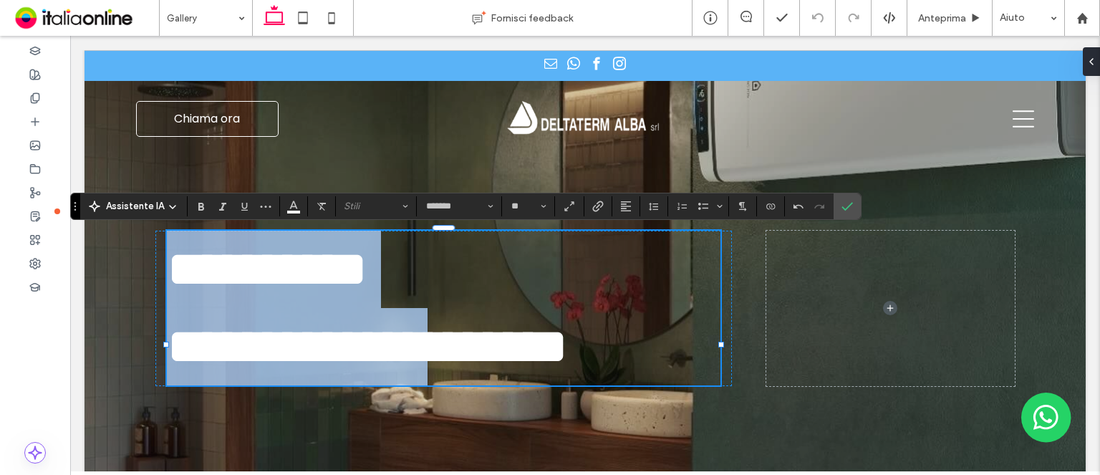
drag, startPoint x: 509, startPoint y: 346, endPoint x: 85, endPoint y: 233, distance: 439.3
click at [85, 233] on div "**********" at bounding box center [585, 268] width 1001 height 436
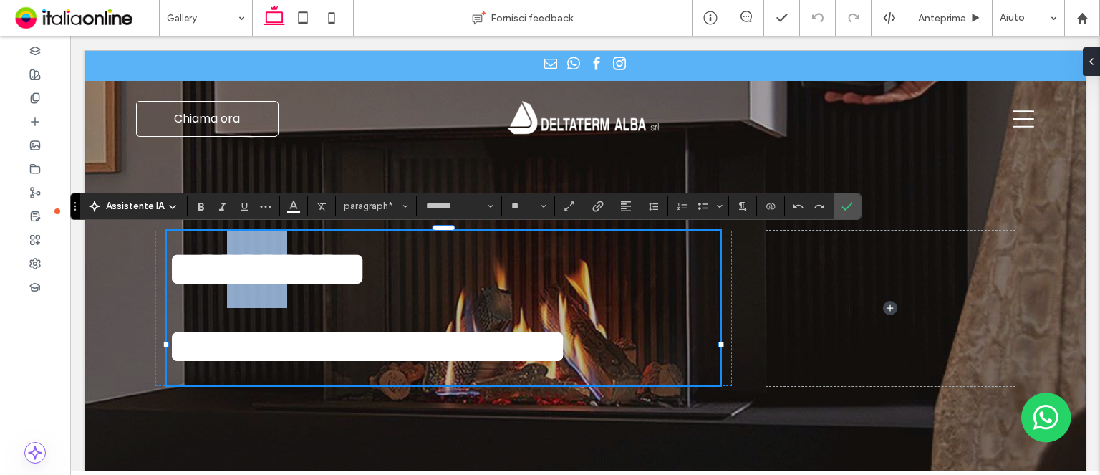
drag, startPoint x: 333, startPoint y: 238, endPoint x: 218, endPoint y: 221, distance: 116.6
click at [218, 221] on div "**********" at bounding box center [584, 268] width 859 height 436
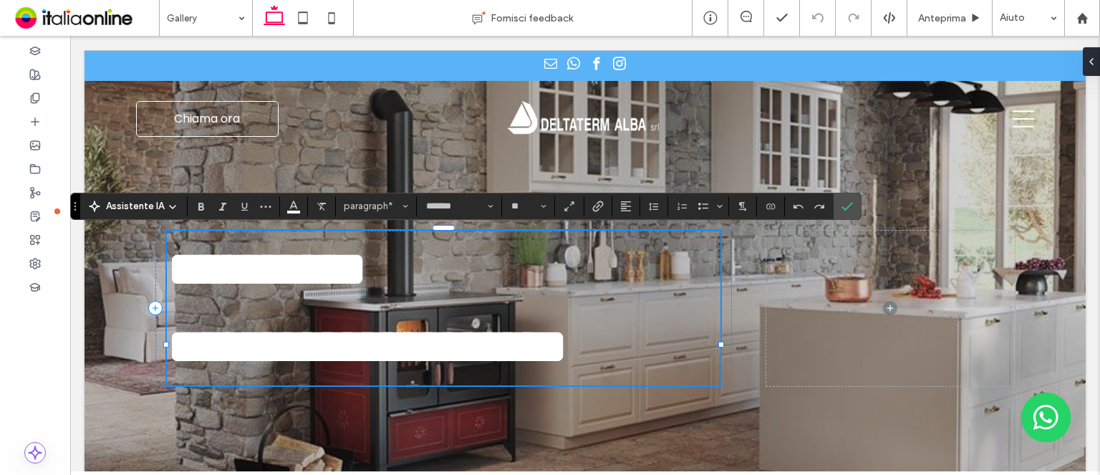
click at [493, 354] on span "**********" at bounding box center [367, 346] width 401 height 51
click at [498, 347] on span "**********" at bounding box center [367, 346] width 401 height 51
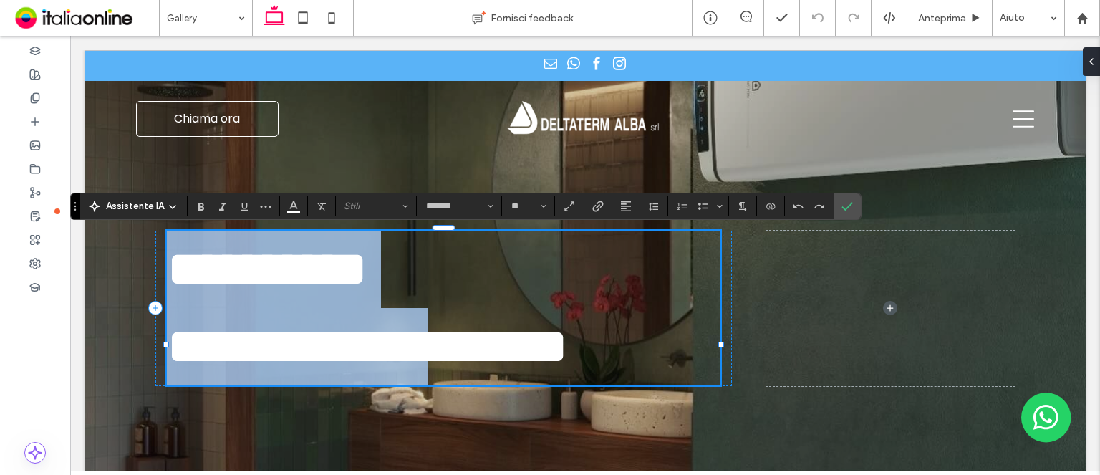
drag, startPoint x: 508, startPoint y: 344, endPoint x: 132, endPoint y: 251, distance: 388.0
click at [133, 251] on div "**********" at bounding box center [585, 268] width 1001 height 436
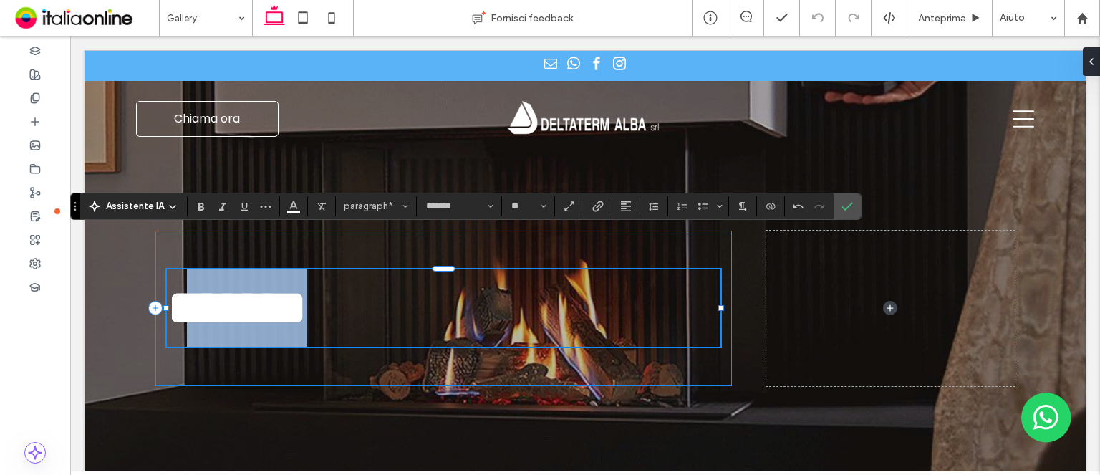
drag, startPoint x: 440, startPoint y: 301, endPoint x: 200, endPoint y: 263, distance: 242.9
click at [200, 263] on div "*******" at bounding box center [443, 309] width 576 height 156
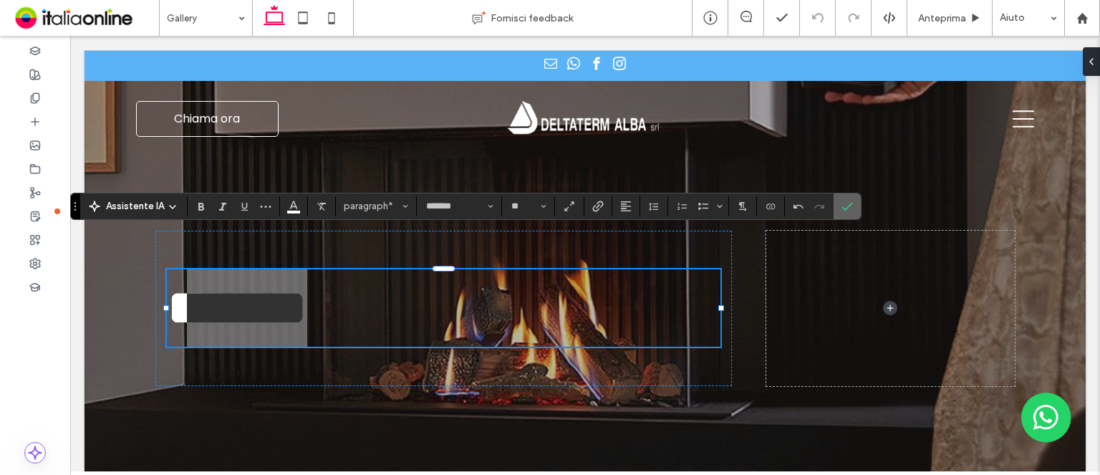
click at [841, 205] on icon "Conferma" at bounding box center [846, 206] width 11 height 11
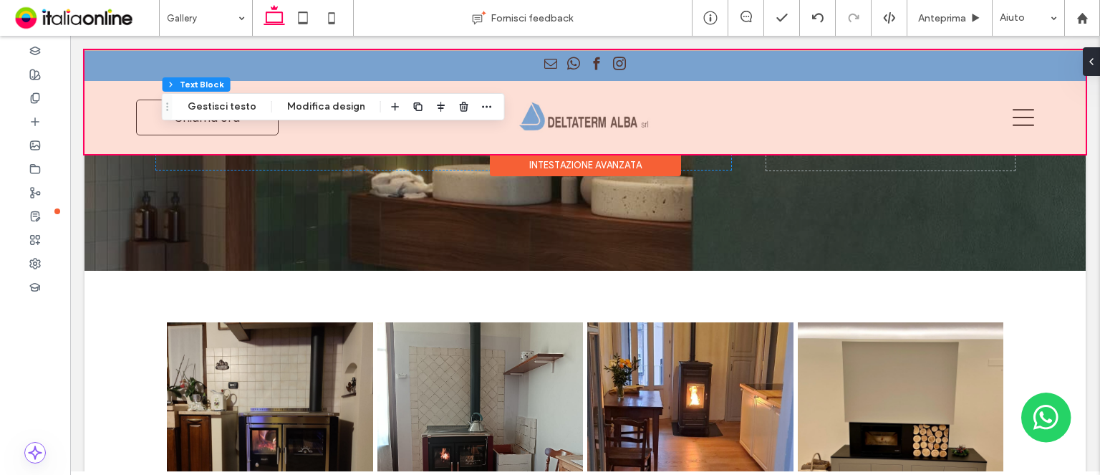
scroll to position [215, 0]
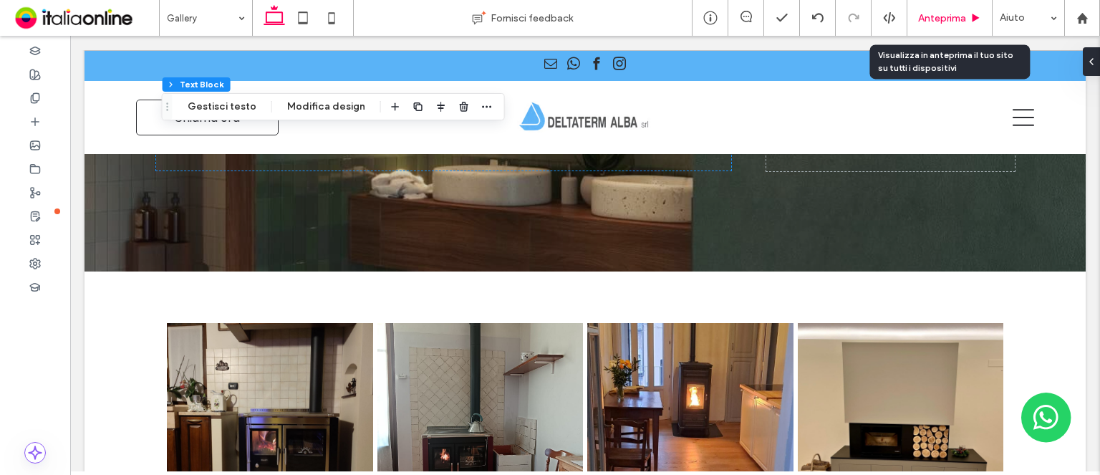
click at [917, 31] on div "Anteprima" at bounding box center [949, 18] width 85 height 36
click at [937, 20] on span "Anteprima" at bounding box center [942, 18] width 48 height 12
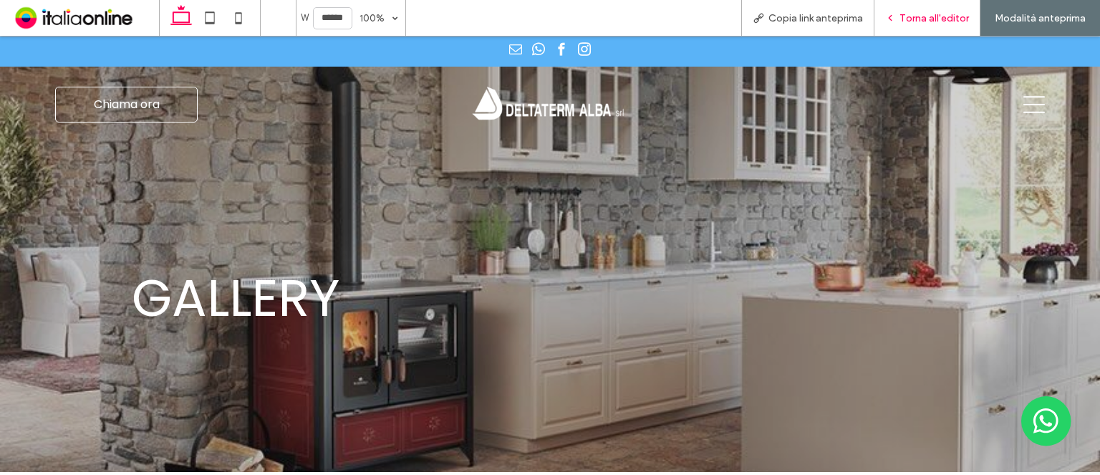
click at [912, 18] on span "Torna all'editor" at bounding box center [933, 18] width 69 height 12
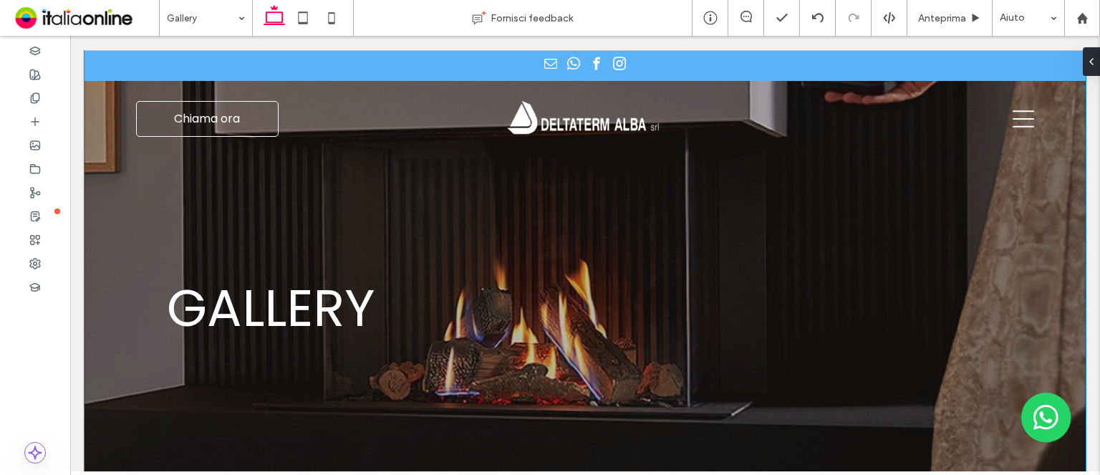
click at [114, 292] on div at bounding box center [585, 268] width 1001 height 436
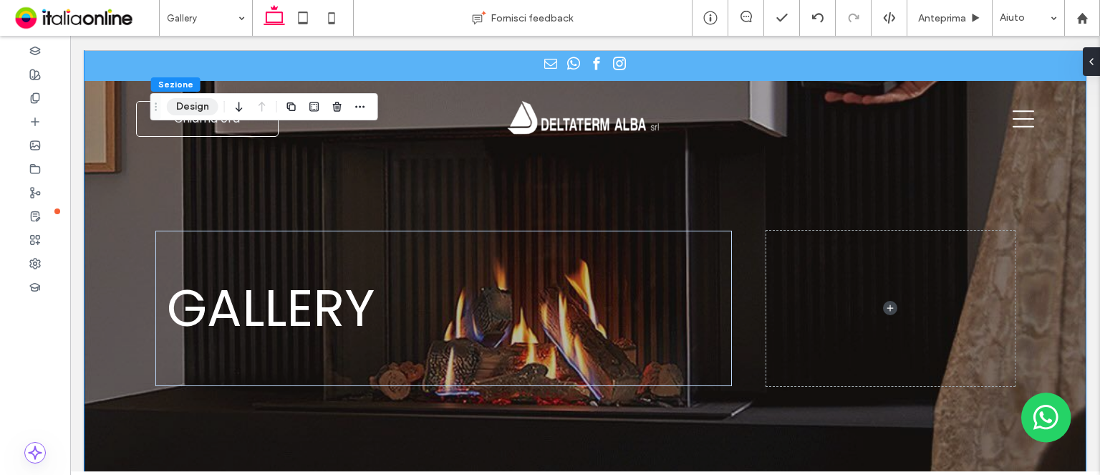
click at [198, 111] on button "Design" at bounding box center [193, 106] width 52 height 17
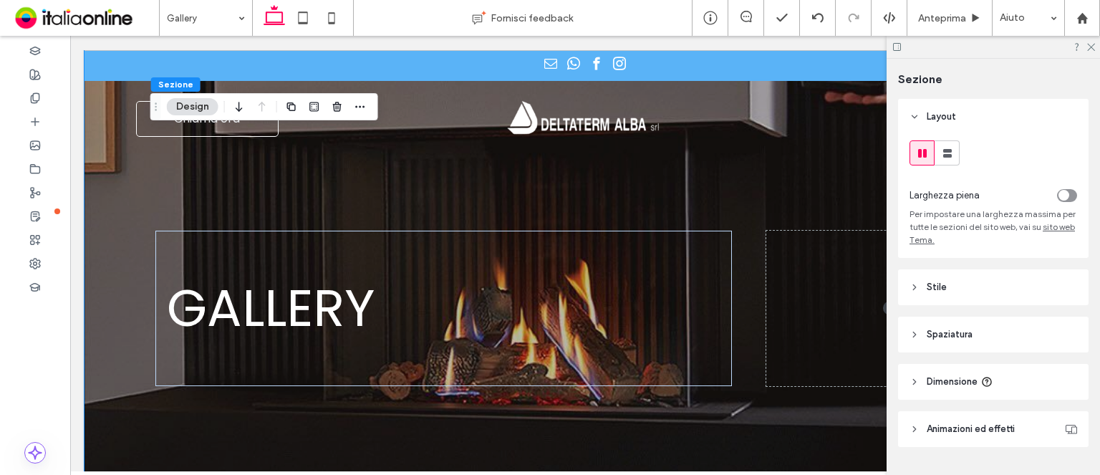
click at [990, 296] on header "Stile" at bounding box center [993, 287] width 190 height 36
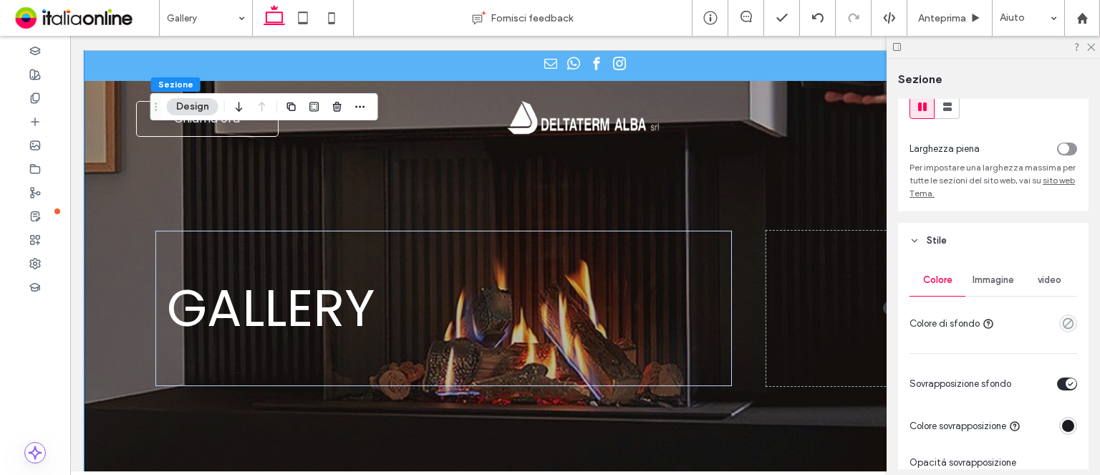
scroll to position [72, 0]
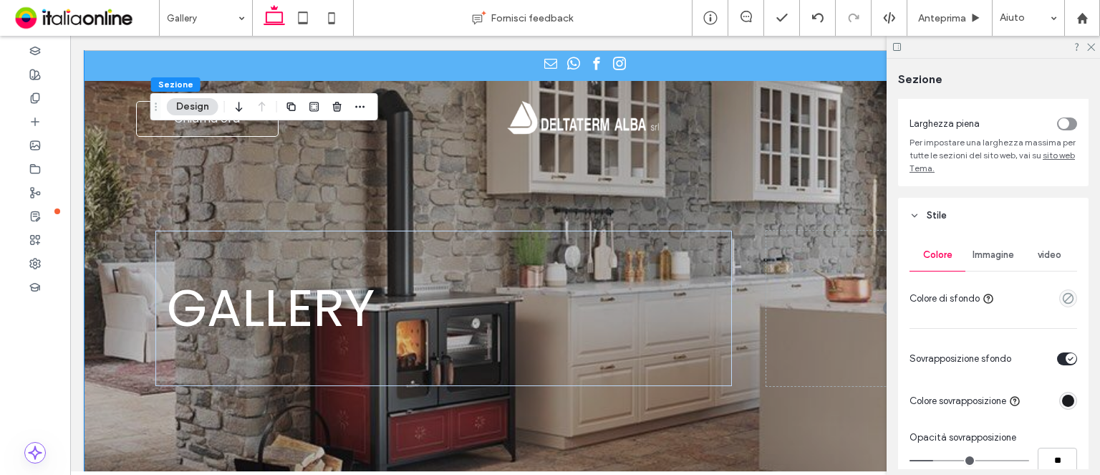
click at [995, 261] on span "Immagine" at bounding box center [993, 254] width 42 height 11
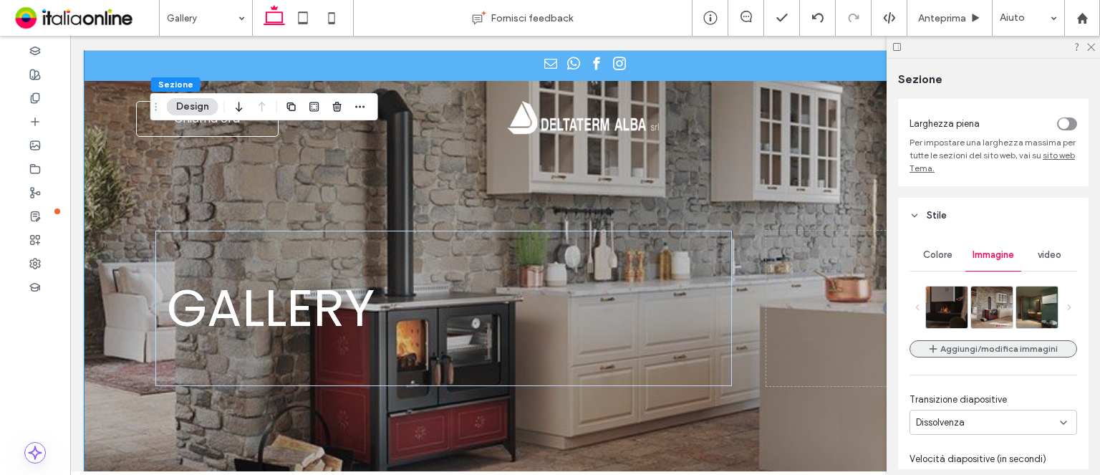
click at [977, 352] on button "Aggiungi/modifica immagini" at bounding box center [993, 348] width 168 height 17
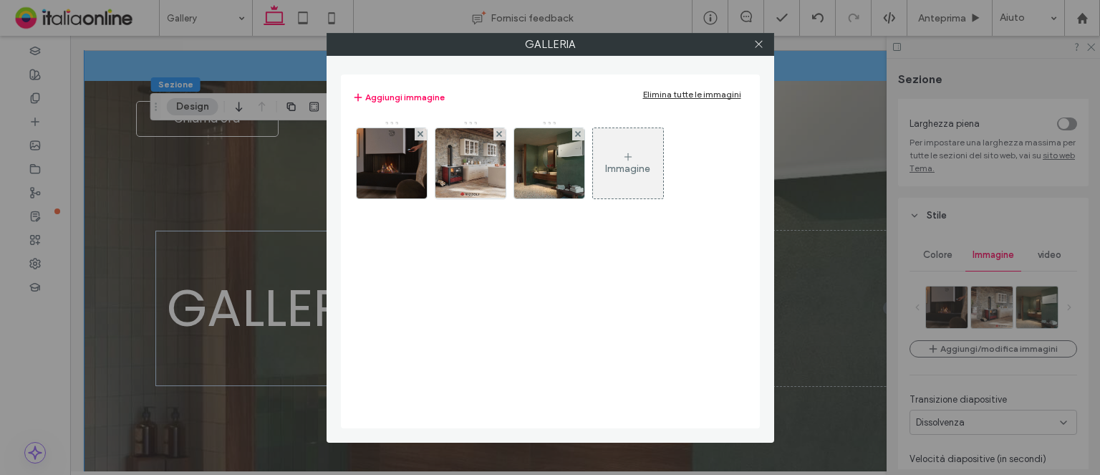
drag, startPoint x: 687, startPoint y: 92, endPoint x: 488, endPoint y: 91, distance: 199.1
click at [489, 91] on div "Aggiungi immagine Elimina tutte le immagini" at bounding box center [550, 97] width 396 height 17
click at [415, 132] on div at bounding box center [421, 134] width 12 height 12
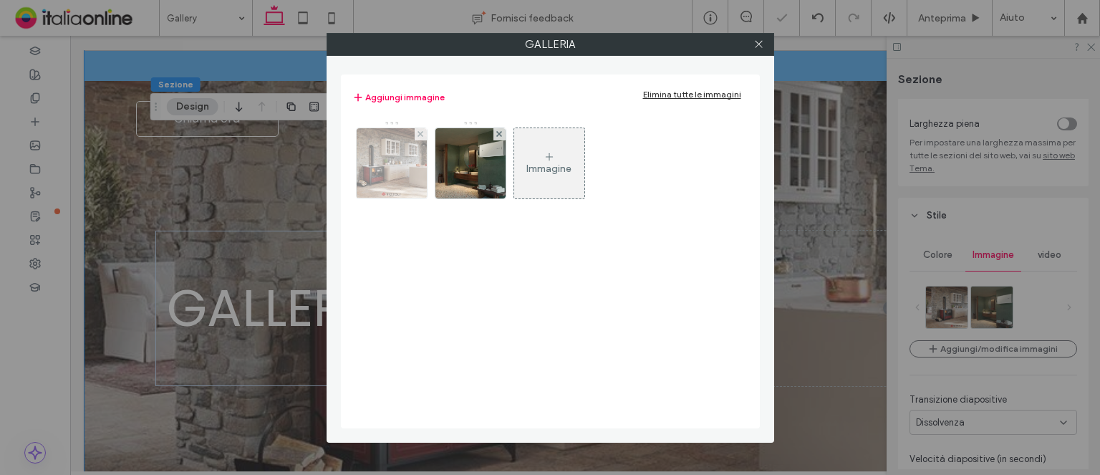
click at [415, 132] on div at bounding box center [421, 134] width 12 height 12
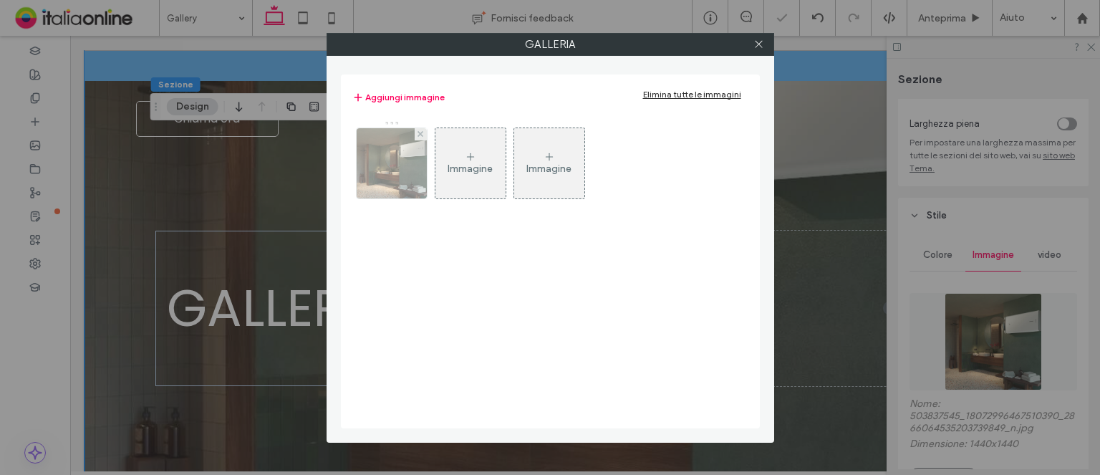
click at [415, 132] on div at bounding box center [421, 134] width 12 height 12
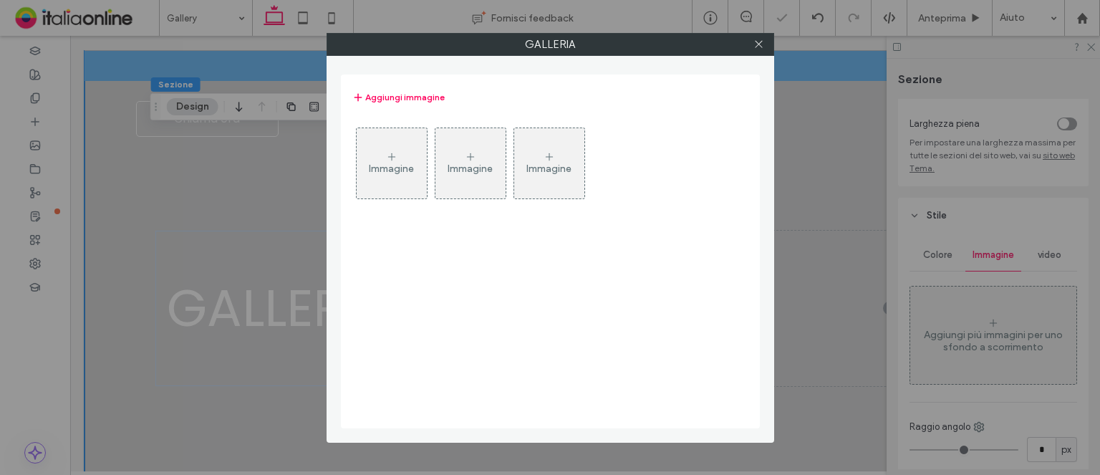
click at [417, 155] on div "Immagine" at bounding box center [392, 163] width 70 height 67
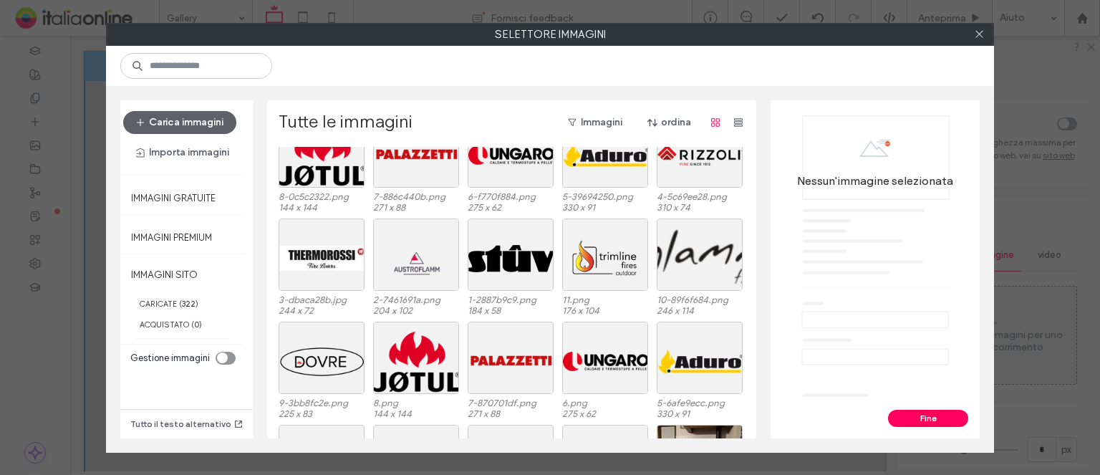
scroll to position [2996, 0]
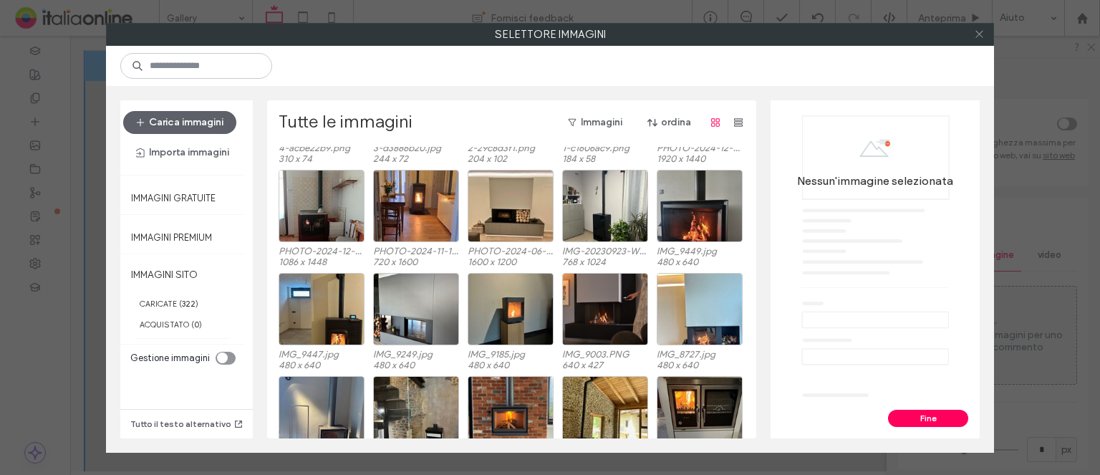
drag, startPoint x: 977, startPoint y: 32, endPoint x: 922, endPoint y: 40, distance: 55.0
click at [977, 32] on icon at bounding box center [979, 34] width 11 height 11
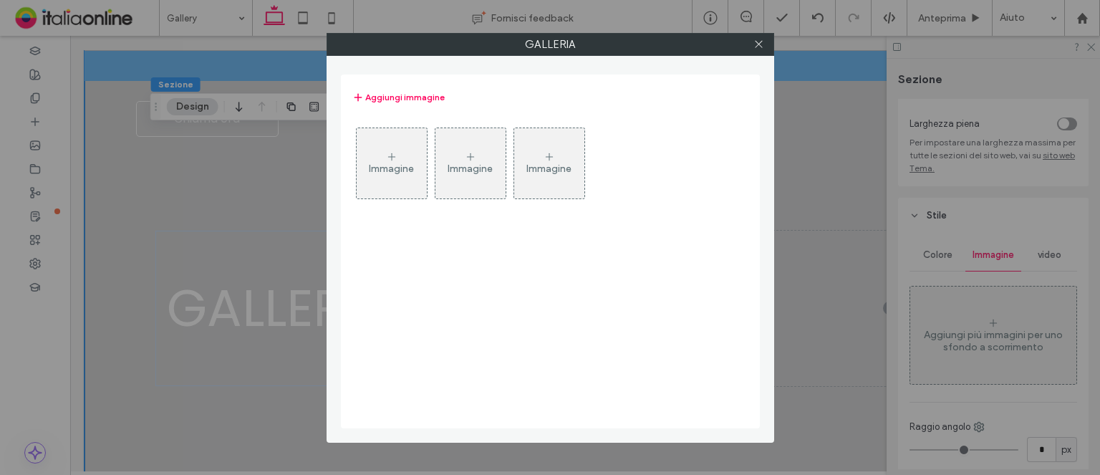
click at [410, 167] on div "Immagine" at bounding box center [391, 169] width 45 height 12
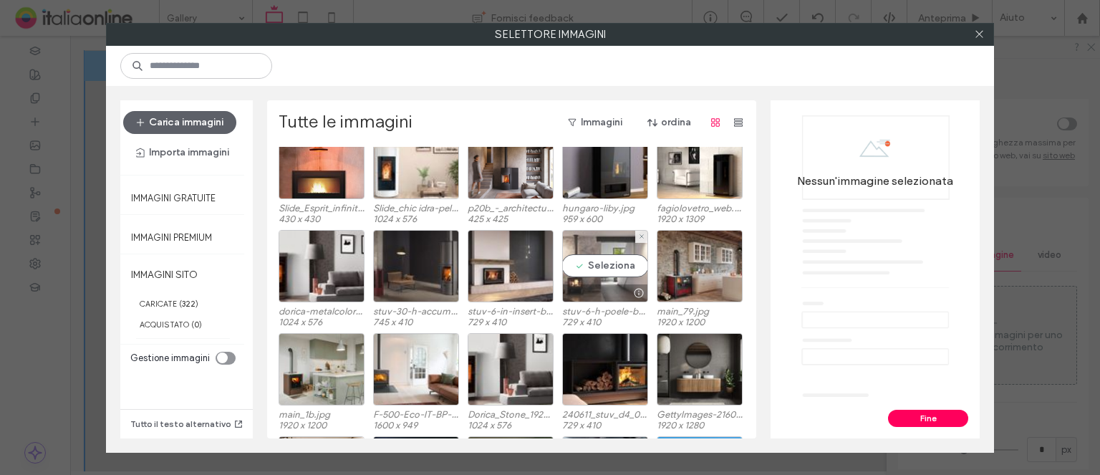
scroll to position [4691, 0]
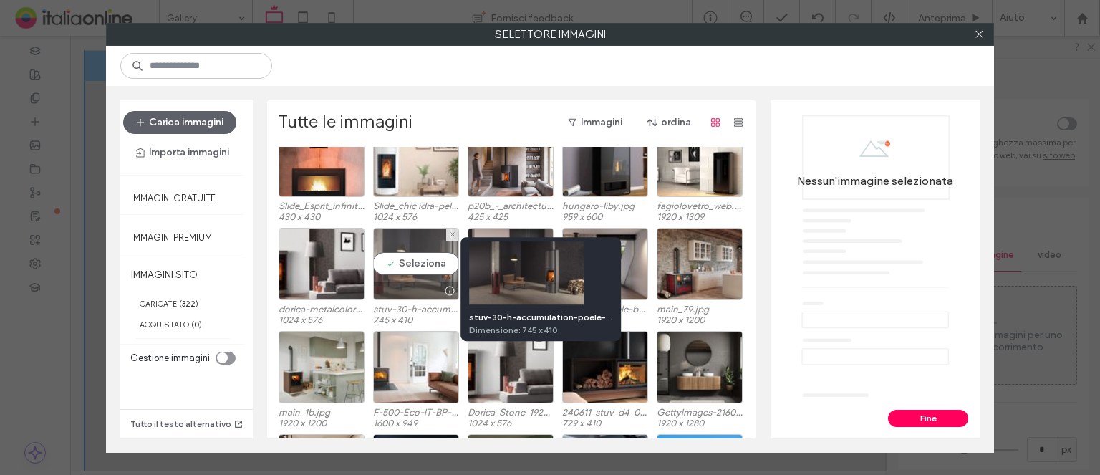
click at [446, 286] on div at bounding box center [449, 290] width 18 height 11
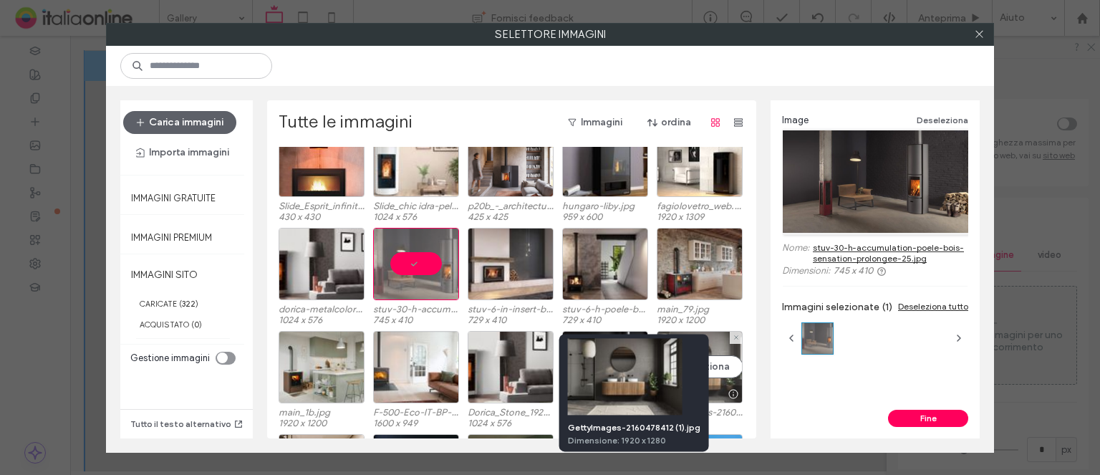
click at [728, 396] on div at bounding box center [733, 393] width 18 height 11
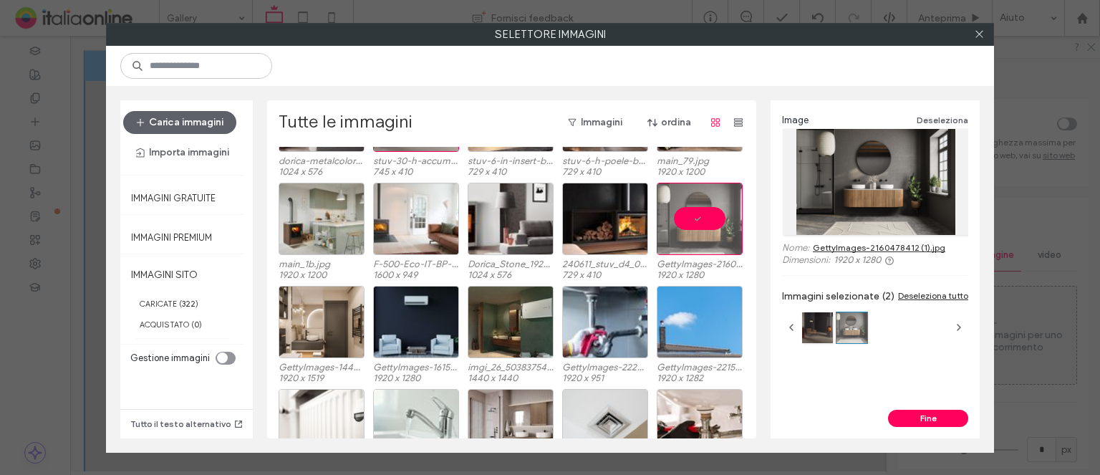
scroll to position [4840, 0]
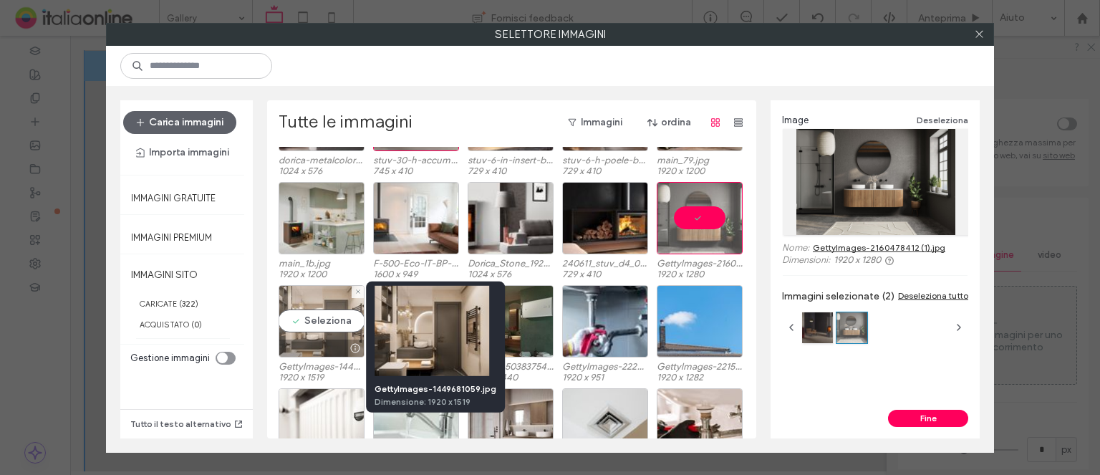
click at [349, 342] on div at bounding box center [355, 347] width 18 height 11
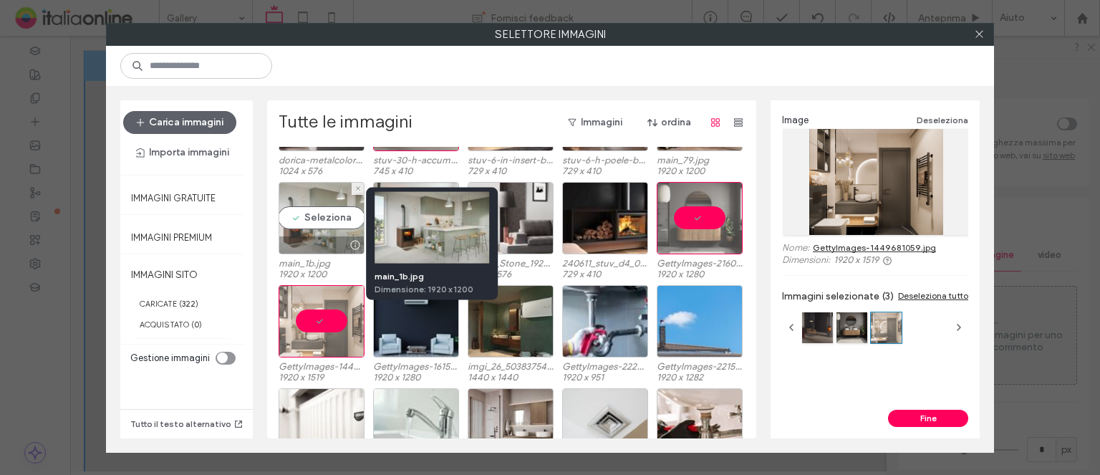
click at [351, 241] on div at bounding box center [355, 244] width 18 height 11
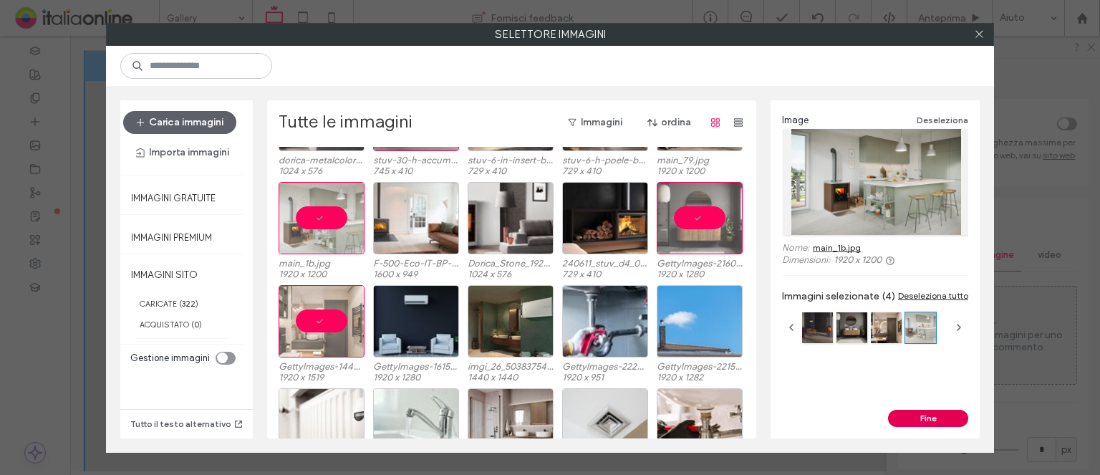
click at [909, 418] on button "Fine" at bounding box center [928, 418] width 80 height 17
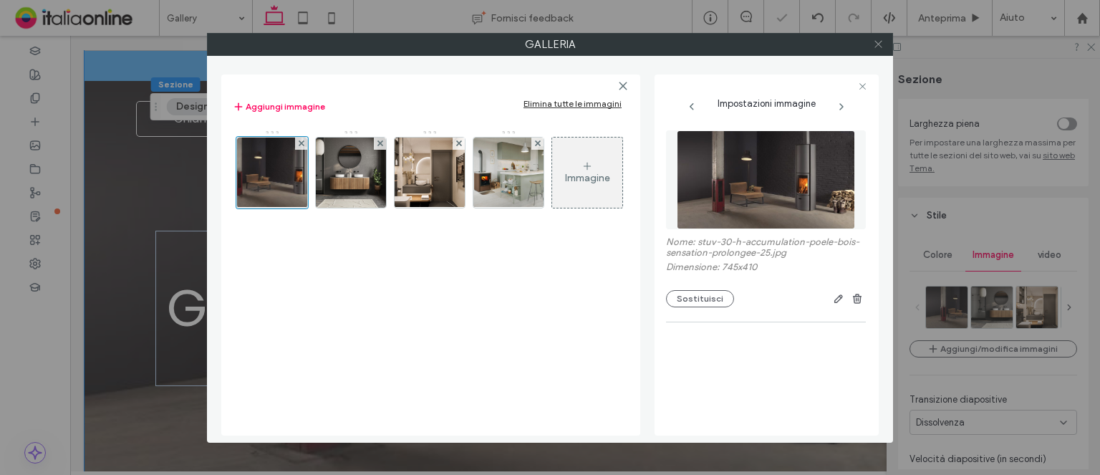
click at [879, 42] on icon at bounding box center [878, 44] width 11 height 11
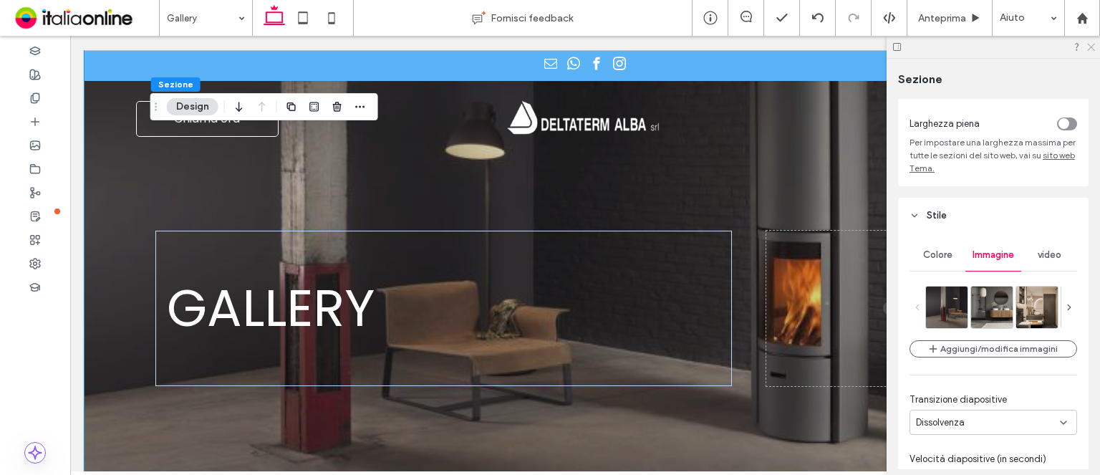
click at [1094, 48] on icon at bounding box center [1090, 46] width 9 height 9
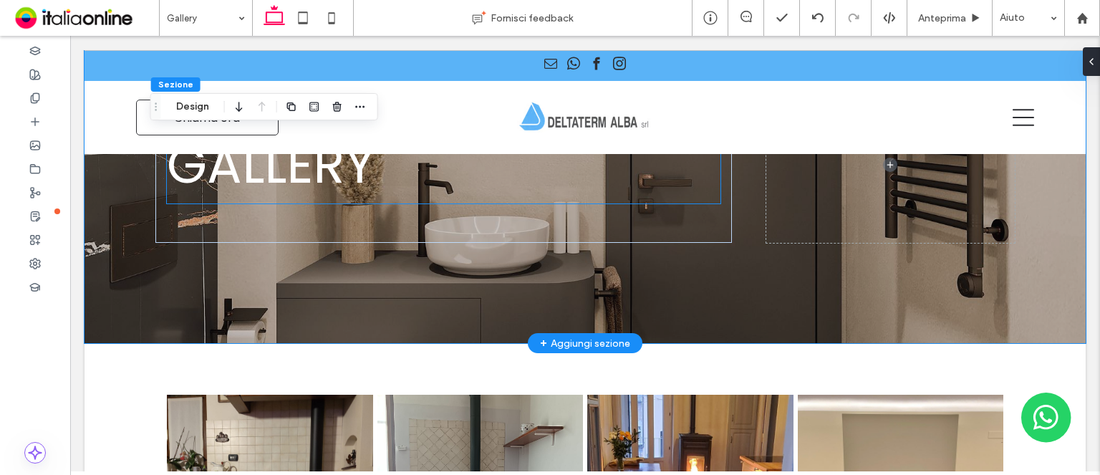
scroll to position [0, 0]
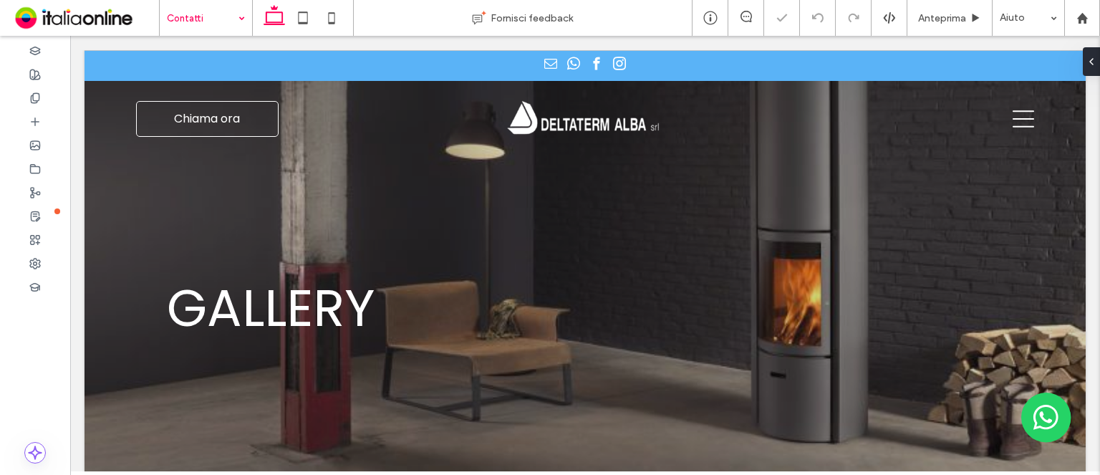
click at [216, 6] on input at bounding box center [202, 18] width 71 height 36
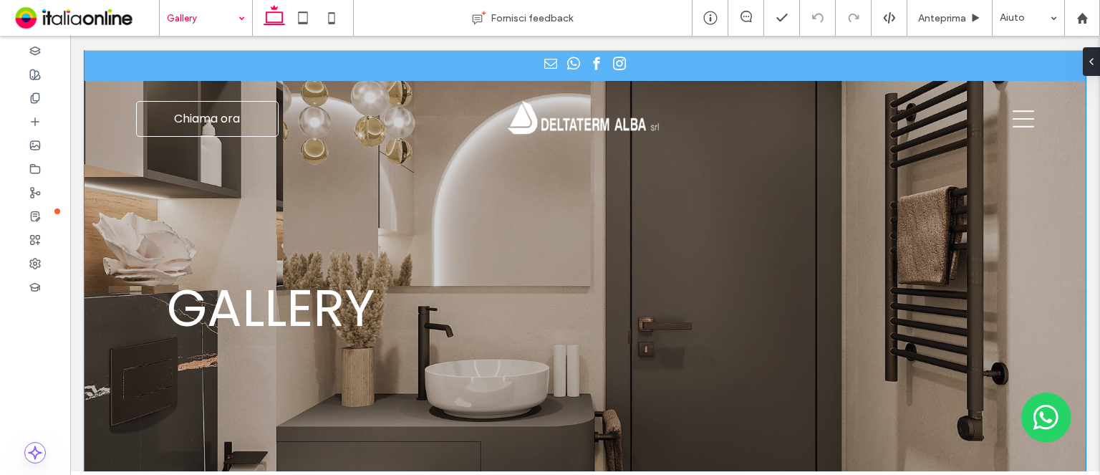
click at [397, 206] on div "GALLERY" at bounding box center [584, 268] width 859 height 436
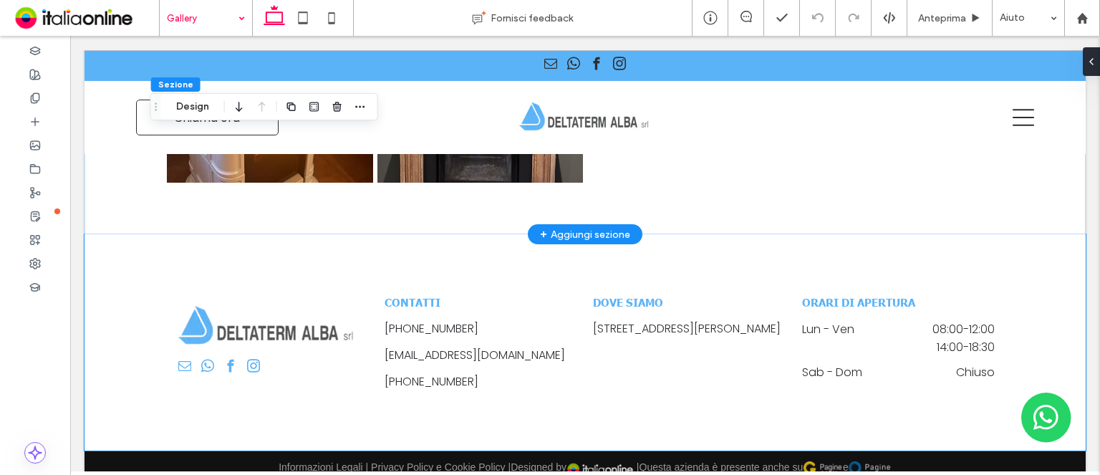
scroll to position [1842, 0]
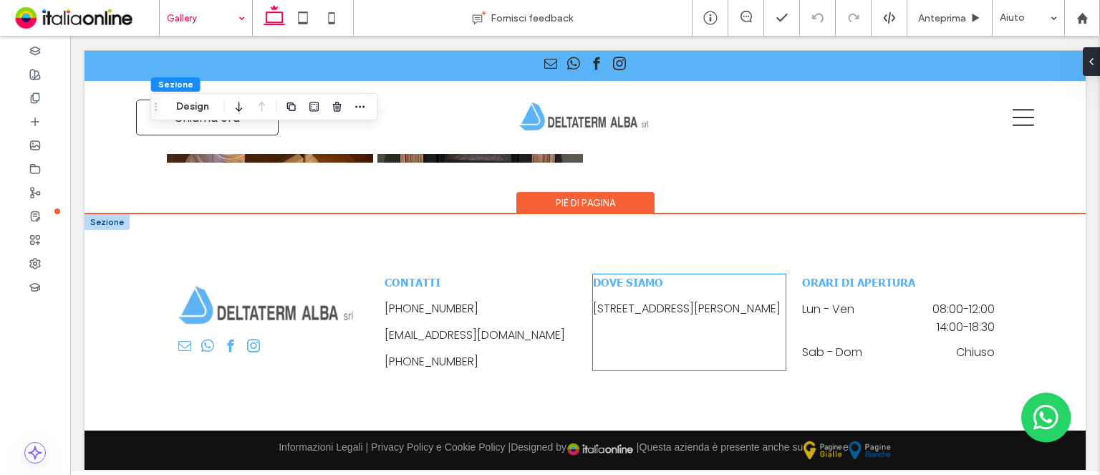
click at [631, 349] on div "DOVE SIAMO Via Carlo Cavallotto, 24 - 12060 RODDI (CN)" at bounding box center [689, 322] width 193 height 96
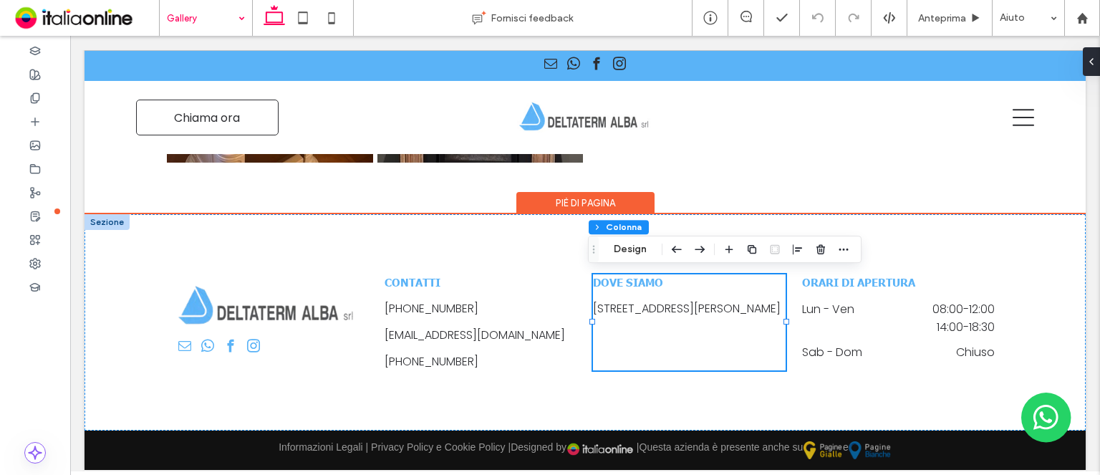
click at [631, 349] on div "DOVE SIAMO Via Carlo Cavallotto, 24 - 12060 RODDI (CN)" at bounding box center [689, 322] width 193 height 96
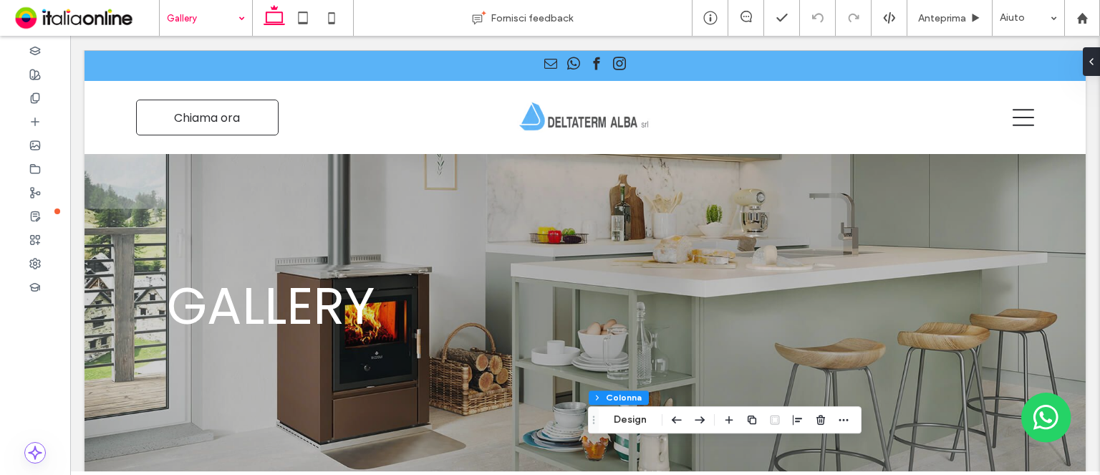
scroll to position [0, 0]
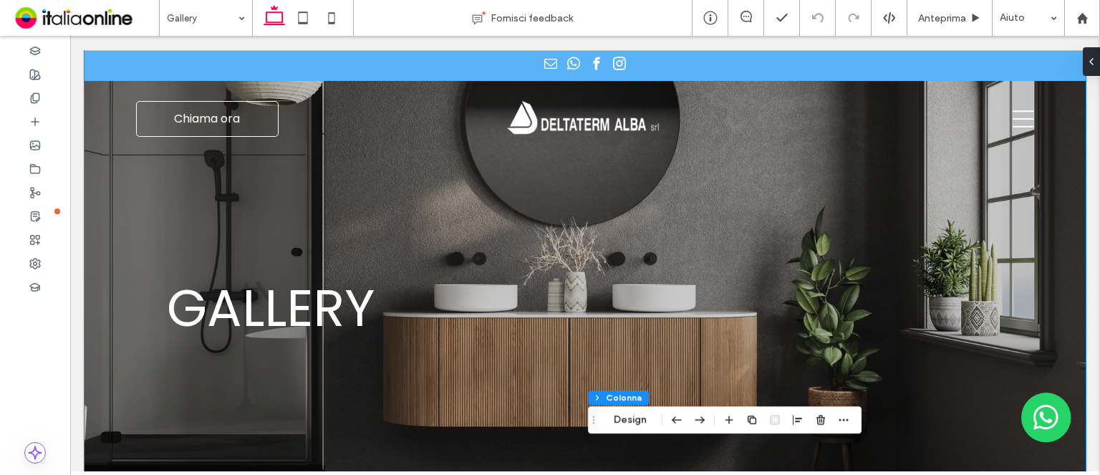
click at [116, 257] on div at bounding box center [585, 268] width 1001 height 436
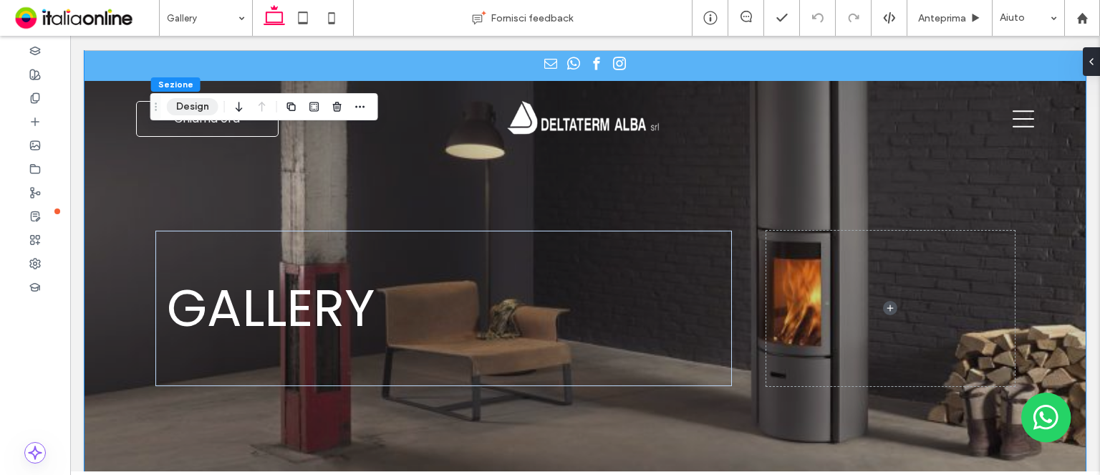
click at [199, 112] on button "Design" at bounding box center [193, 106] width 52 height 17
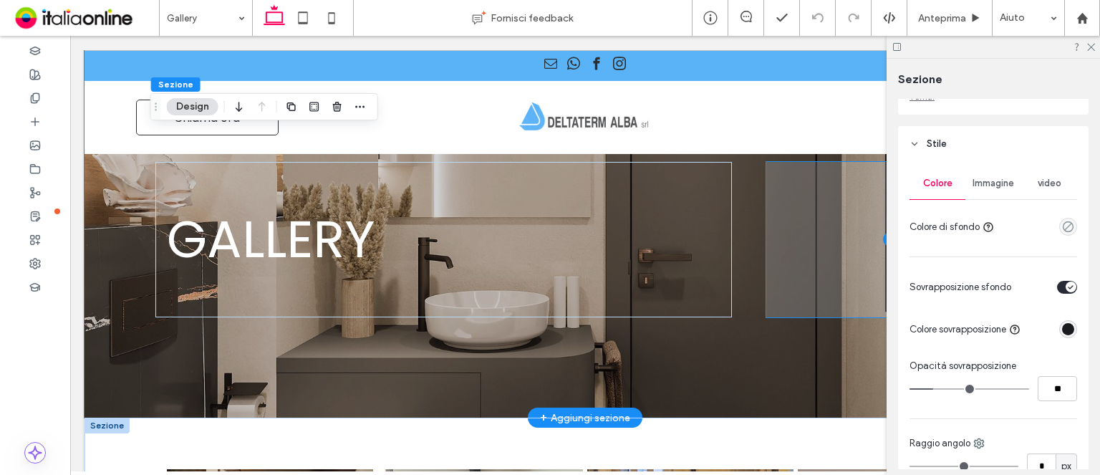
scroll to position [143, 0]
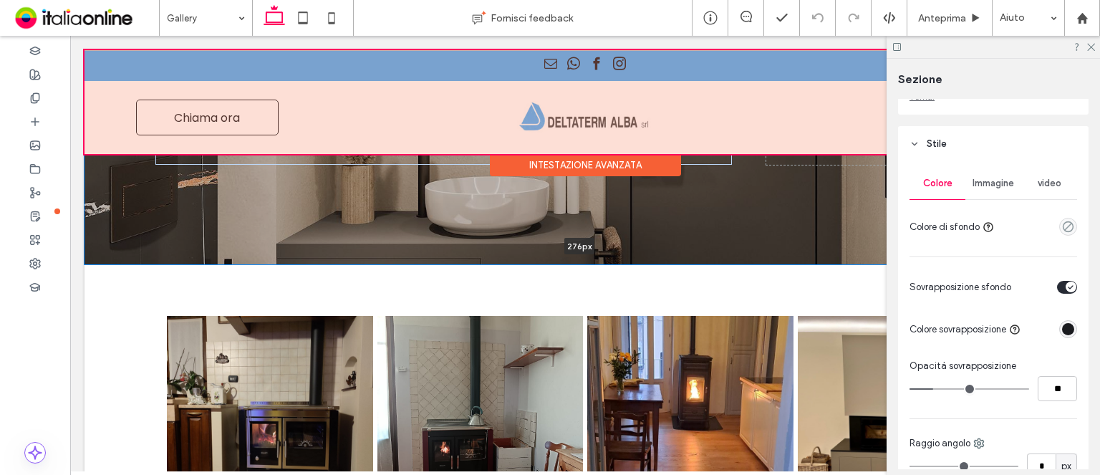
drag, startPoint x: 718, startPoint y: 340, endPoint x: 733, endPoint y: 102, distance: 239.0
type input "***"
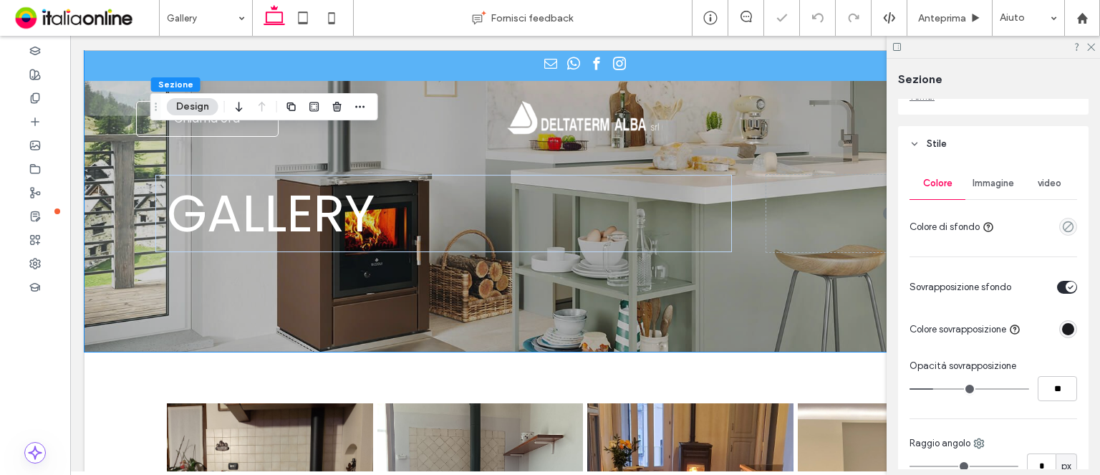
scroll to position [0, 0]
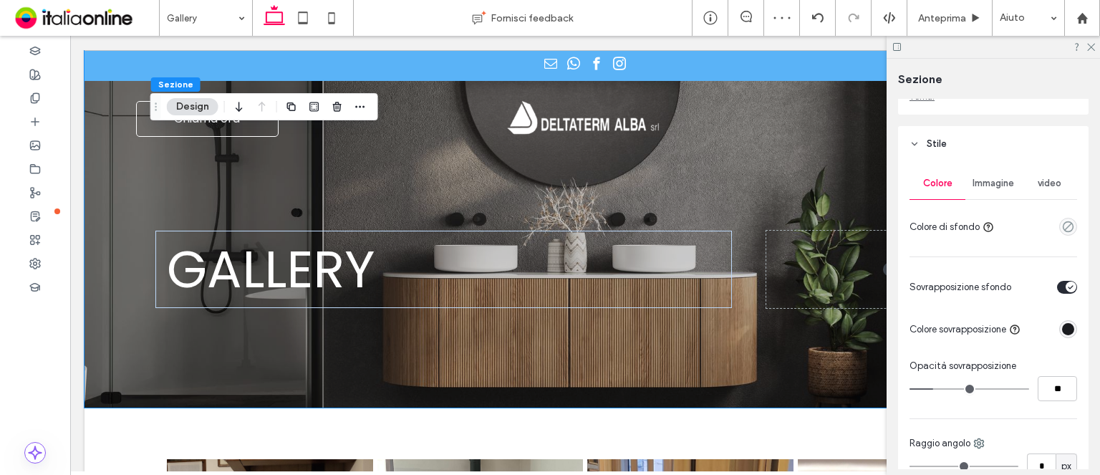
drag, startPoint x: 1059, startPoint y: 329, endPoint x: 1048, endPoint y: 326, distance: 11.8
click at [1062, 329] on div "rgba(26, 27, 31, 1)" at bounding box center [1068, 329] width 12 height 12
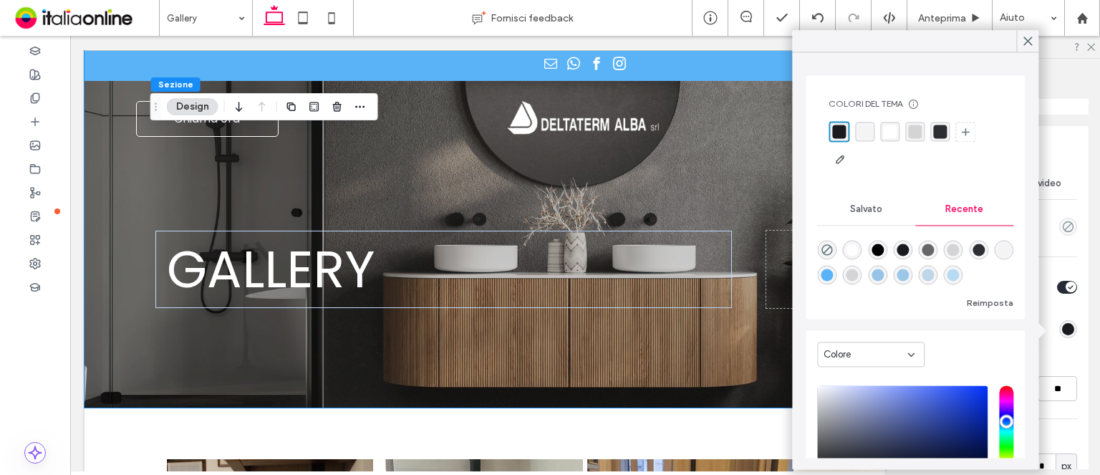
click at [833, 274] on div "rgba(90, 179, 247, 1)" at bounding box center [827, 275] width 12 height 12
type input "*******"
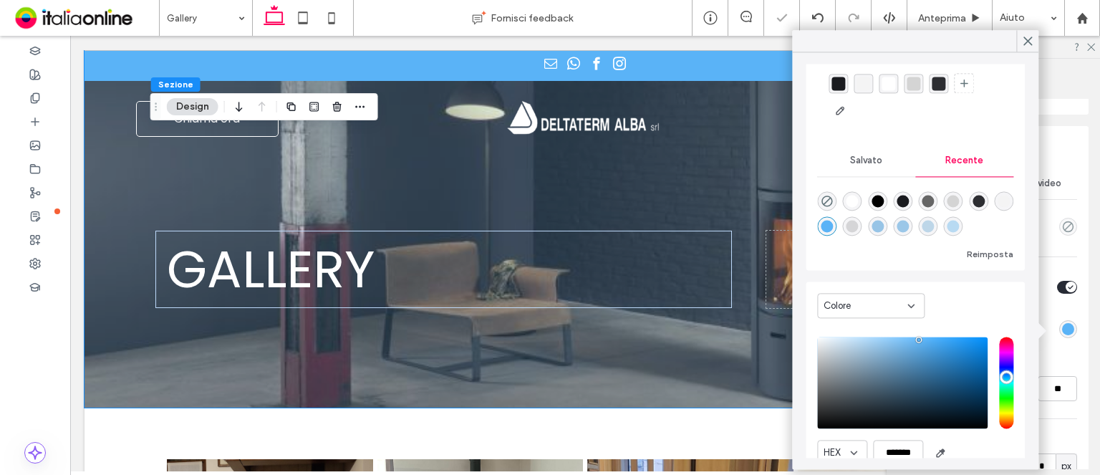
scroll to position [72, 0]
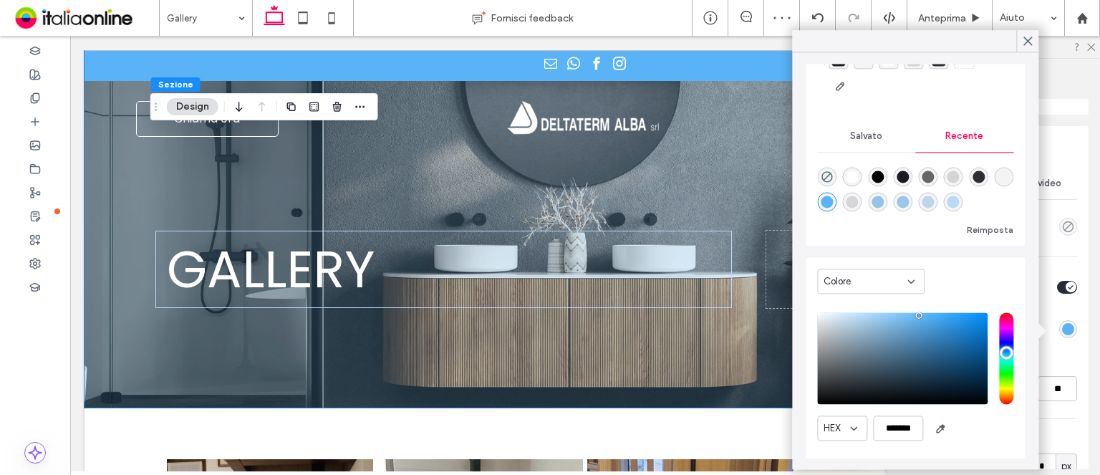
click at [1046, 306] on div "Colore Immagine video Colore di sfondo Sovrapposizione sfondo Colore sovrapposi…" at bounding box center [993, 394] width 190 height 465
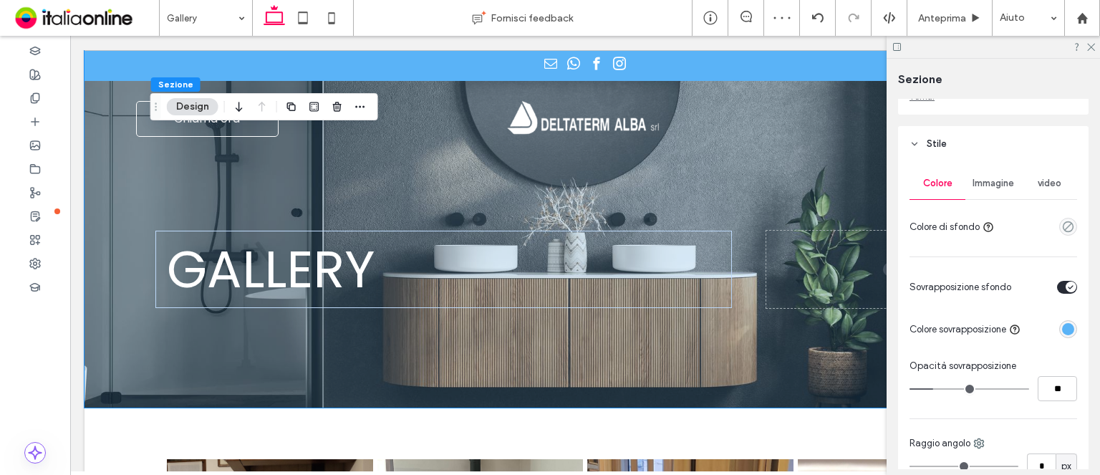
type input "**"
click at [998, 388] on input "range" at bounding box center [969, 388] width 120 height 1
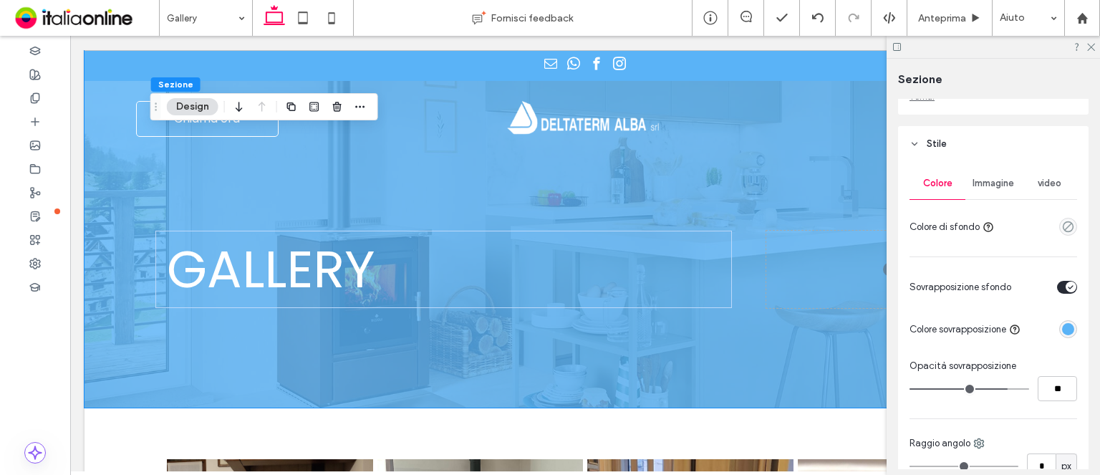
type input "**"
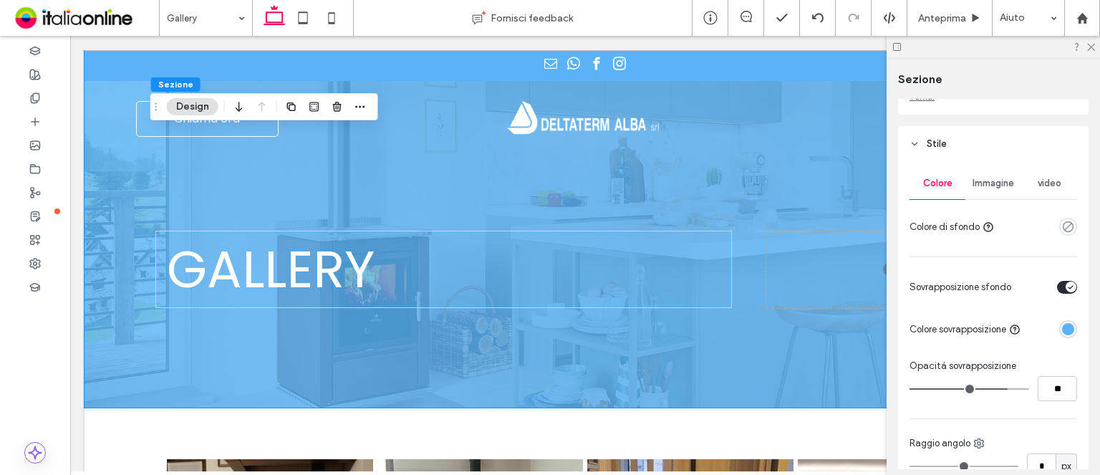
type input "**"
type input "***"
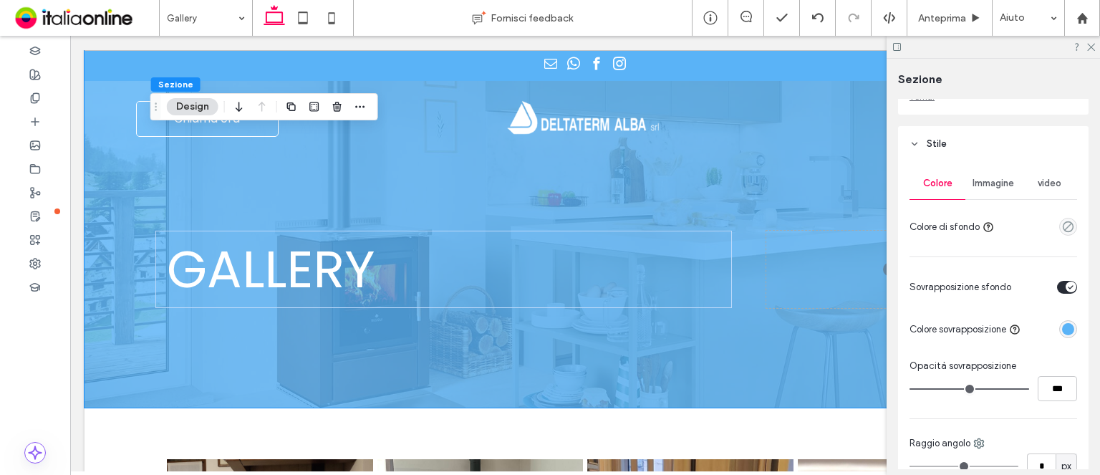
drag, startPoint x: 1000, startPoint y: 390, endPoint x: 1048, endPoint y: 390, distance: 48.7
type input "***"
click at [1029, 390] on input "range" at bounding box center [969, 388] width 120 height 1
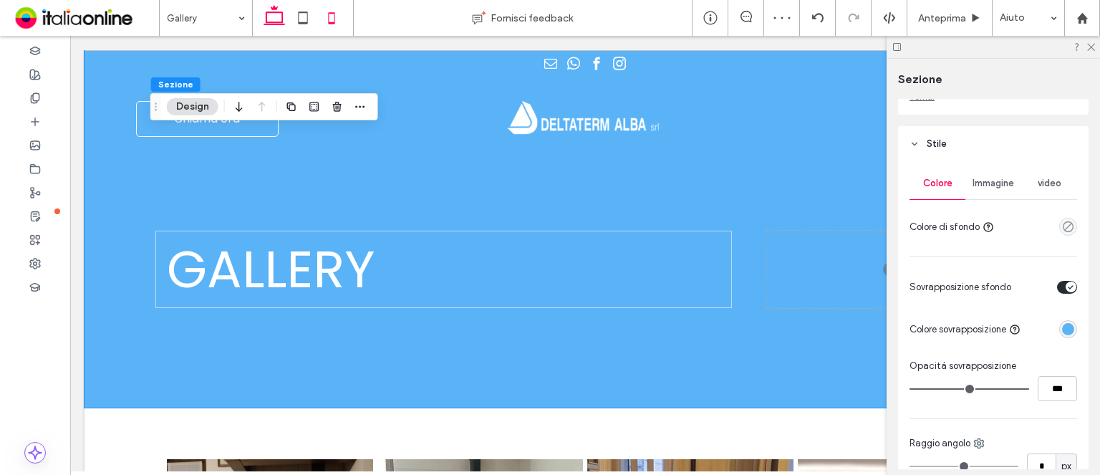
click at [341, 16] on icon at bounding box center [331, 18] width 29 height 29
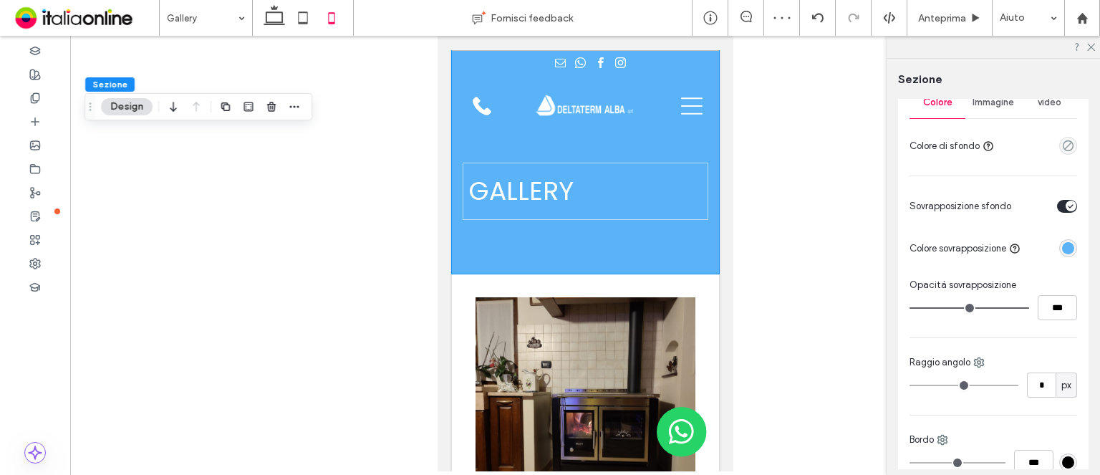
type input "**"
click at [268, 8] on icon at bounding box center [274, 18] width 29 height 29
type input "**"
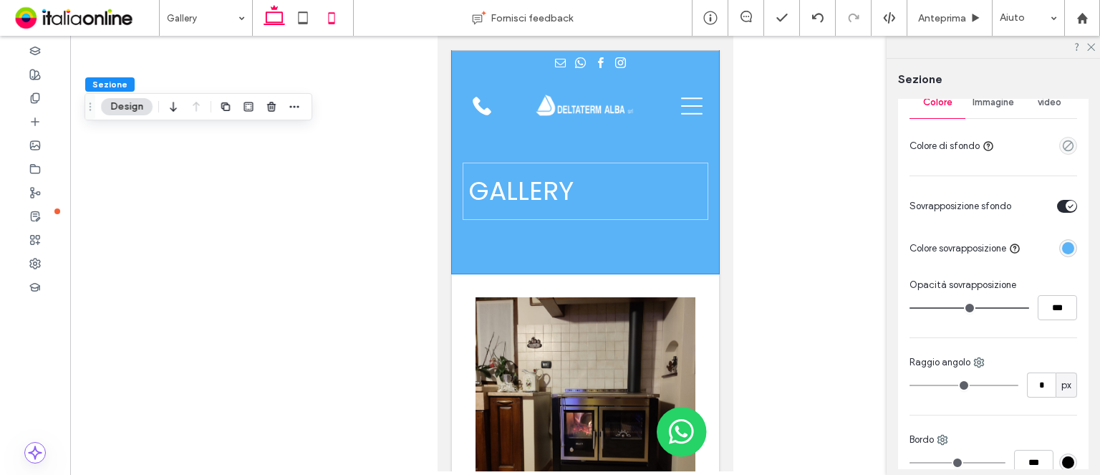
type input "**"
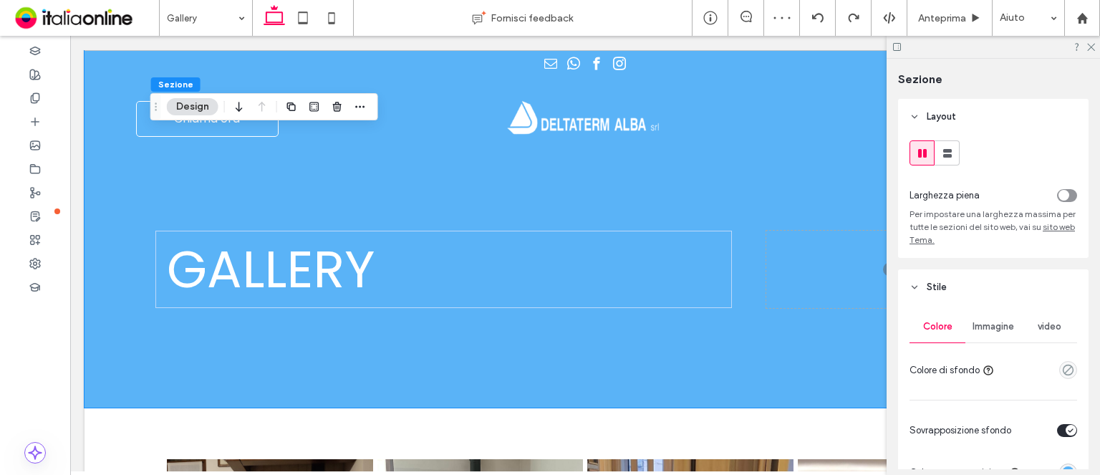
click at [820, 29] on div at bounding box center [818, 18] width 36 height 36
click at [813, 29] on div at bounding box center [818, 18] width 36 height 36
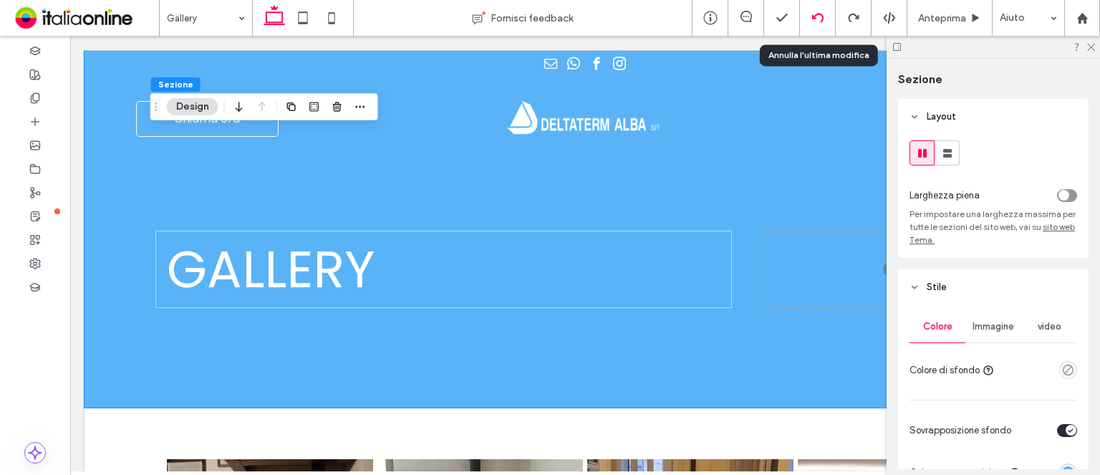
click at [813, 29] on div at bounding box center [818, 18] width 36 height 36
click at [819, 21] on icon at bounding box center [817, 17] width 11 height 11
click at [1094, 45] on icon at bounding box center [1090, 46] width 9 height 9
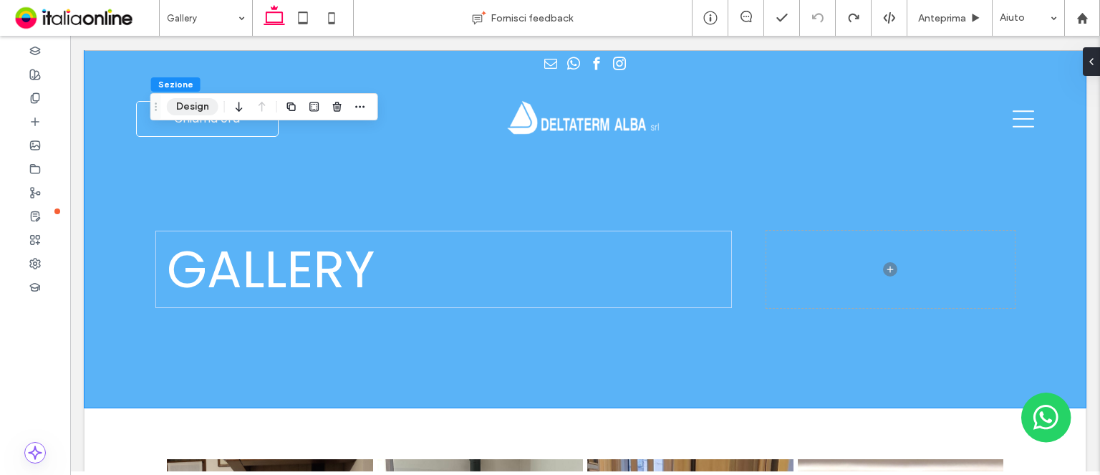
click at [202, 113] on button "Design" at bounding box center [193, 106] width 52 height 17
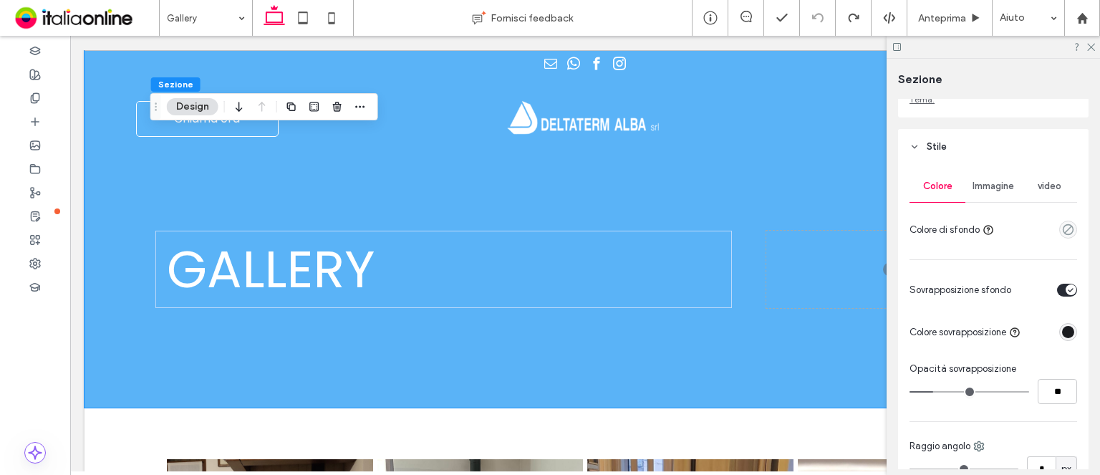
scroll to position [143, 0]
click at [189, 105] on button "Design" at bounding box center [193, 106] width 52 height 17
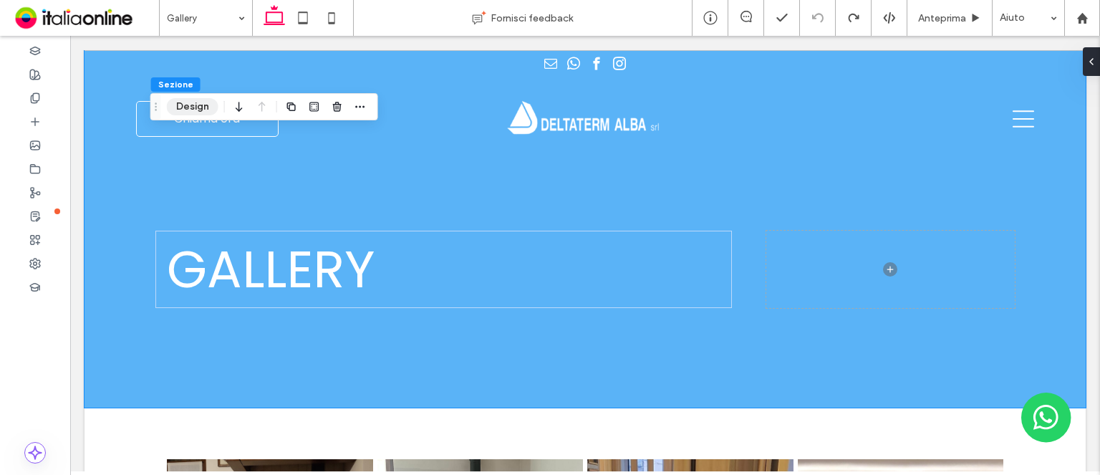
click at [189, 105] on button "Design" at bounding box center [193, 106] width 52 height 17
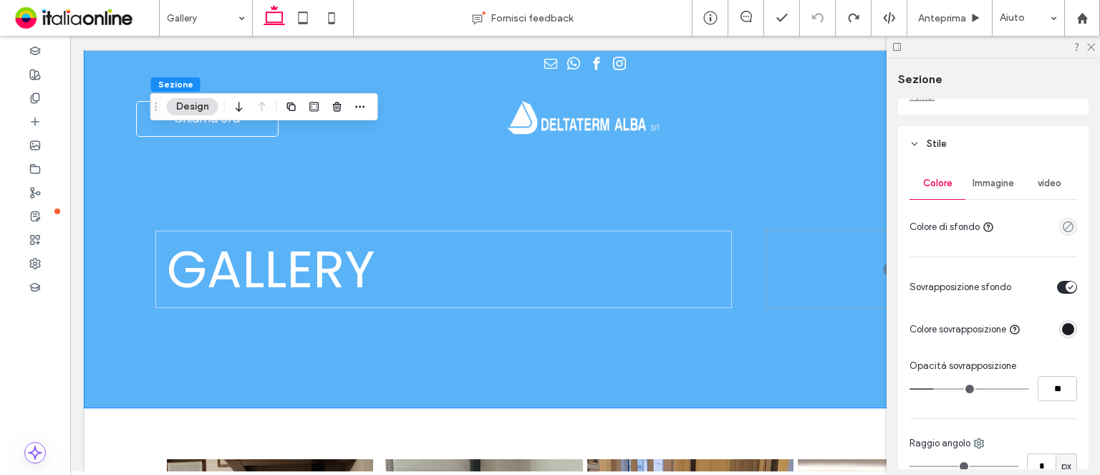
click at [1002, 191] on div "Immagine" at bounding box center [993, 184] width 56 height 32
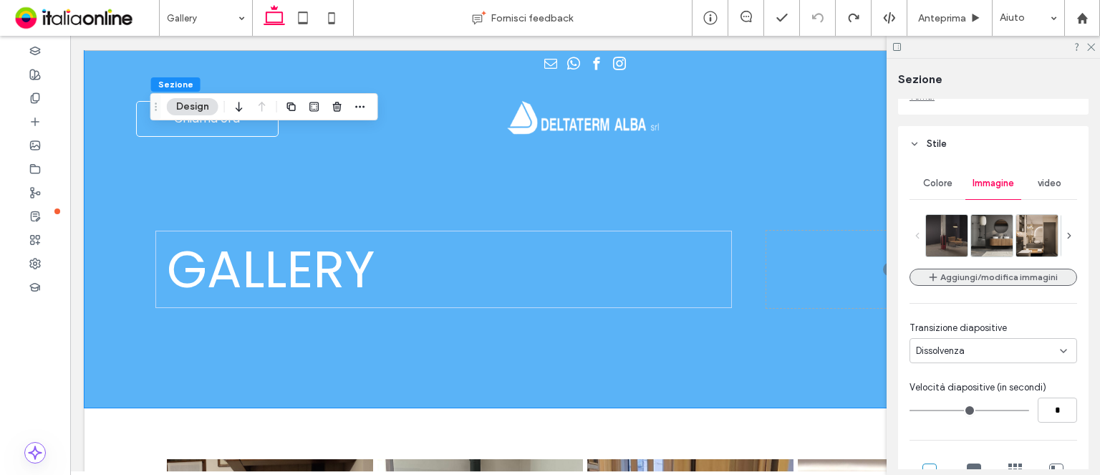
click at [945, 283] on button "Aggiungi/modifica immagini" at bounding box center [993, 277] width 168 height 17
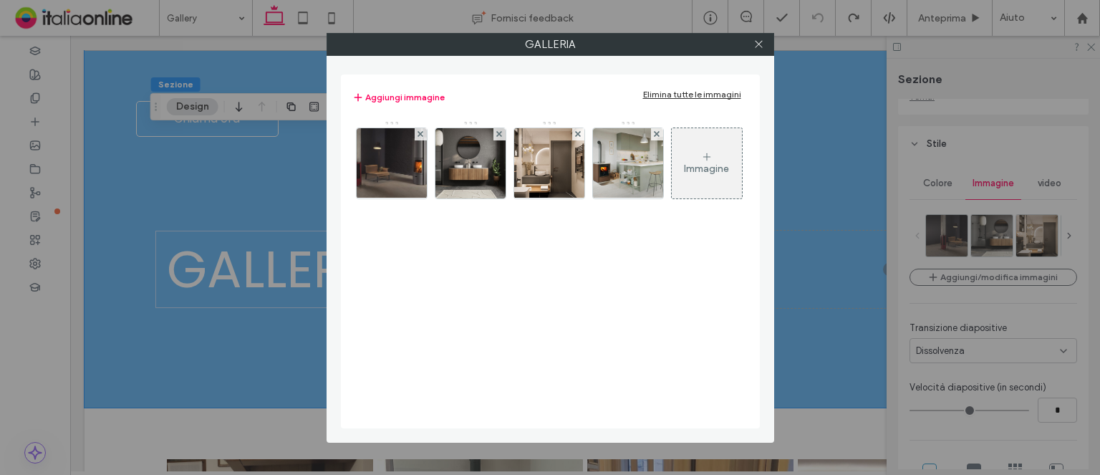
drag, startPoint x: 687, startPoint y: 95, endPoint x: 640, endPoint y: 97, distance: 47.3
click at [687, 95] on div "Elimina tutte le immagini" at bounding box center [692, 94] width 98 height 11
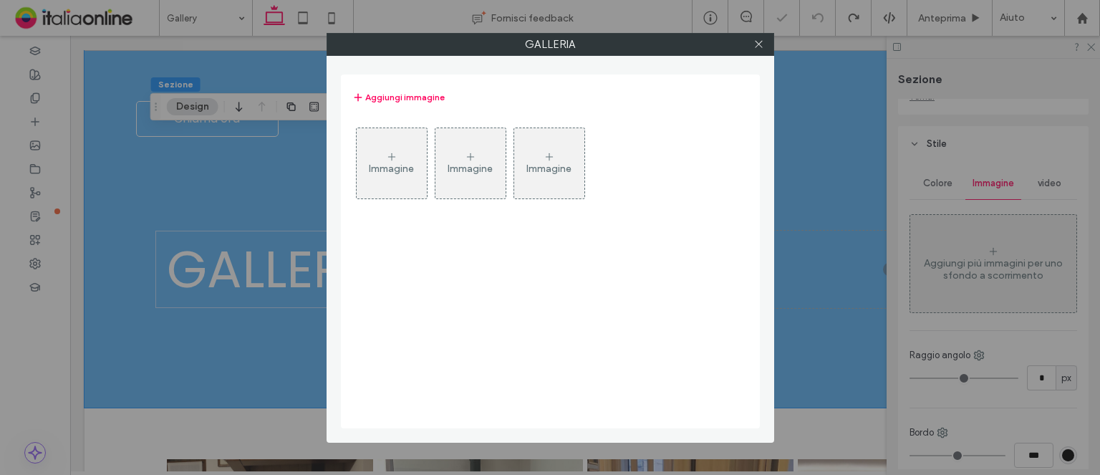
click at [380, 134] on div "Immagine" at bounding box center [392, 163] width 70 height 67
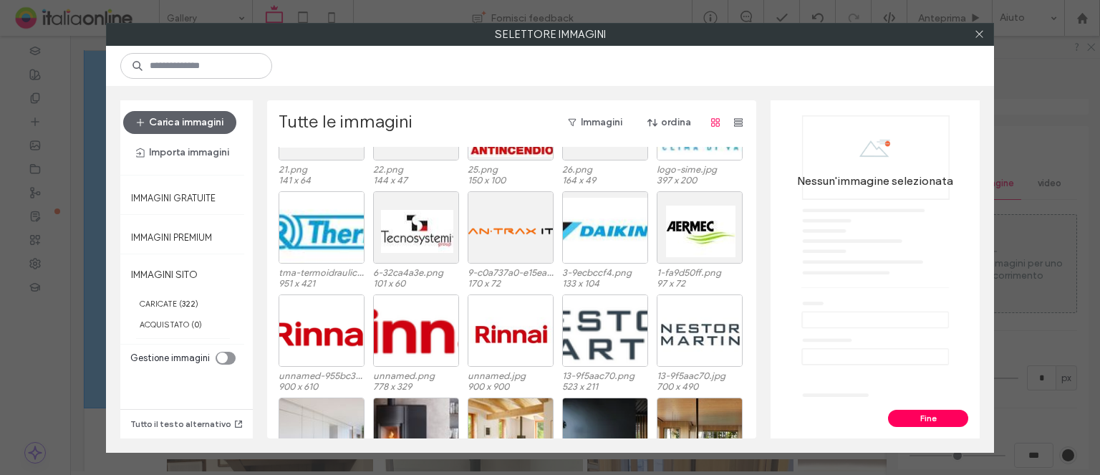
scroll to position [0, 0]
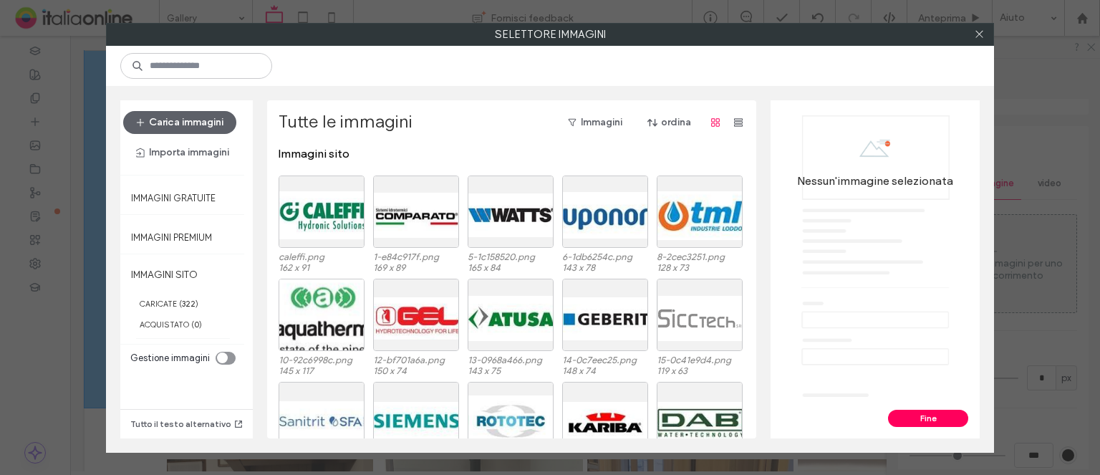
click at [946, 359] on div "Nessun'immagine selezionata" at bounding box center [875, 255] width 186 height 281
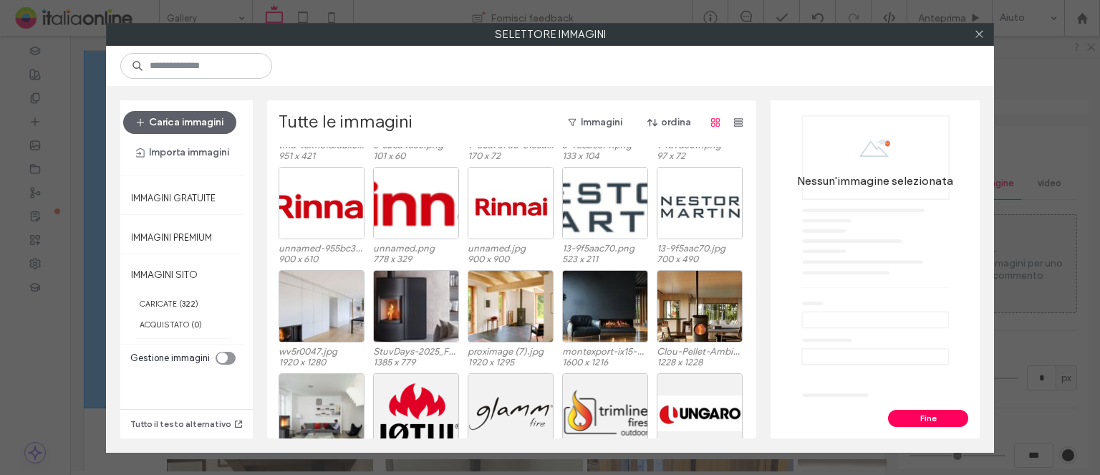
scroll to position [526, 0]
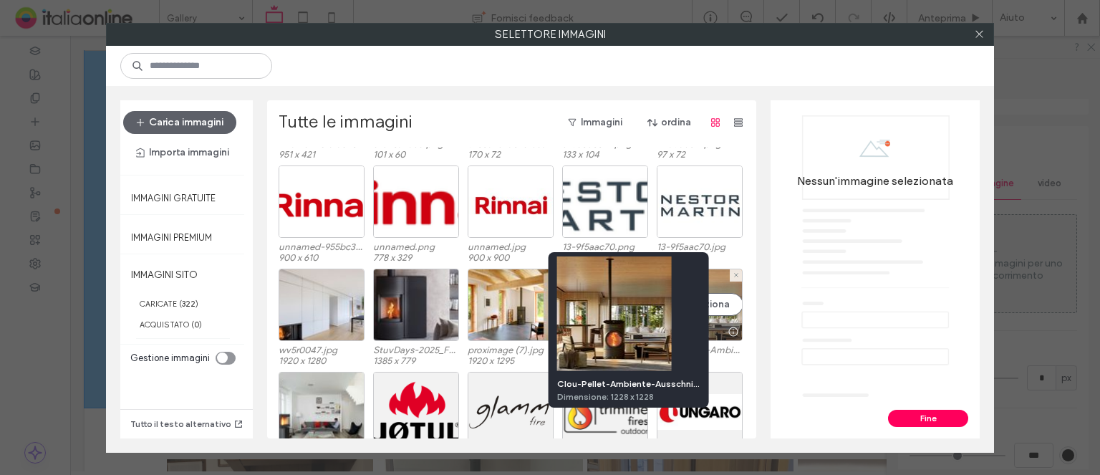
click at [730, 326] on div at bounding box center [733, 331] width 18 height 11
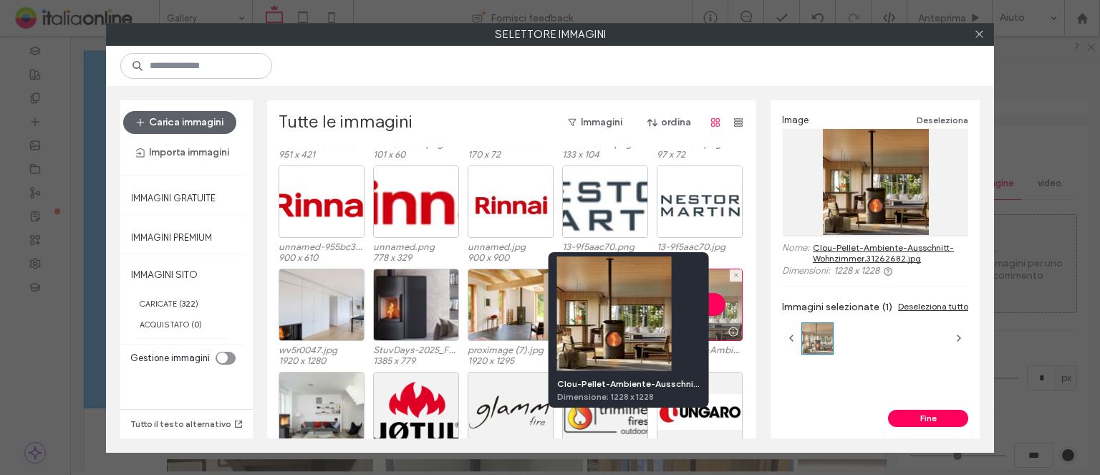
click at [730, 326] on div at bounding box center [733, 331] width 18 height 11
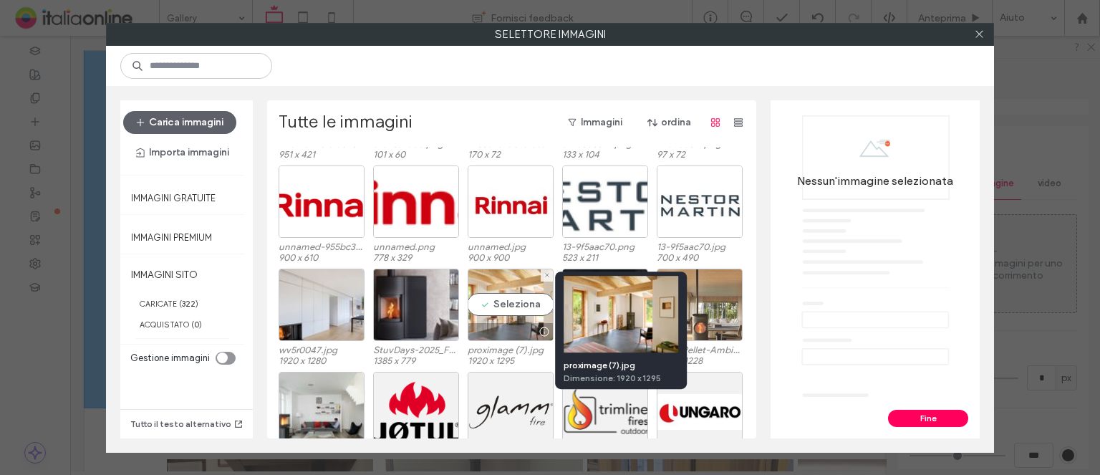
click at [536, 329] on div at bounding box center [544, 331] width 18 height 11
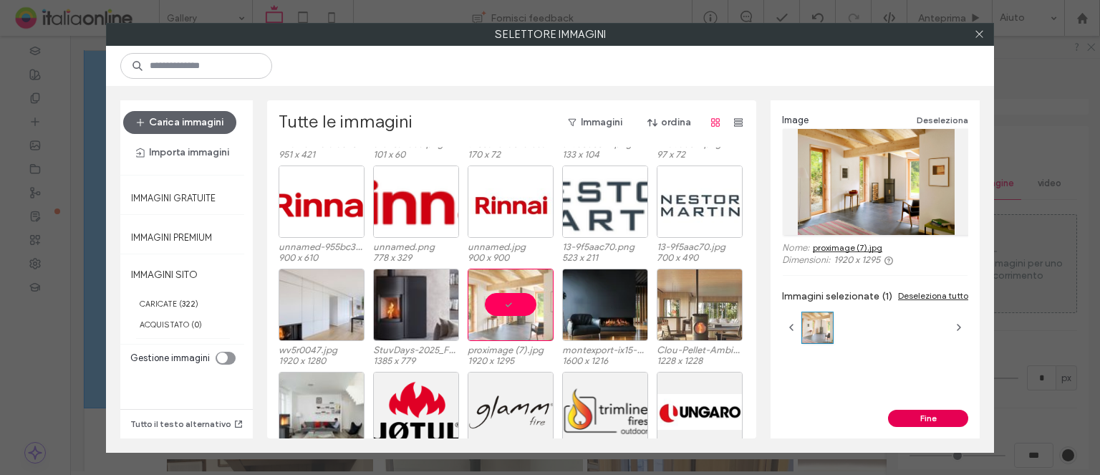
click at [919, 415] on button "Fine" at bounding box center [928, 418] width 80 height 17
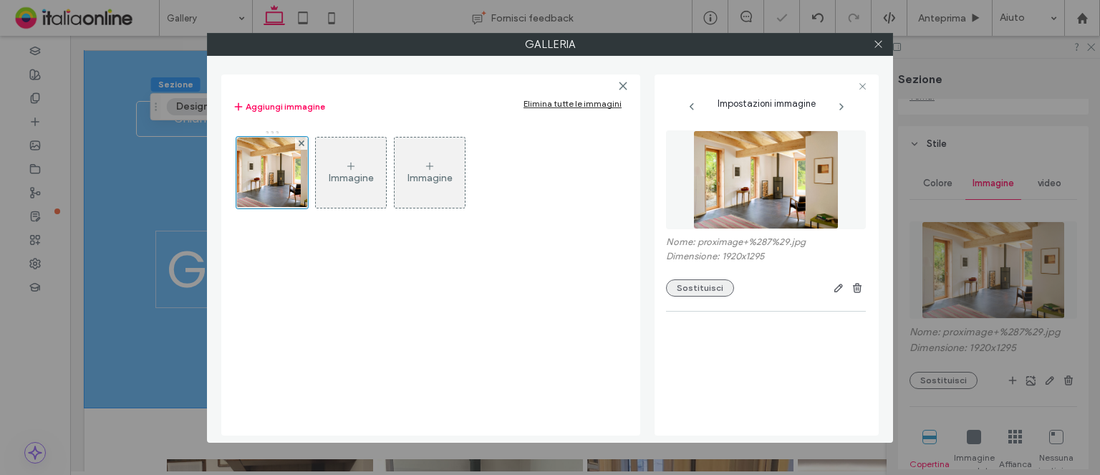
click at [686, 281] on button "Sostituisci" at bounding box center [700, 287] width 68 height 17
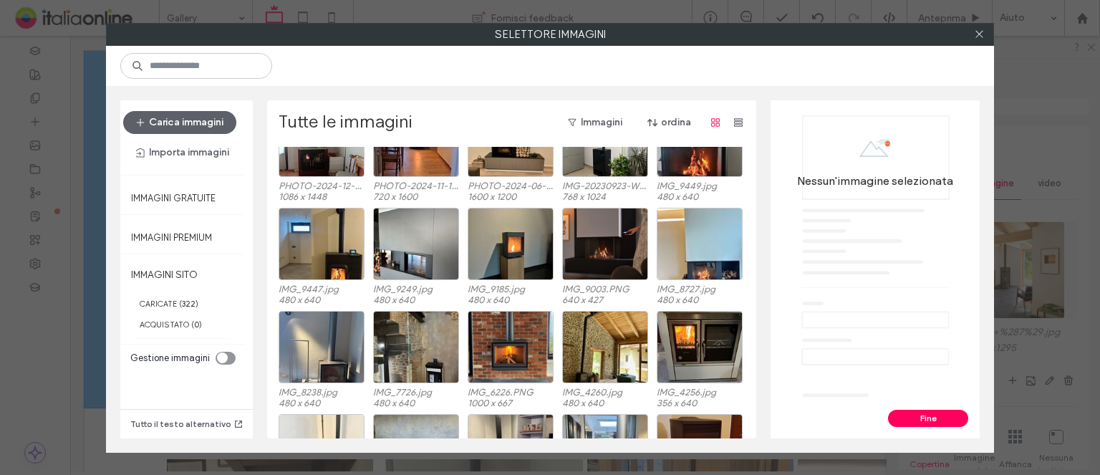
scroll to position [3059, 0]
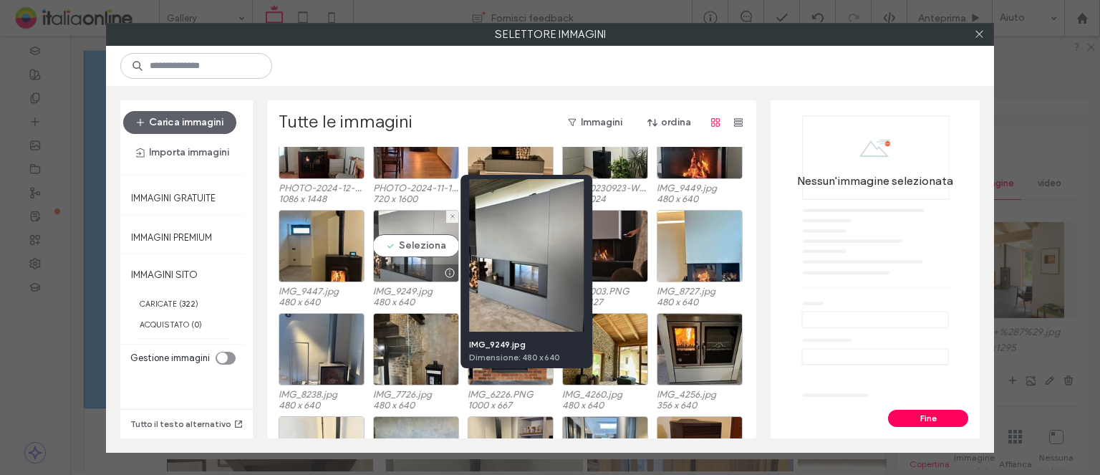
click at [443, 271] on div at bounding box center [449, 272] width 18 height 11
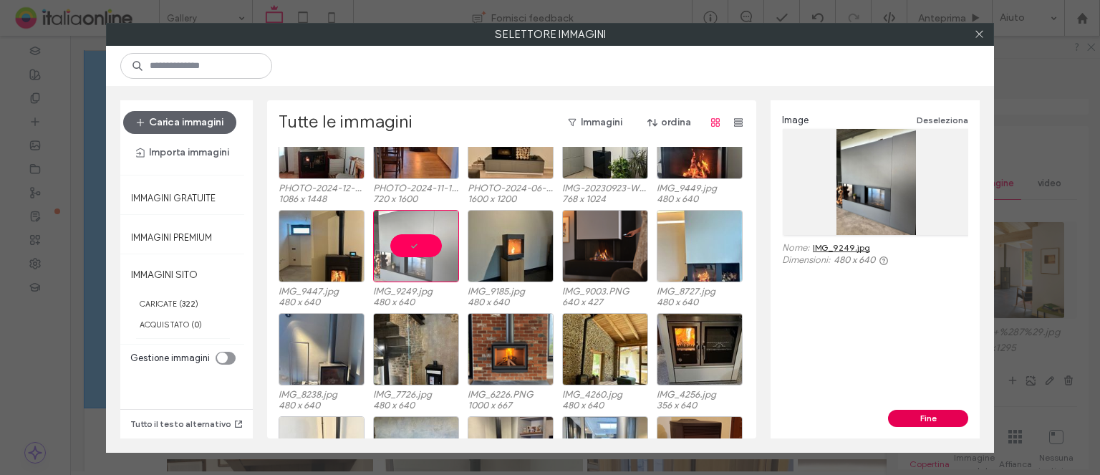
click at [942, 415] on button "Fine" at bounding box center [928, 418] width 80 height 17
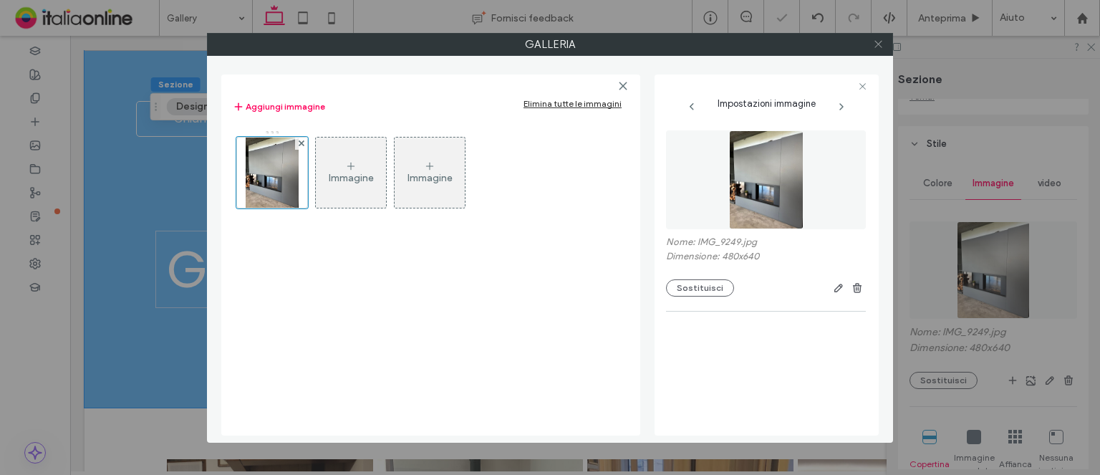
click at [878, 50] on span at bounding box center [878, 44] width 11 height 21
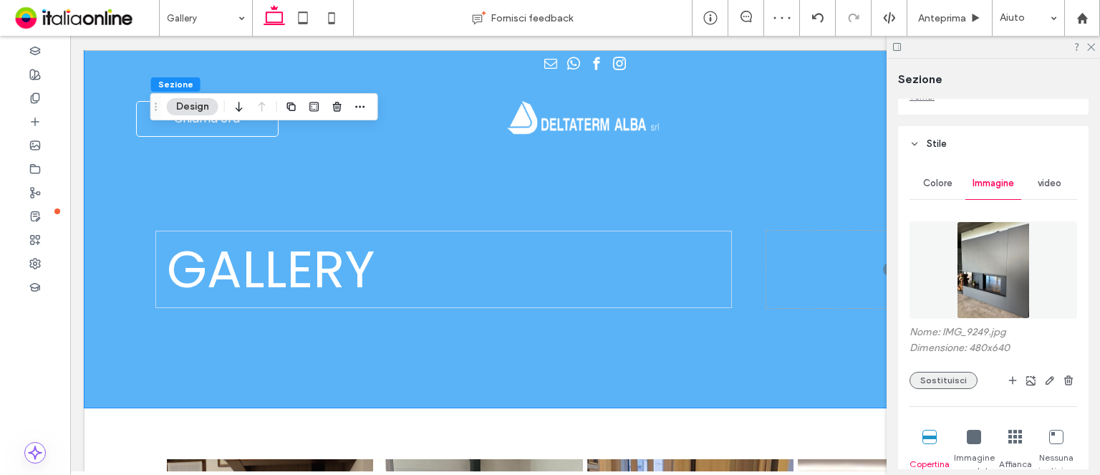
click at [960, 384] on button "Sostituisci" at bounding box center [943, 380] width 68 height 17
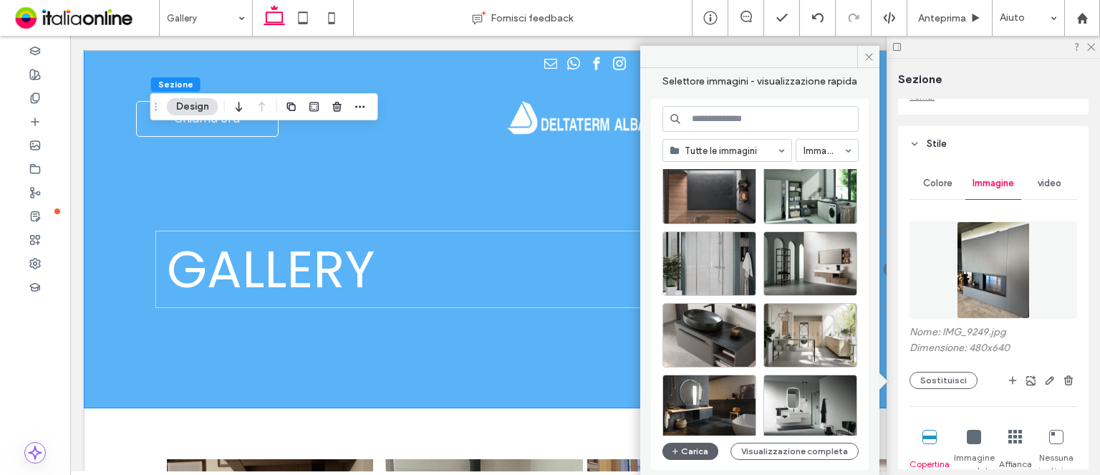
scroll to position [6284, 0]
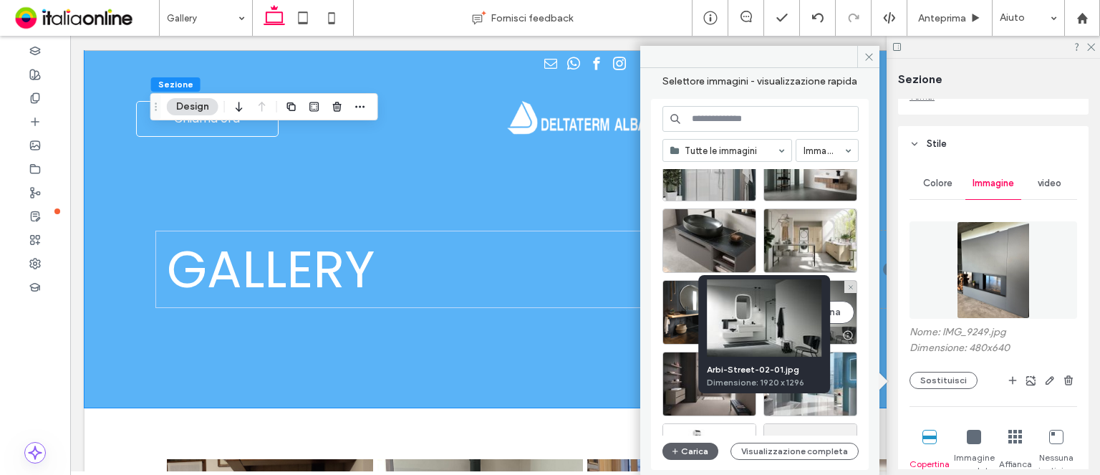
click at [851, 333] on div at bounding box center [848, 334] width 18 height 11
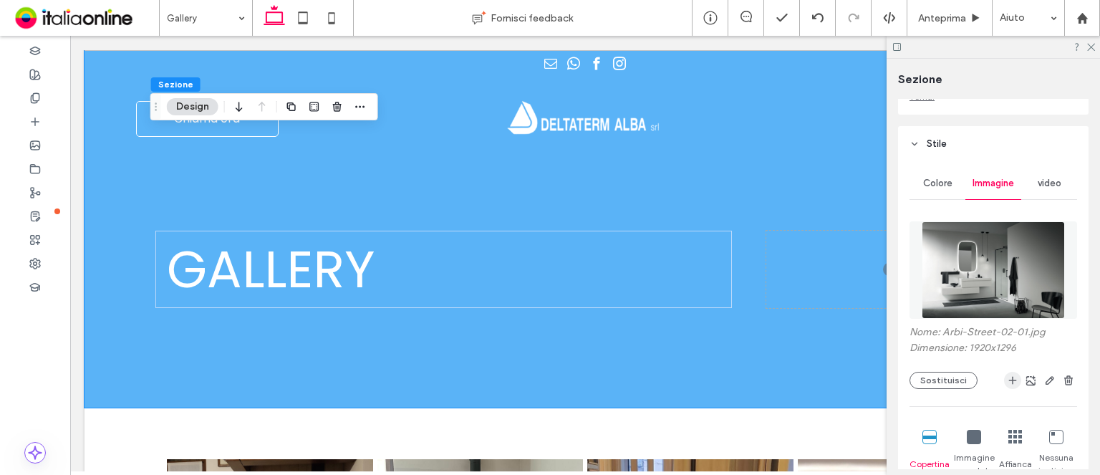
click at [1014, 380] on div at bounding box center [1027, 380] width 100 height 17
click at [1009, 380] on use "button" at bounding box center [1013, 381] width 8 height 8
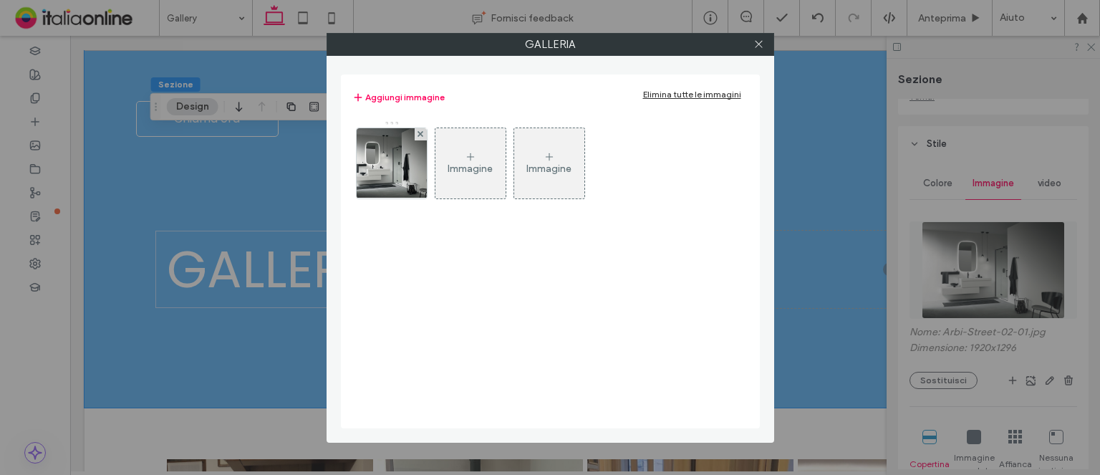
click at [468, 183] on div "Immagine" at bounding box center [470, 163] width 70 height 67
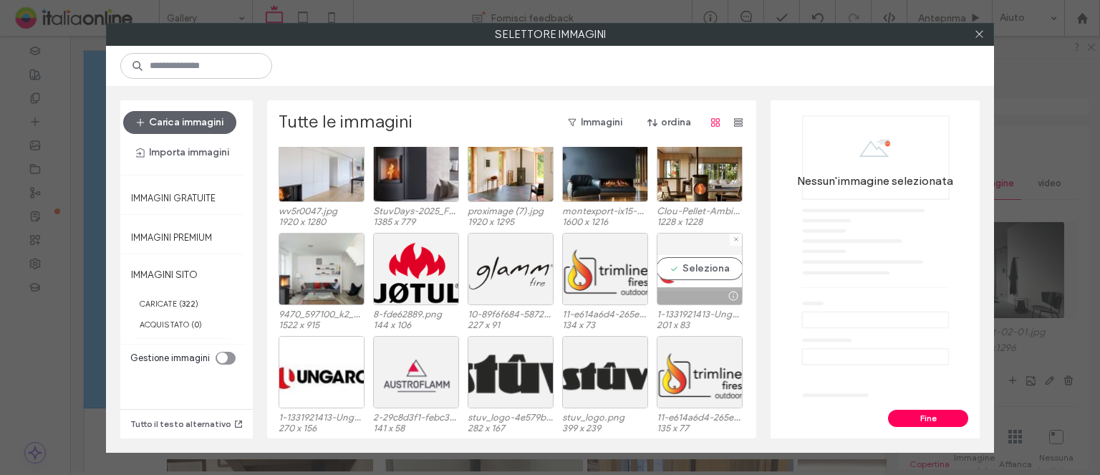
scroll to position [593, 0]
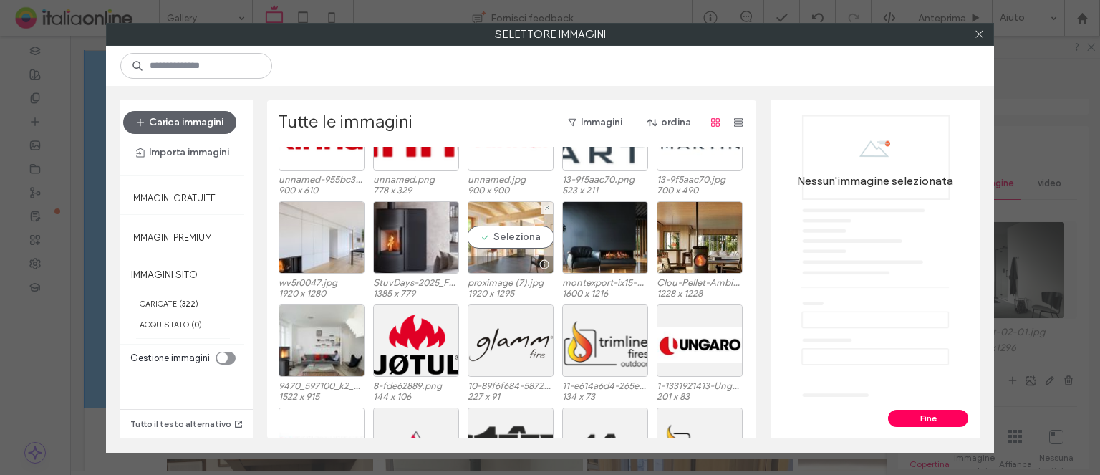
click at [468, 220] on div "Seleziona" at bounding box center [511, 237] width 86 height 72
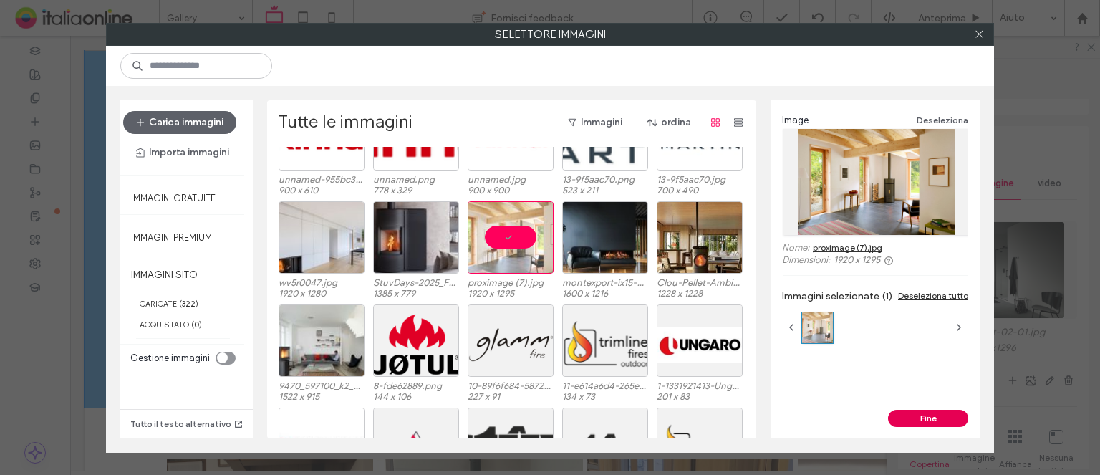
click at [914, 420] on button "Fine" at bounding box center [928, 418] width 80 height 17
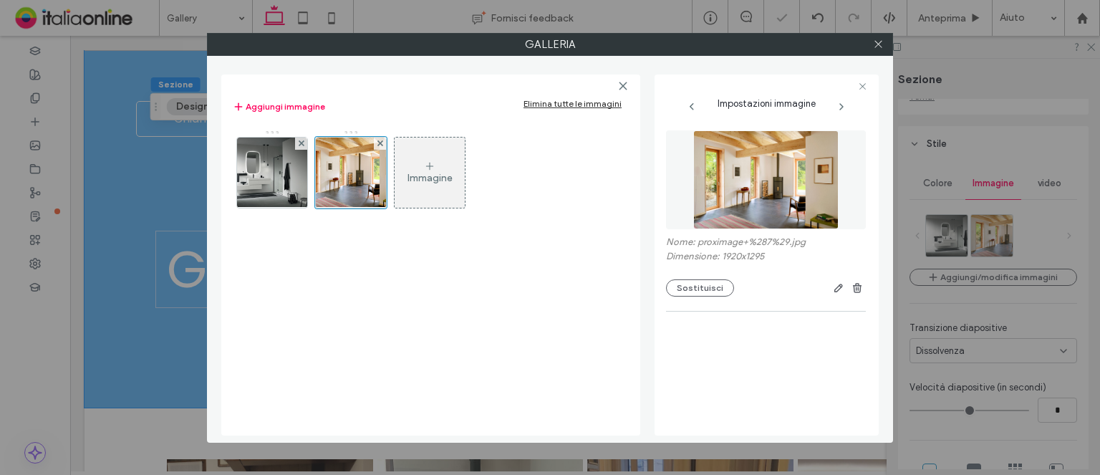
click at [439, 177] on div "Immagine" at bounding box center [429, 178] width 45 height 12
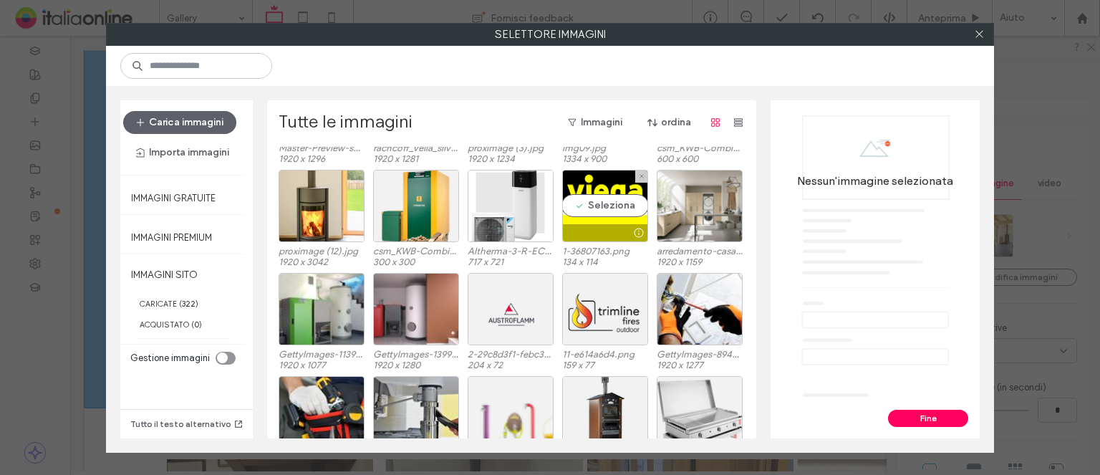
scroll to position [1037, 0]
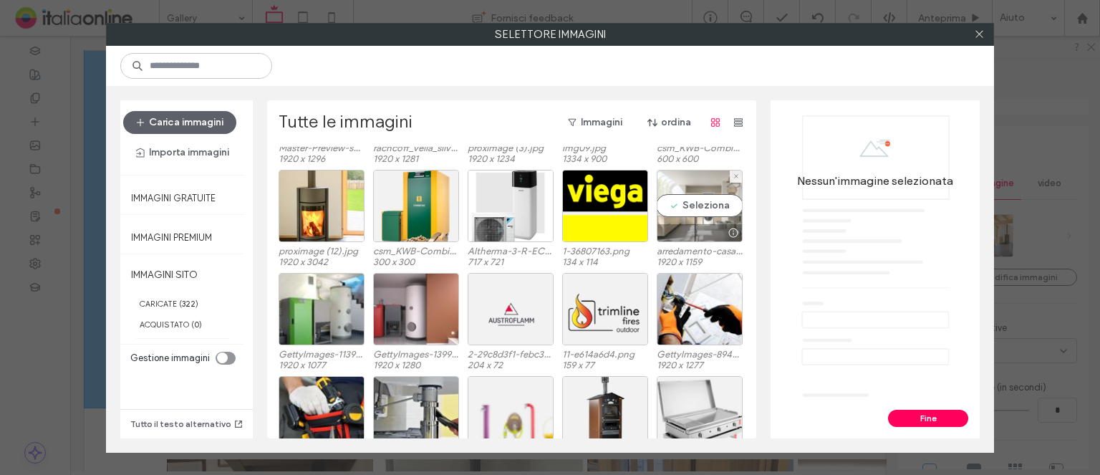
drag, startPoint x: 691, startPoint y: 203, endPoint x: 705, endPoint y: 208, distance: 14.8
click at [691, 203] on div "Seleziona" at bounding box center [700, 206] width 86 height 72
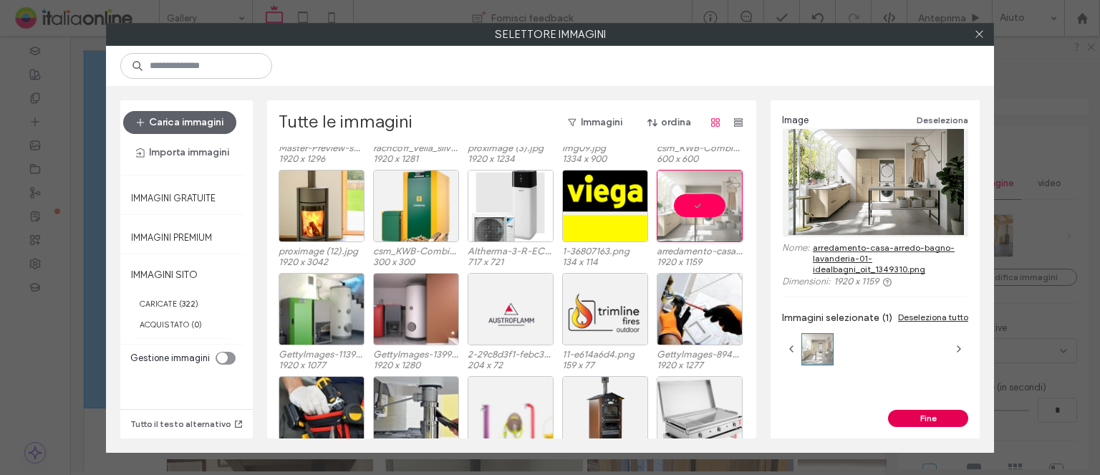
click at [936, 413] on button "Fine" at bounding box center [928, 418] width 80 height 17
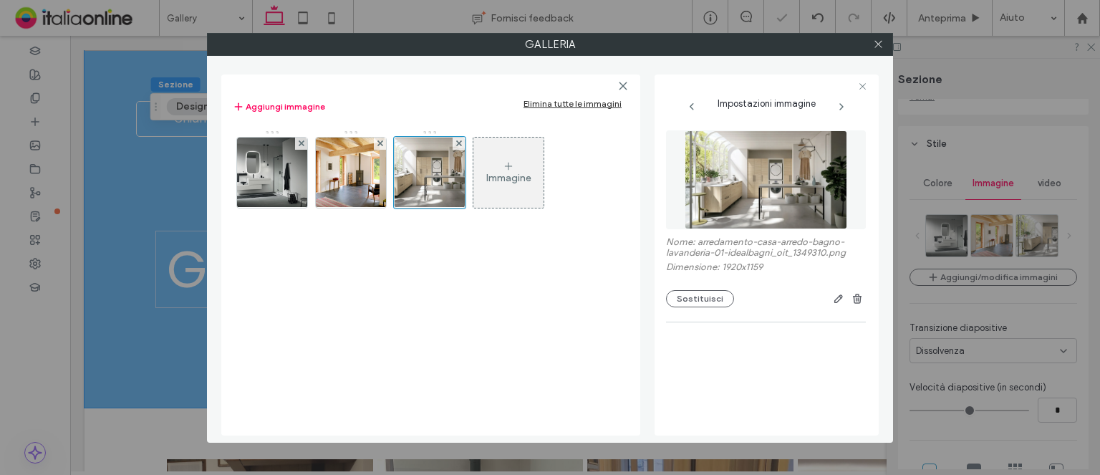
drag, startPoint x: 874, startPoint y: 45, endPoint x: 917, endPoint y: 34, distance: 44.5
click at [874, 45] on icon at bounding box center [878, 44] width 11 height 11
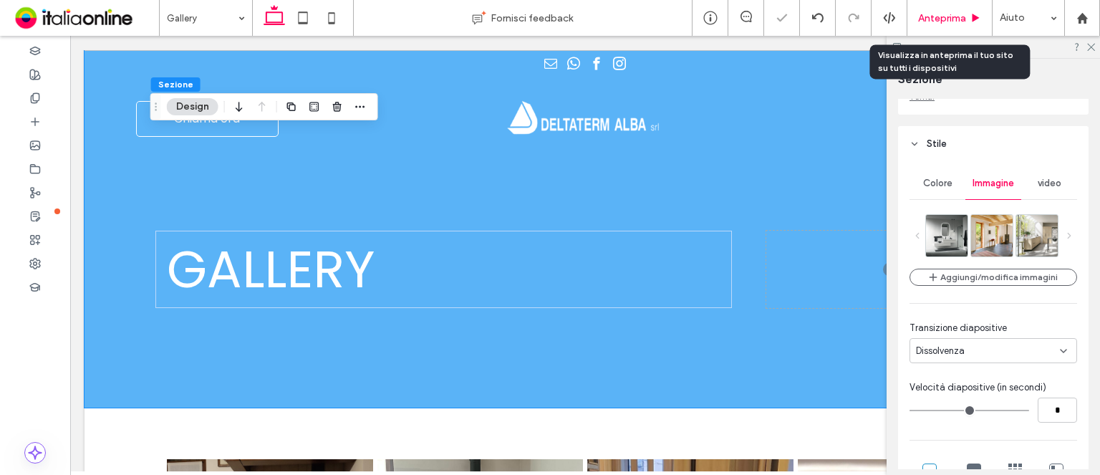
click at [945, 9] on div "Anteprima" at bounding box center [949, 18] width 85 height 36
click at [944, 14] on span "Anteprima" at bounding box center [942, 18] width 48 height 12
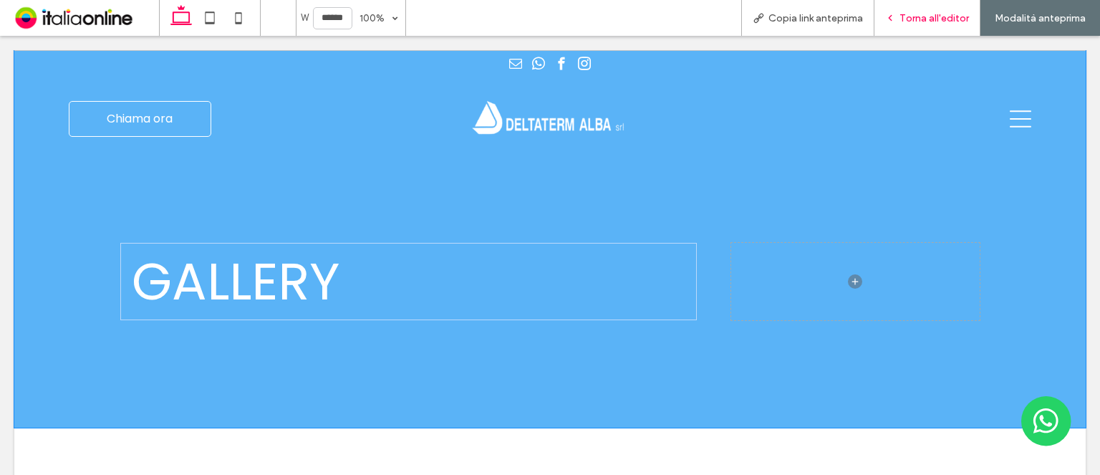
click at [914, 34] on div "Torna all'editor" at bounding box center [927, 18] width 106 height 36
click at [912, 29] on div "Torna all'editor" at bounding box center [927, 18] width 106 height 36
click at [907, 19] on span "Torna all'editor" at bounding box center [933, 18] width 69 height 12
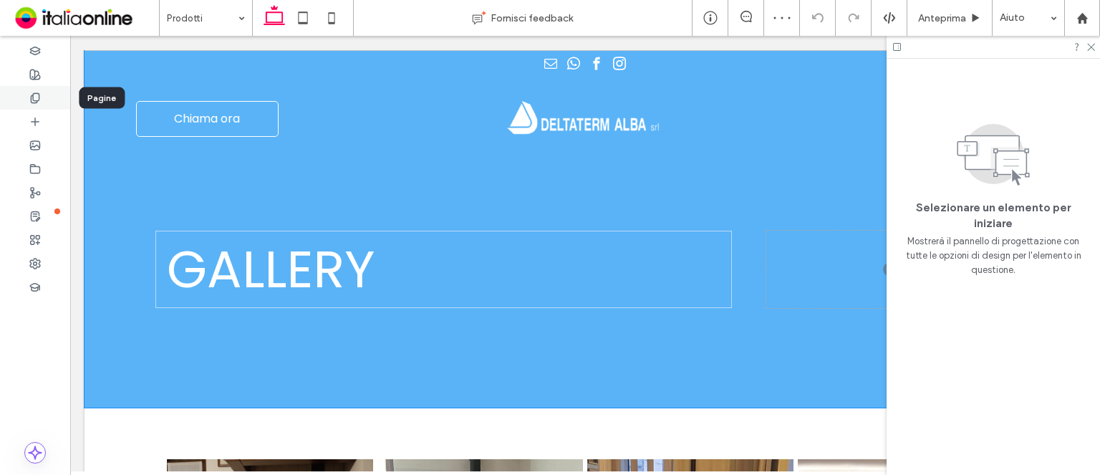
click at [32, 102] on icon at bounding box center [34, 97] width 11 height 11
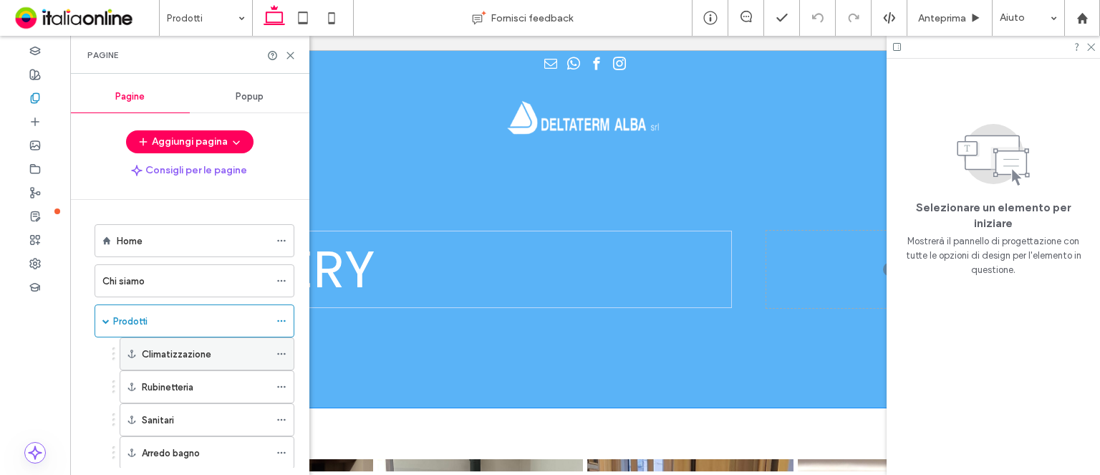
click at [280, 353] on icon at bounding box center [281, 354] width 10 height 10
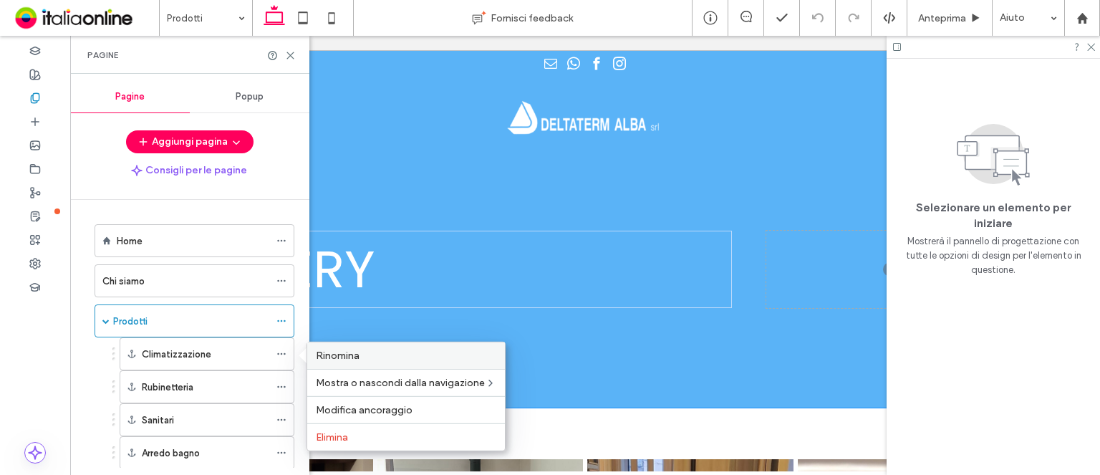
click at [339, 349] on span "Rinomina" at bounding box center [338, 355] width 44 height 12
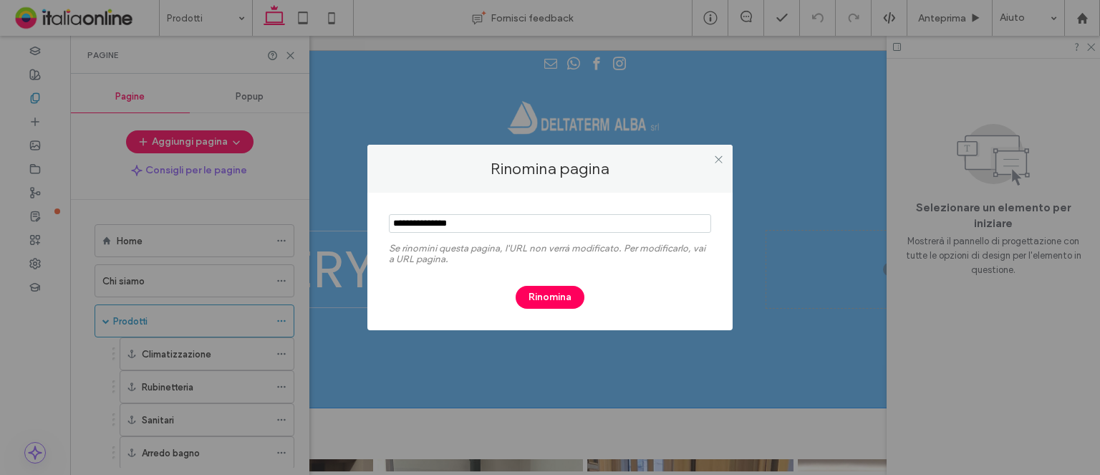
click at [397, 221] on input "notEmpty" at bounding box center [550, 223] width 322 height 19
type input "**********"
click at [546, 291] on button "Rinomina" at bounding box center [550, 297] width 69 height 23
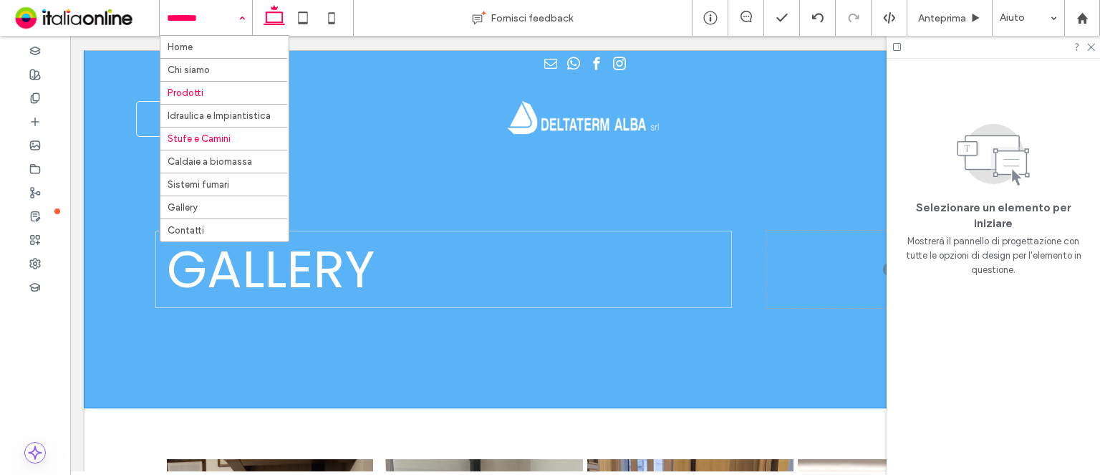
drag, startPoint x: 183, startPoint y: 152, endPoint x: 190, endPoint y: 148, distance: 9.0
click at [189, 148] on div "Stufe e Camini" at bounding box center [224, 138] width 128 height 23
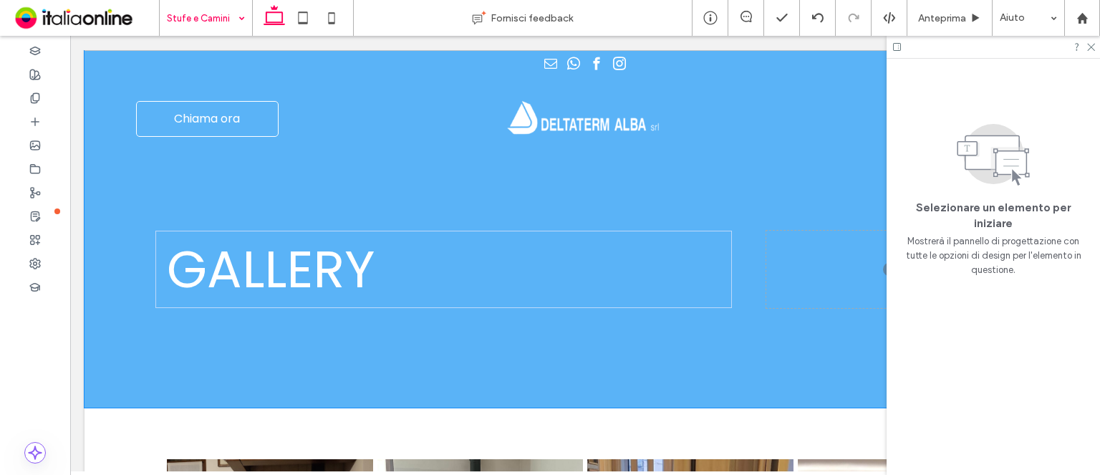
drag, startPoint x: 191, startPoint y: 147, endPoint x: 208, endPoint y: 145, distance: 17.2
click at [212, 22] on input at bounding box center [202, 18] width 71 height 36
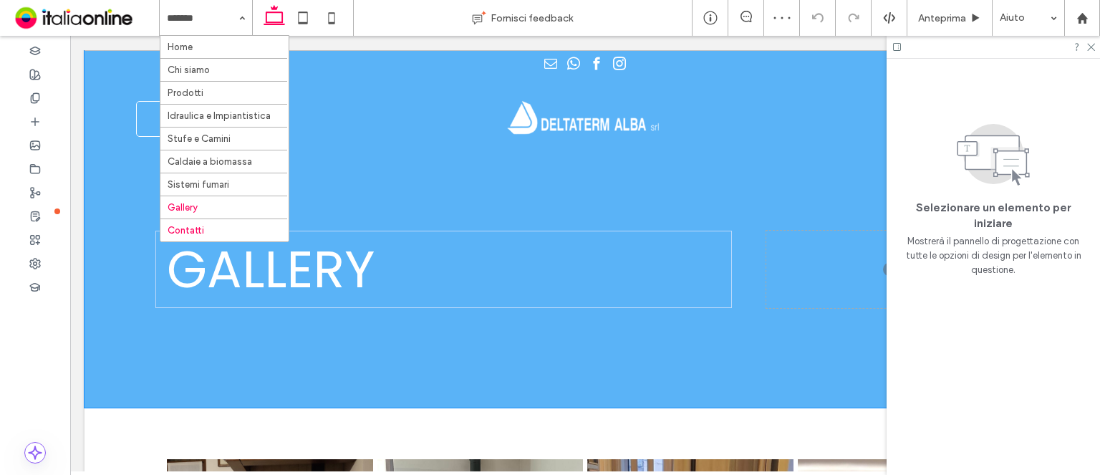
drag, startPoint x: 224, startPoint y: 231, endPoint x: 238, endPoint y: 231, distance: 13.6
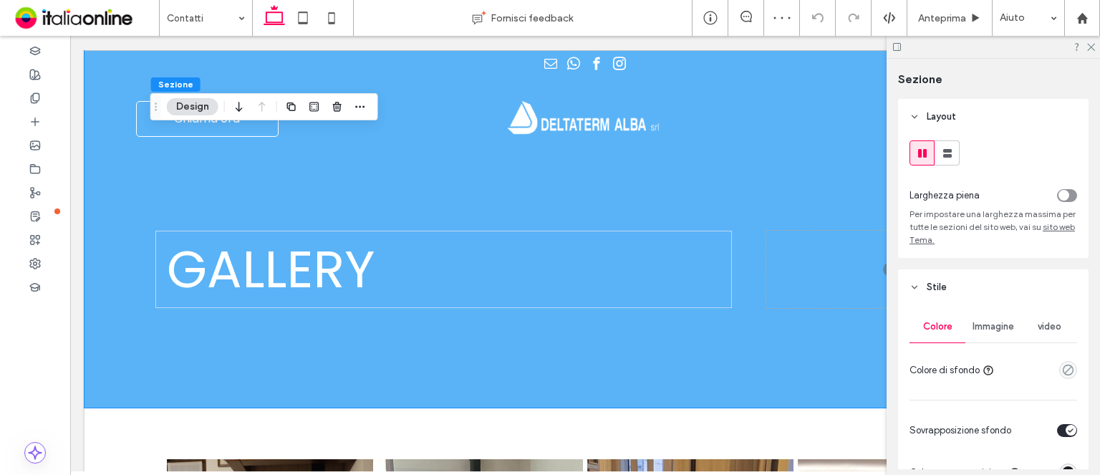
click at [195, 106] on button "Design" at bounding box center [193, 106] width 52 height 17
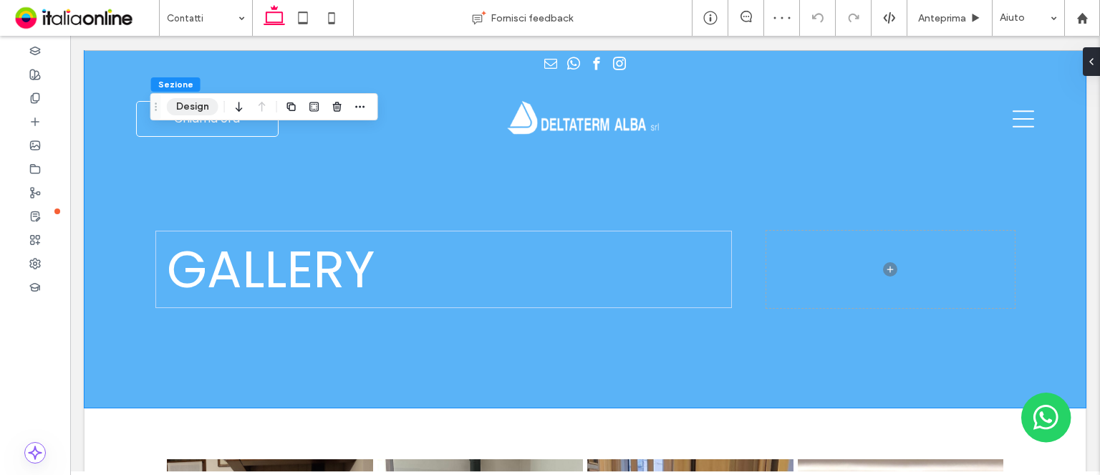
click at [187, 105] on button "Design" at bounding box center [193, 106] width 52 height 17
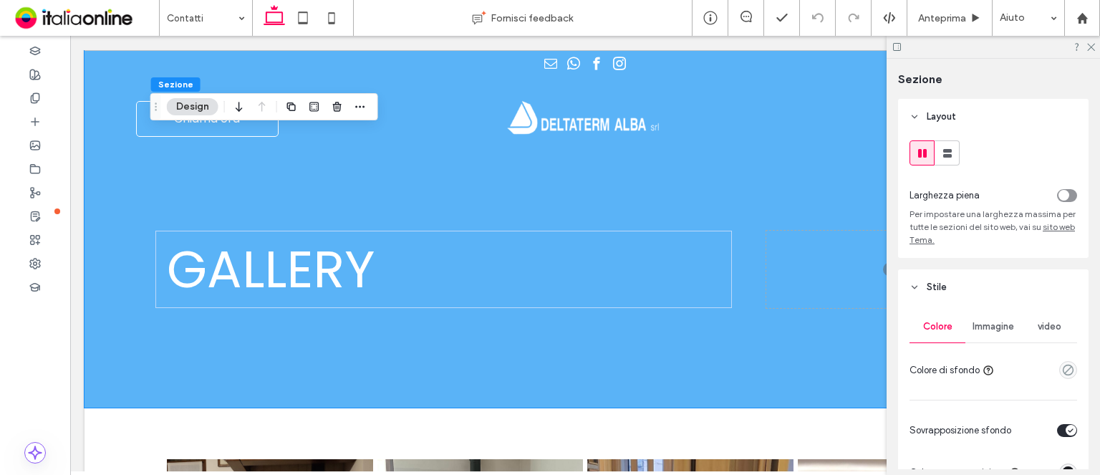
drag, startPoint x: 993, startPoint y: 328, endPoint x: 994, endPoint y: 320, distance: 8.0
click at [993, 328] on span "Immagine" at bounding box center [993, 326] width 42 height 11
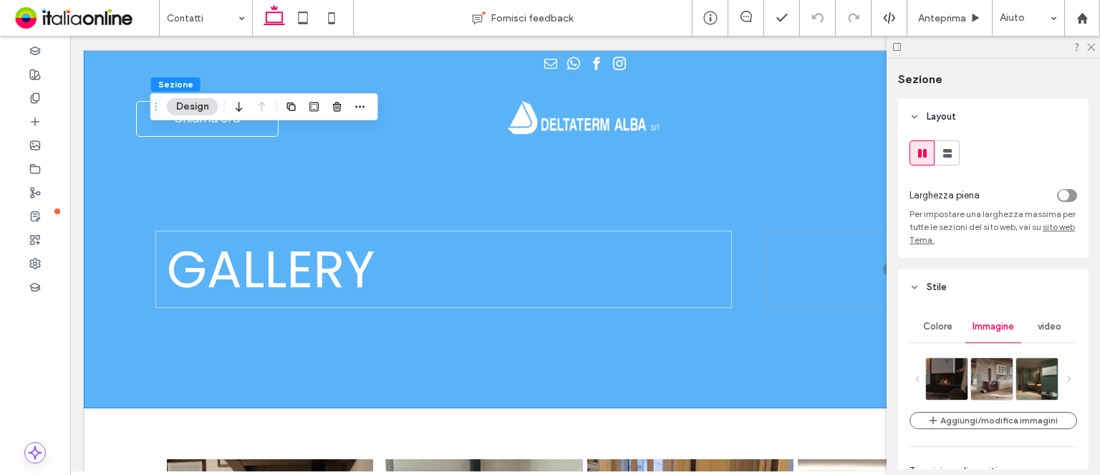
scroll to position [215, 0]
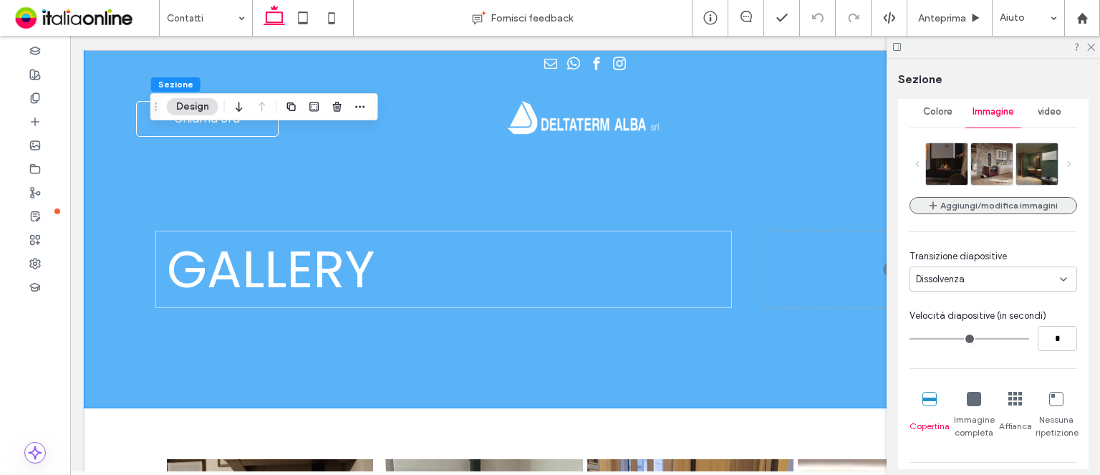
click at [971, 206] on button "Aggiungi/modifica immagini" at bounding box center [993, 205] width 168 height 17
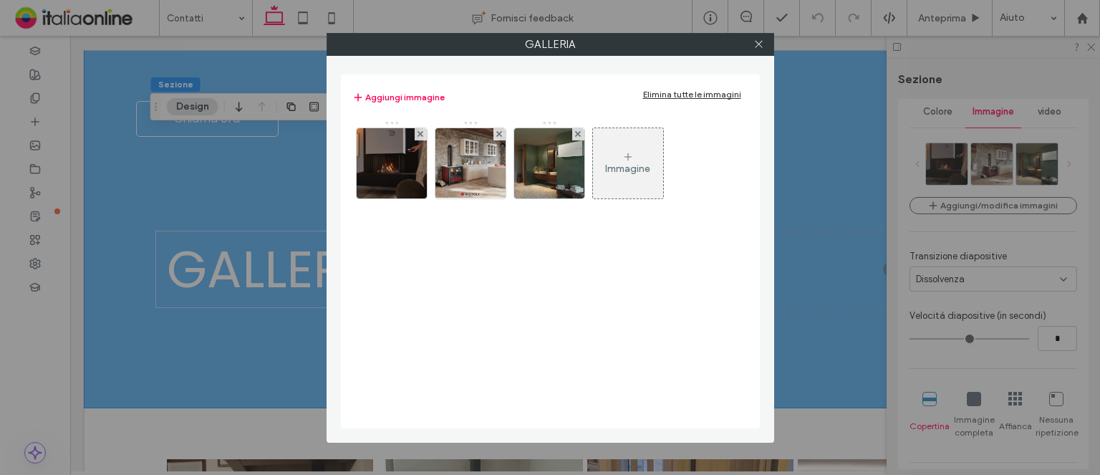
click at [687, 89] on div "Elimina tutte le immagini" at bounding box center [692, 94] width 98 height 11
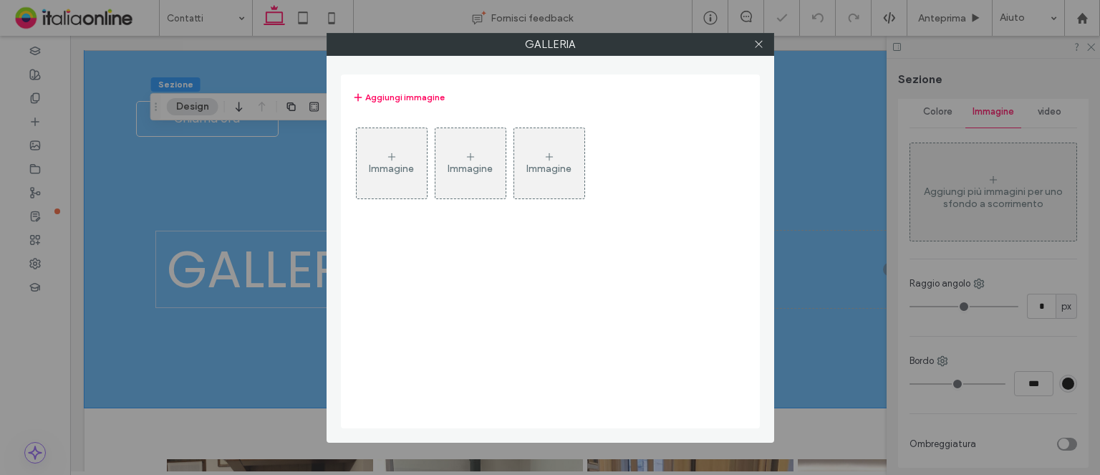
click at [424, 171] on div "Immagine" at bounding box center [392, 163] width 70 height 67
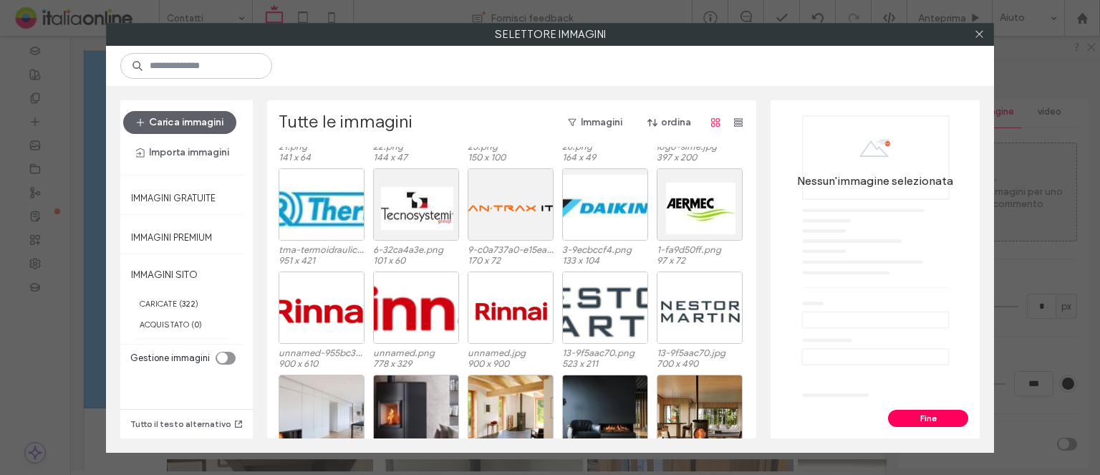
scroll to position [521, 0]
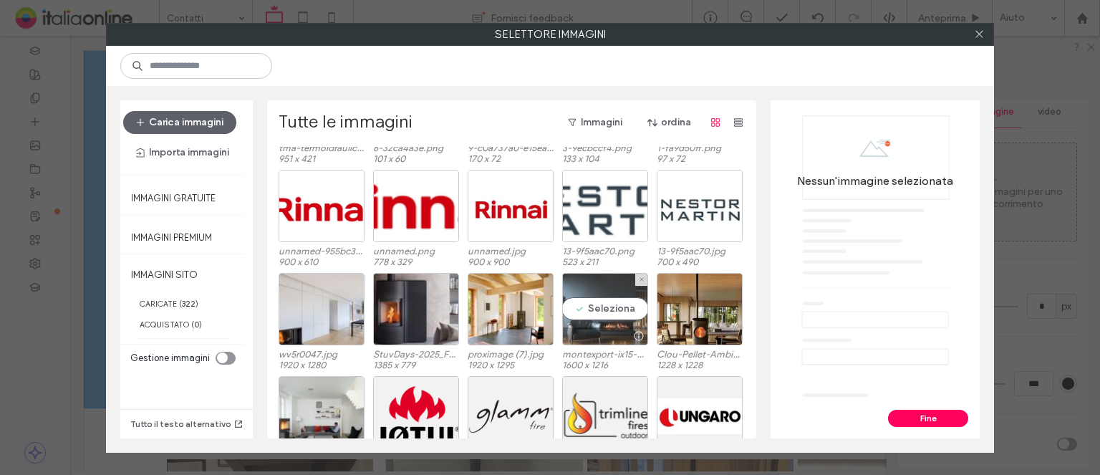
click at [609, 302] on div "Seleziona" at bounding box center [605, 309] width 86 height 72
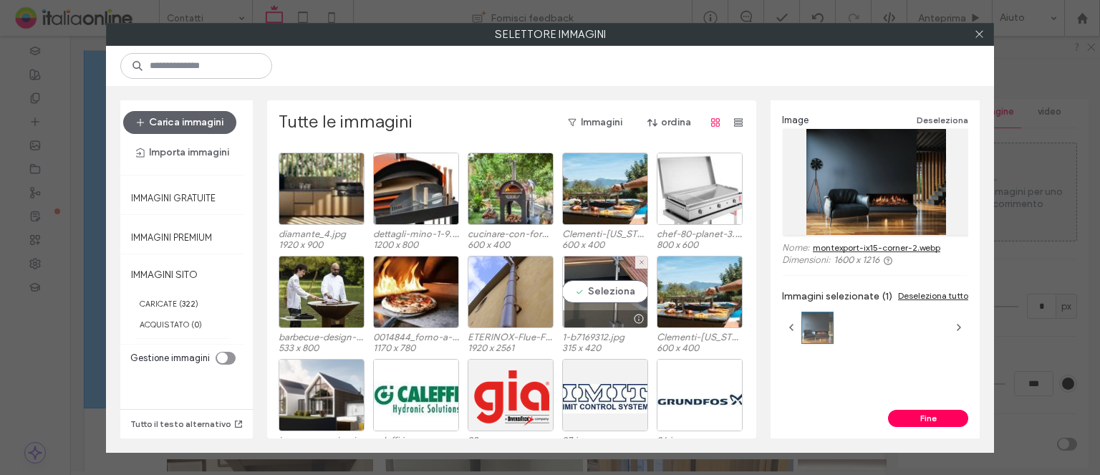
scroll to position [1395, 0]
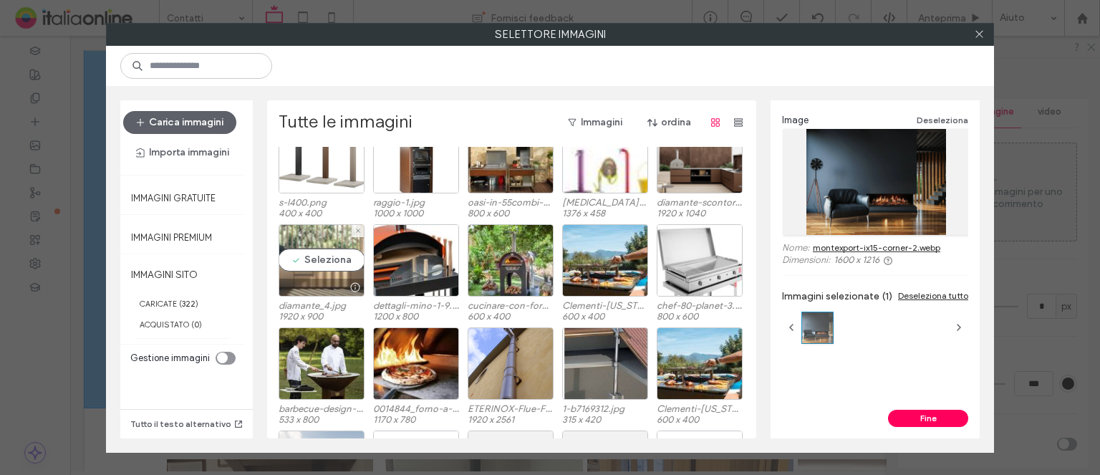
click at [330, 273] on div "Seleziona" at bounding box center [322, 260] width 86 height 72
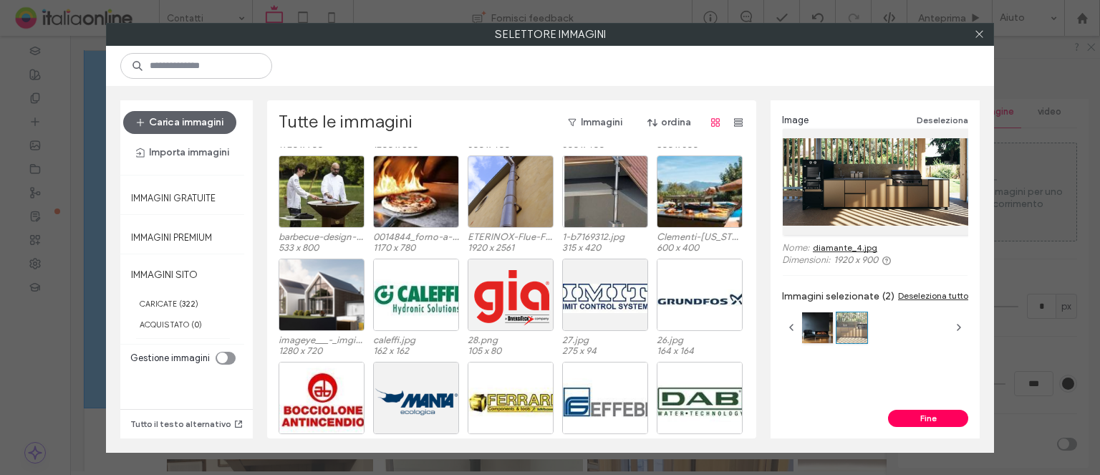
scroll to position [1352, 0]
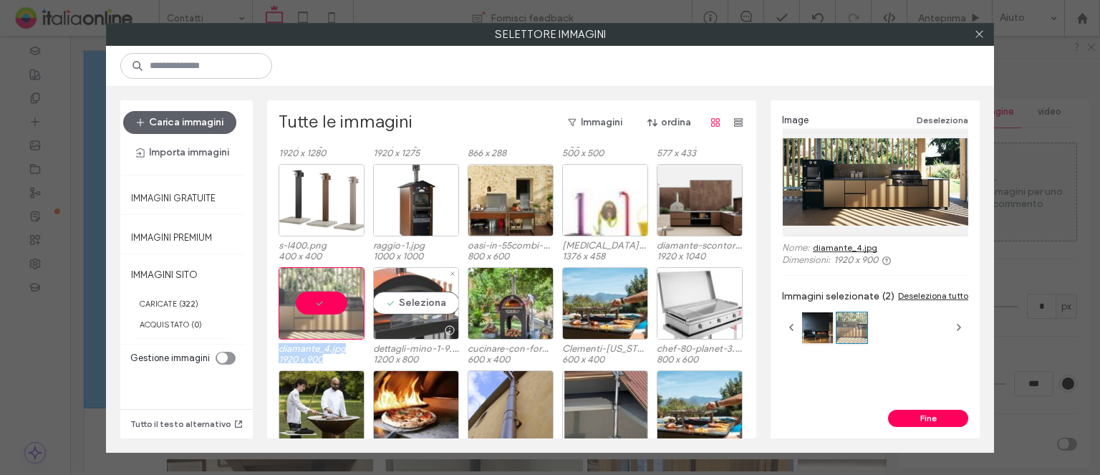
drag, startPoint x: 314, startPoint y: 297, endPoint x: 423, endPoint y: 299, distance: 109.6
click at [423, 299] on div "diamante_4.jpg 1920 x 900 Seleziona dettagli-mino-1-9.jpg 1200 x 800 cucinare-c…" at bounding box center [516, 318] width 474 height 103
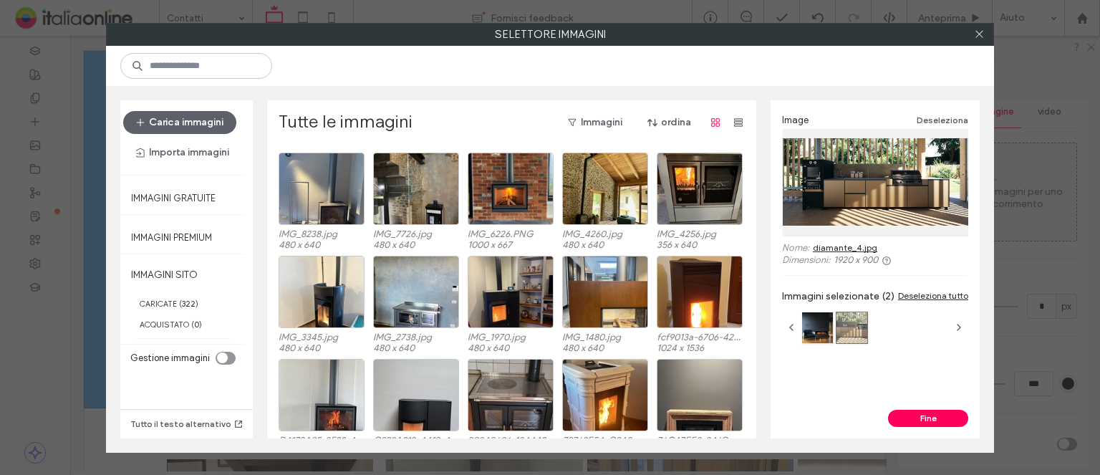
scroll to position [3497, 0]
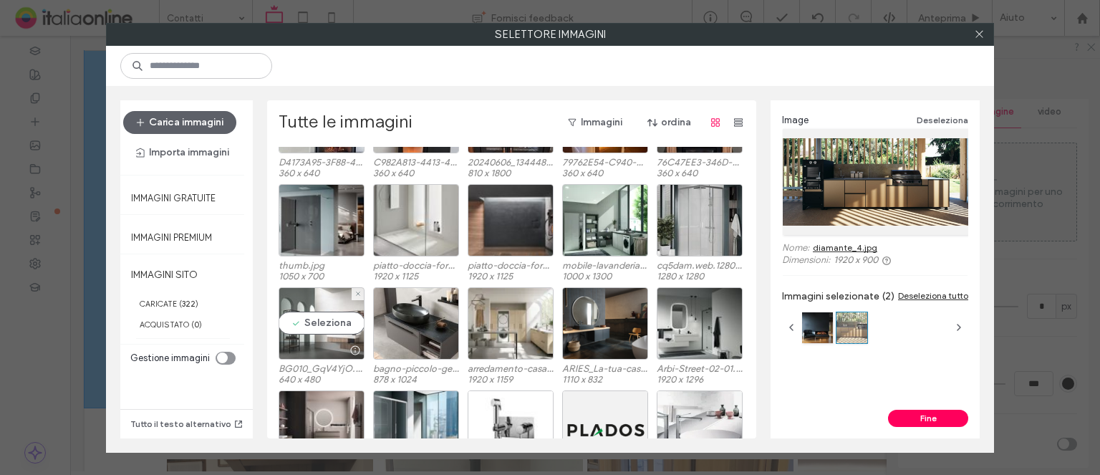
drag, startPoint x: 305, startPoint y: 303, endPoint x: 317, endPoint y: 303, distance: 11.5
click at [305, 303] on div "Seleziona" at bounding box center [322, 323] width 86 height 72
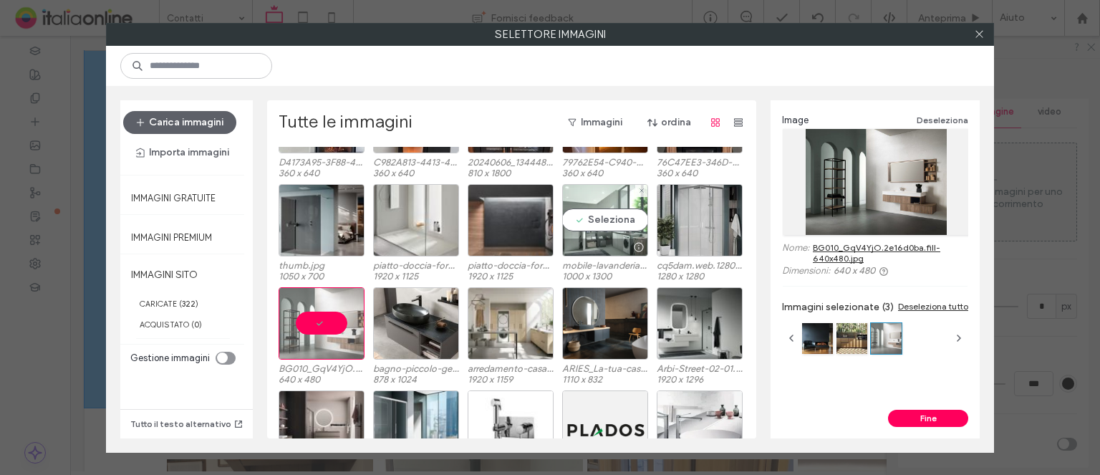
click at [599, 226] on div "Seleziona" at bounding box center [605, 220] width 86 height 72
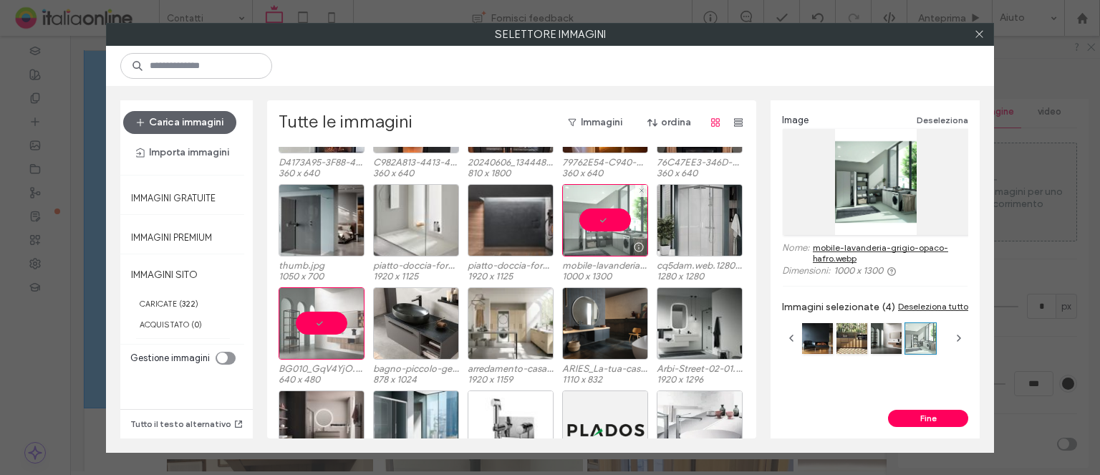
click at [596, 225] on div at bounding box center [605, 220] width 86 height 72
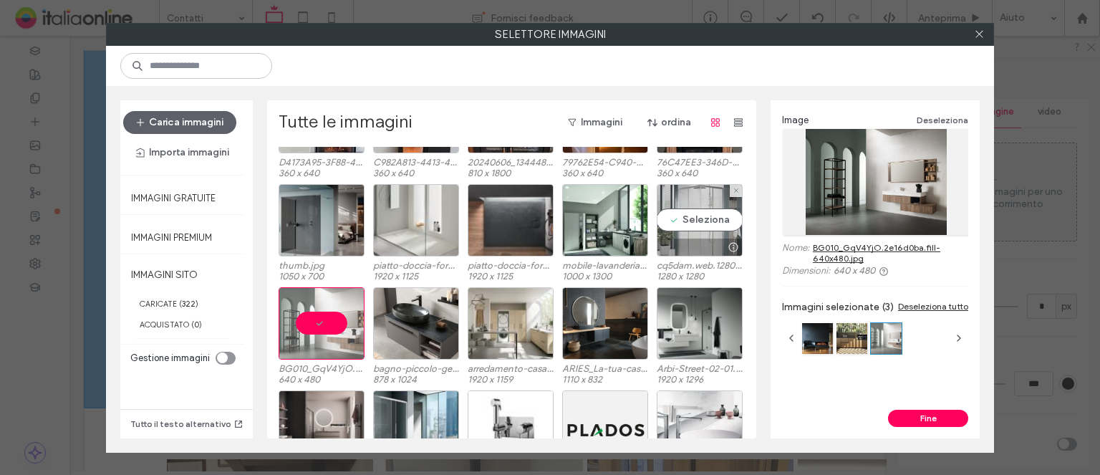
click at [682, 219] on div "Seleziona" at bounding box center [700, 220] width 86 height 72
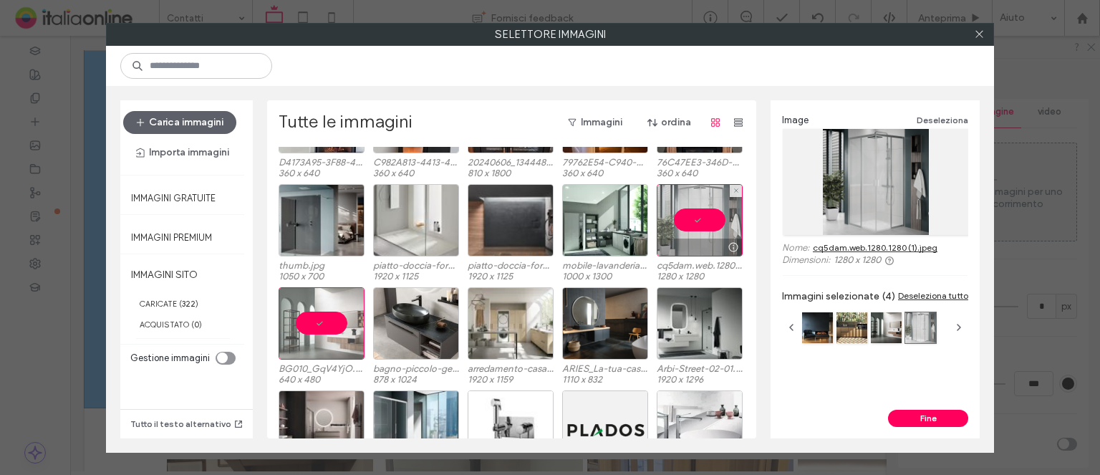
click at [682, 219] on div at bounding box center [700, 220] width 86 height 72
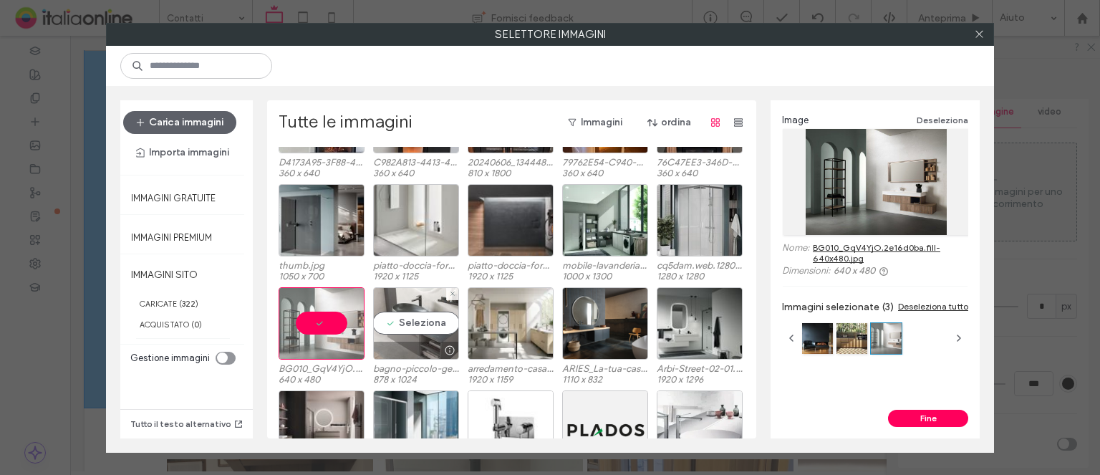
click at [430, 307] on div "Seleziona" at bounding box center [416, 323] width 86 height 72
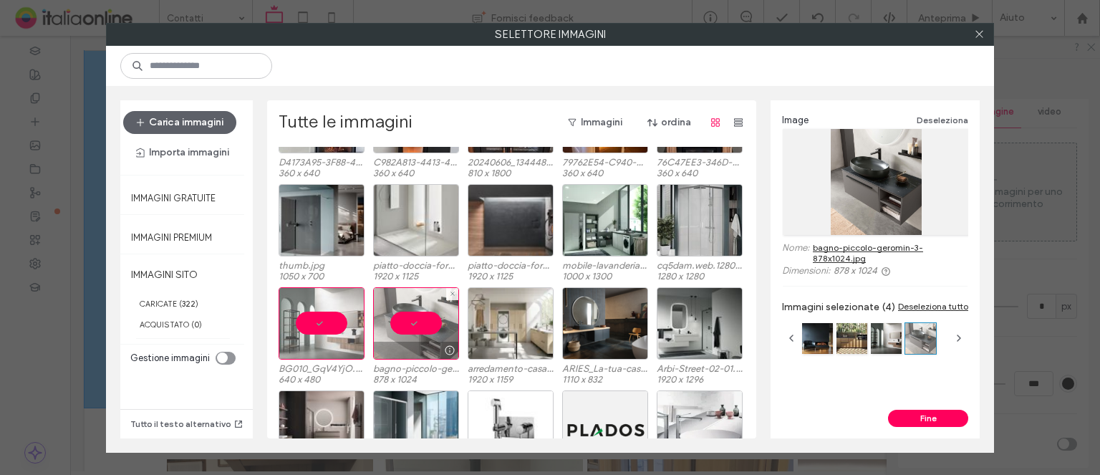
click at [430, 307] on div at bounding box center [416, 323] width 86 height 72
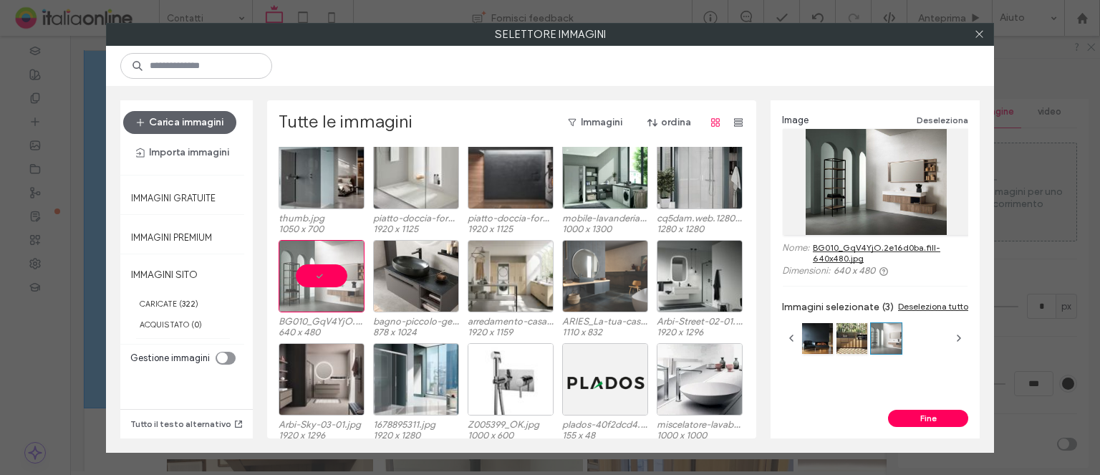
scroll to position [3569, 0]
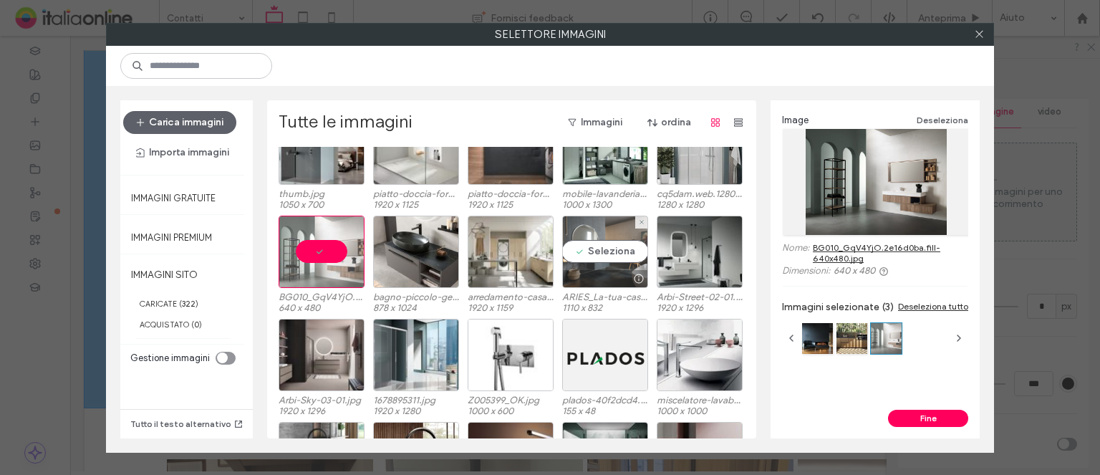
click at [605, 260] on div "Seleziona" at bounding box center [605, 252] width 86 height 72
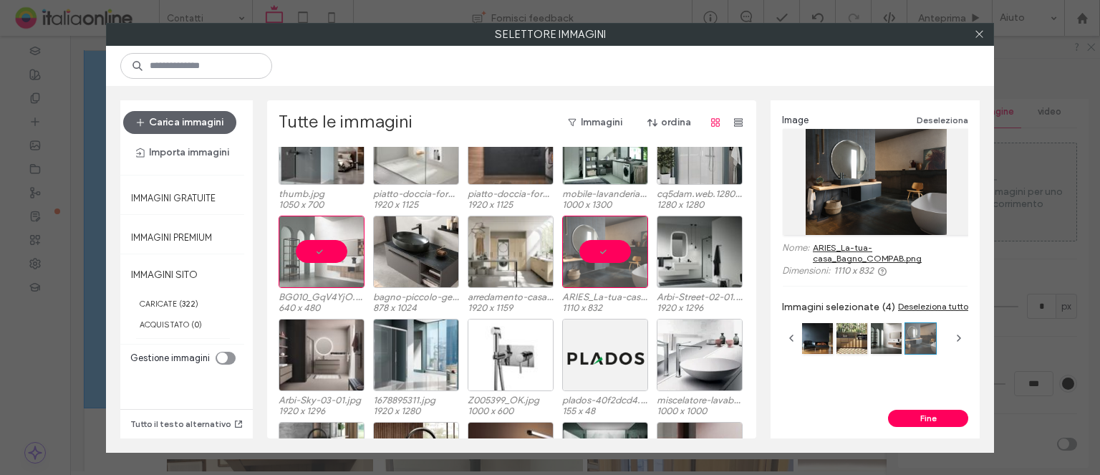
drag, startPoint x: 928, startPoint y: 417, endPoint x: 913, endPoint y: 391, distance: 30.5
click at [928, 417] on button "Fine" at bounding box center [928, 418] width 80 height 17
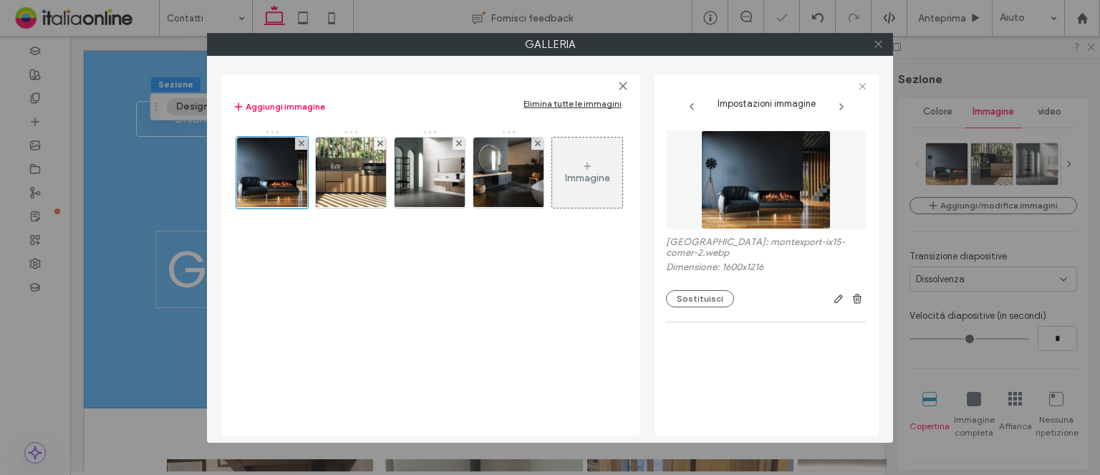
click at [874, 48] on icon at bounding box center [878, 44] width 11 height 11
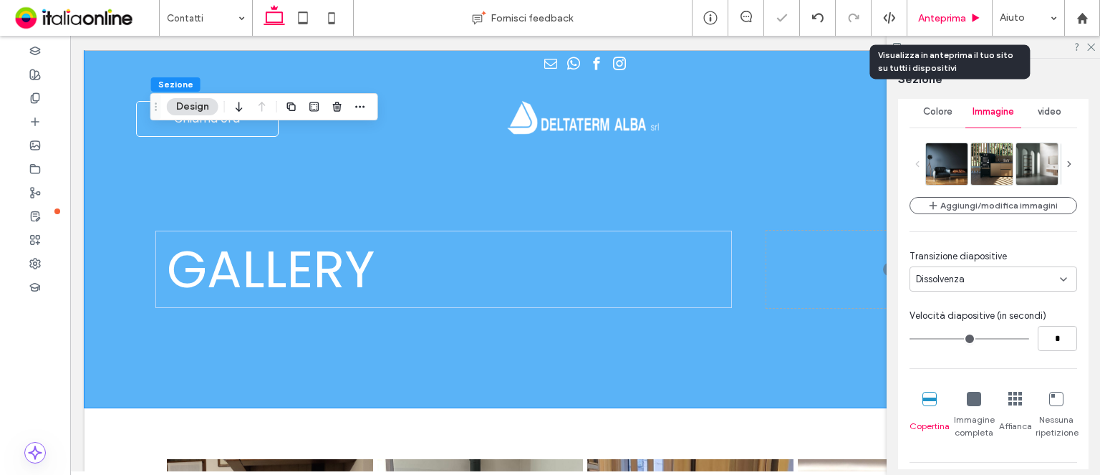
click at [934, 12] on span "Anteprima" at bounding box center [942, 18] width 48 height 12
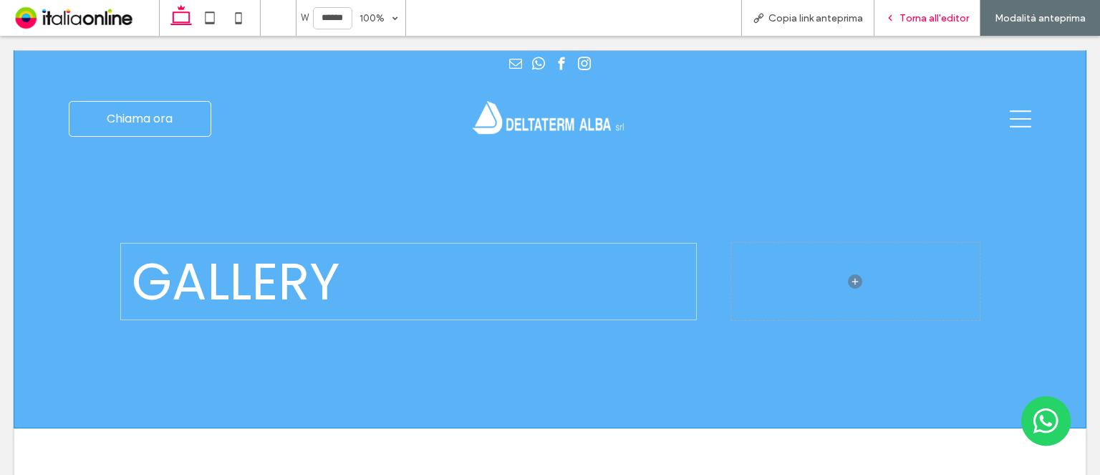
click at [911, 8] on div "Torna all'editor" at bounding box center [927, 18] width 106 height 36
click at [895, 14] on icon at bounding box center [890, 18] width 10 height 10
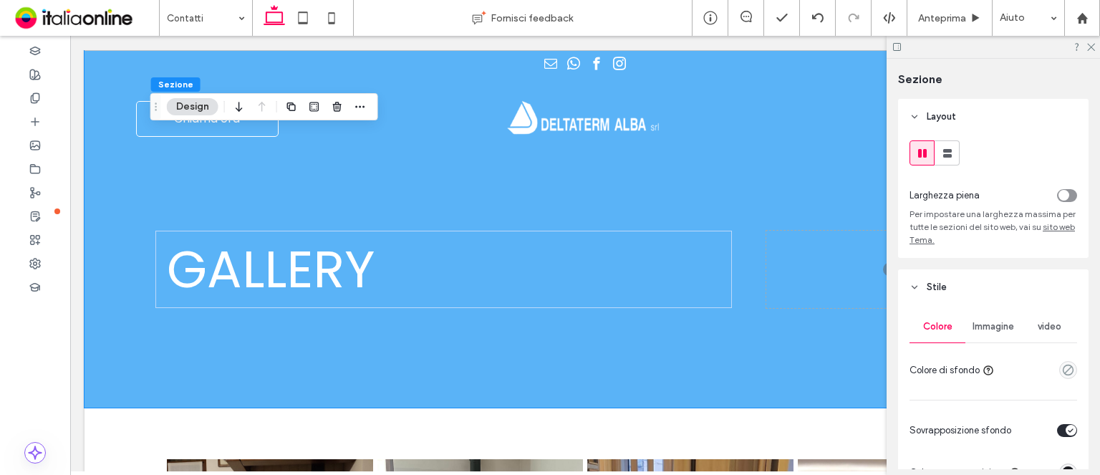
click at [991, 319] on div "Immagine" at bounding box center [993, 327] width 56 height 32
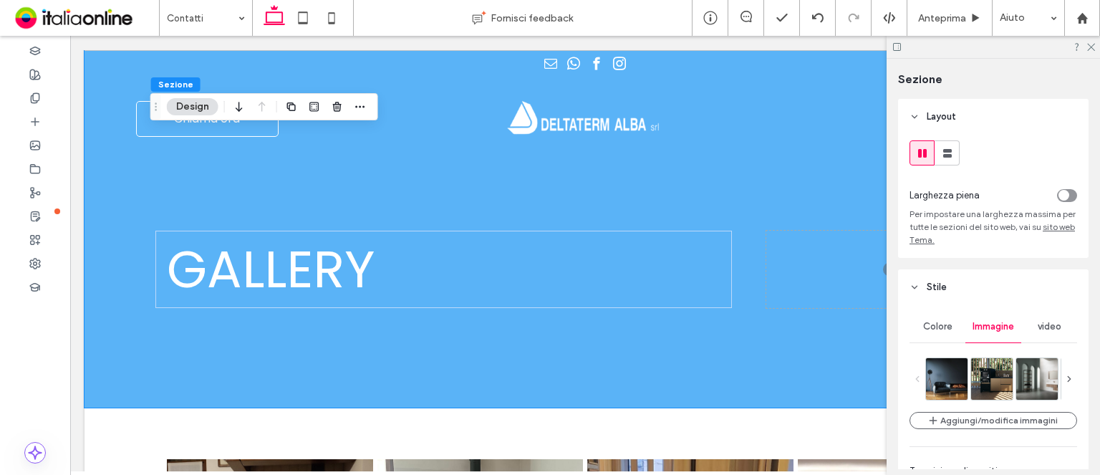
scroll to position [143, 0]
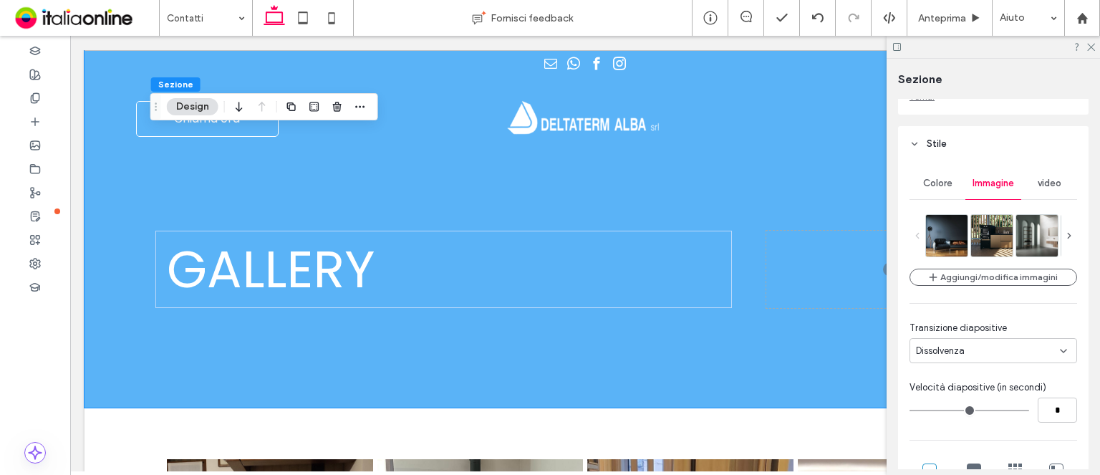
click at [965, 266] on div "Aggiungi/modifica immagini Transizione diapositive Dissolvenza Velocità diaposi…" at bounding box center [993, 425] width 168 height 422
click at [962, 274] on button "Aggiungi/modifica immagini" at bounding box center [993, 277] width 168 height 17
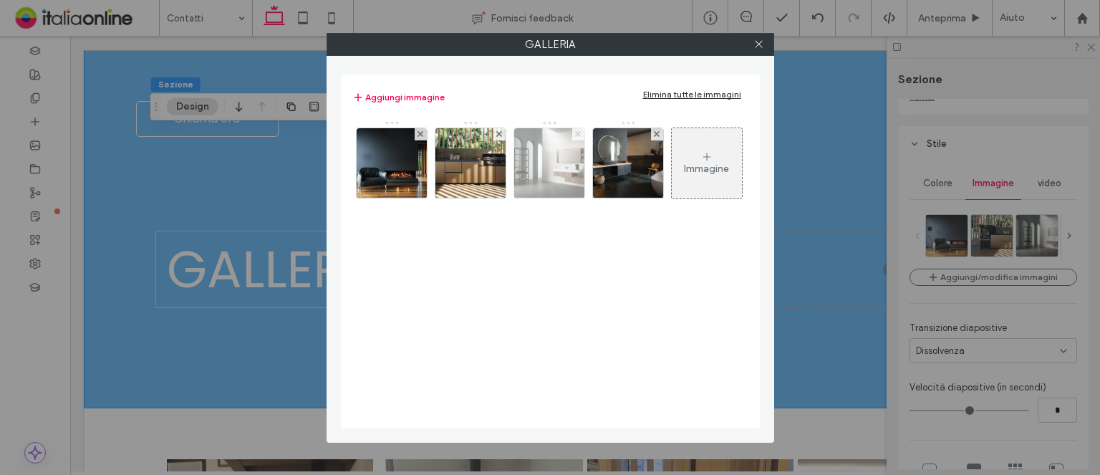
click at [575, 128] on span at bounding box center [578, 134] width 6 height 12
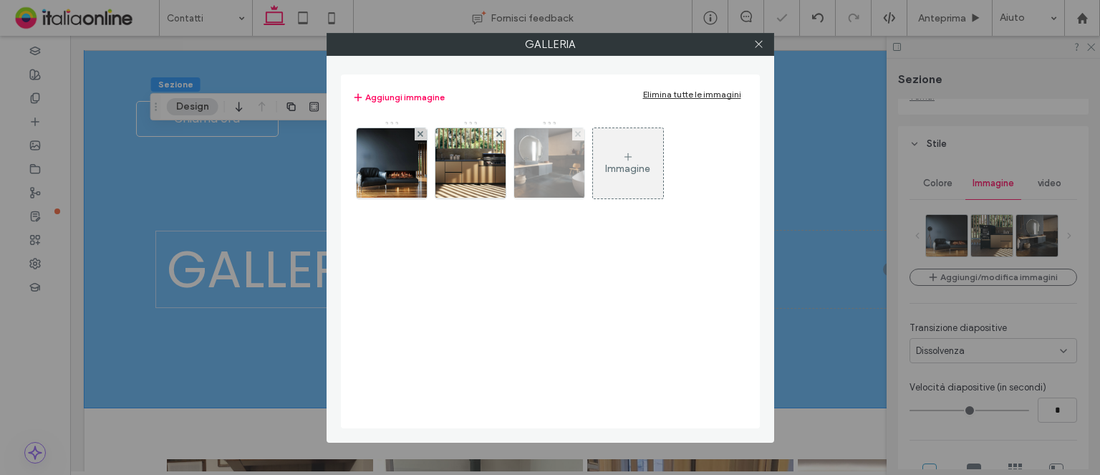
click at [575, 128] on span at bounding box center [578, 134] width 6 height 12
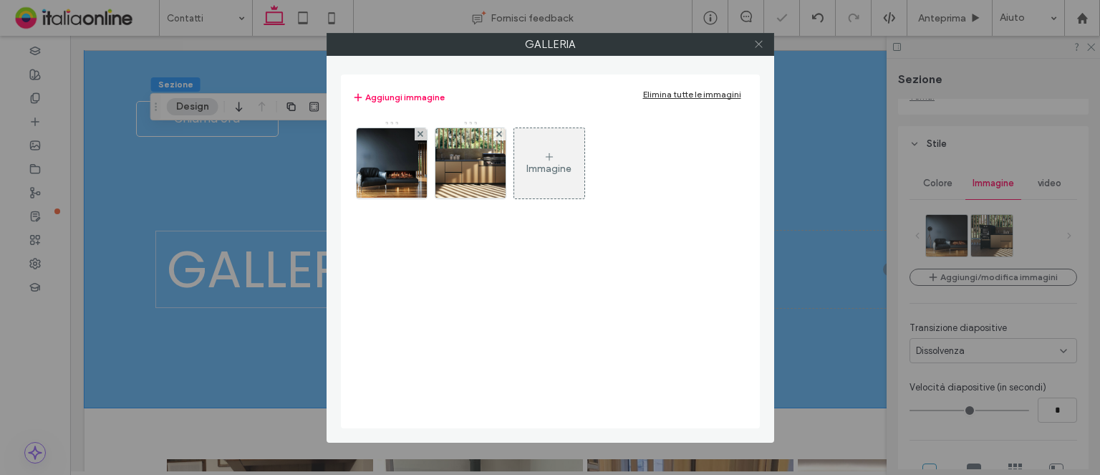
click at [755, 39] on icon at bounding box center [758, 44] width 11 height 11
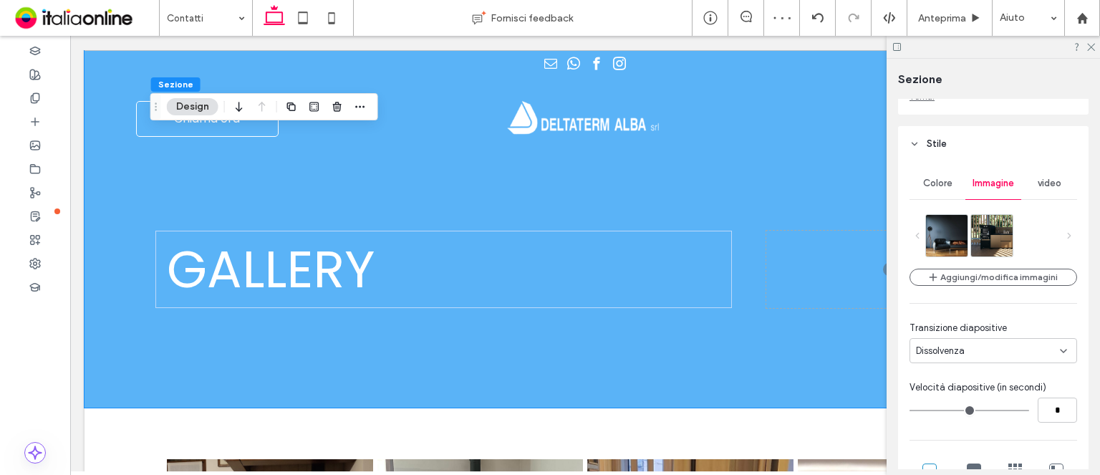
click at [989, 291] on div "Aggiungi/modifica immagini Transizione diapositive Dissolvenza Velocità diaposi…" at bounding box center [993, 425] width 168 height 422
click at [988, 278] on button "Aggiungi/modifica immagini" at bounding box center [993, 277] width 168 height 17
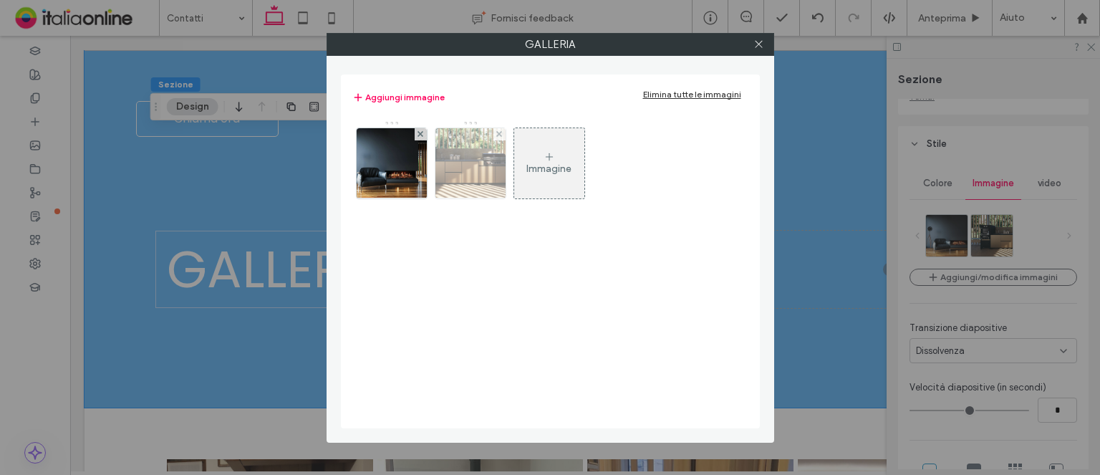
click at [485, 159] on img at bounding box center [470, 163] width 150 height 70
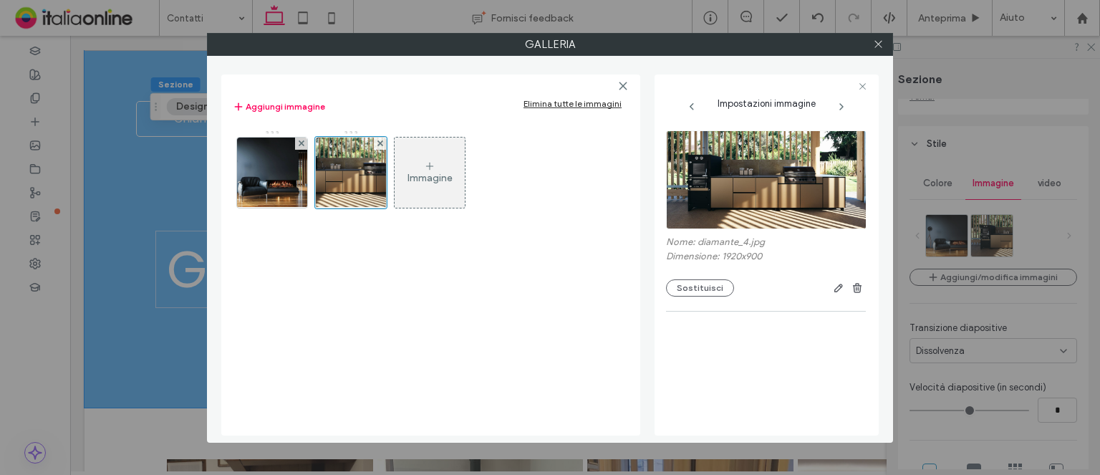
drag, startPoint x: 537, startPoint y: 157, endPoint x: 526, endPoint y: 157, distance: 10.7
click at [537, 157] on div "Immagine" at bounding box center [430, 176] width 395 height 93
click at [417, 157] on div "Immagine" at bounding box center [430, 172] width 70 height 67
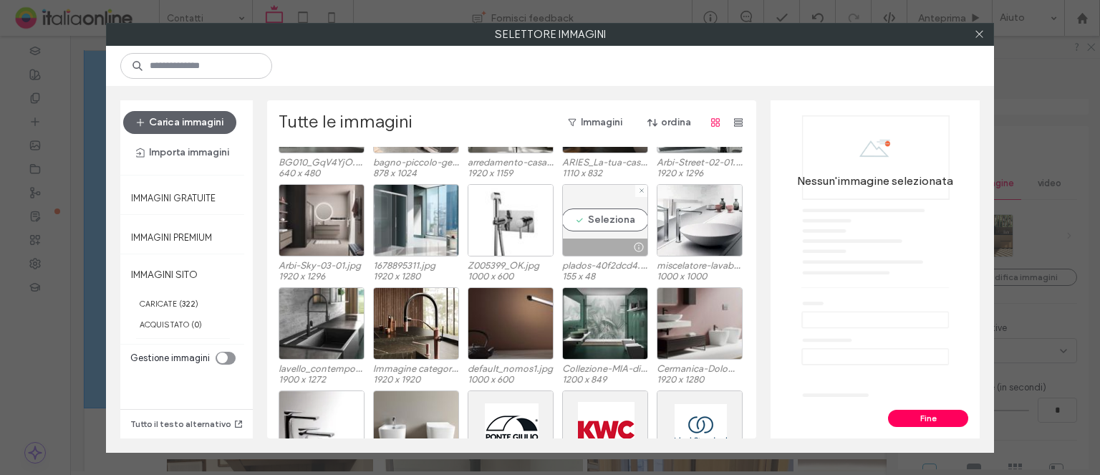
scroll to position [3727, 0]
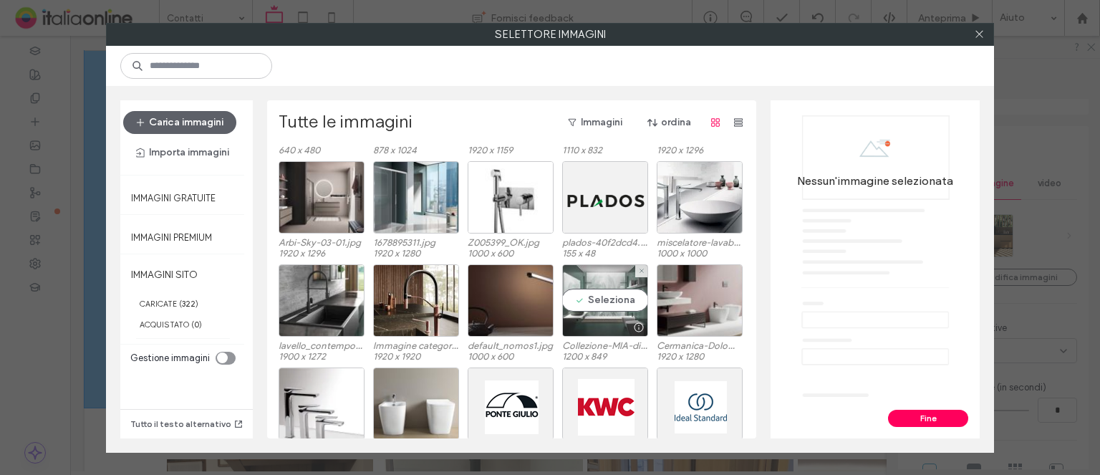
drag, startPoint x: 627, startPoint y: 289, endPoint x: 636, endPoint y: 291, distance: 8.7
click at [627, 289] on div "Seleziona" at bounding box center [605, 300] width 86 height 72
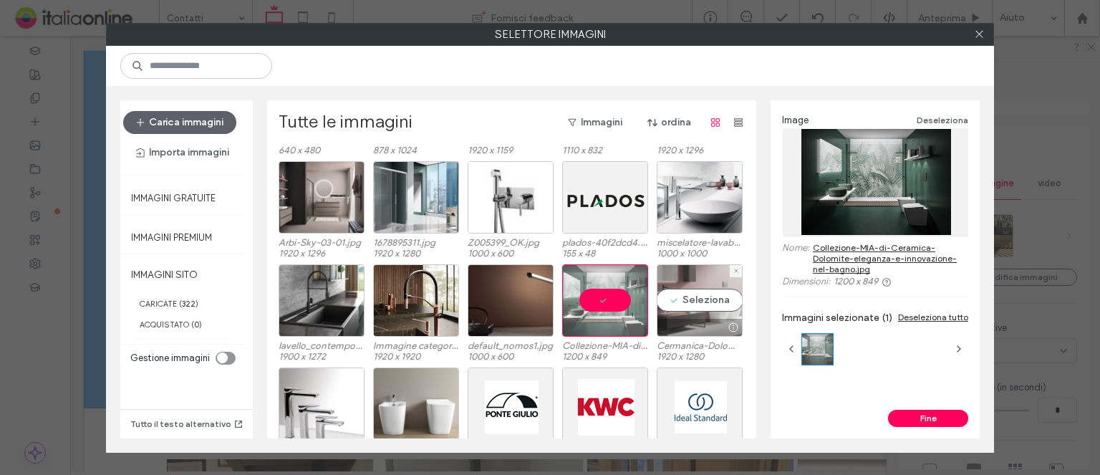
click at [685, 295] on div "Seleziona" at bounding box center [700, 300] width 86 height 72
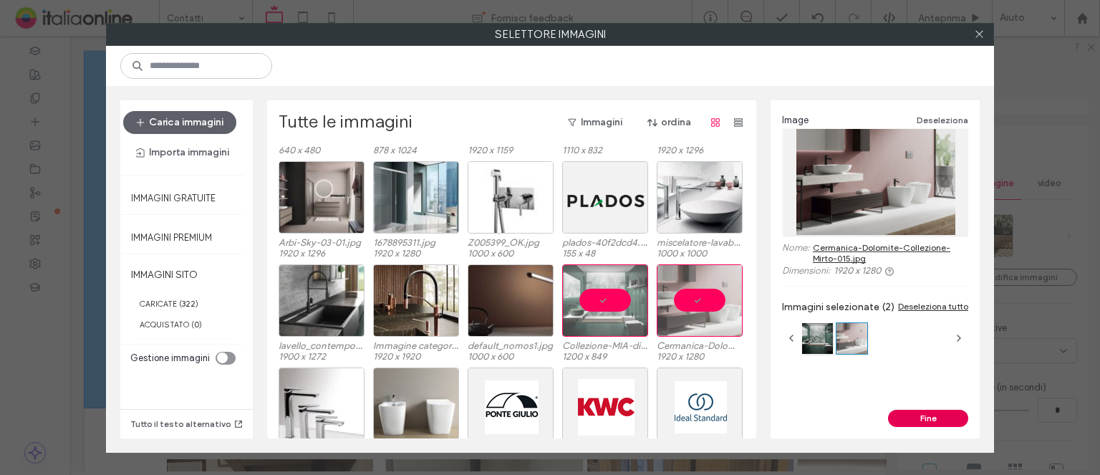
click at [937, 425] on button "Fine" at bounding box center [928, 418] width 80 height 17
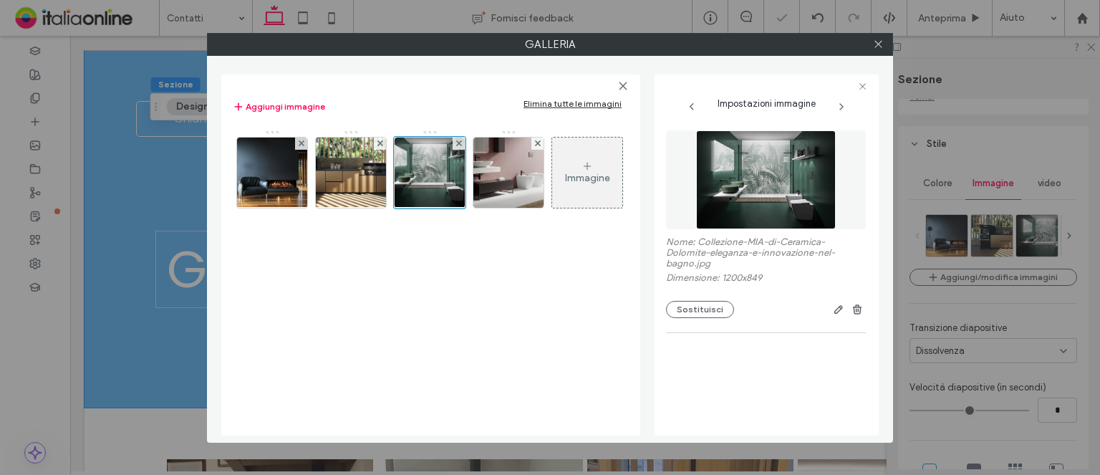
drag, startPoint x: 878, startPoint y: 44, endPoint x: 912, endPoint y: 34, distance: 35.1
click at [878, 44] on use at bounding box center [877, 44] width 7 height 7
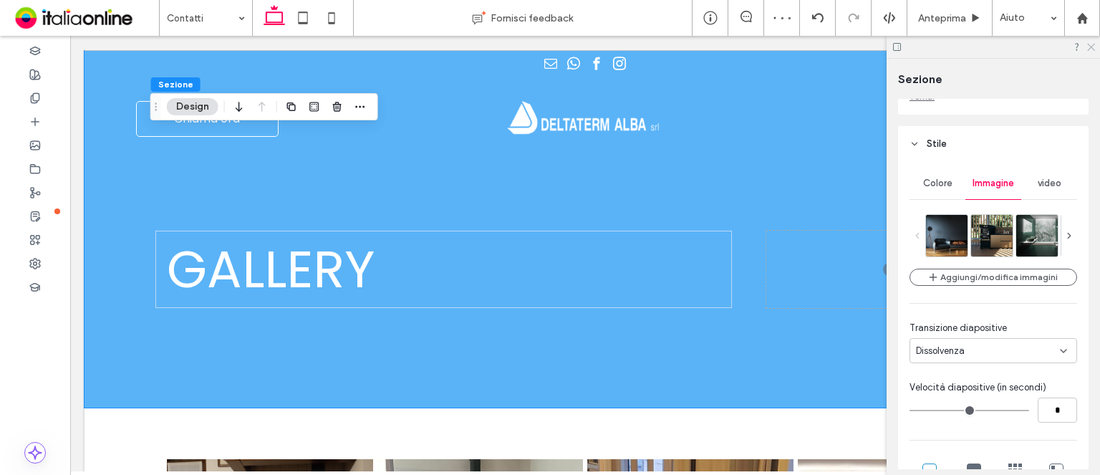
click at [1090, 45] on icon at bounding box center [1090, 46] width 9 height 9
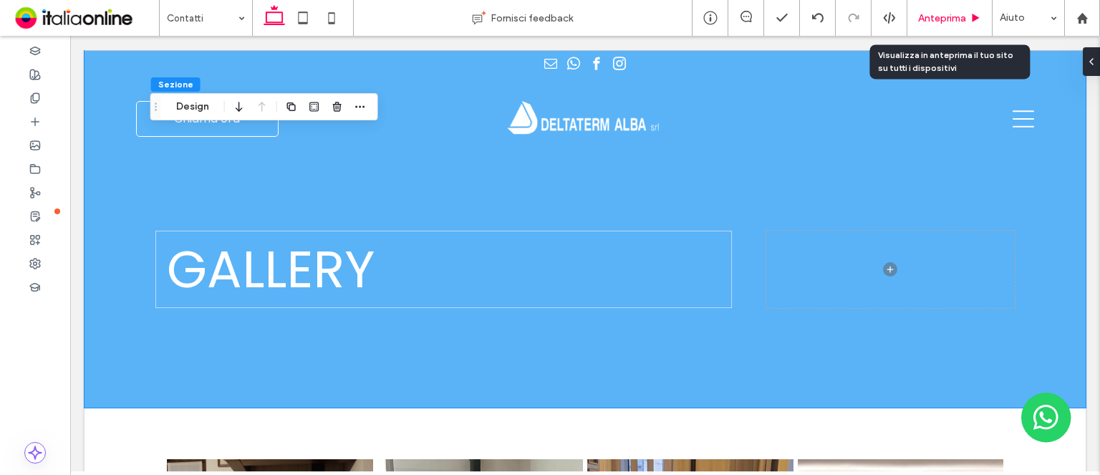
click at [943, 5] on div "Anteprima" at bounding box center [949, 18] width 85 height 36
click at [943, 29] on div "Anteprima" at bounding box center [949, 18] width 85 height 36
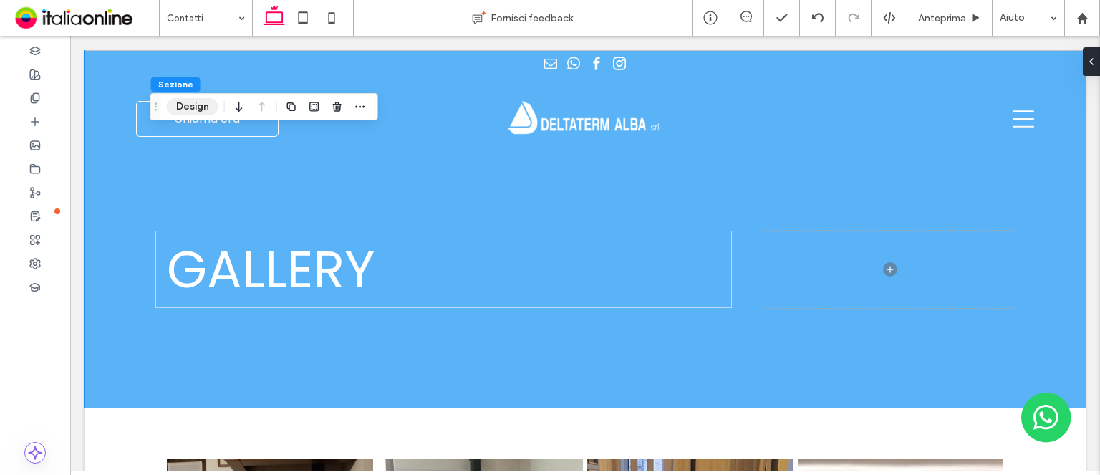
click at [186, 103] on button "Design" at bounding box center [193, 106] width 52 height 17
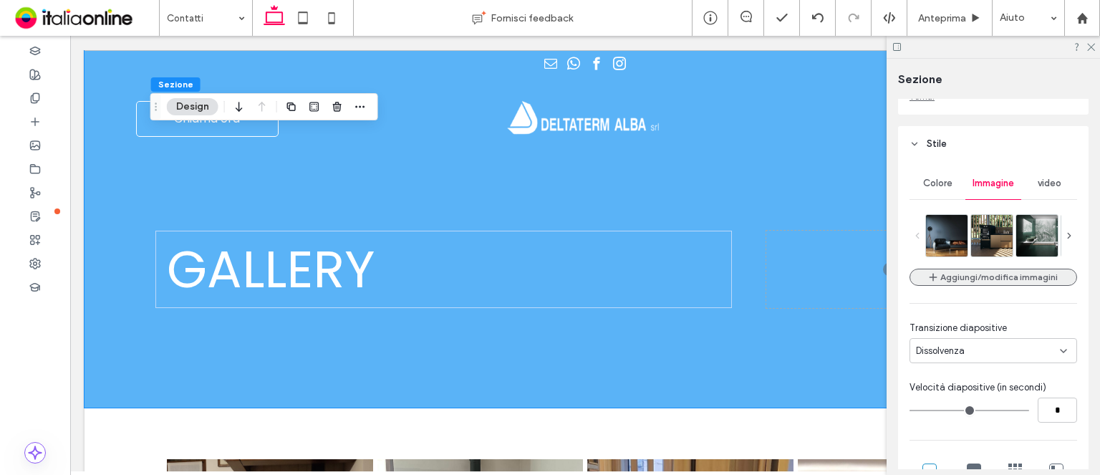
click at [957, 269] on button "Aggiungi/modifica immagini" at bounding box center [993, 277] width 168 height 17
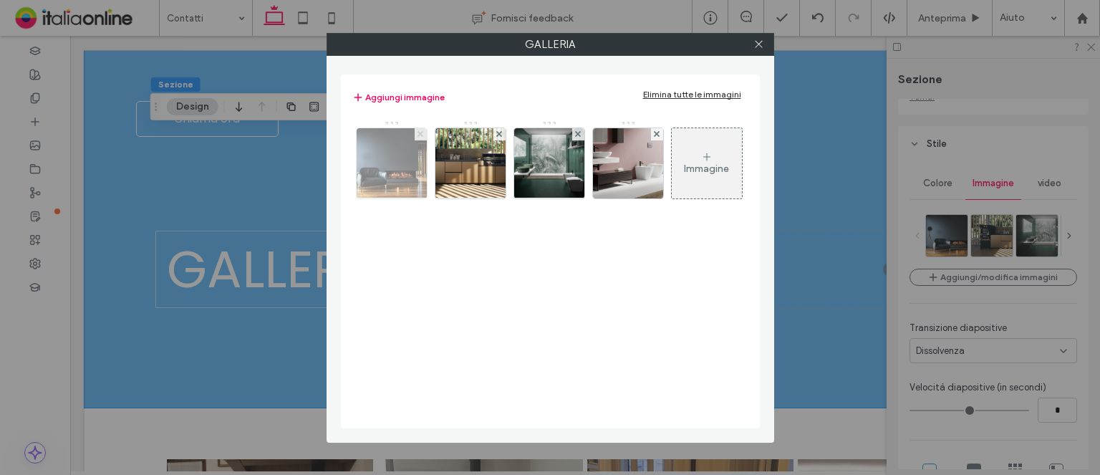
click at [417, 131] on icon at bounding box center [420, 134] width 6 height 6
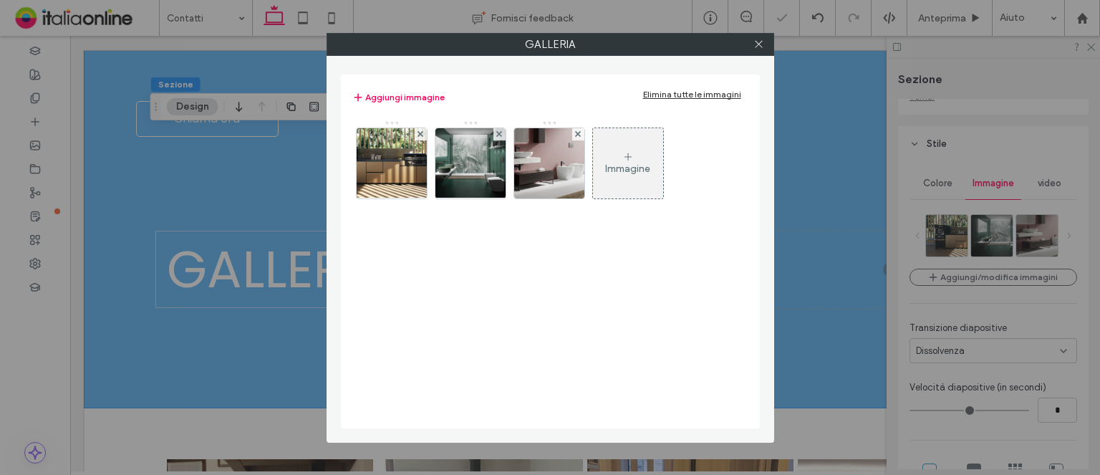
click at [417, 131] on icon at bounding box center [420, 134] width 6 height 6
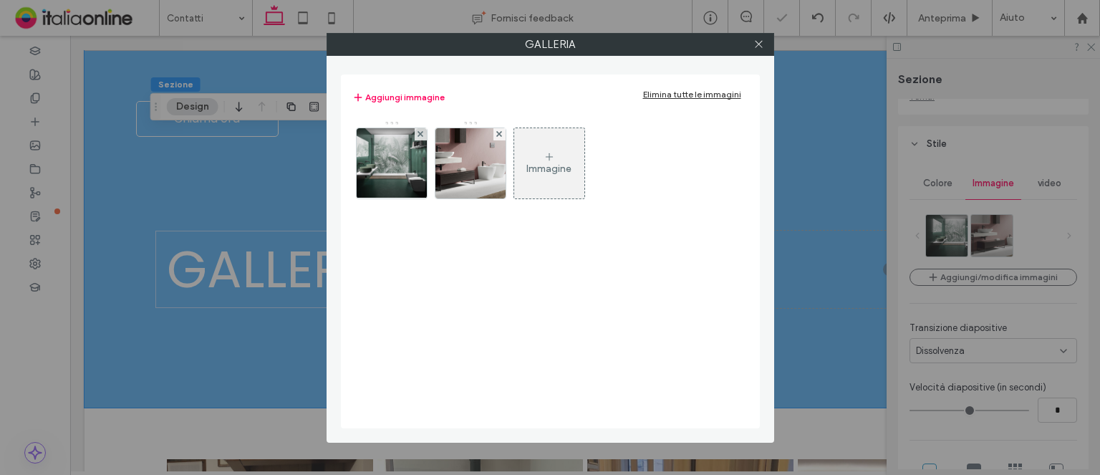
click at [543, 149] on div "Immagine" at bounding box center [549, 163] width 70 height 67
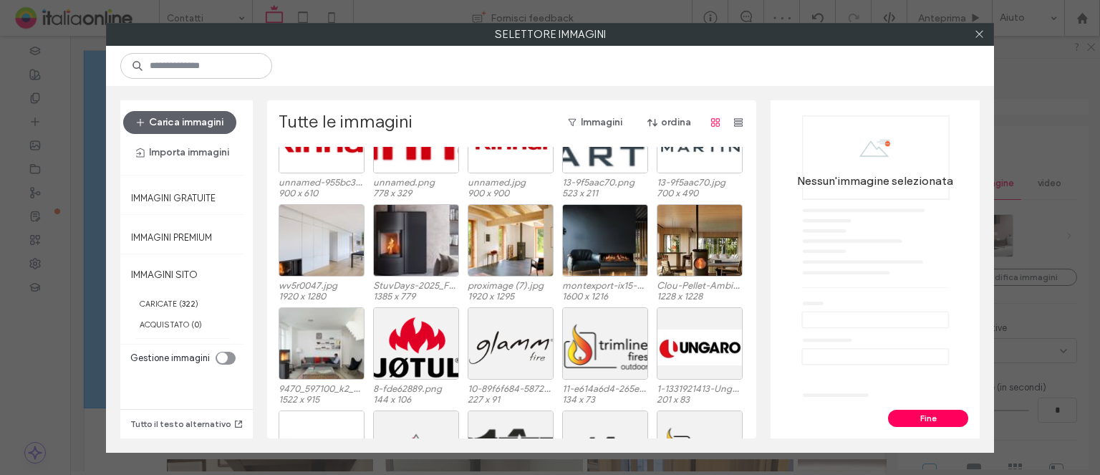
scroll to position [590, 0]
click at [430, 232] on div "Seleziona" at bounding box center [416, 240] width 86 height 72
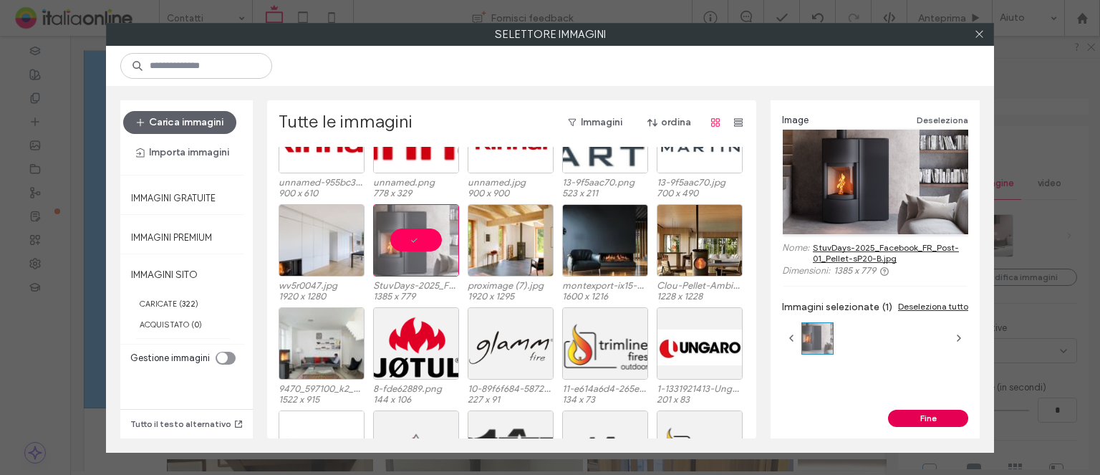
click at [925, 410] on button "Fine" at bounding box center [928, 418] width 80 height 17
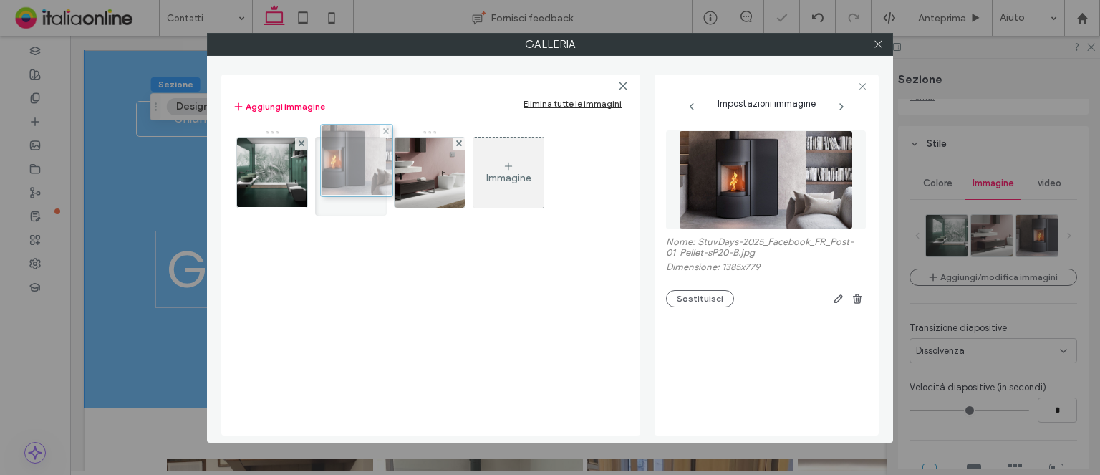
drag, startPoint x: 433, startPoint y: 174, endPoint x: 357, endPoint y: 162, distance: 76.9
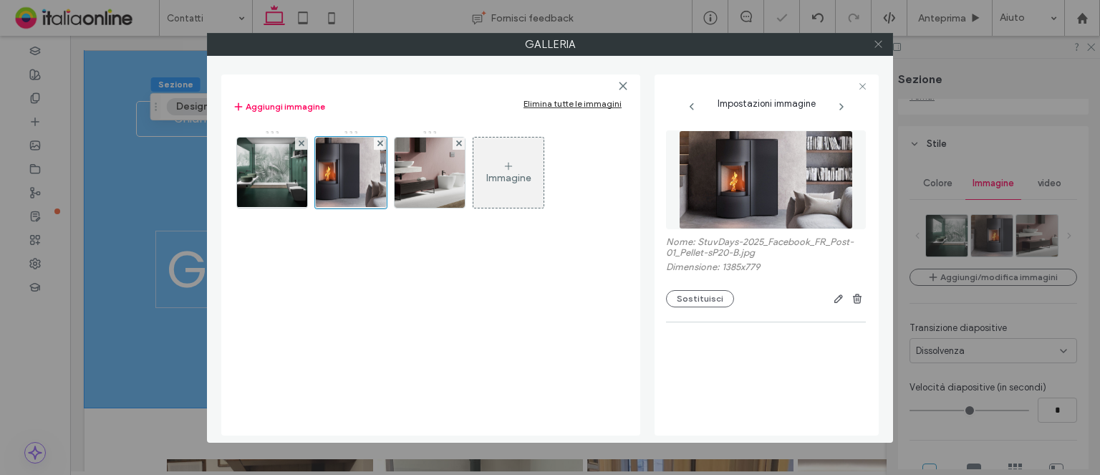
click at [882, 35] on span at bounding box center [878, 44] width 11 height 21
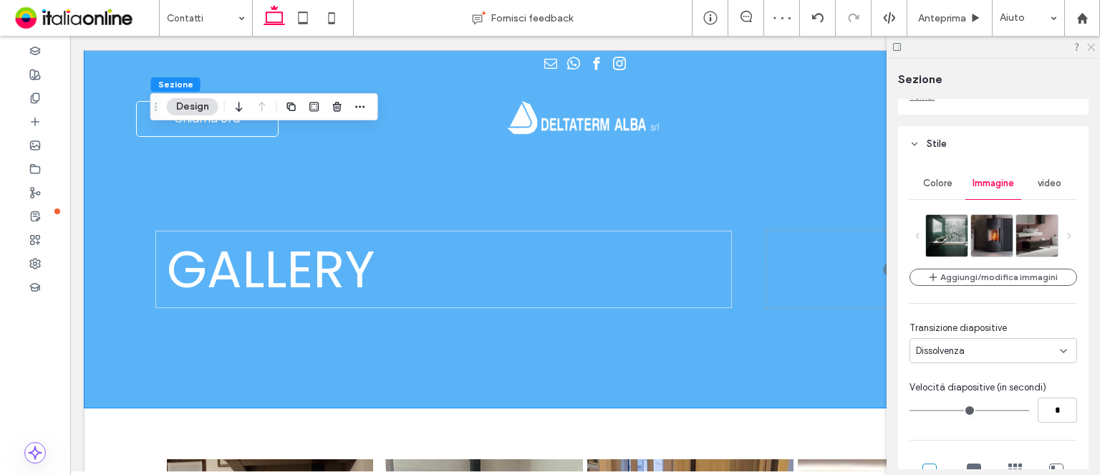
click at [1091, 43] on icon at bounding box center [1090, 46] width 9 height 9
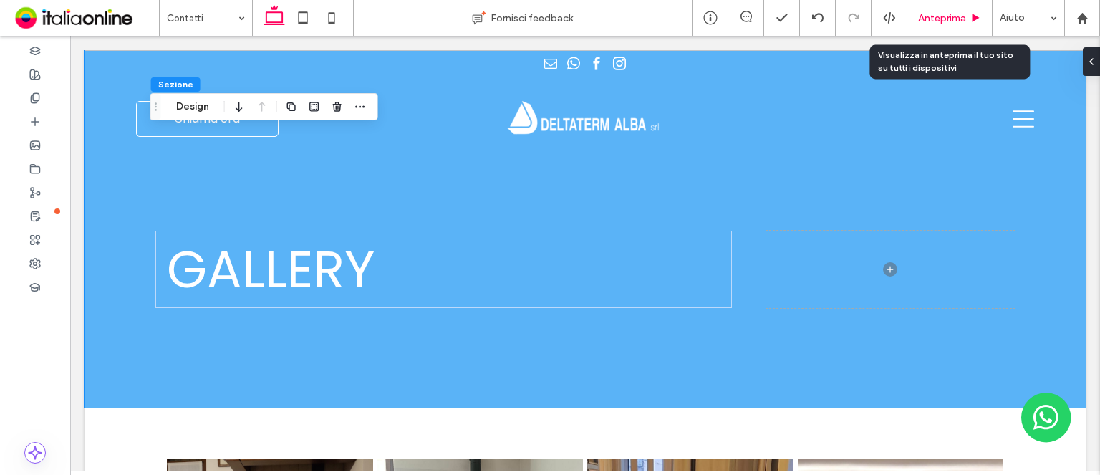
click at [962, 14] on span "Anteprima" at bounding box center [942, 18] width 48 height 12
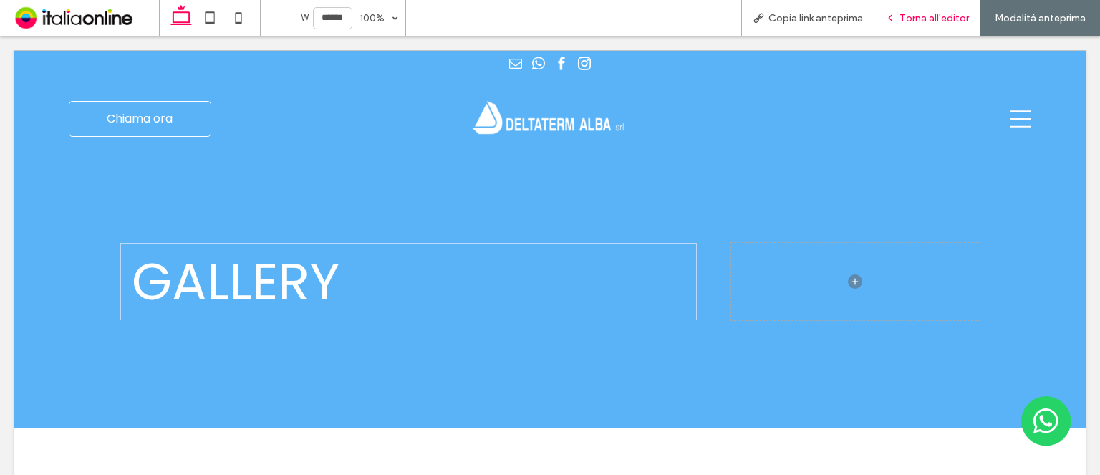
click at [954, 14] on span "Torna all'editor" at bounding box center [933, 18] width 69 height 12
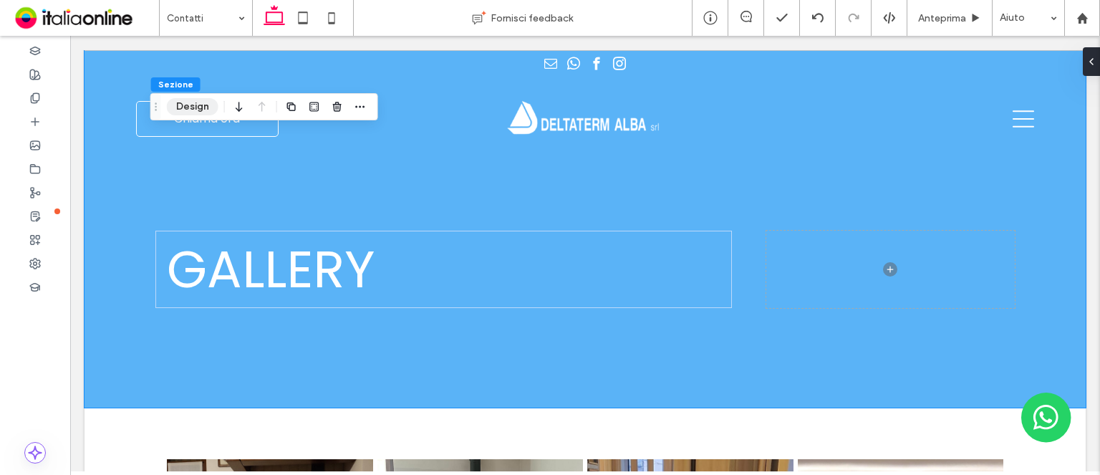
click at [211, 114] on button "Design" at bounding box center [193, 106] width 52 height 17
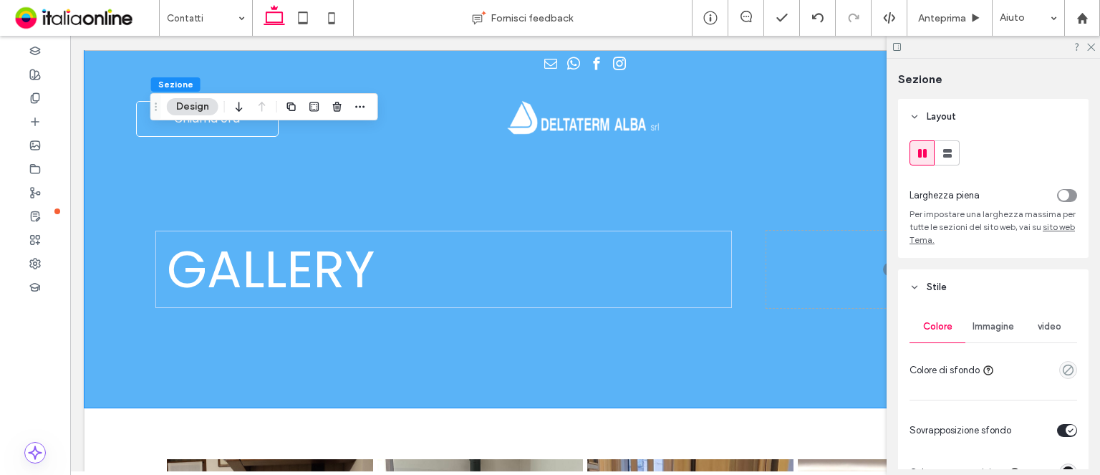
click at [994, 317] on div "Immagine" at bounding box center [993, 327] width 56 height 32
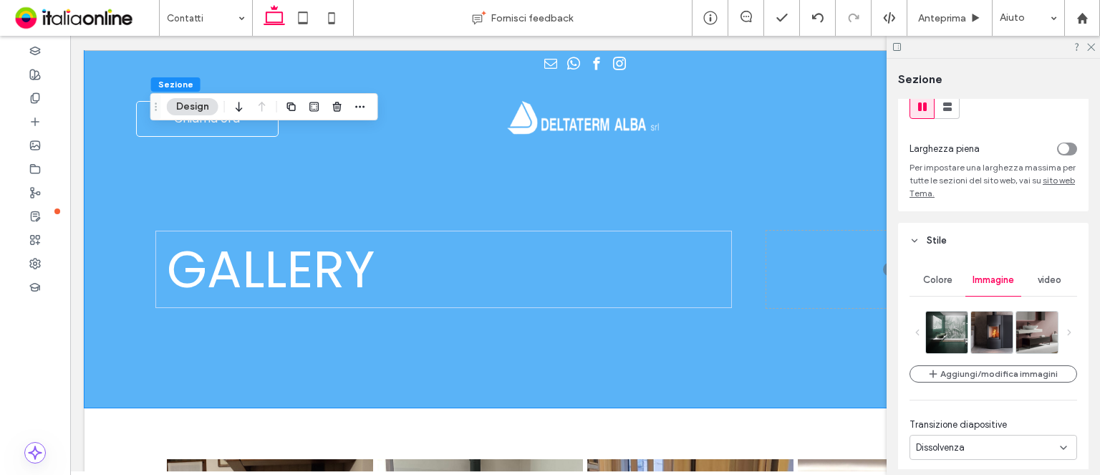
scroll to position [72, 0]
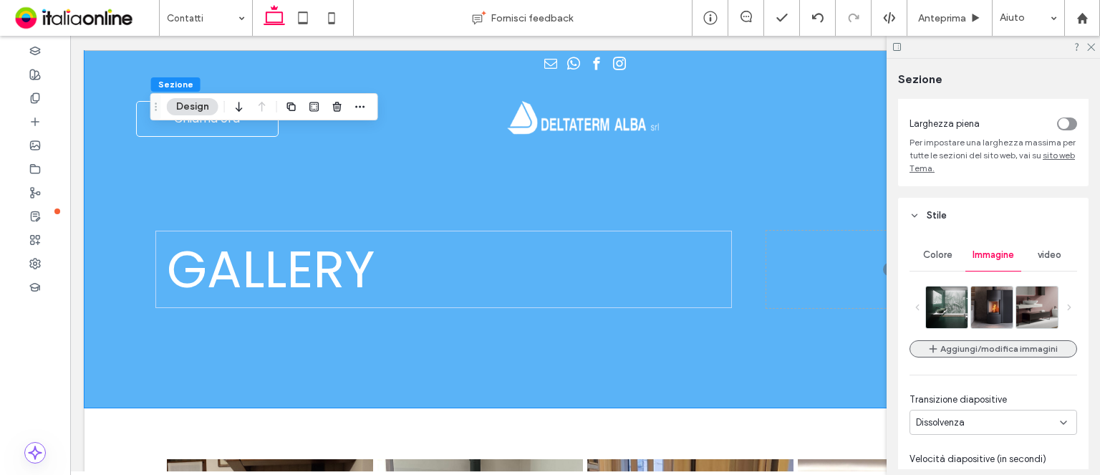
click at [977, 342] on button "Aggiungi/modifica immagini" at bounding box center [993, 348] width 168 height 17
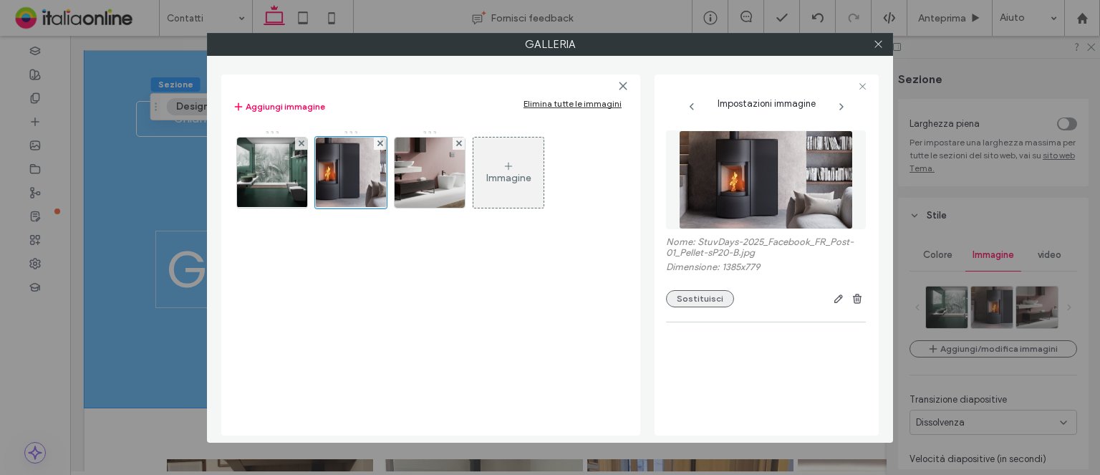
click at [710, 299] on button "Sostituisci" at bounding box center [700, 298] width 68 height 17
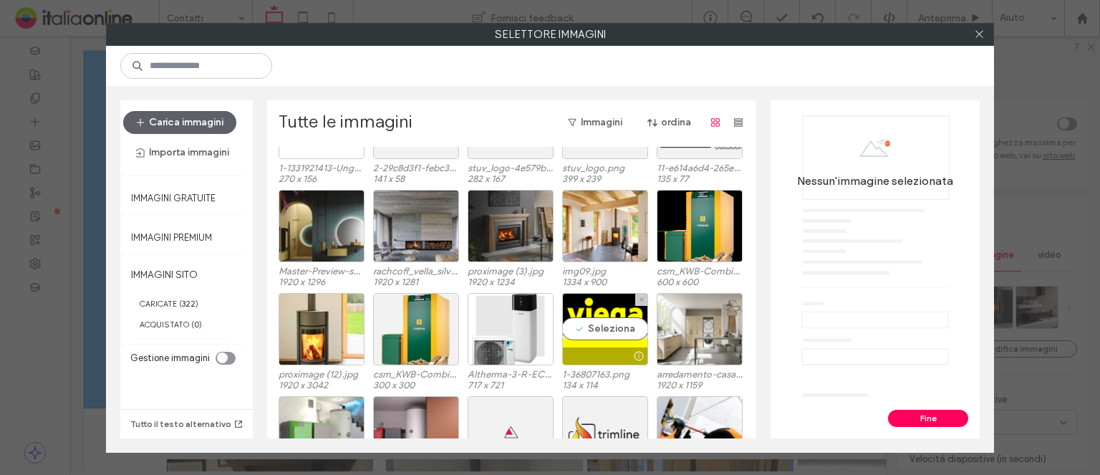
scroll to position [879, 0]
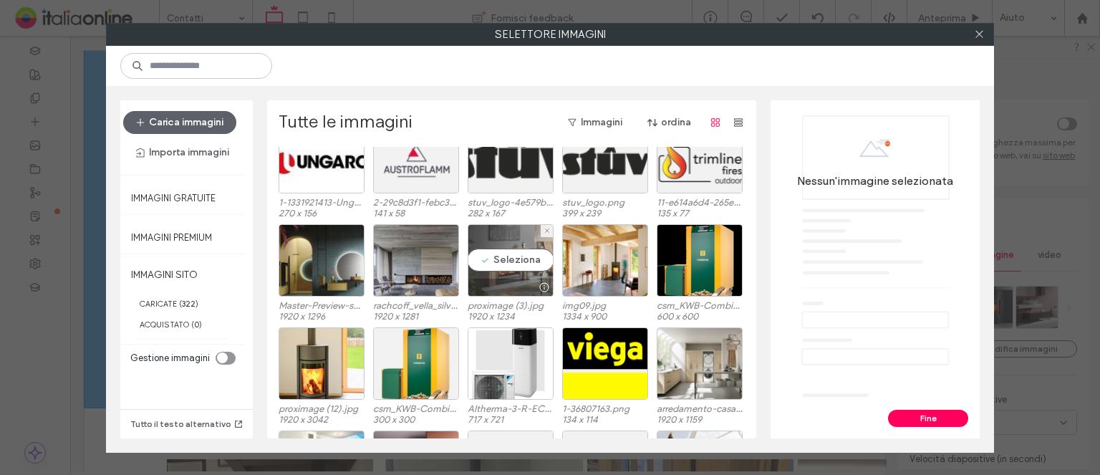
click at [539, 262] on div "Seleziona" at bounding box center [511, 260] width 86 height 72
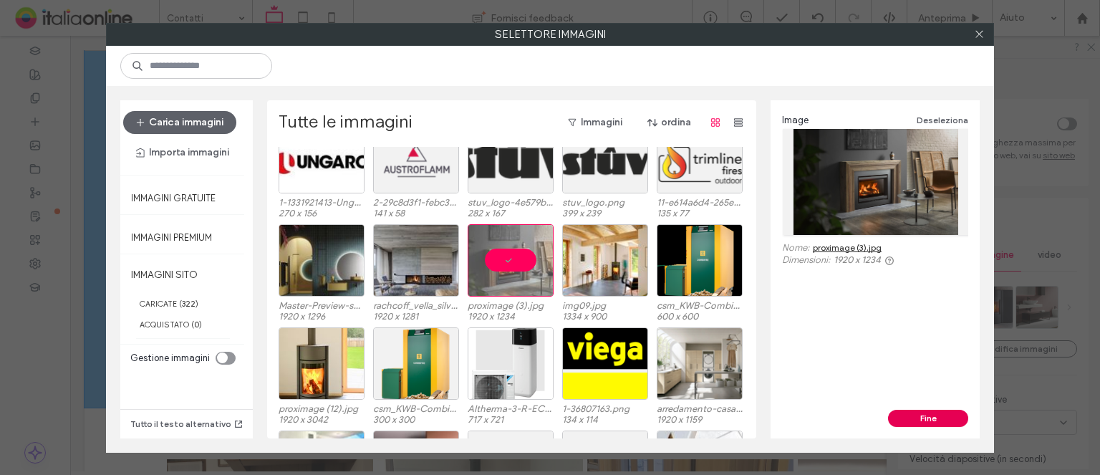
click at [935, 415] on button "Fine" at bounding box center [928, 418] width 80 height 17
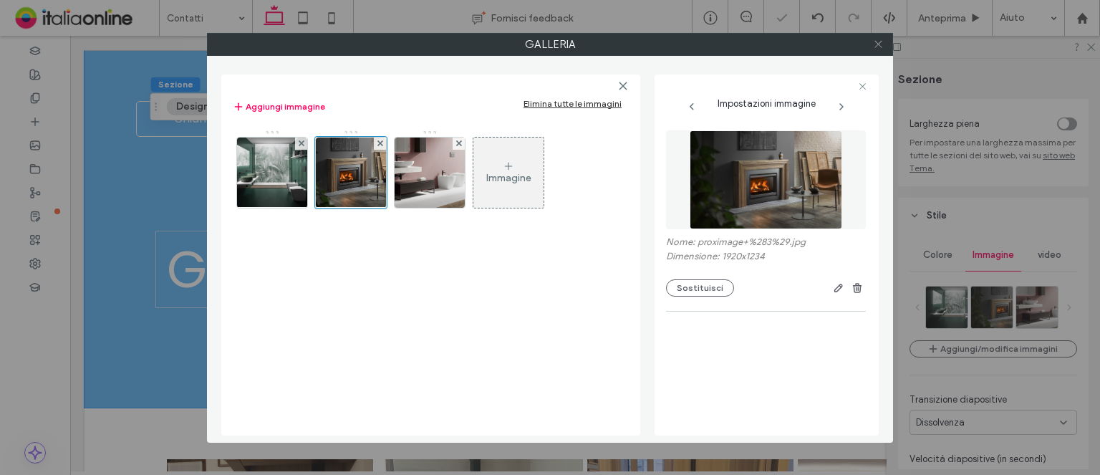
click at [882, 49] on span at bounding box center [878, 44] width 11 height 21
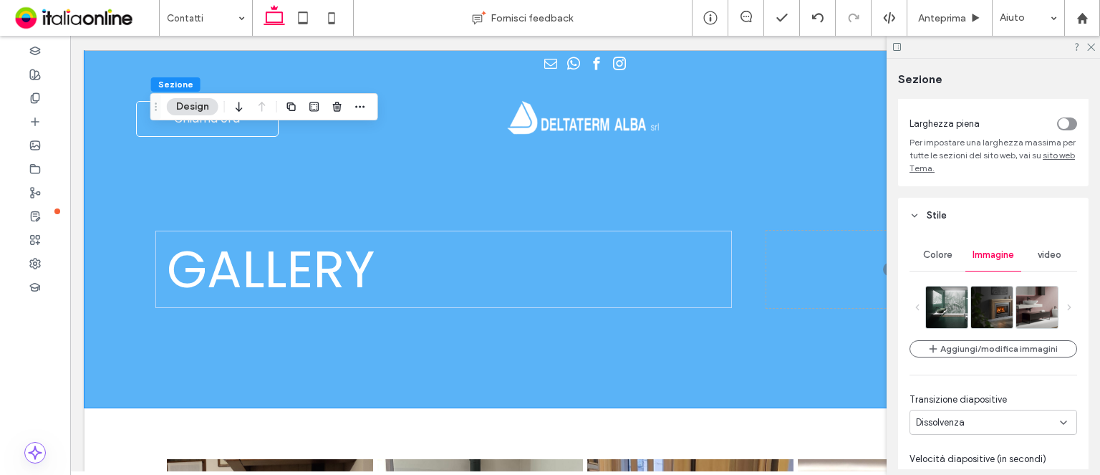
drag, startPoint x: 1091, startPoint y: 45, endPoint x: 1084, endPoint y: 46, distance: 7.2
click at [1091, 45] on icon at bounding box center [1090, 46] width 9 height 9
